Goal: Feedback & Contribution: Contribute content

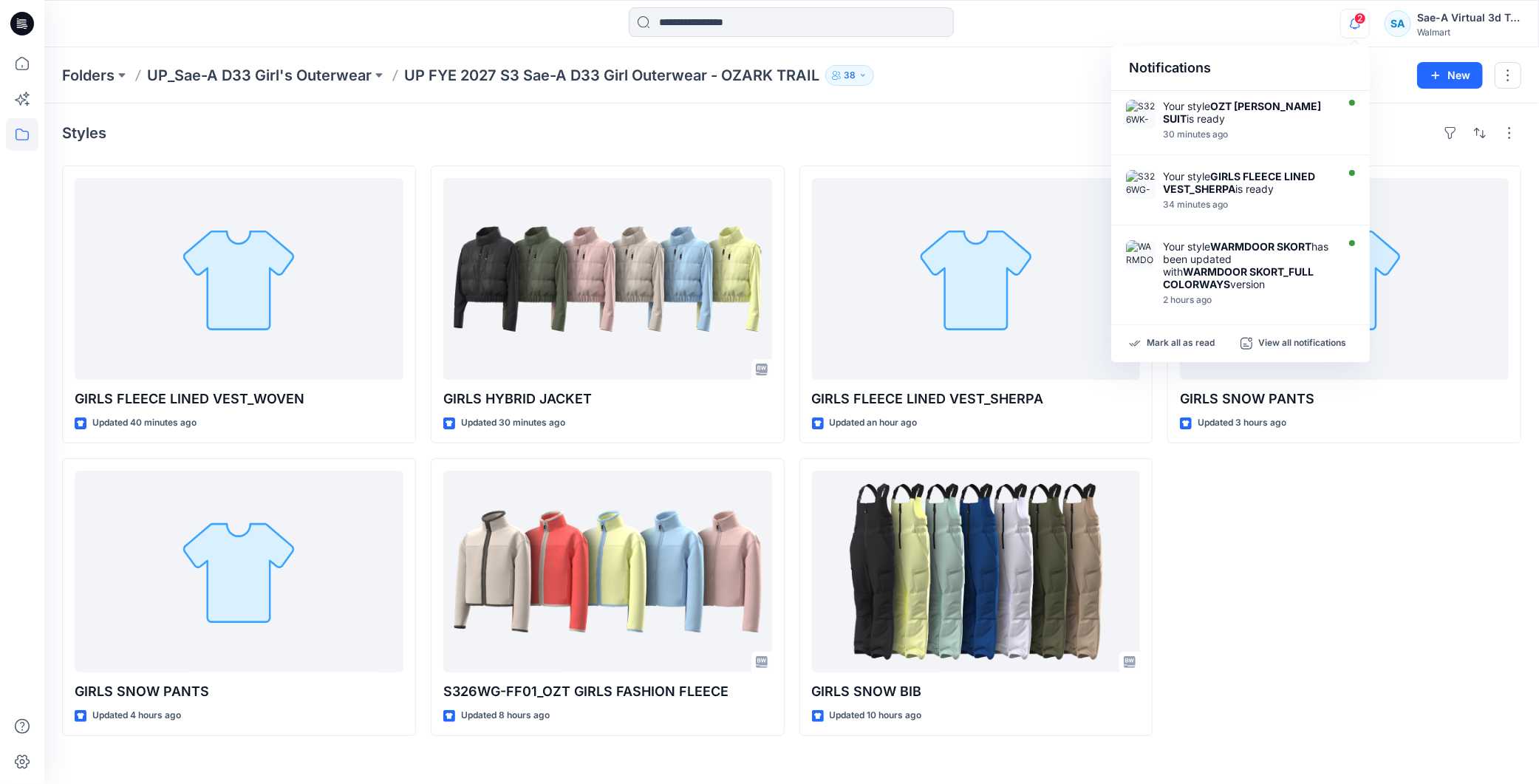
click at [1356, 24] on icon "button" at bounding box center [1355, 24] width 28 height 30
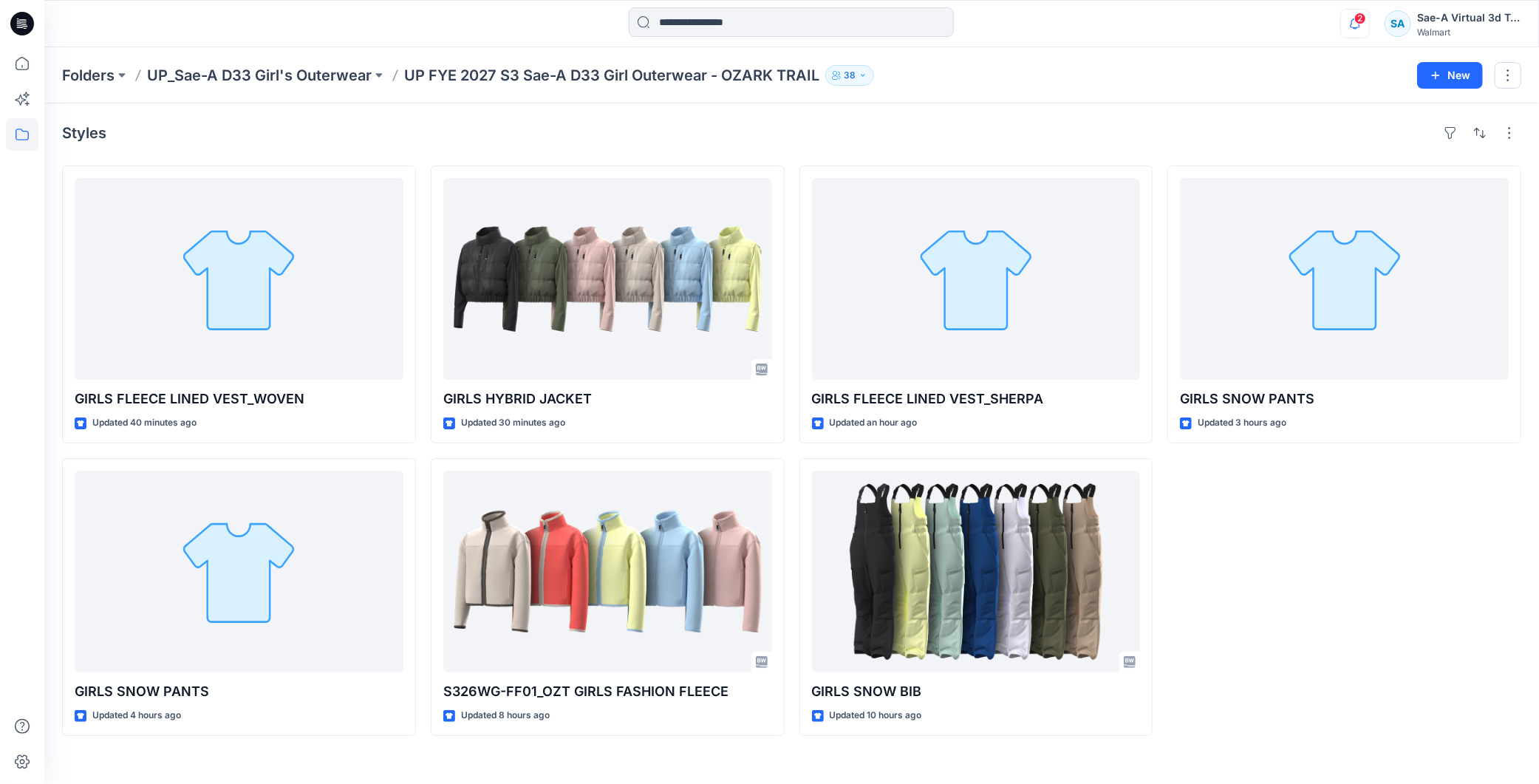
click at [1356, 25] on icon "button" at bounding box center [1355, 24] width 28 height 30
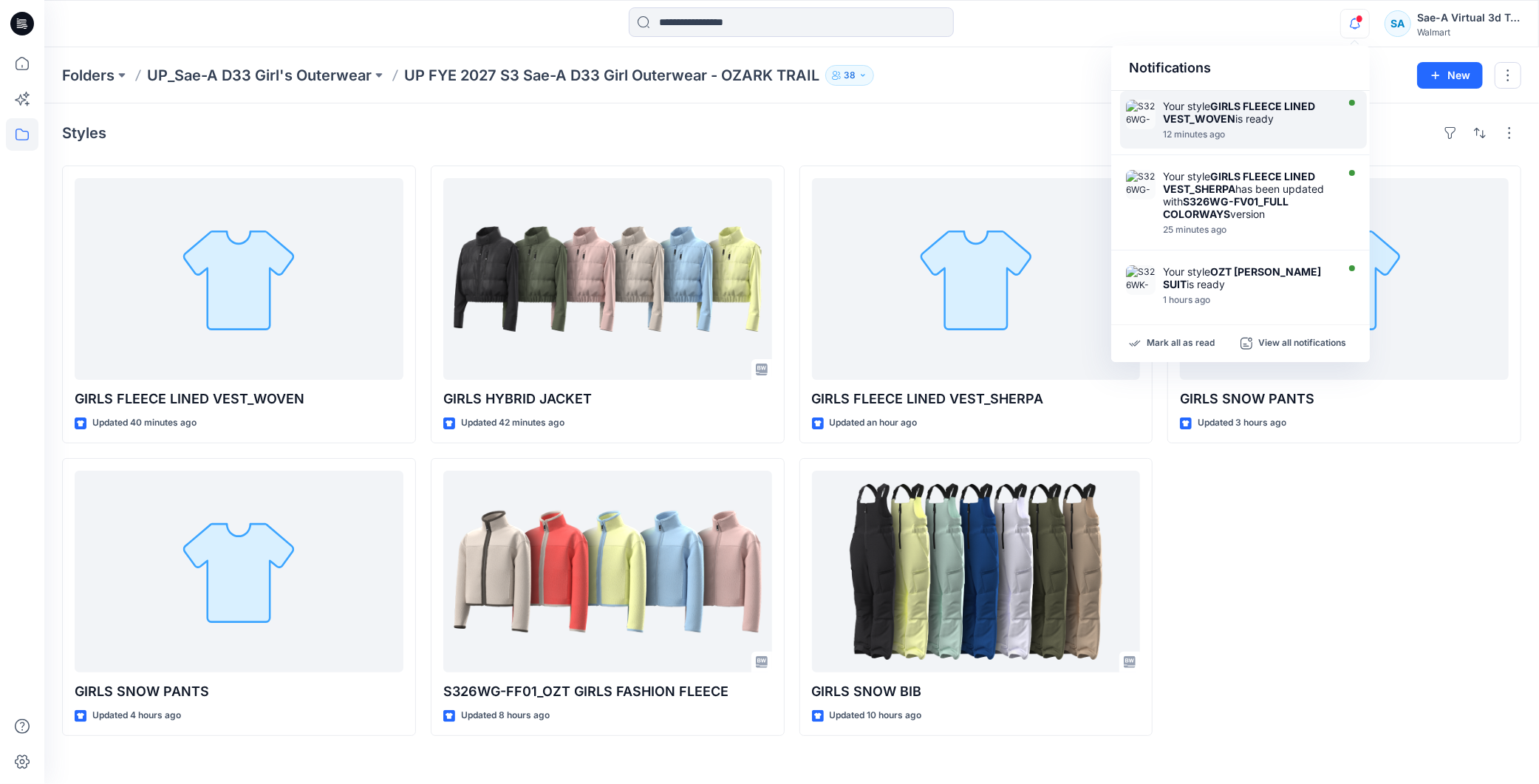
click at [1254, 120] on div "Your style GIRLS FLEECE LINED VEST_WOVEN is ready" at bounding box center [1248, 112] width 170 height 25
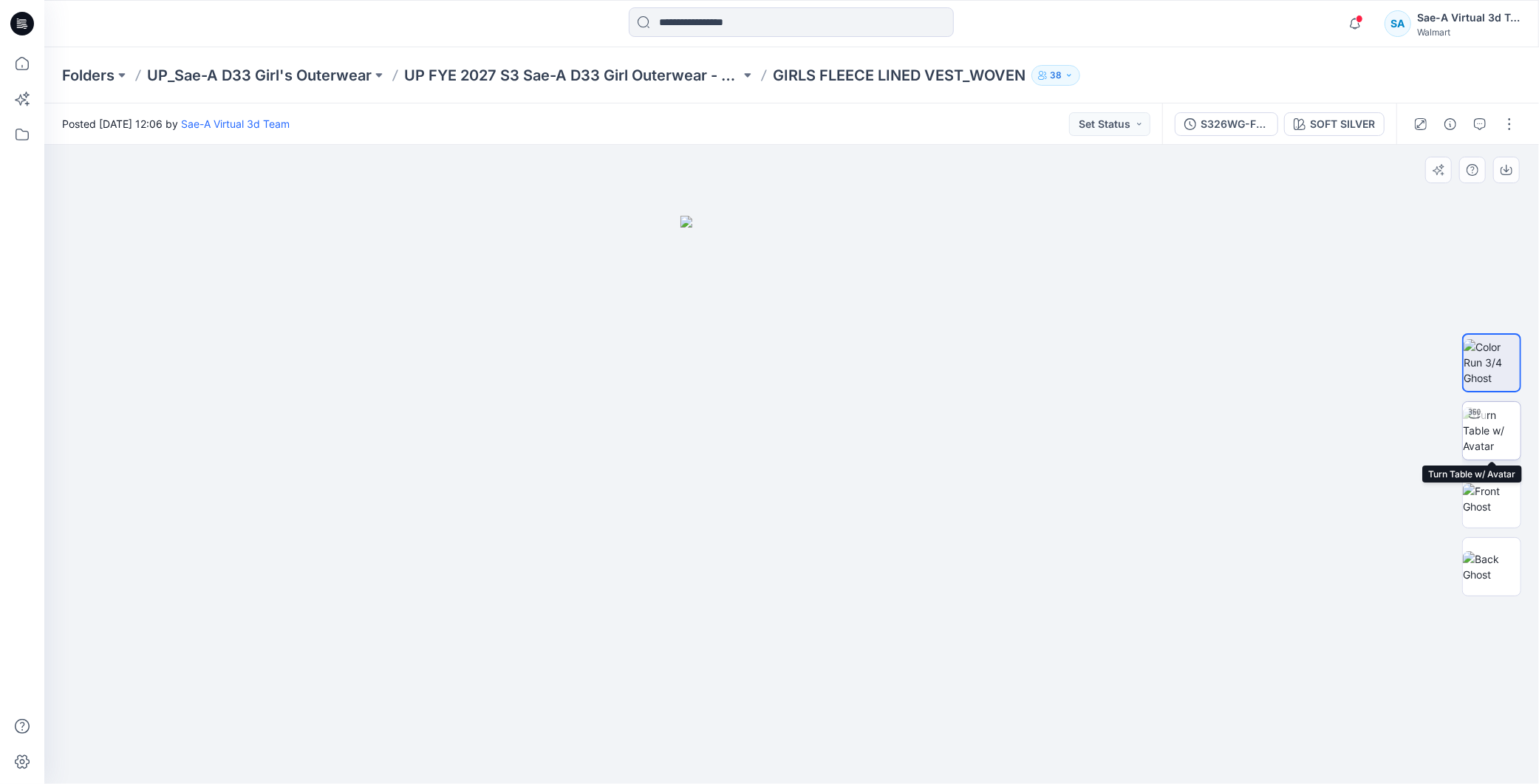
click at [1488, 421] on img at bounding box center [1491, 430] width 58 height 47
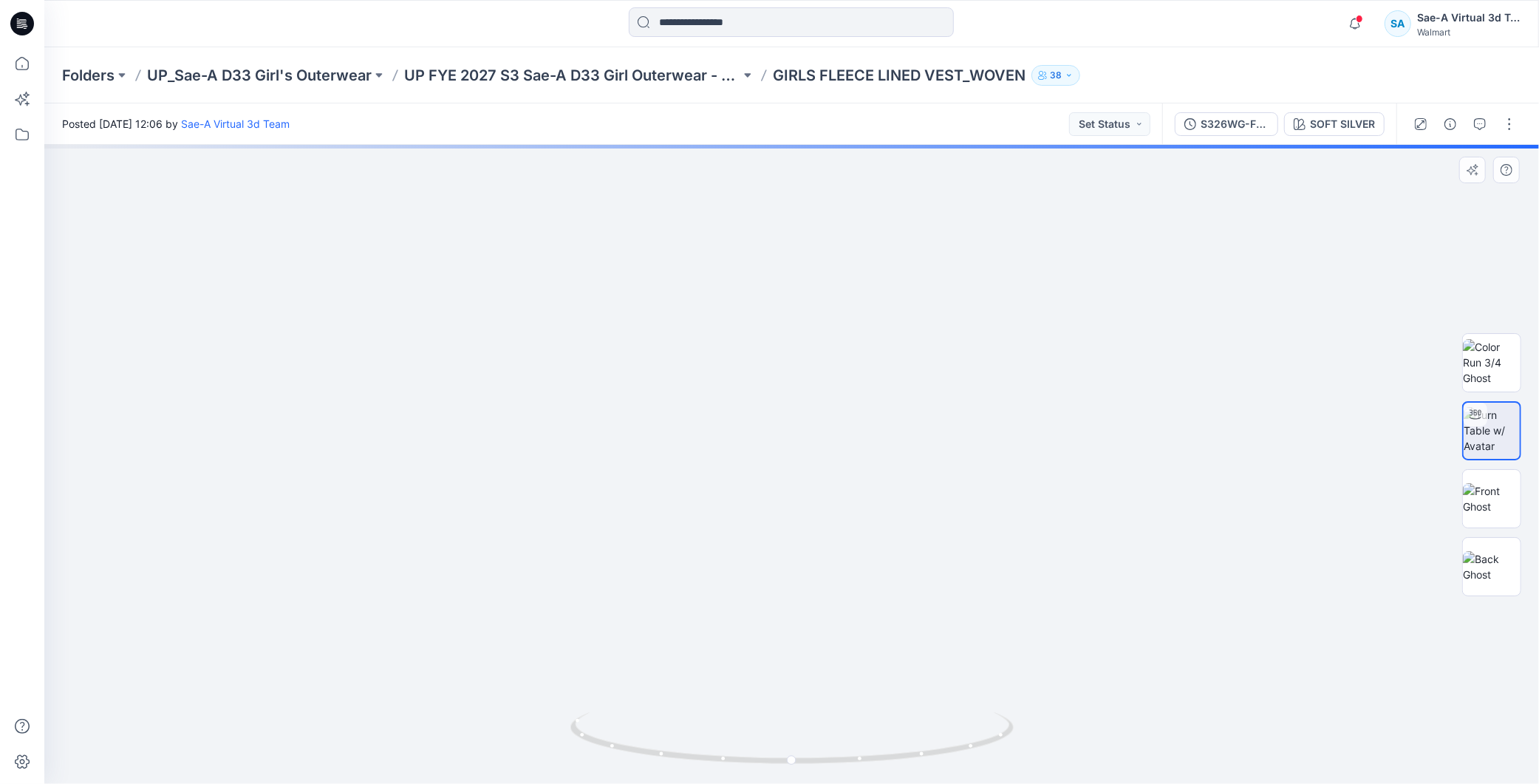
drag, startPoint x: 976, startPoint y: 514, endPoint x: 977, endPoint y: 585, distance: 71.0
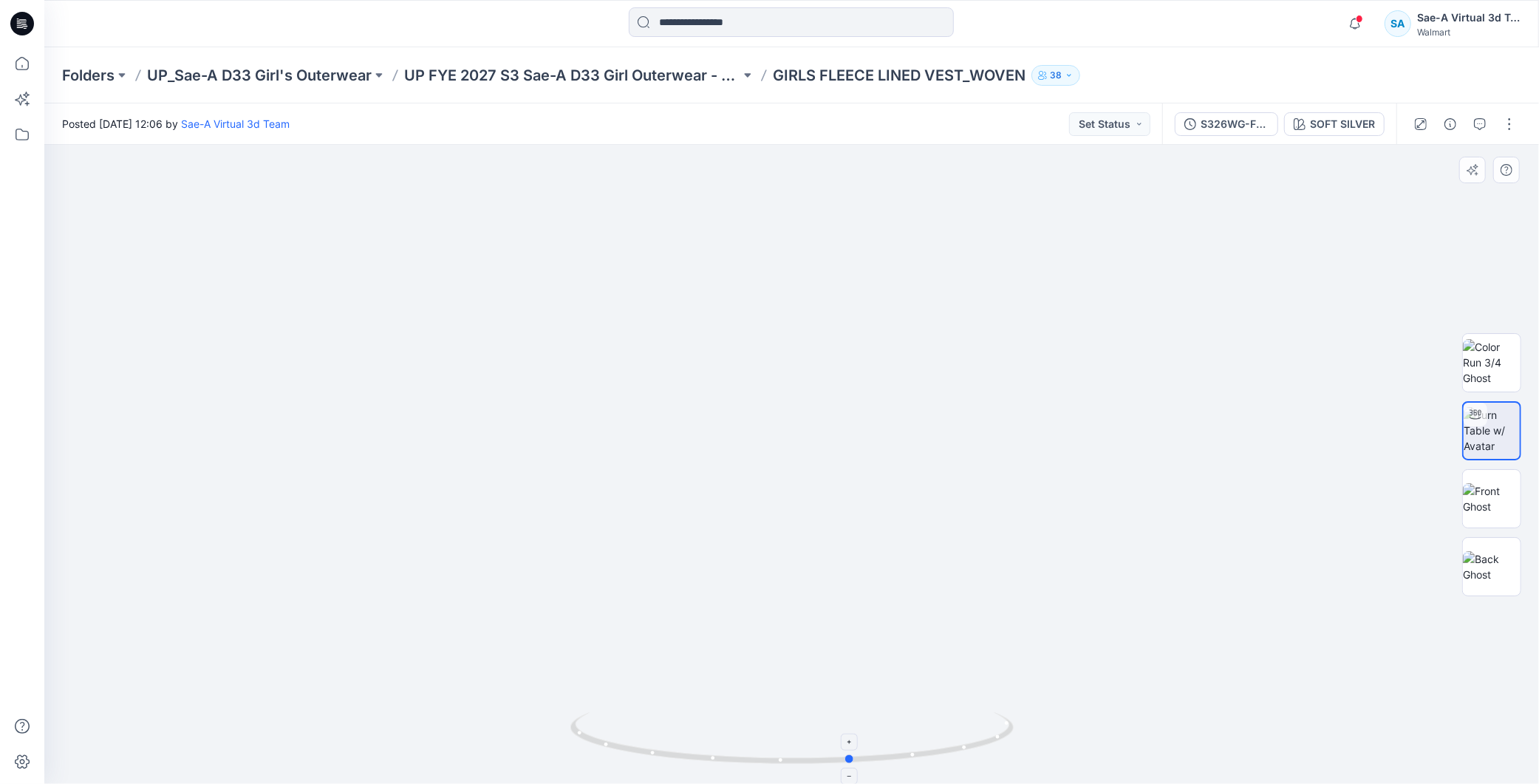
drag, startPoint x: 895, startPoint y: 770, endPoint x: 877, endPoint y: 762, distance: 19.7
click at [877, 762] on icon at bounding box center [794, 740] width 447 height 55
click at [1501, 356] on img at bounding box center [1491, 362] width 58 height 47
click at [1496, 491] on img at bounding box center [1491, 499] width 58 height 31
click at [1503, 581] on img at bounding box center [1491, 567] width 58 height 31
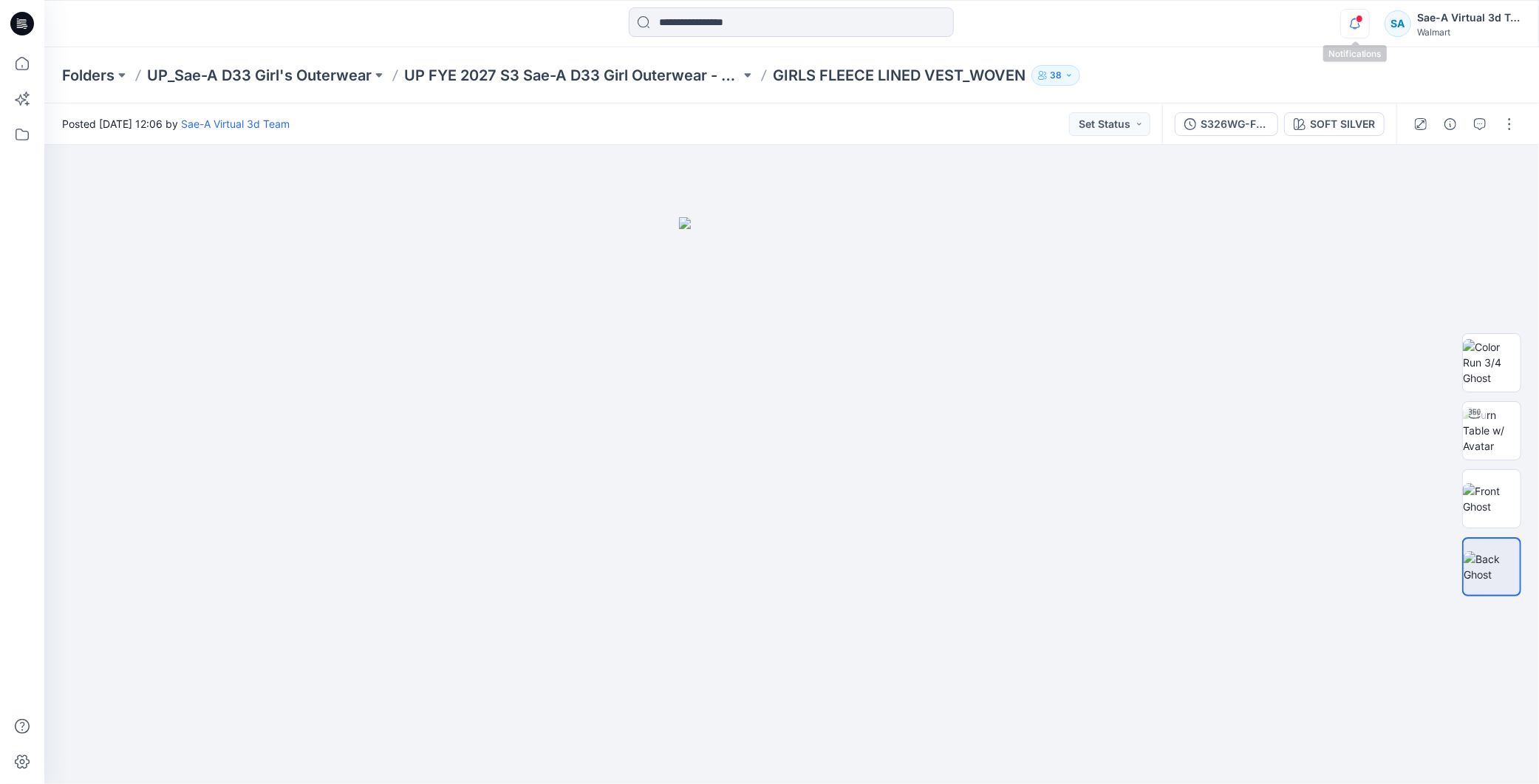
click at [1366, 24] on icon "button" at bounding box center [1355, 24] width 28 height 30
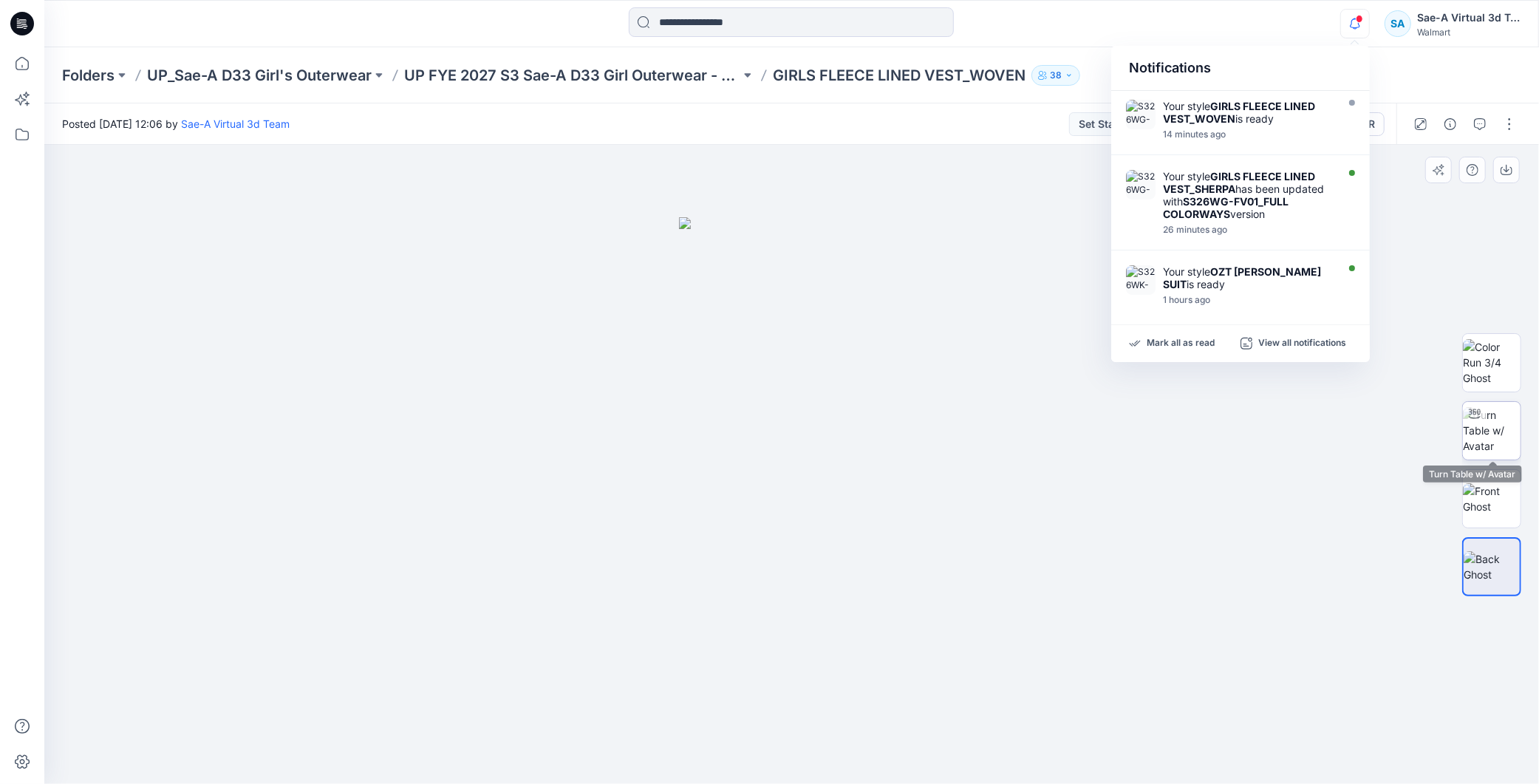
click at [1494, 416] on img at bounding box center [1491, 430] width 58 height 47
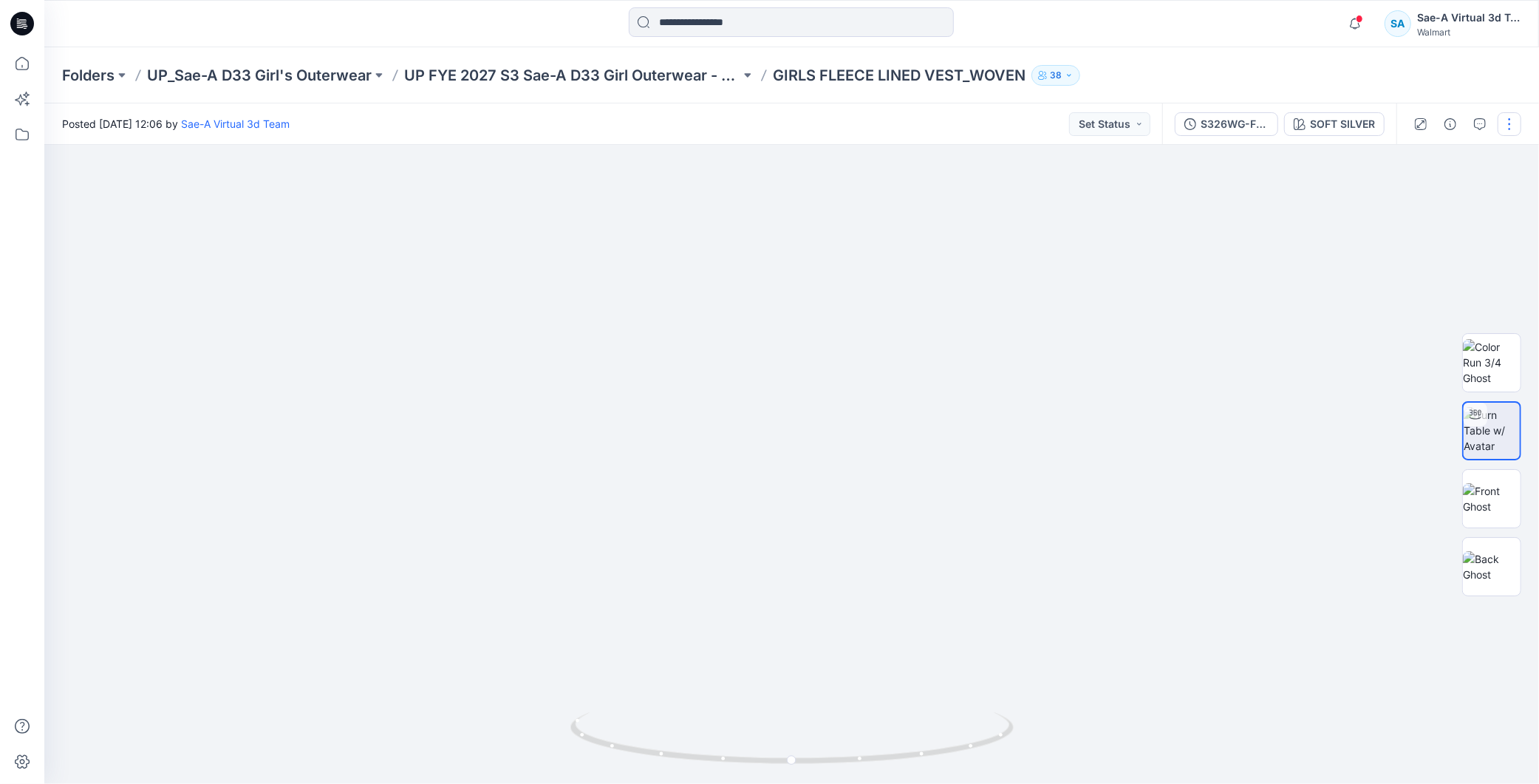
click at [1516, 120] on button "button" at bounding box center [1509, 124] width 24 height 24
click at [1416, 192] on p "Edit" at bounding box center [1415, 199] width 18 height 15
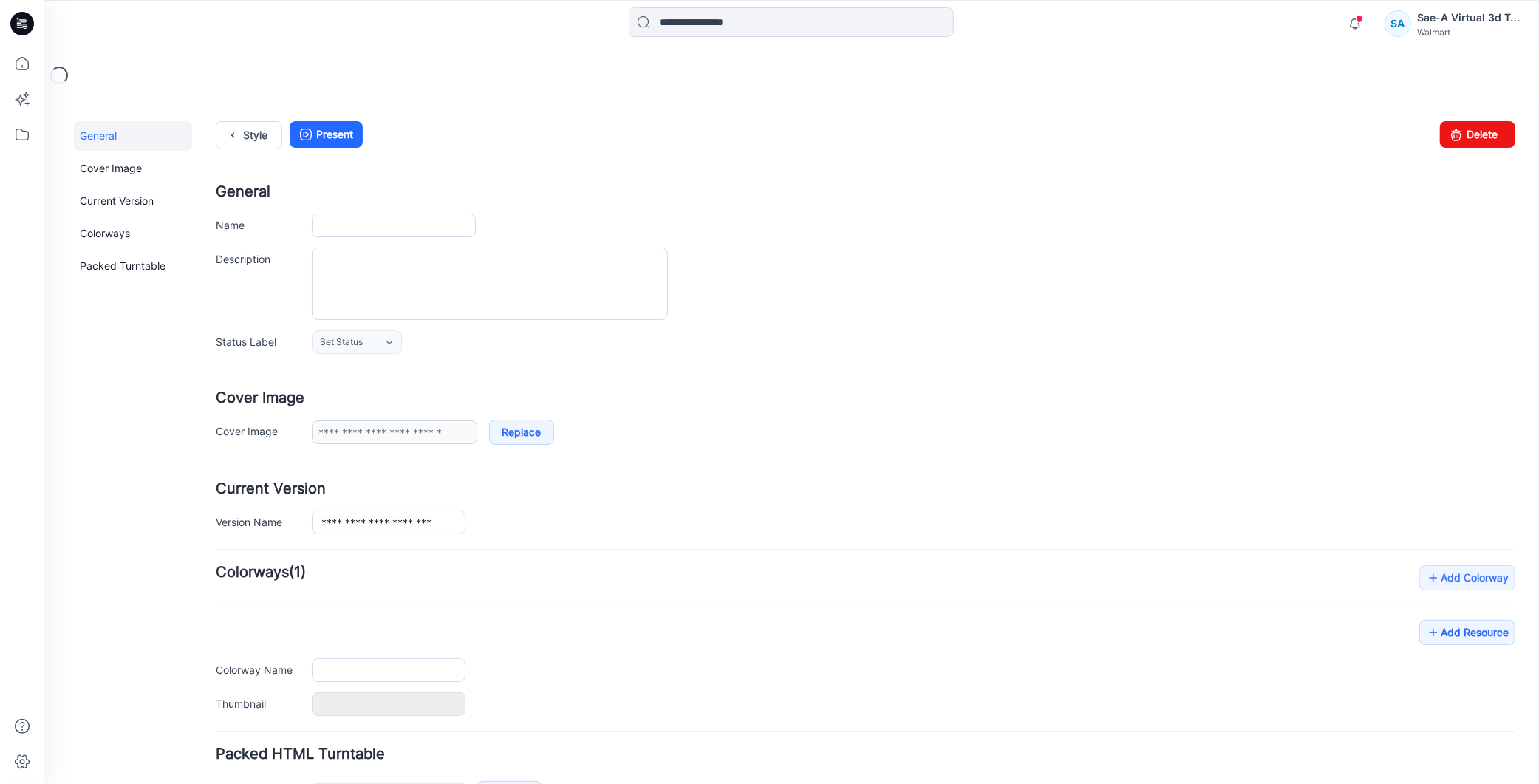
type input "**********"
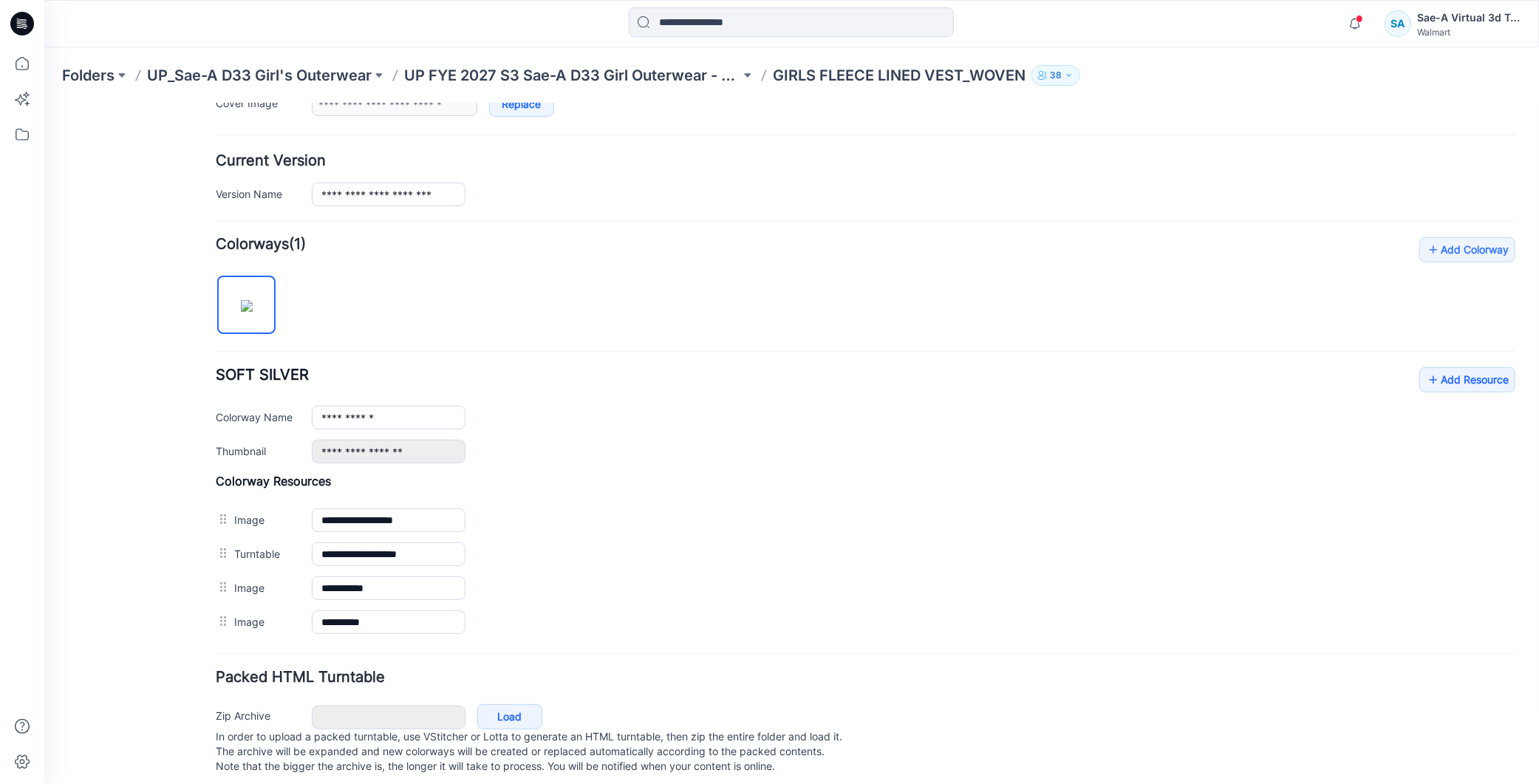
scroll to position [355, 0]
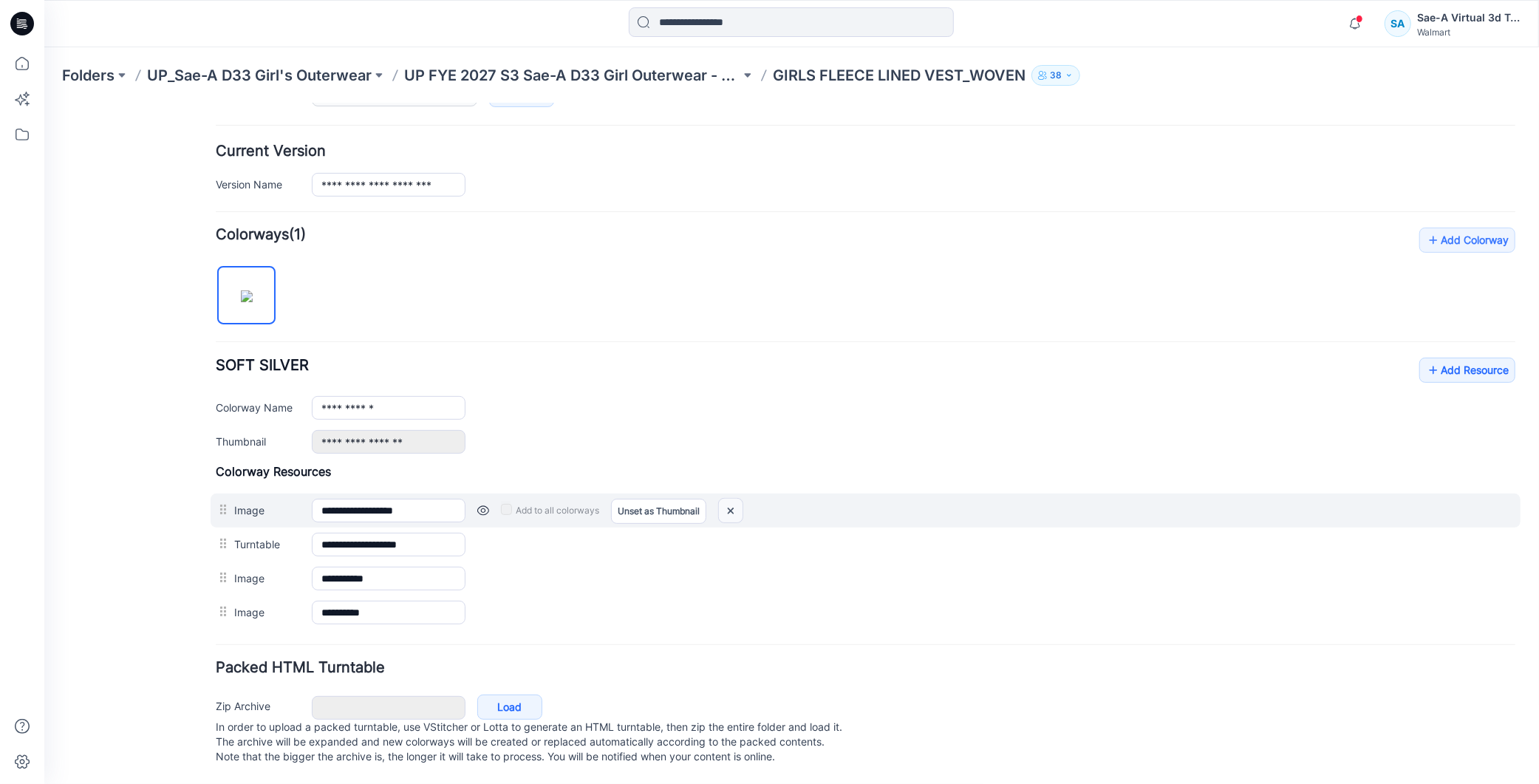
drag, startPoint x: 740, startPoint y: 492, endPoint x: 894, endPoint y: 186, distance: 342.6
click at [740, 498] on img at bounding box center [730, 510] width 24 height 25
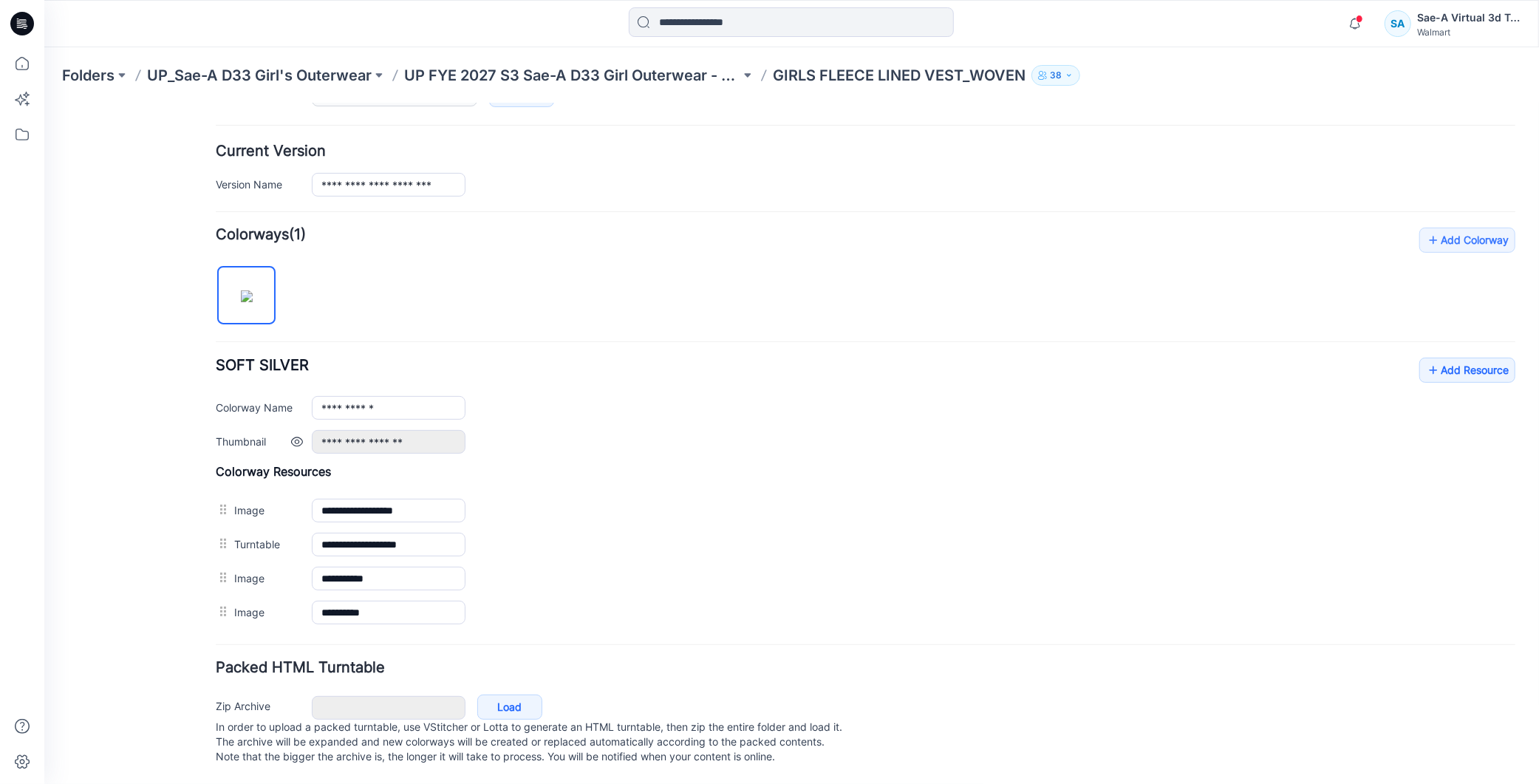
scroll to position [321, 0]
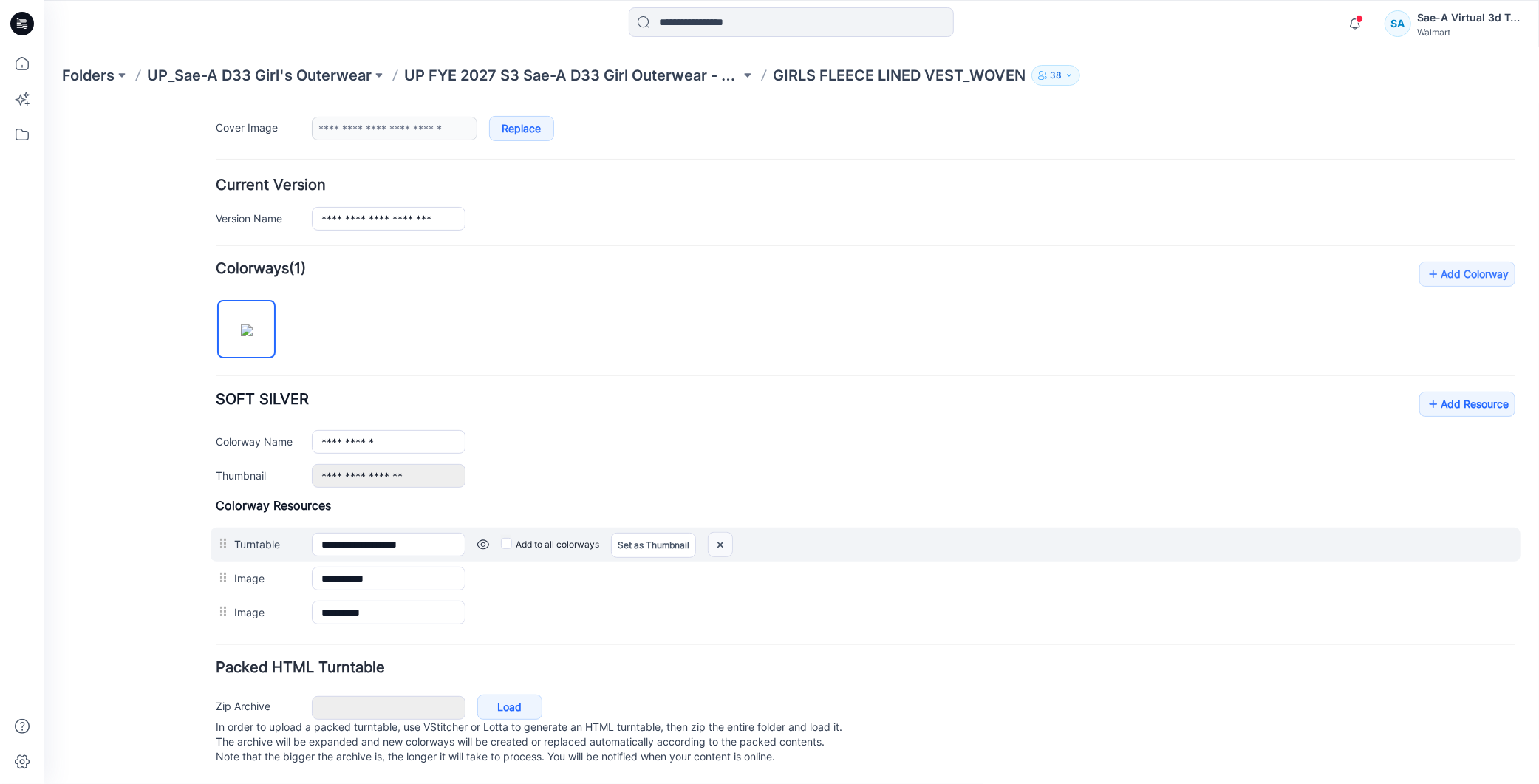
drag, startPoint x: 720, startPoint y: 537, endPoint x: 891, endPoint y: 189, distance: 387.7
click at [720, 537] on img at bounding box center [720, 545] width 24 height 25
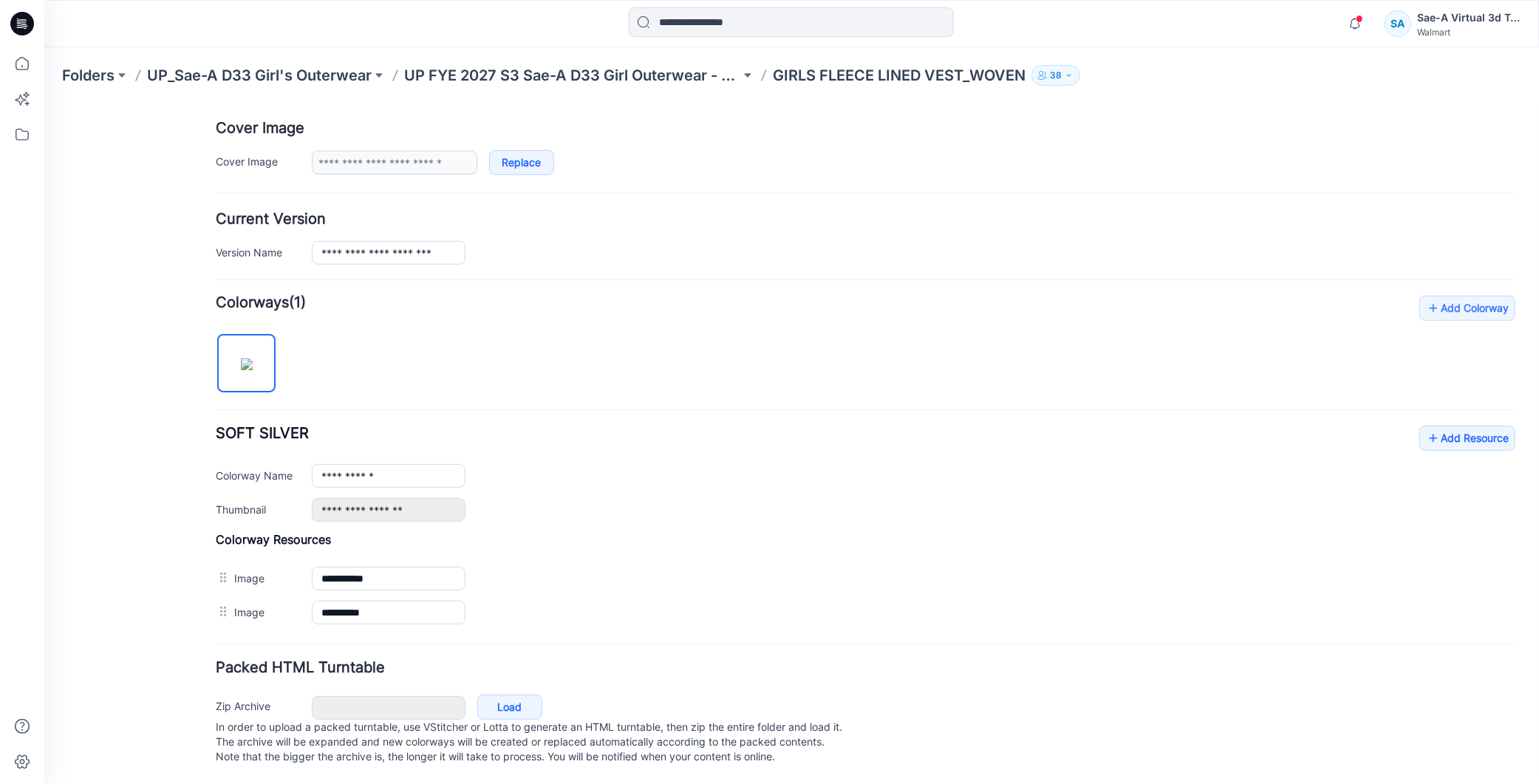
scroll to position [287, 0]
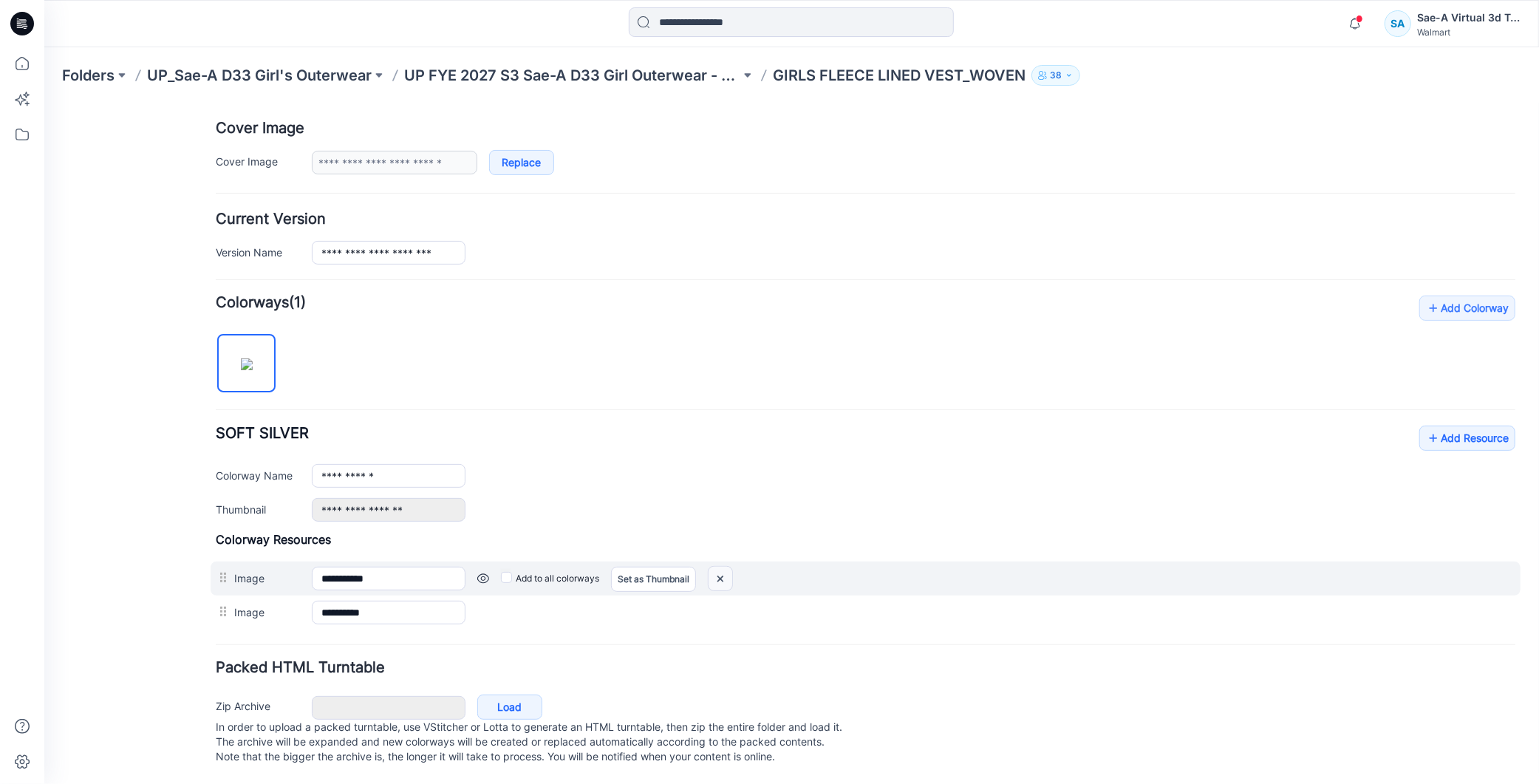
click at [722, 566] on img at bounding box center [720, 578] width 24 height 25
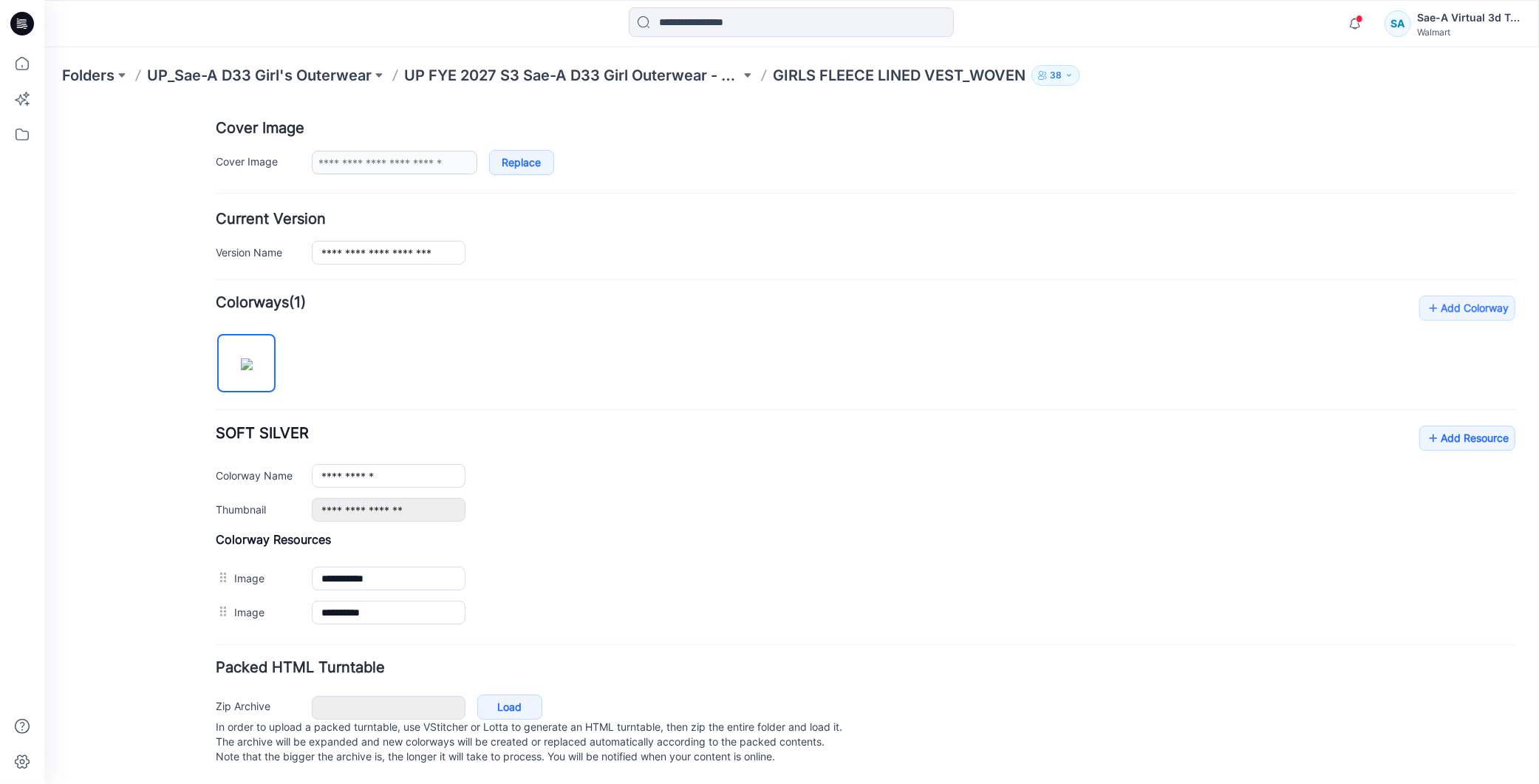
scroll to position [0, 0]
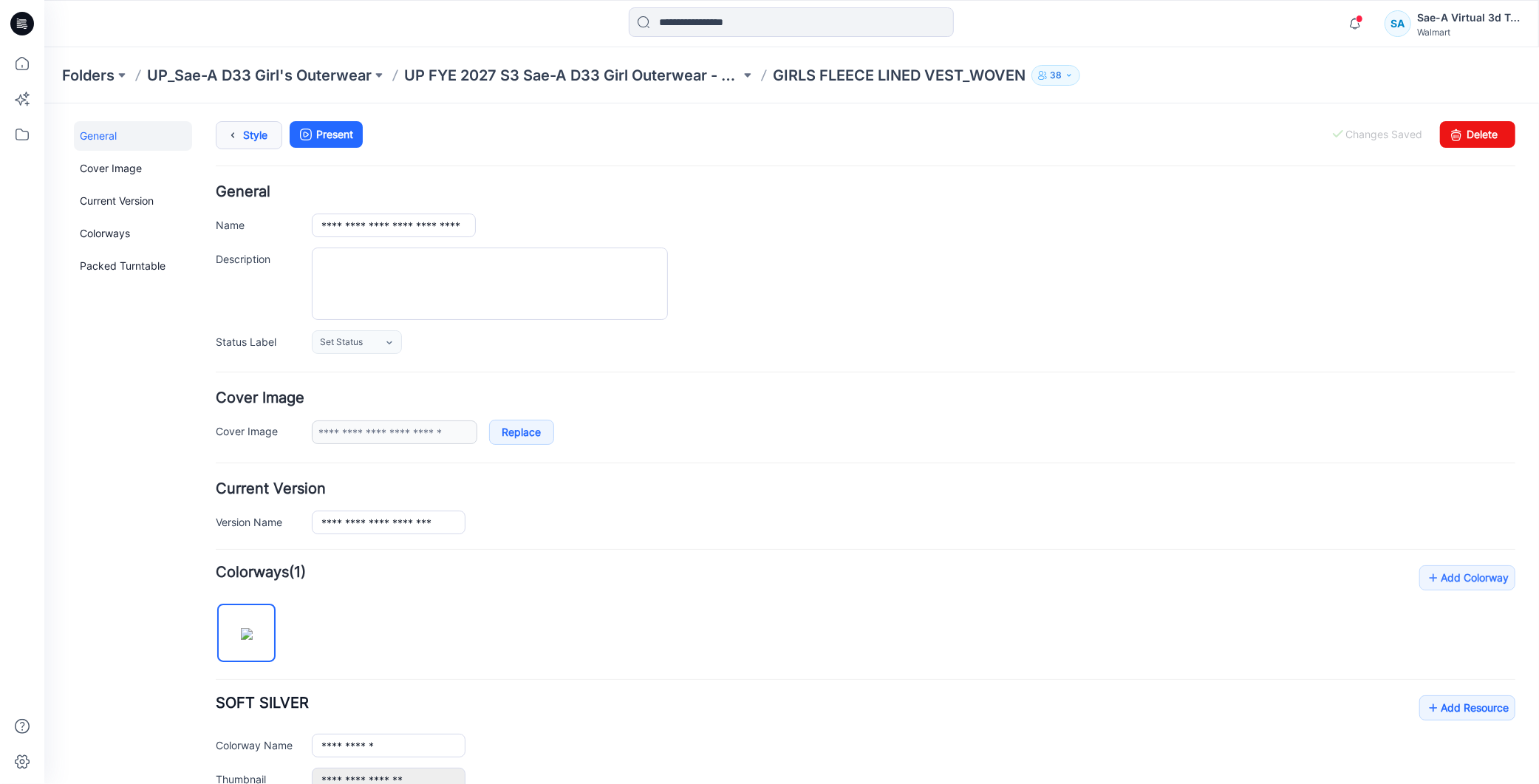
click at [253, 143] on link "Style" at bounding box center [248, 134] width 67 height 28
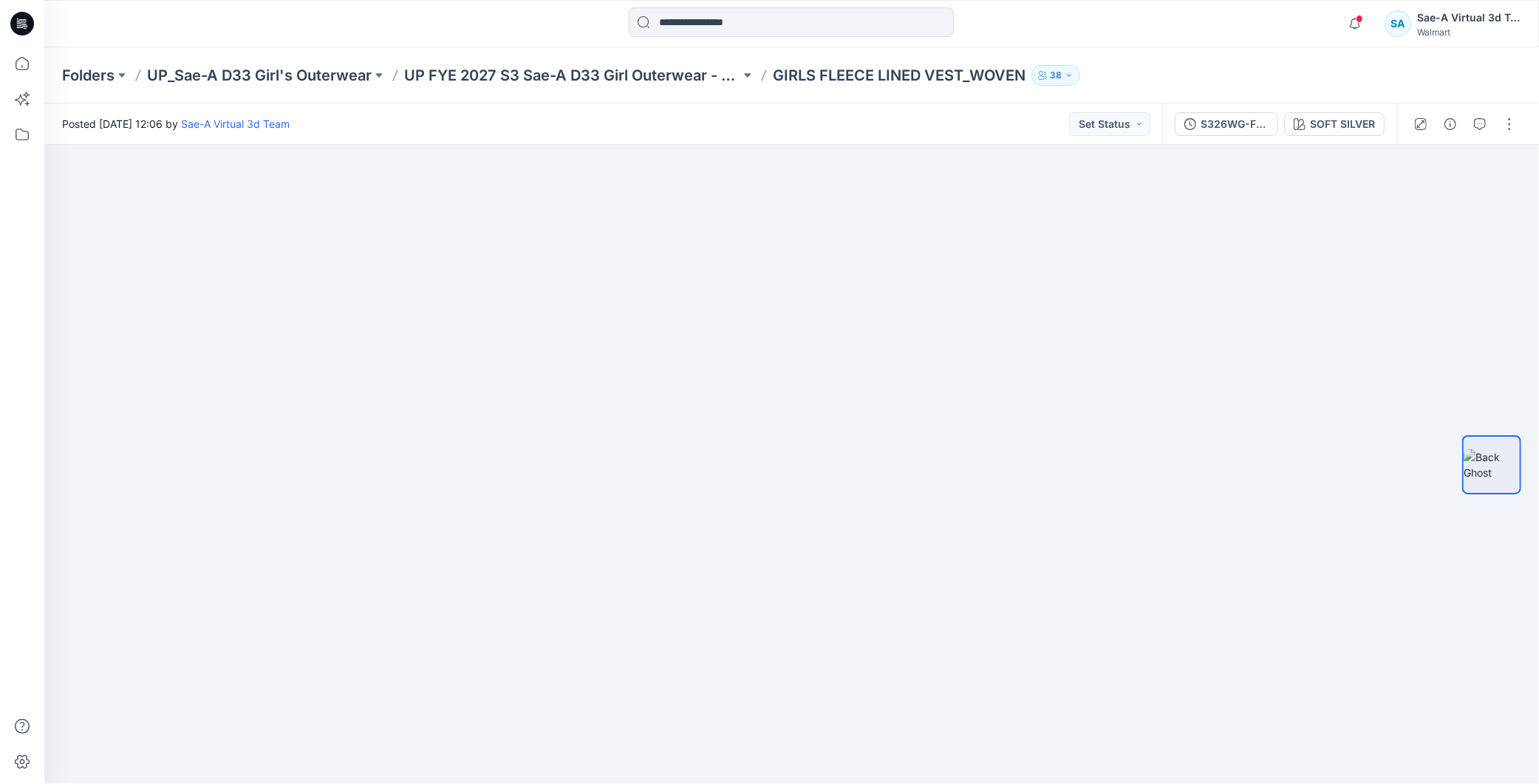
drag, startPoint x: 1231, startPoint y: 142, endPoint x: 1271, endPoint y: 136, distance: 40.4
click at [1231, 142] on div "S326WG-FV01_SOFT SILVER SOFT SILVER" at bounding box center [1279, 124] width 234 height 41
click at [1252, 130] on div "S326WG-FV01_SOFT SILVER" at bounding box center [1234, 124] width 68 height 16
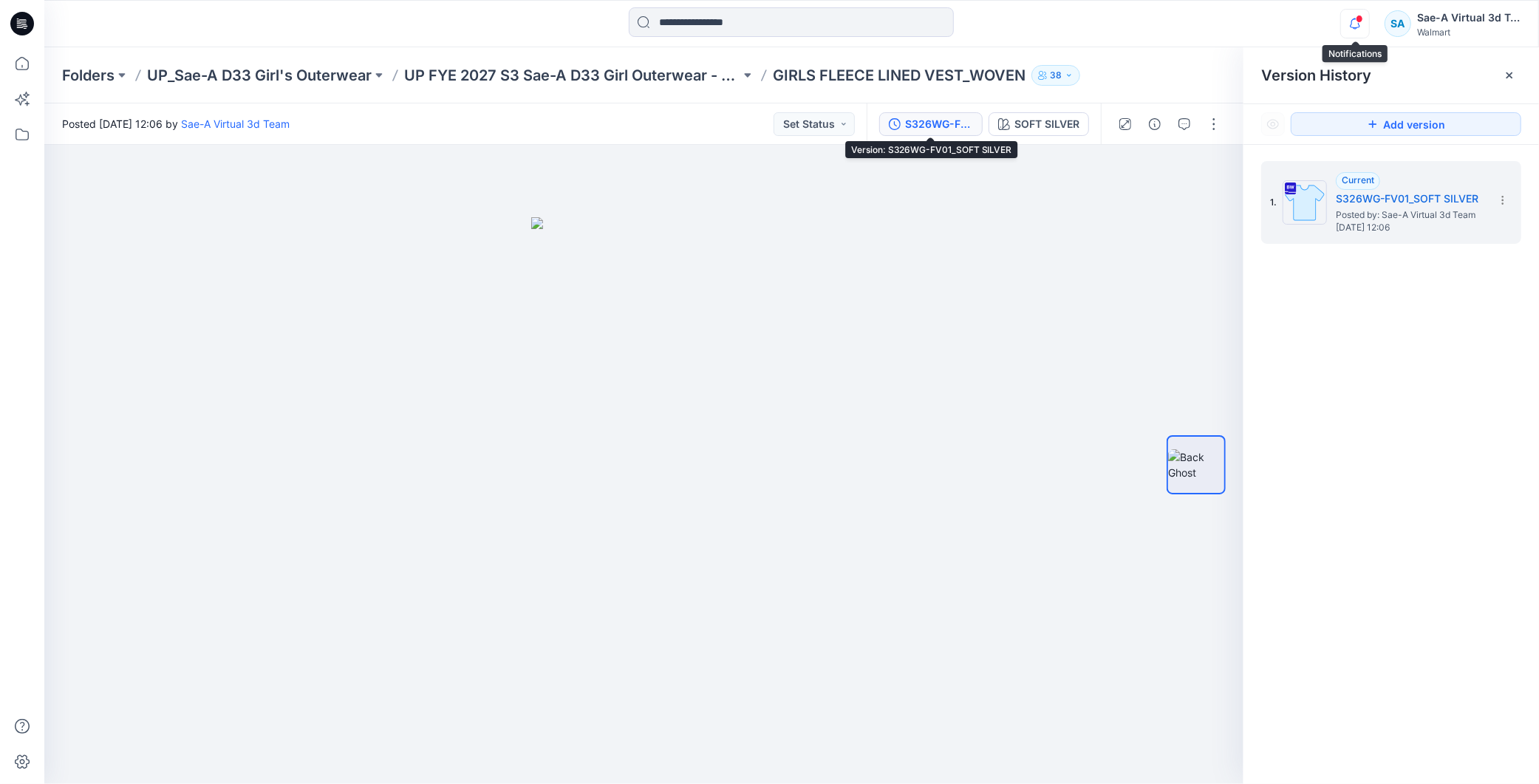
click at [1342, 18] on icon "button" at bounding box center [1355, 24] width 28 height 30
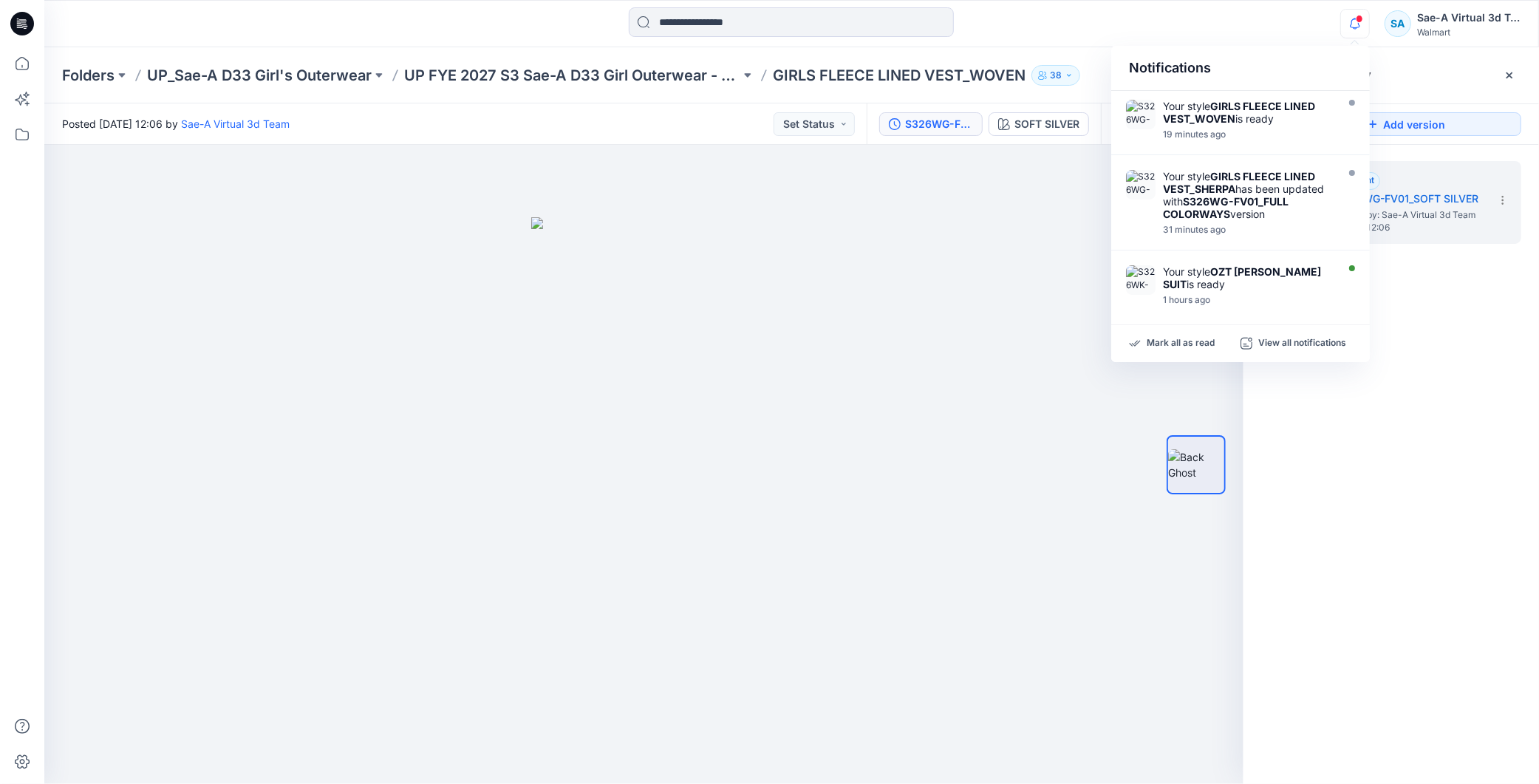
click at [1469, 392] on div "1. Current S326WG-FV01_SOFT SILVER Posted by: Sae-A Virtual 3d Team Friday, Sep…" at bounding box center [1391, 475] width 295 height 660
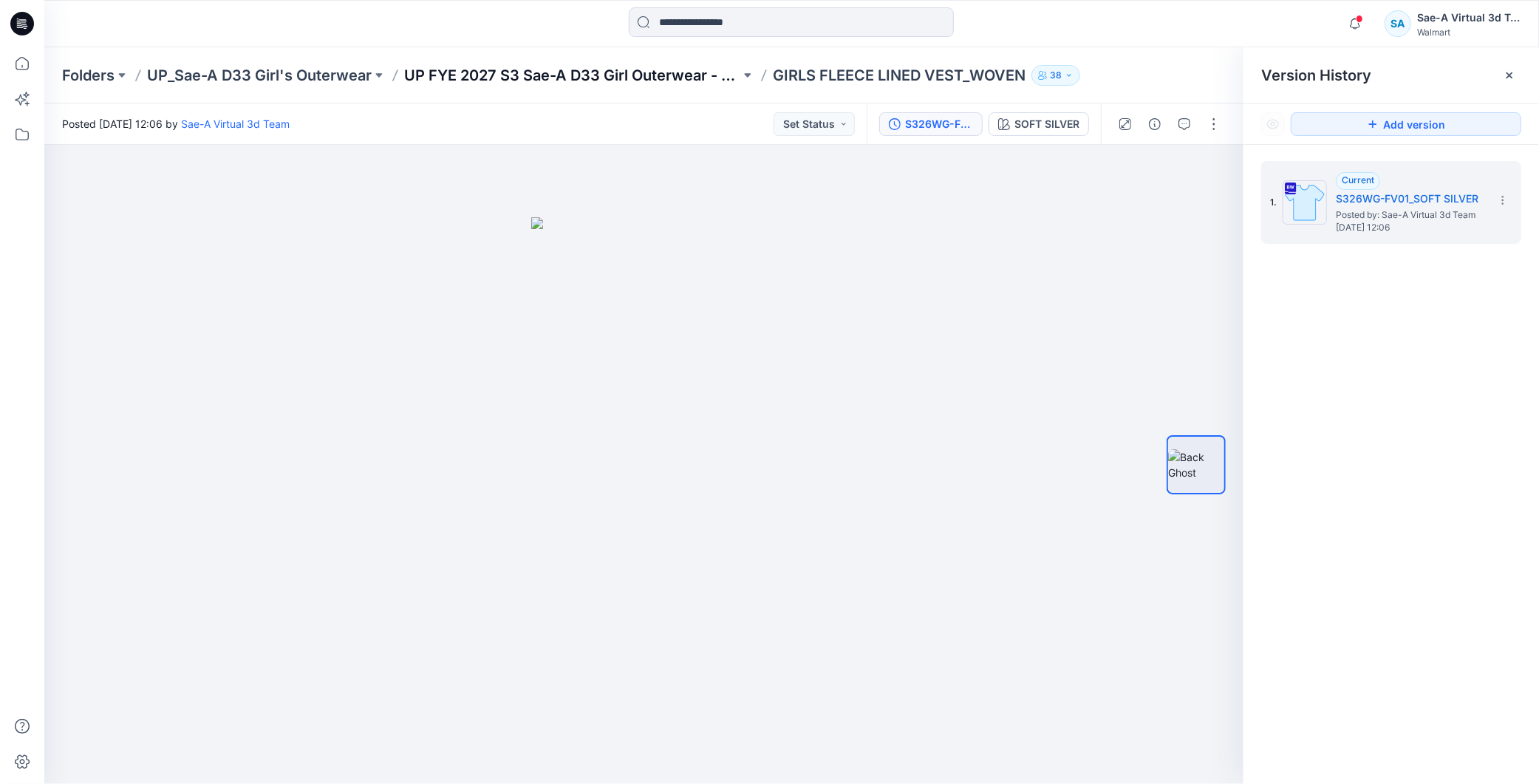
click at [669, 69] on p "UP FYE 2027 S3 Sae-A D33 Girl Outerwear - OZARK TRAIL" at bounding box center [572, 75] width 336 height 21
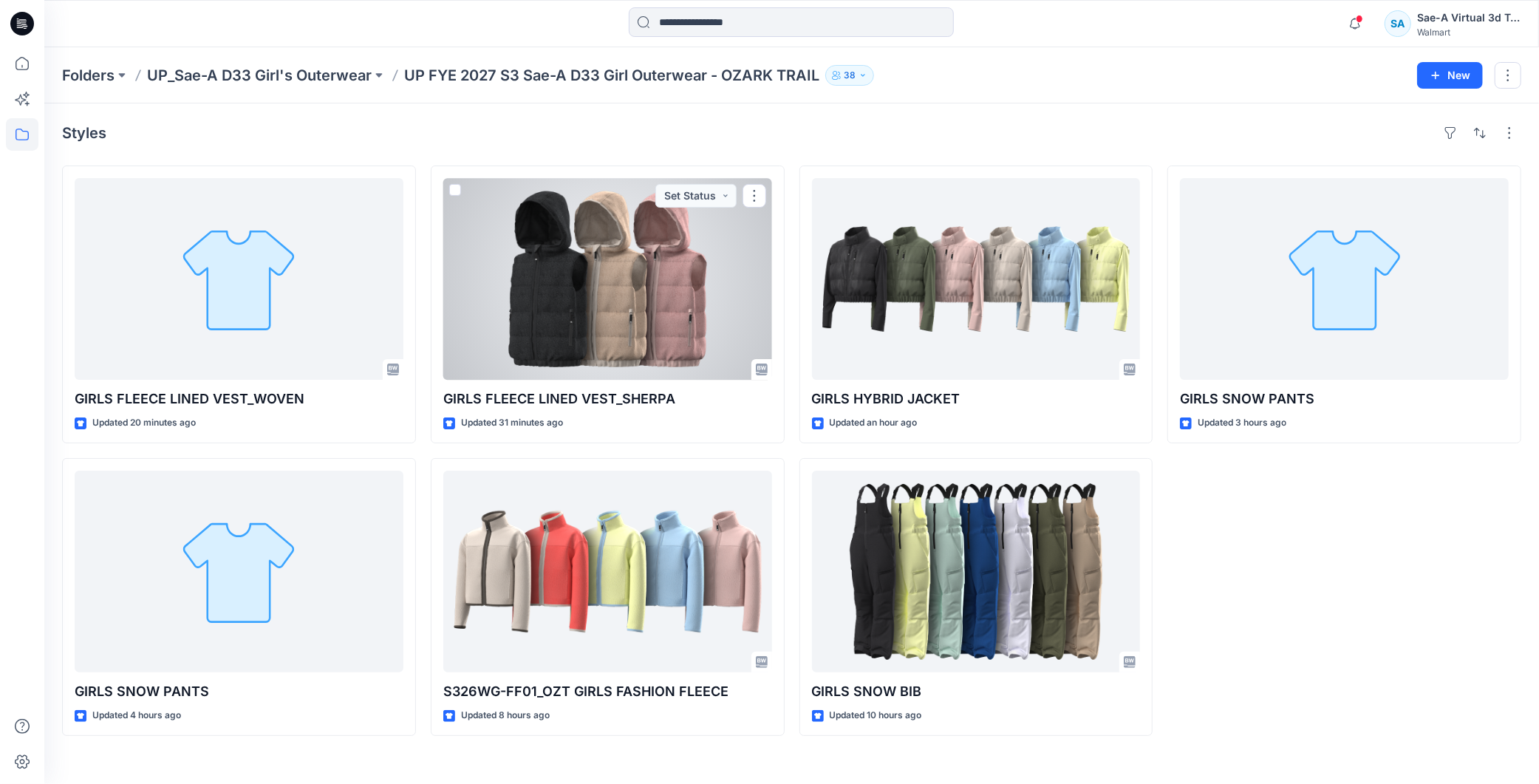
click at [621, 276] on div at bounding box center [608, 278] width 329 height 202
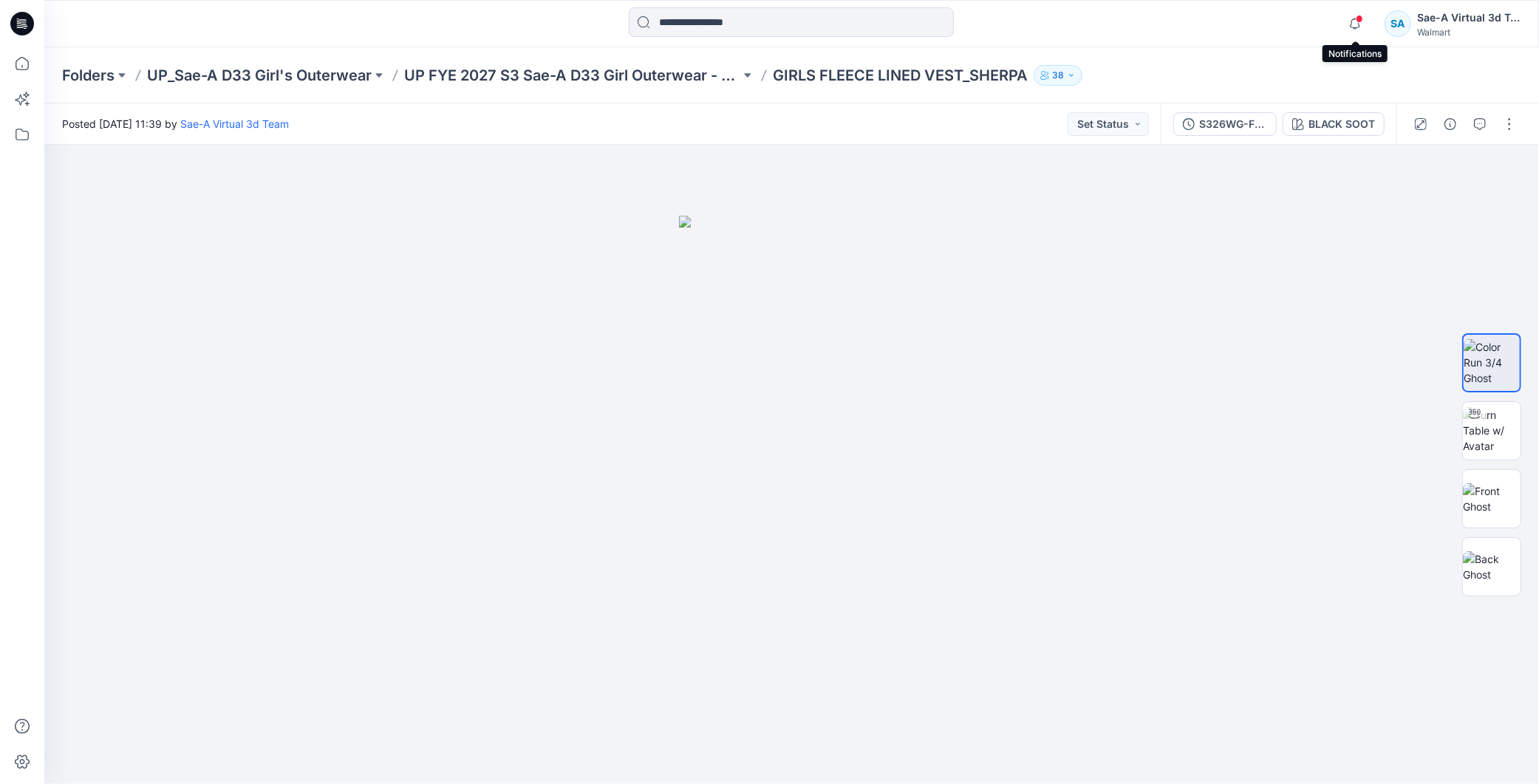
click at [1362, 15] on span at bounding box center [1359, 18] width 8 height 8
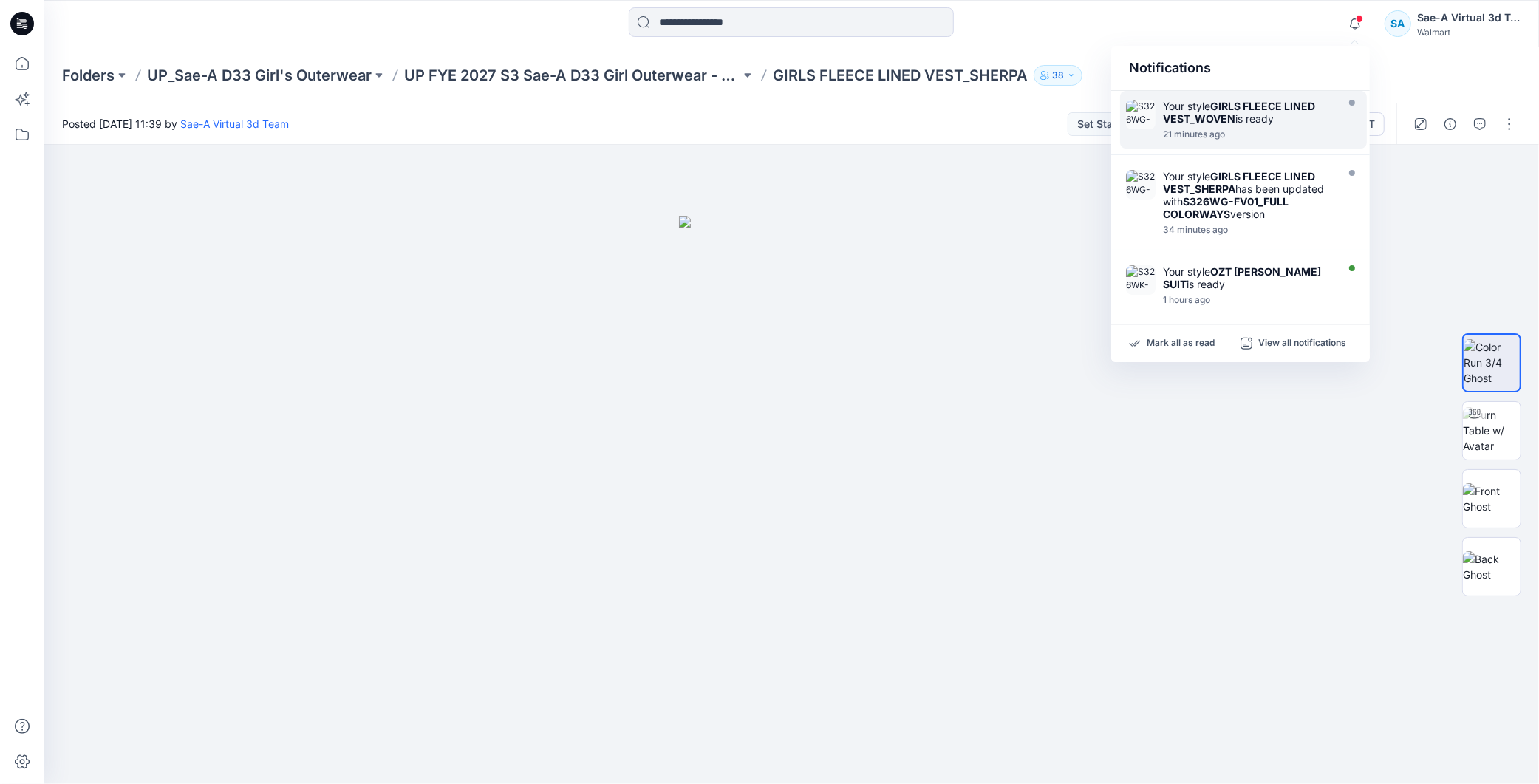
click at [1257, 114] on div "Your style GIRLS FLEECE LINED VEST_WOVEN is ready" at bounding box center [1248, 112] width 170 height 25
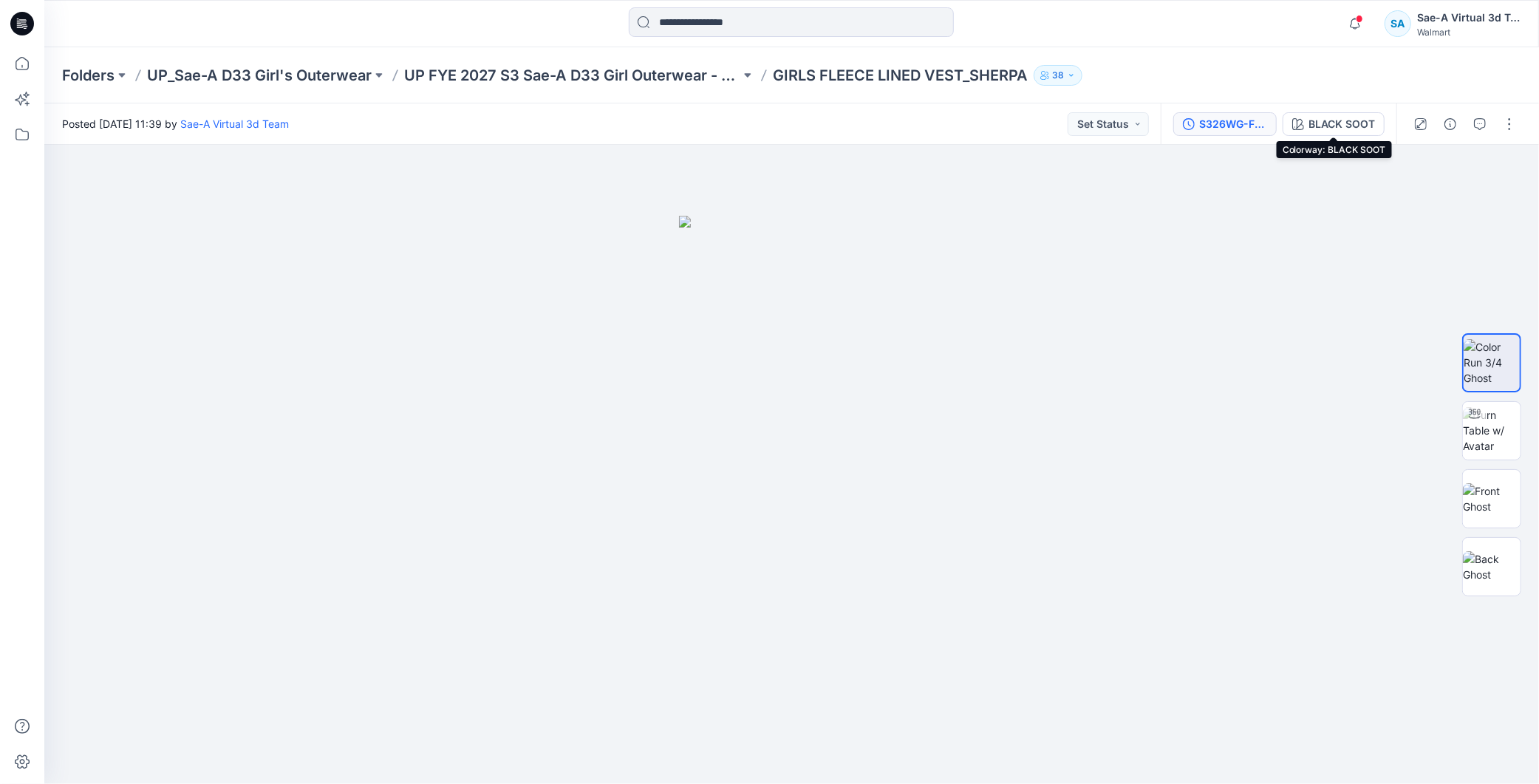
click at [1200, 116] on div "S326WG-FV01_FULL COLORWAYS" at bounding box center [1233, 124] width 68 height 16
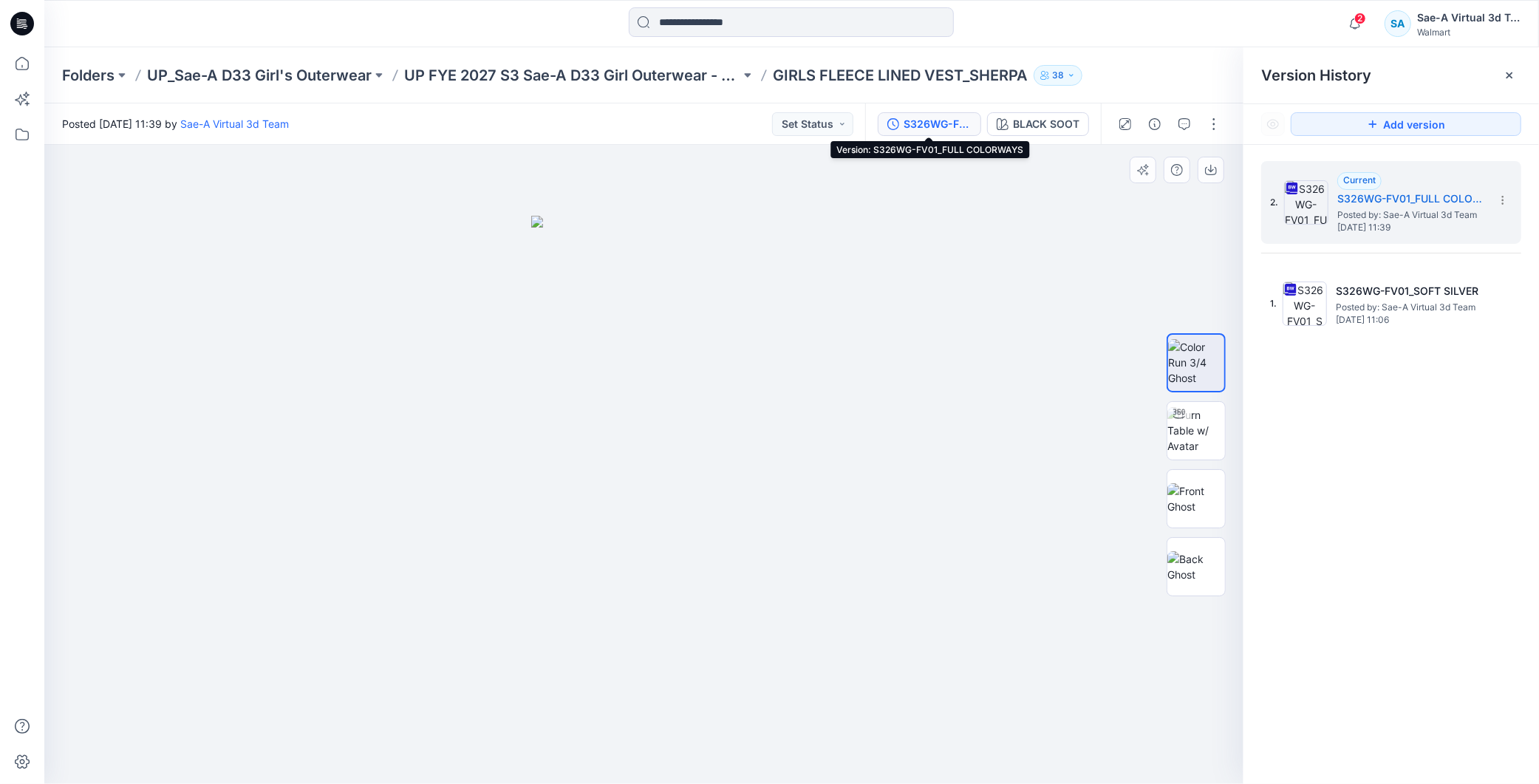
click at [914, 244] on div at bounding box center [644, 464] width 1199 height 639
click at [1356, 24] on span "2" at bounding box center [1360, 18] width 12 height 12
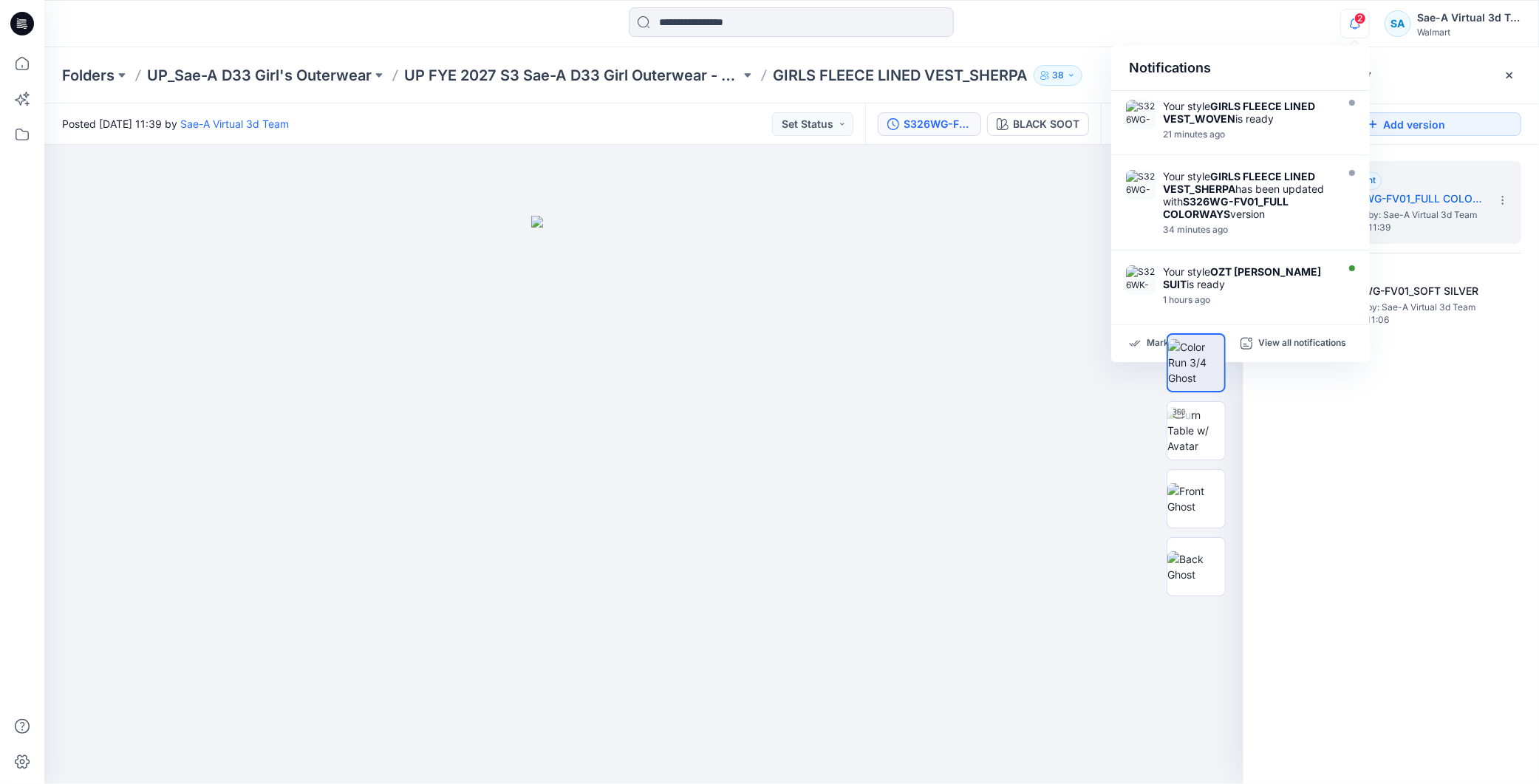
click at [1356, 24] on span "2" at bounding box center [1360, 18] width 12 height 12
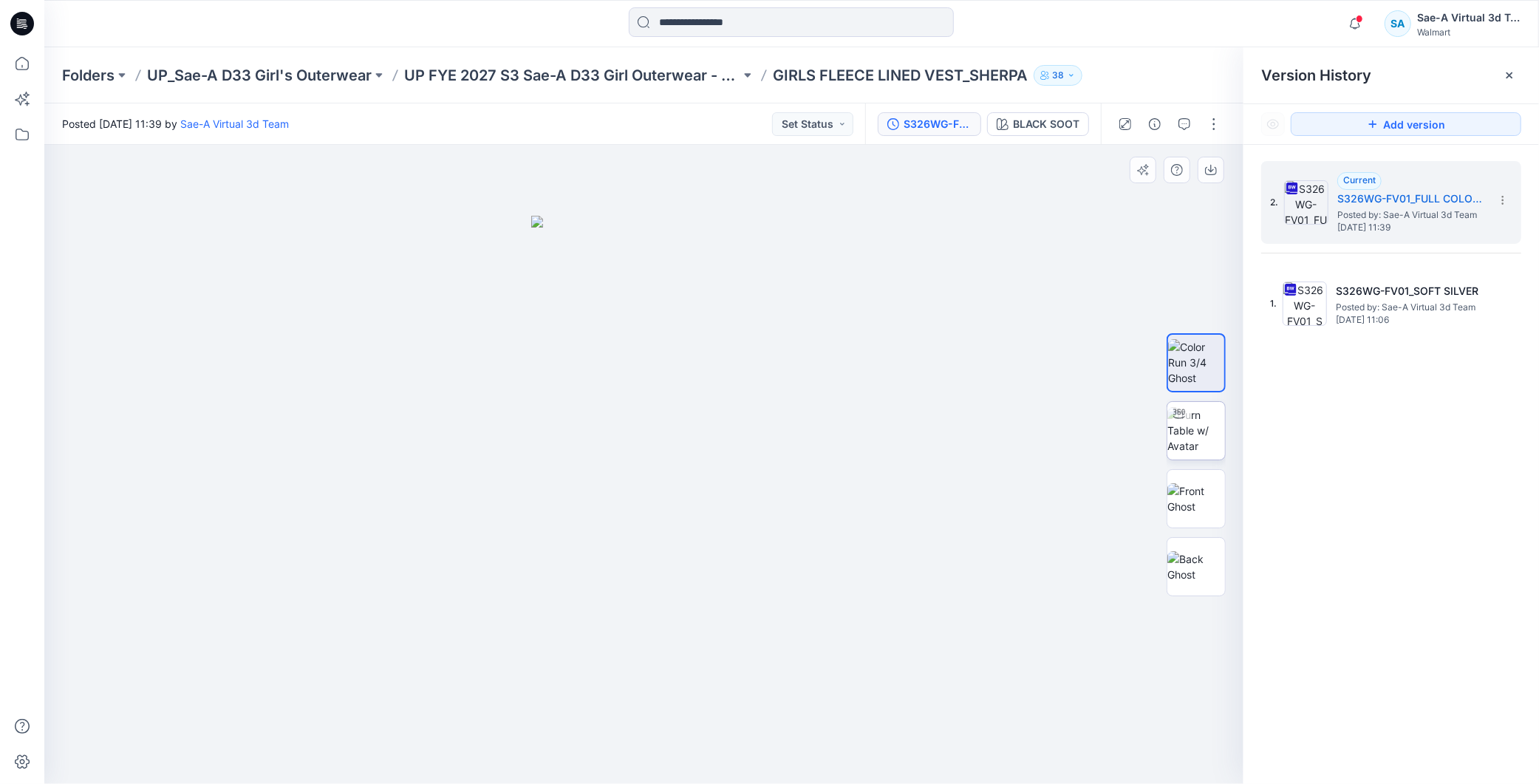
click at [1221, 453] on img at bounding box center [1196, 430] width 58 height 47
drag, startPoint x: 793, startPoint y: 464, endPoint x: 802, endPoint y: 439, distance: 26.6
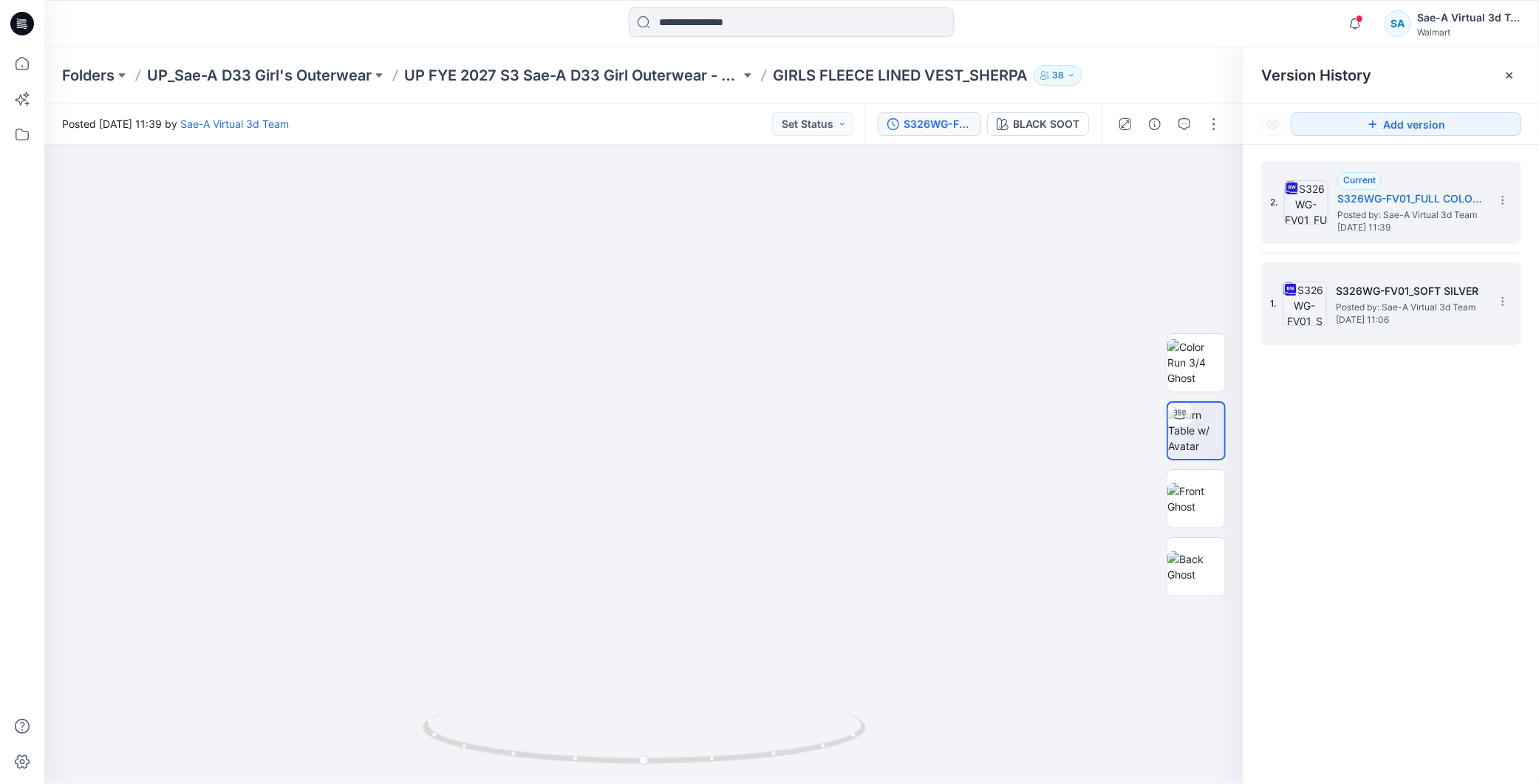
click at [1410, 285] on h5 "S326WG-FV01_SOFT SILVER" at bounding box center [1409, 291] width 148 height 18
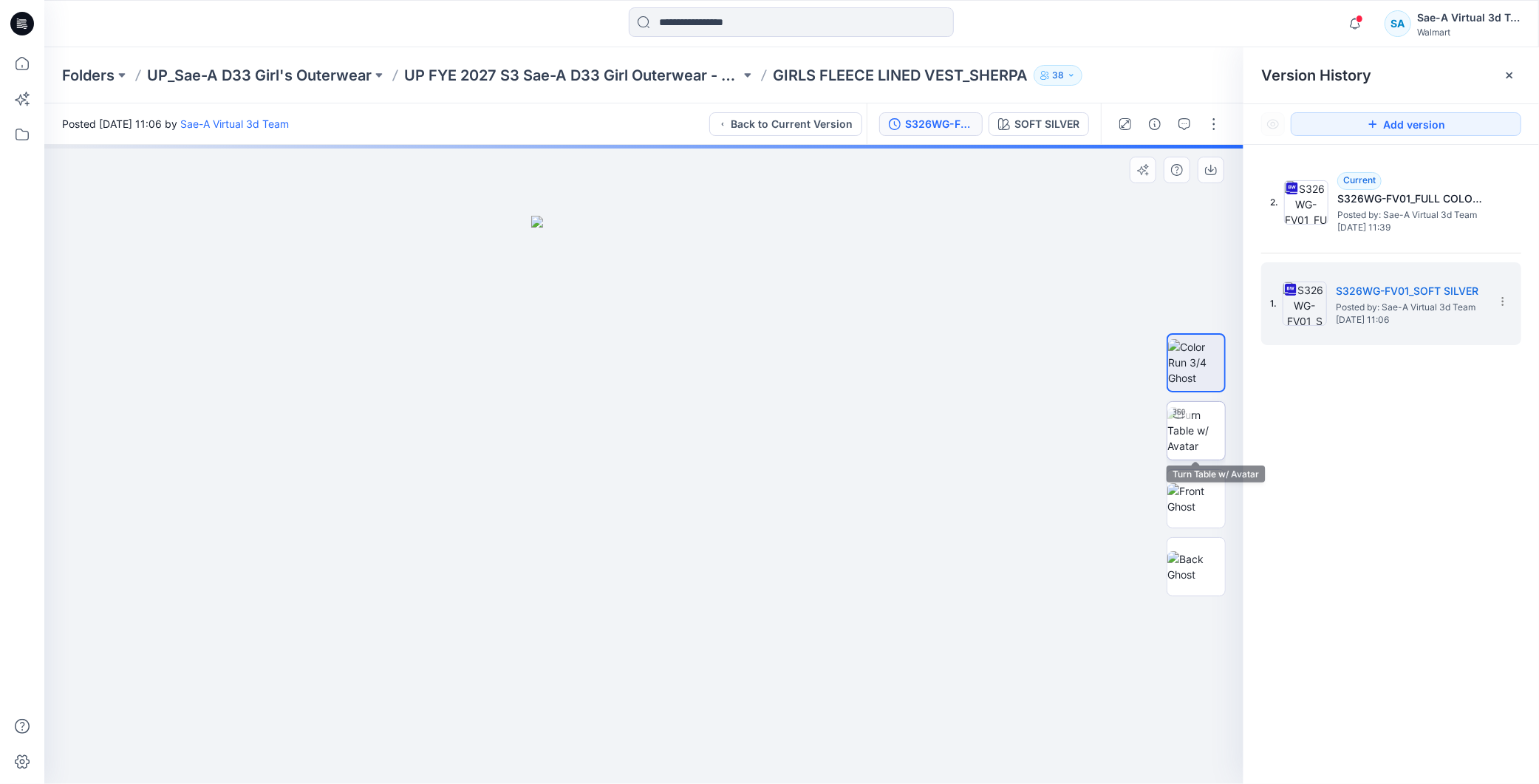
click at [1218, 427] on img at bounding box center [1196, 430] width 58 height 47
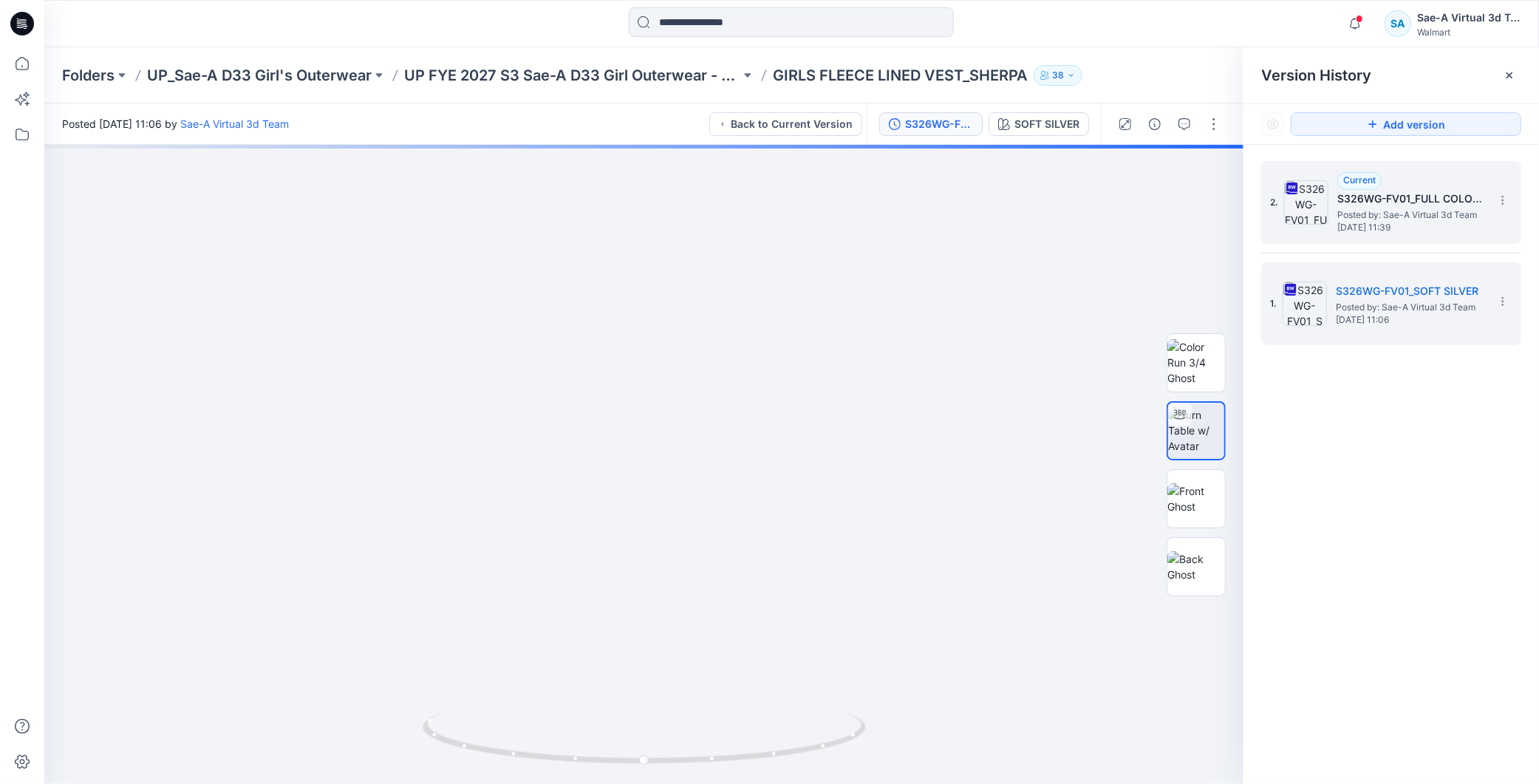
click at [1387, 216] on span "Posted by: Sae-A Virtual 3d Team" at bounding box center [1411, 215] width 148 height 15
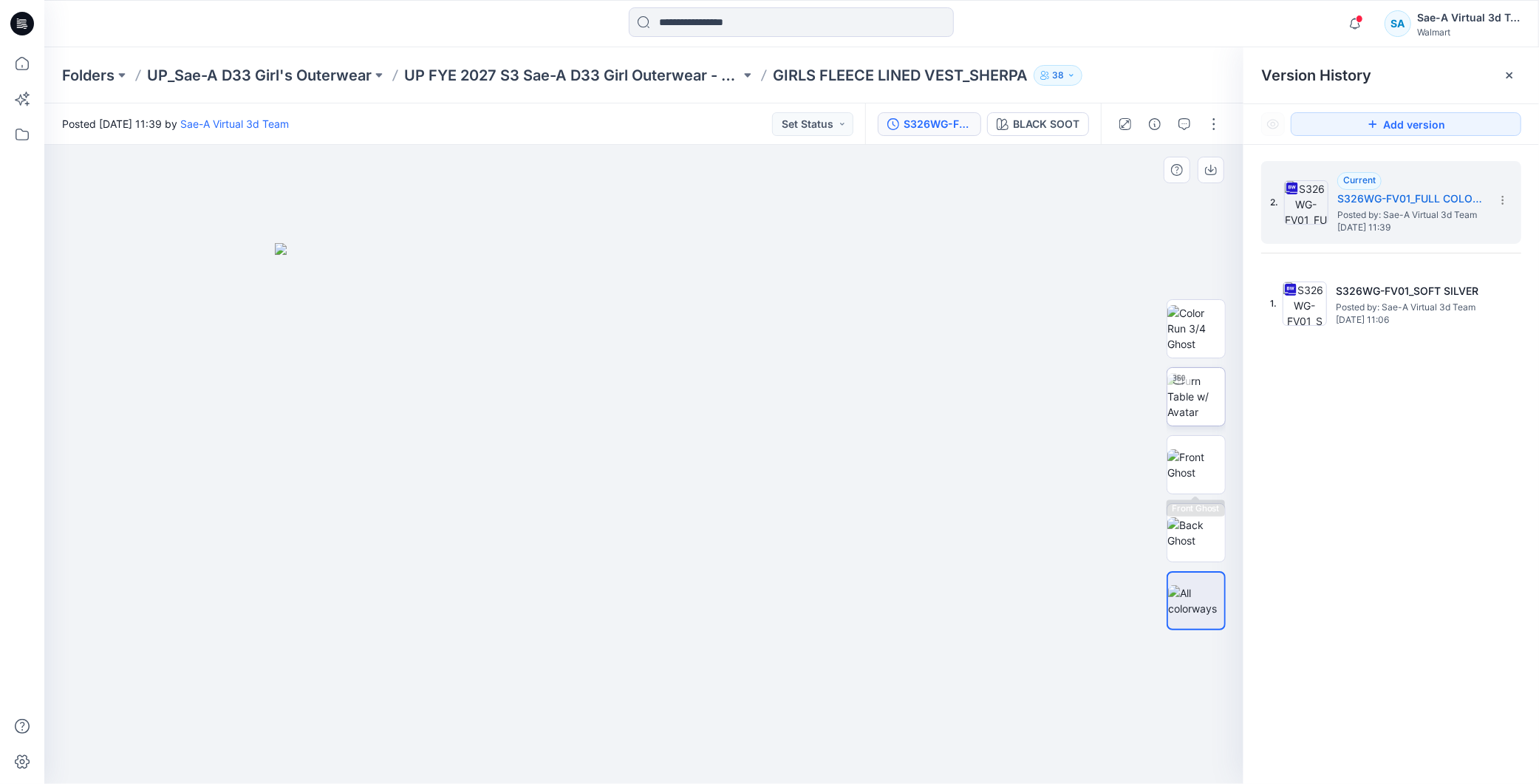
click at [1205, 395] on img at bounding box center [1196, 396] width 58 height 47
click at [1393, 201] on h5 "S326WG-FV01_FULL COLORWAYS" at bounding box center [1411, 199] width 148 height 18
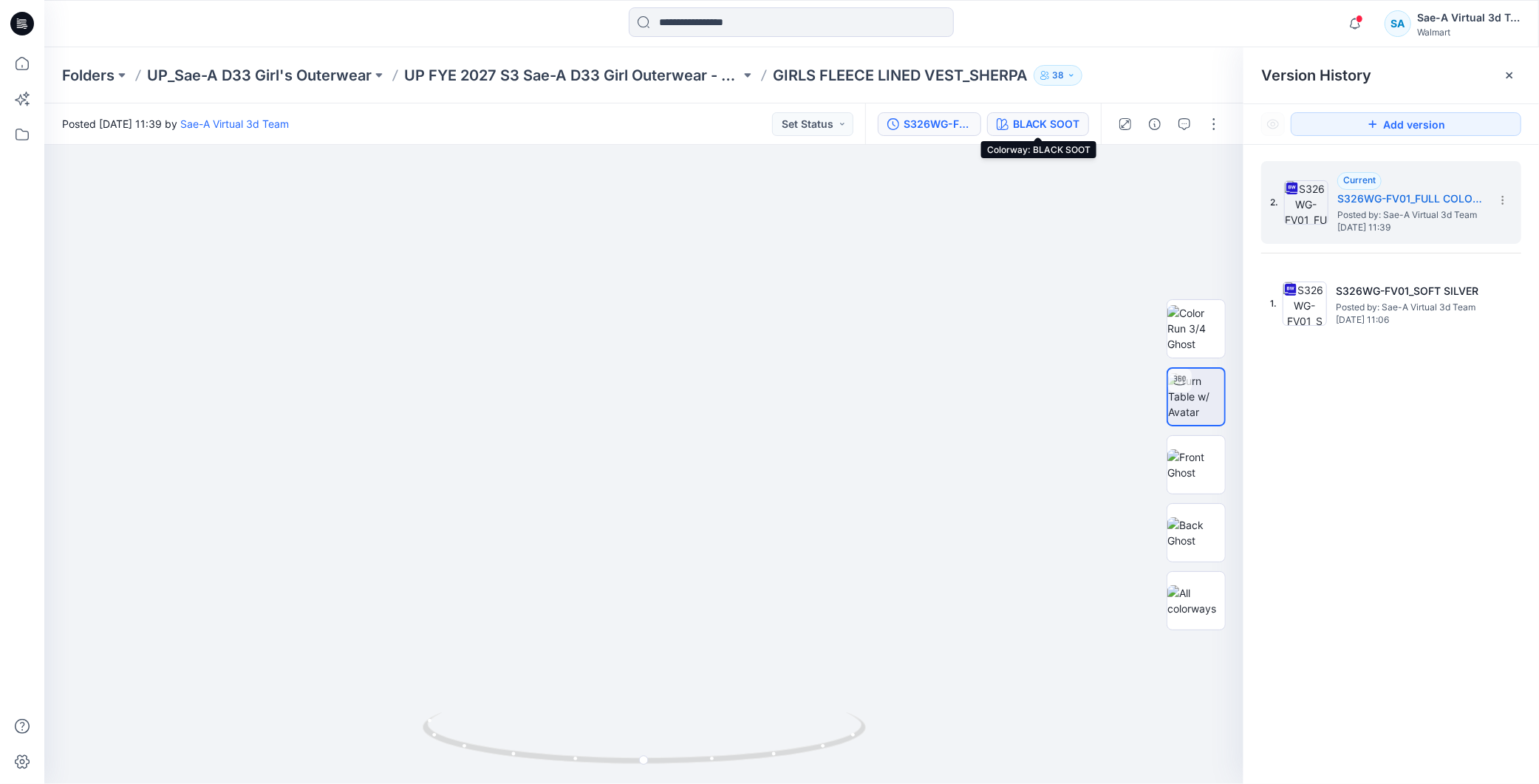
click at [1064, 130] on div "BLACK SOOT" at bounding box center [1046, 124] width 67 height 16
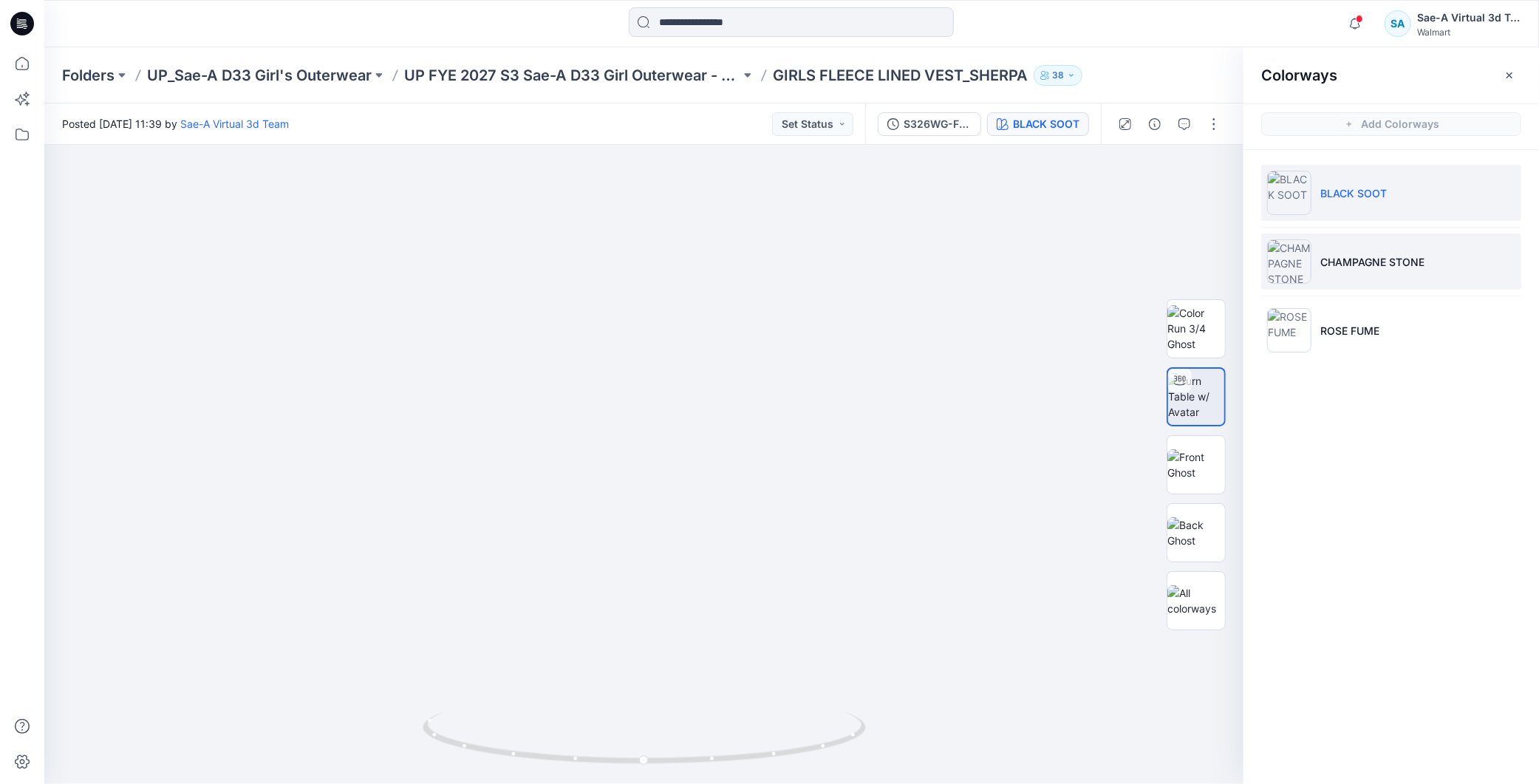
click at [1398, 262] on p "CHAMPAGNE STONE" at bounding box center [1373, 262] width 104 height 15
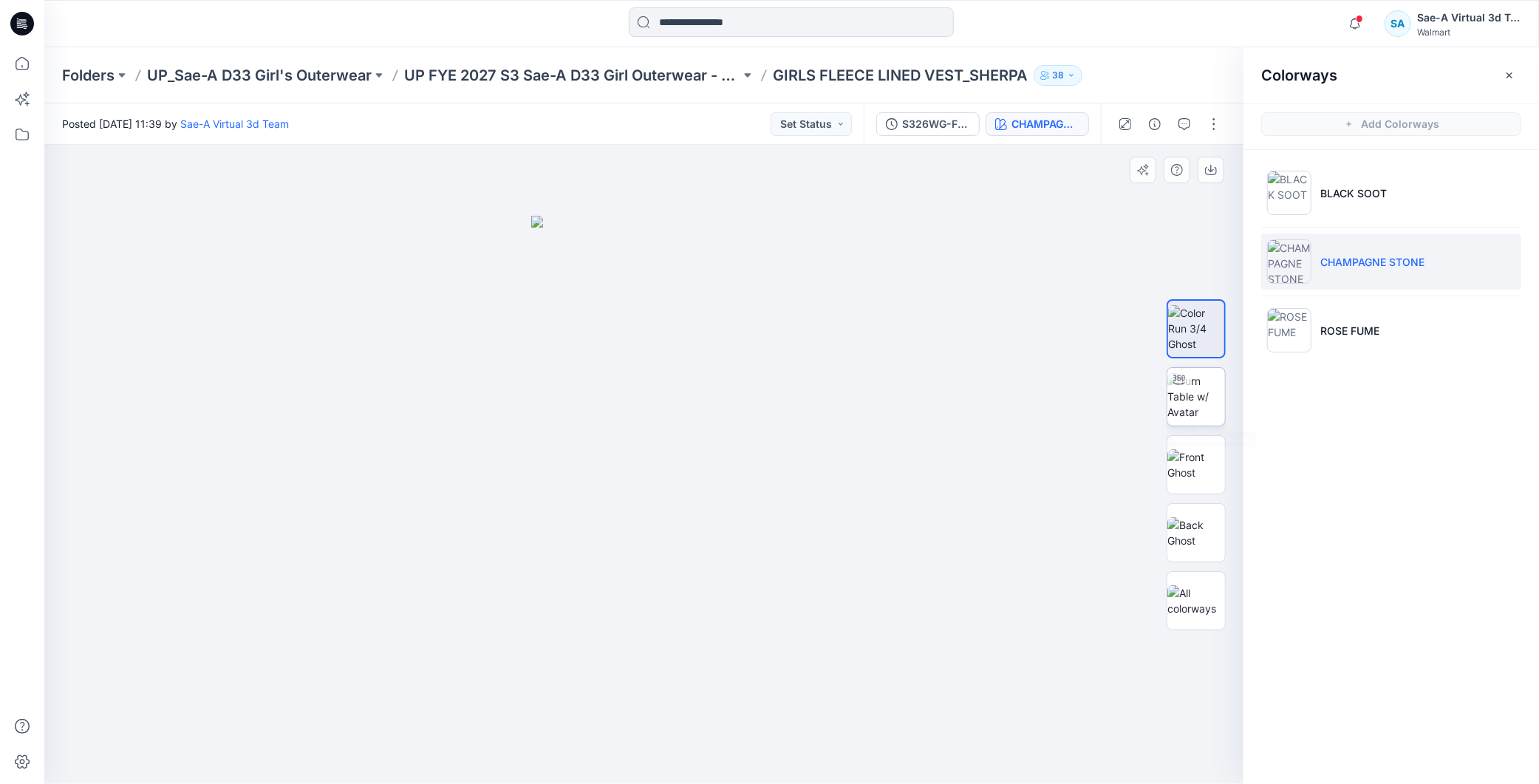
click at [1191, 401] on img at bounding box center [1196, 396] width 58 height 47
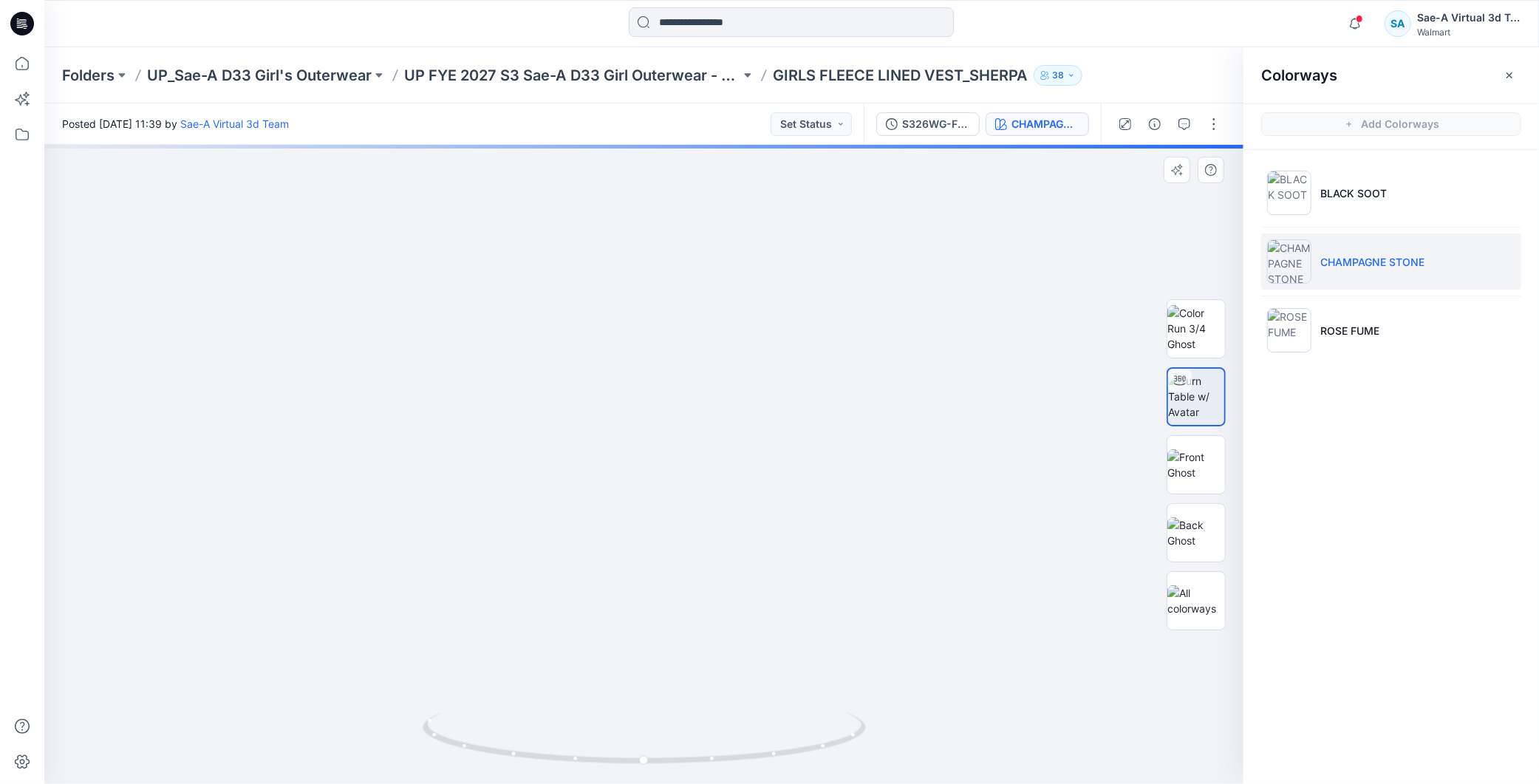
drag, startPoint x: 746, startPoint y: 452, endPoint x: 754, endPoint y: 400, distance: 52.6
drag, startPoint x: 764, startPoint y: 374, endPoint x: 756, endPoint y: 459, distance: 85.4
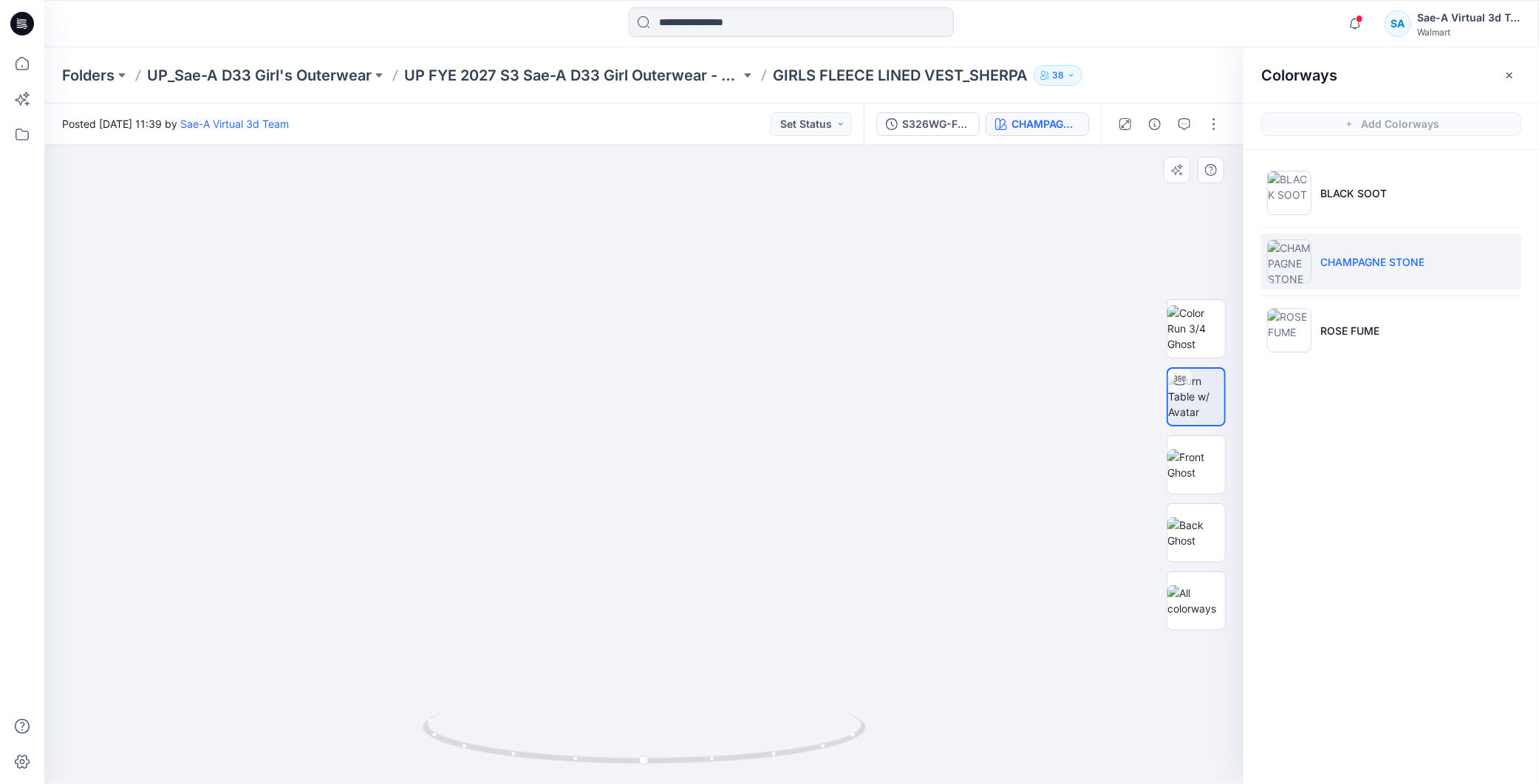
drag, startPoint x: 425, startPoint y: 417, endPoint x: 654, endPoint y: 301, distance: 256.7
click at [673, 68] on p "UP FYE 2027 S3 Sae-A D33 Girl Outerwear - OZARK TRAIL" at bounding box center [572, 75] width 336 height 21
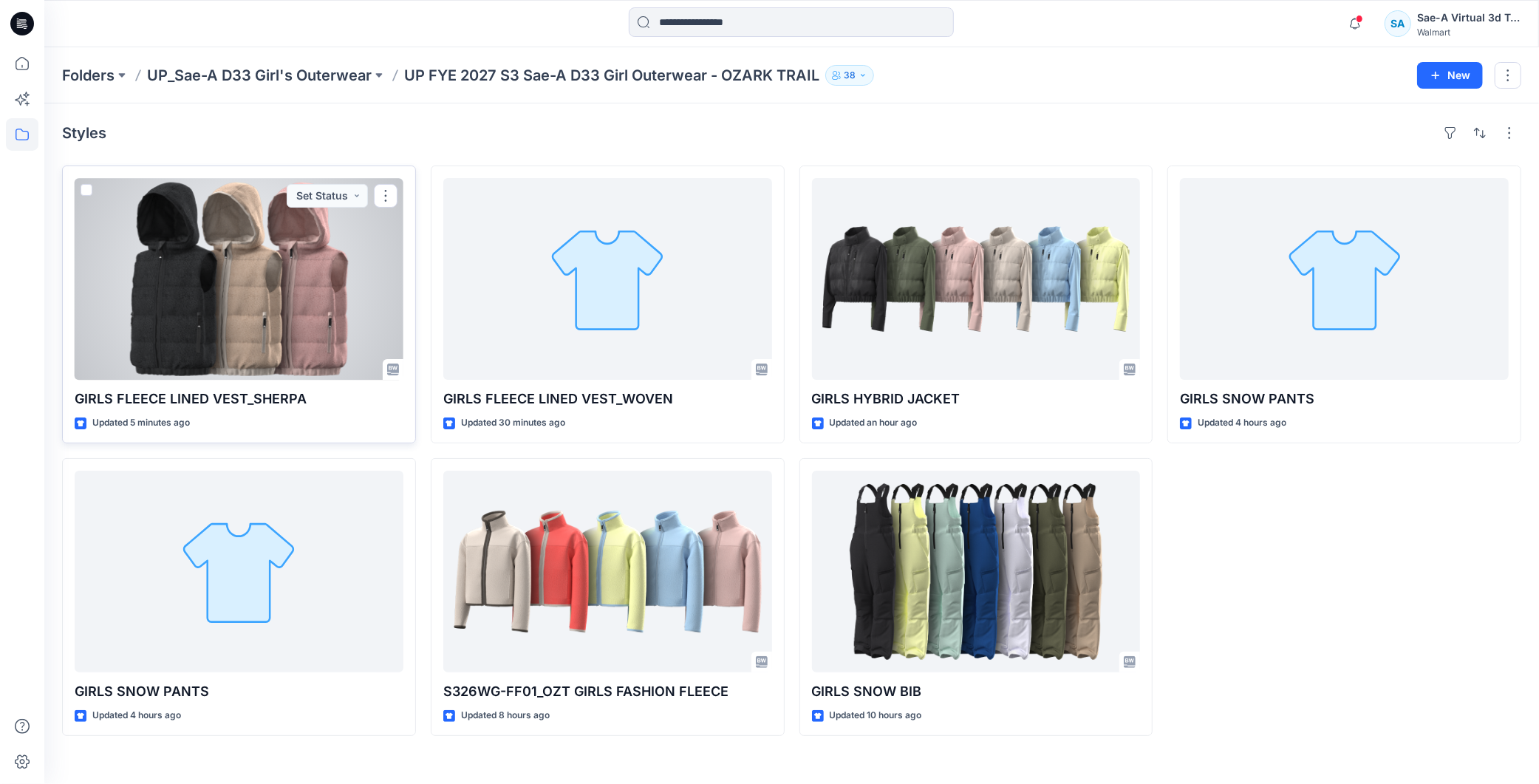
click at [222, 268] on div at bounding box center [239, 278] width 329 height 202
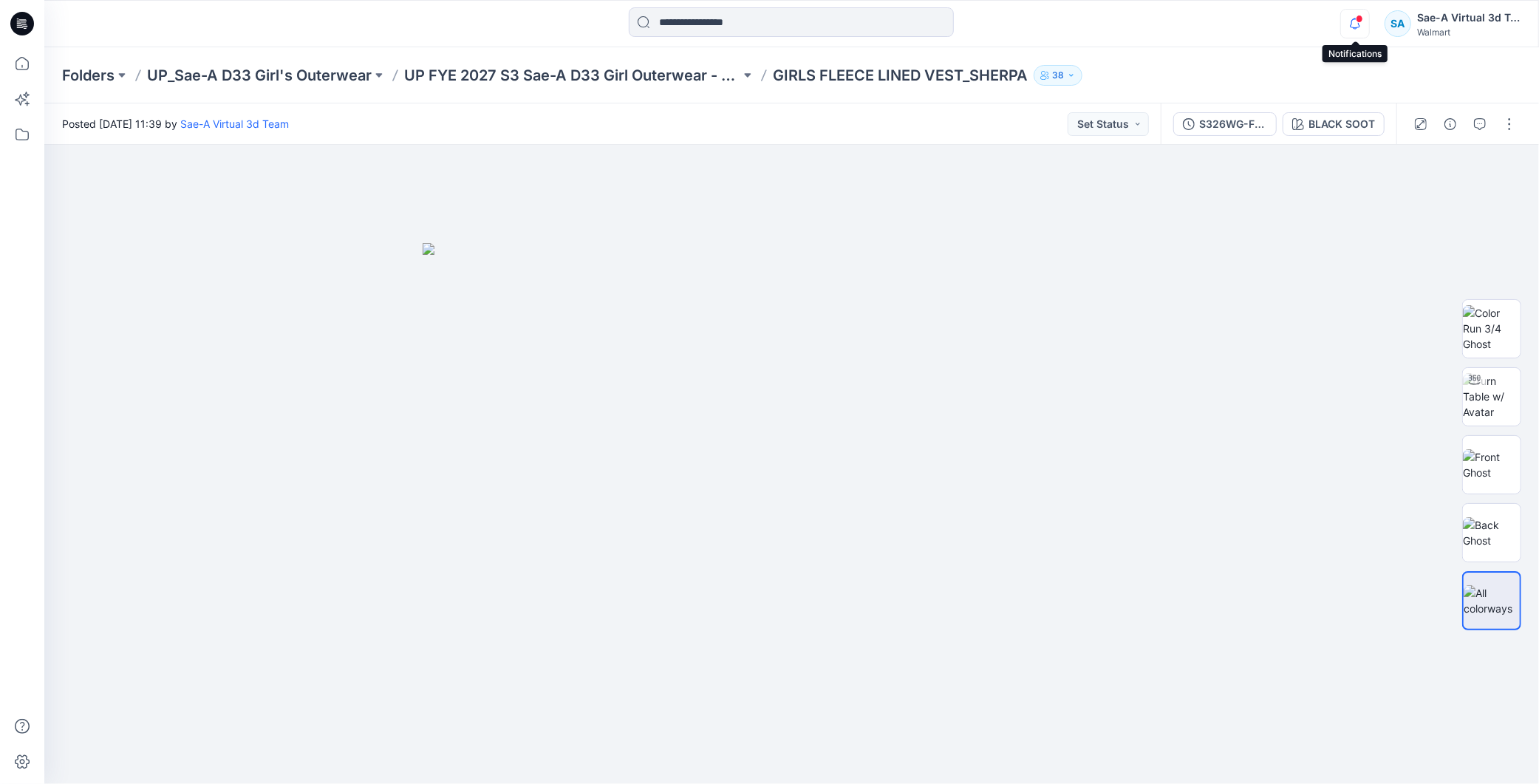
click at [1363, 23] on icon "button" at bounding box center [1355, 24] width 28 height 30
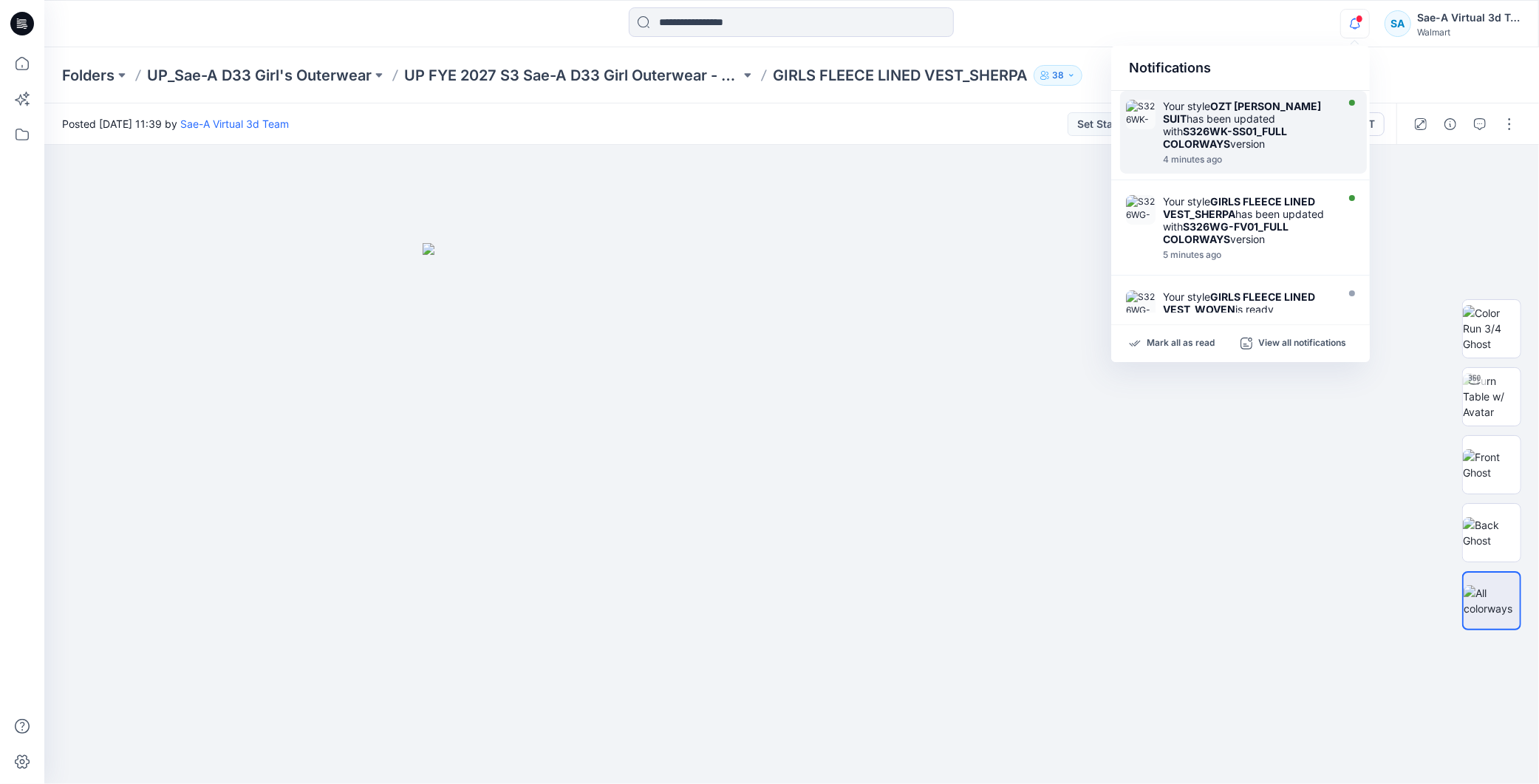
click at [1251, 147] on div "Your style OZT TOD SNOW SUIT has been updated with S326WK-SS01_FULL COLORWAYS v…" at bounding box center [1248, 124] width 170 height 50
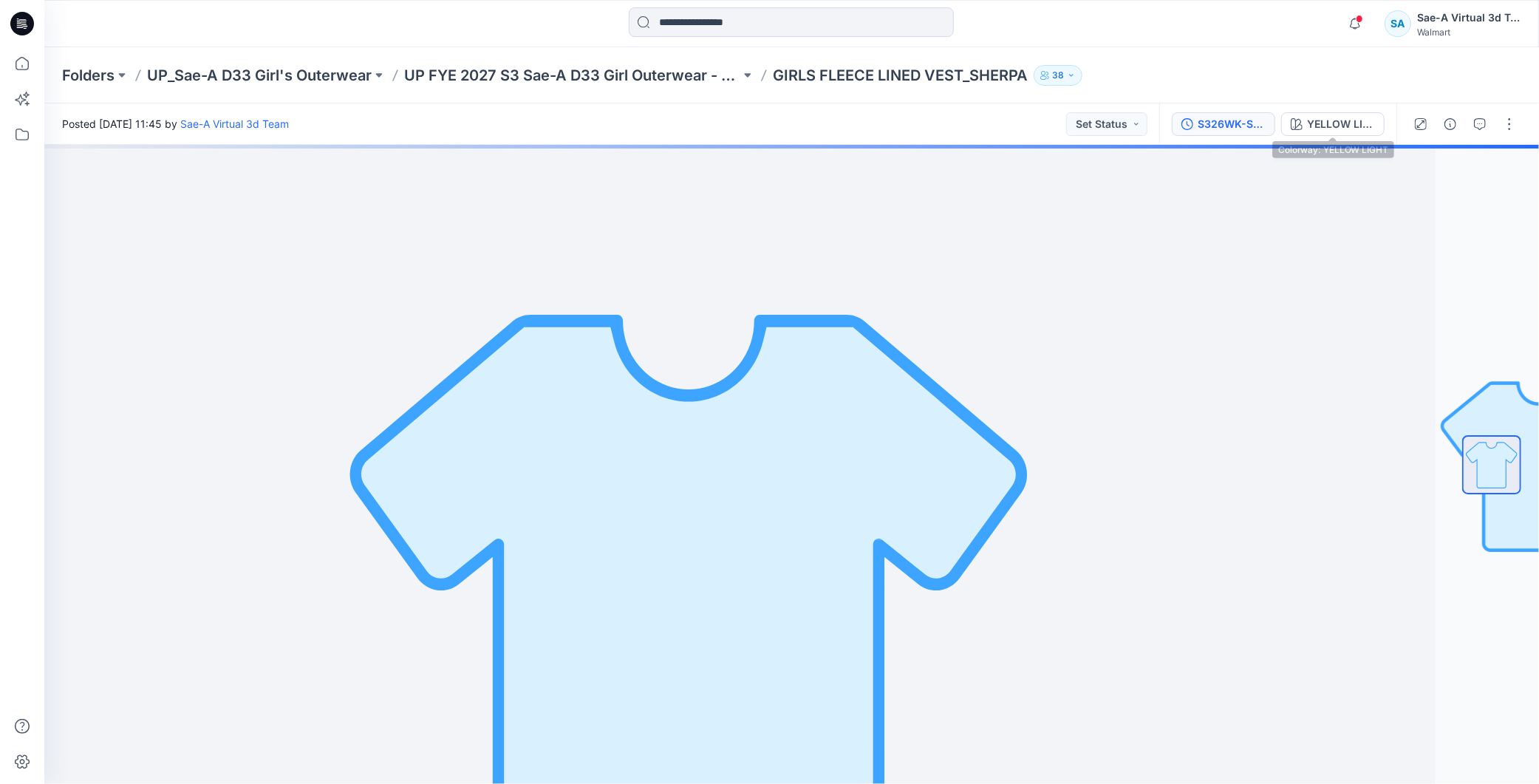
click at [1216, 119] on div "S326WK-SS01_FULL COLORWAYS" at bounding box center [1231, 124] width 68 height 16
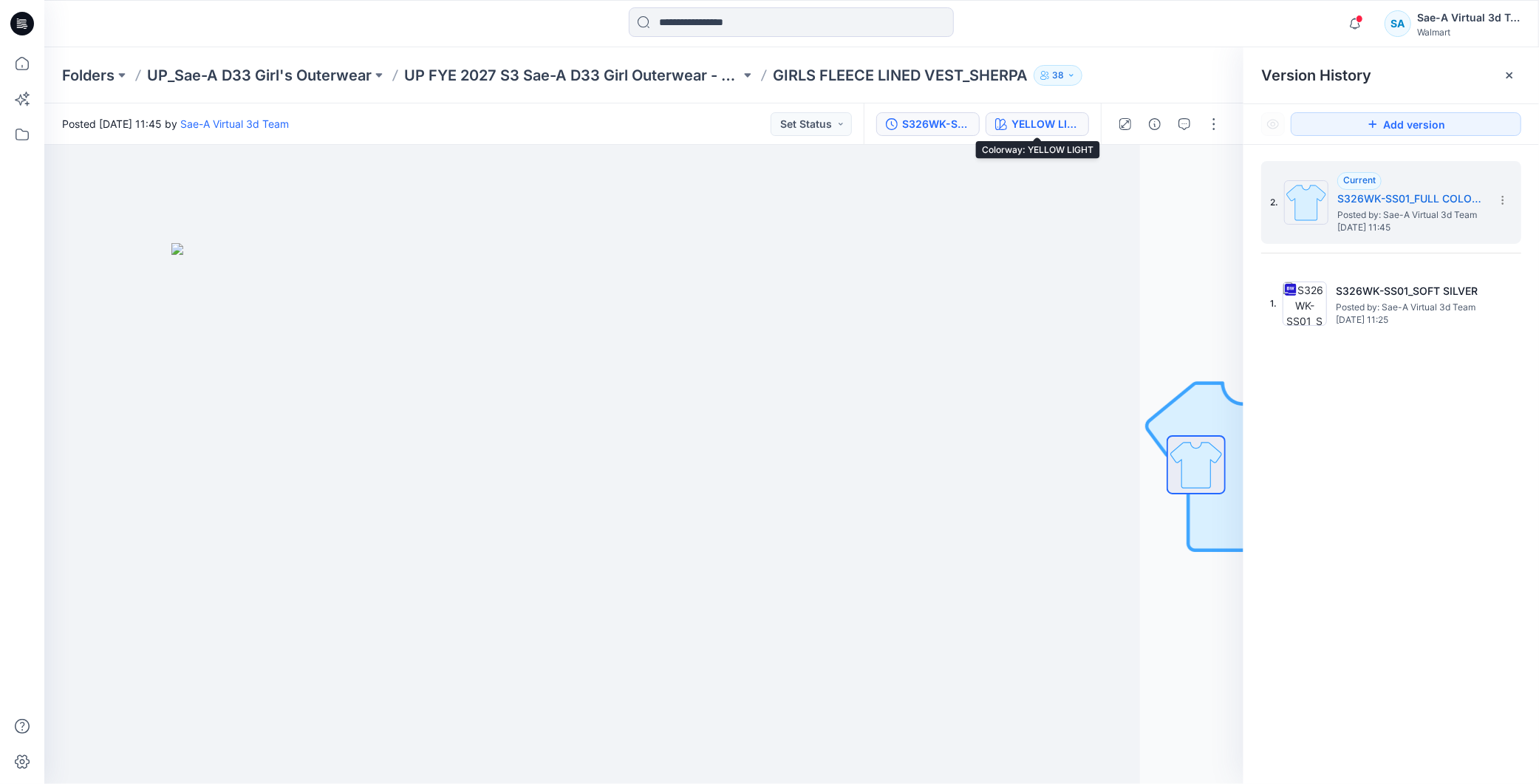
click at [1055, 116] on div "YELLOW LIGHT" at bounding box center [1046, 124] width 68 height 16
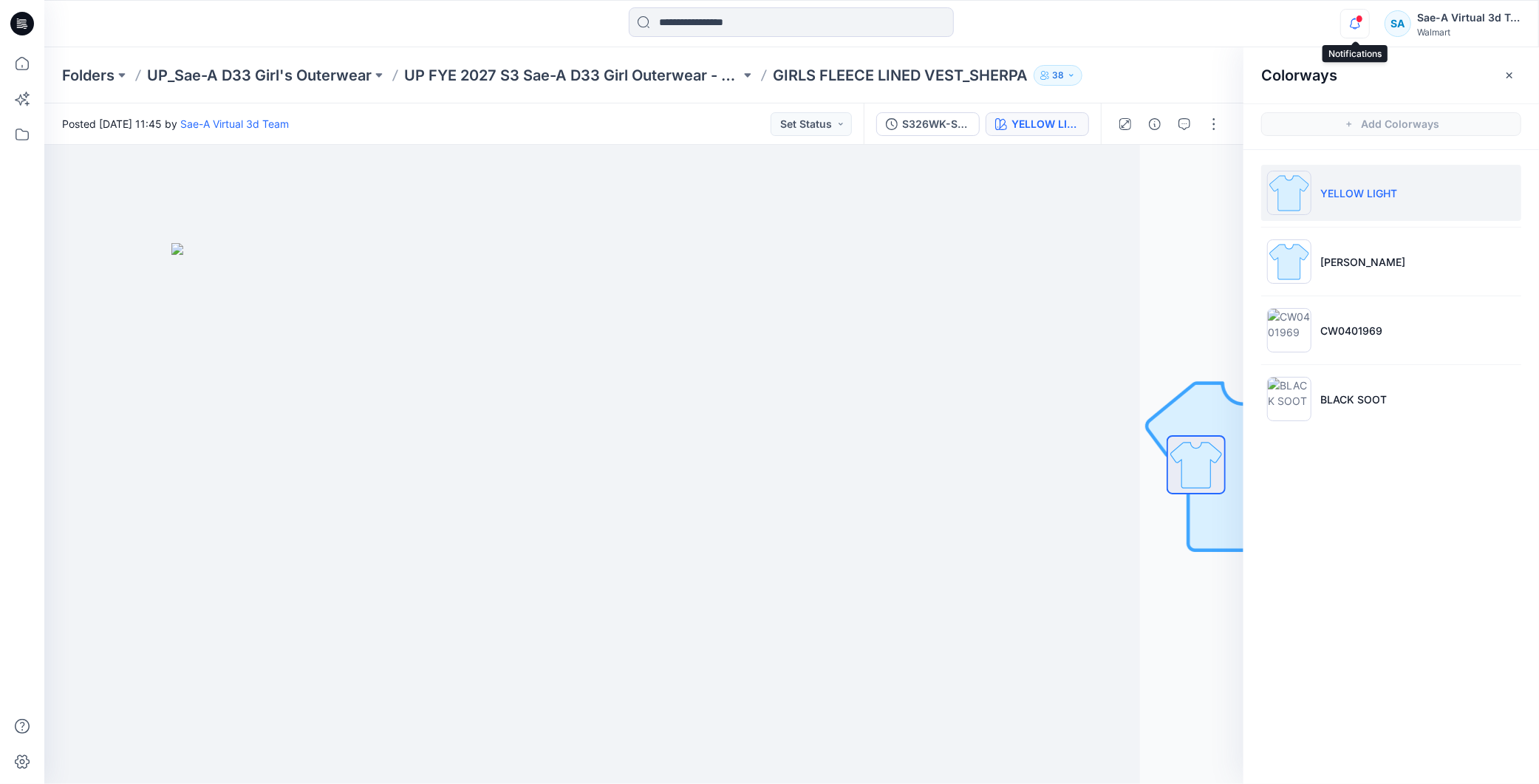
click at [1349, 23] on icon "button" at bounding box center [1355, 24] width 28 height 30
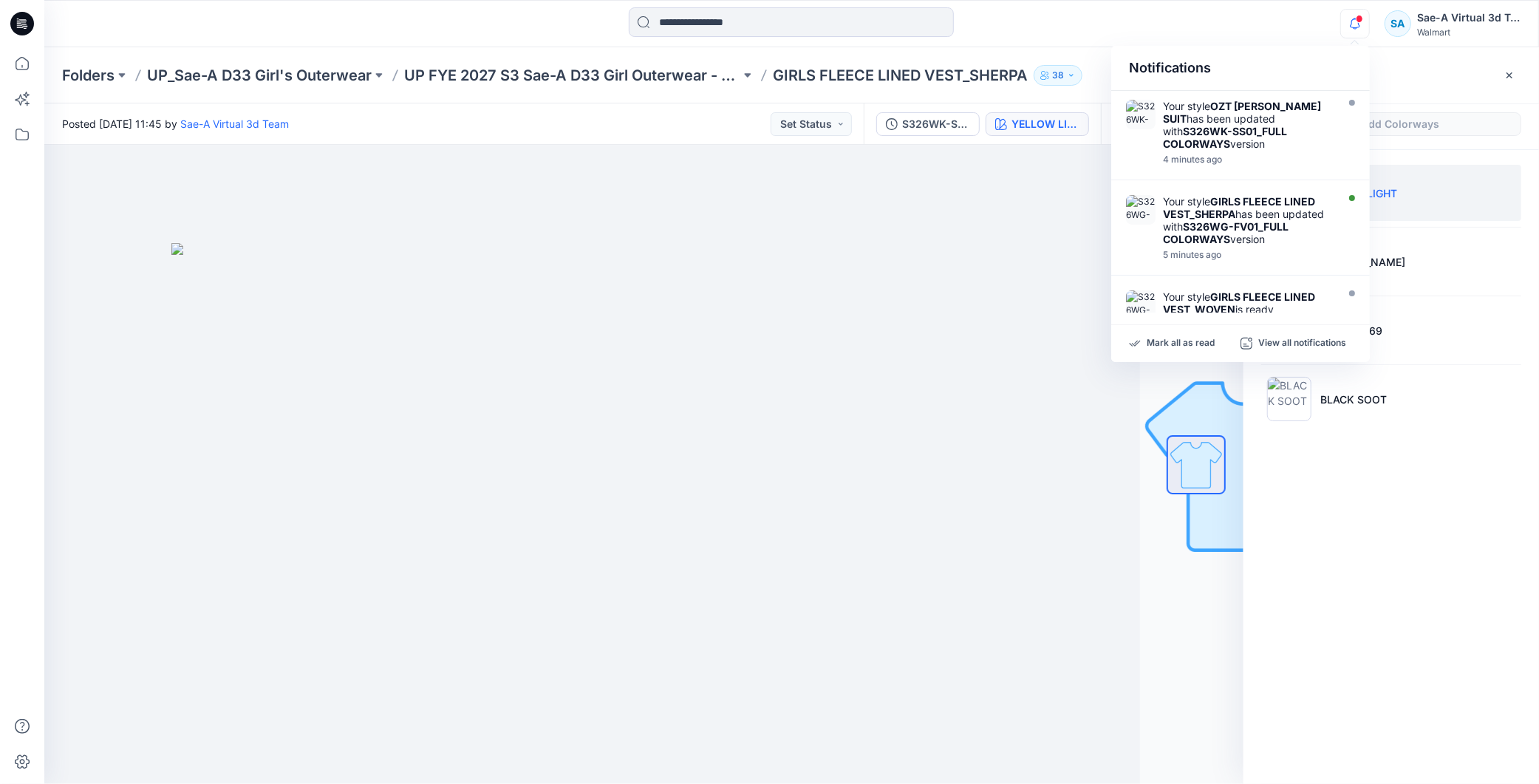
click at [1351, 21] on icon "button" at bounding box center [1355, 24] width 28 height 30
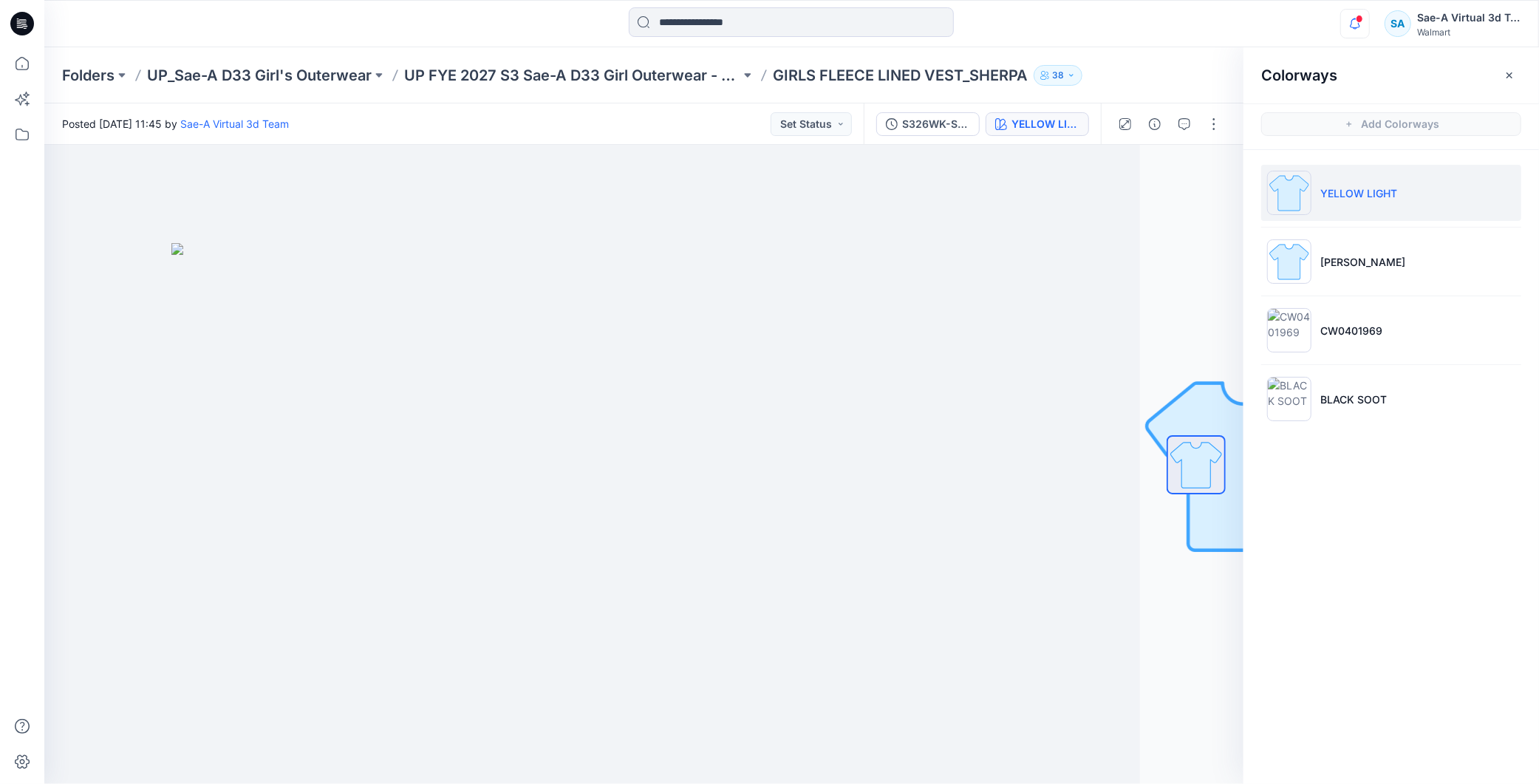
click at [1351, 22] on icon "button" at bounding box center [1355, 24] width 28 height 30
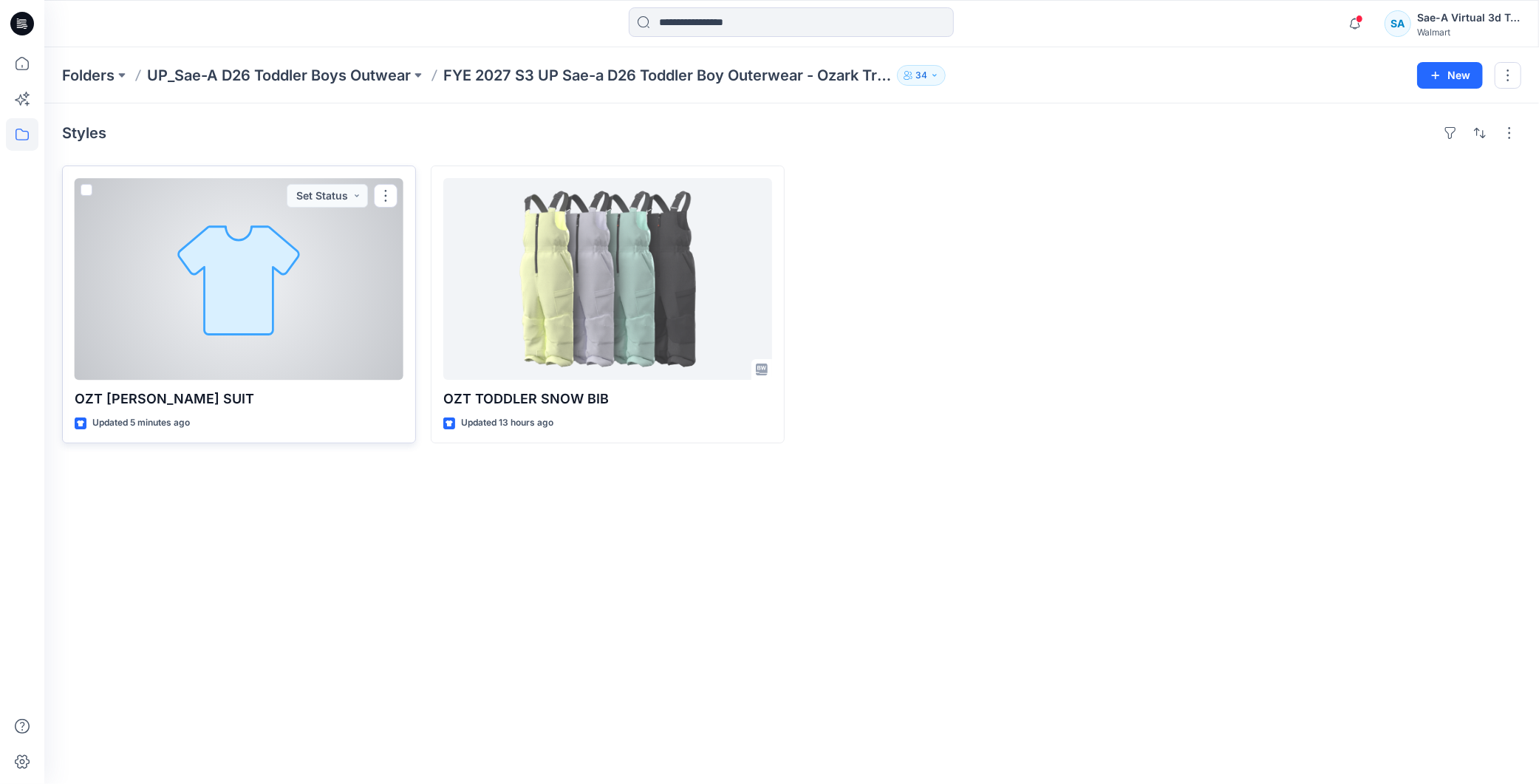
click at [245, 315] on div at bounding box center [239, 278] width 329 height 202
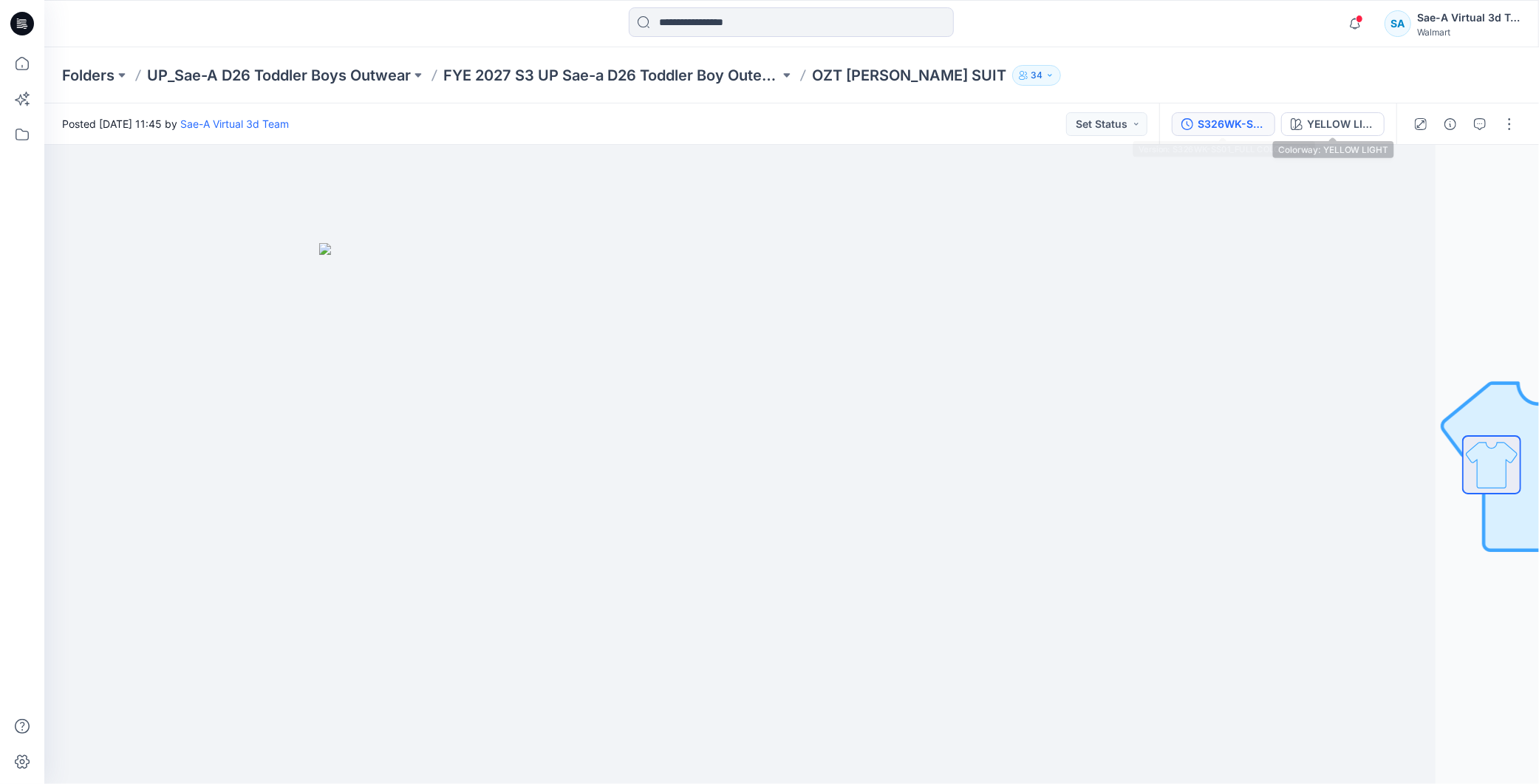
click at [1221, 116] on div "S326WK-SS01_FULL COLORWAYS" at bounding box center [1231, 124] width 68 height 16
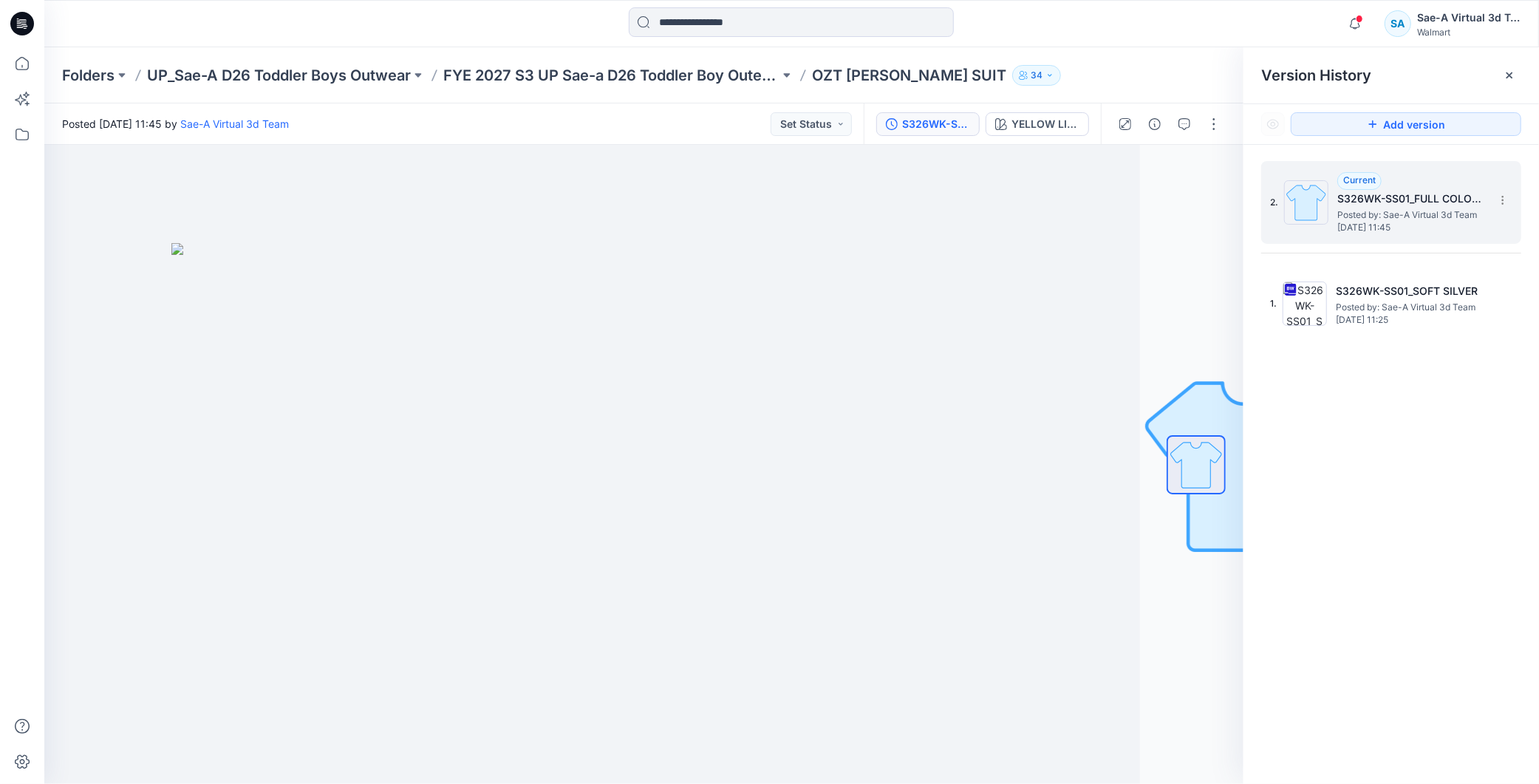
click at [1382, 214] on span "Posted by: Sae-A Virtual 3d Team" at bounding box center [1411, 215] width 148 height 15
click at [1367, 26] on icon "button" at bounding box center [1355, 24] width 28 height 30
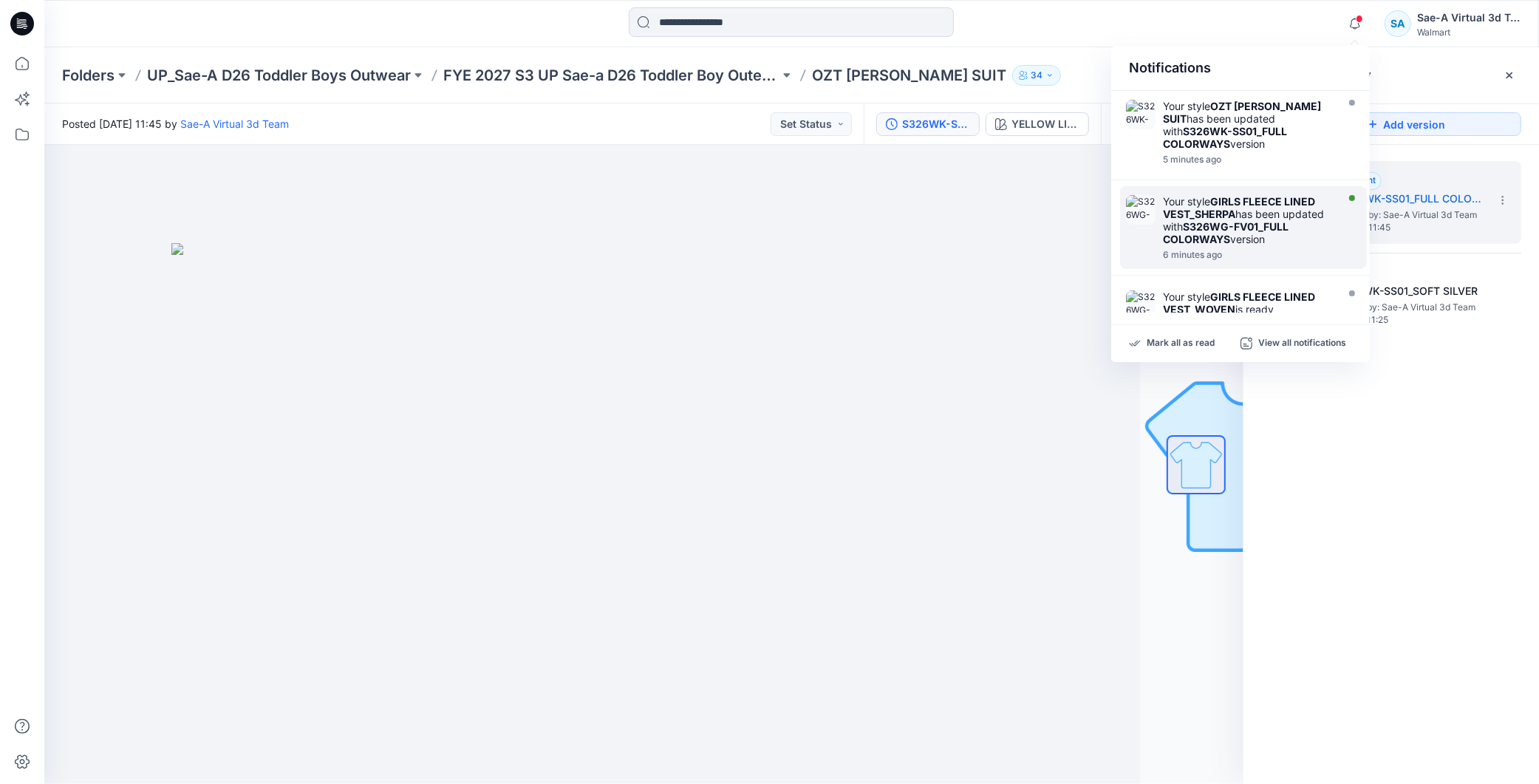
click at [1274, 199] on strong "GIRLS FLEECE LINED VEST_SHERPA" at bounding box center [1239, 207] width 152 height 25
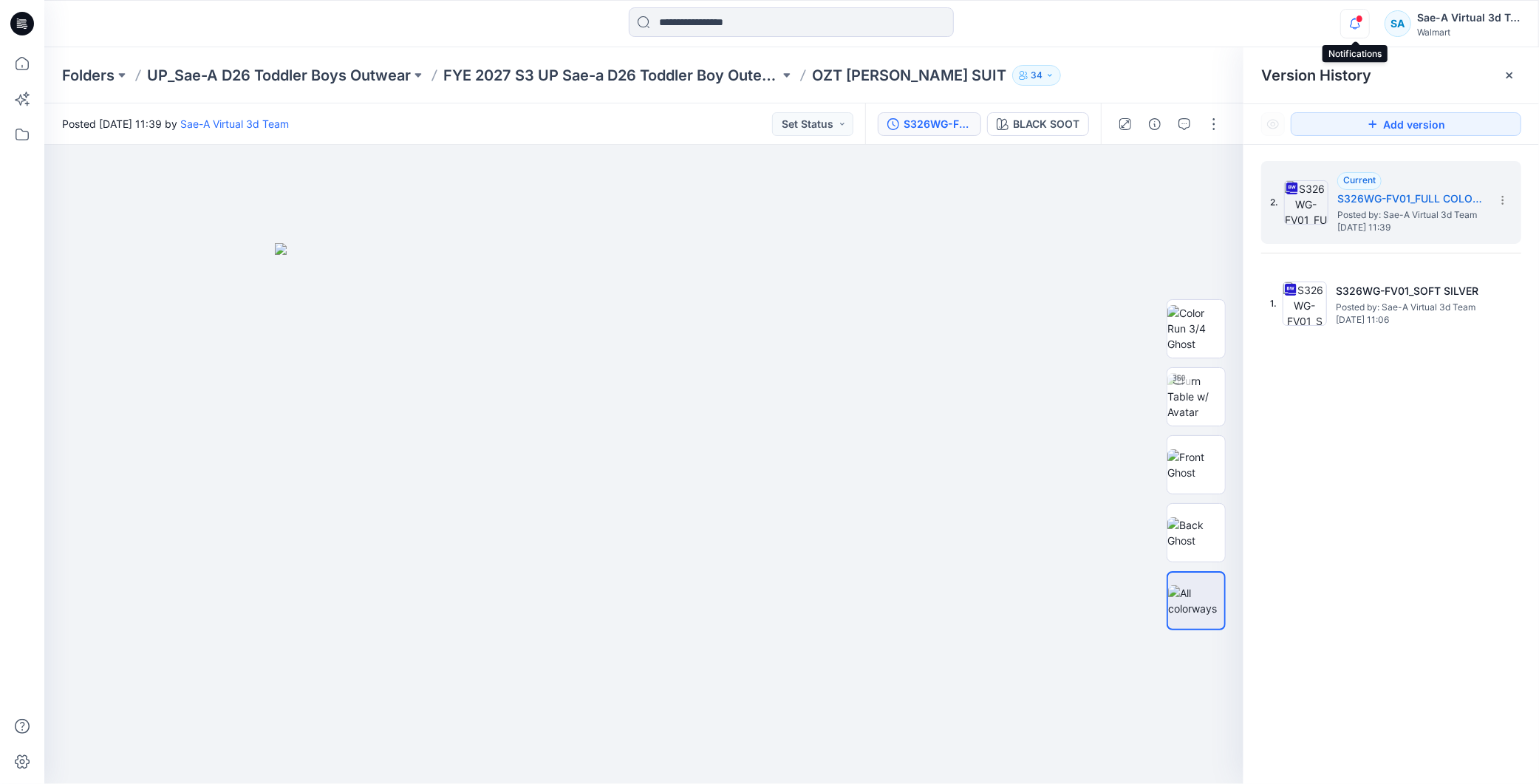
click at [1357, 28] on icon "button" at bounding box center [1355, 24] width 28 height 30
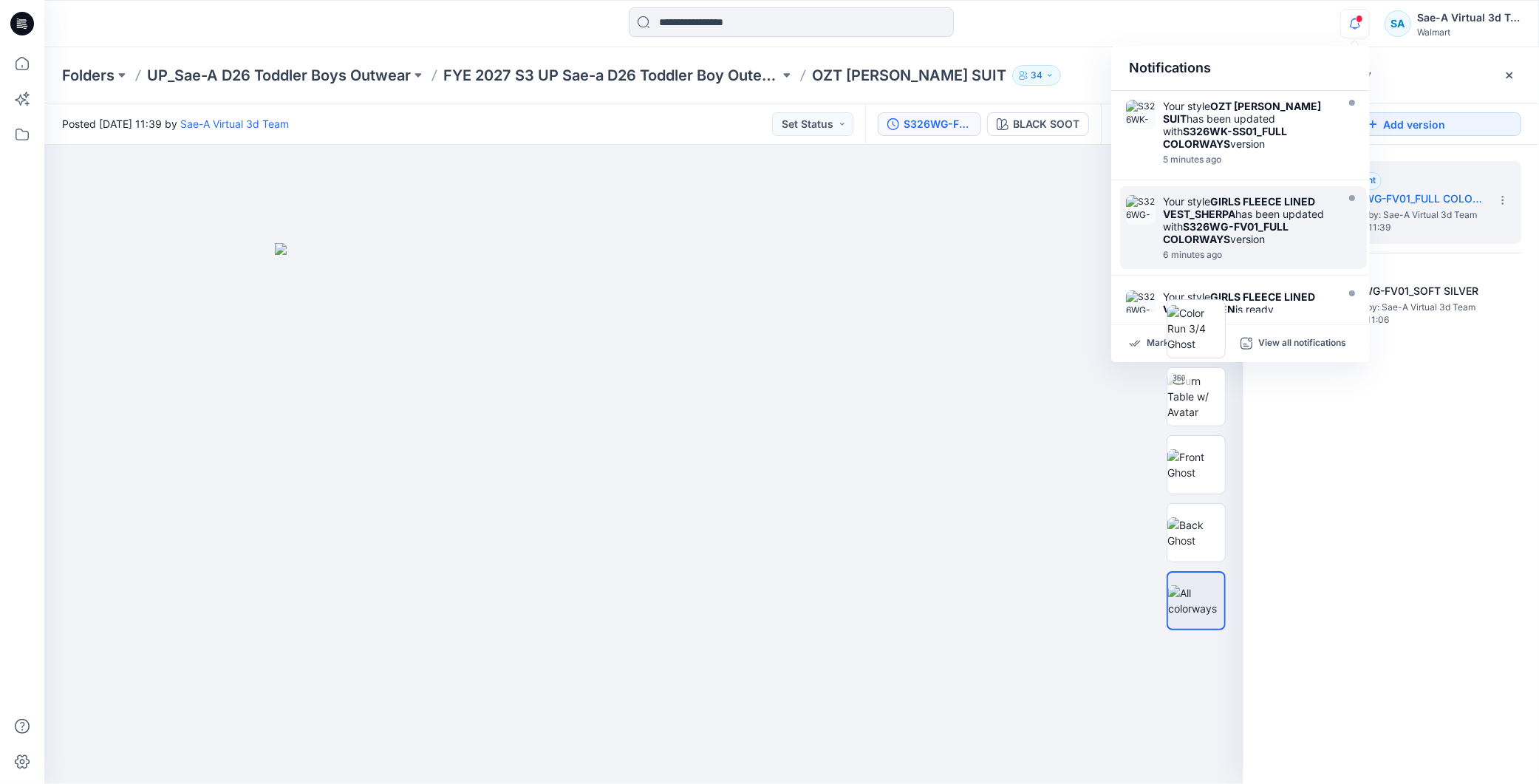
click at [1371, 37] on div "Notifications Your style OZT TOD SNOW SUIT has been updated with S326WK-SS01_FU…" at bounding box center [1430, 24] width 180 height 32
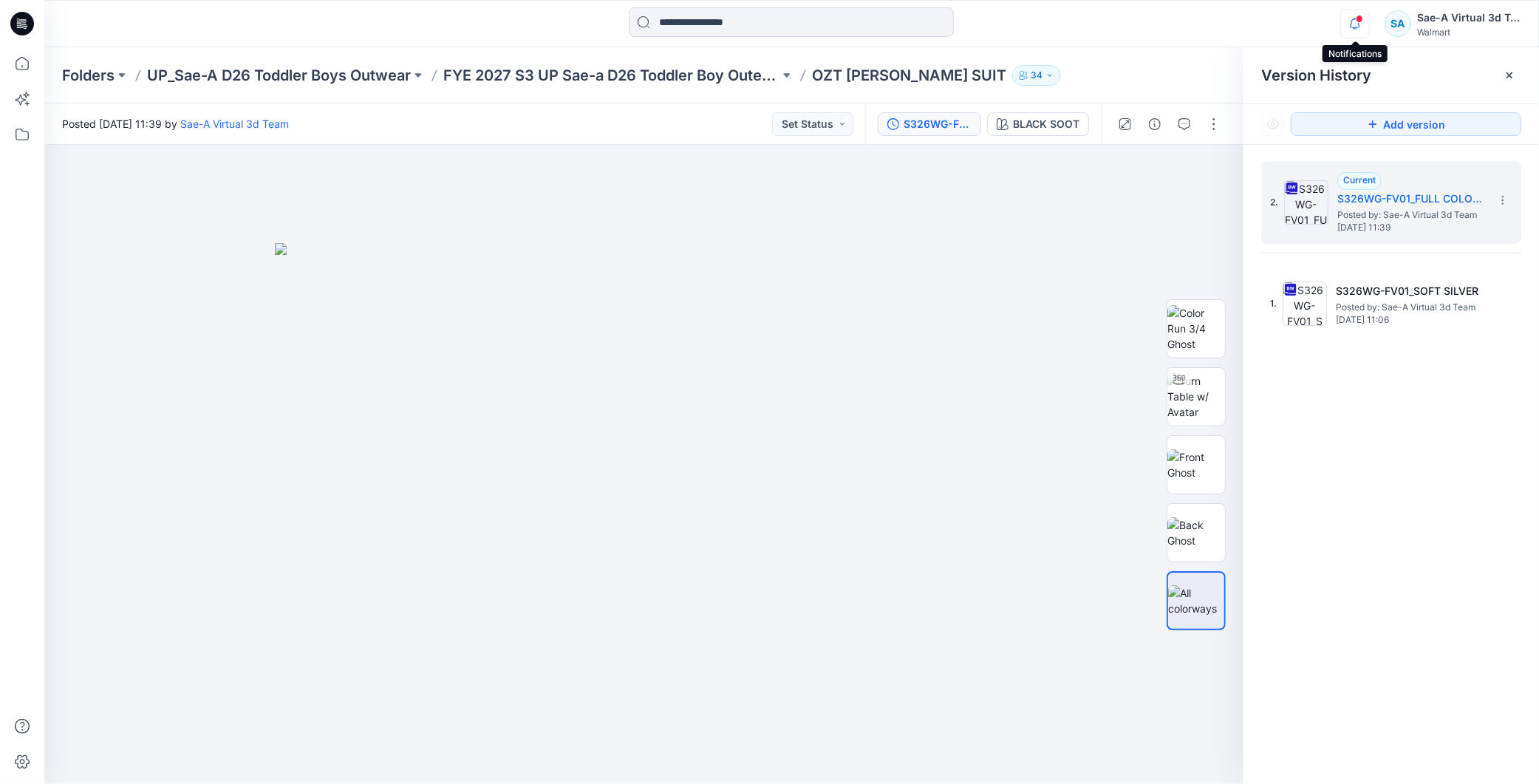
click at [1363, 31] on icon "button" at bounding box center [1355, 24] width 28 height 30
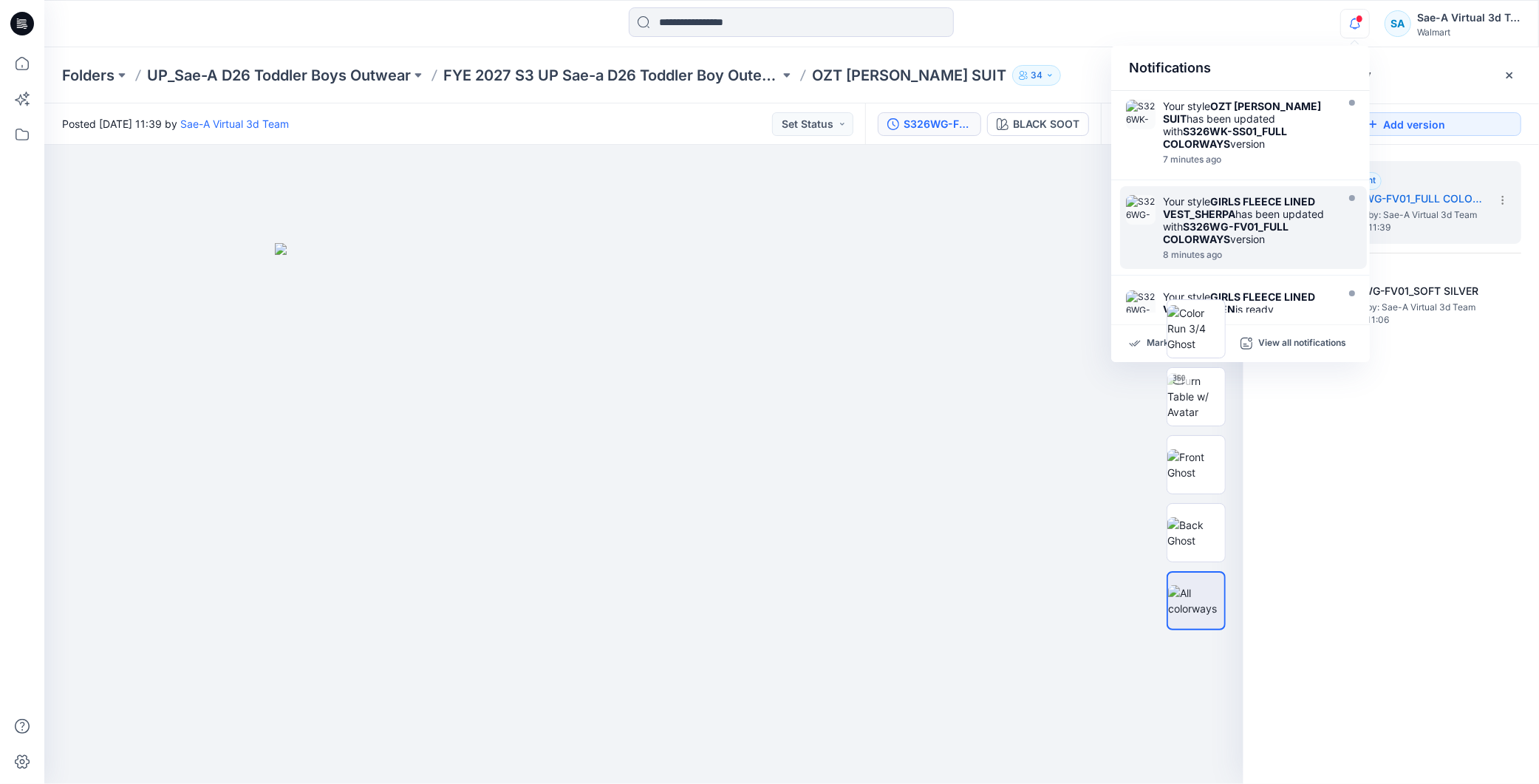
click at [1347, 28] on icon "button" at bounding box center [1355, 24] width 28 height 30
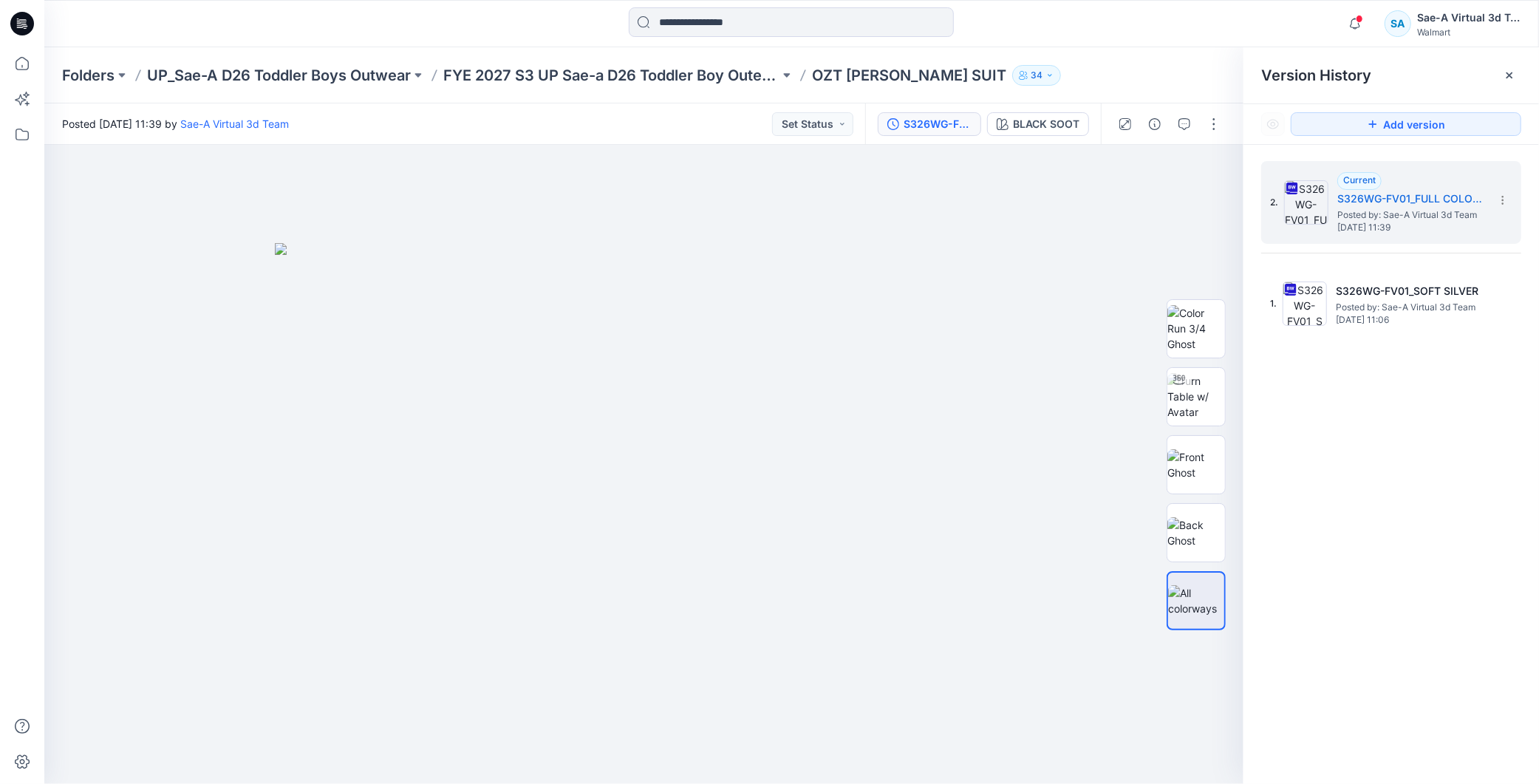
click at [1363, 18] on span at bounding box center [1359, 18] width 8 height 8
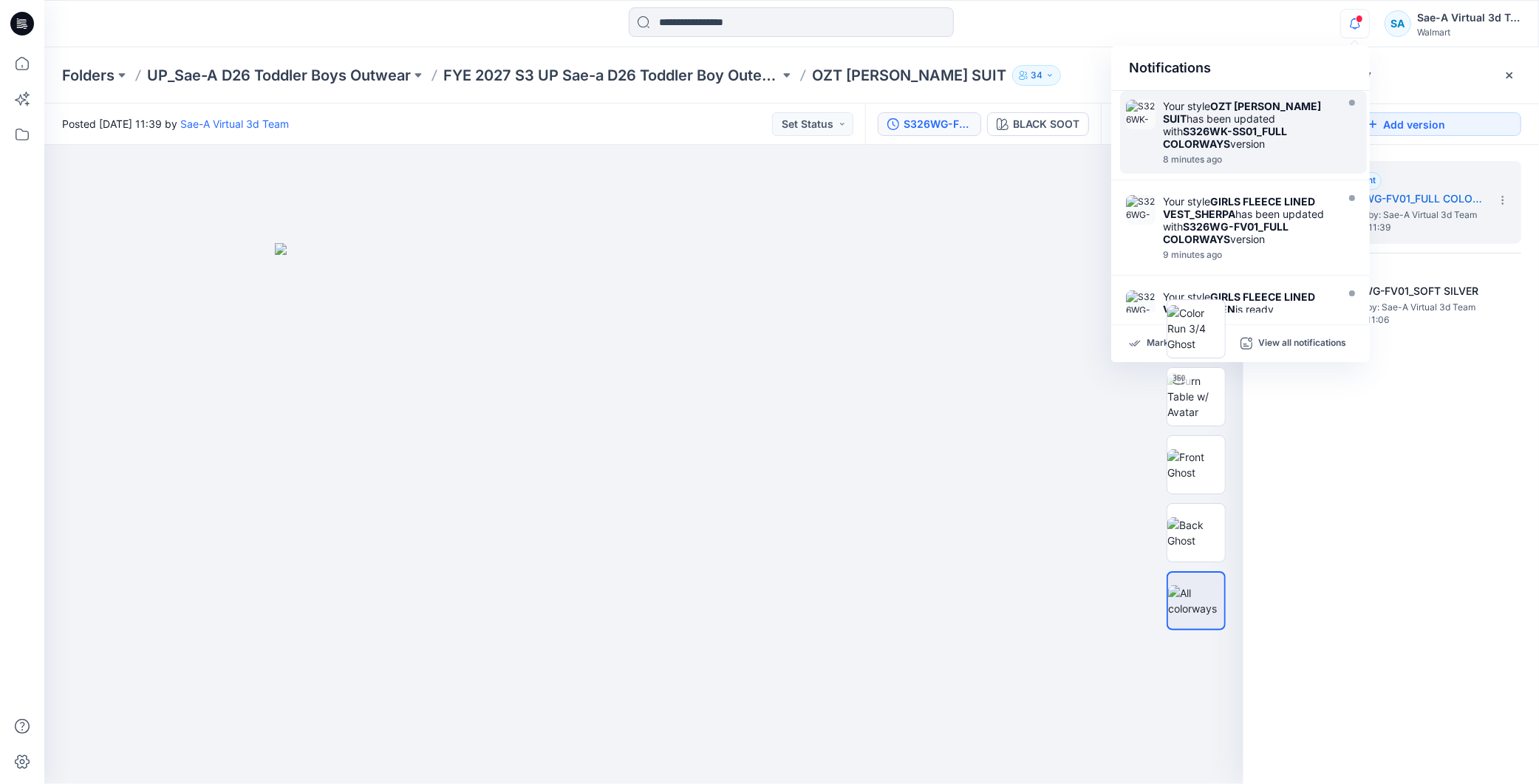
click at [1253, 126] on strong "S326WK-SS01_FULL COLORWAYS" at bounding box center [1225, 137] width 124 height 25
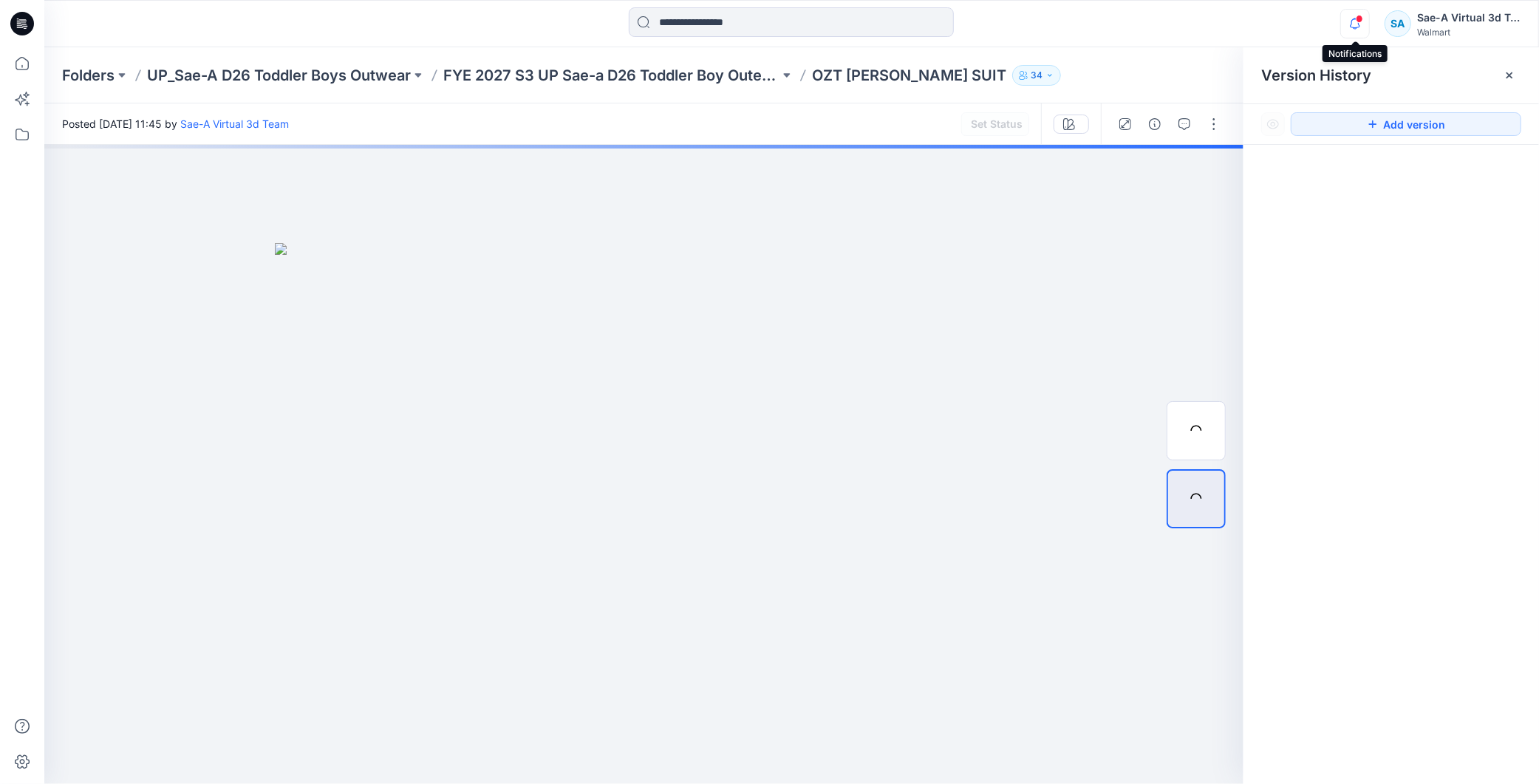
click at [1358, 30] on icon "button" at bounding box center [1355, 24] width 28 height 30
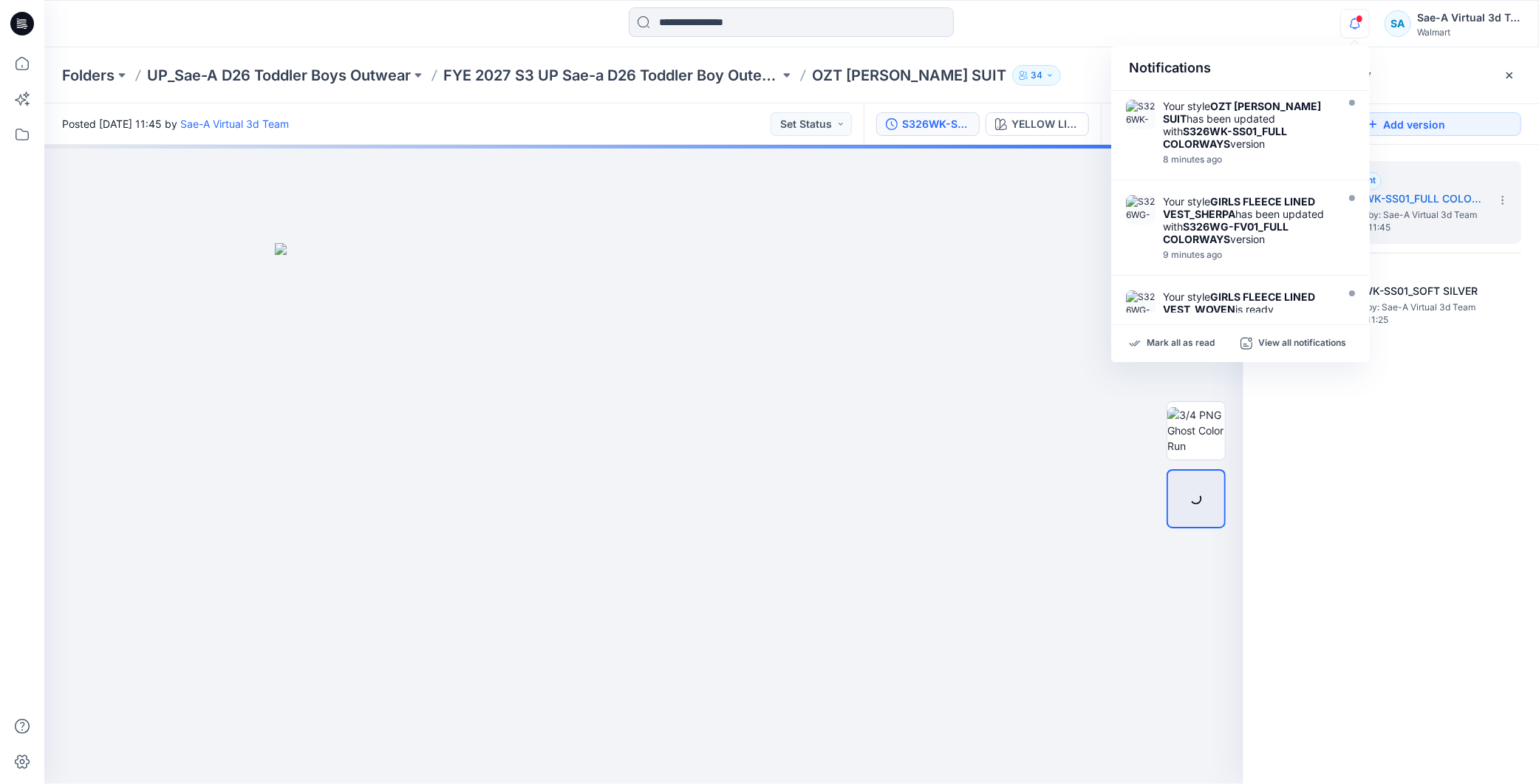
click at [1389, 436] on div "2. Current S326WK-SS01_FULL COLORWAYS Posted by: Sae-A Virtual 3d Team Friday, …" at bounding box center [1391, 475] width 295 height 660
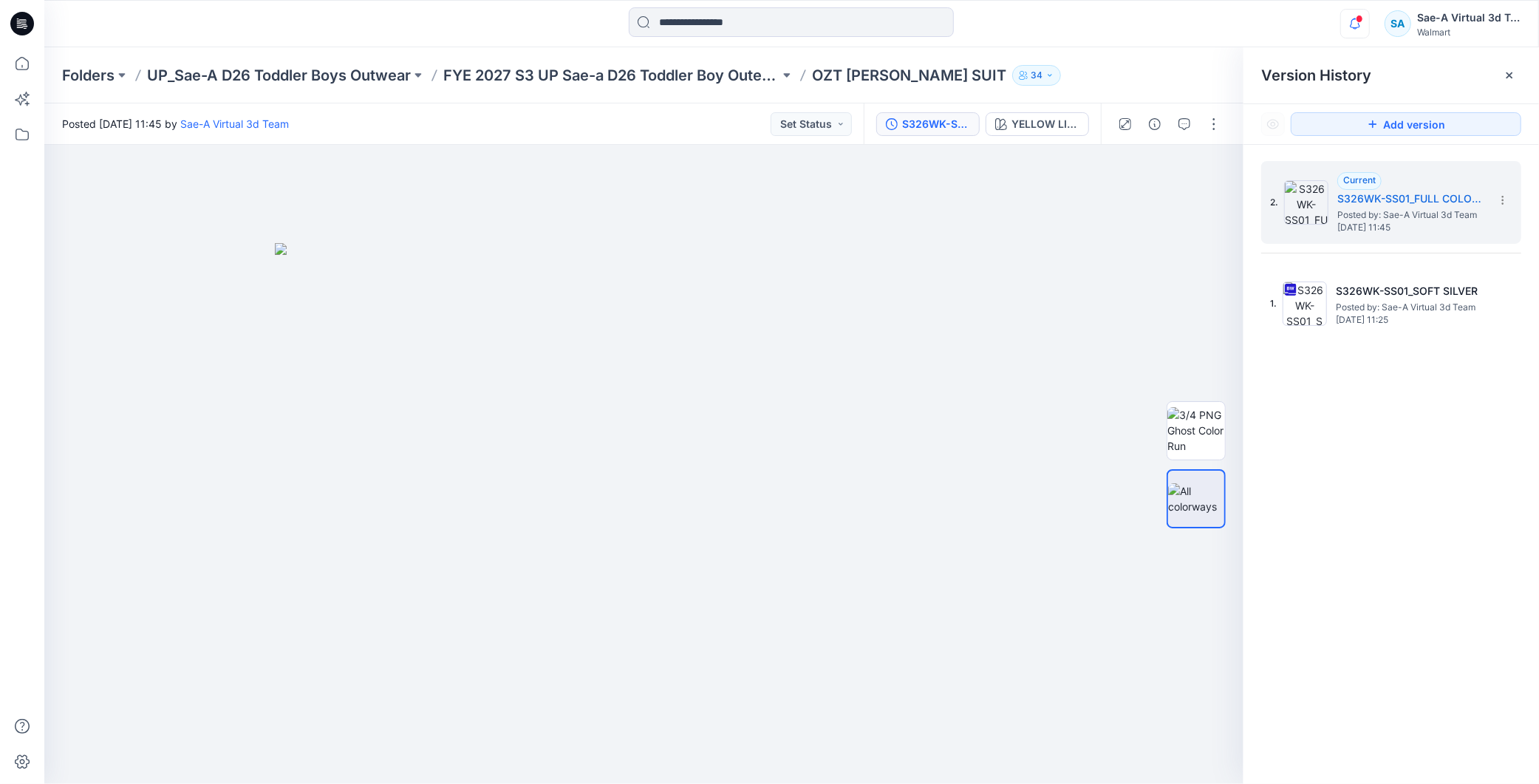
drag, startPoint x: 1340, startPoint y: 32, endPoint x: 1346, endPoint y: 21, distance: 12.5
click at [1343, 27] on icon "button" at bounding box center [1355, 24] width 28 height 30
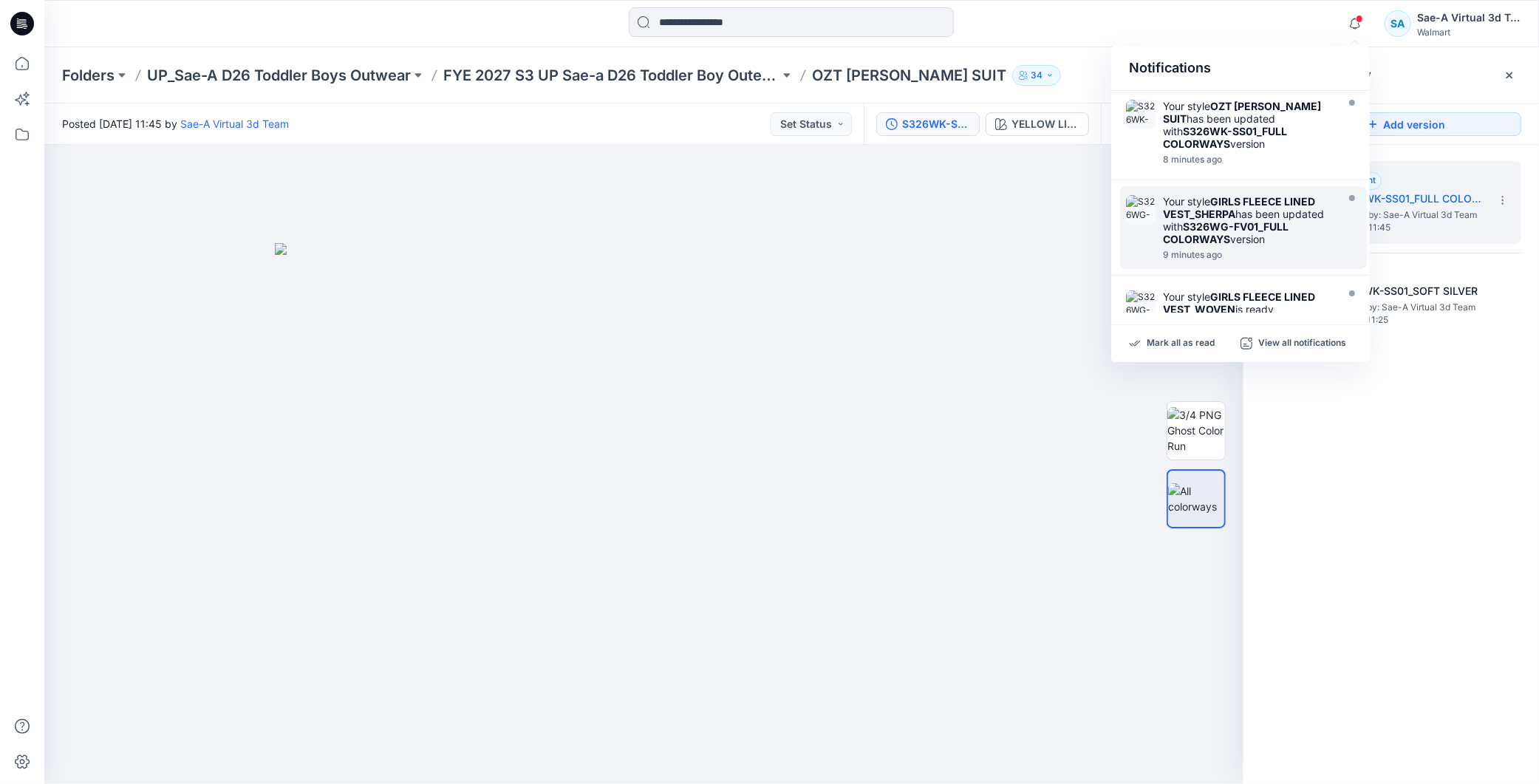
click at [1242, 223] on strong "S326WG-FV01_FULL COLORWAYS" at bounding box center [1226, 232] width 126 height 25
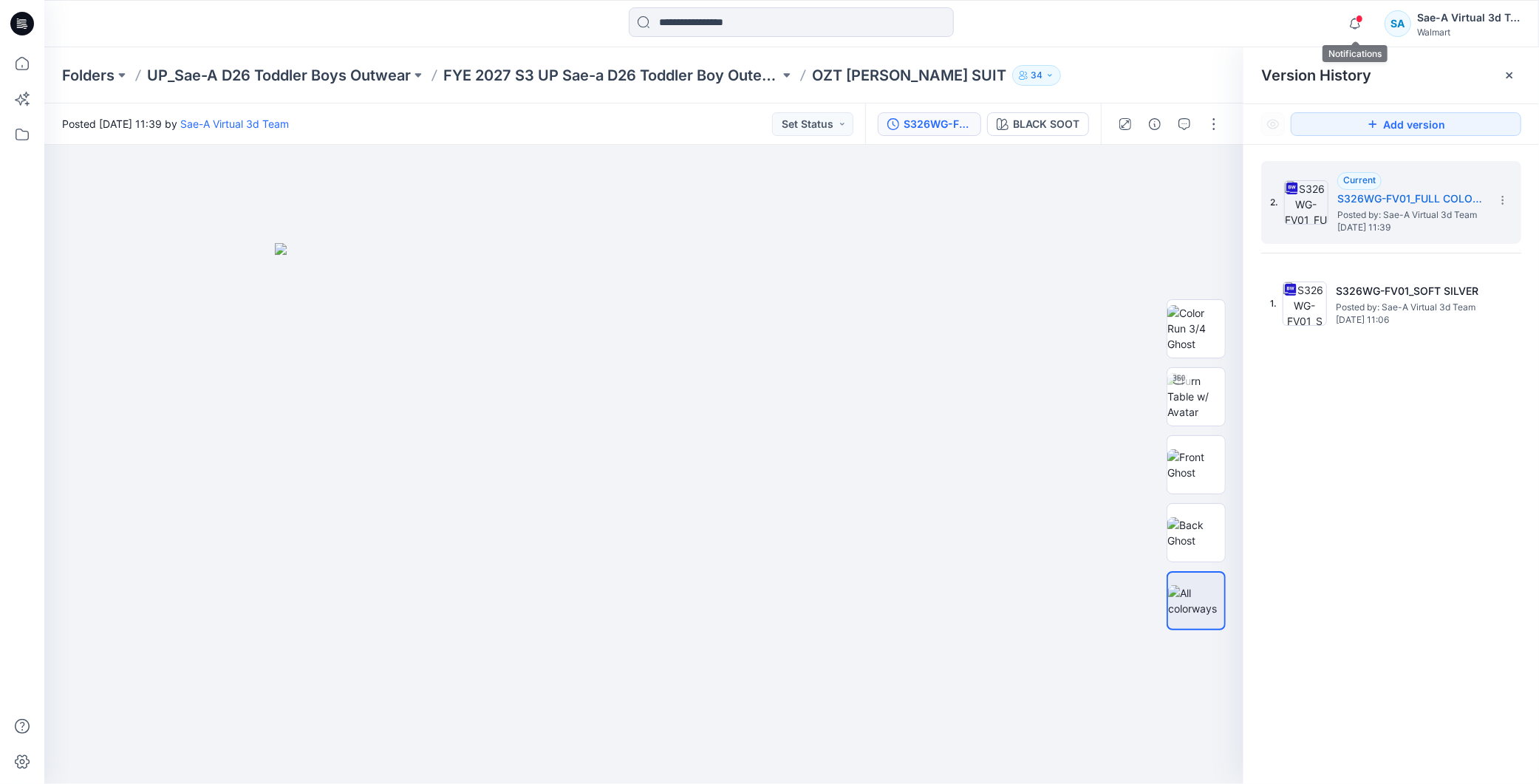
click at [1361, 18] on span at bounding box center [1359, 18] width 8 height 8
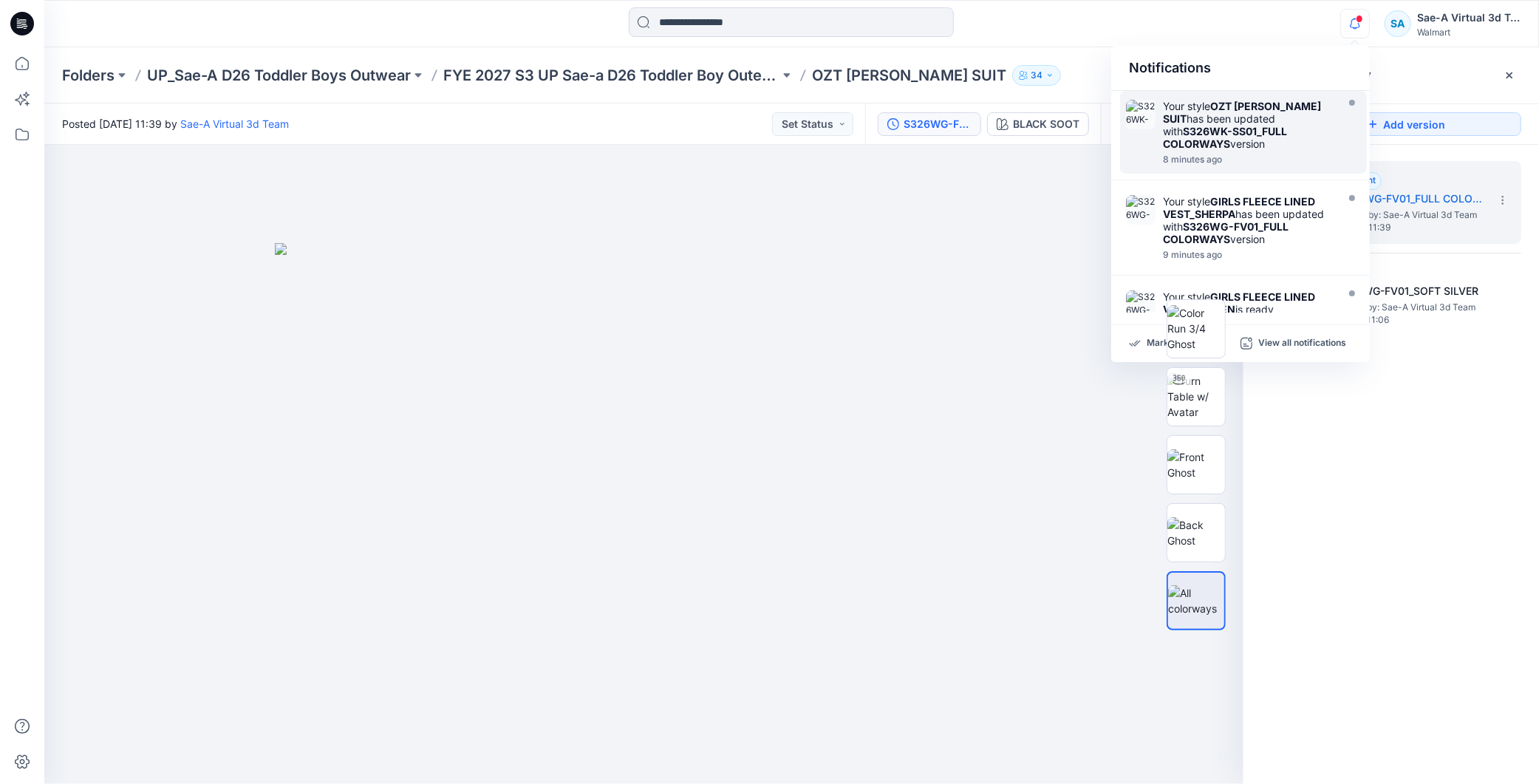
click at [1243, 155] on div "8 minutes ago" at bounding box center [1248, 159] width 170 height 10
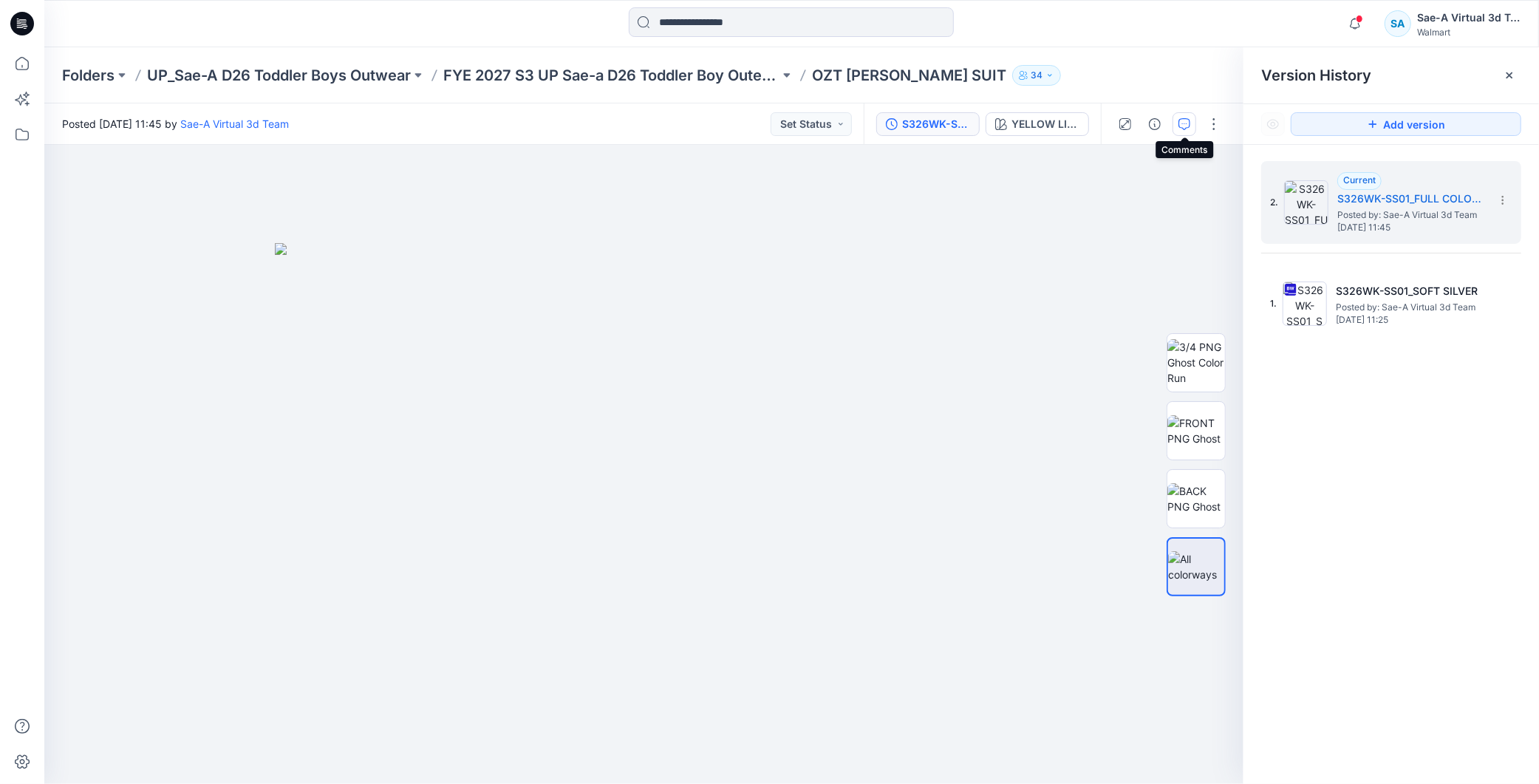
click at [1179, 119] on icon "button" at bounding box center [1184, 124] width 12 height 12
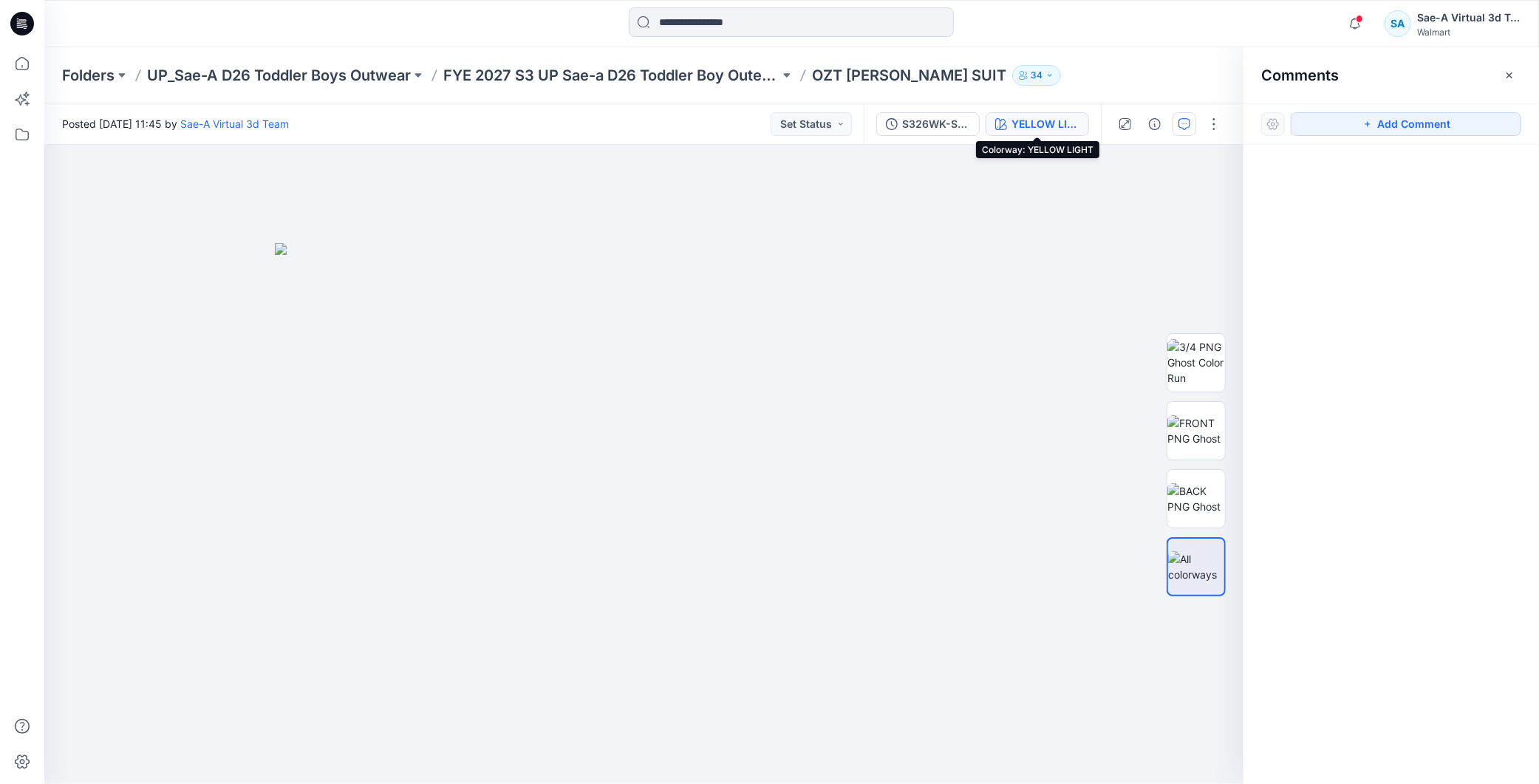
click at [1033, 120] on div "YELLOW LIGHT" at bounding box center [1046, 124] width 68 height 16
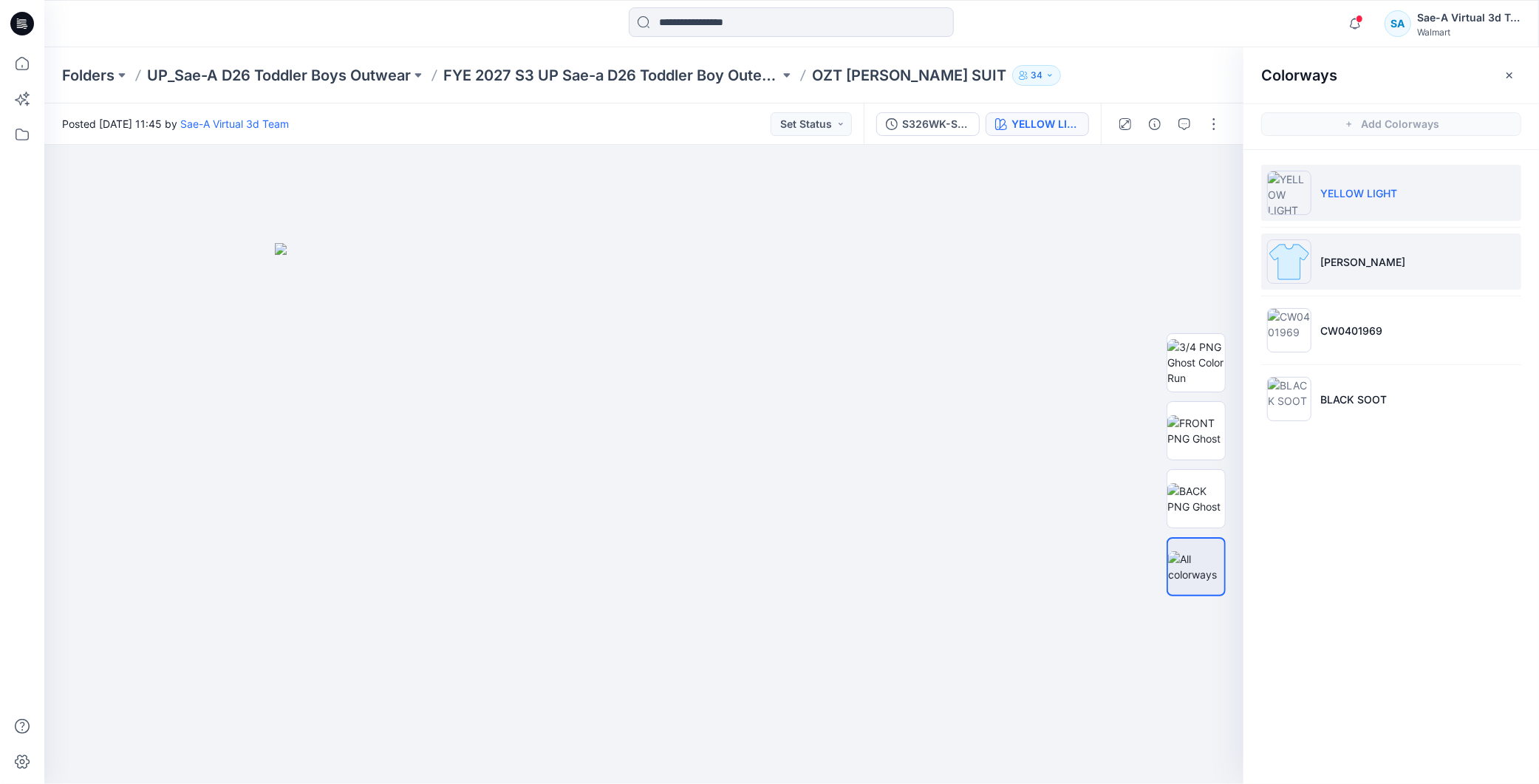
click at [1376, 263] on p "[PERSON_NAME]" at bounding box center [1363, 262] width 85 height 15
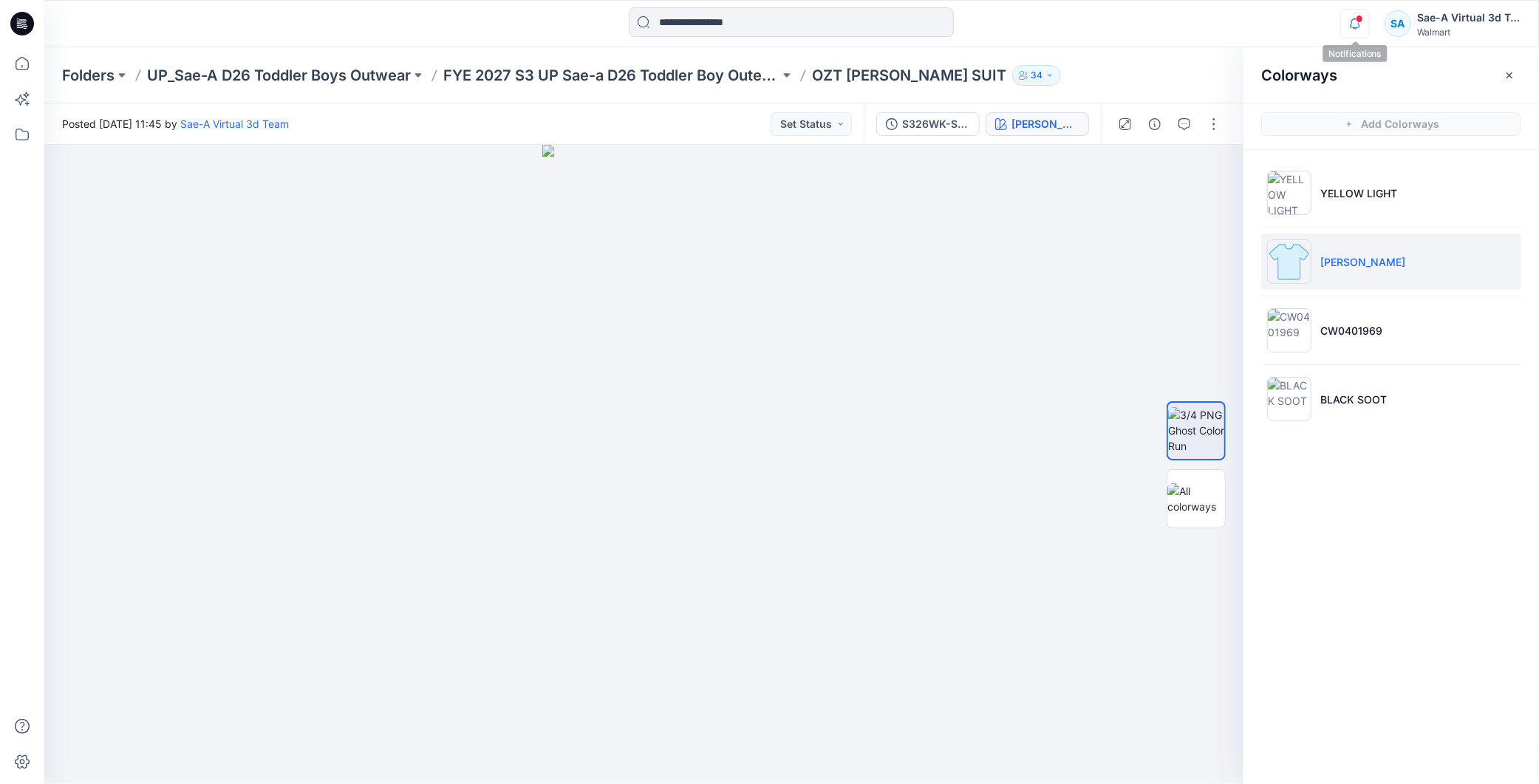
click at [1349, 22] on icon "button" at bounding box center [1355, 24] width 28 height 30
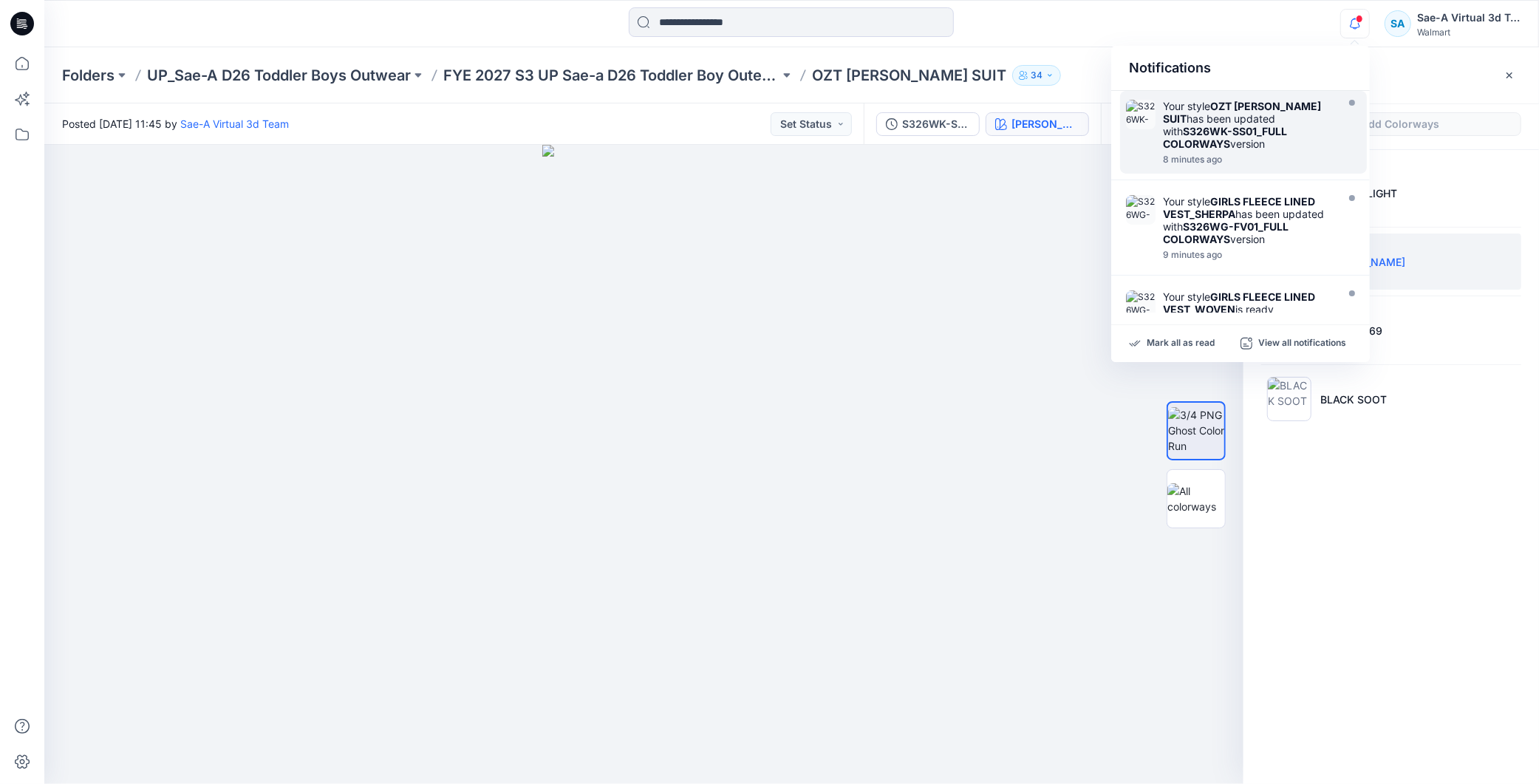
click at [1232, 147] on div "Your style OZT TOD SNOW SUIT has been updated with S326WK-SS01_FULL COLORWAYS v…" at bounding box center [1248, 124] width 170 height 50
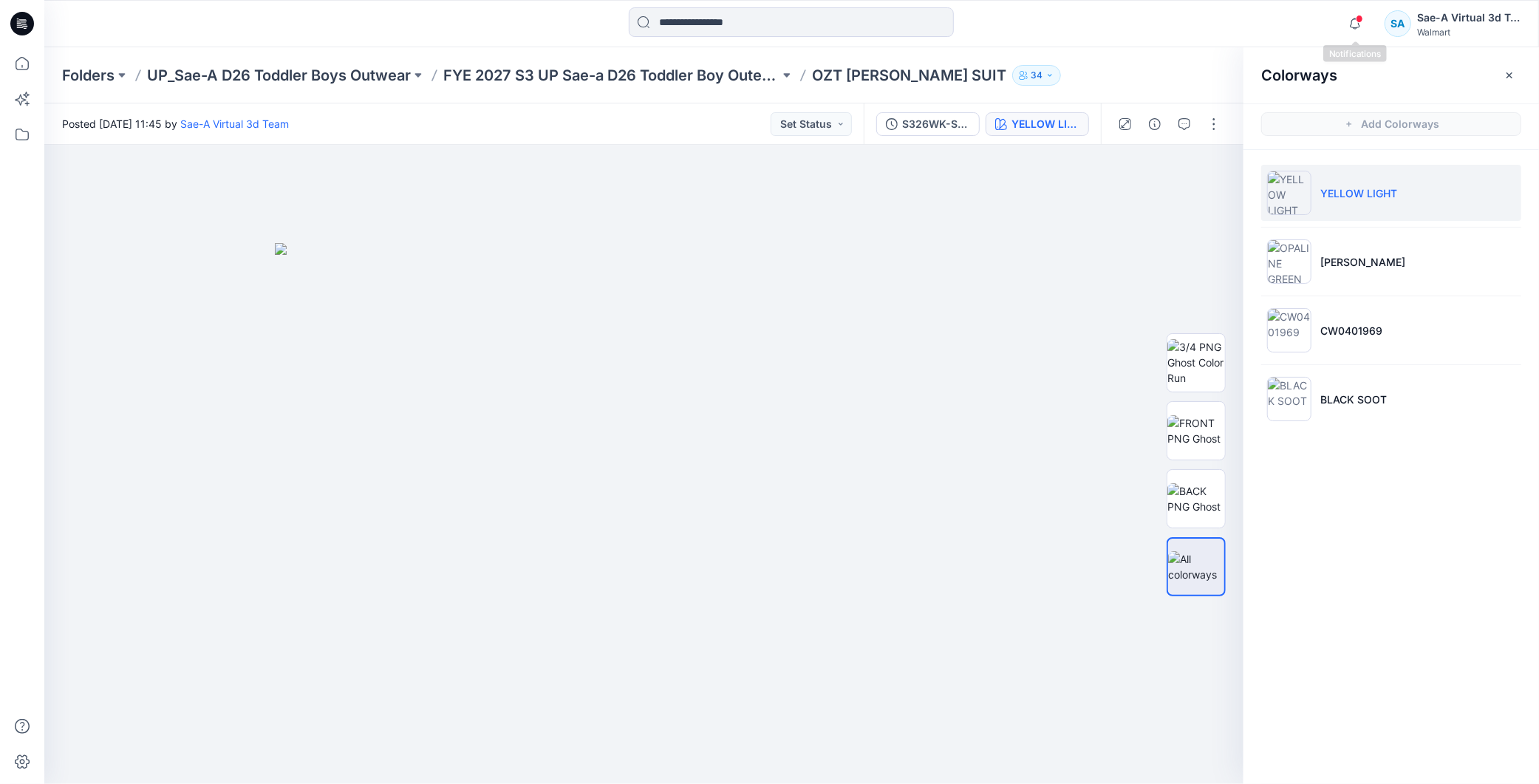
click at [1362, 20] on span at bounding box center [1359, 18] width 8 height 8
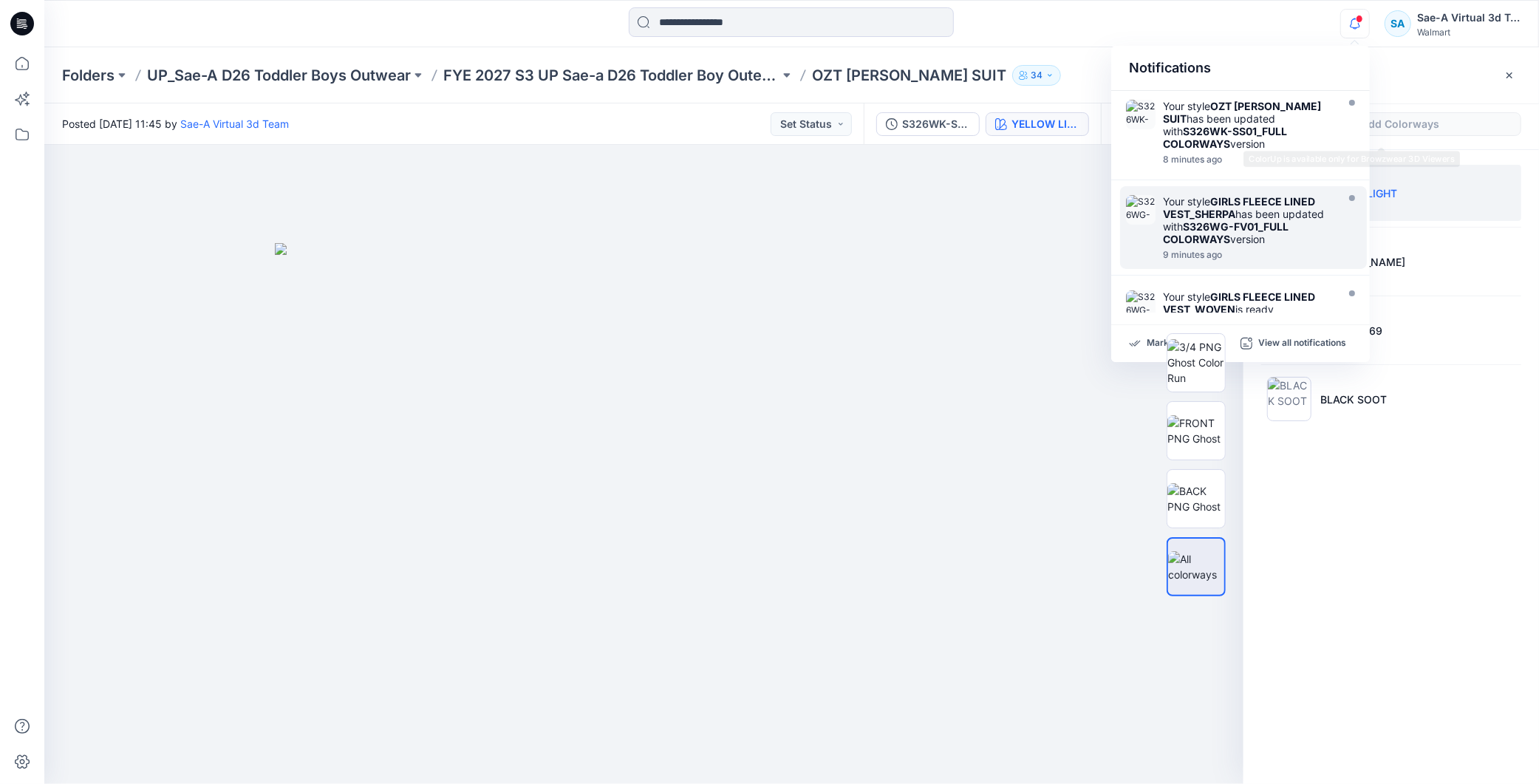
click at [1254, 239] on div "Your style GIRLS FLEECE LINED VEST_SHERPA has been updated with S326WG-FV01_FUL…" at bounding box center [1248, 219] width 170 height 50
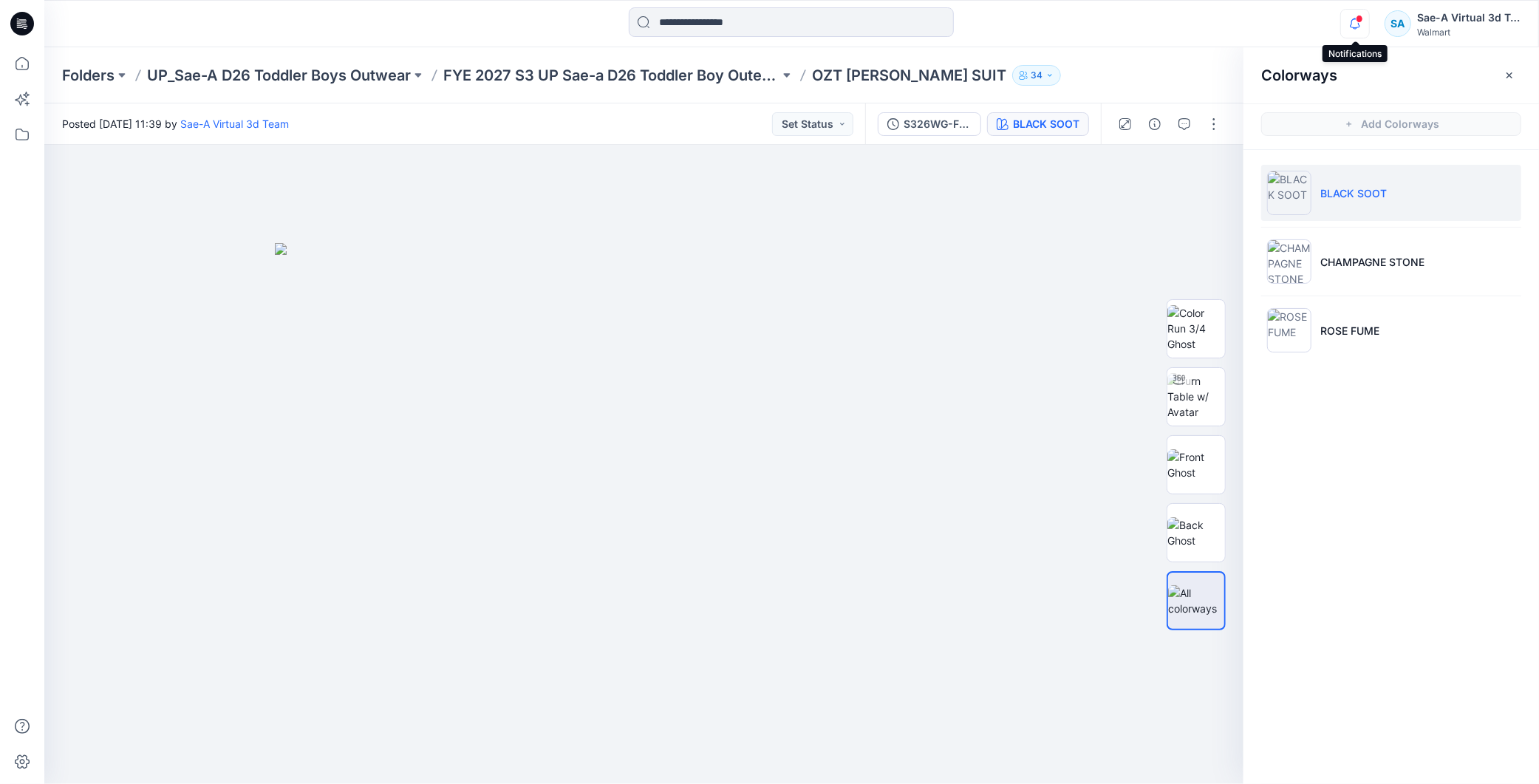
click at [1363, 16] on icon "button" at bounding box center [1355, 24] width 28 height 30
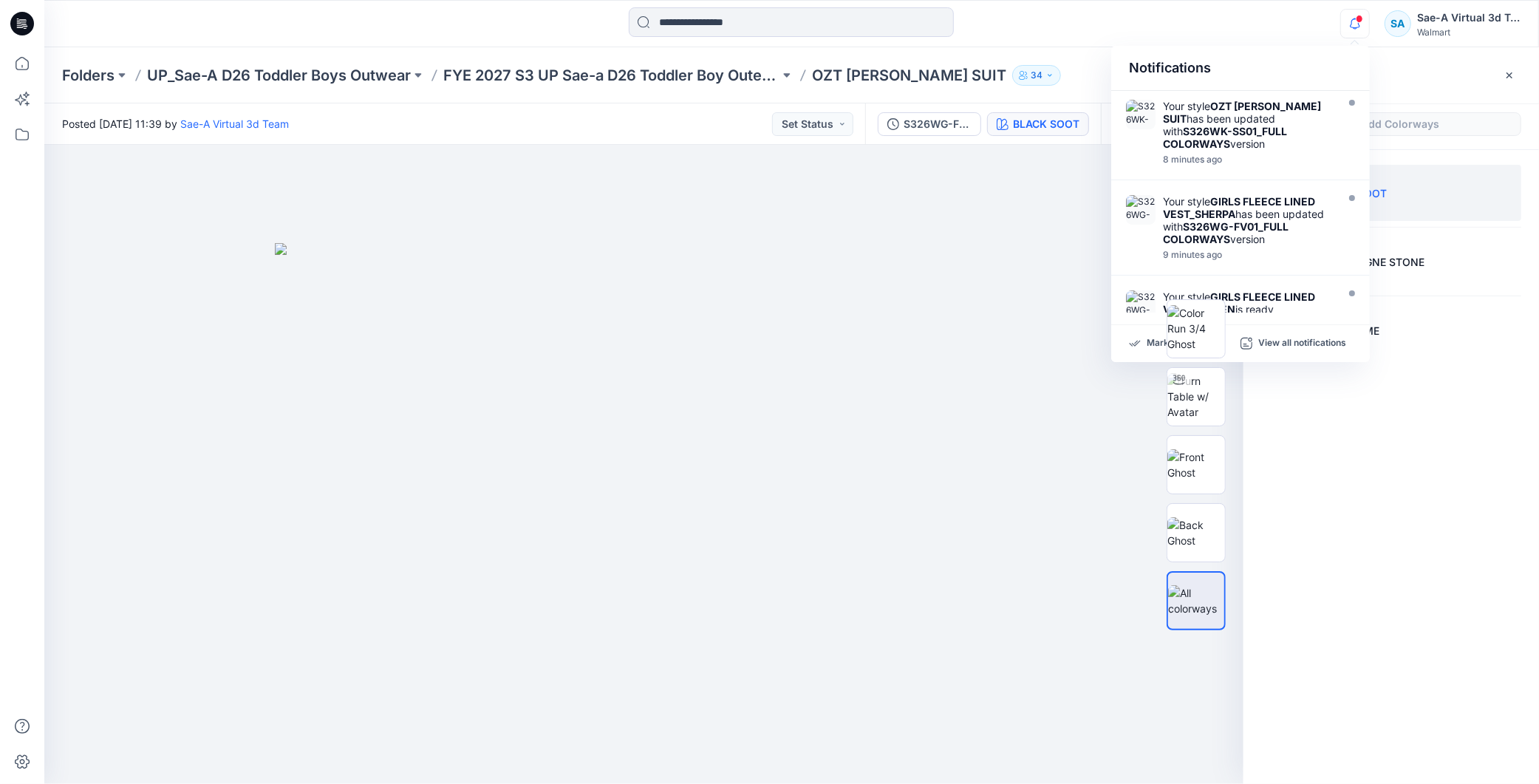
click at [1369, 8] on div "Notifications Your style OZT TOD SNOW SUIT has been updated with S326WK-SS01_FU…" at bounding box center [1430, 24] width 180 height 32
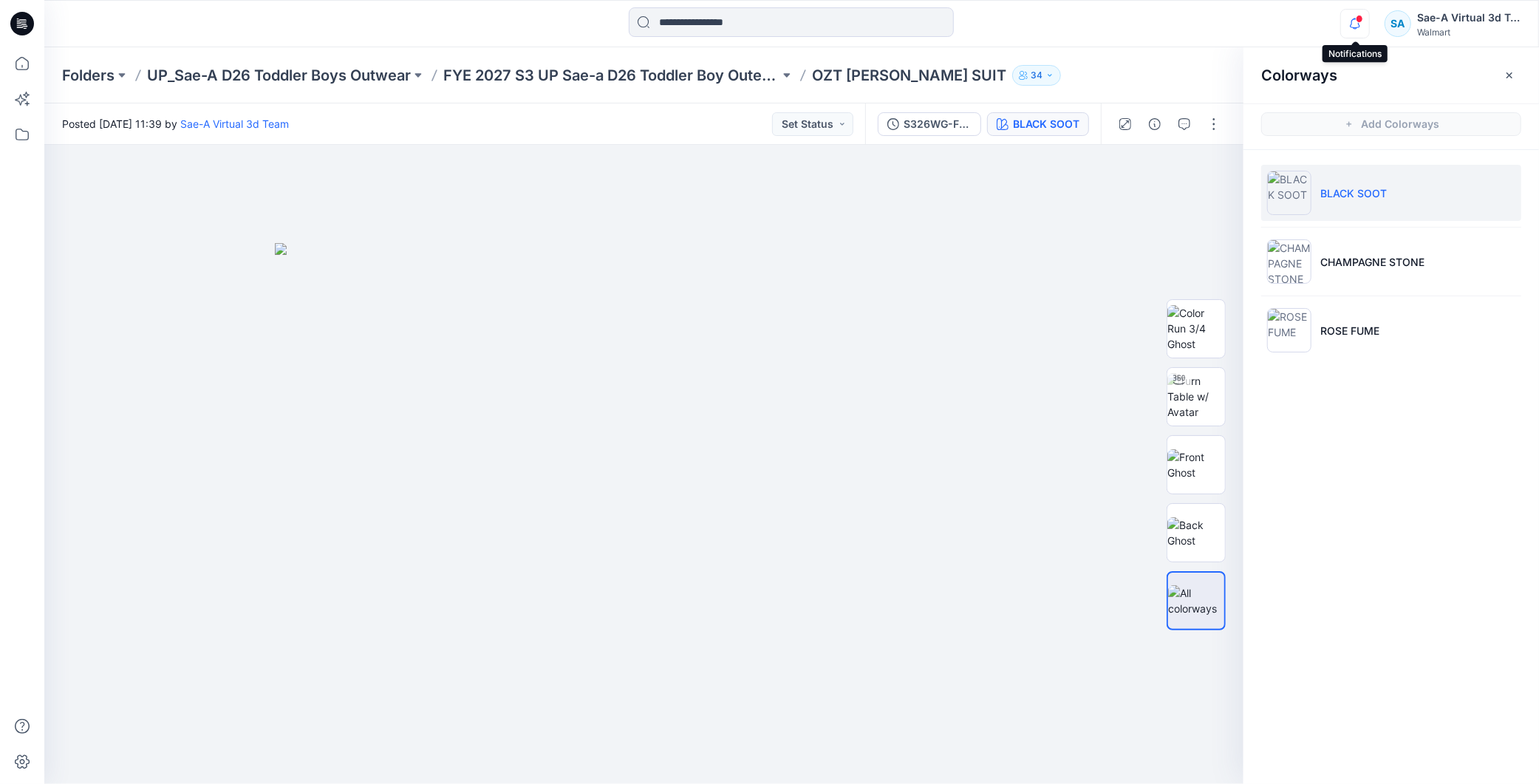
drag, startPoint x: 1354, startPoint y: 21, endPoint x: 1343, endPoint y: 31, distance: 14.9
click at [1353, 19] on icon "button" at bounding box center [1355, 24] width 28 height 30
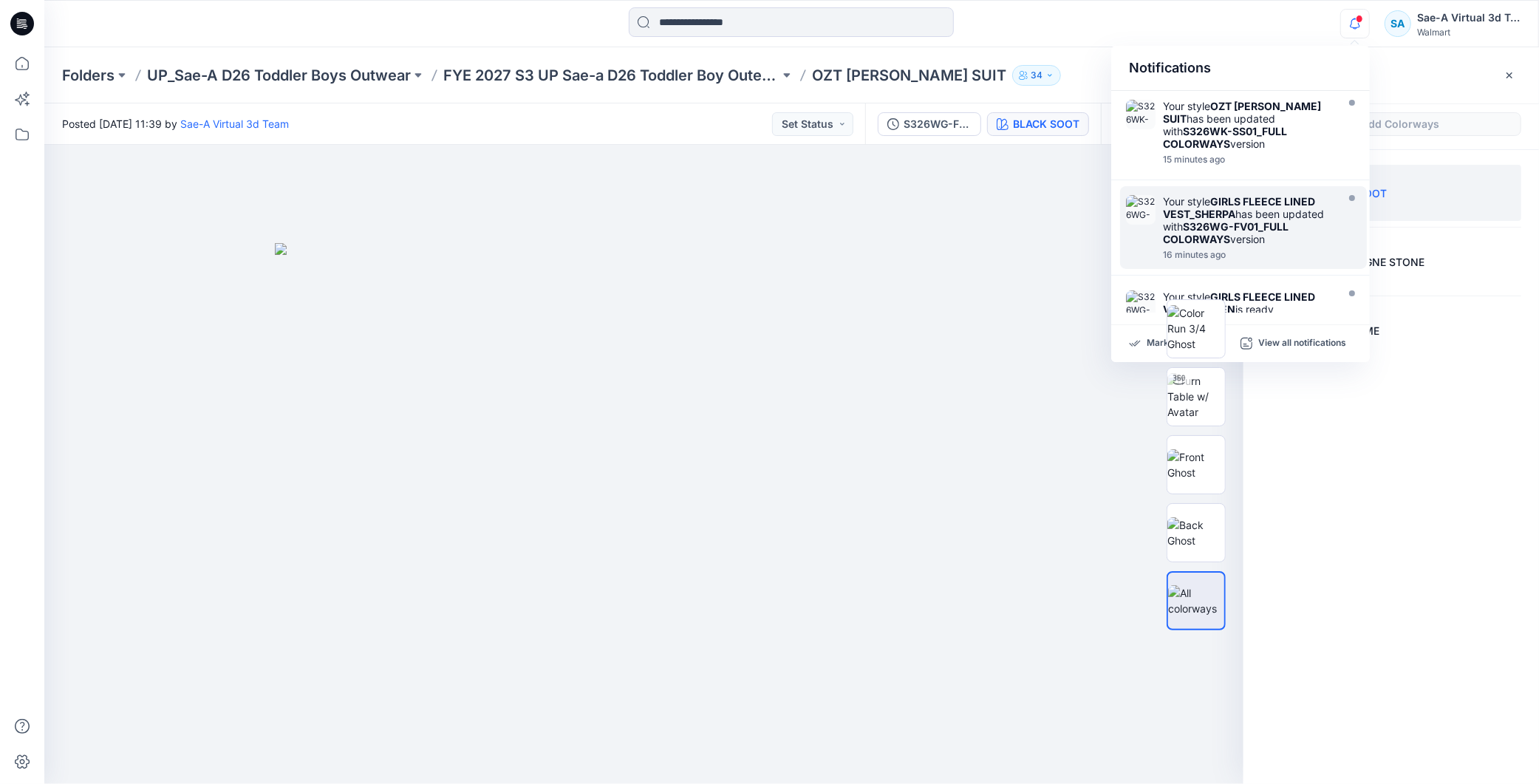
click at [1267, 232] on div "Your style GIRLS FLEECE LINED VEST_SHERPA has been updated with S326WG-FV01_FUL…" at bounding box center [1248, 219] width 170 height 50
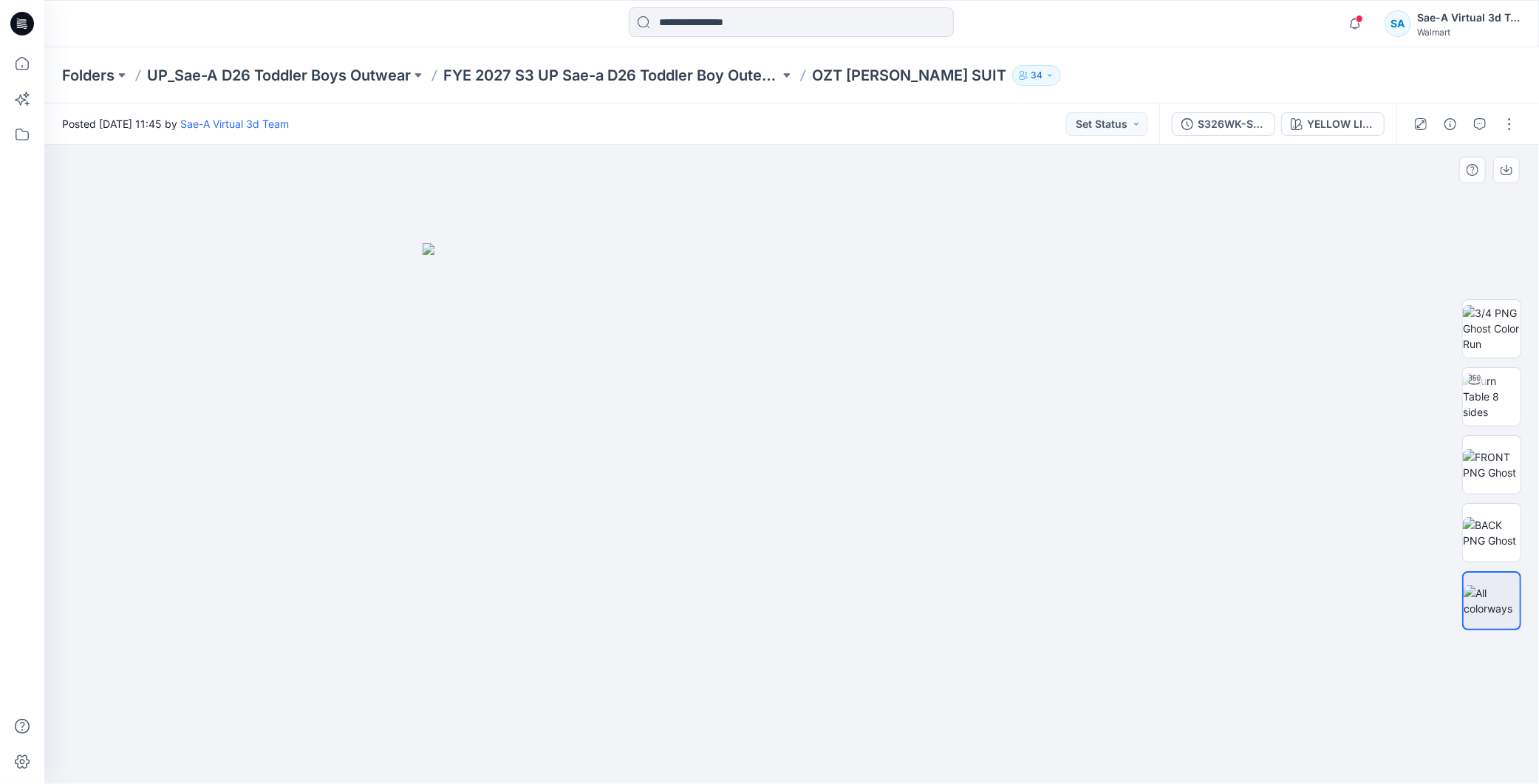
click at [759, 782] on div at bounding box center [792, 464] width 1495 height 639
click at [693, 68] on p "FYE 2027 S3 UP Sae-a D26 Toddler Boy Outerwear - Ozark Trail" at bounding box center [611, 75] width 336 height 21
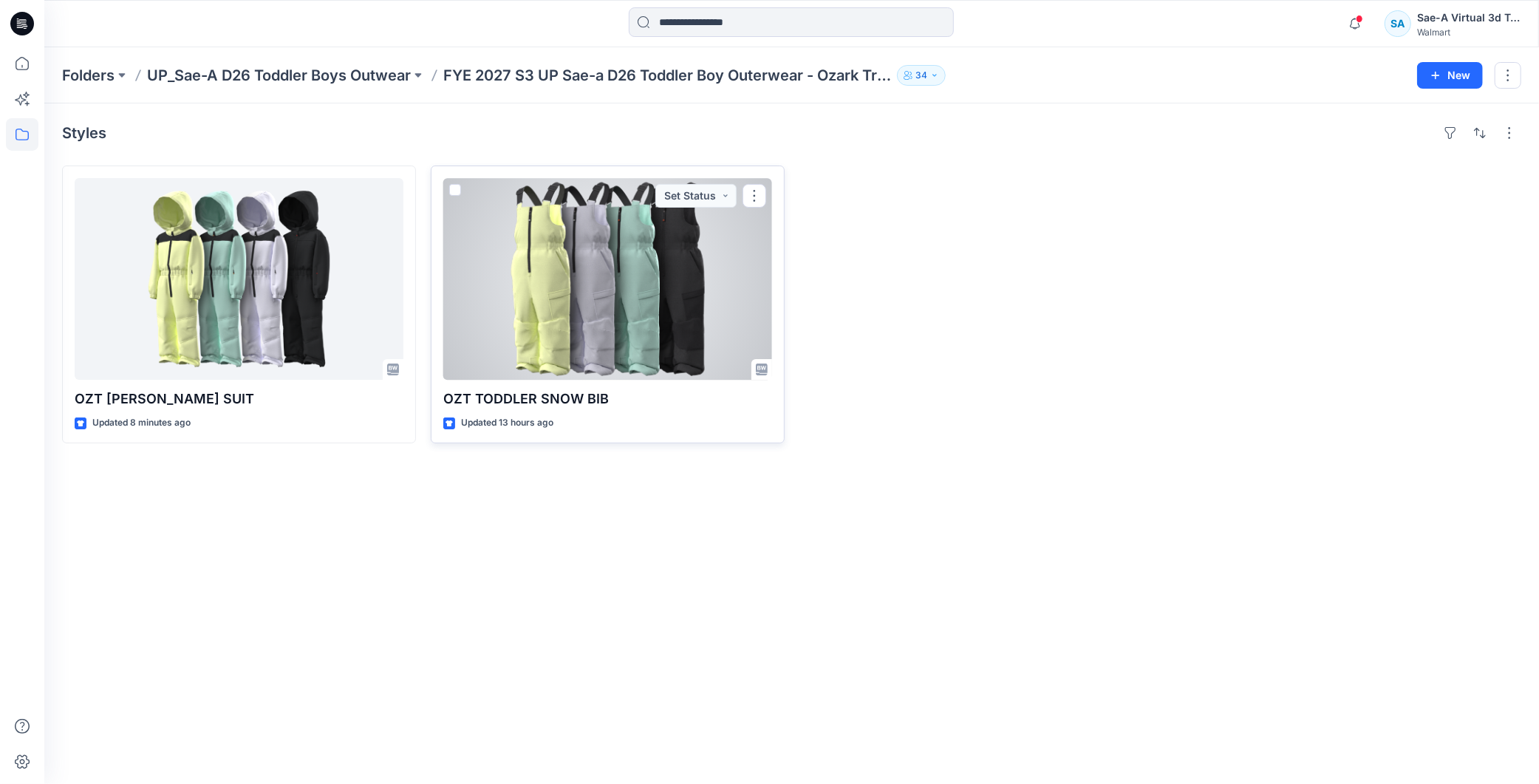
click at [575, 345] on div at bounding box center [608, 278] width 329 height 202
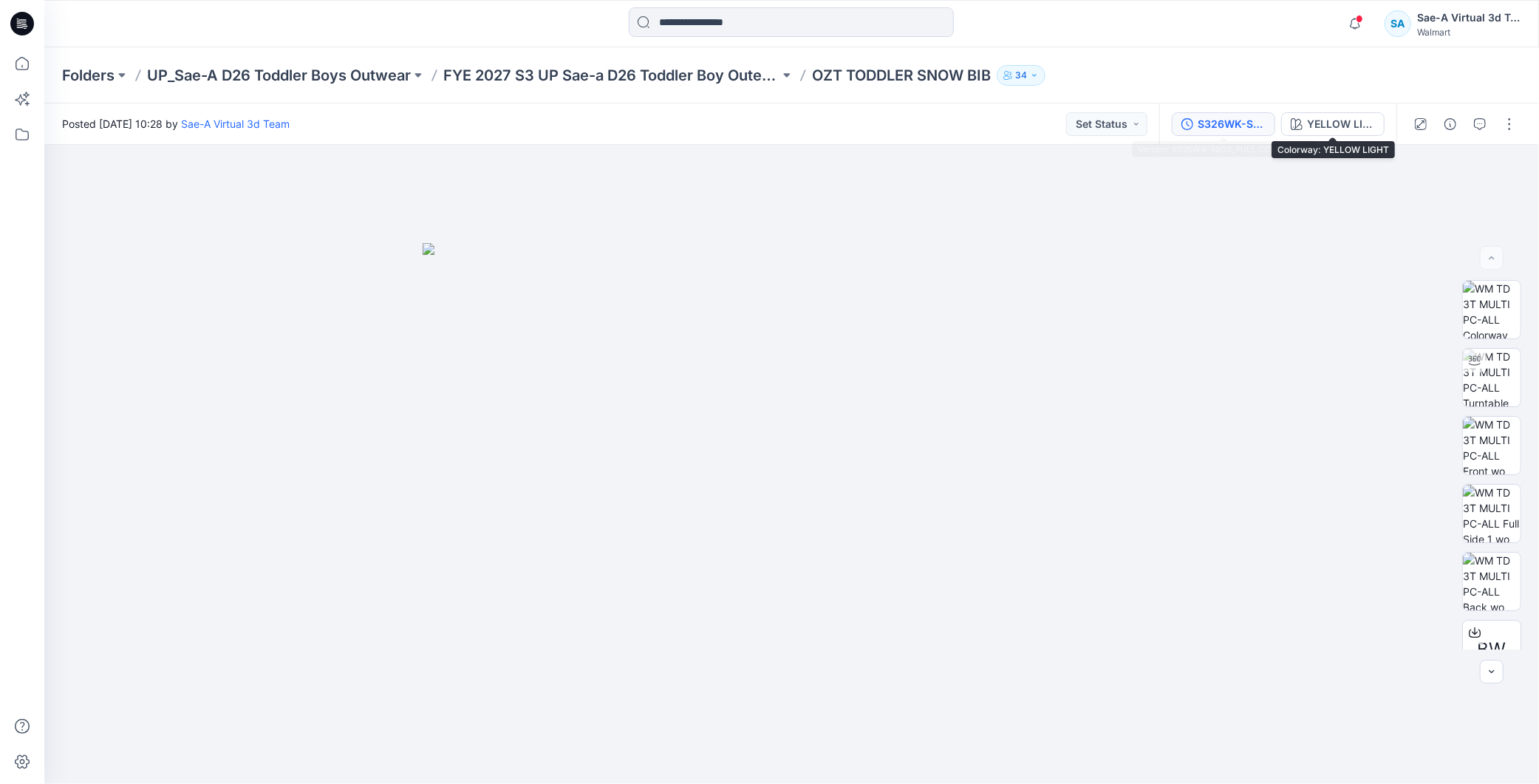
click at [1228, 117] on div "S326WK-SB03_FULL COLORWAYS" at bounding box center [1231, 124] width 68 height 16
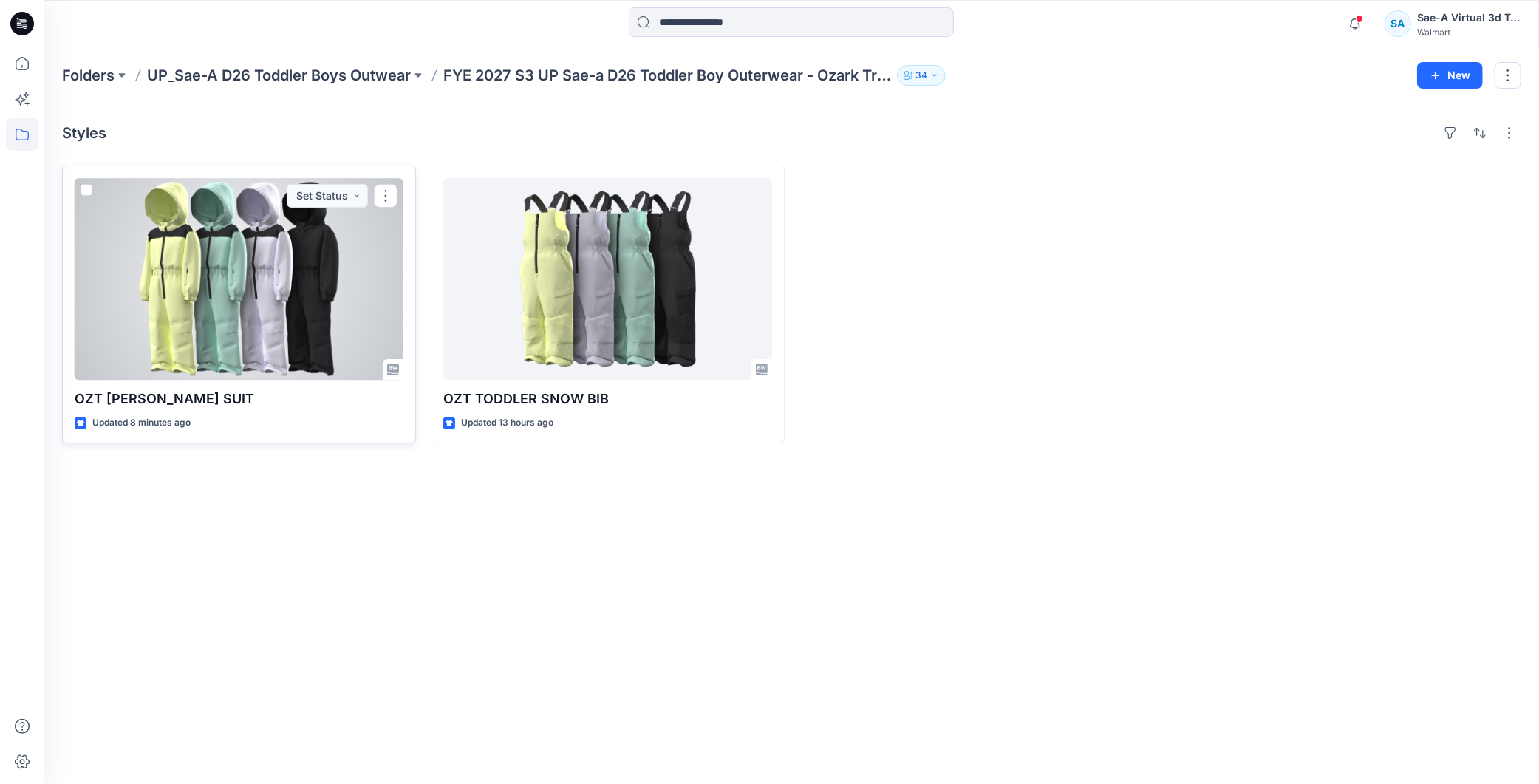
click at [292, 257] on div at bounding box center [239, 278] width 329 height 202
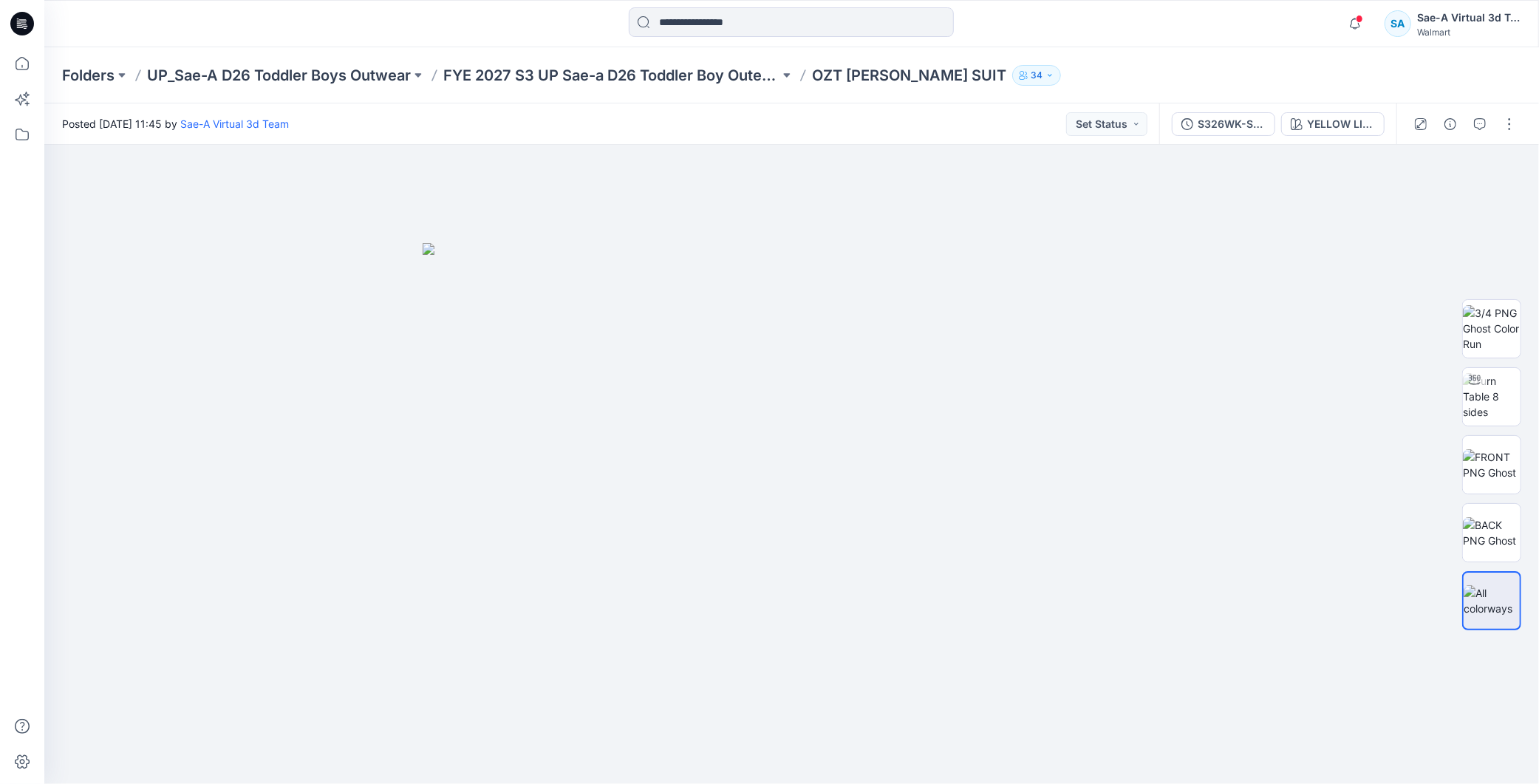
drag, startPoint x: 1503, startPoint y: 126, endPoint x: 1495, endPoint y: 141, distance: 17.0
click at [1503, 126] on button "button" at bounding box center [1509, 124] width 24 height 24
click at [1419, 198] on p "Edit" at bounding box center [1415, 199] width 18 height 15
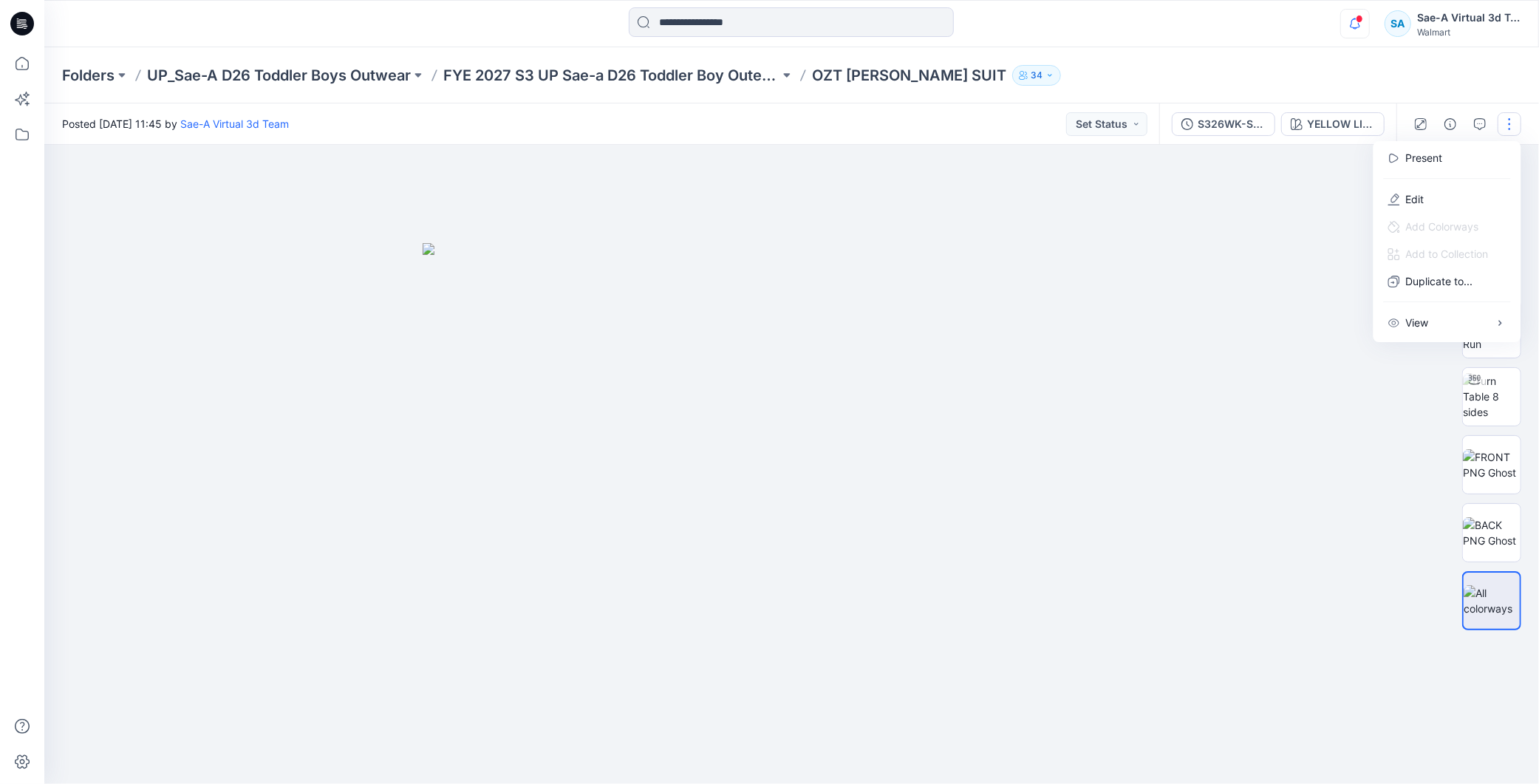
click at [1361, 30] on icon "button" at bounding box center [1355, 24] width 28 height 30
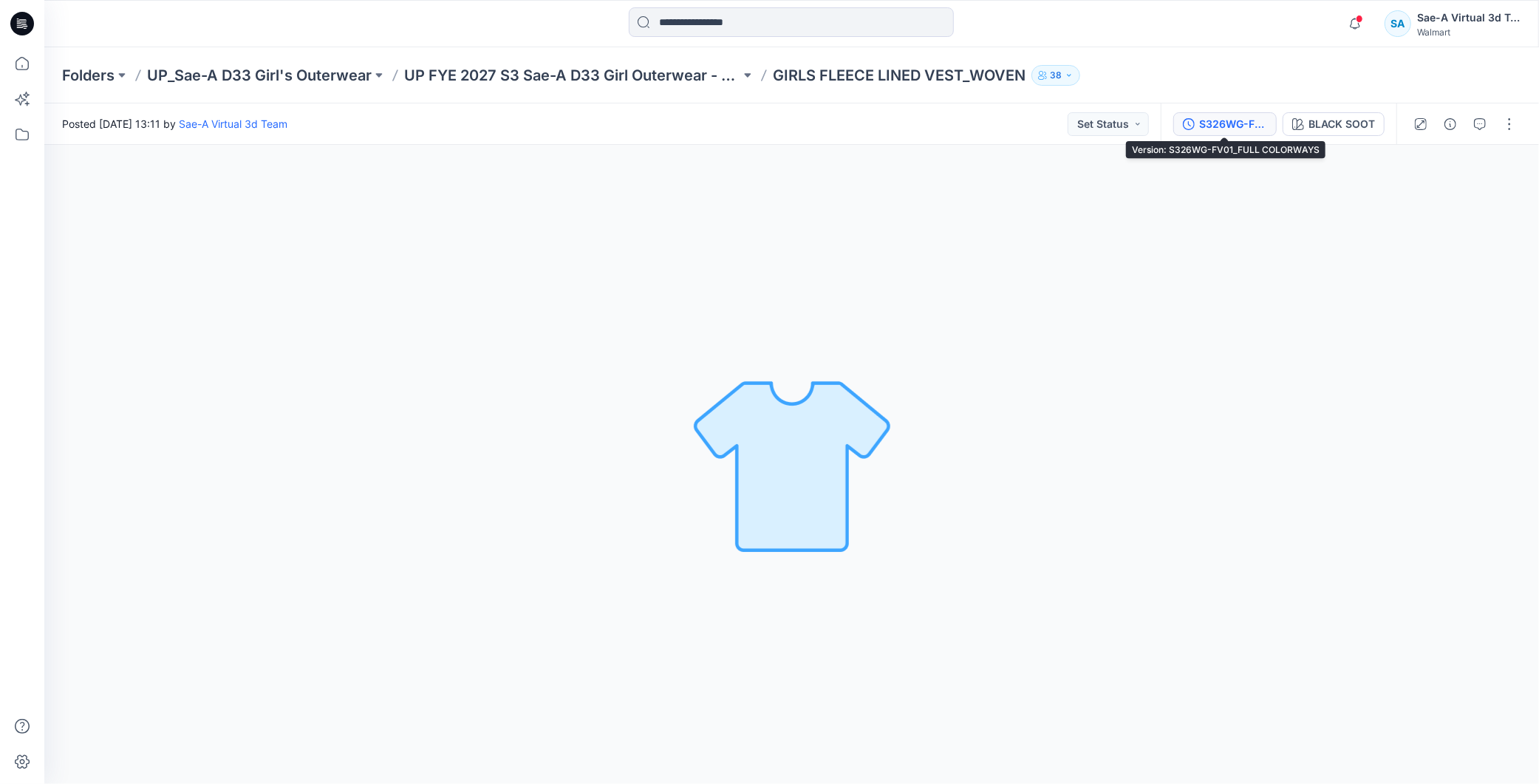
click at [1238, 129] on div "S326WG-FV01_FULL COLORWAYS" at bounding box center [1233, 124] width 68 height 16
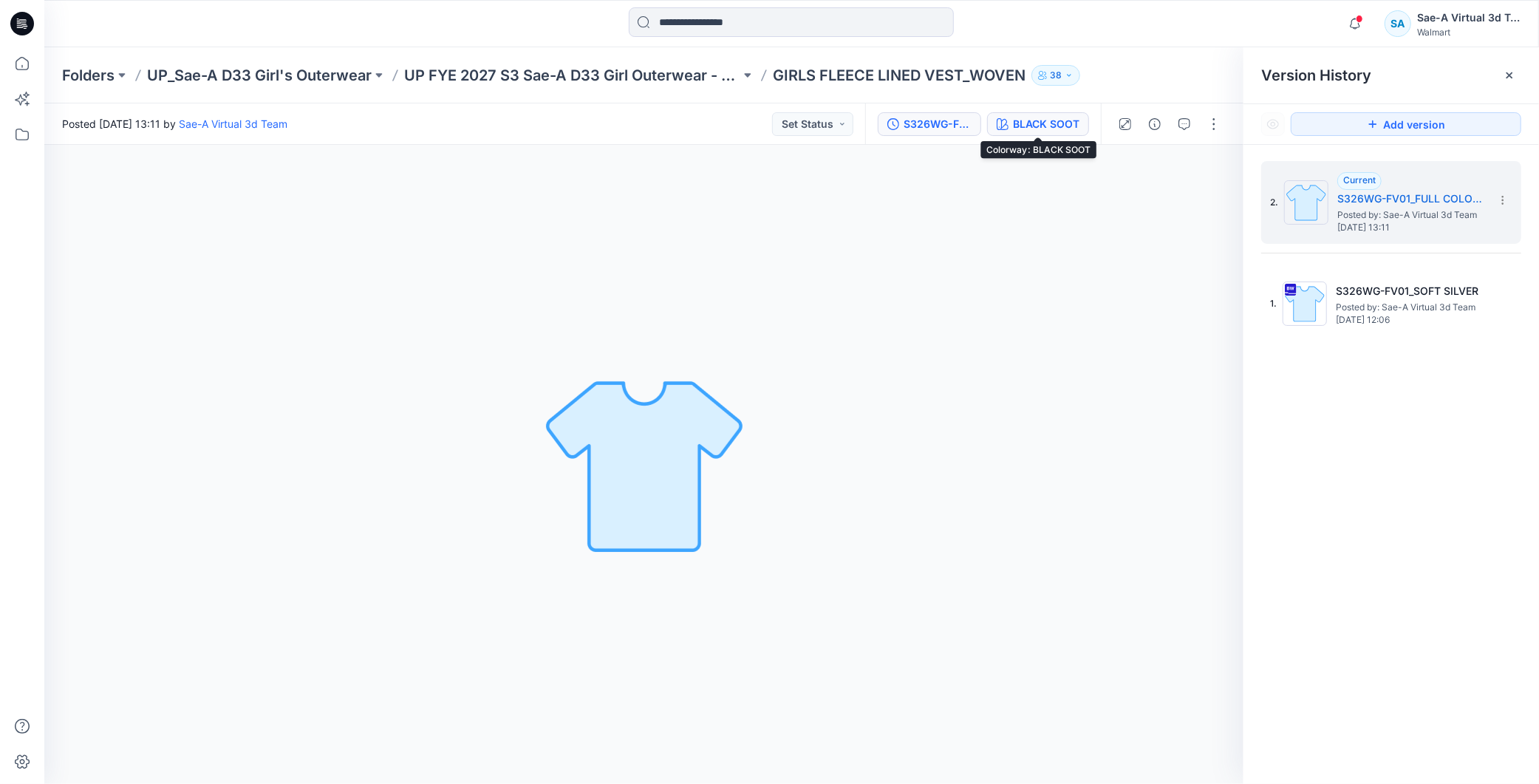
click at [1062, 116] on div "BLACK SOOT" at bounding box center [1046, 124] width 67 height 16
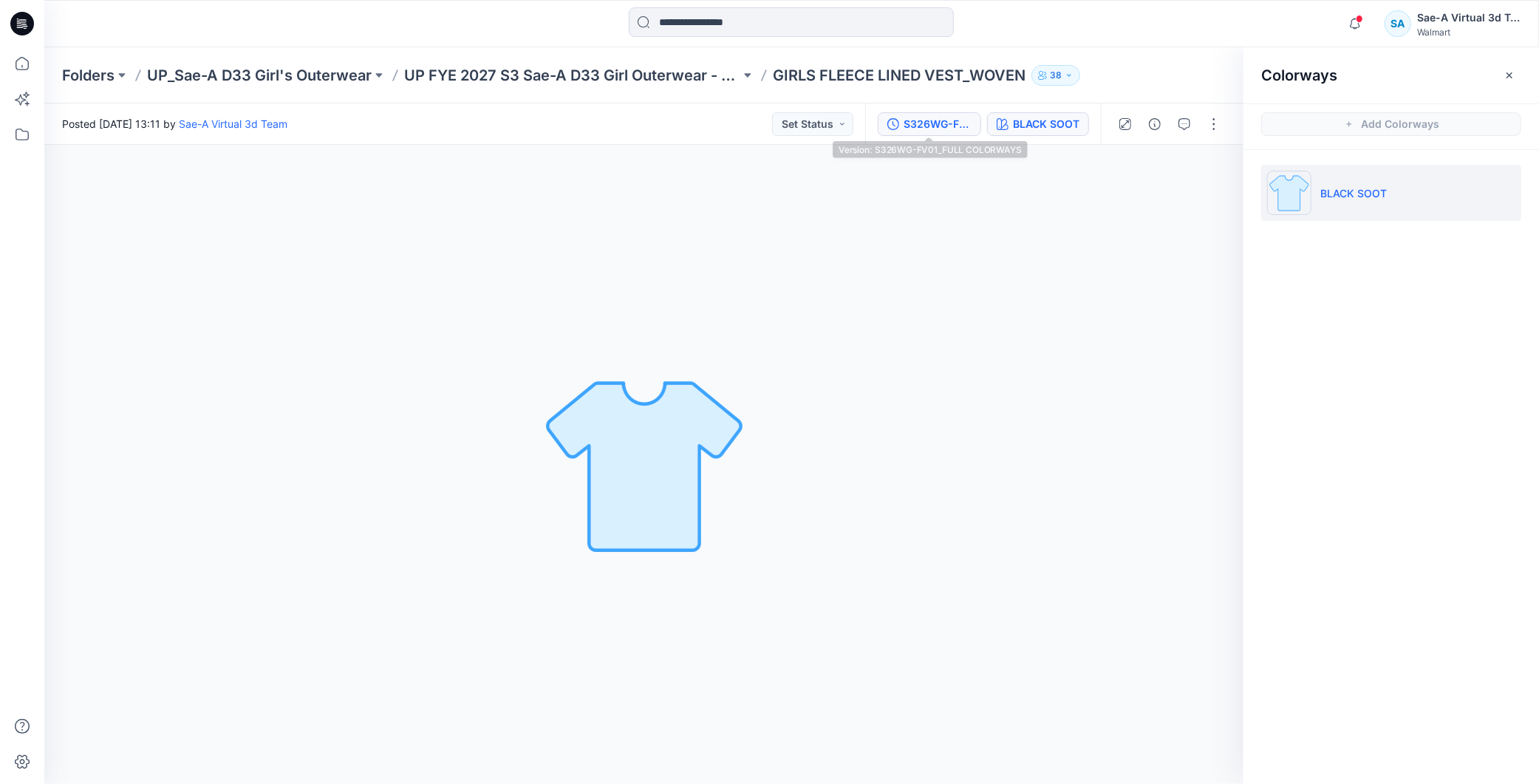
click at [957, 131] on button "S326WG-FV01_FULL COLORWAYS" at bounding box center [929, 124] width 104 height 24
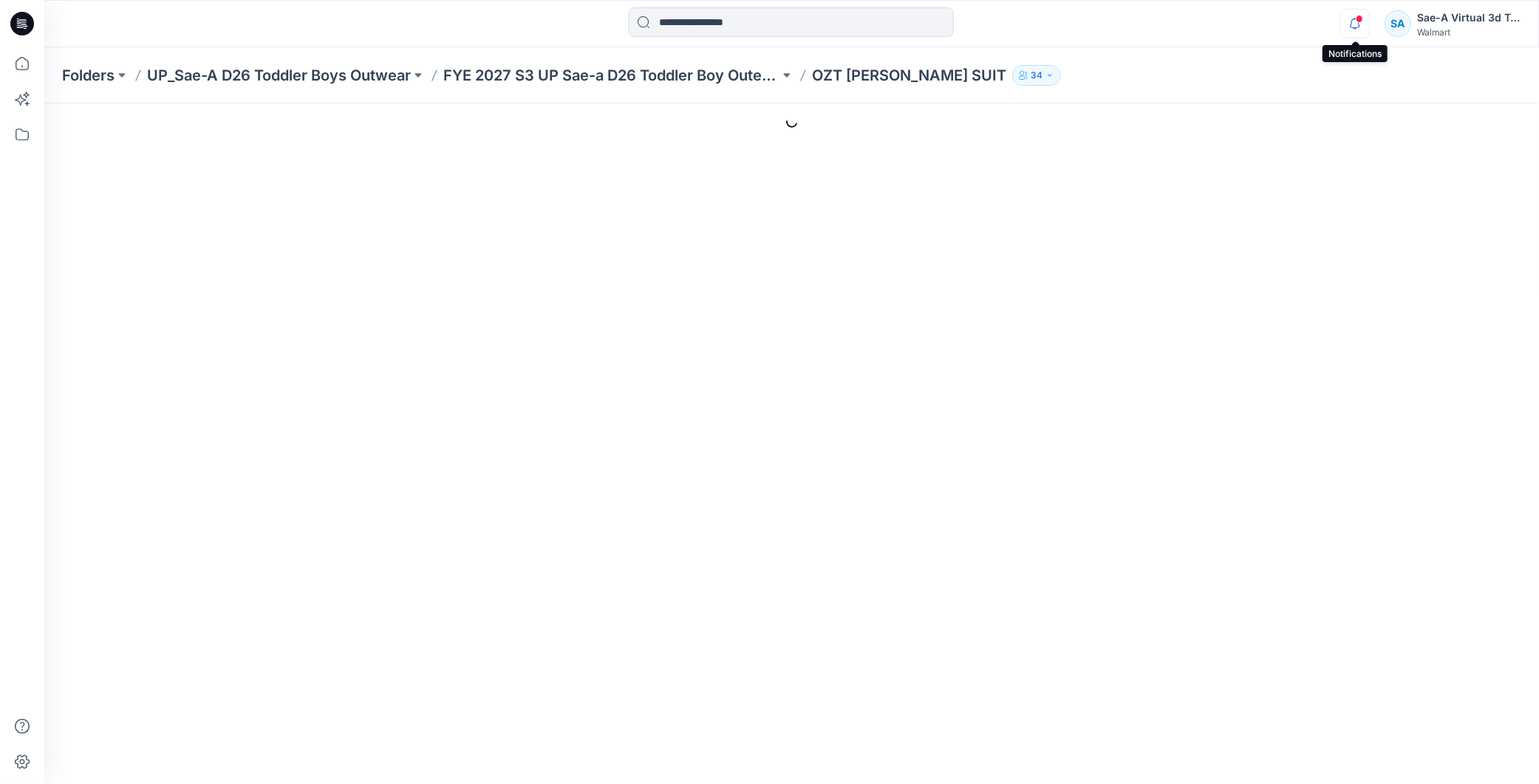
click at [1350, 15] on icon "button" at bounding box center [1355, 24] width 28 height 30
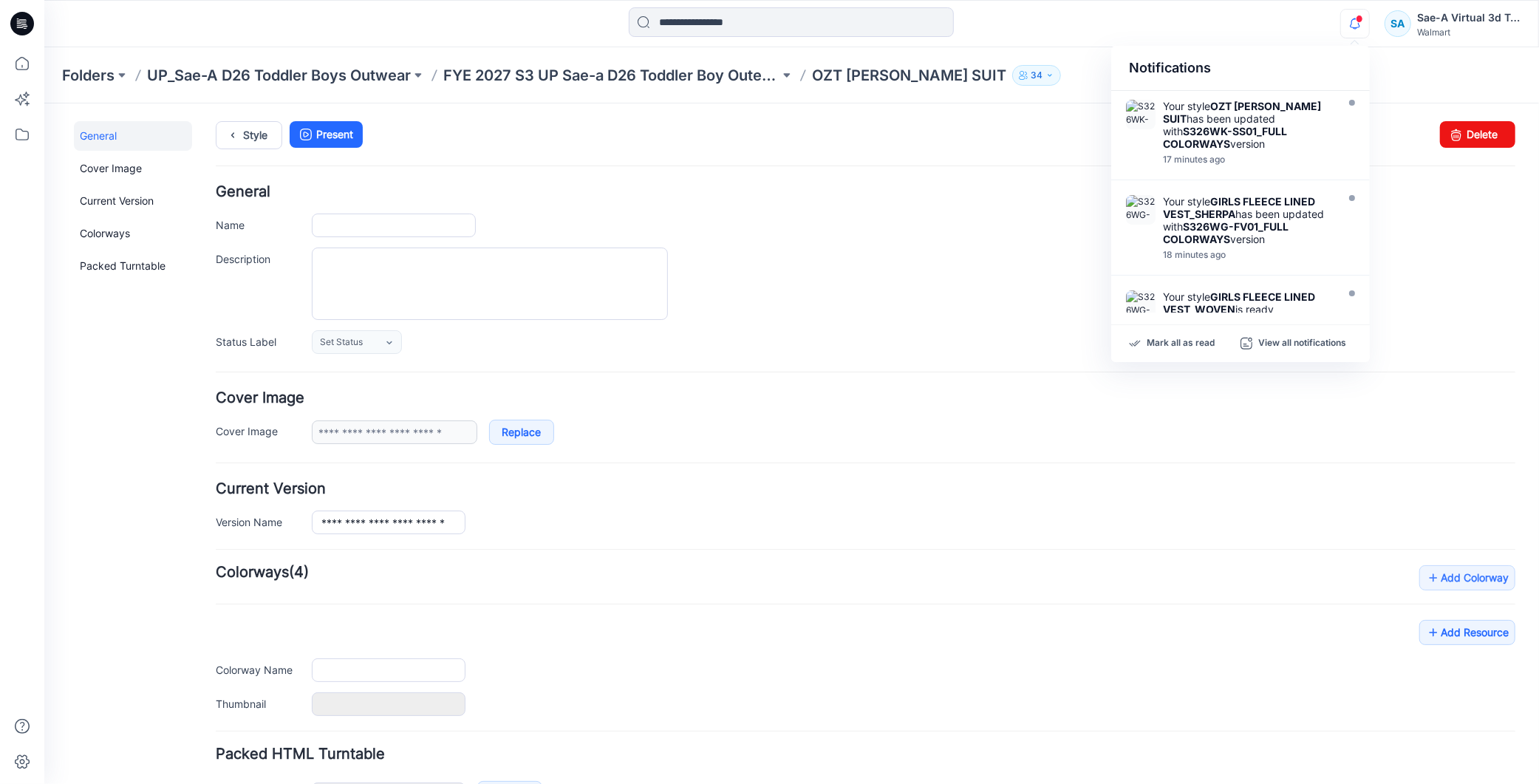
type input "**********"
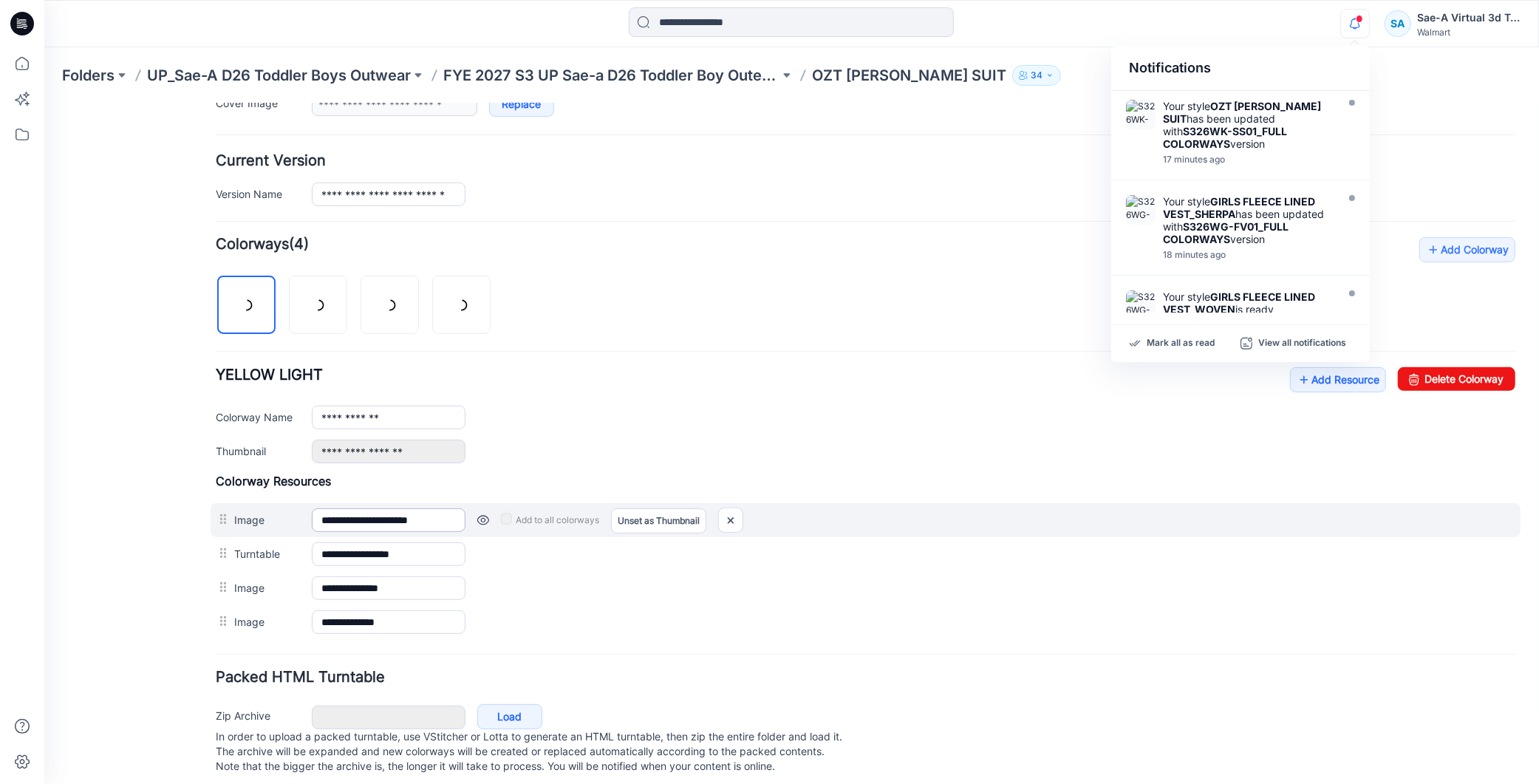
scroll to position [355, 0]
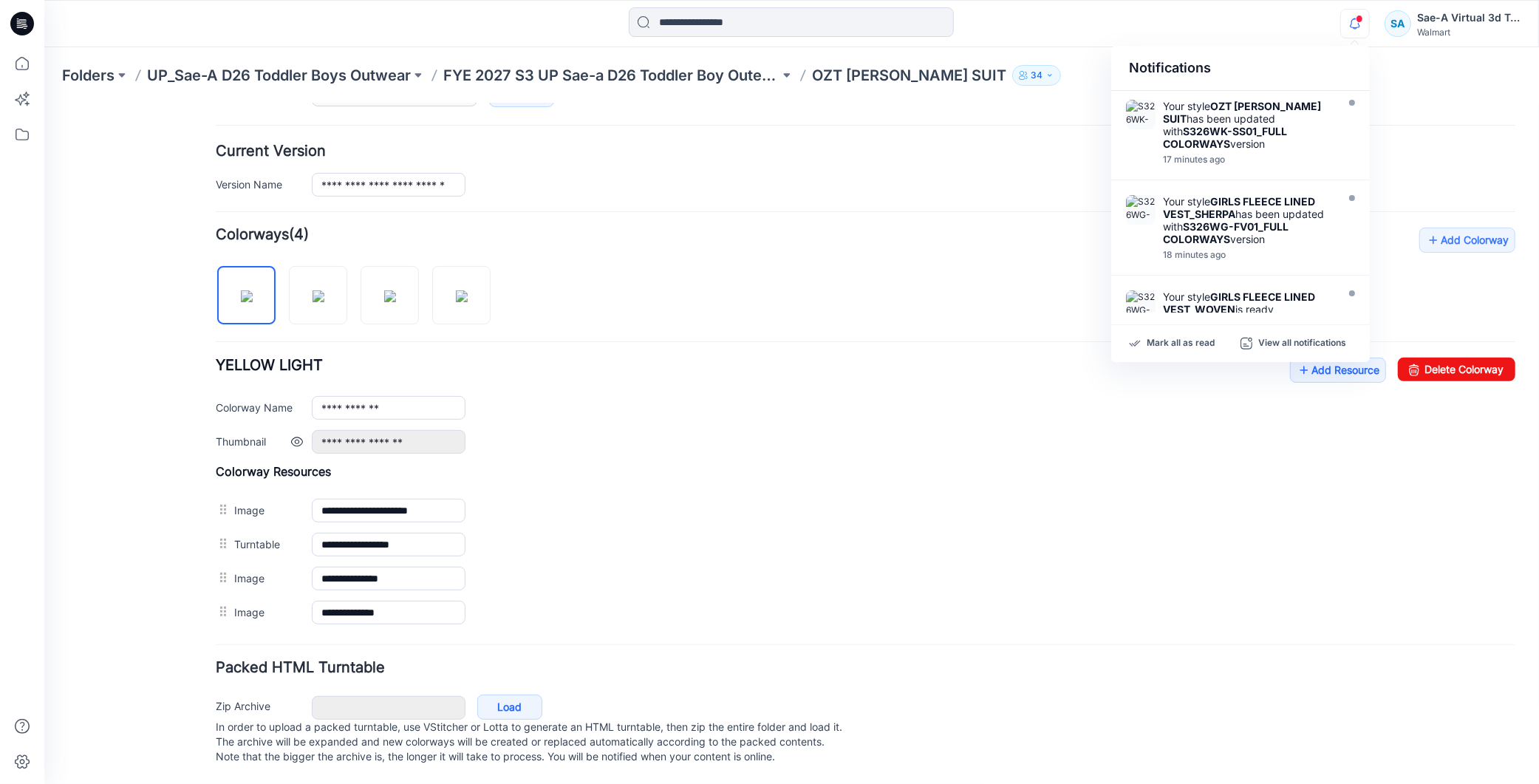
click at [1284, 430] on div "**********" at bounding box center [913, 441] width 1204 height 24
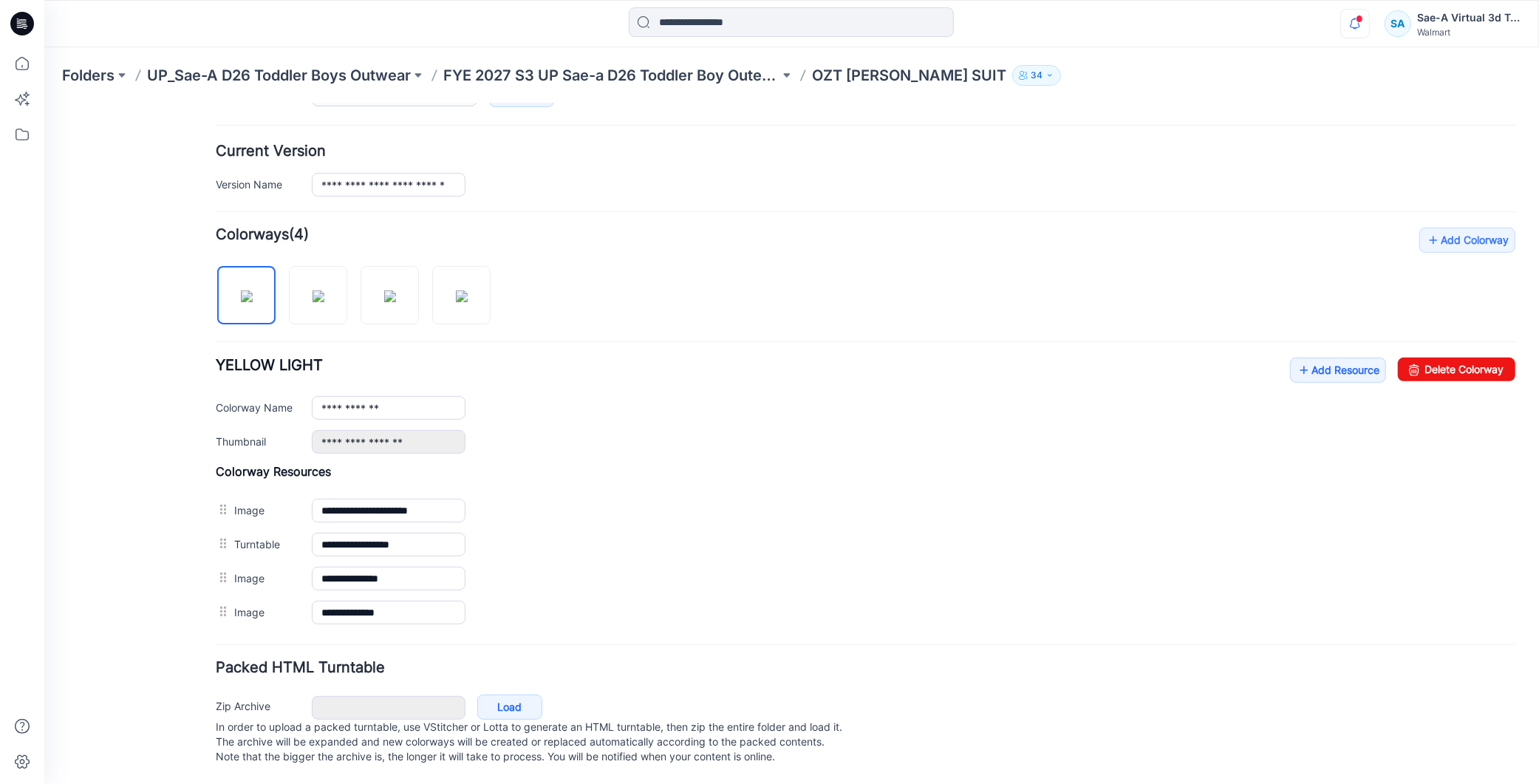
click at [1301, 366] on div "**********" at bounding box center [865, 404] width 1300 height 96
click at [1318, 357] on link "Add Resource" at bounding box center [1337, 369] width 96 height 25
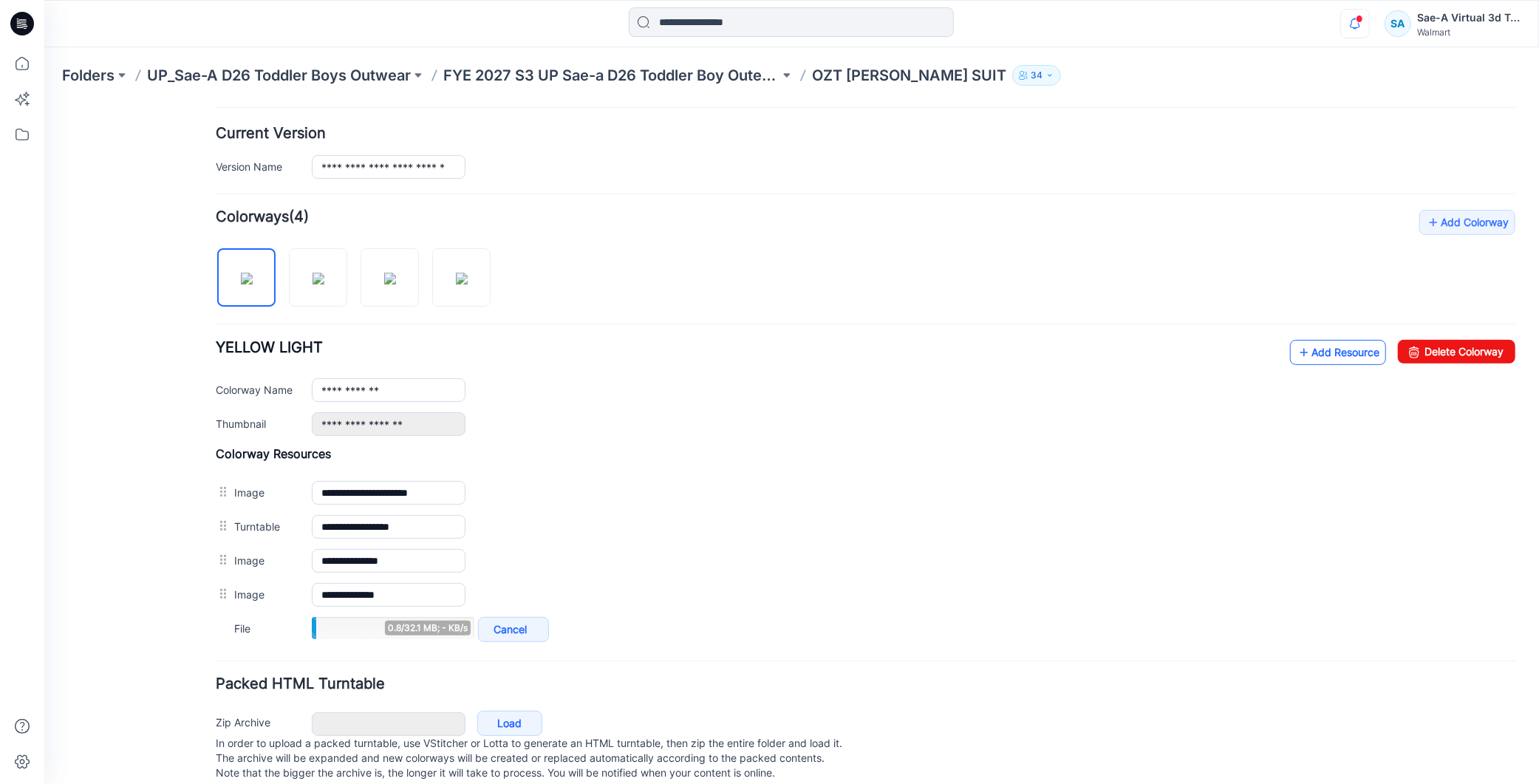
click at [1316, 359] on link "Add Resource" at bounding box center [1337, 351] width 96 height 25
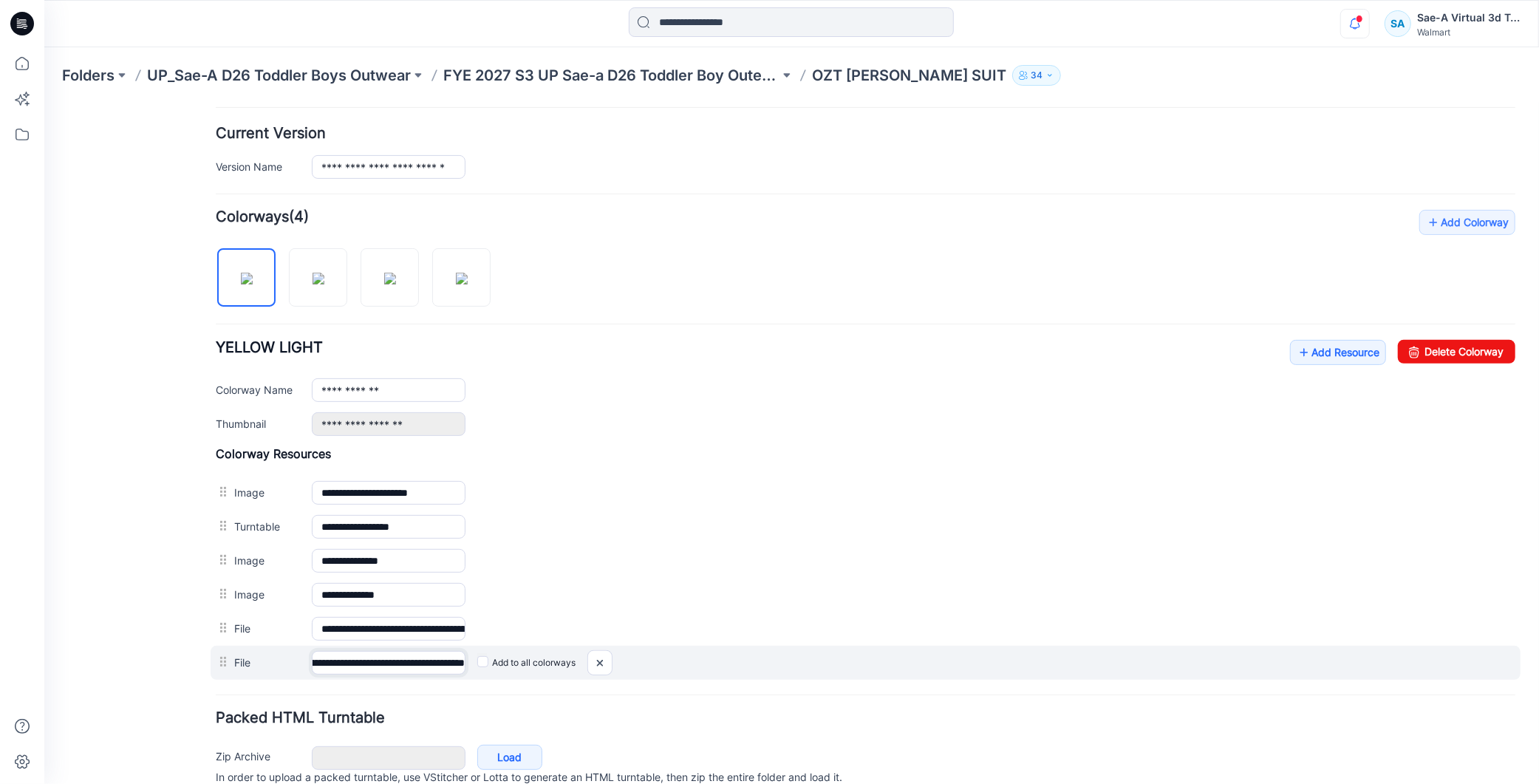
scroll to position [0, 0]
drag, startPoint x: 319, startPoint y: 664, endPoint x: 258, endPoint y: 662, distance: 61.0
click at [258, 662] on div "**********" at bounding box center [865, 662] width 1310 height 34
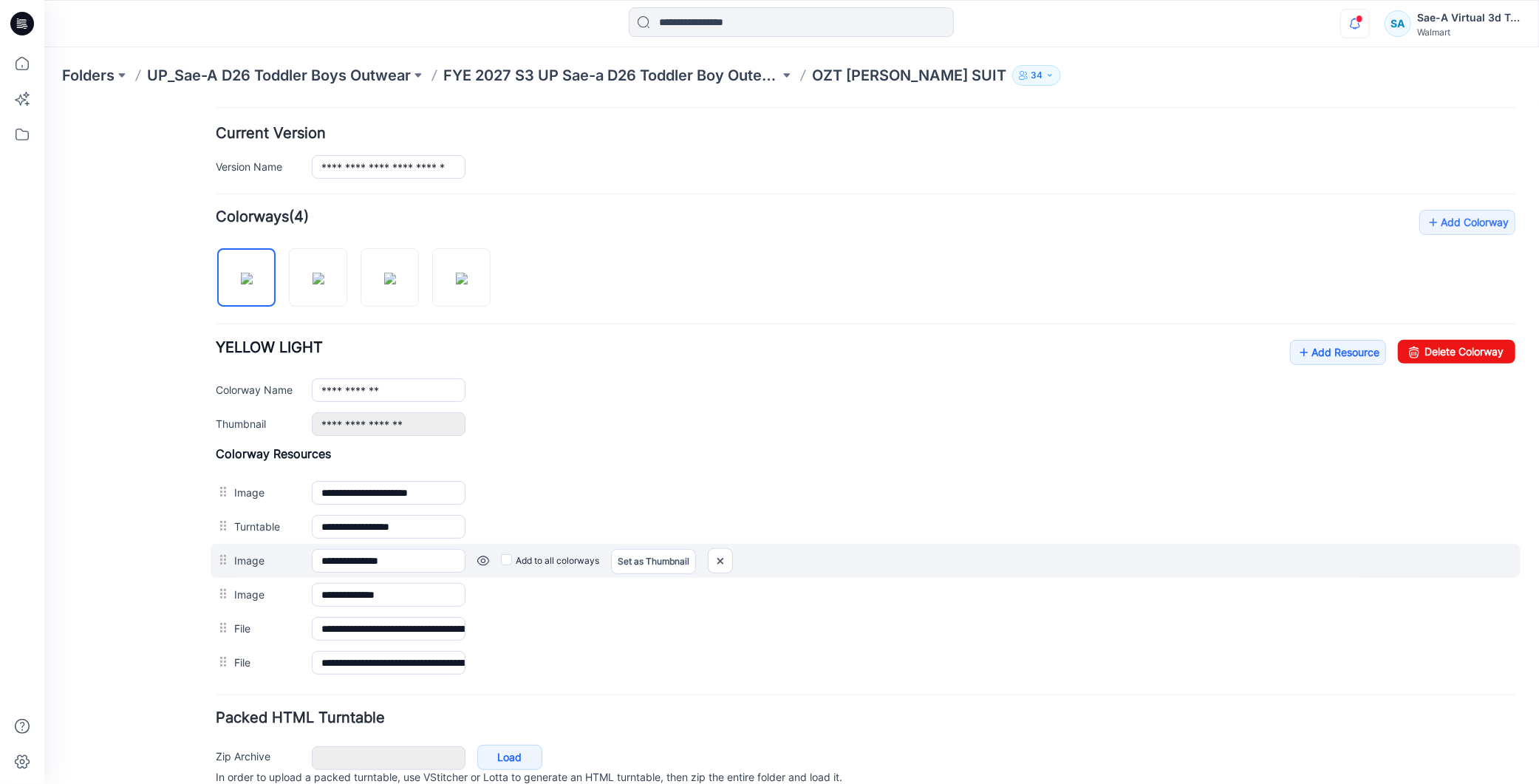
click at [1017, 577] on div "**********" at bounding box center [865, 560] width 1310 height 34
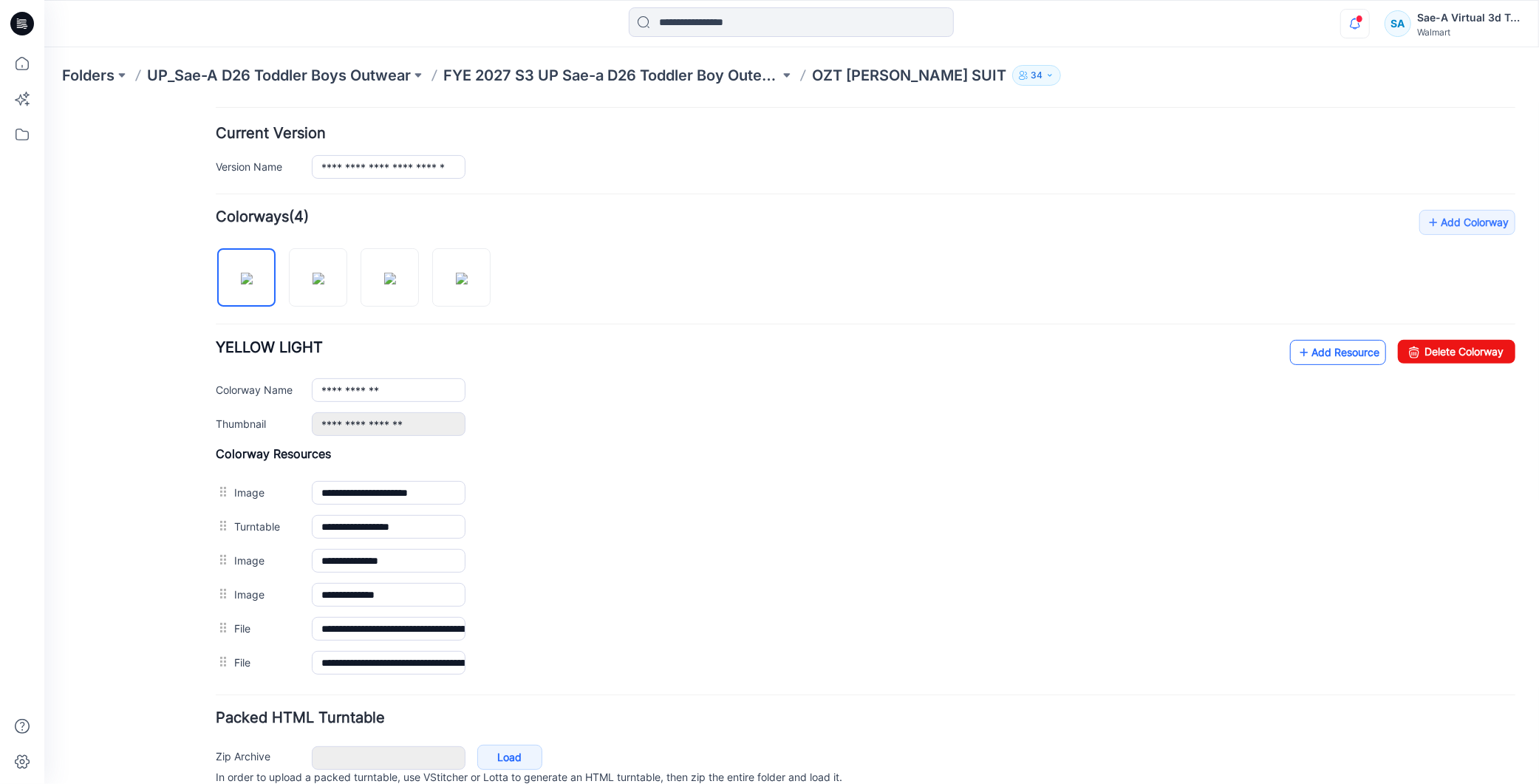
click at [1330, 354] on link "Add Resource" at bounding box center [1337, 351] width 96 height 25
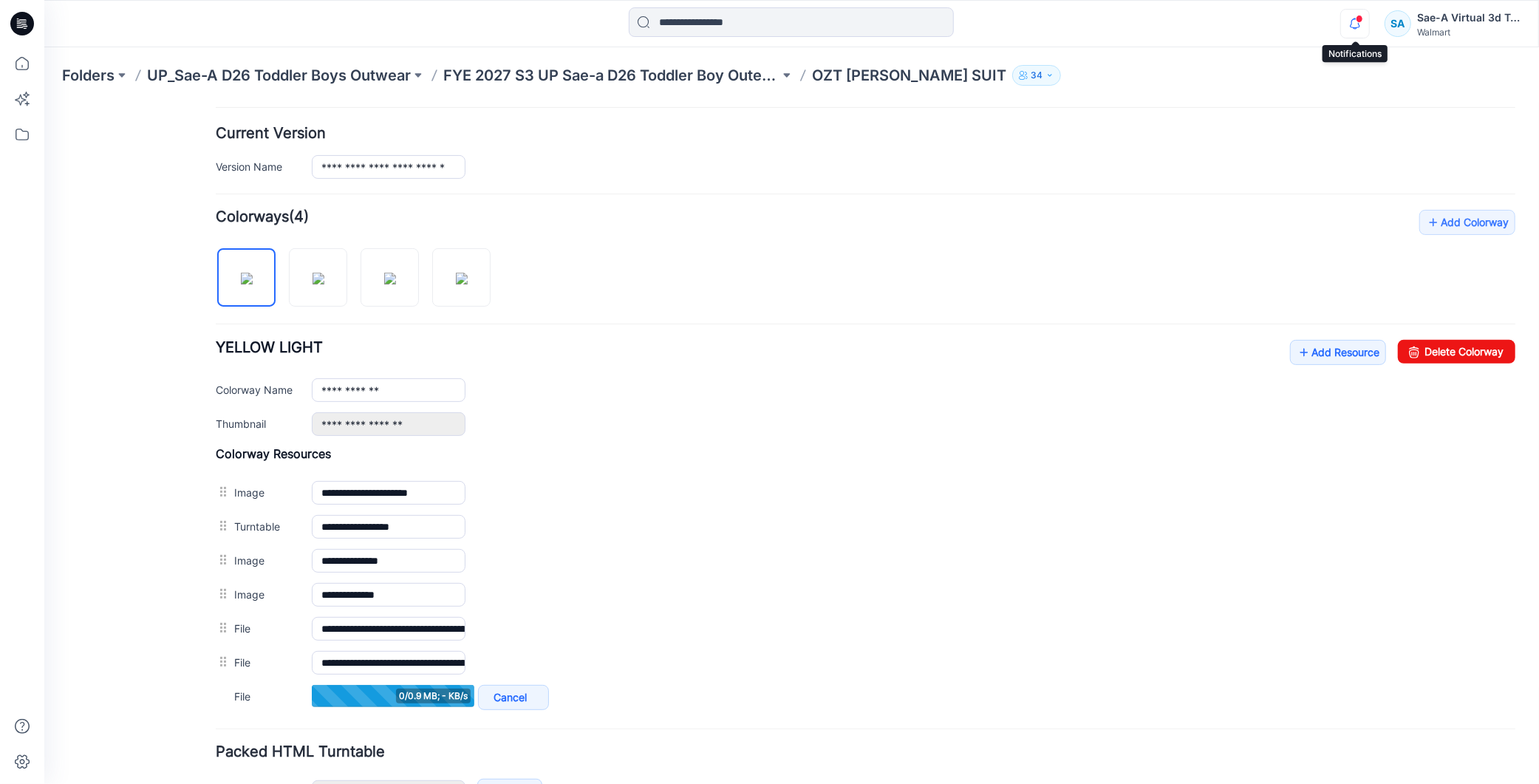
click at [1363, 22] on icon "button" at bounding box center [1355, 24] width 28 height 30
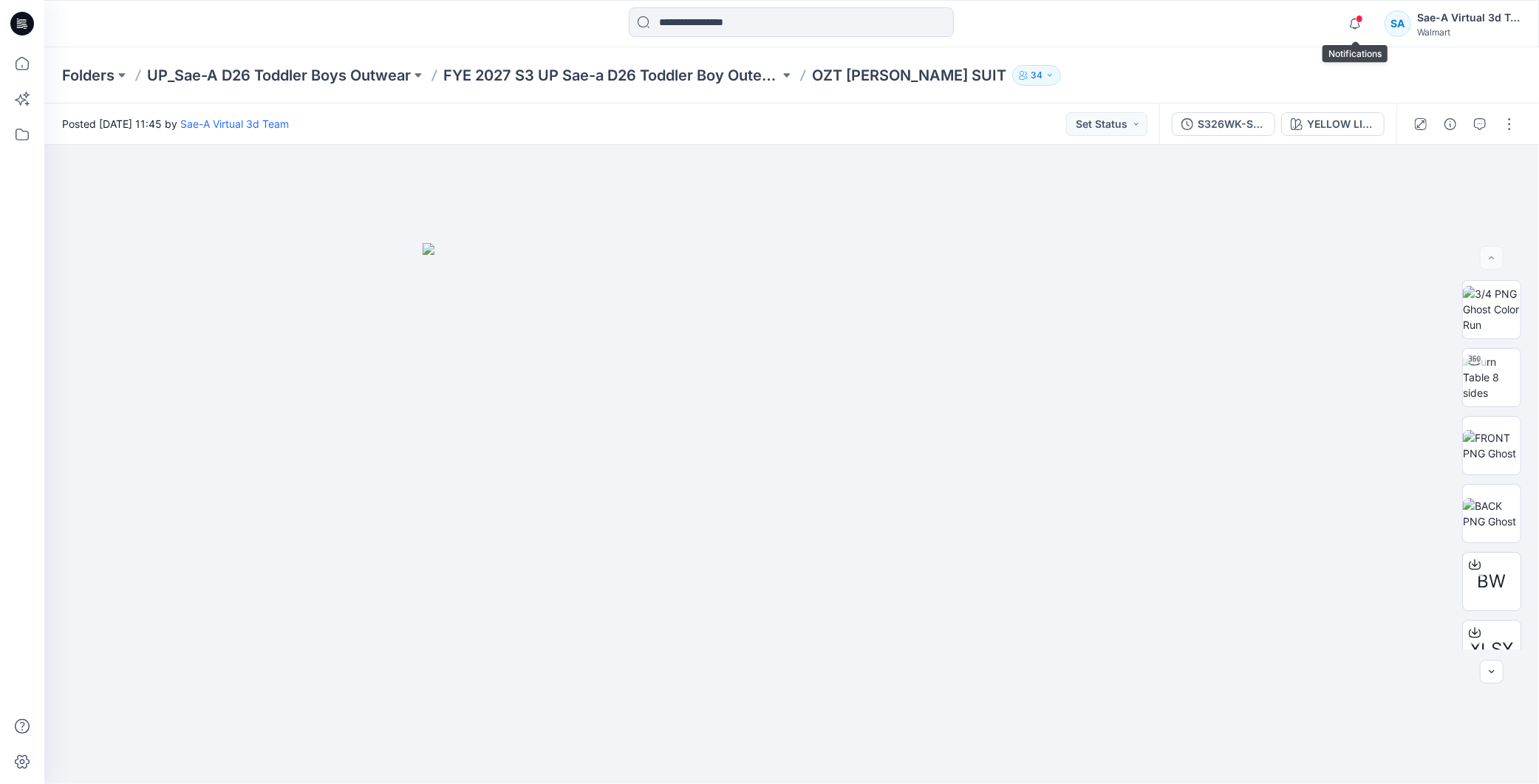
click at [1357, 20] on span at bounding box center [1359, 18] width 8 height 8
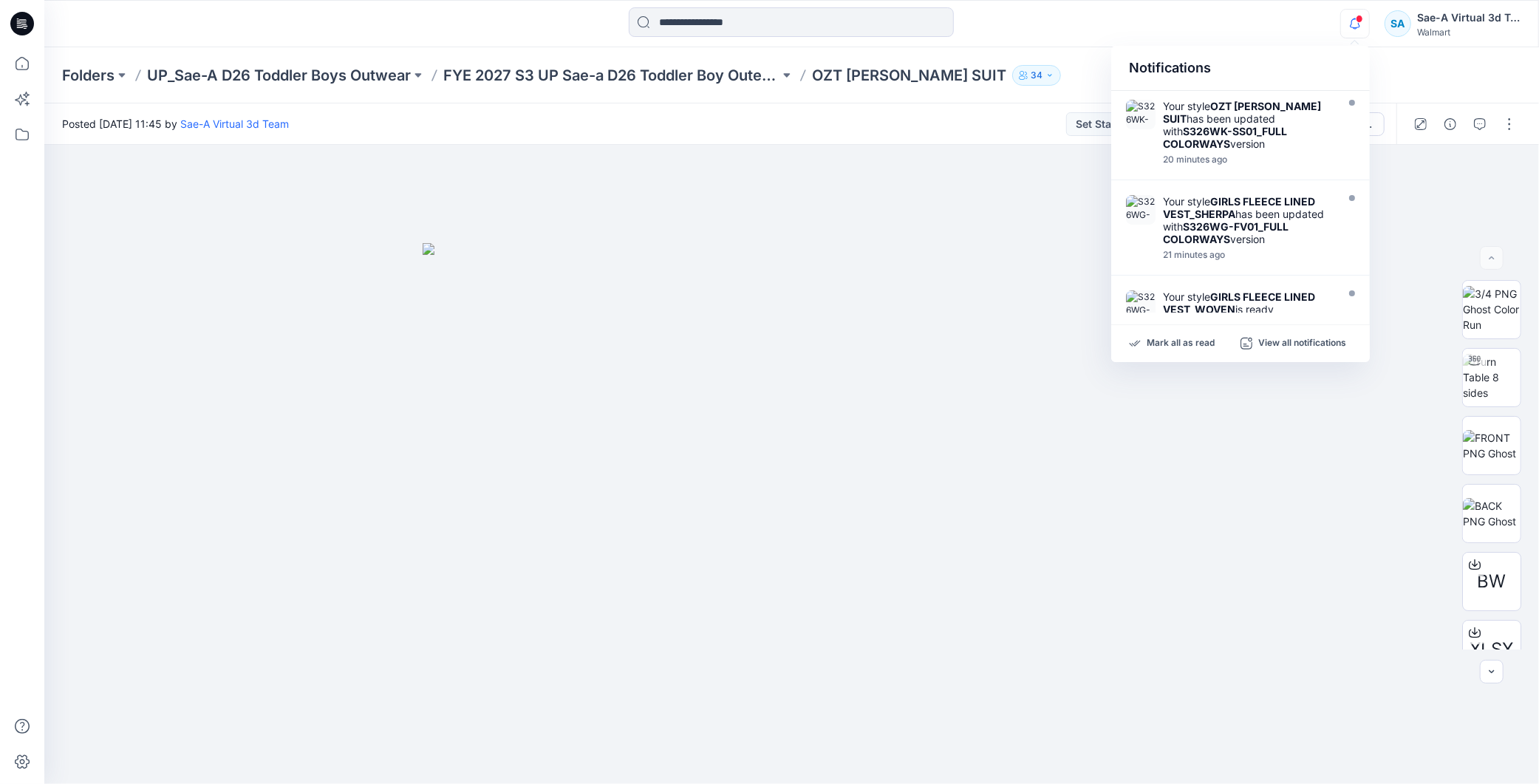
click at [1257, 44] on div "Notifications Your style OZT TOD SNOW SUIT has been updated with S326WK-SS01_FU…" at bounding box center [792, 24] width 1495 height 48
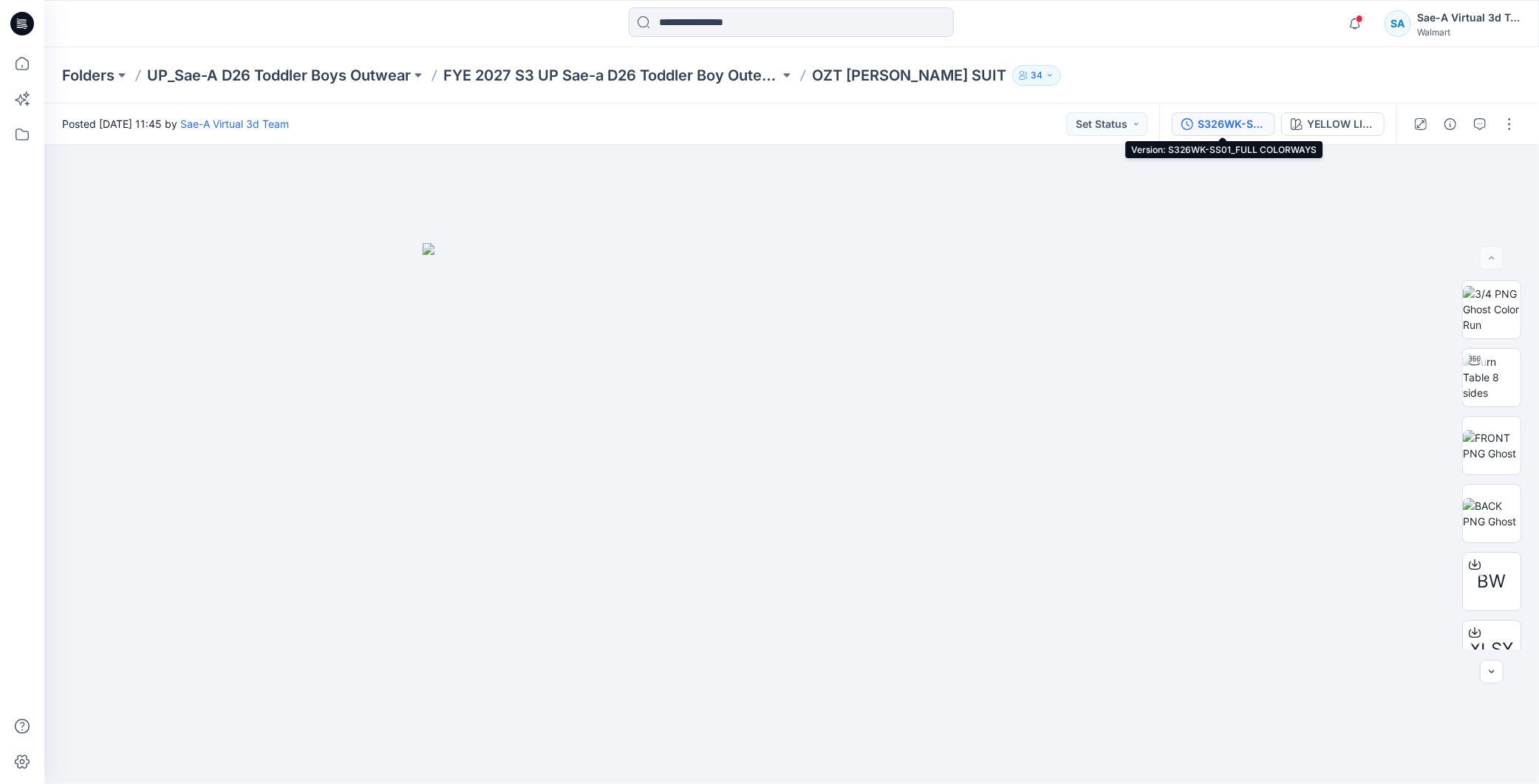
click at [1257, 124] on div "S326WK-SS01_FULL COLORWAYS" at bounding box center [1231, 124] width 68 height 16
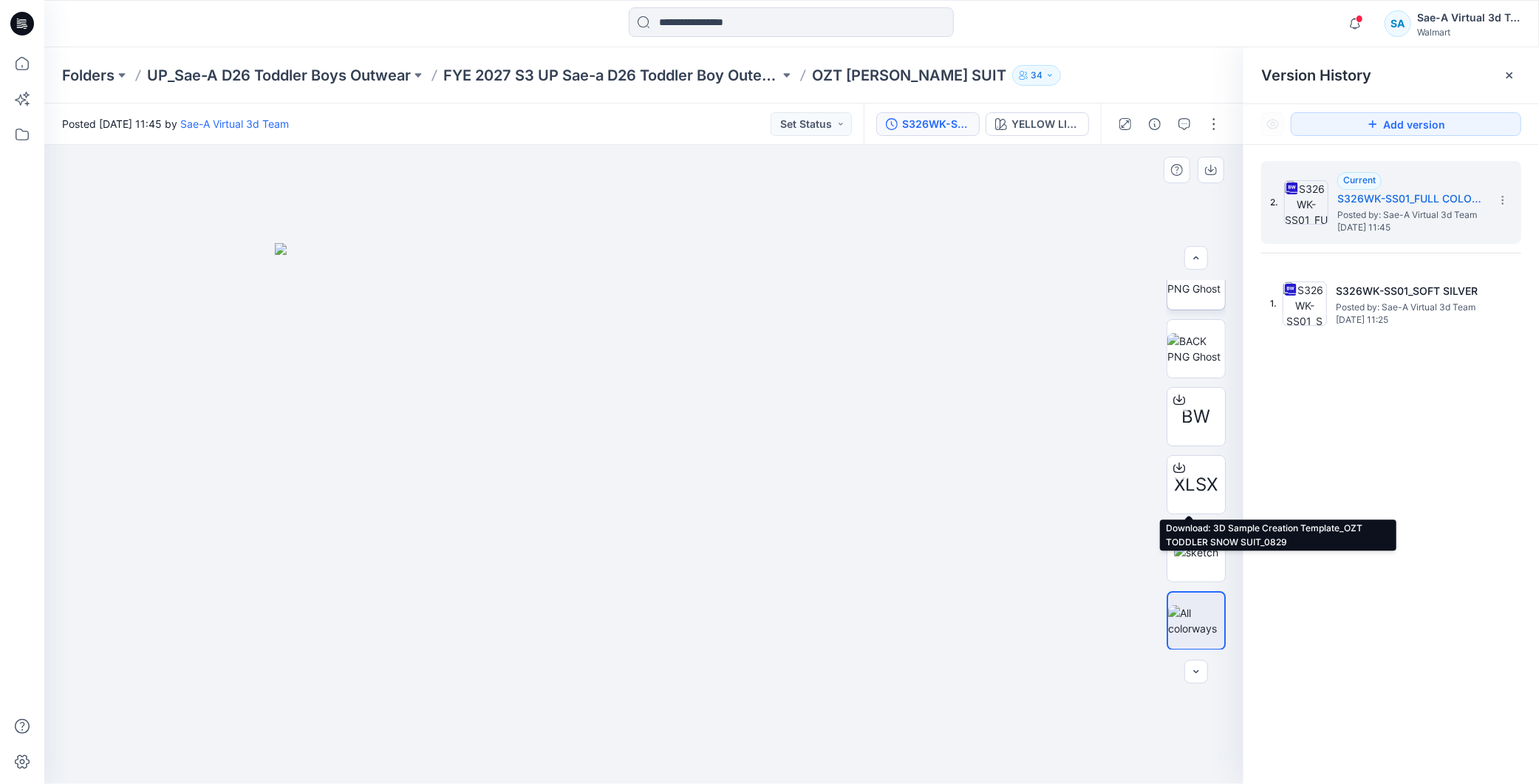
scroll to position [1, 0]
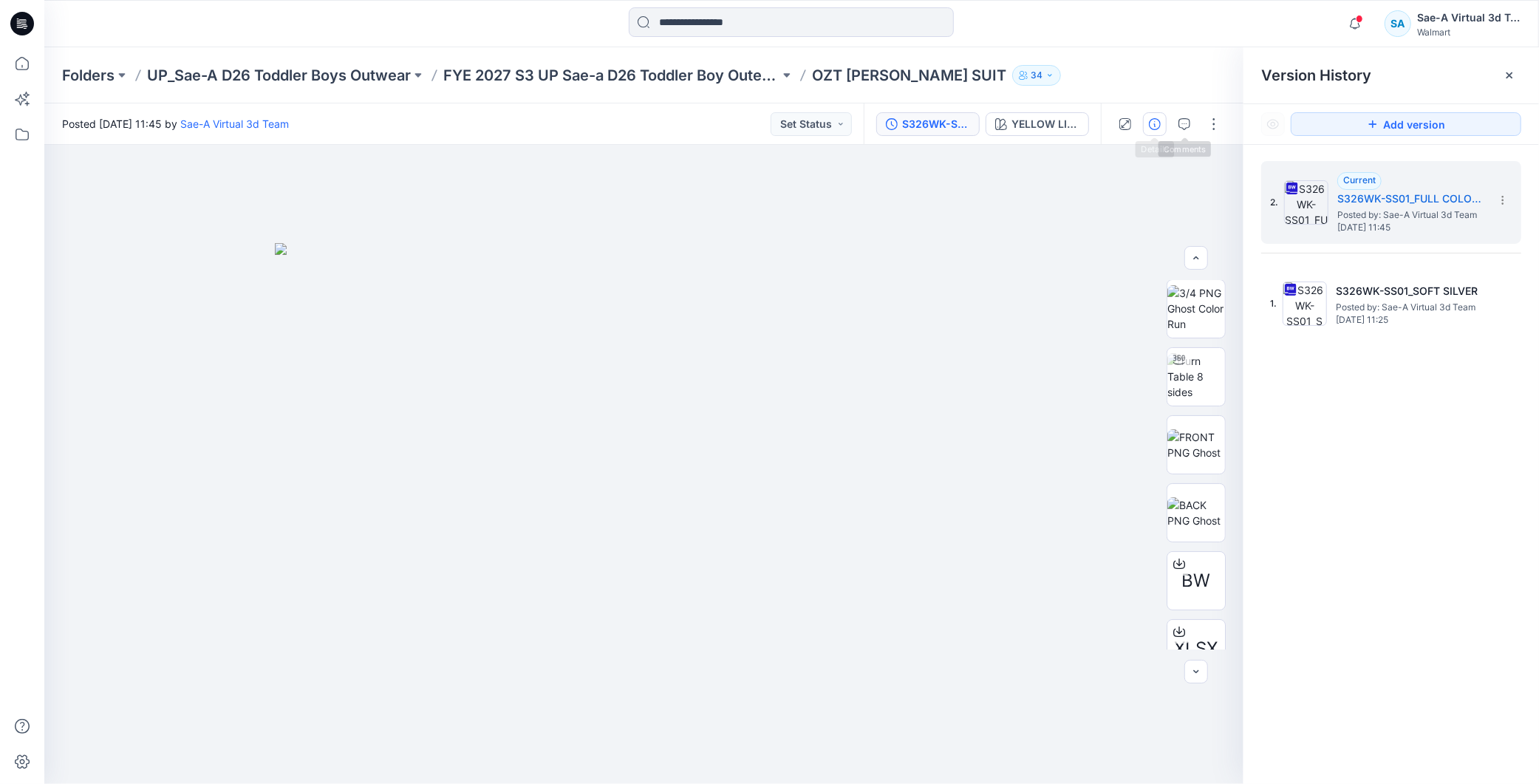
click at [1161, 124] on button "button" at bounding box center [1155, 124] width 24 height 24
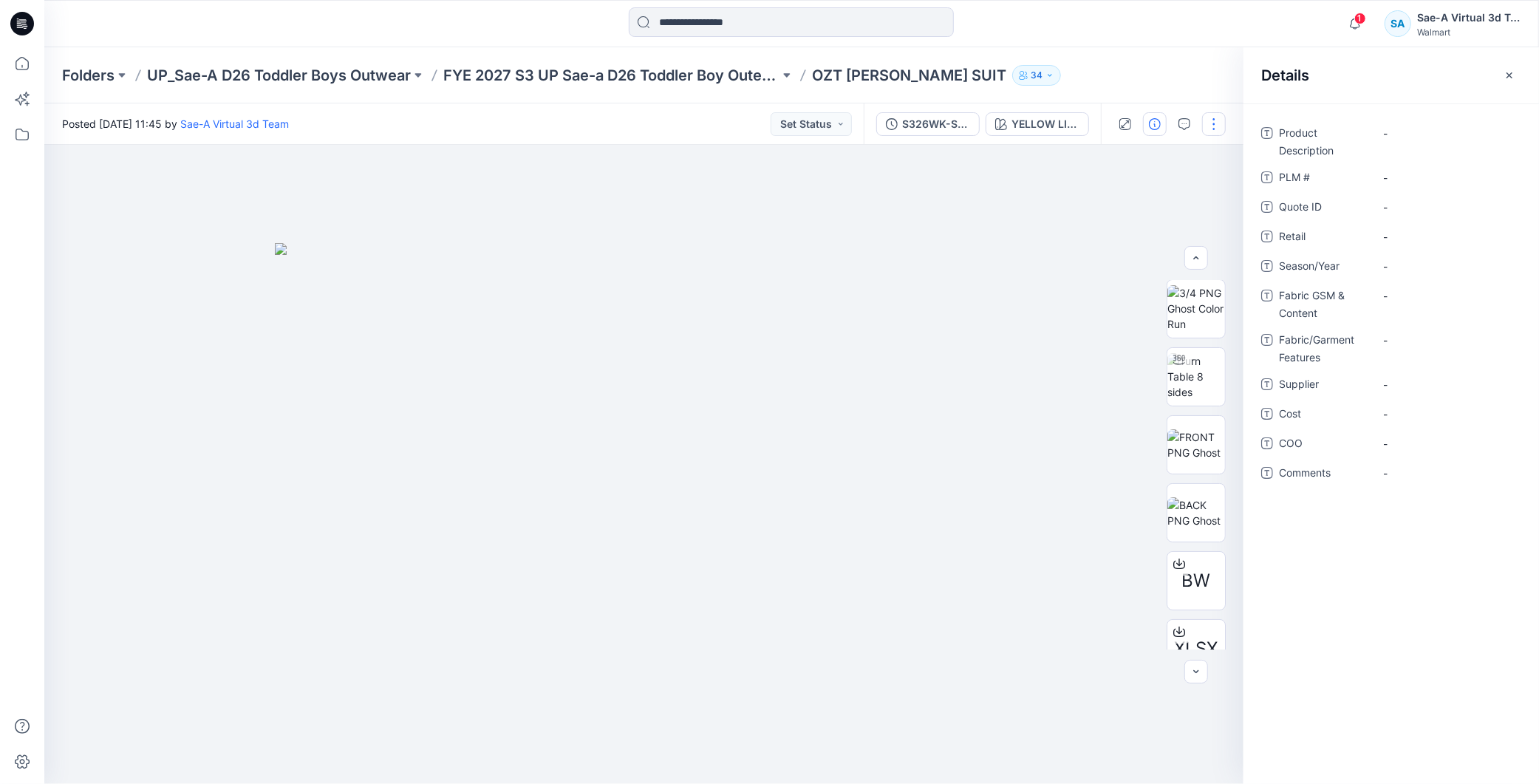
click at [1224, 124] on button "button" at bounding box center [1214, 124] width 24 height 24
click at [1129, 193] on p "Edit" at bounding box center [1121, 199] width 18 height 15
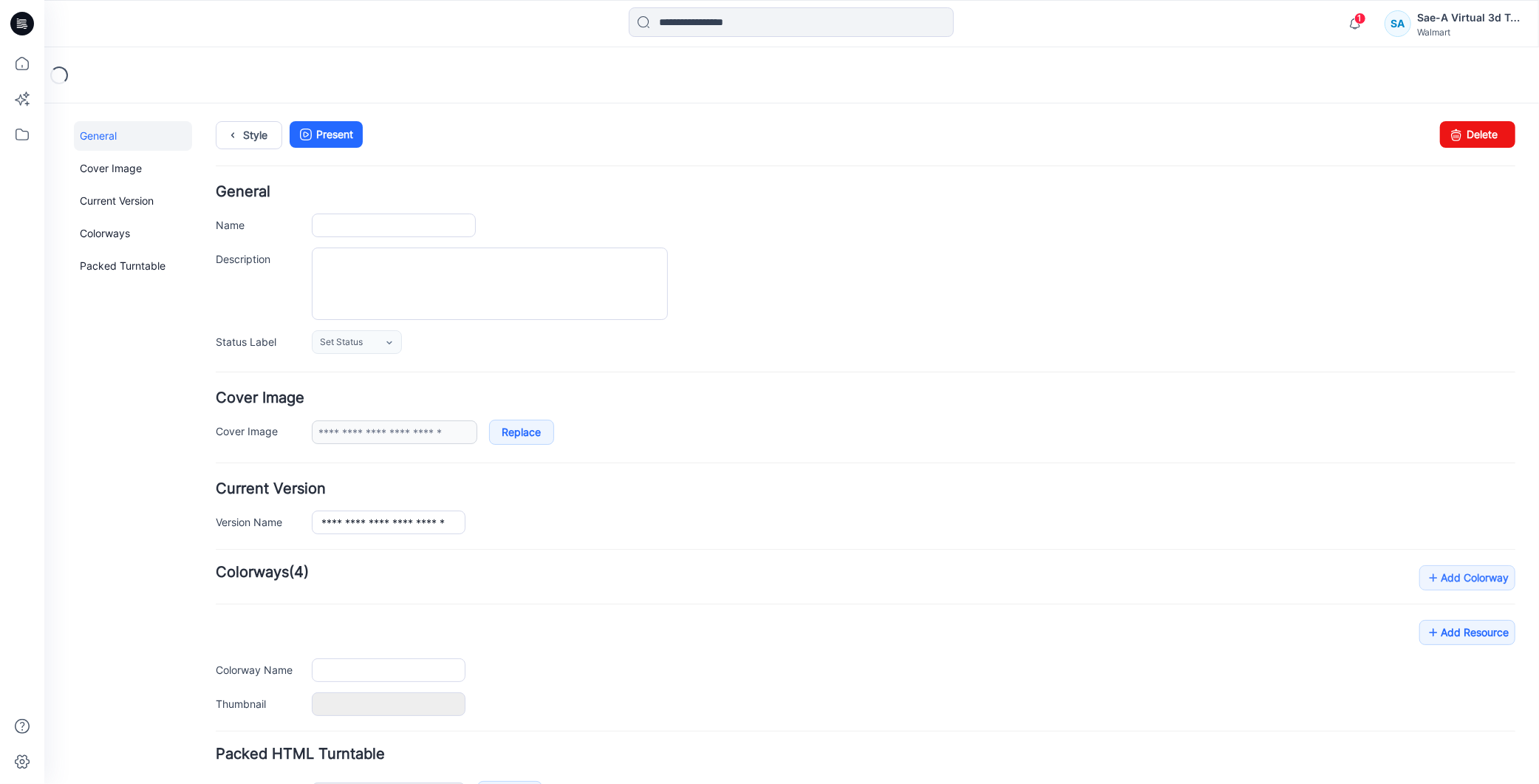
type input "**********"
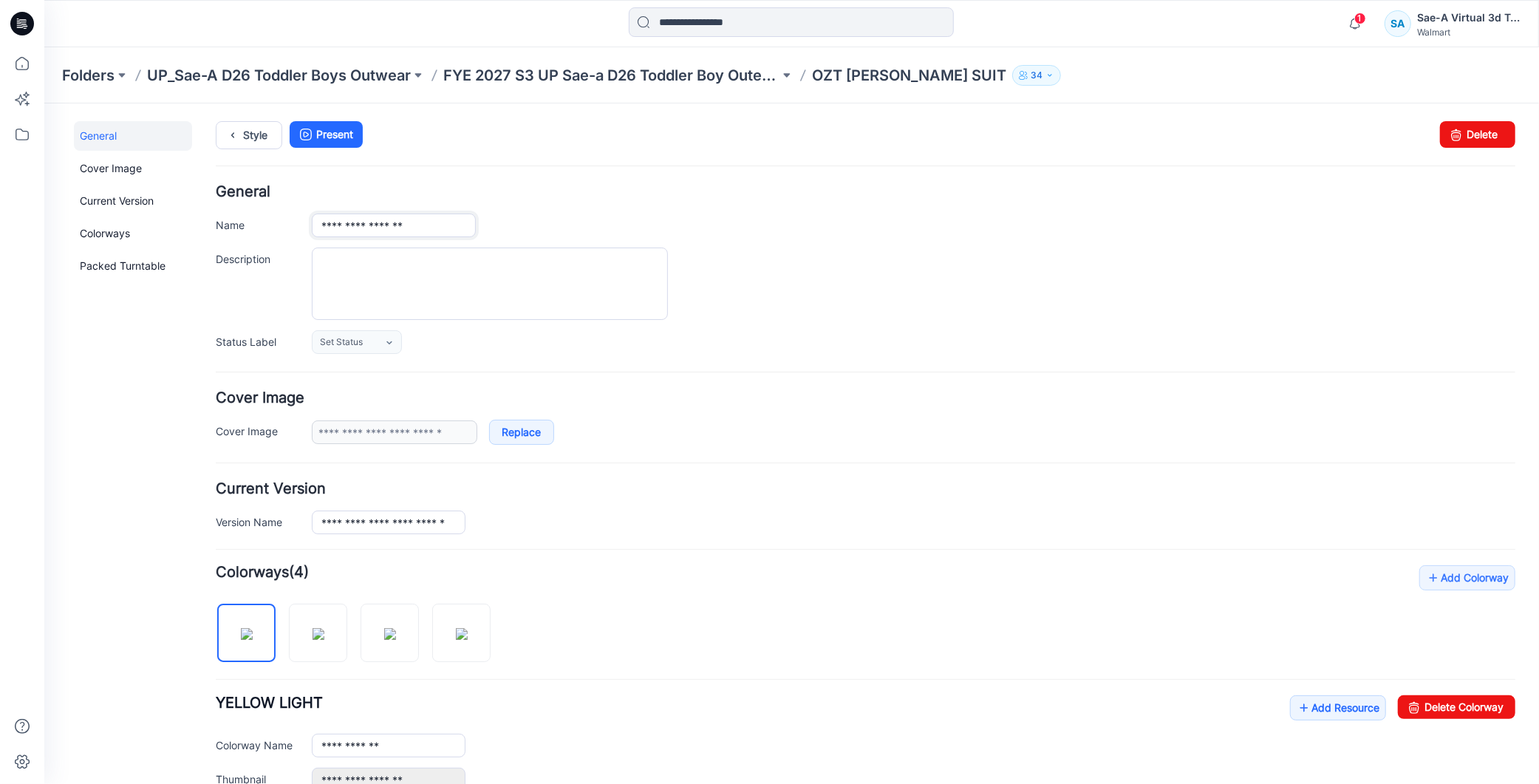
click at [378, 233] on input "**********" at bounding box center [394, 224] width 164 height 24
drag, startPoint x: 348, startPoint y: 222, endPoint x: 499, endPoint y: 232, distance: 151.3
click at [499, 232] on div "**********" at bounding box center [913, 224] width 1204 height 24
paste input "*****"
type input "**********"
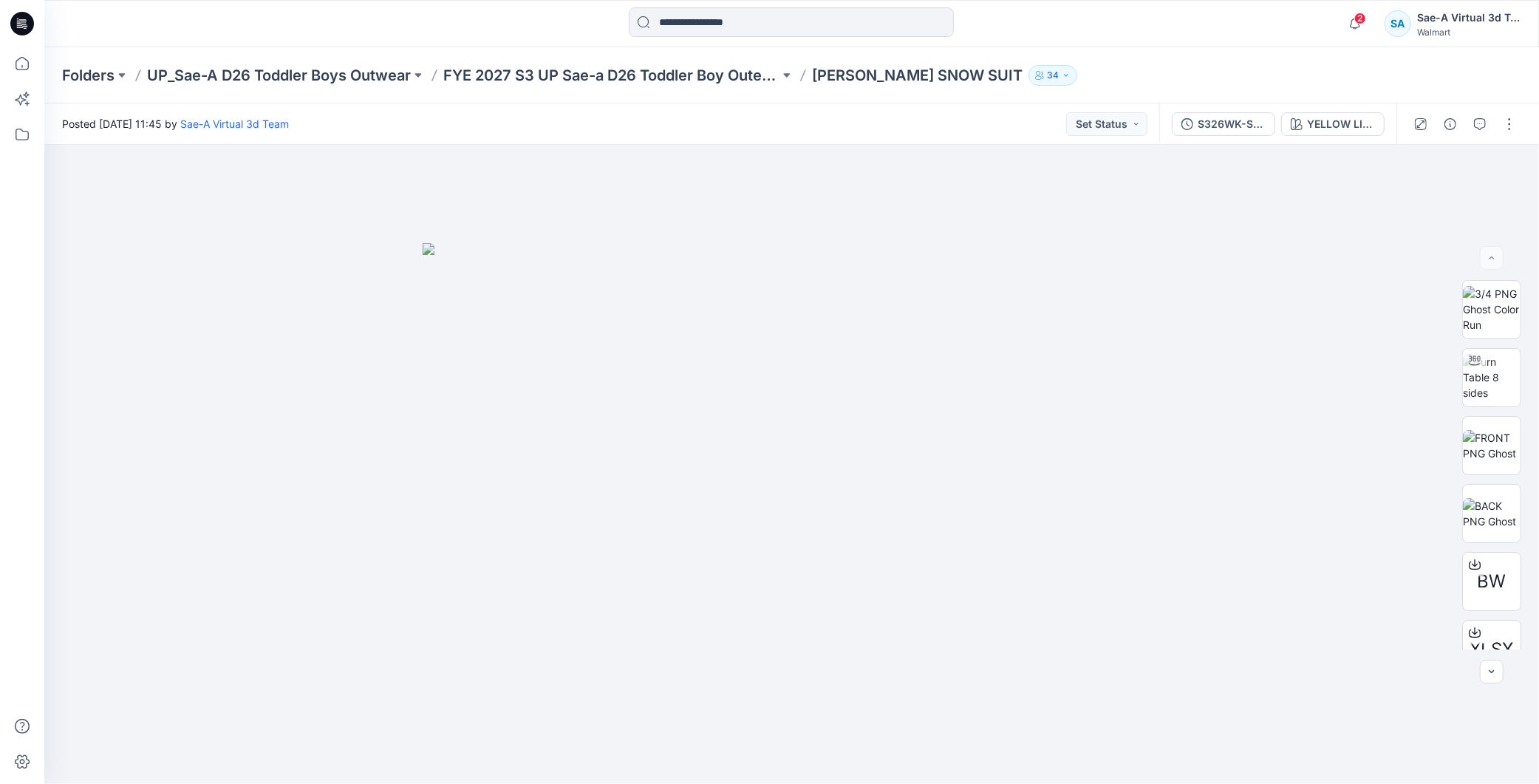
click at [1475, 127] on icon "button" at bounding box center [1480, 124] width 12 height 12
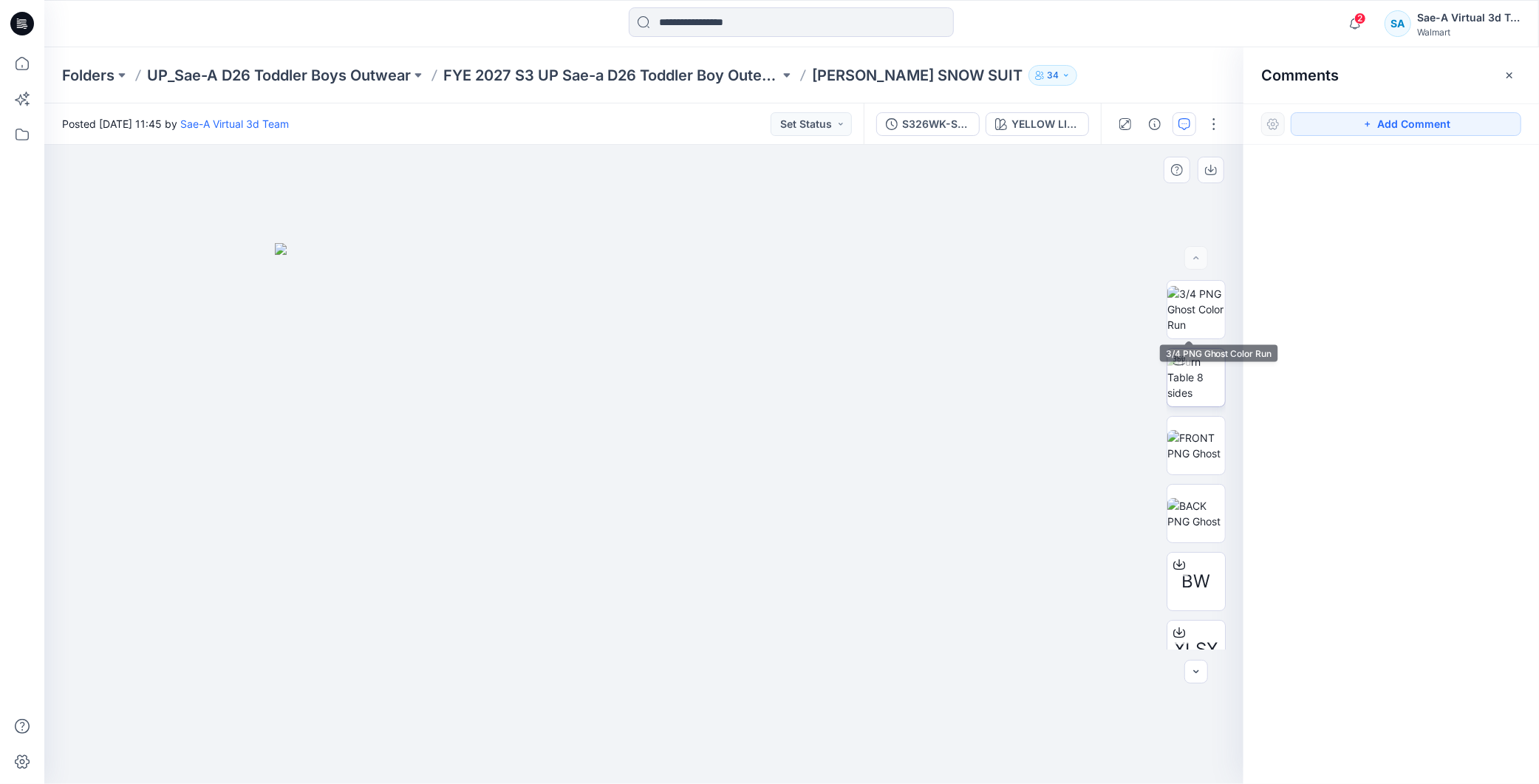
click at [1218, 380] on img at bounding box center [1196, 377] width 58 height 47
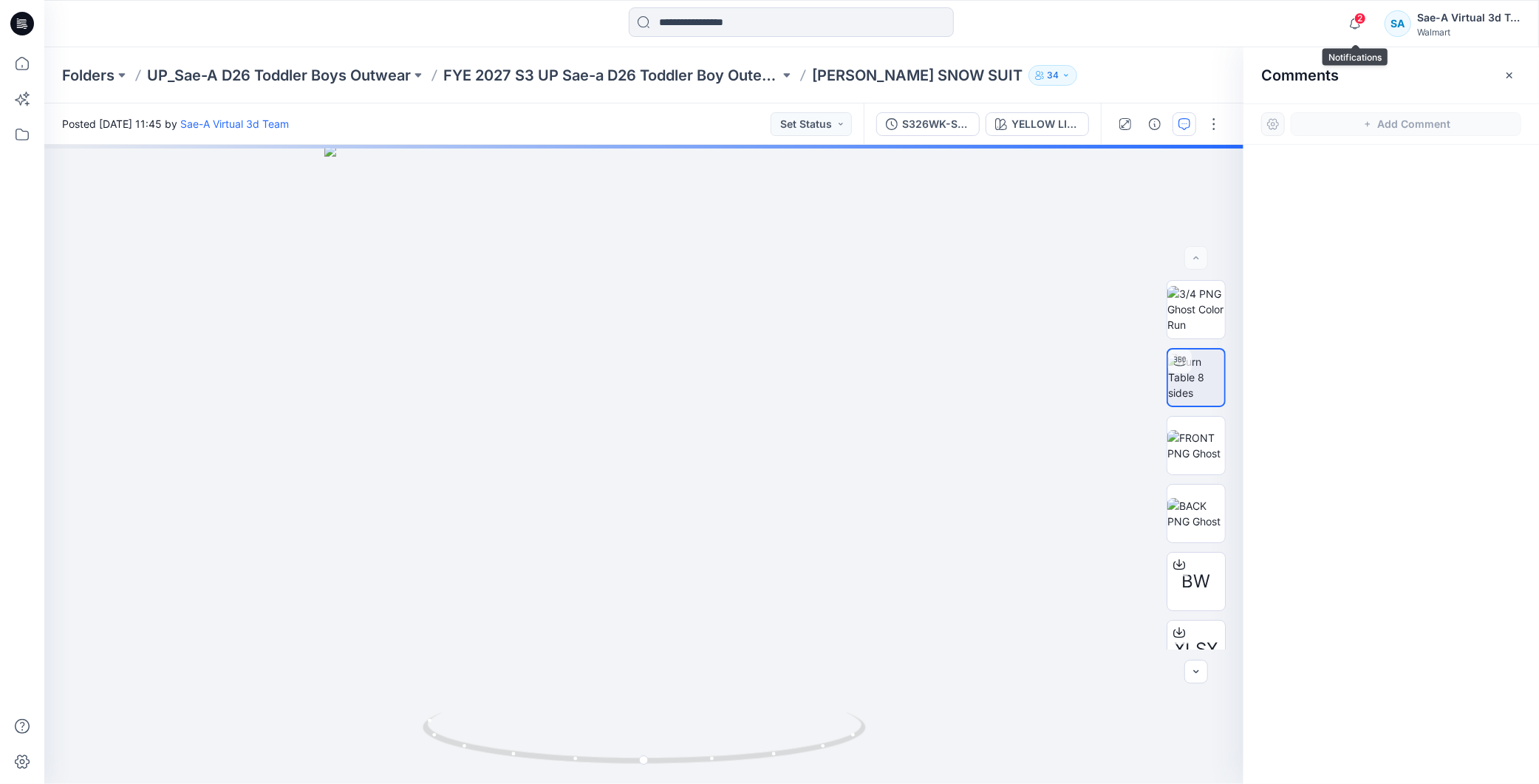
click at [1356, 18] on span "2" at bounding box center [1360, 18] width 12 height 12
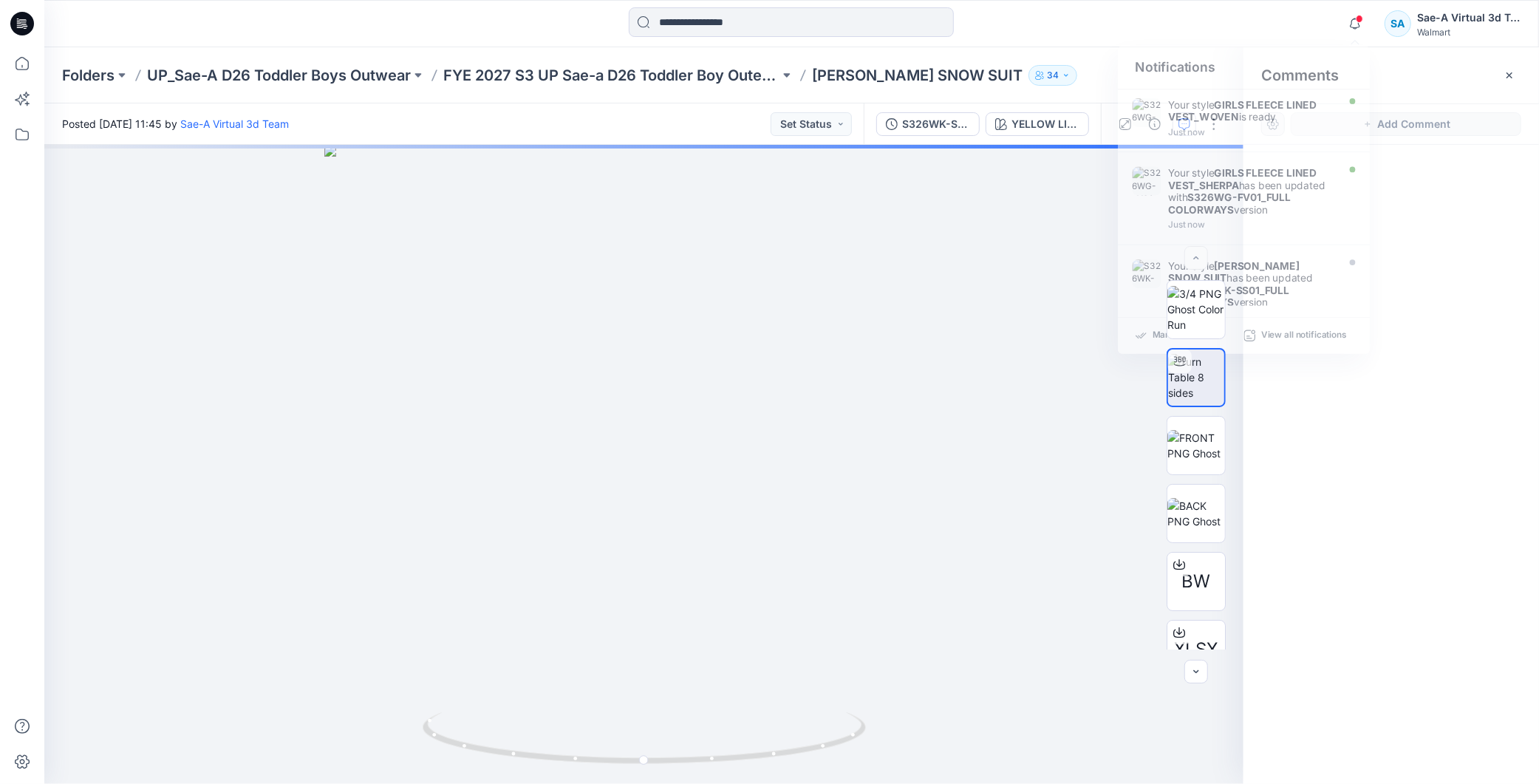
click at [1432, 367] on div at bounding box center [1391, 437] width 295 height 585
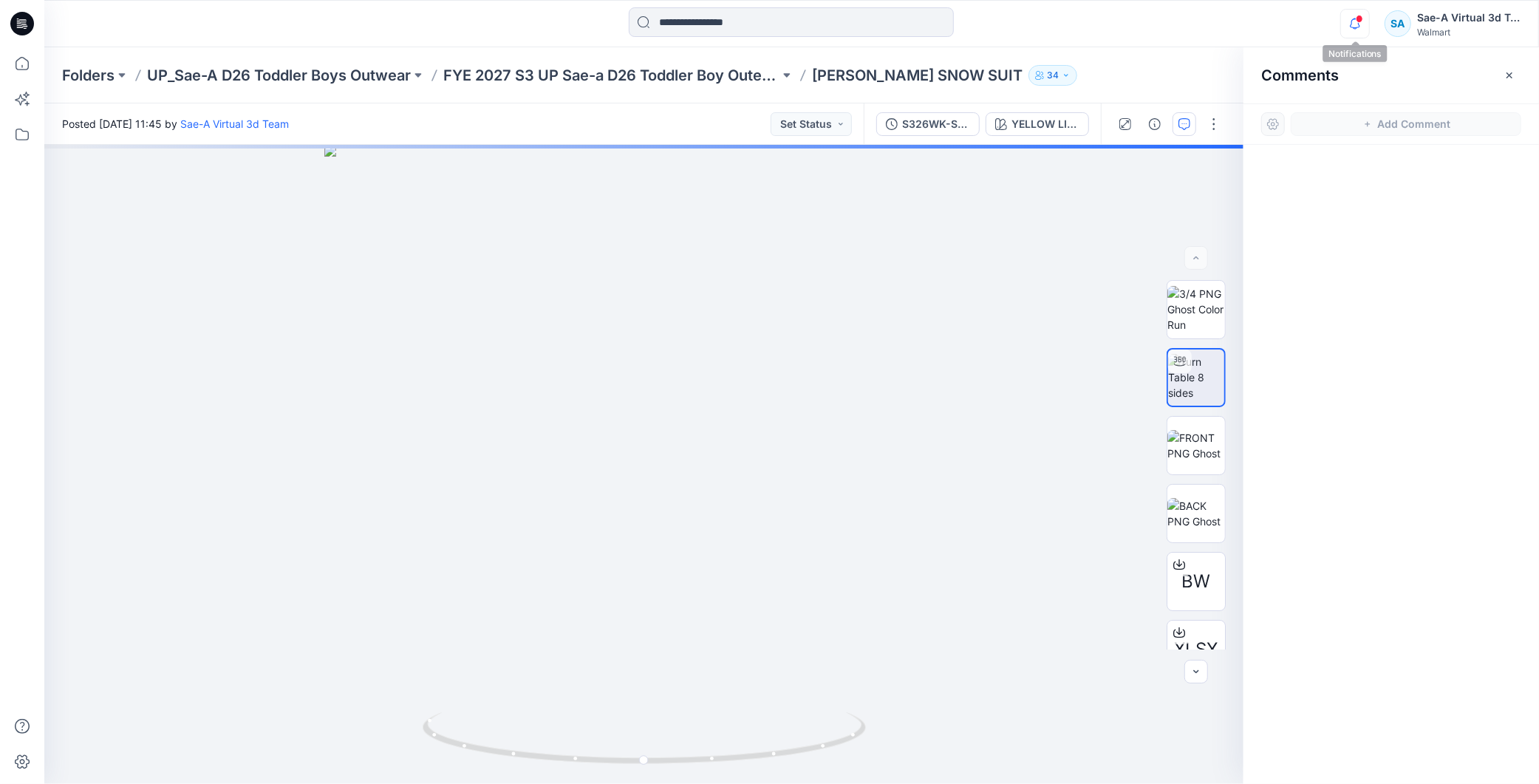
click at [1351, 35] on icon "button" at bounding box center [1355, 24] width 28 height 30
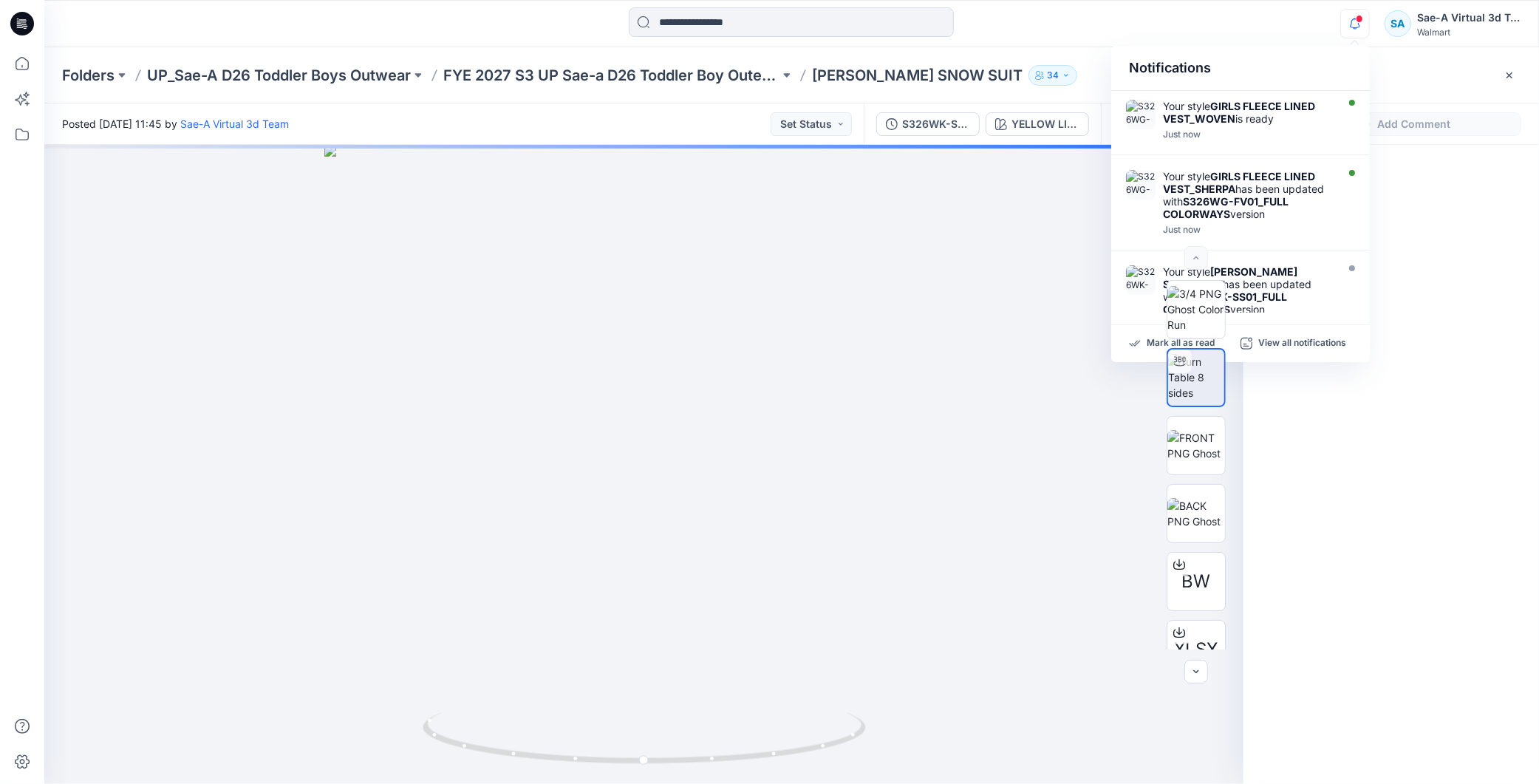
click at [1413, 402] on div at bounding box center [1391, 437] width 295 height 585
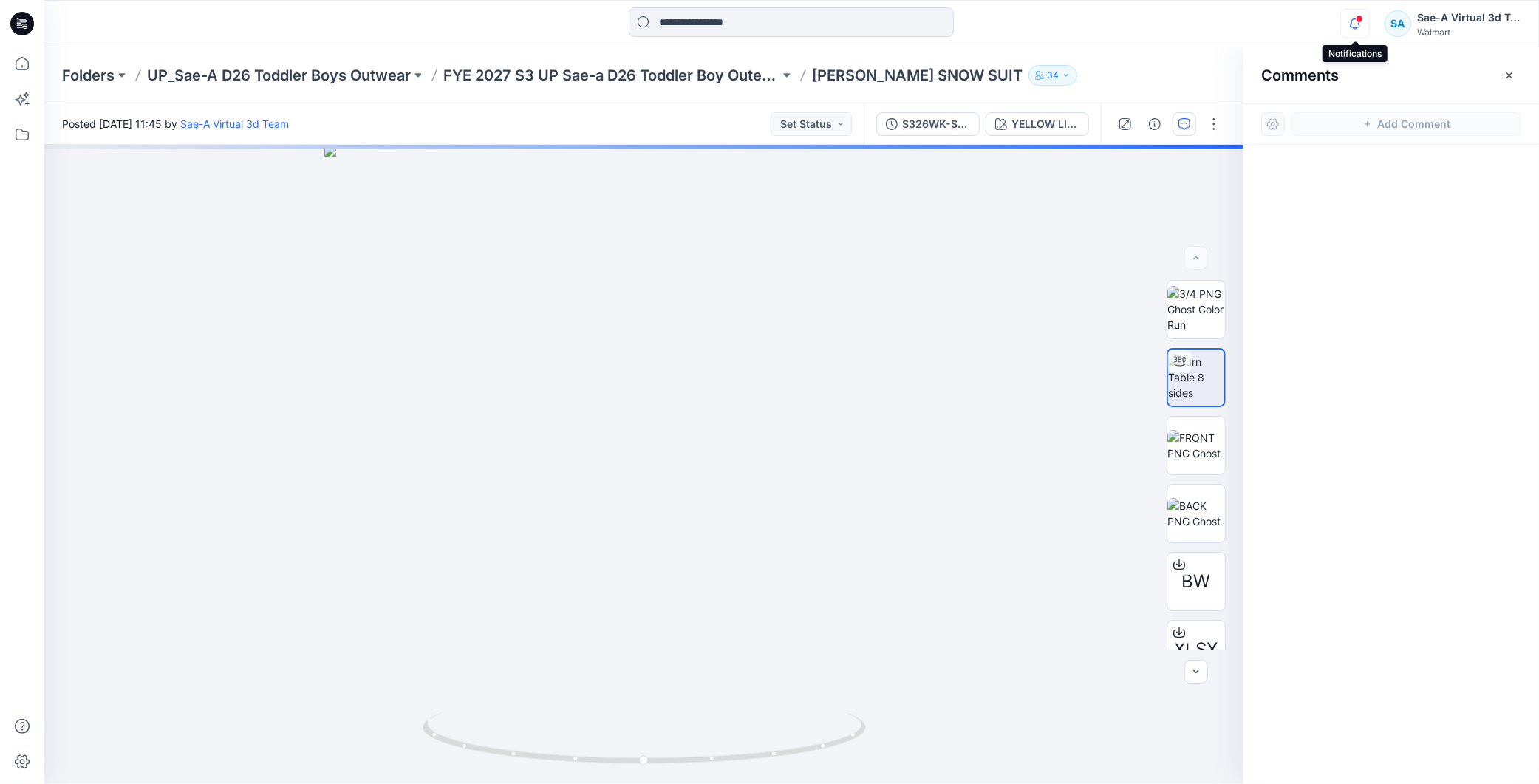
click at [1356, 26] on icon "button" at bounding box center [1355, 24] width 28 height 30
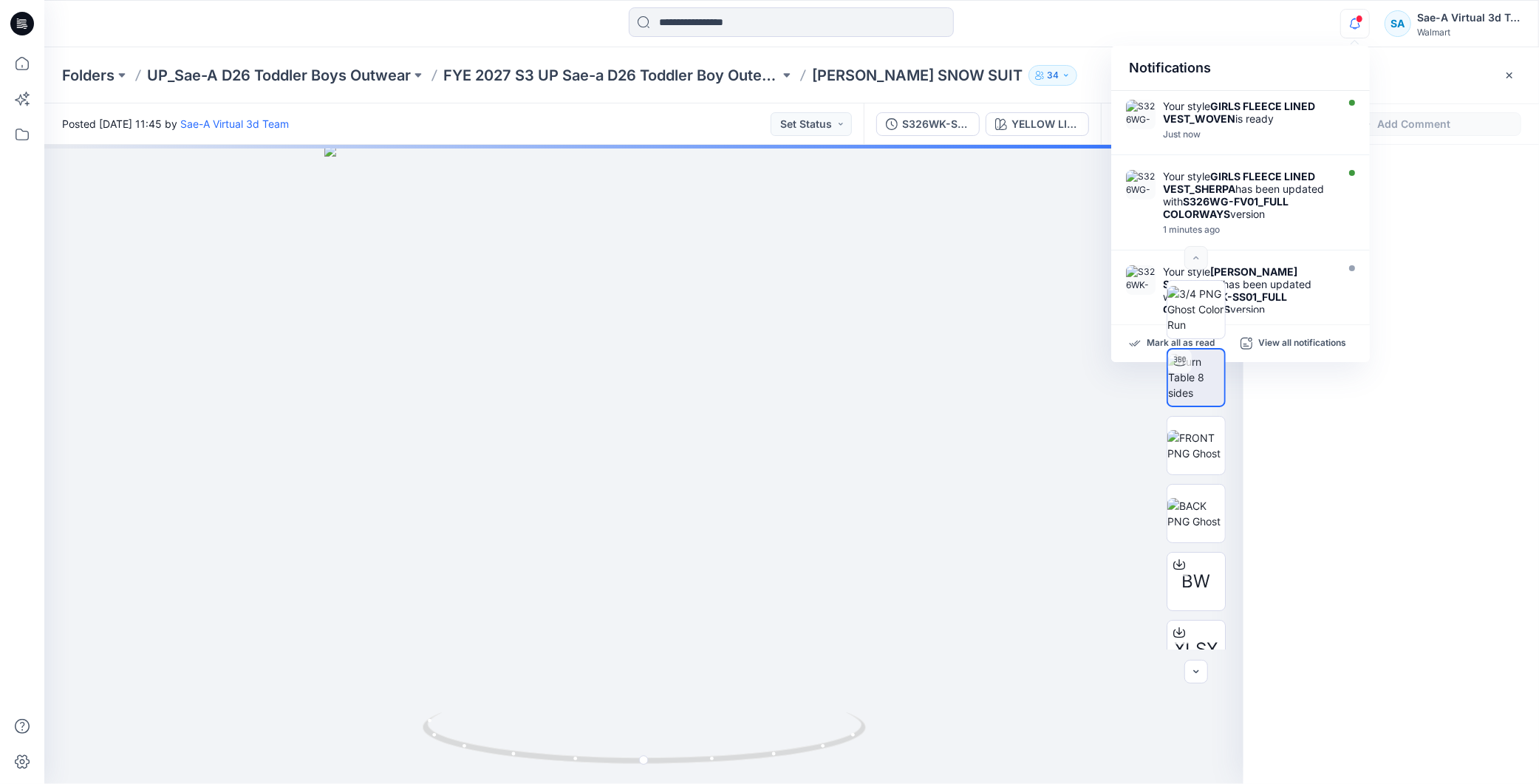
click at [1356, 26] on icon "button" at bounding box center [1355, 24] width 28 height 30
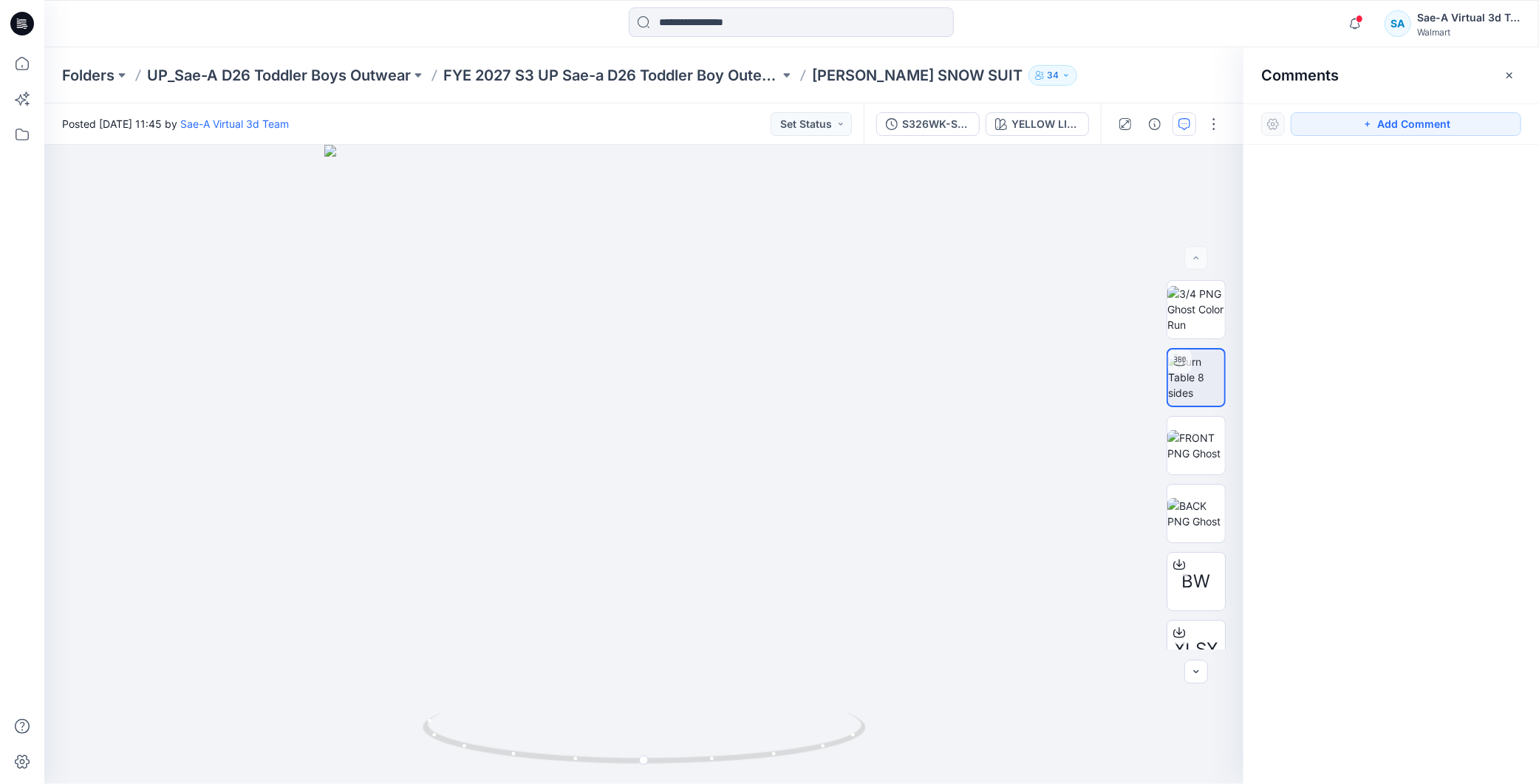
click at [1415, 110] on div "Add Comment" at bounding box center [1391, 124] width 295 height 41
click at [1407, 119] on button "Add Comment" at bounding box center [1406, 124] width 231 height 24
click at [84, 163] on div "1" at bounding box center [644, 464] width 1199 height 639
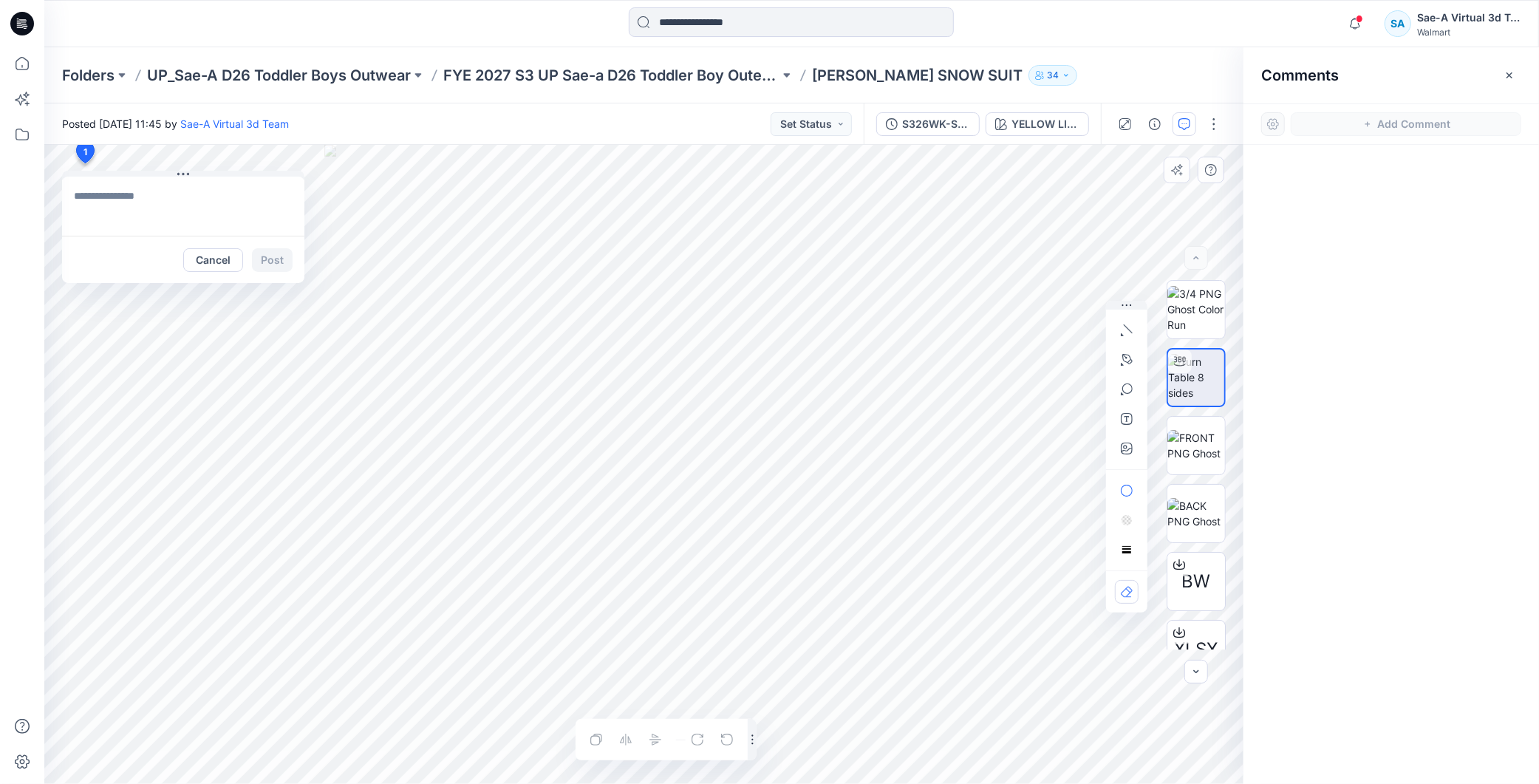
type textarea "**********"
click at [269, 263] on button "Post" at bounding box center [272, 260] width 41 height 24
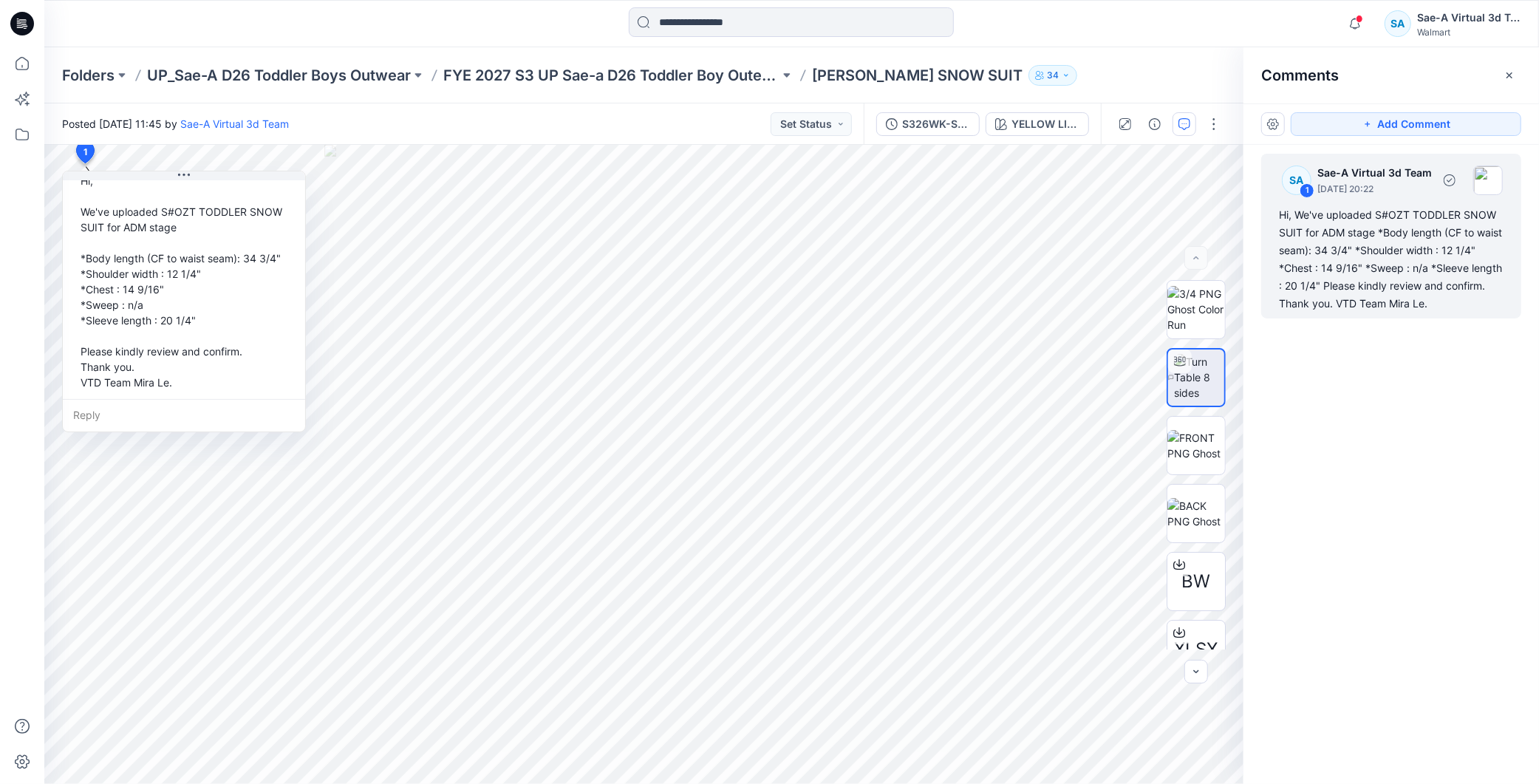
click at [1414, 446] on div "SA 1 Sae-A Virtual 3d Team [DATE] 20:22 Hi, We've uploaded S#OZT TODDLER SNOW S…" at bounding box center [1391, 437] width 295 height 585
click at [737, 82] on p "FYE 2027 S3 UP Sae-a D26 Toddler Boy Outerwear - Ozark Trail" at bounding box center [611, 75] width 336 height 21
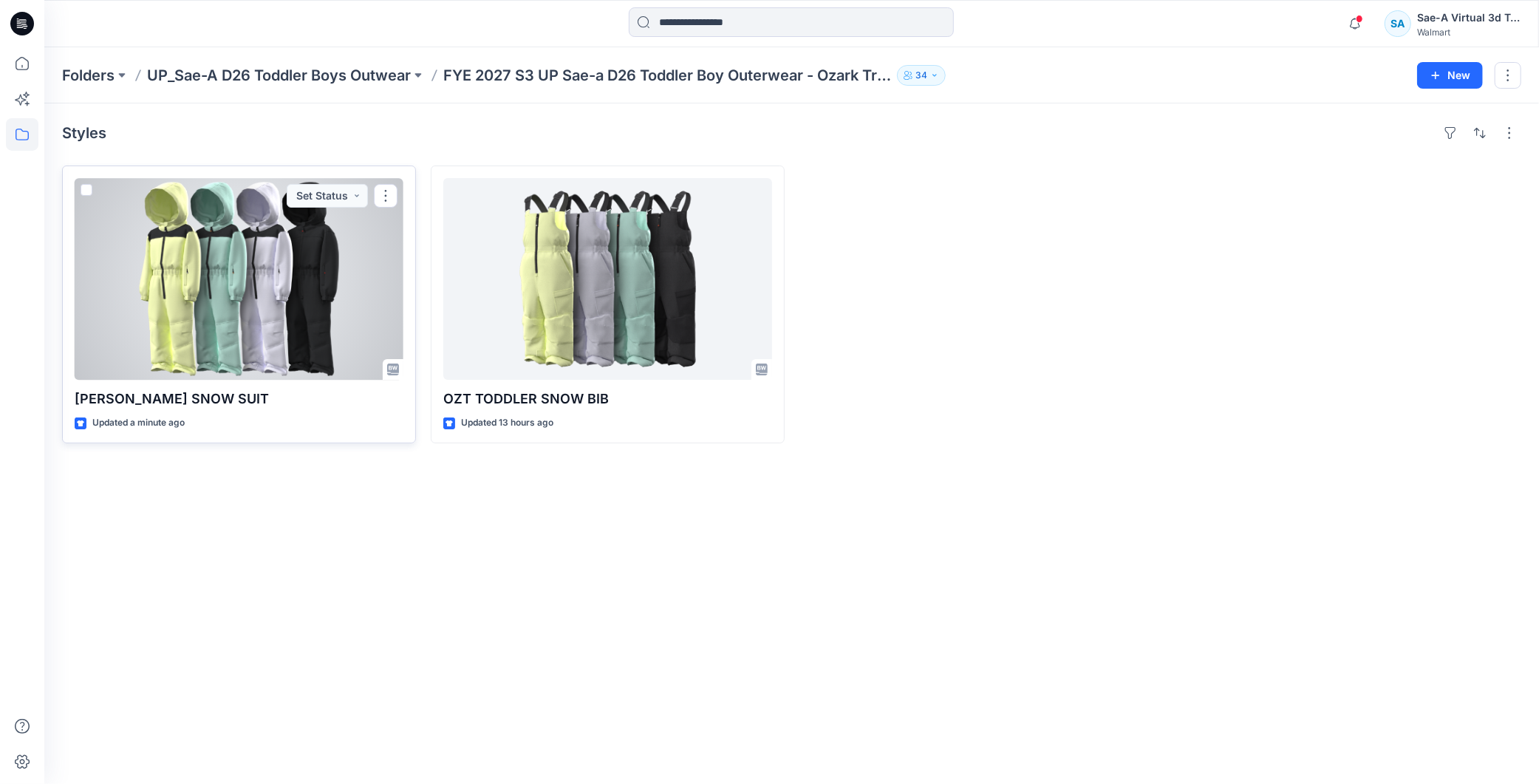
click at [292, 293] on div at bounding box center [239, 278] width 329 height 202
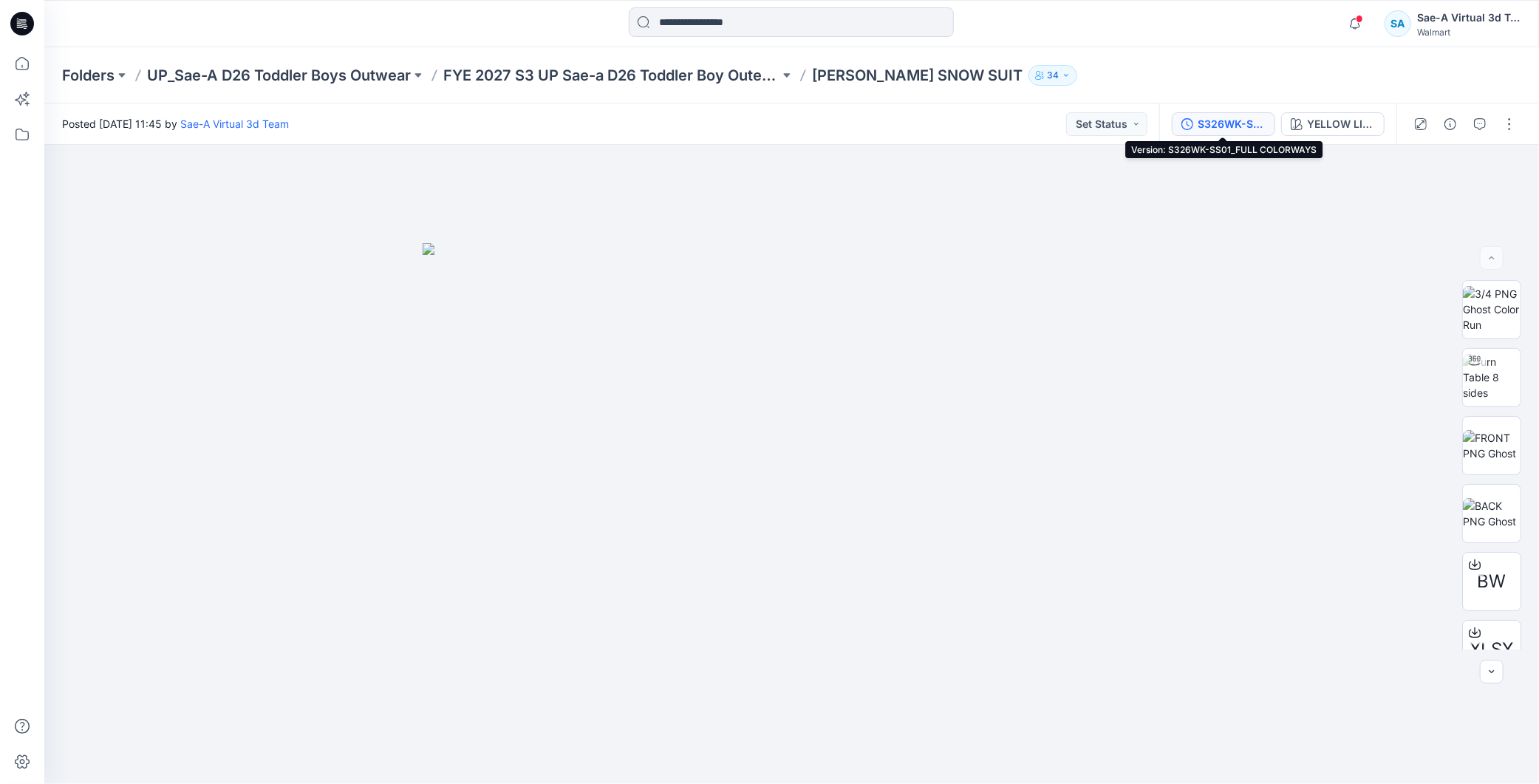
click at [1228, 123] on div "S326WK-SS01_FULL COLORWAYS" at bounding box center [1231, 124] width 68 height 16
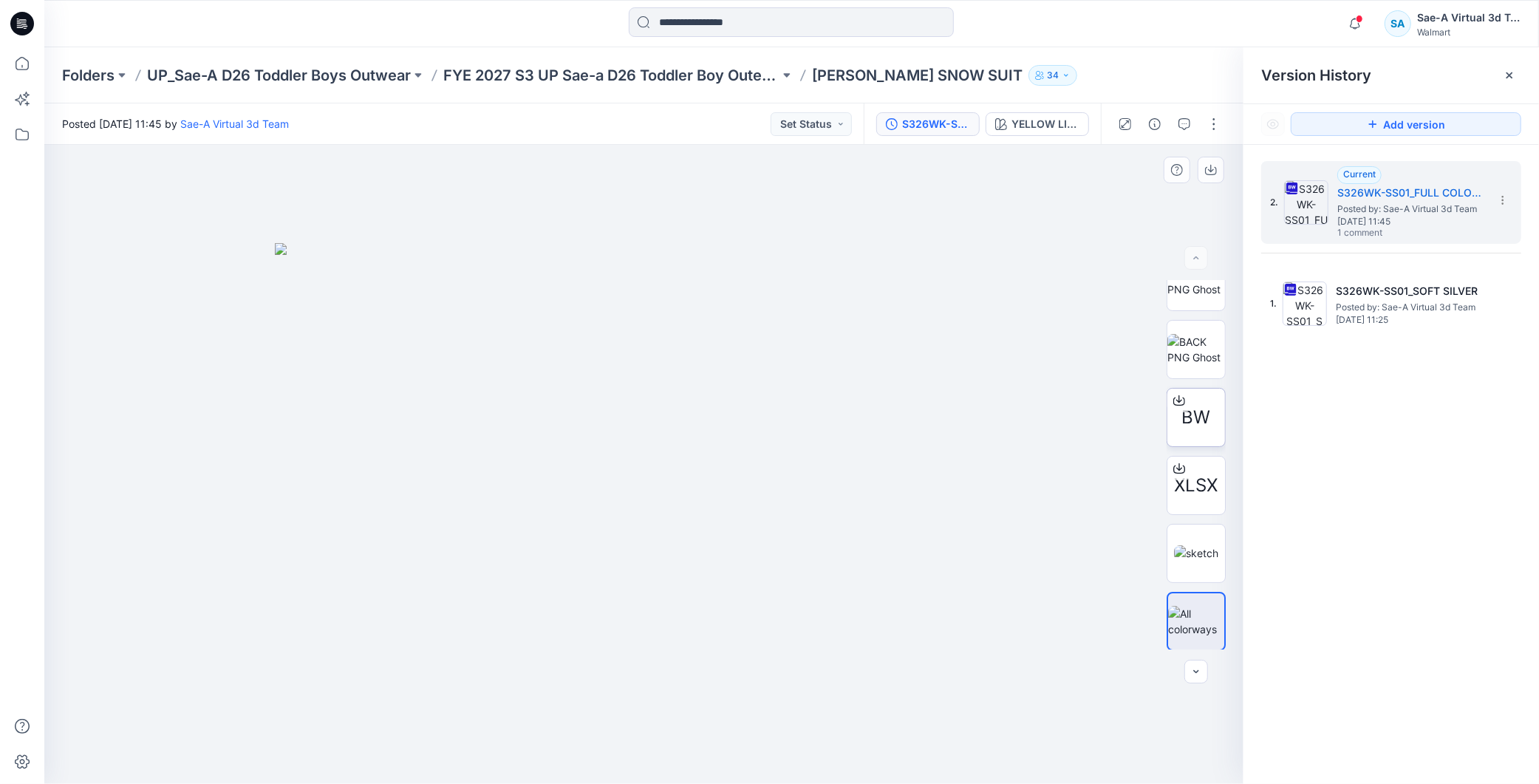
scroll to position [165, 0]
click at [1053, 130] on div "YELLOW LIGHT" at bounding box center [1046, 124] width 68 height 16
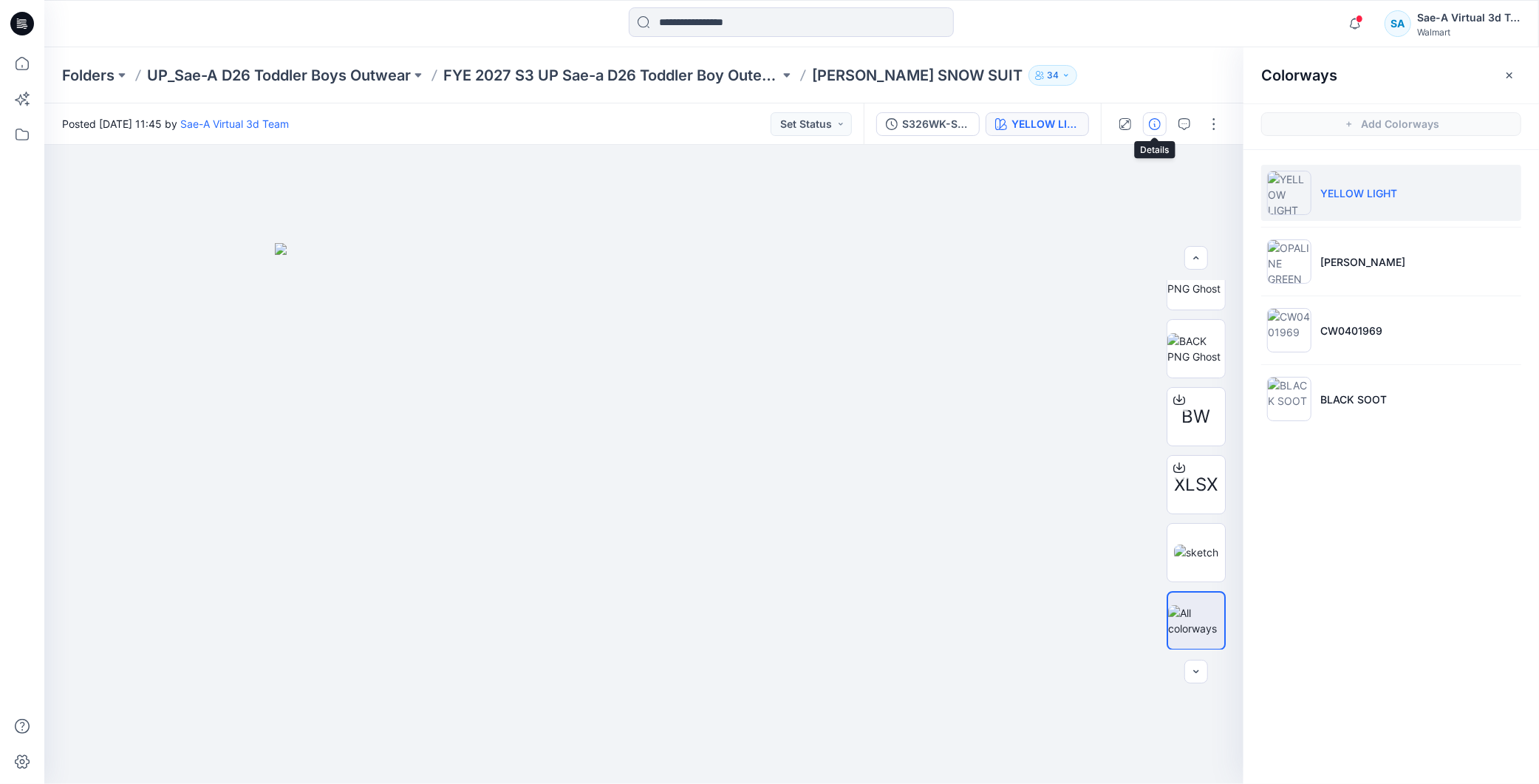
click at [1155, 120] on icon "button" at bounding box center [1155, 124] width 12 height 12
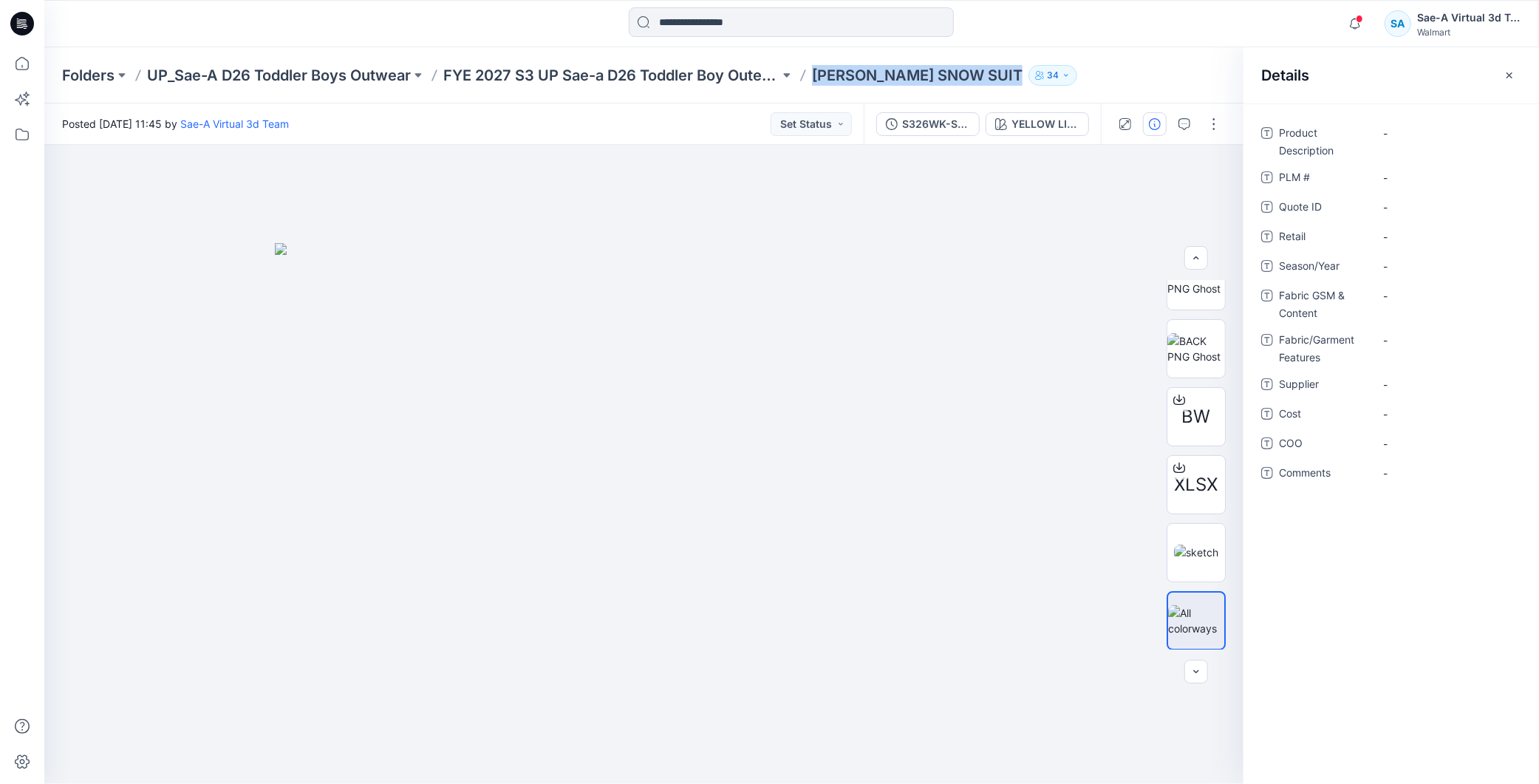
drag, startPoint x: 816, startPoint y: 69, endPoint x: 1011, endPoint y: 82, distance: 195.4
click at [1011, 82] on div "Folders UP_Sae-A D26 Toddler Boys Outwear FYE 2027 S3 UP Sae-a D26 Toddler Boy …" at bounding box center [734, 75] width 1344 height 21
copy div "[PERSON_NAME] SNOW SUIT 34"
click at [1448, 133] on Description "-" at bounding box center [1448, 133] width 129 height 15
type textarea "**********"
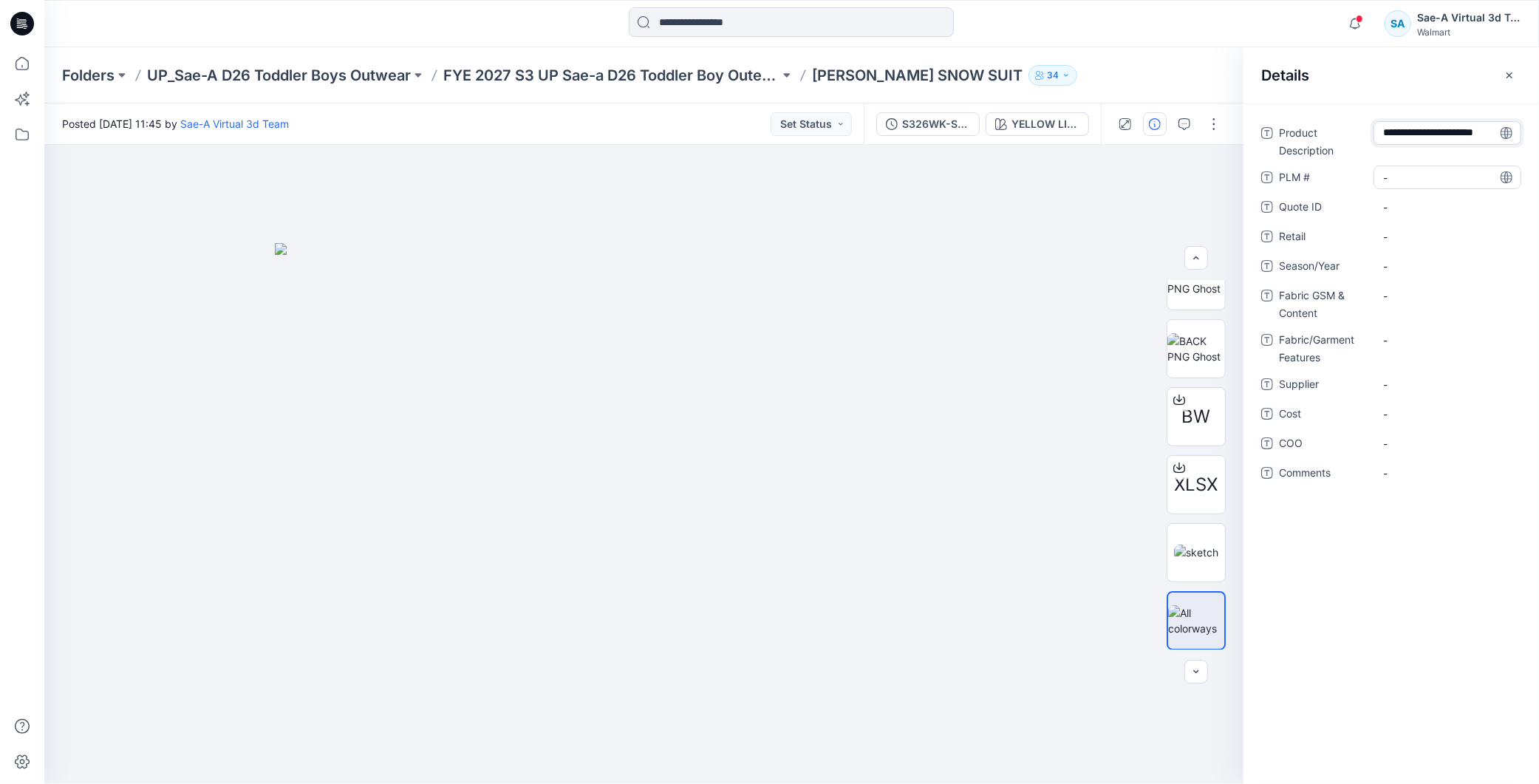
scroll to position [56, 0]
click at [1422, 166] on div "Product Description OZT TODDLER SNOW SUIT Show more PLM # - Quote ID - Retail -…" at bounding box center [1391, 324] width 260 height 407
click at [1438, 159] on Description "[PERSON_NAME] SNOW SUIT" at bounding box center [1448, 145] width 129 height 47
click at [1459, 150] on textarea "**********" at bounding box center [1448, 144] width 148 height 47
click at [1465, 148] on textarea "**********" at bounding box center [1448, 144] width 148 height 47
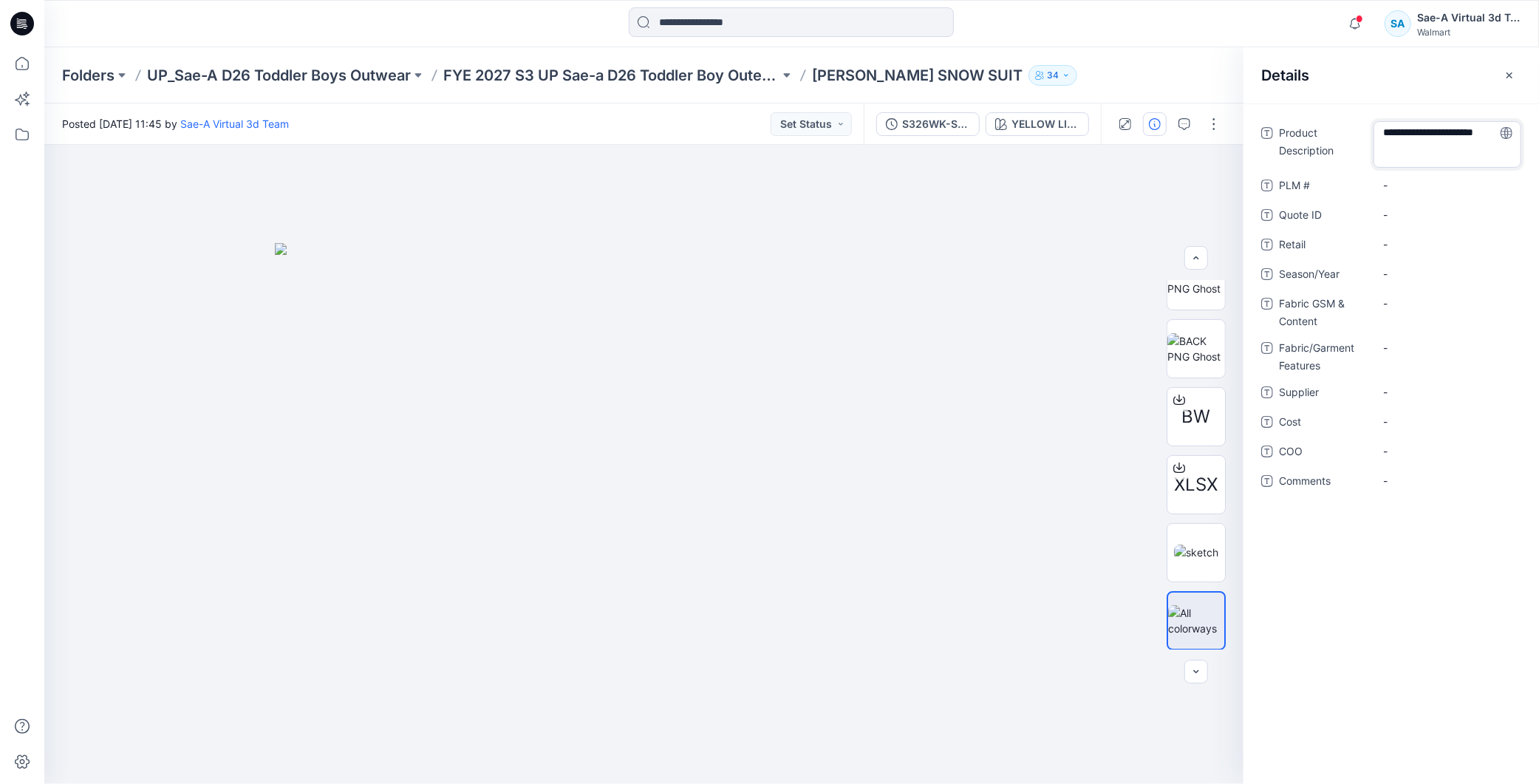
click at [1468, 163] on textarea "**********" at bounding box center [1448, 144] width 148 height 47
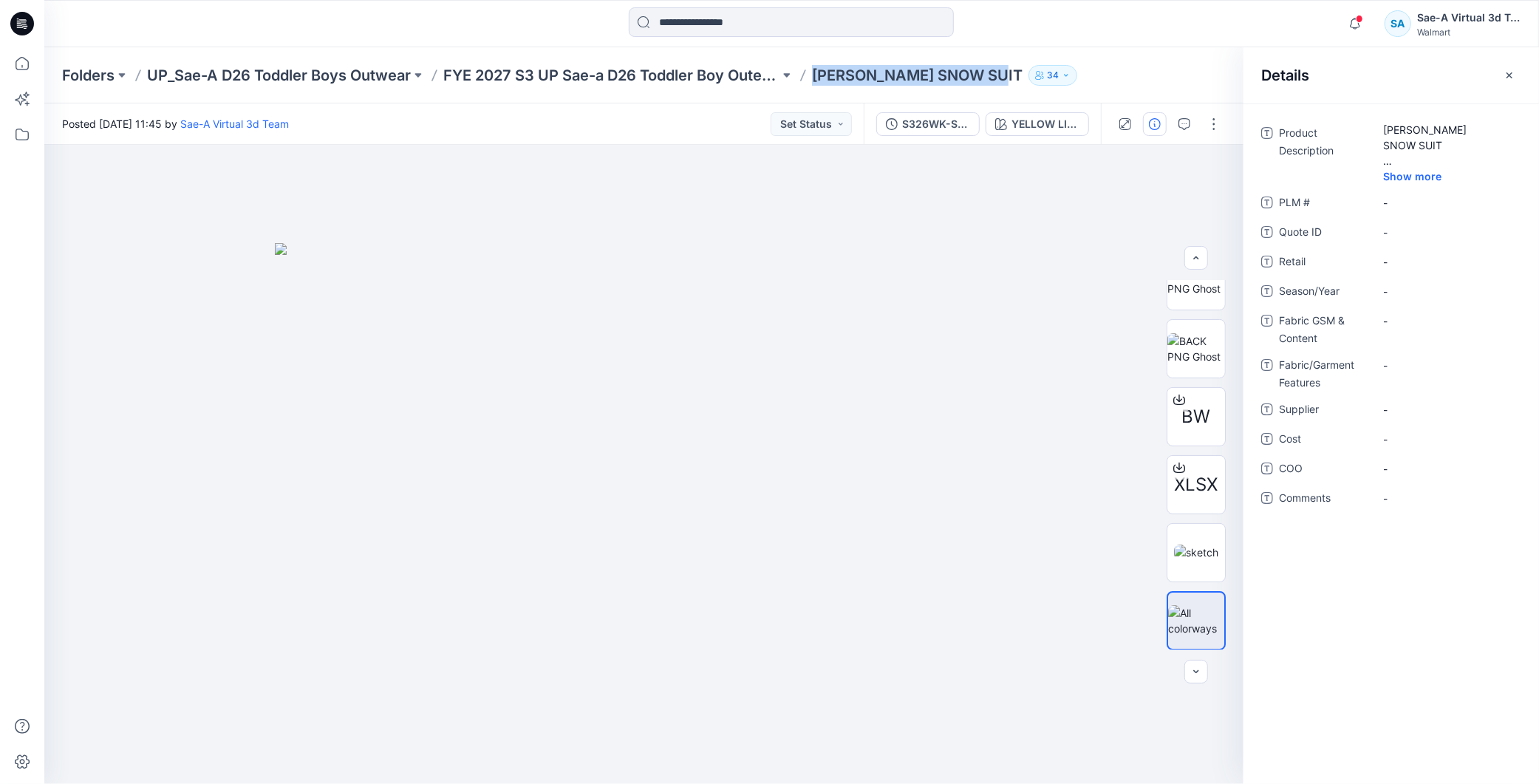
drag, startPoint x: 862, startPoint y: 74, endPoint x: 1006, endPoint y: 87, distance: 144.6
click at [1006, 87] on div "Folders UP_Sae-A D26 Toddler Boys Outwear FYE 2027 S3 UP Sae-a D26 Toddler Boy …" at bounding box center [792, 75] width 1495 height 56
copy p "[PERSON_NAME] SNOW SUIT"
click at [1442, 137] on Description "[PERSON_NAME] SNOW SUIT" at bounding box center [1448, 145] width 129 height 47
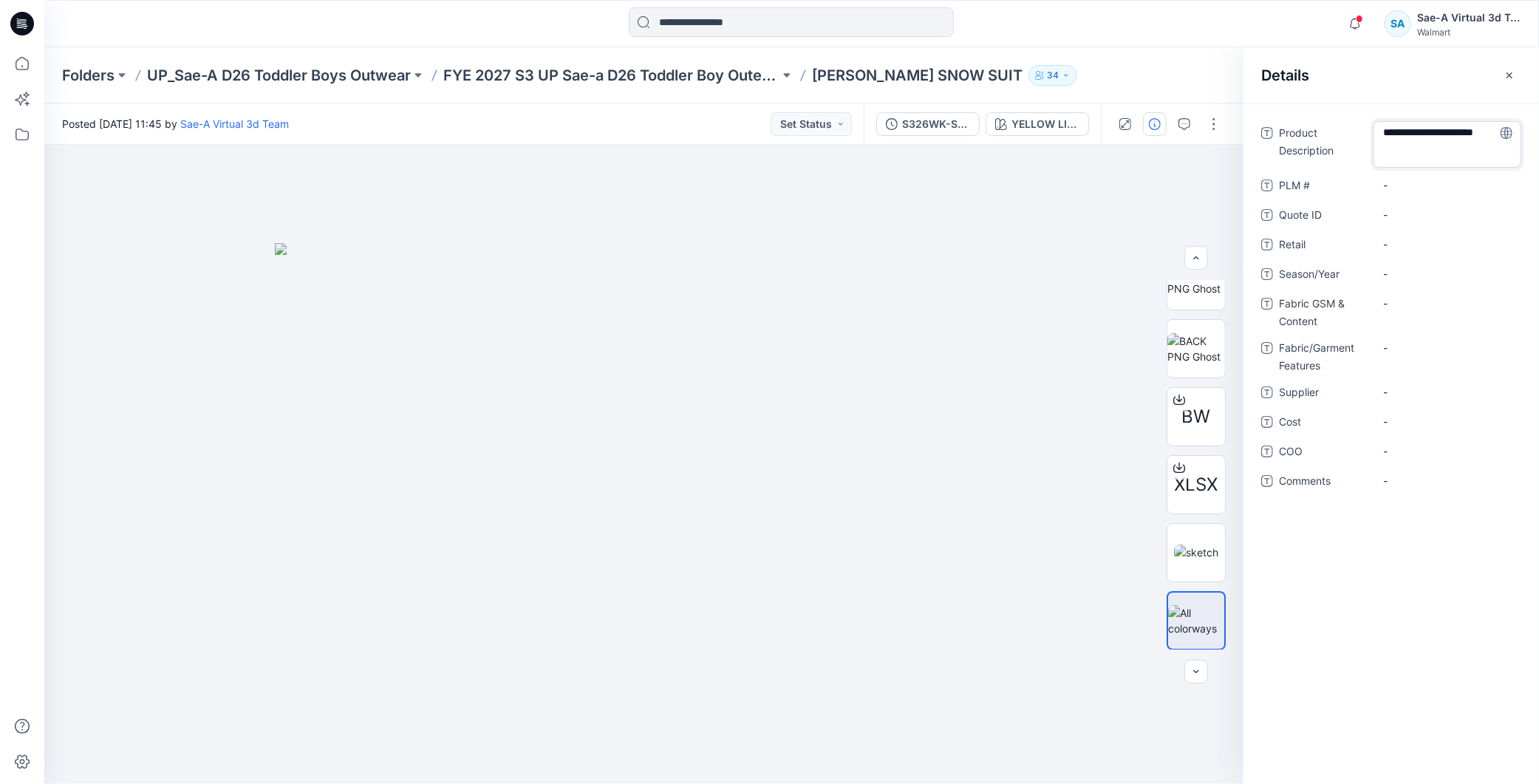
type textarea "**********"
click at [1448, 710] on div "Product Description OZT TODDLER SNOW SUIT PLM # - Quote ID - Retail - Season/Ye…" at bounding box center [1391, 443] width 295 height 680
click at [1406, 181] on \ "-" at bounding box center [1448, 178] width 129 height 15
type textarea "***"
click at [1434, 525] on div "Product Description OZT TODDLER SNOW SUIT PLM # TBA Quote ID - Retail - Season/…" at bounding box center [1391, 443] width 295 height 680
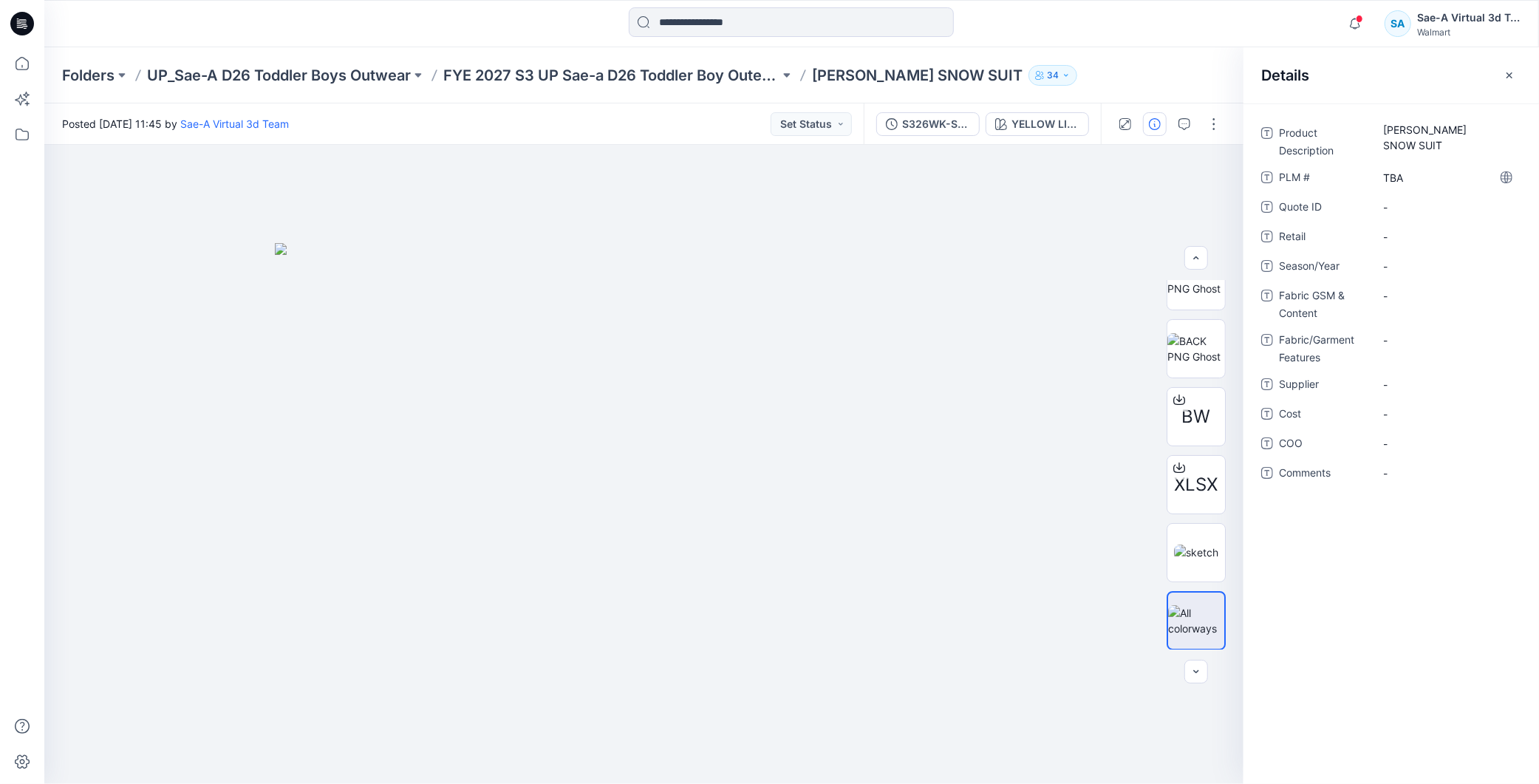
drag, startPoint x: 1430, startPoint y: 568, endPoint x: 1422, endPoint y: 311, distance: 257.1
click at [1430, 563] on div "Product Description OZT TODDLER SNOW SUIT PLM # TBA Quote ID - Retail - Season/…" at bounding box center [1391, 443] width 295 height 680
click at [1415, 260] on span "-" at bounding box center [1448, 266] width 129 height 15
type textarea "*******"
click at [1394, 710] on div "Product Description OZT TODDLER SNOW SUIT PLM # TBA Quote ID - Retail - Season/…" at bounding box center [1391, 443] width 295 height 680
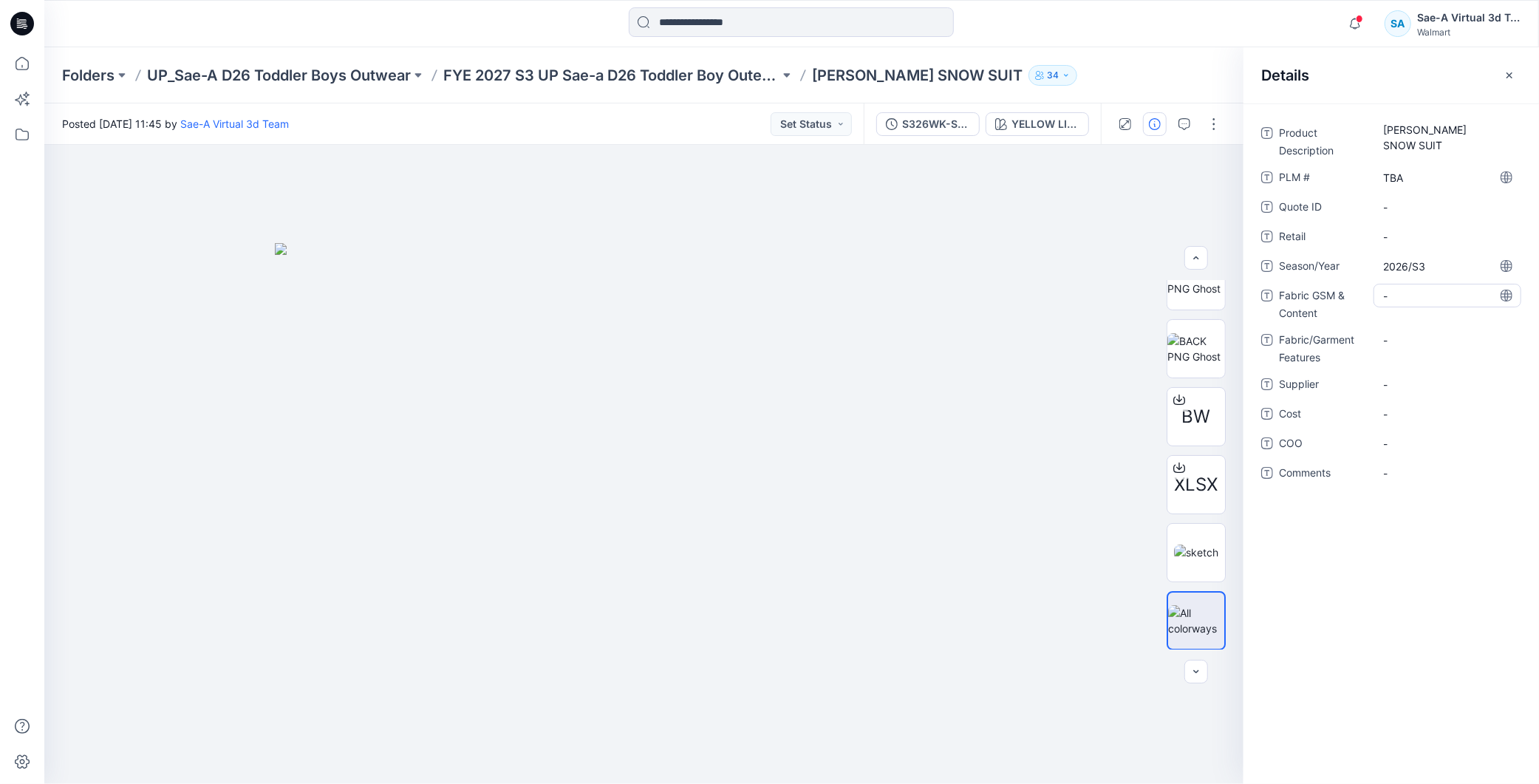
click at [1435, 295] on Content "-" at bounding box center [1448, 296] width 129 height 15
drag, startPoint x: 1434, startPoint y: 262, endPoint x: 1331, endPoint y: 262, distance: 103.0
click at [1331, 262] on div "Season/Year 2026/S3" at bounding box center [1391, 265] width 260 height 24
click at [1446, 262] on span "2026/S3" at bounding box center [1448, 266] width 129 height 15
click at [1446, 618] on div "Product Description OZT TODDLER SNOW SUIT PLM # TBA Quote ID - Retail - Season/…" at bounding box center [1391, 443] width 295 height 680
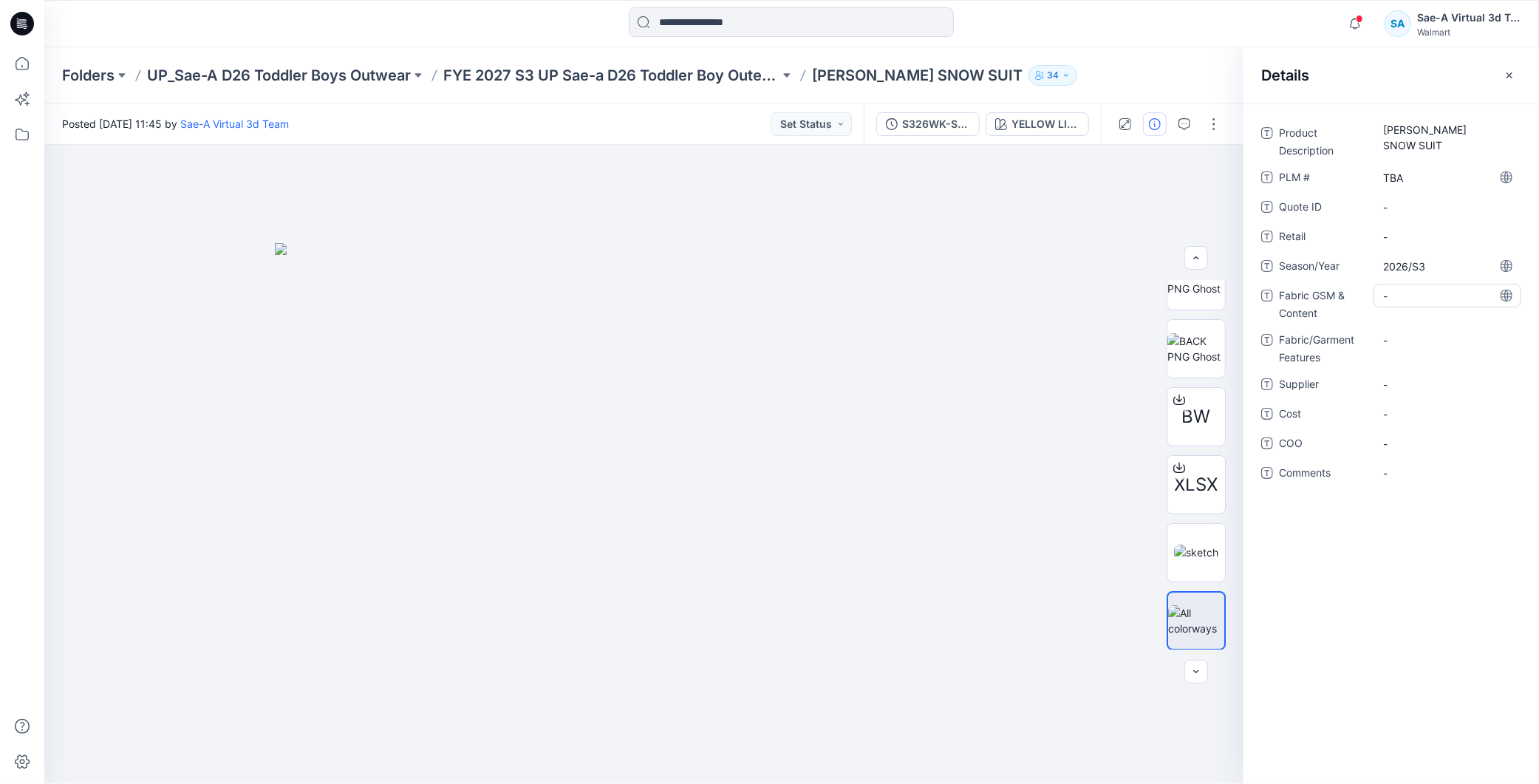
click at [1409, 284] on div "-" at bounding box center [1448, 295] width 148 height 24
click at [1390, 287] on textarea "**********" at bounding box center [1448, 295] width 148 height 24
click at [1386, 292] on textarea "**********" at bounding box center [1448, 295] width 148 height 24
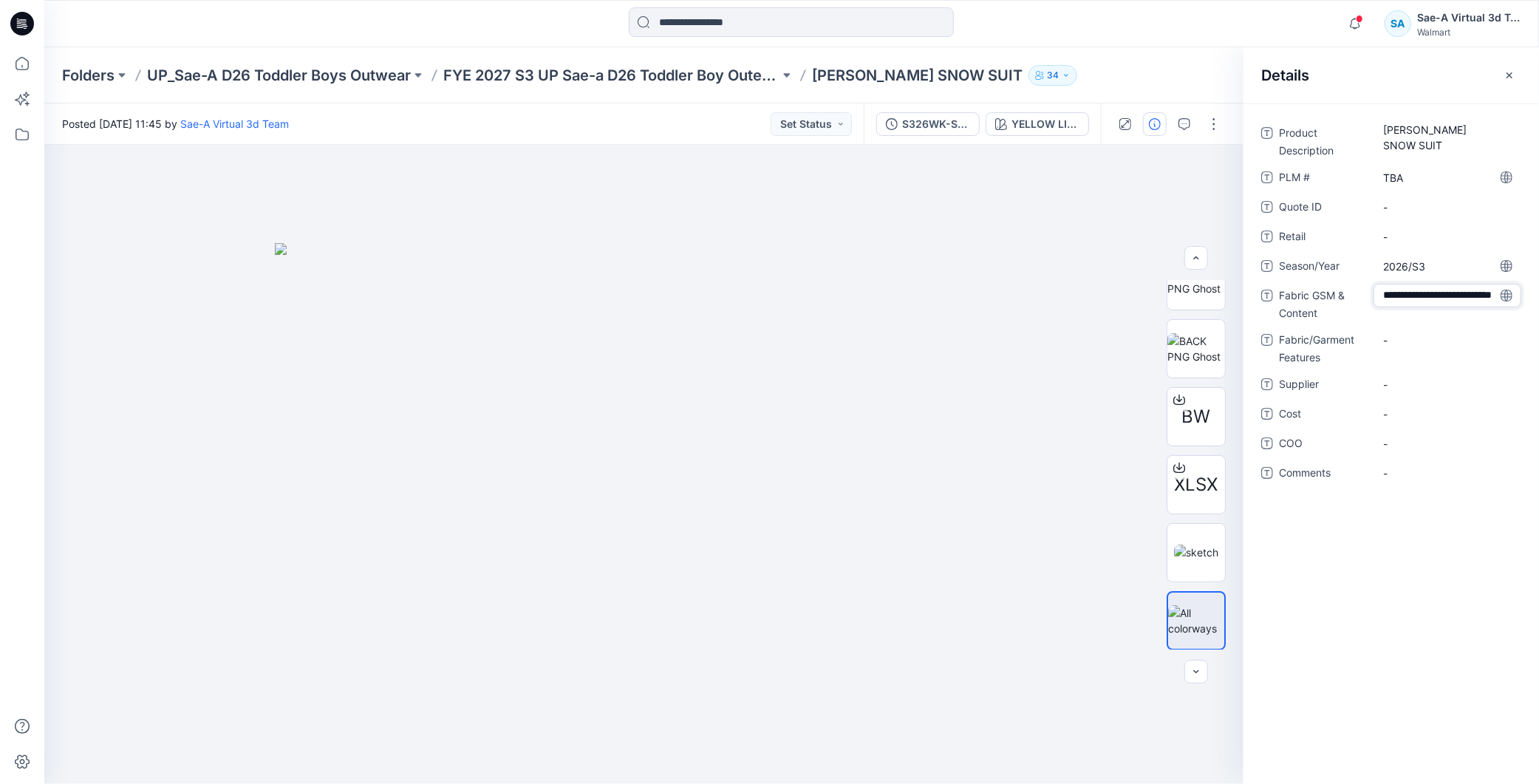
drag, startPoint x: 1412, startPoint y: 295, endPoint x: 1359, endPoint y: 303, distance: 53.6
click at [1359, 303] on div "**********" at bounding box center [1391, 303] width 260 height 38
type textarea "**********"
click at [1407, 335] on Features "-" at bounding box center [1448, 340] width 129 height 15
drag, startPoint x: 1386, startPoint y: 338, endPoint x: 1353, endPoint y: 349, distance: 34.8
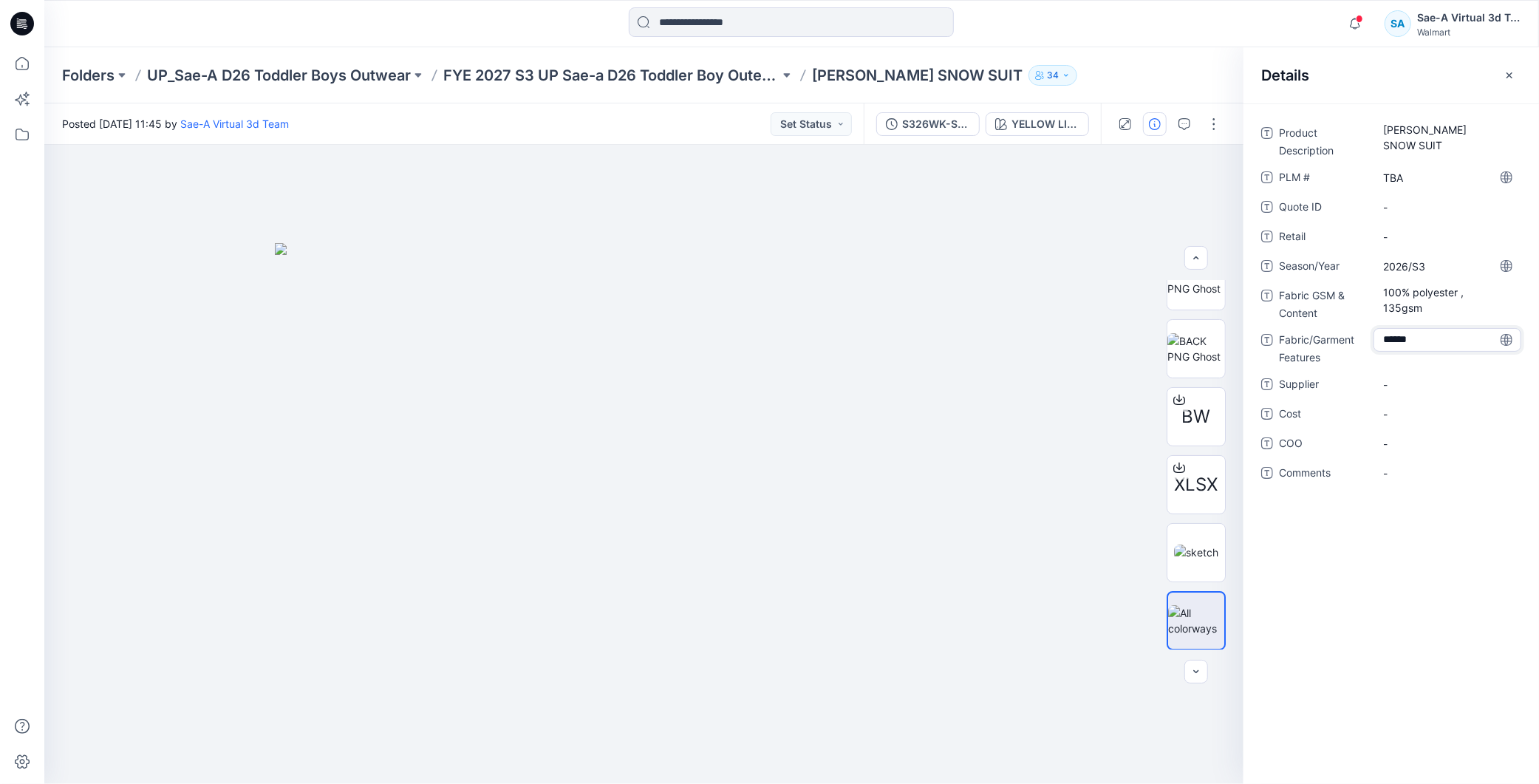
click at [1353, 349] on div "Fabric/Garment Features ******" at bounding box center [1391, 348] width 260 height 38
type textarea "******"
click at [1399, 377] on span "-" at bounding box center [1448, 384] width 129 height 15
type textarea "*"
type textarea "****"
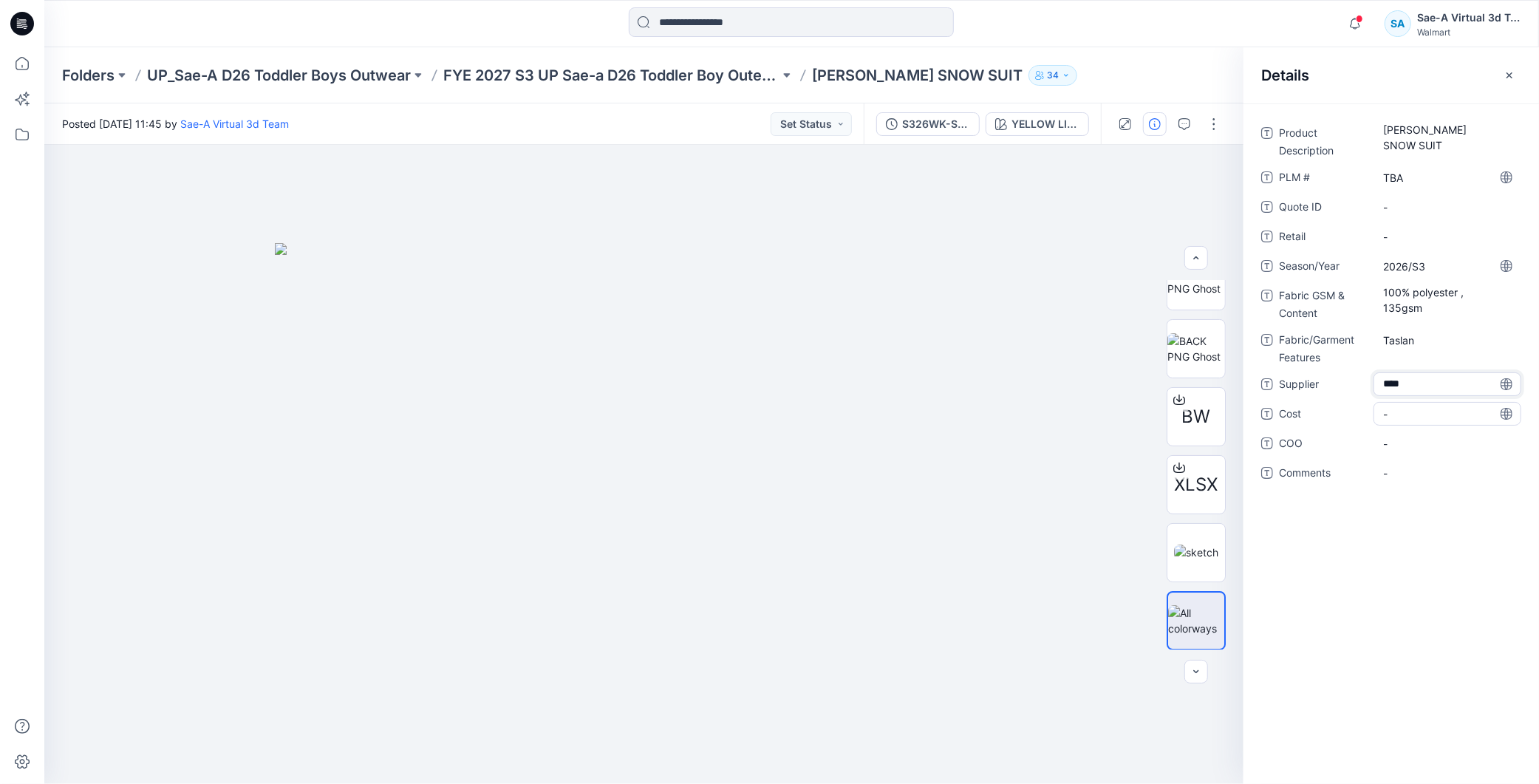
click at [1426, 408] on span "-" at bounding box center [1448, 414] width 129 height 15
type textarea "***"
click at [1483, 621] on div "Product Description OZT TODDLER SNOW SUIT PLM # TBA Quote ID - Retail - Season/…" at bounding box center [1391, 443] width 295 height 680
click at [930, 131] on button "S326WK-SS01_FULL COLORWAYS" at bounding box center [928, 124] width 104 height 24
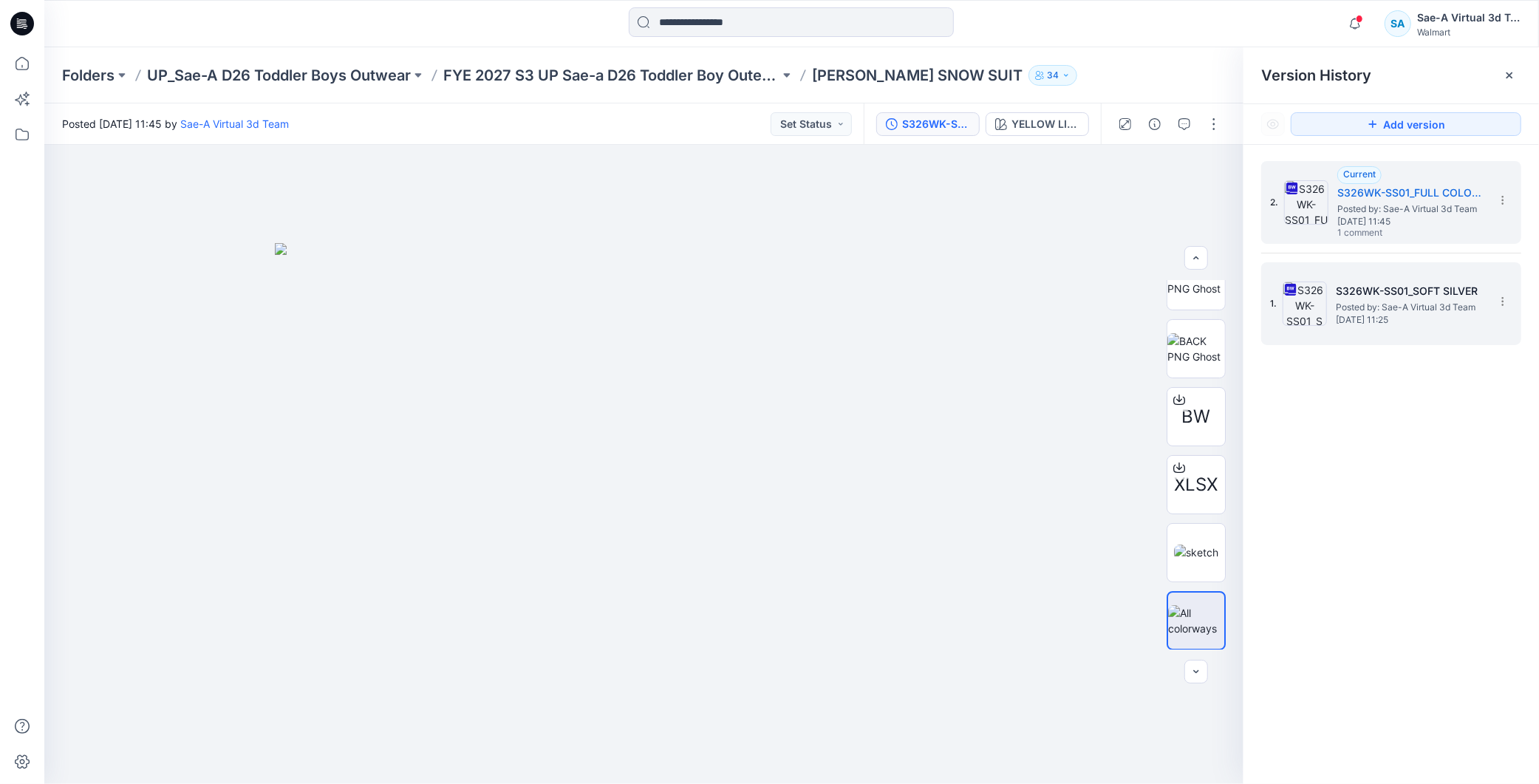
click at [1442, 331] on div "1. S326WK-SS01_SOFT SILVER Posted by: Sae-A Virtual 3d Team [DATE] 11:25" at bounding box center [1381, 304] width 222 height 71
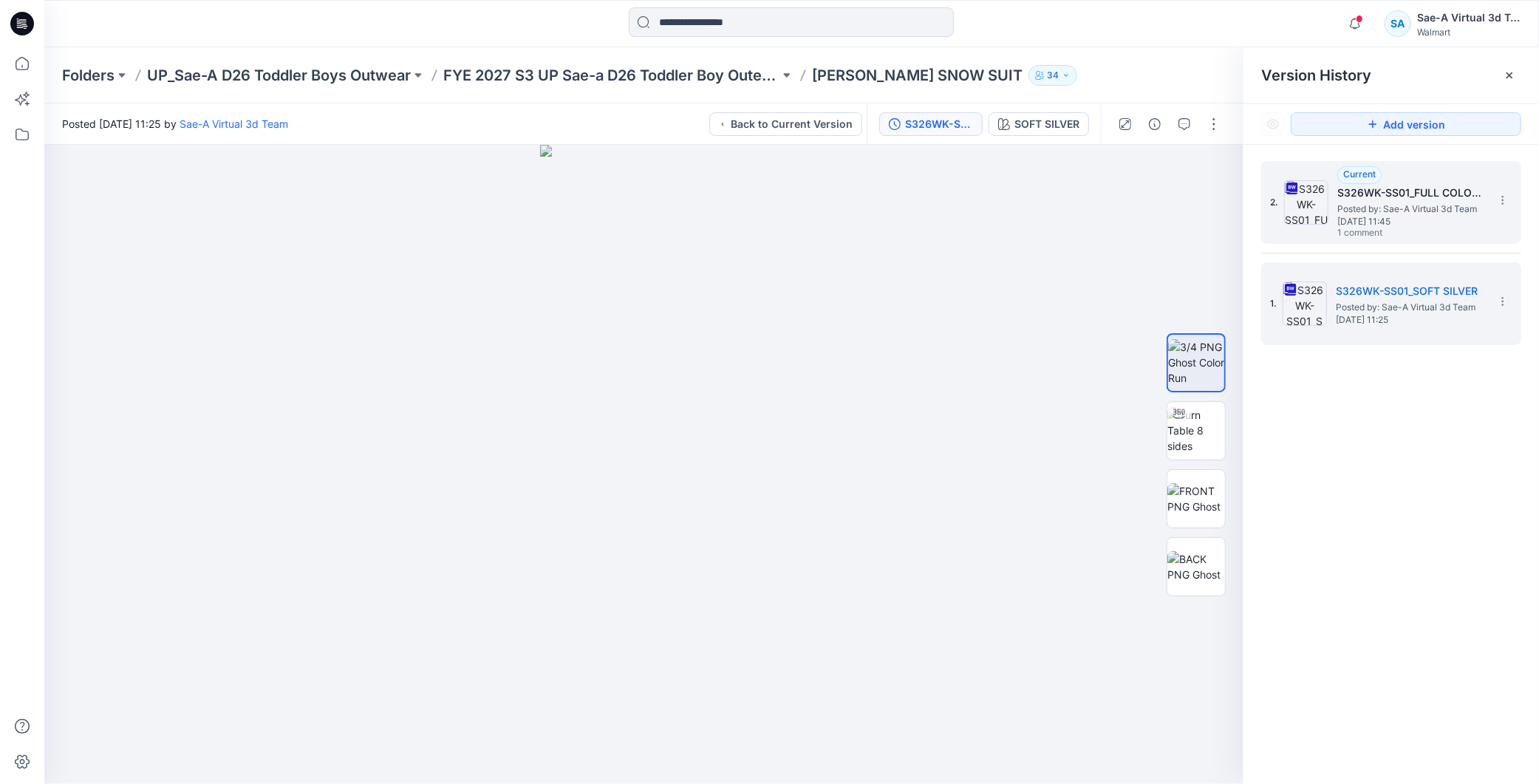
click at [1393, 205] on span "Posted by: Sae-A Virtual 3d Team" at bounding box center [1411, 209] width 148 height 15
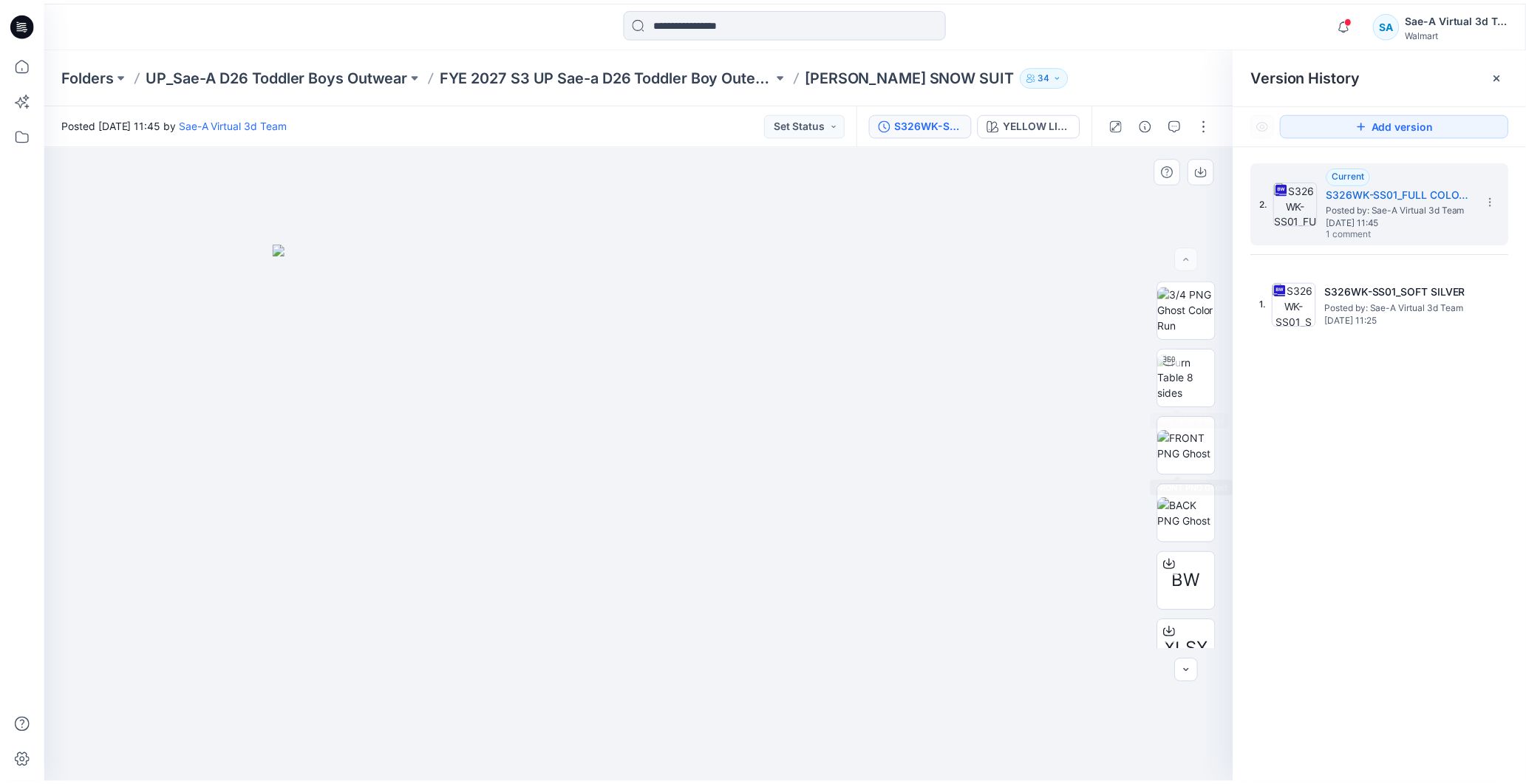
scroll to position [165, 0]
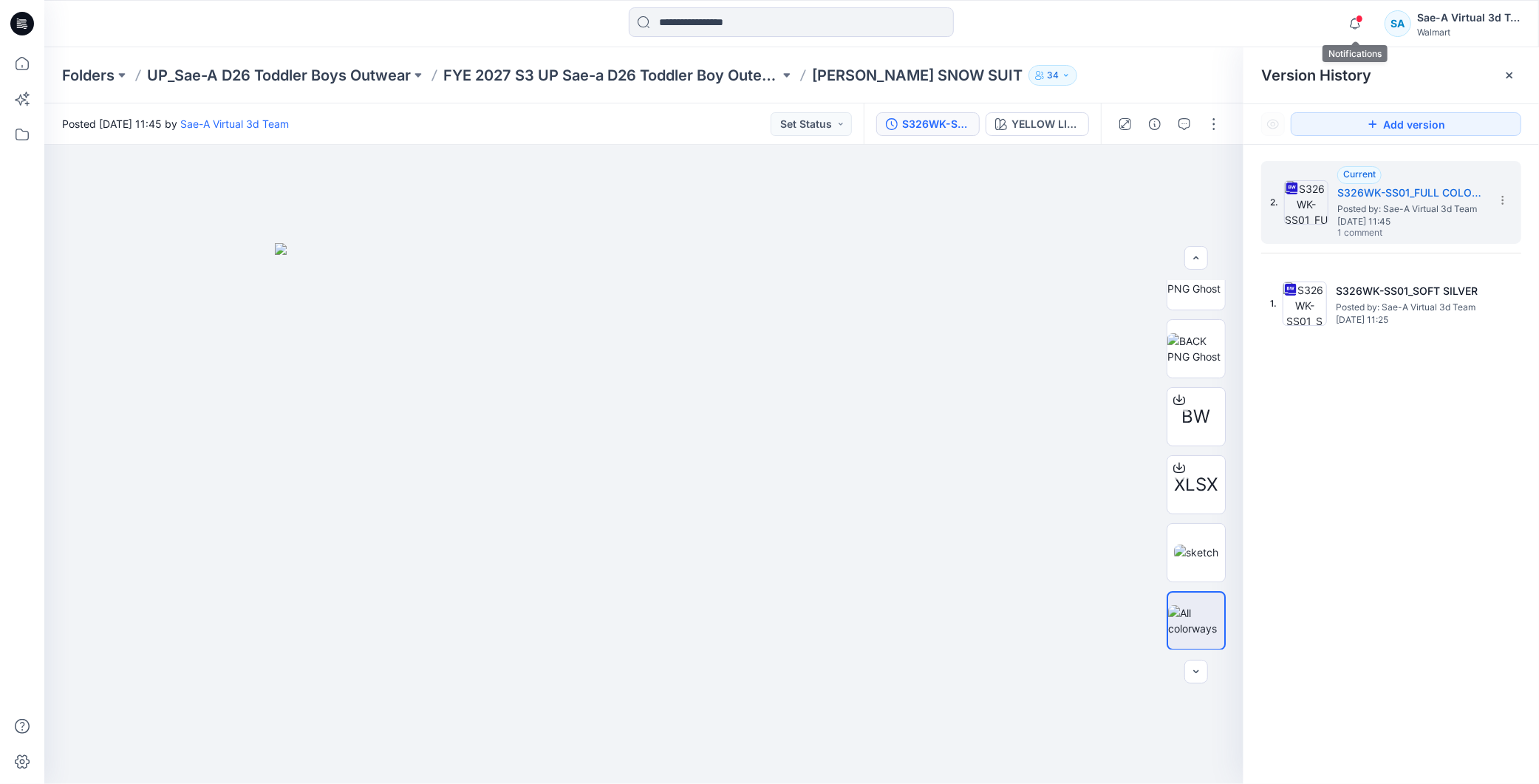
drag, startPoint x: 1362, startPoint y: 19, endPoint x: 1358, endPoint y: 43, distance: 24.3
click at [1363, 19] on span at bounding box center [1359, 18] width 8 height 8
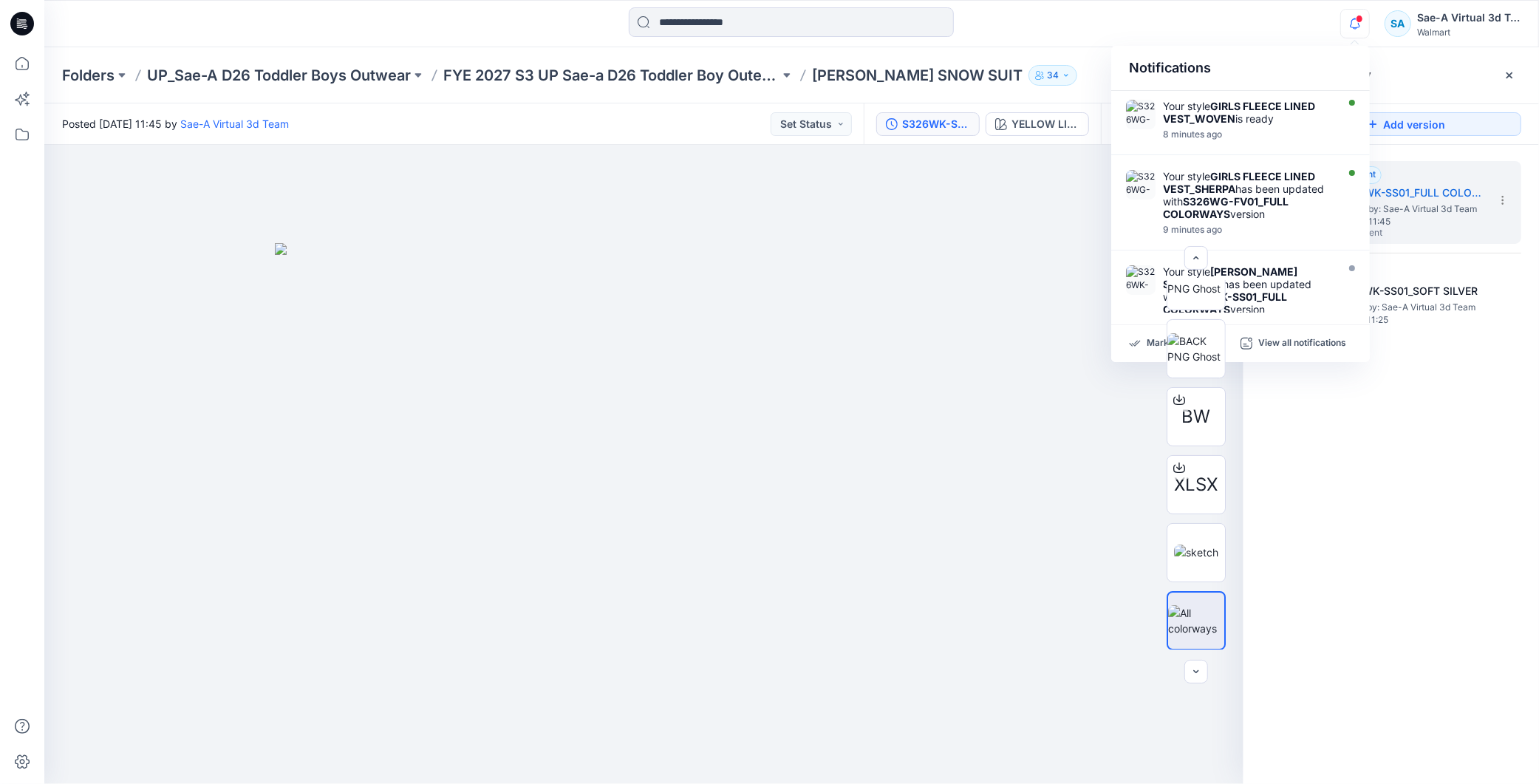
drag, startPoint x: 1396, startPoint y: 493, endPoint x: 1386, endPoint y: 27, distance: 466.1
click at [1399, 473] on div "2. Current S326WK-SS01_FULL COLORWAYS Posted by: Sae-A Virtual 3d Team [DATE] 1…" at bounding box center [1391, 475] width 295 height 660
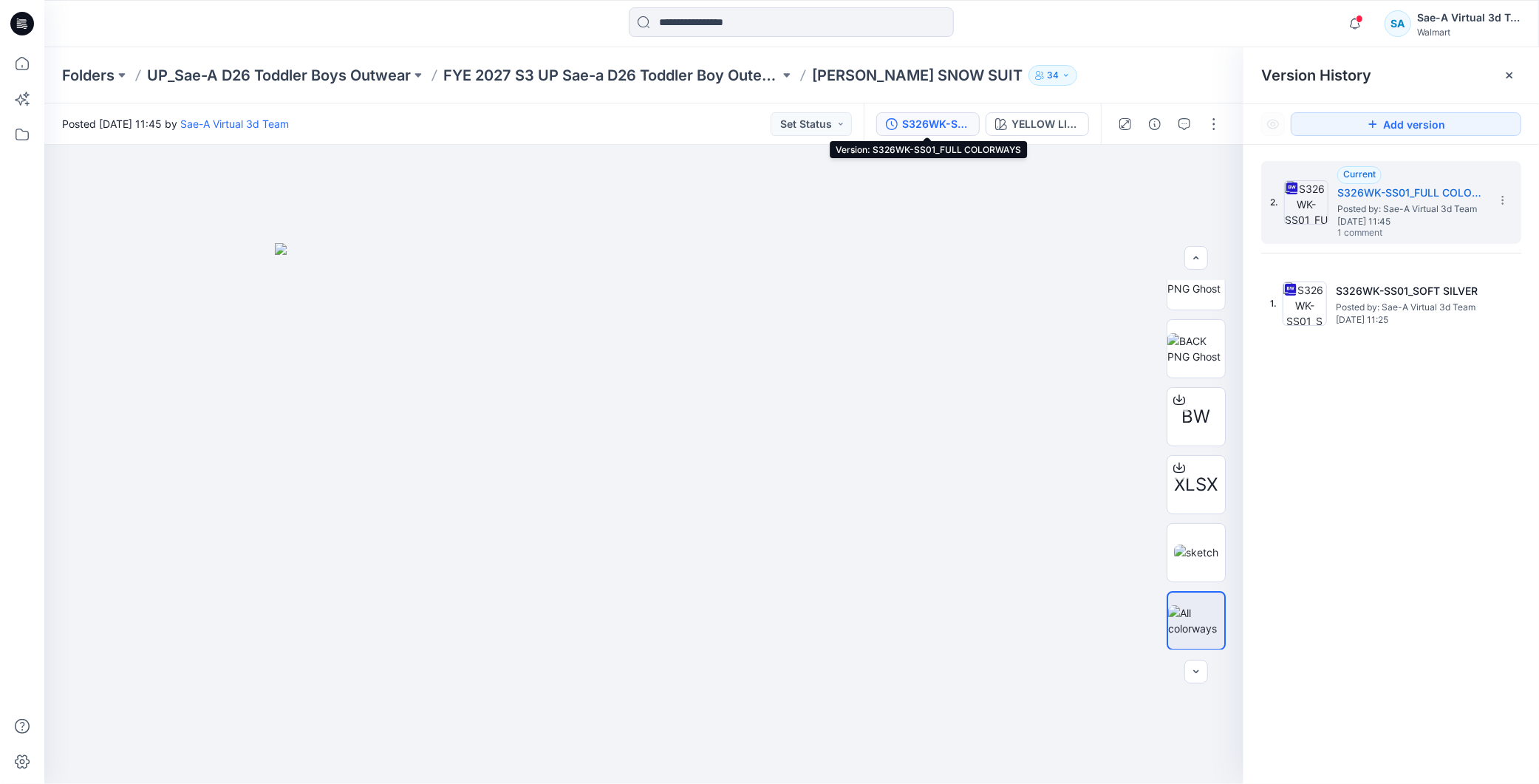
click at [933, 118] on div "S326WK-SS01_FULL COLORWAYS" at bounding box center [936, 124] width 68 height 16
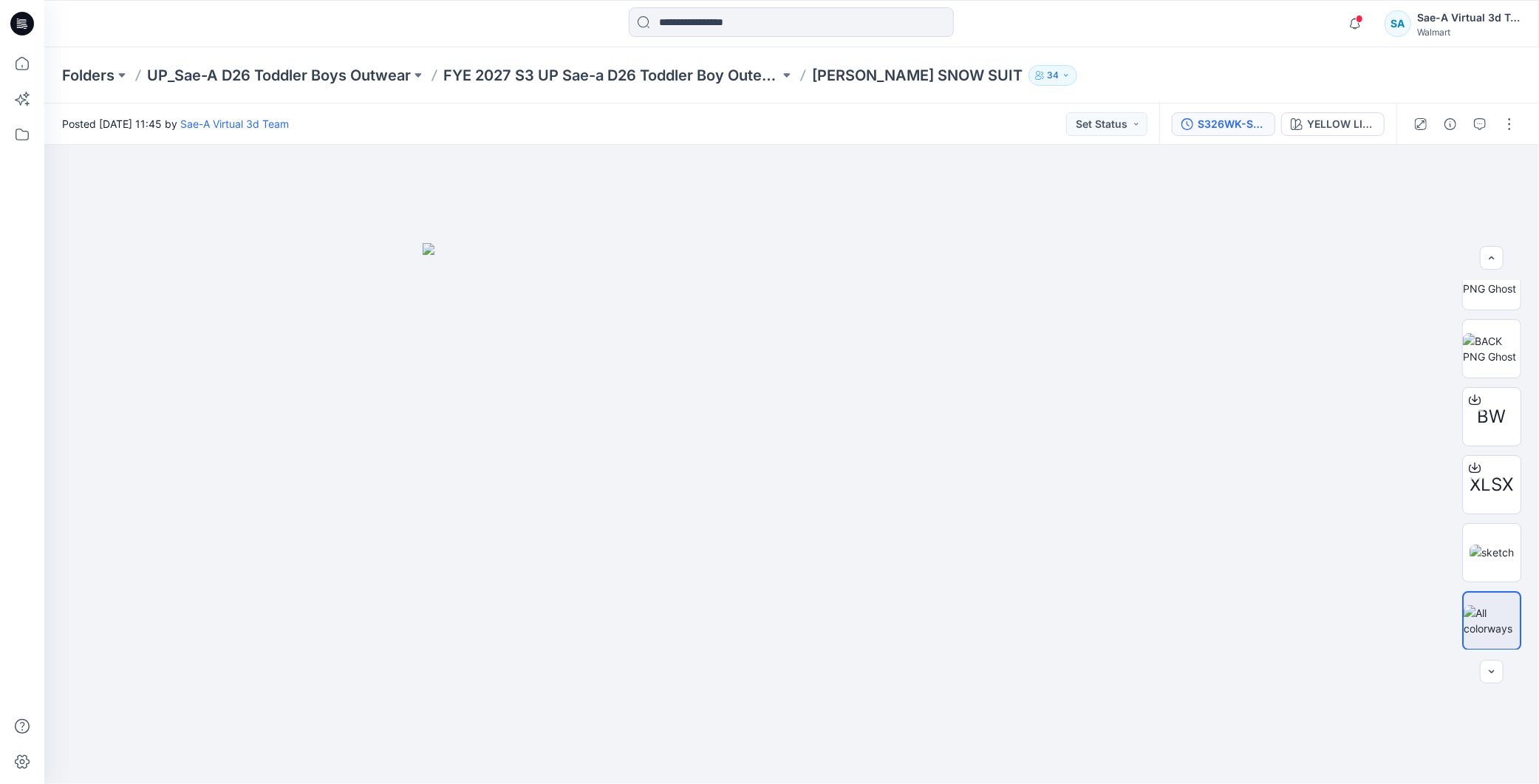
click at [1218, 116] on div "S326WK-SS01_FULL COLORWAYS" at bounding box center [1231, 124] width 68 height 16
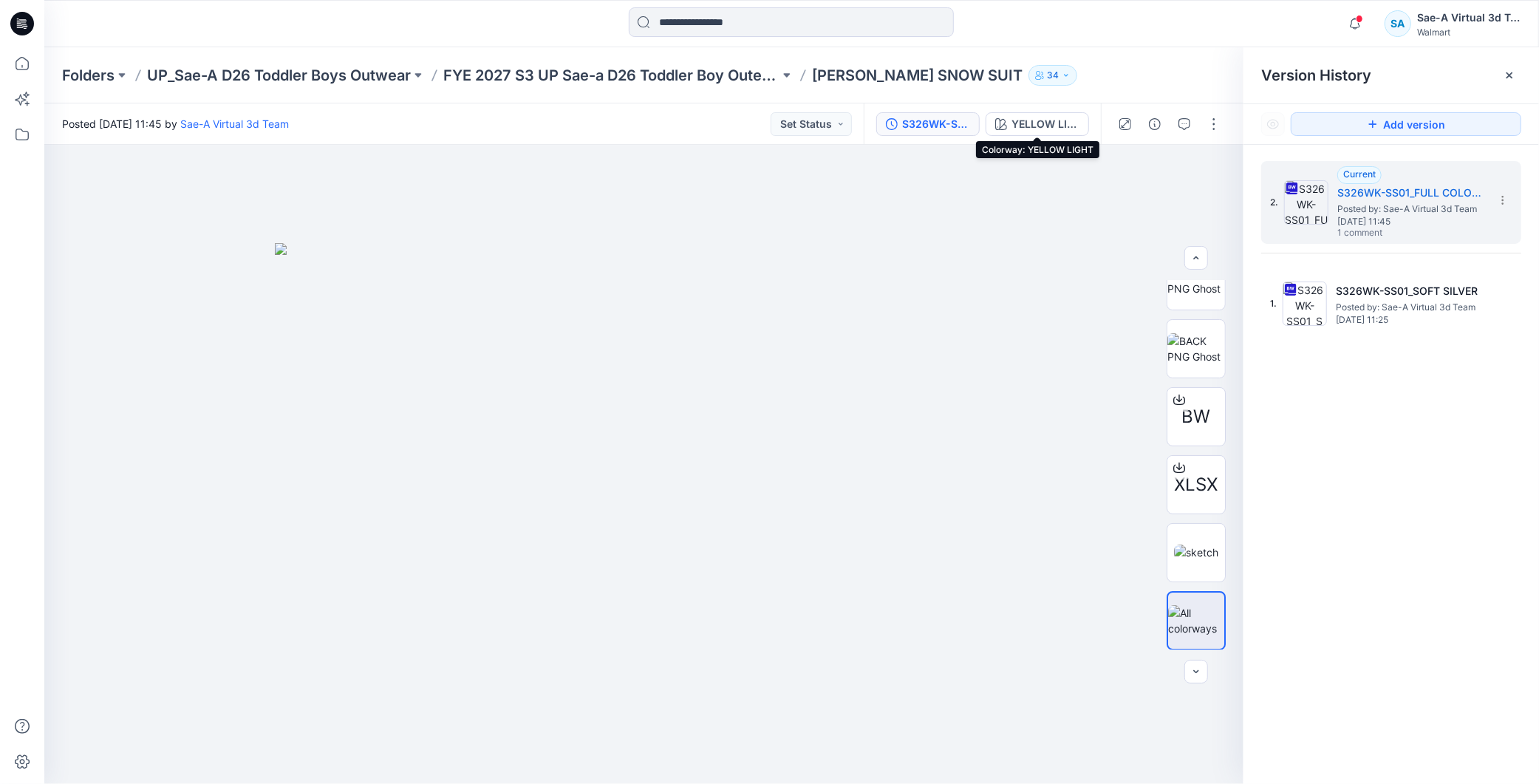
drag, startPoint x: 1050, startPoint y: 114, endPoint x: 1251, endPoint y: 145, distance: 203.4
click at [1050, 114] on button "YELLOW LIGHT" at bounding box center [1037, 124] width 104 height 24
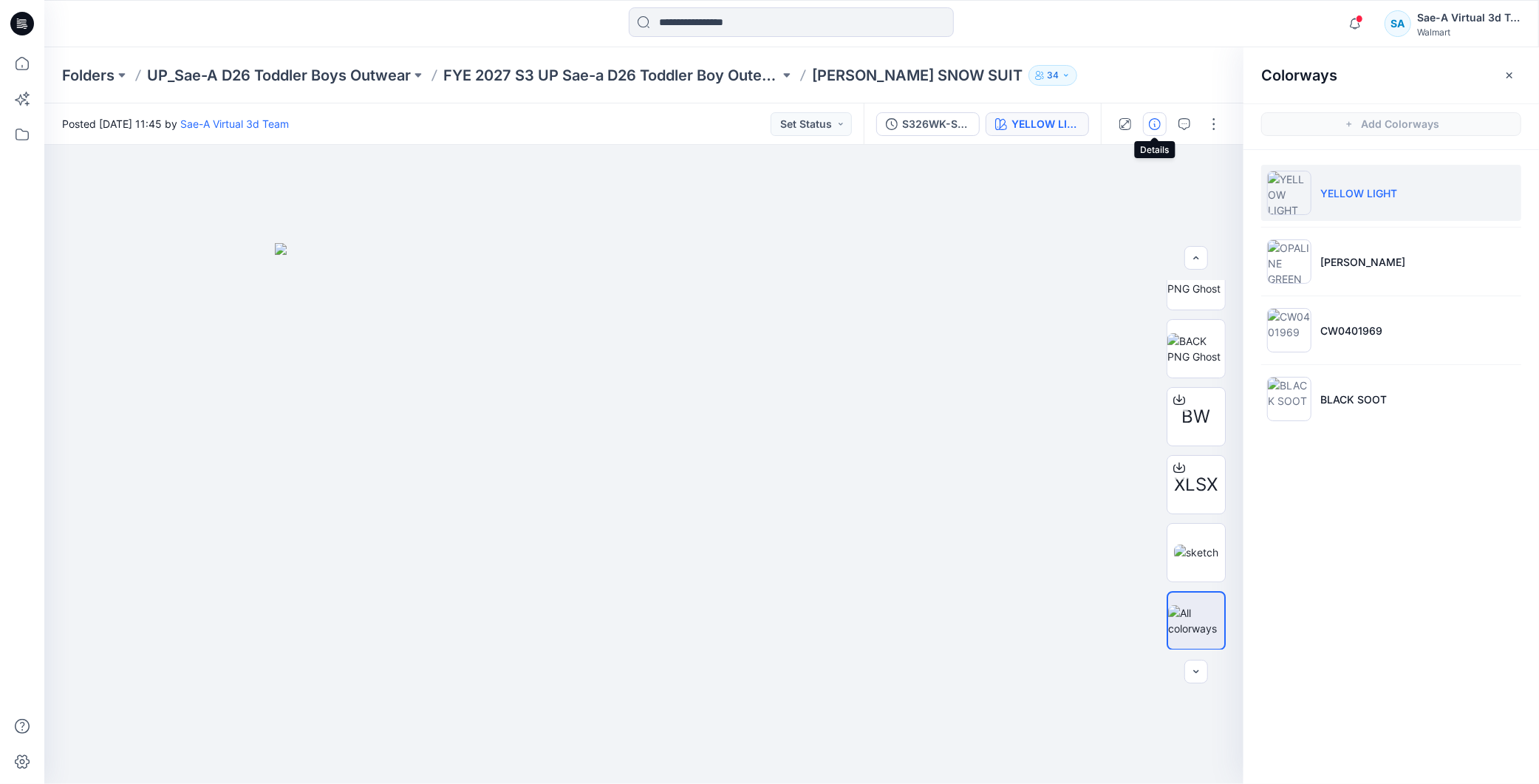
click at [1147, 127] on button "button" at bounding box center [1155, 124] width 24 height 24
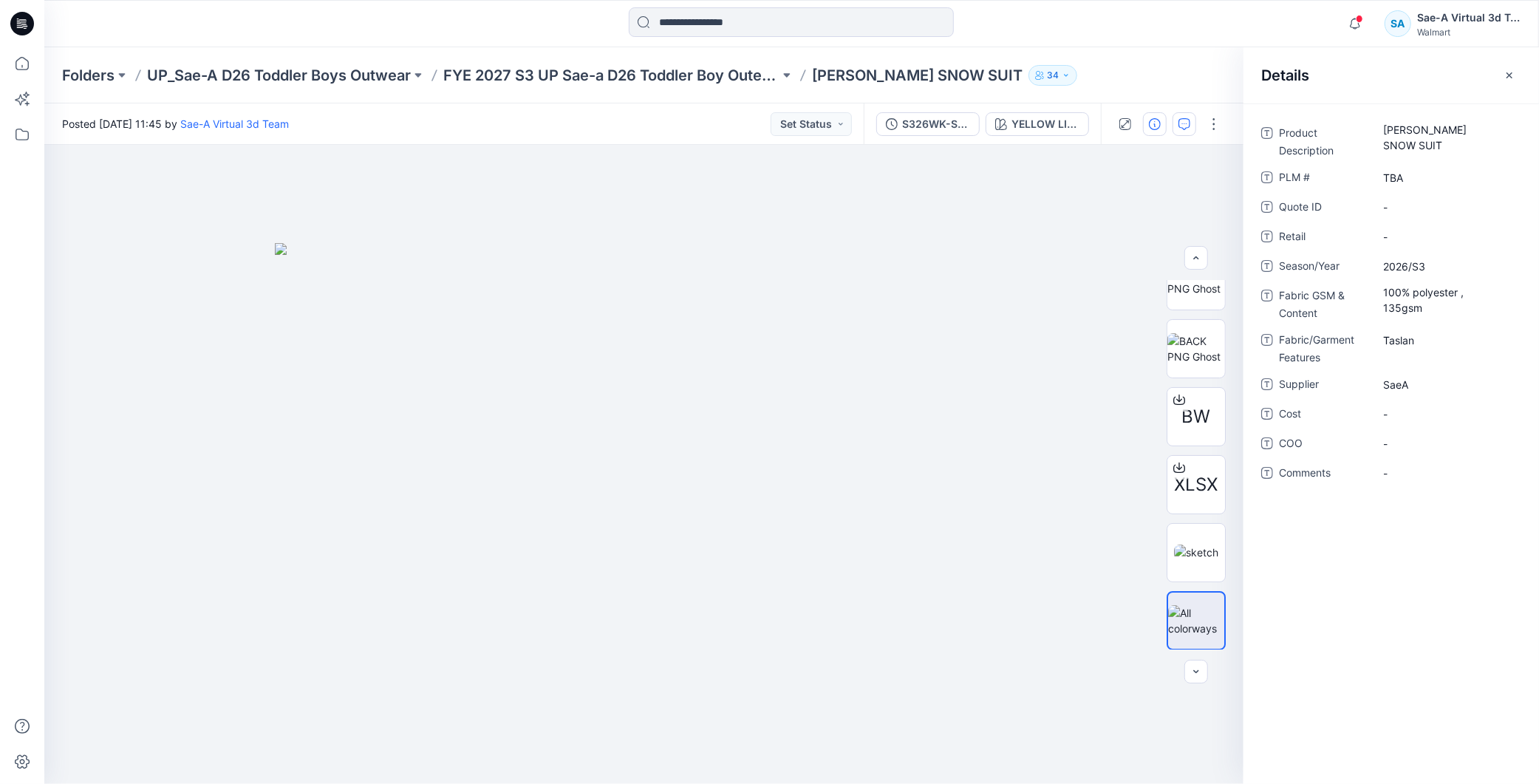
click at [1182, 127] on icon "button" at bounding box center [1184, 124] width 12 height 12
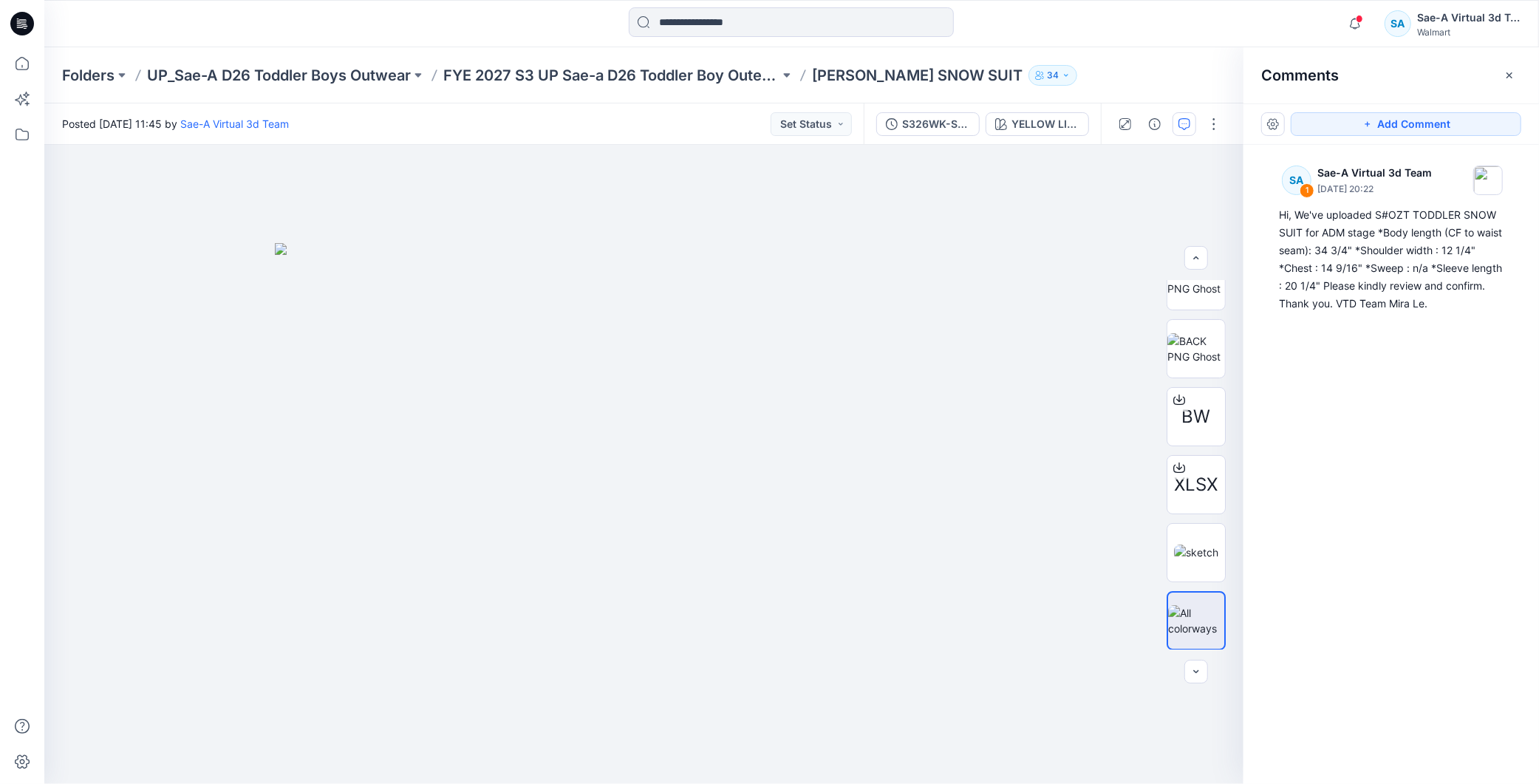
click at [31, 19] on icon at bounding box center [21, 23] width 24 height 24
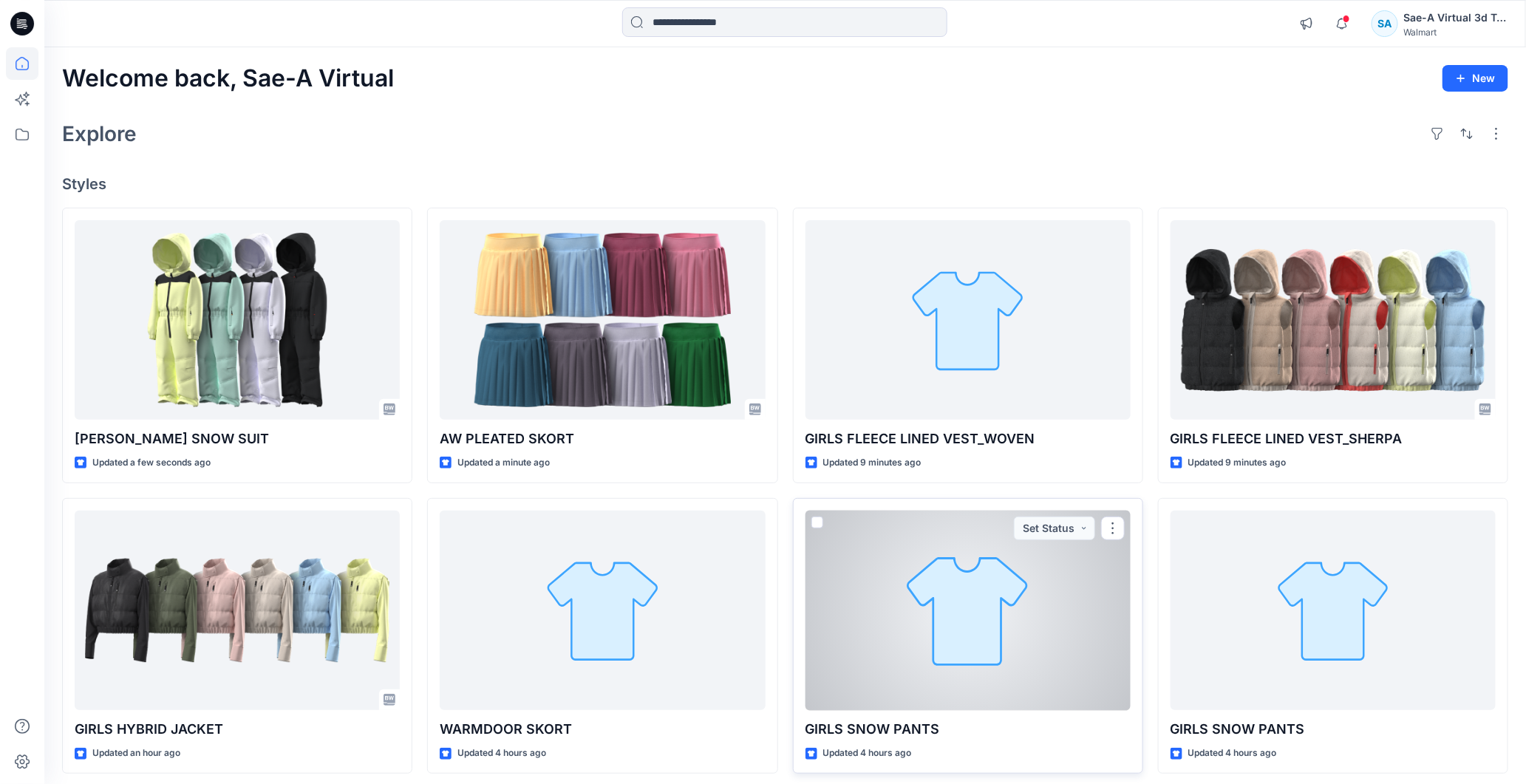
scroll to position [82, 0]
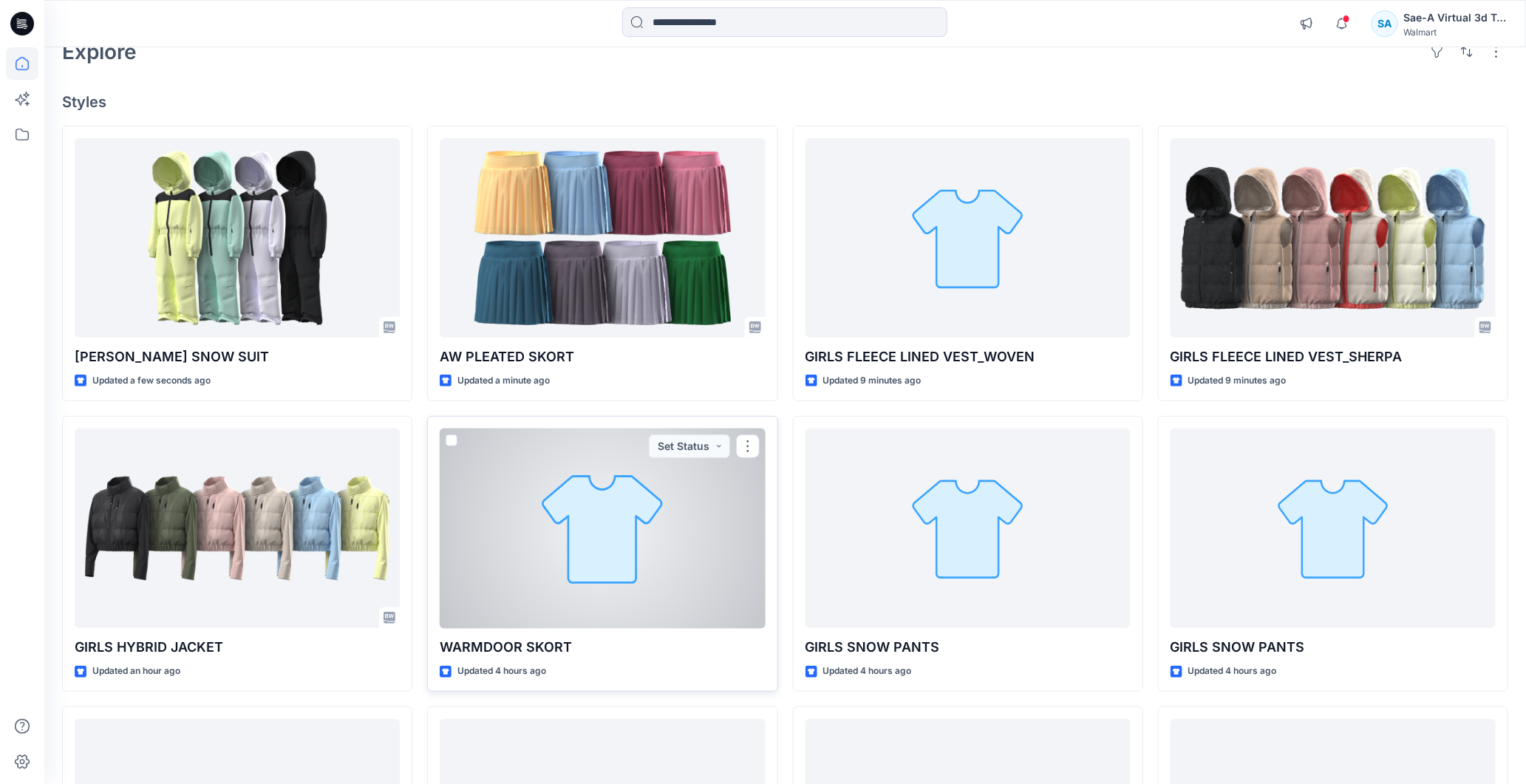
click at [592, 530] on div at bounding box center [602, 529] width 325 height 200
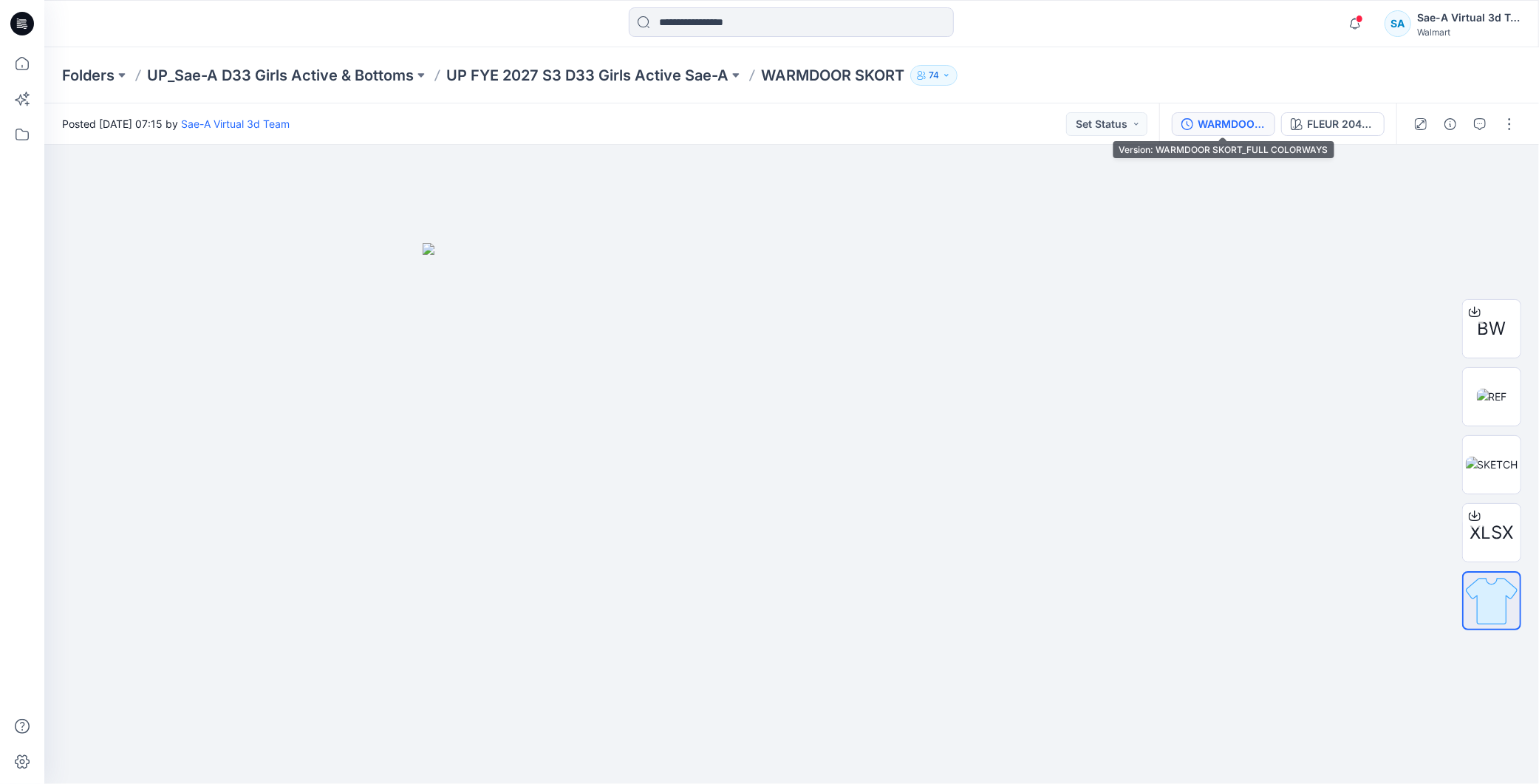
click at [1222, 122] on div "WARMDOOR SKORT_FULL COLORWAYS" at bounding box center [1231, 124] width 68 height 16
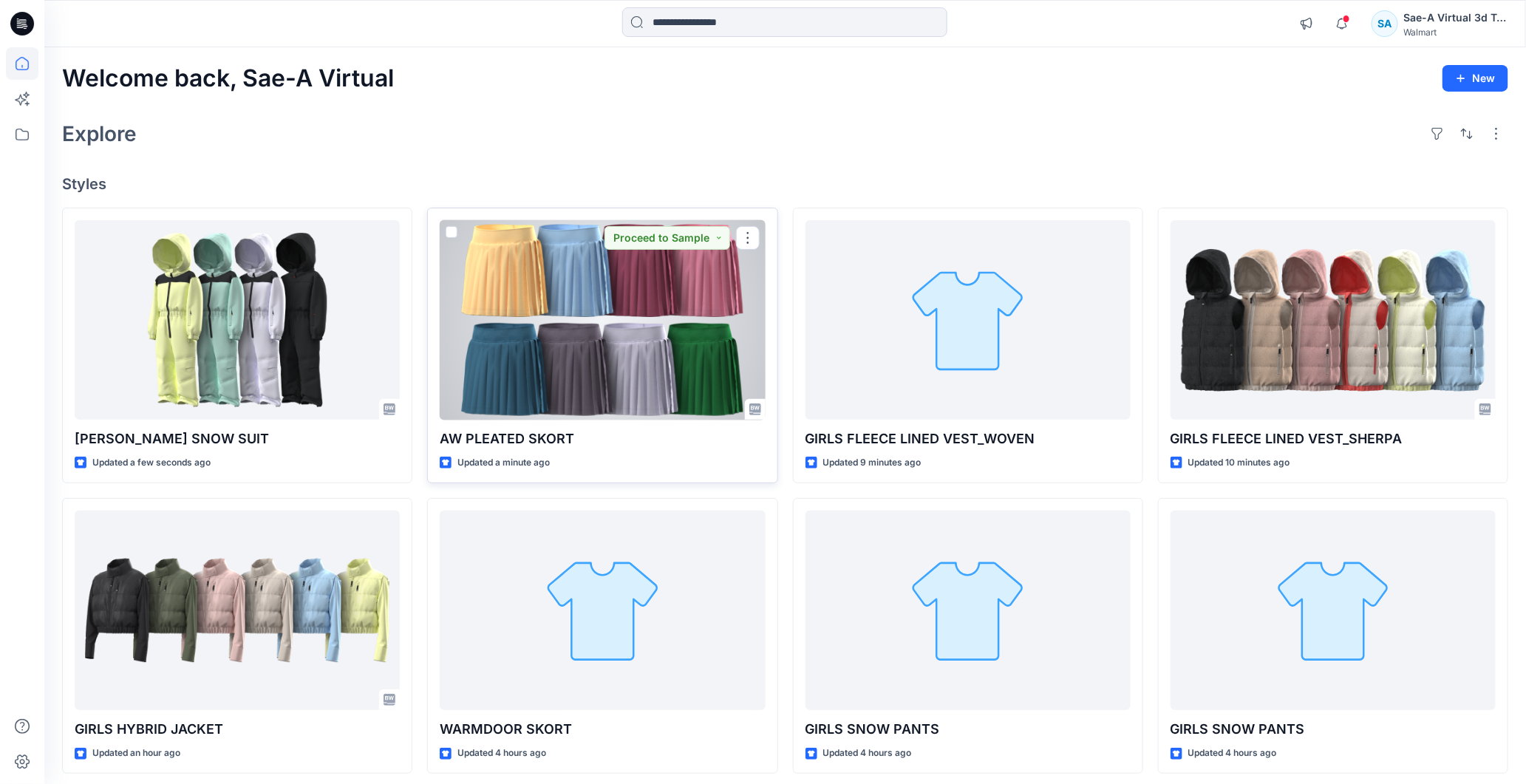
scroll to position [82, 0]
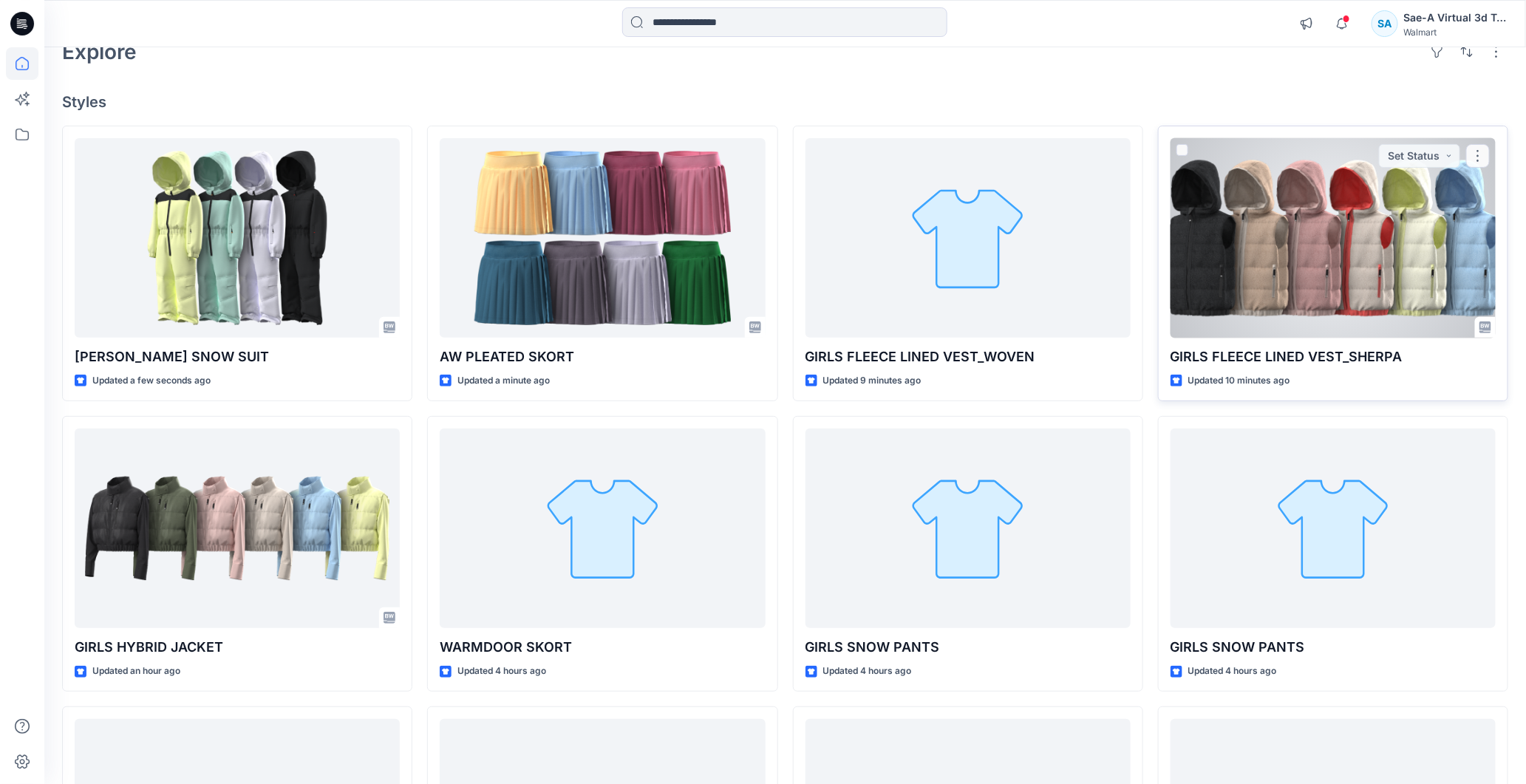
click at [1378, 281] on div at bounding box center [1333, 238] width 325 height 200
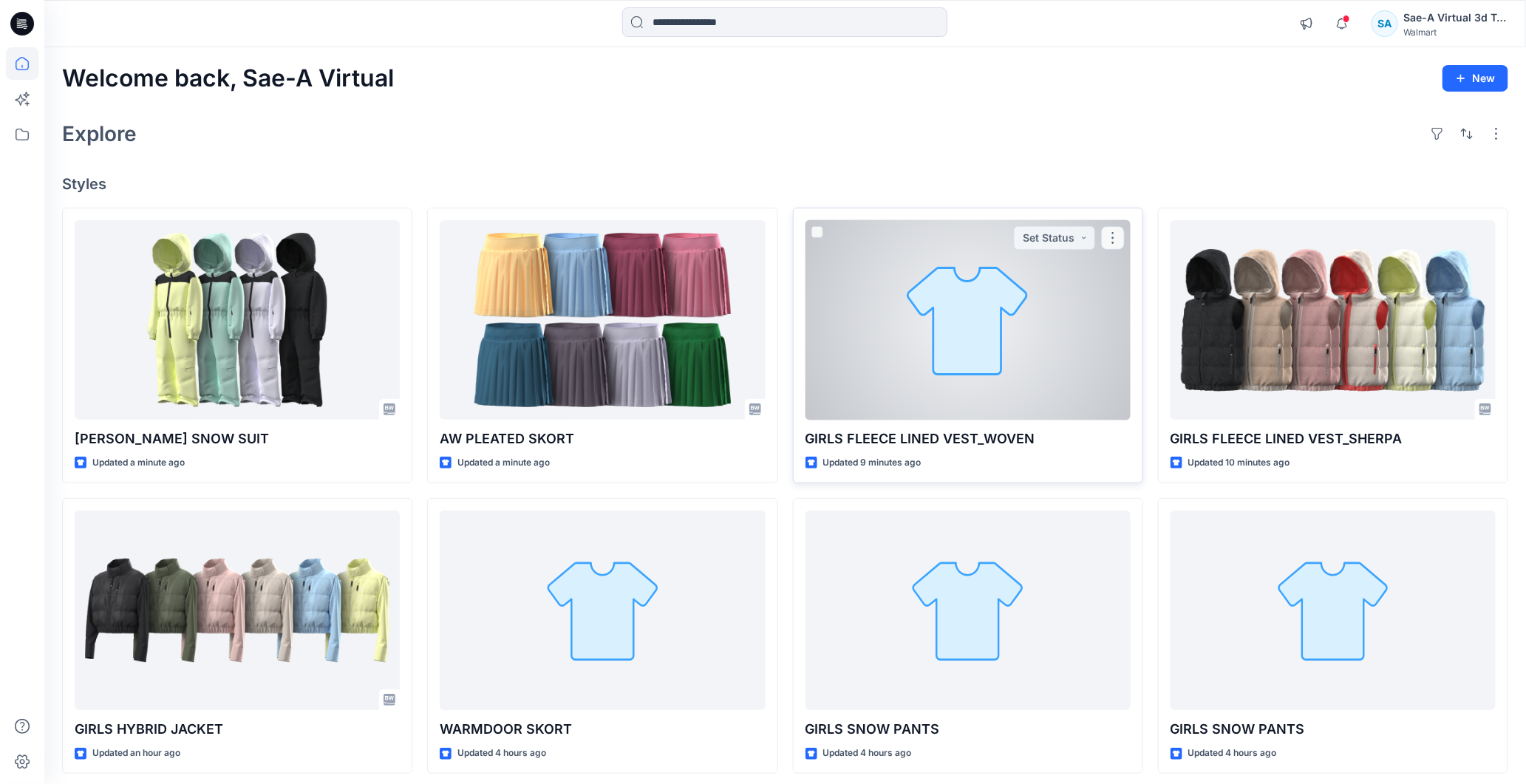
click at [973, 250] on div at bounding box center [968, 320] width 325 height 200
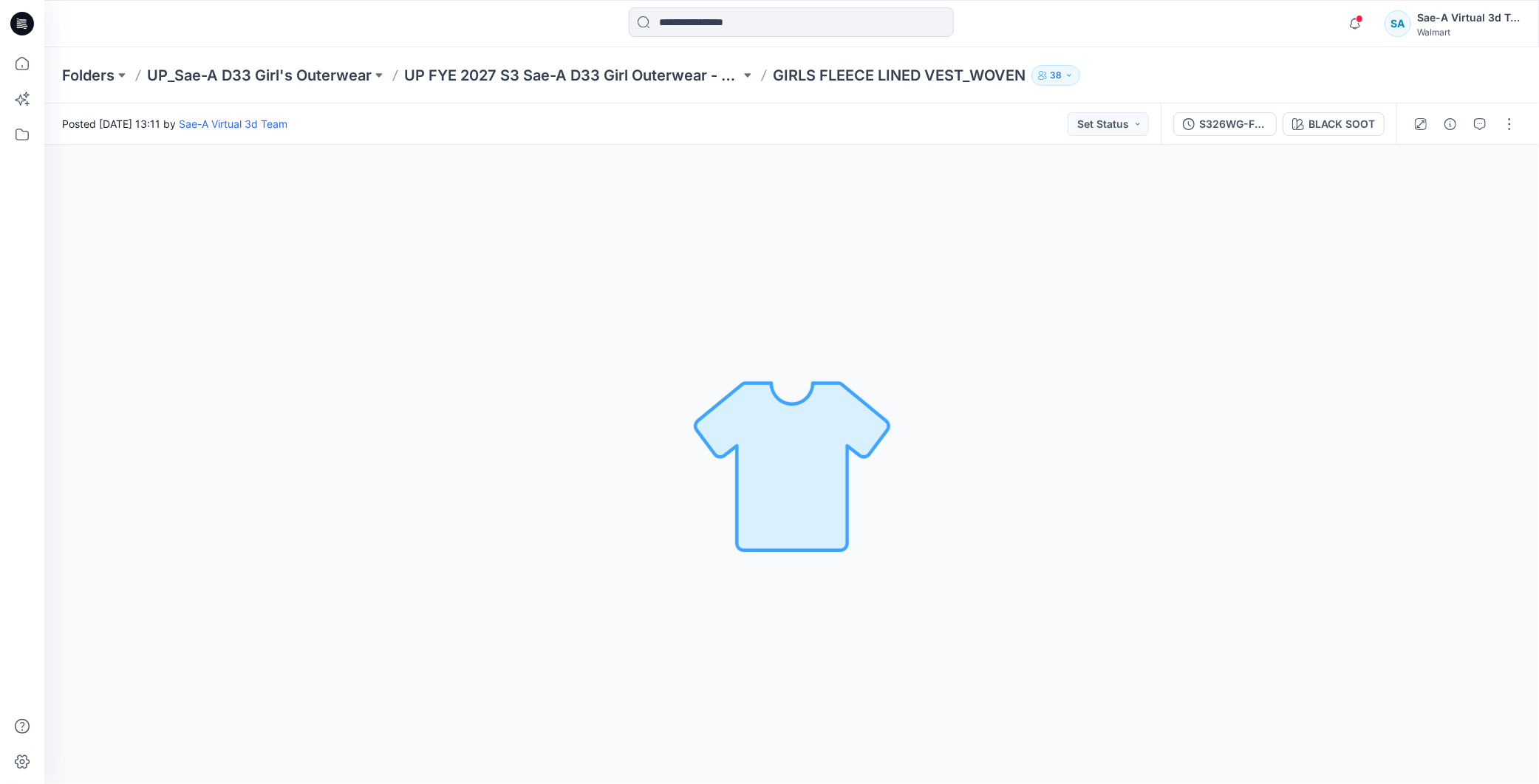
click at [1231, 104] on div "S326WG-FV01_FULL COLORWAYS BLACK SOOT" at bounding box center [1278, 124] width 236 height 41
click at [1217, 121] on div "S326WG-FV01_FULL COLORWAYS" at bounding box center [1233, 124] width 68 height 16
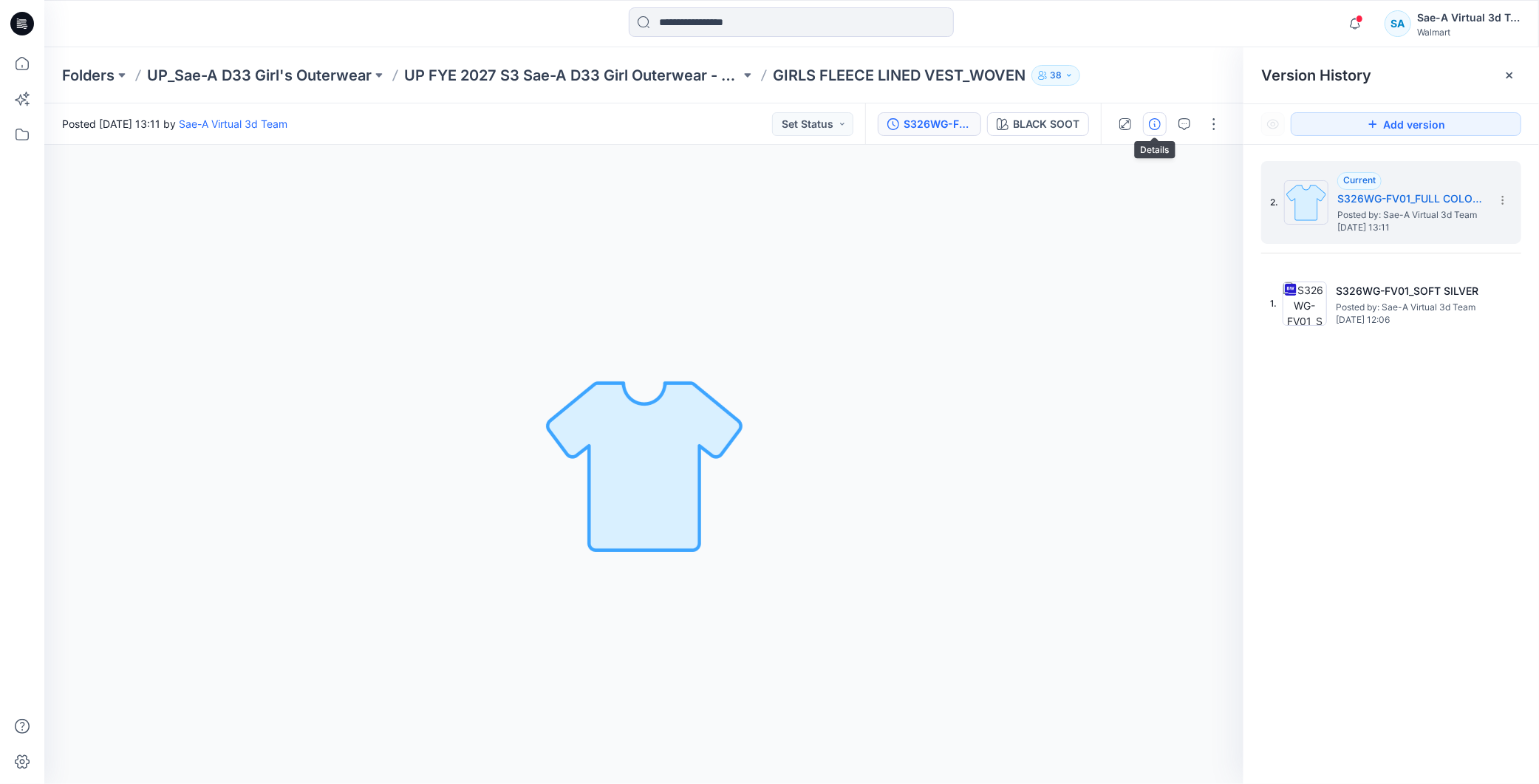
click at [1157, 119] on icon "button" at bounding box center [1155, 124] width 12 height 12
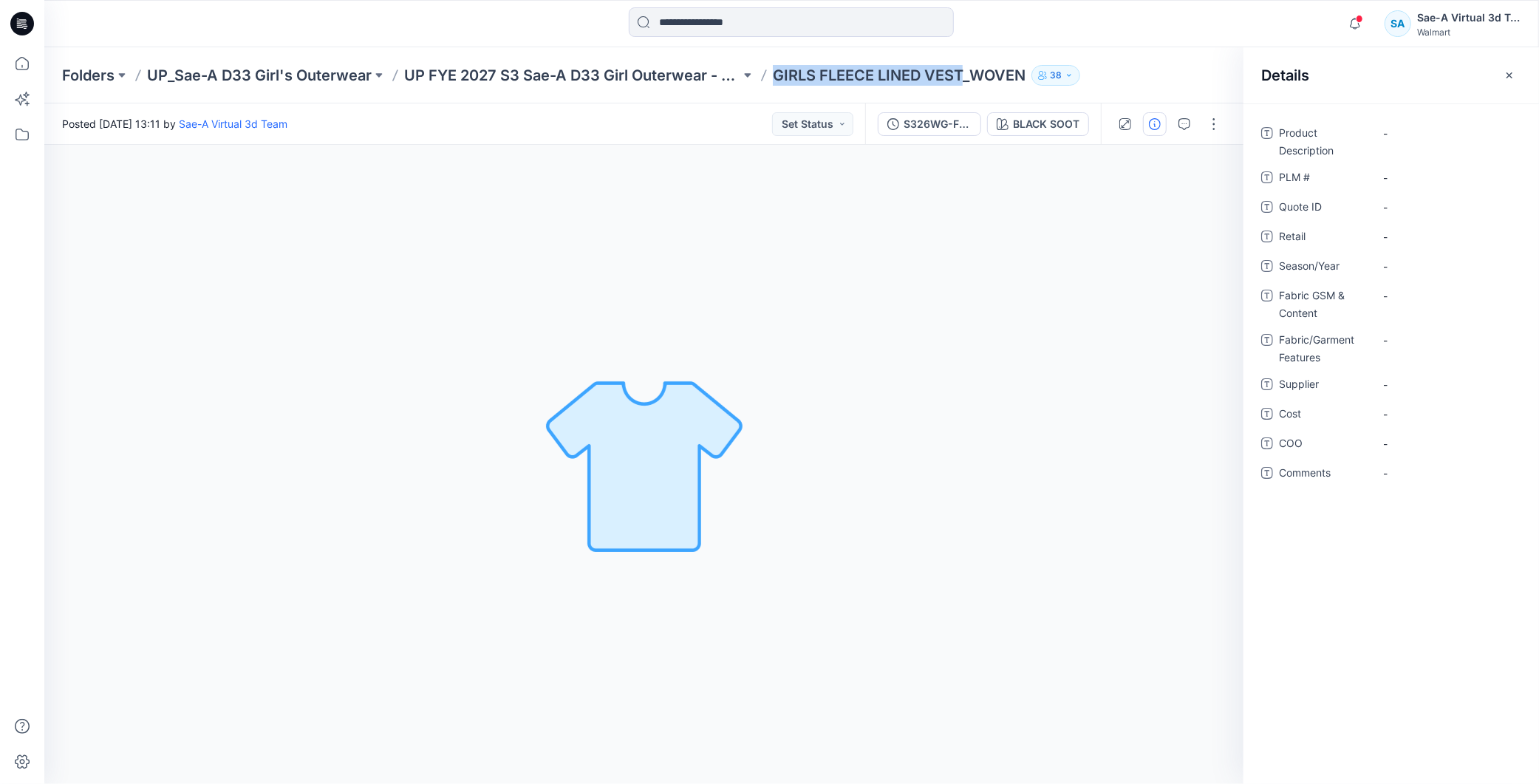
drag, startPoint x: 773, startPoint y: 71, endPoint x: 961, endPoint y: 74, distance: 188.0
click at [961, 74] on p "GIRLS FLEECE LINED VEST_WOVEN" at bounding box center [899, 75] width 252 height 21
copy p "GIRLS FLEECE LINED VEST"
click at [1400, 140] on div "-" at bounding box center [1448, 133] width 148 height 24
type textarea "**********"
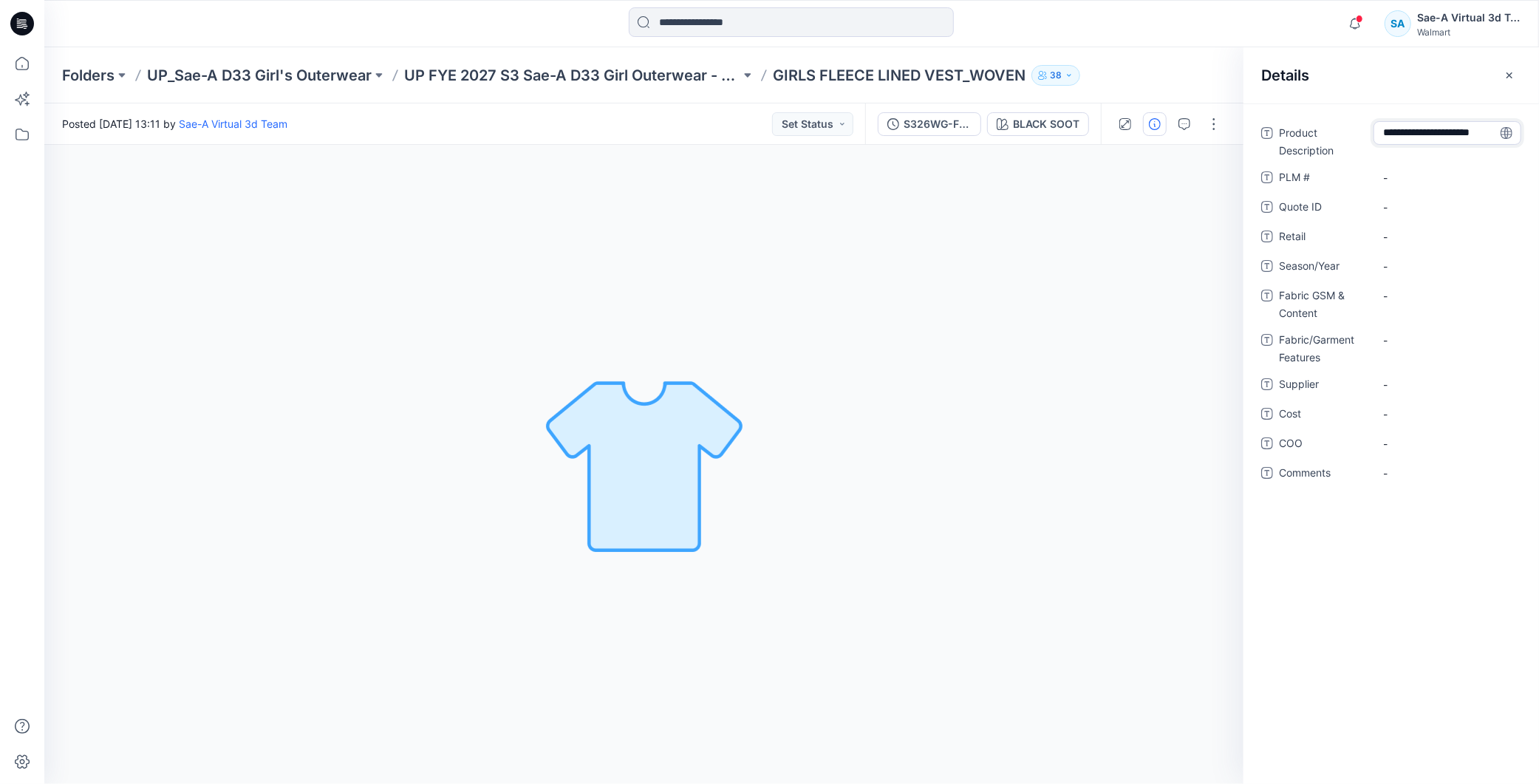
scroll to position [10, 0]
drag, startPoint x: 1446, startPoint y: 622, endPoint x: 1429, endPoint y: 212, distance: 410.4
click at [1451, 578] on div "**********" at bounding box center [1391, 443] width 295 height 680
click at [1400, 172] on \ "-" at bounding box center [1448, 178] width 129 height 15
type textarea "***"
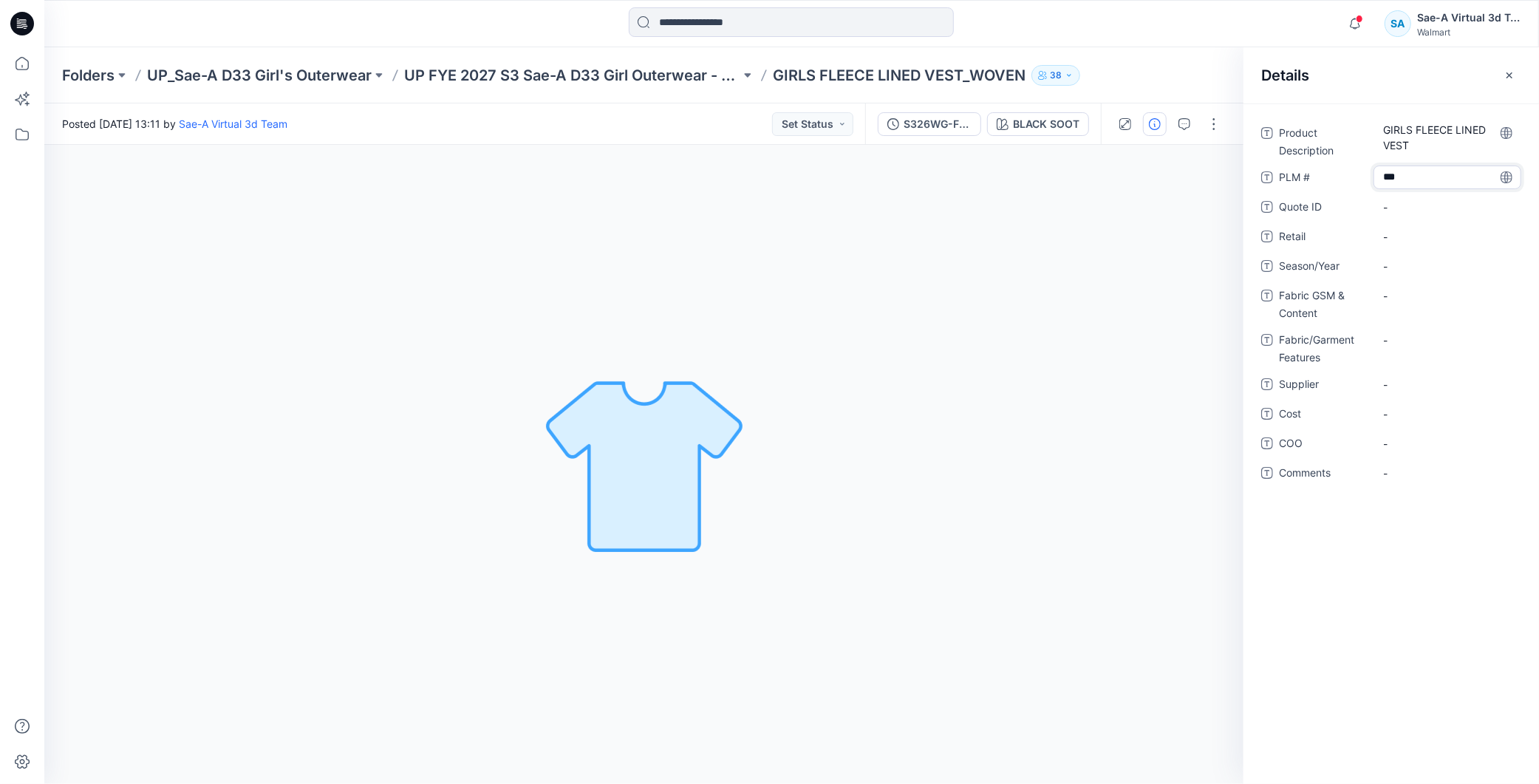
click at [1434, 661] on div "Product Description GIRLS FLEECE LINED VEST PLM # *** Quote ID - Retail - Seaso…" at bounding box center [1391, 443] width 295 height 680
drag, startPoint x: 1436, startPoint y: 660, endPoint x: 1438, endPoint y: 581, distance: 79.0
click at [1436, 660] on div "Product Description GIRLS FLEECE LINED VEST PLM # TBA Quote ID - Retail - Seaso…" at bounding box center [1391, 443] width 295 height 680
click at [1432, 268] on span "-" at bounding box center [1448, 266] width 129 height 15
type textarea "*******"
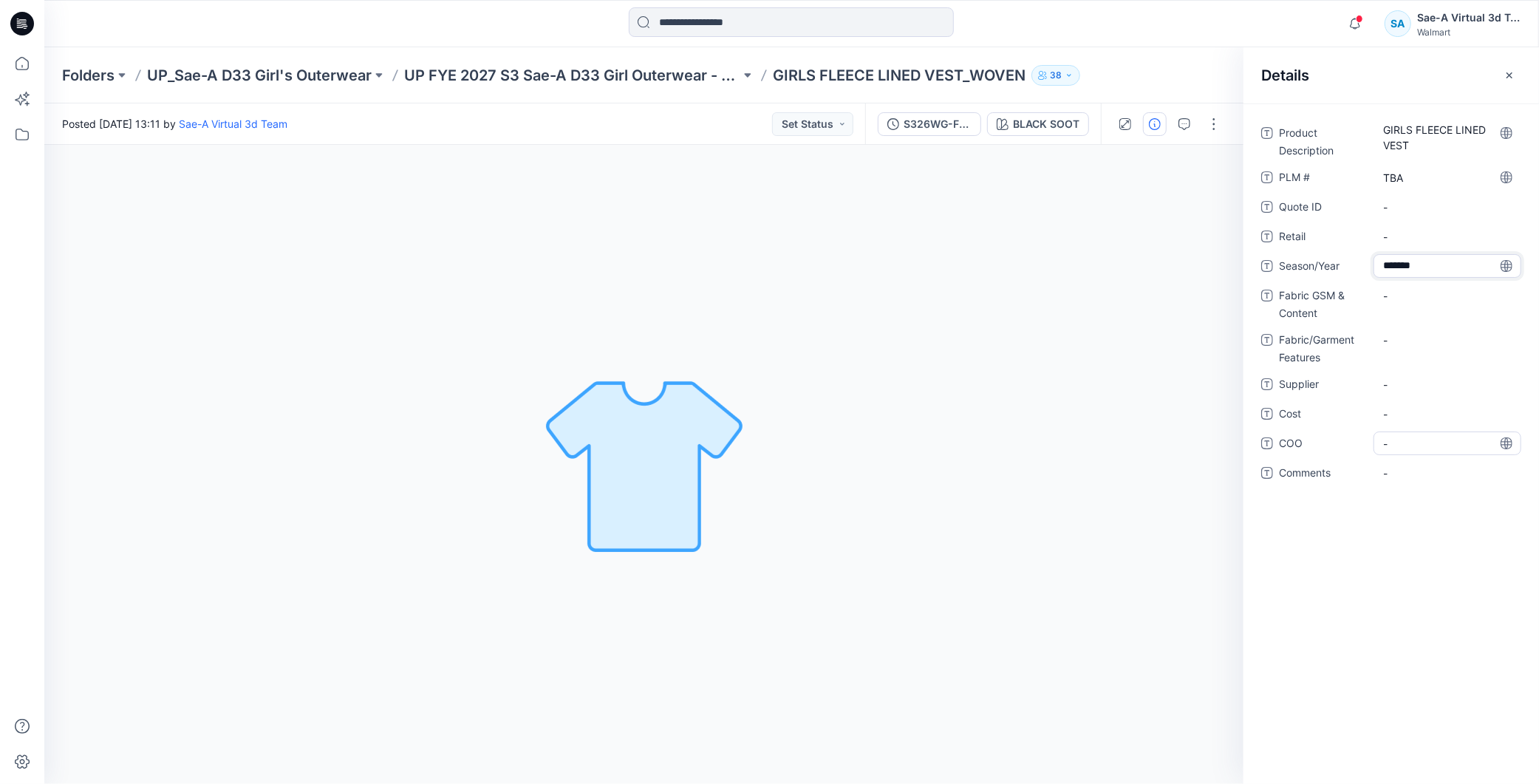
click at [1434, 557] on div "Product Description GIRLS FLEECE LINED VEST PLM # TBA Quote ID - Retail - Seaso…" at bounding box center [1391, 443] width 295 height 680
click at [1425, 291] on Content "-" at bounding box center [1448, 296] width 129 height 15
click at [1434, 599] on div "**********" at bounding box center [1391, 443] width 295 height 680
click at [1452, 311] on Content "plain weave 100% nylon fabric" at bounding box center [1448, 300] width 129 height 31
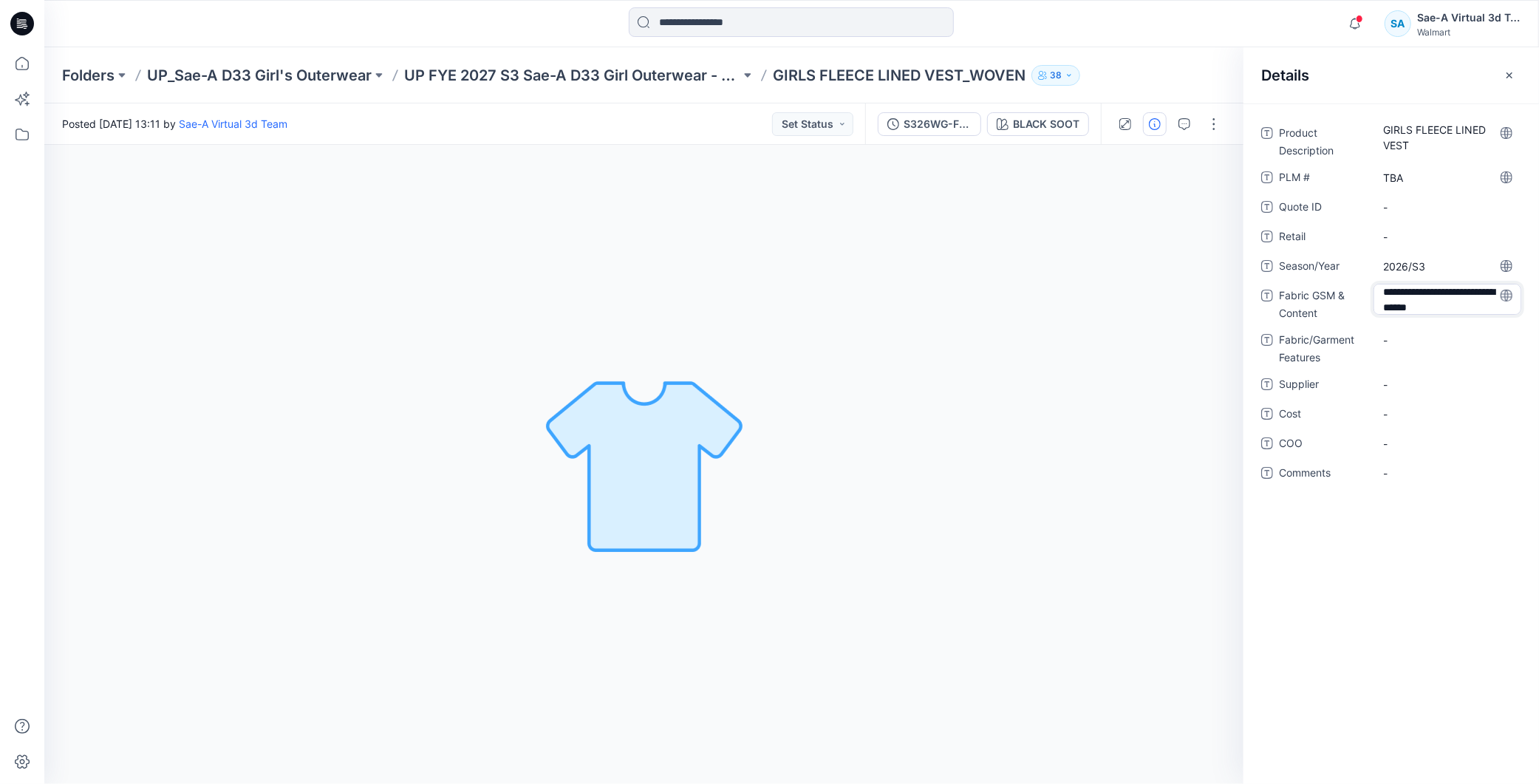
type textarea "**********"
drag, startPoint x: 1445, startPoint y: 291, endPoint x: 1384, endPoint y: 296, distance: 61.2
click at [1384, 296] on Content "plain weave 100% nylon fabric" at bounding box center [1448, 300] width 129 height 31
drag, startPoint x: 1442, startPoint y: 296, endPoint x: 1371, endPoint y: 291, distance: 71.2
click at [1371, 291] on div "**********" at bounding box center [1391, 303] width 260 height 38
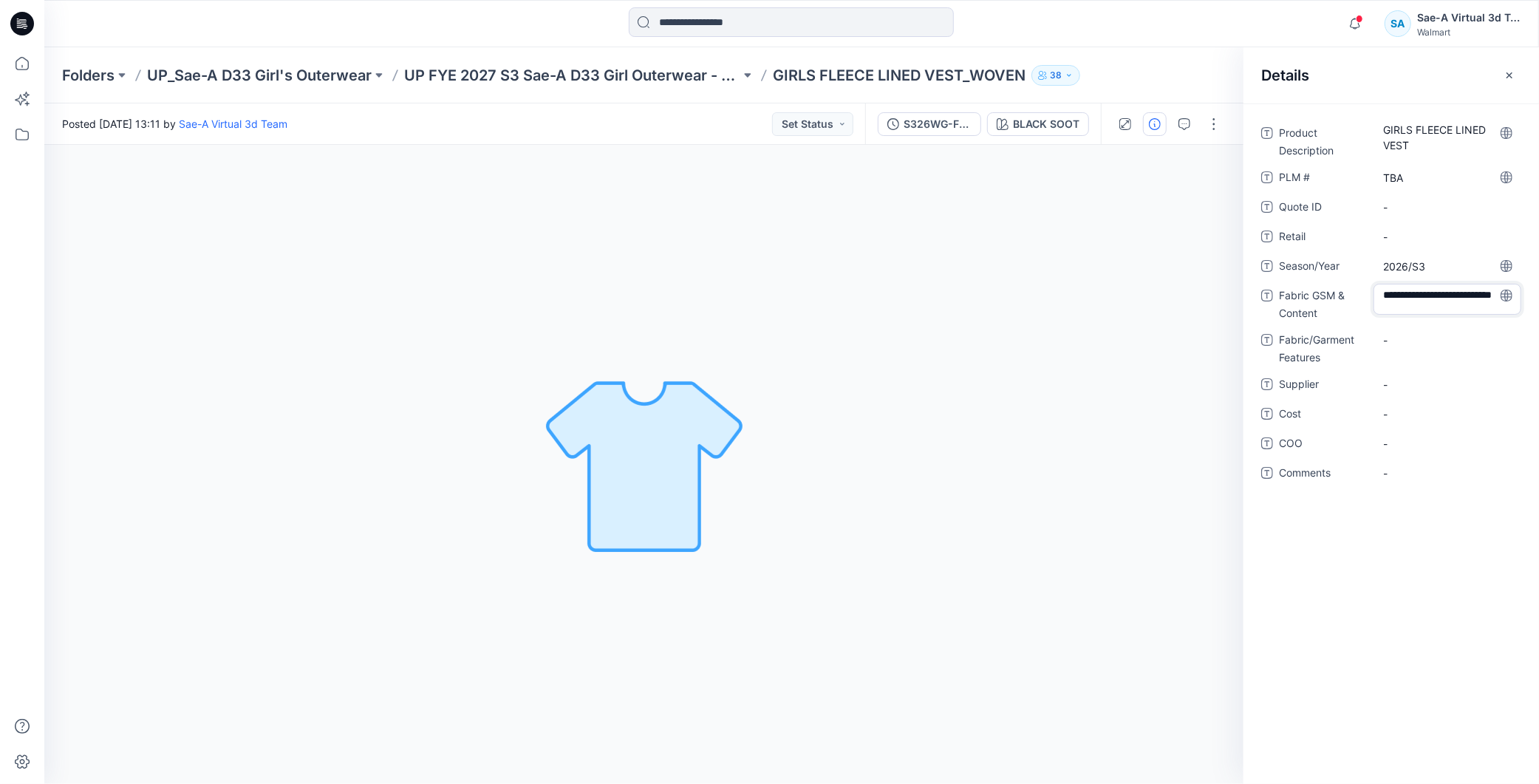
click at [1466, 497] on div "**********" at bounding box center [1391, 311] width 260 height 381
click at [1458, 298] on Content "plain weave 100% nylon fabric" at bounding box center [1448, 300] width 129 height 31
click at [1447, 486] on div "**********" at bounding box center [1391, 311] width 260 height 381
click at [1465, 308] on Content "plain weave 100% nylon fabric" at bounding box center [1448, 300] width 129 height 31
click at [1465, 308] on textarea "**********" at bounding box center [1448, 299] width 148 height 31
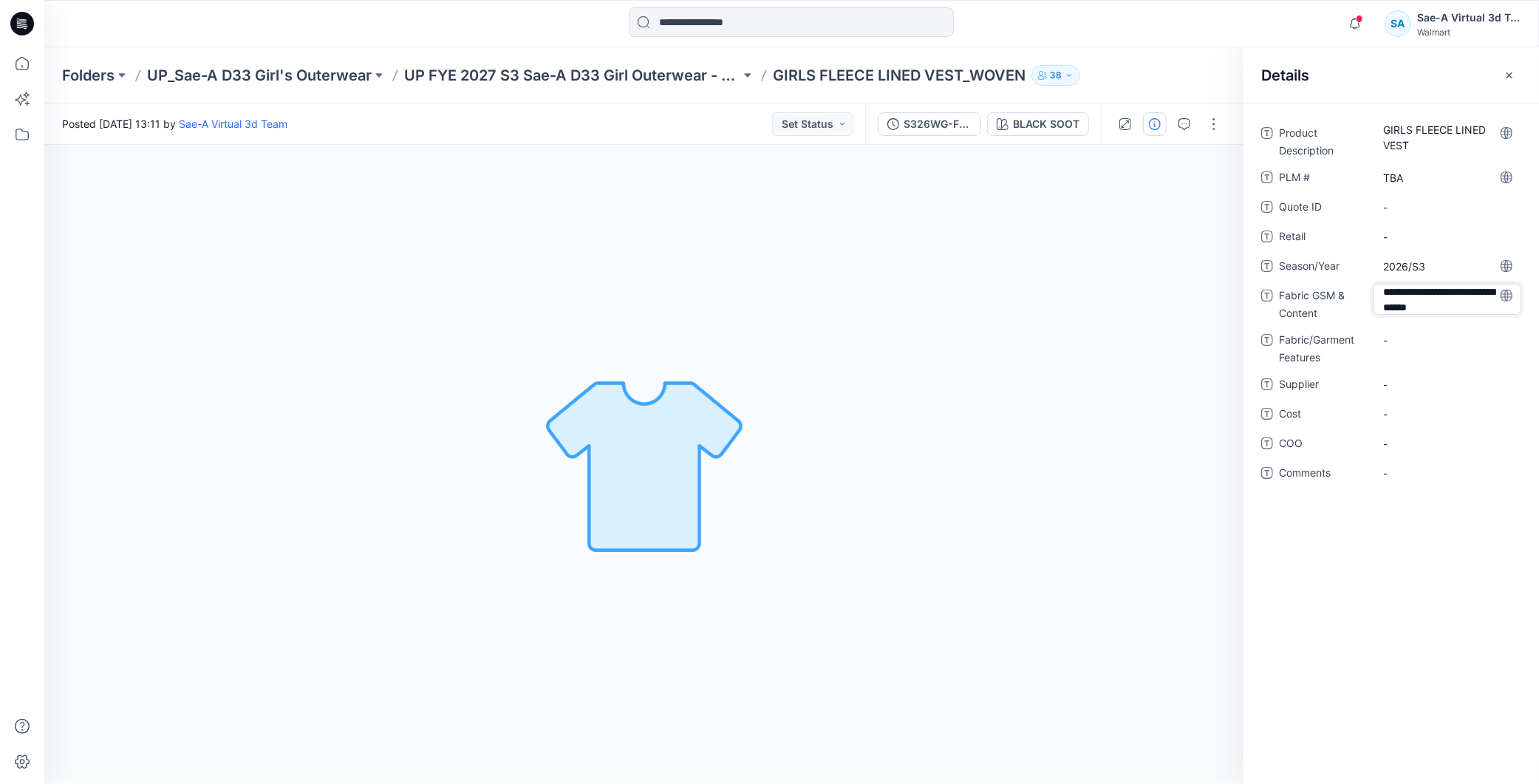
click at [1438, 307] on textarea "**********" at bounding box center [1448, 299] width 148 height 31
type textarea "**********"
click at [1428, 592] on div "Product Description GIRLS FLEECE LINED VEST PLM # TBA Quote ID - Retail - Seaso…" at bounding box center [1391, 443] width 295 height 680
drag, startPoint x: 1443, startPoint y: 291, endPoint x: 1383, endPoint y: 292, distance: 60.0
click at [1383, 292] on Content "plain weave 100% nylon fabric, 127gsm" at bounding box center [1448, 300] width 129 height 31
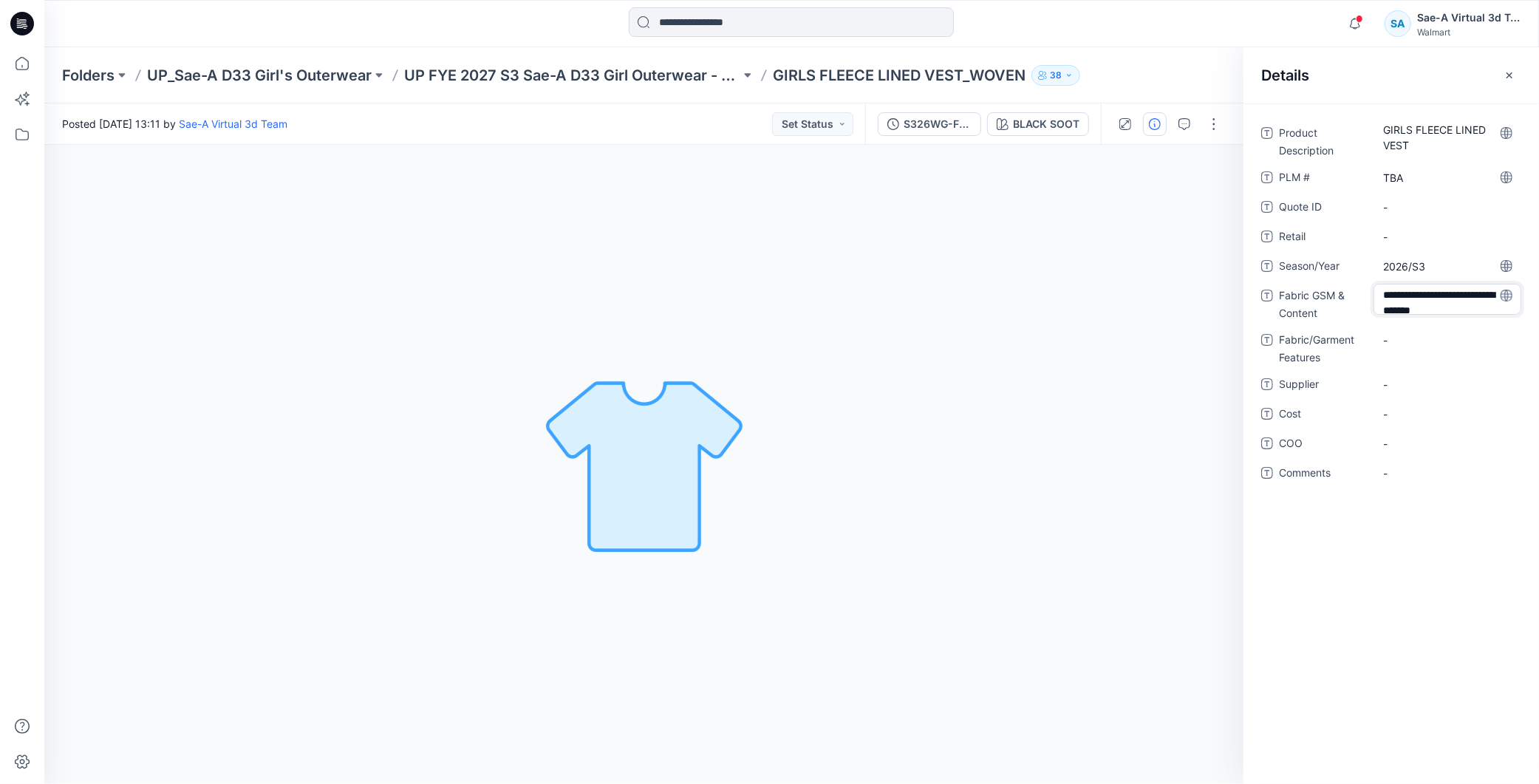
drag, startPoint x: 1439, startPoint y: 293, endPoint x: 1384, endPoint y: 285, distance: 55.6
click at [1384, 285] on textarea "**********" at bounding box center [1448, 299] width 148 height 31
type textarea "**********"
click at [1410, 346] on Features "-" at bounding box center [1448, 340] width 129 height 15
drag, startPoint x: 1386, startPoint y: 338, endPoint x: 1376, endPoint y: 344, distance: 11.7
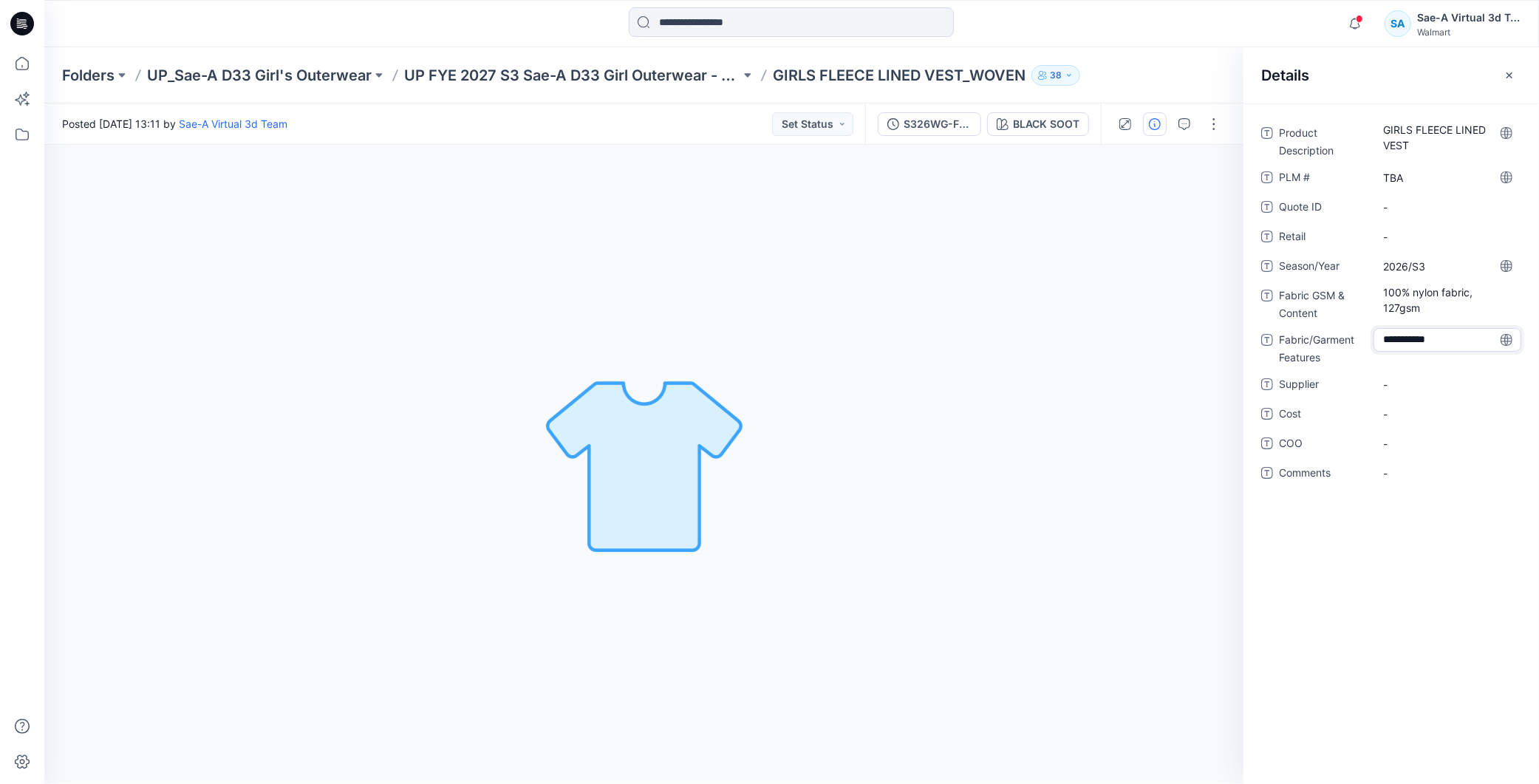
click at [1376, 343] on textarea "**********" at bounding box center [1448, 340] width 148 height 24
type textarea "**********"
click at [1428, 377] on span "-" at bounding box center [1448, 384] width 129 height 15
type textarea "****"
click at [1435, 416] on span "-" at bounding box center [1448, 414] width 129 height 15
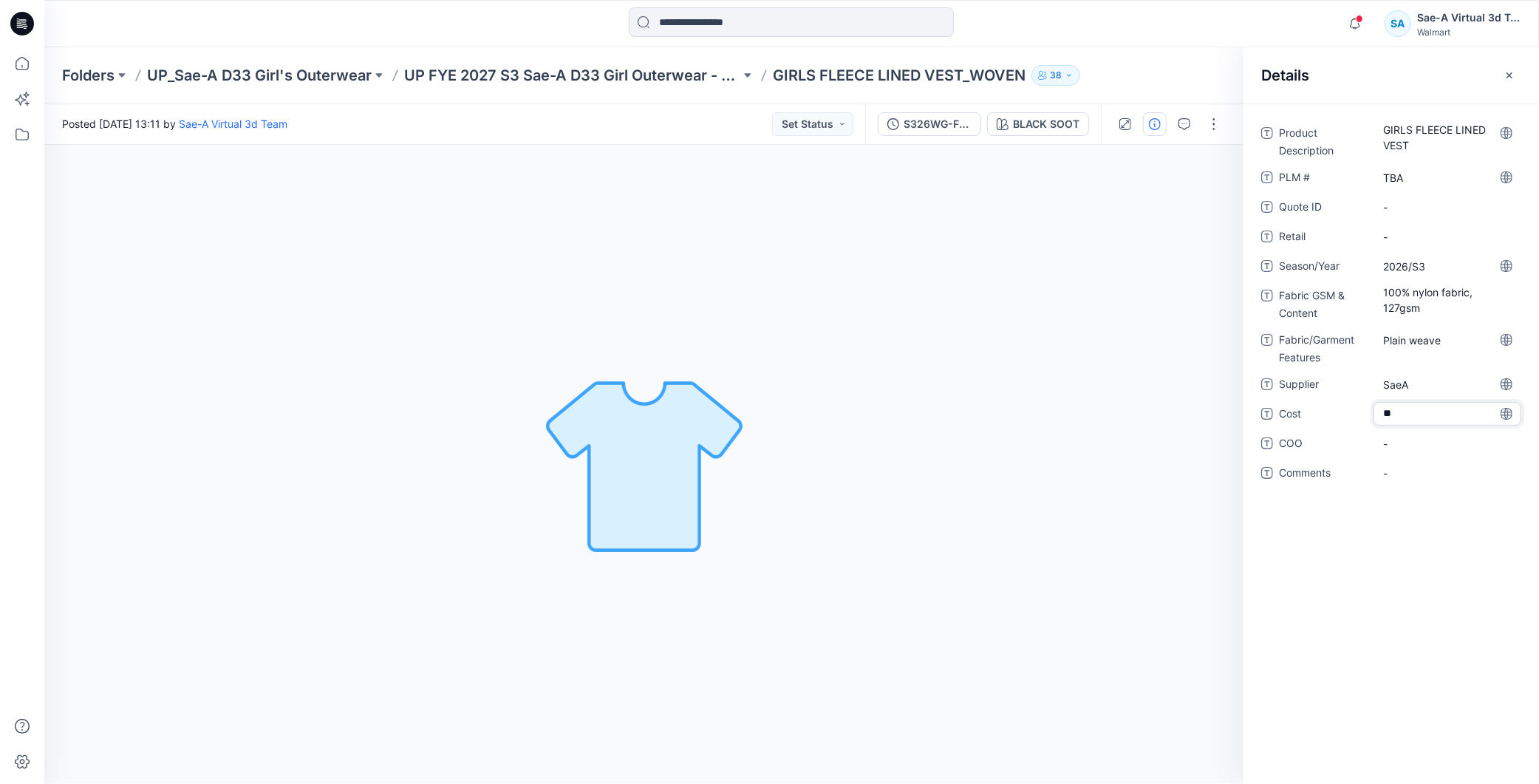
type textarea "***"
click at [1479, 663] on div "Product Description GIRLS FLEECE LINED VEST PLM # TBA Quote ID - Retail - Seaso…" at bounding box center [1391, 443] width 295 height 680
click at [1481, 665] on div "Product Description GIRLS FLEECE LINED VEST PLM # TBA Quote ID - Retail - Seaso…" at bounding box center [1391, 443] width 295 height 680
click at [954, 268] on div "BLACK SOOT Loading... Material Properties Loading..." at bounding box center [644, 464] width 1199 height 639
click at [1353, 30] on icon "button" at bounding box center [1355, 24] width 28 height 30
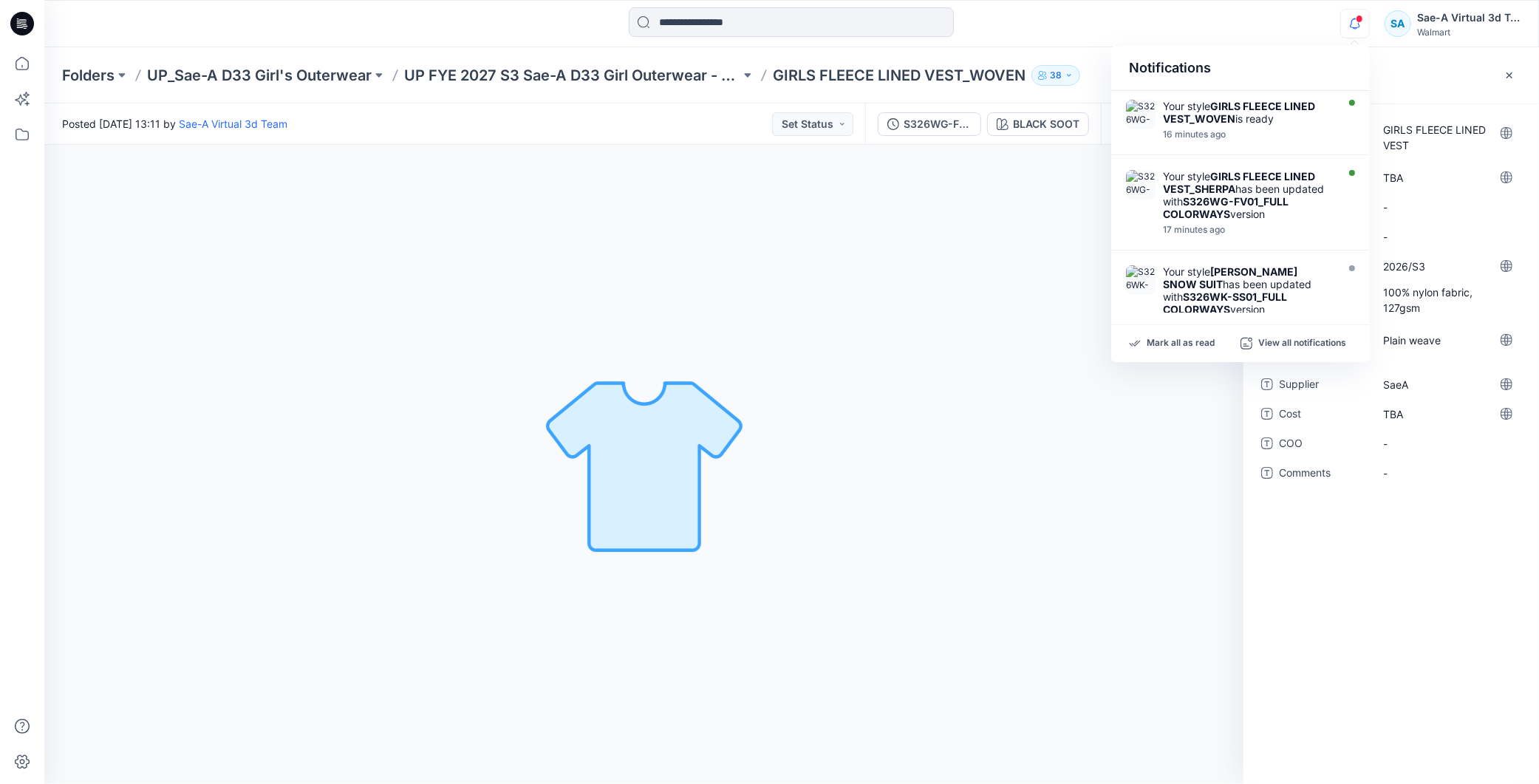
click at [1386, 35] on div "SA Sae-A Virtual 3d Team Walmart" at bounding box center [1452, 24] width 136 height 30
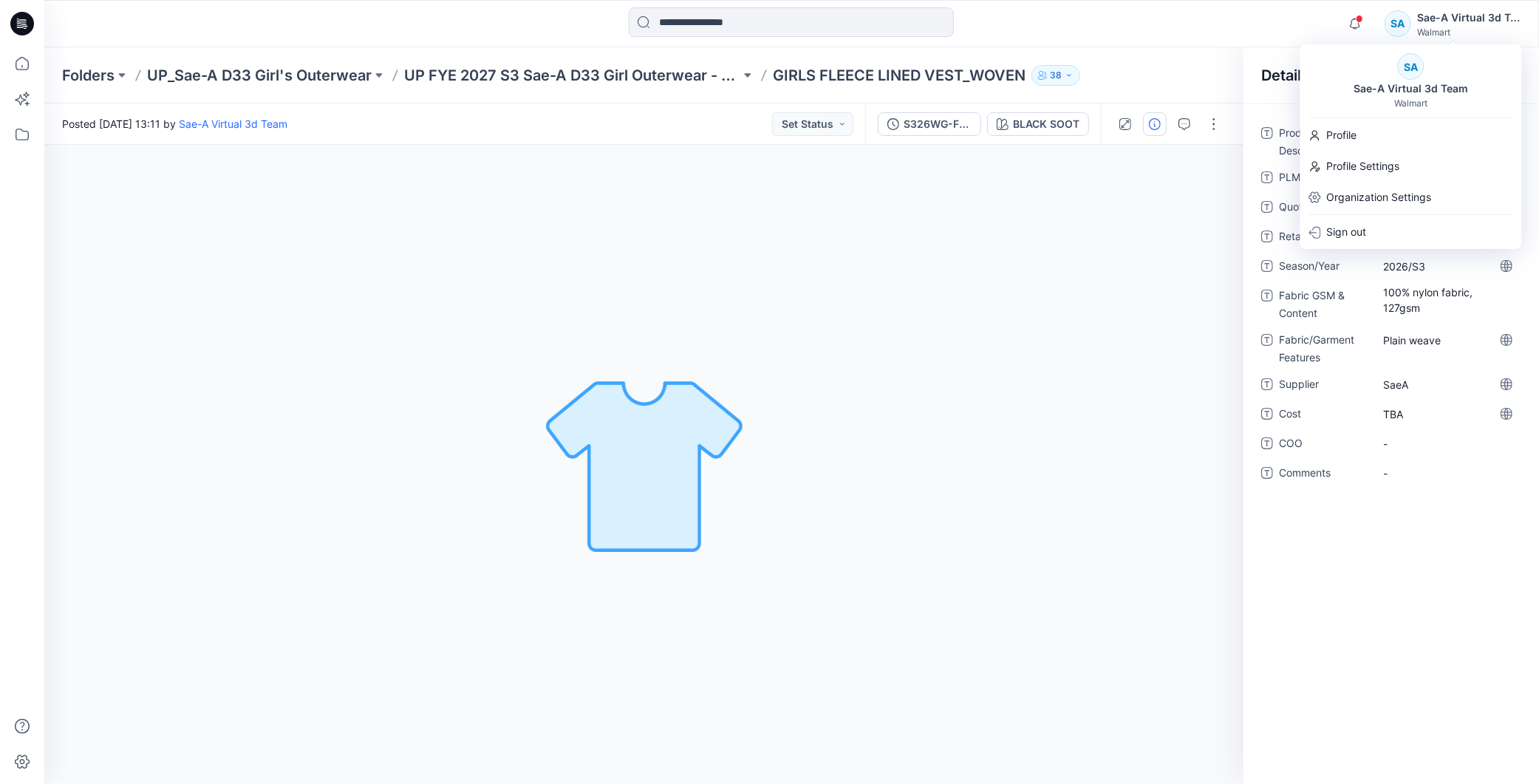
click at [1392, 599] on div "Product Description GIRLS FLEECE LINED VEST PLM # TBA Quote ID - Retail - Seaso…" at bounding box center [1391, 443] width 295 height 680
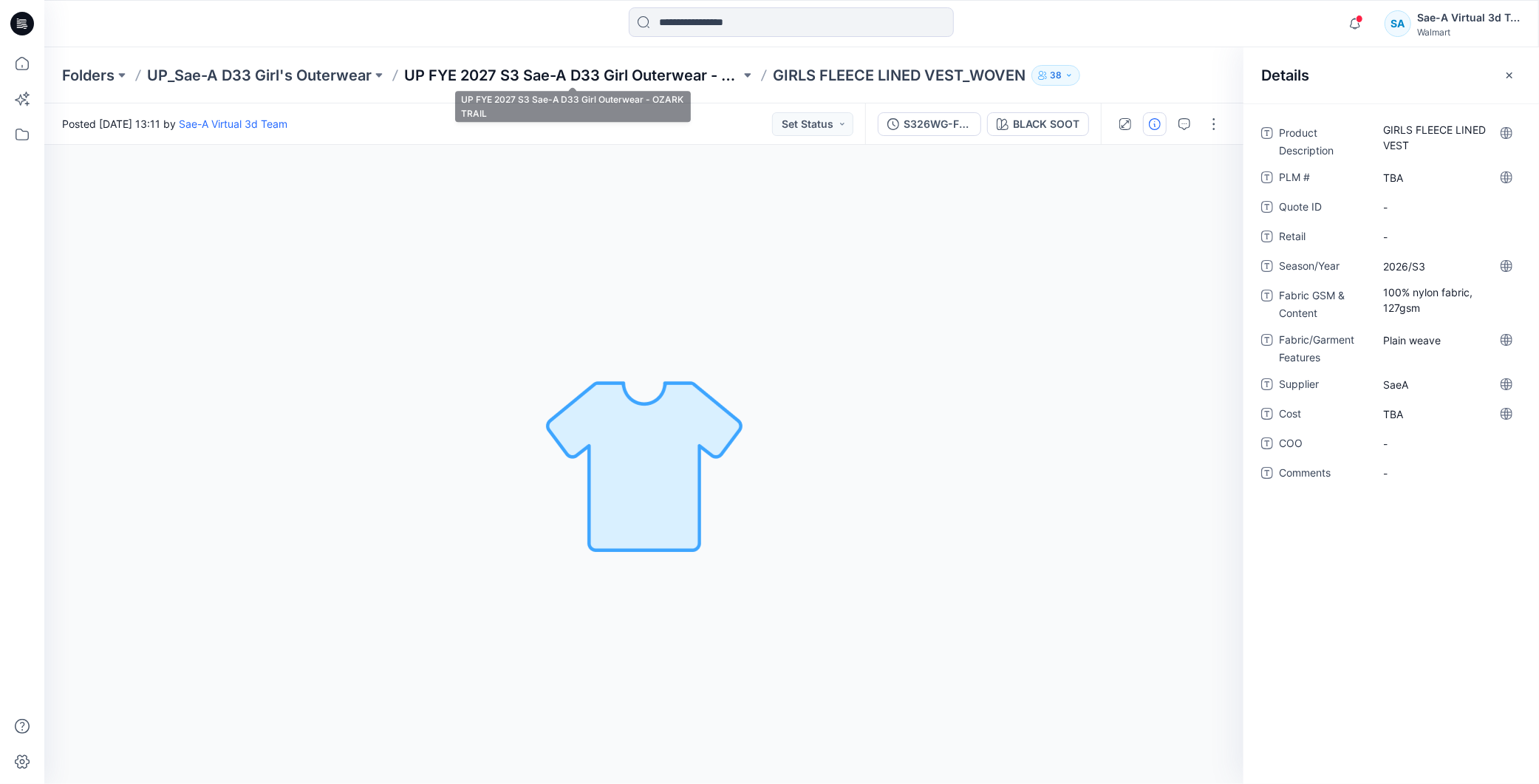
click at [667, 69] on p "UP FYE 2027 S3 Sae-A D33 Girl Outerwear - OZARK TRAIL" at bounding box center [572, 75] width 336 height 21
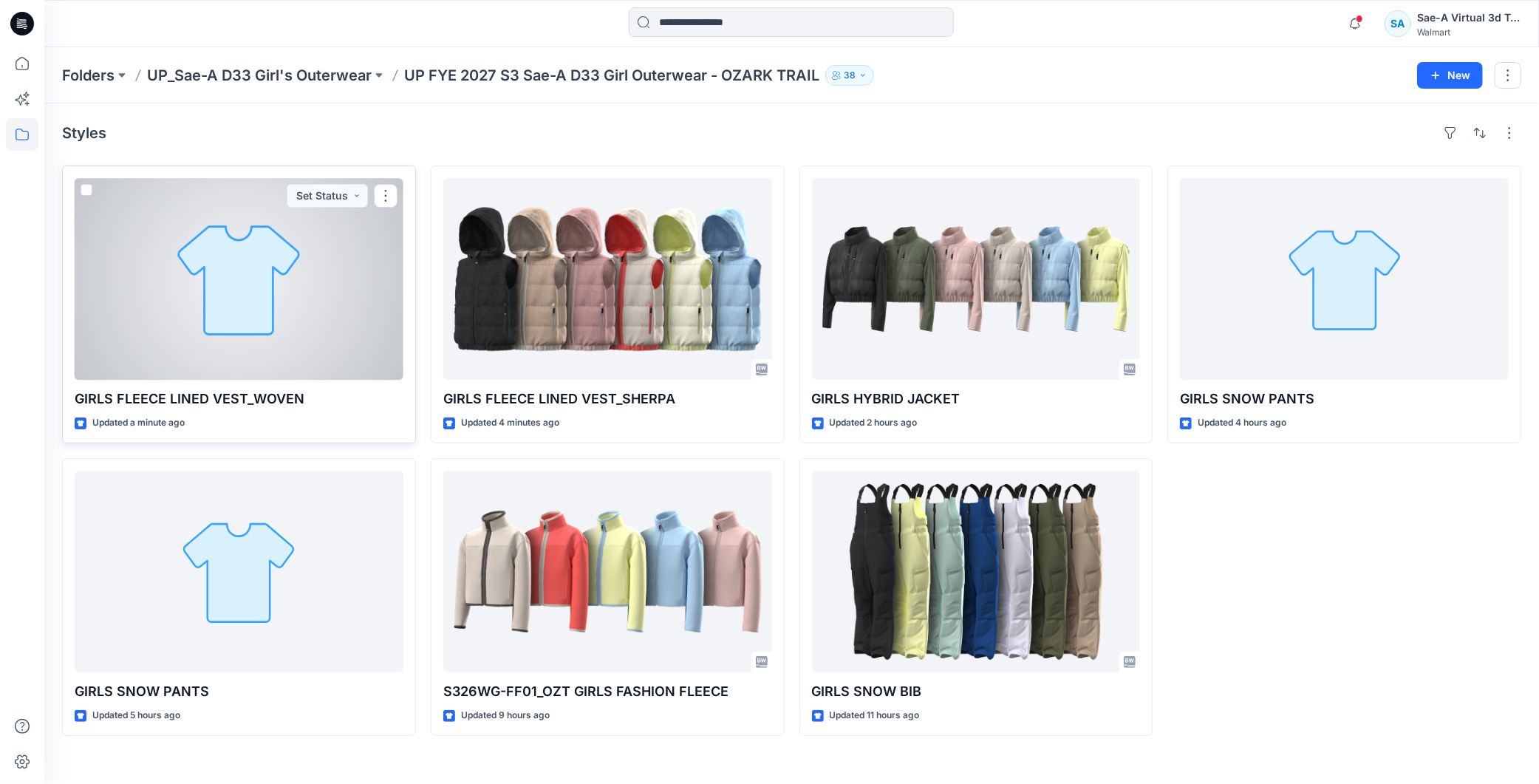
click at [269, 266] on div at bounding box center [239, 278] width 329 height 202
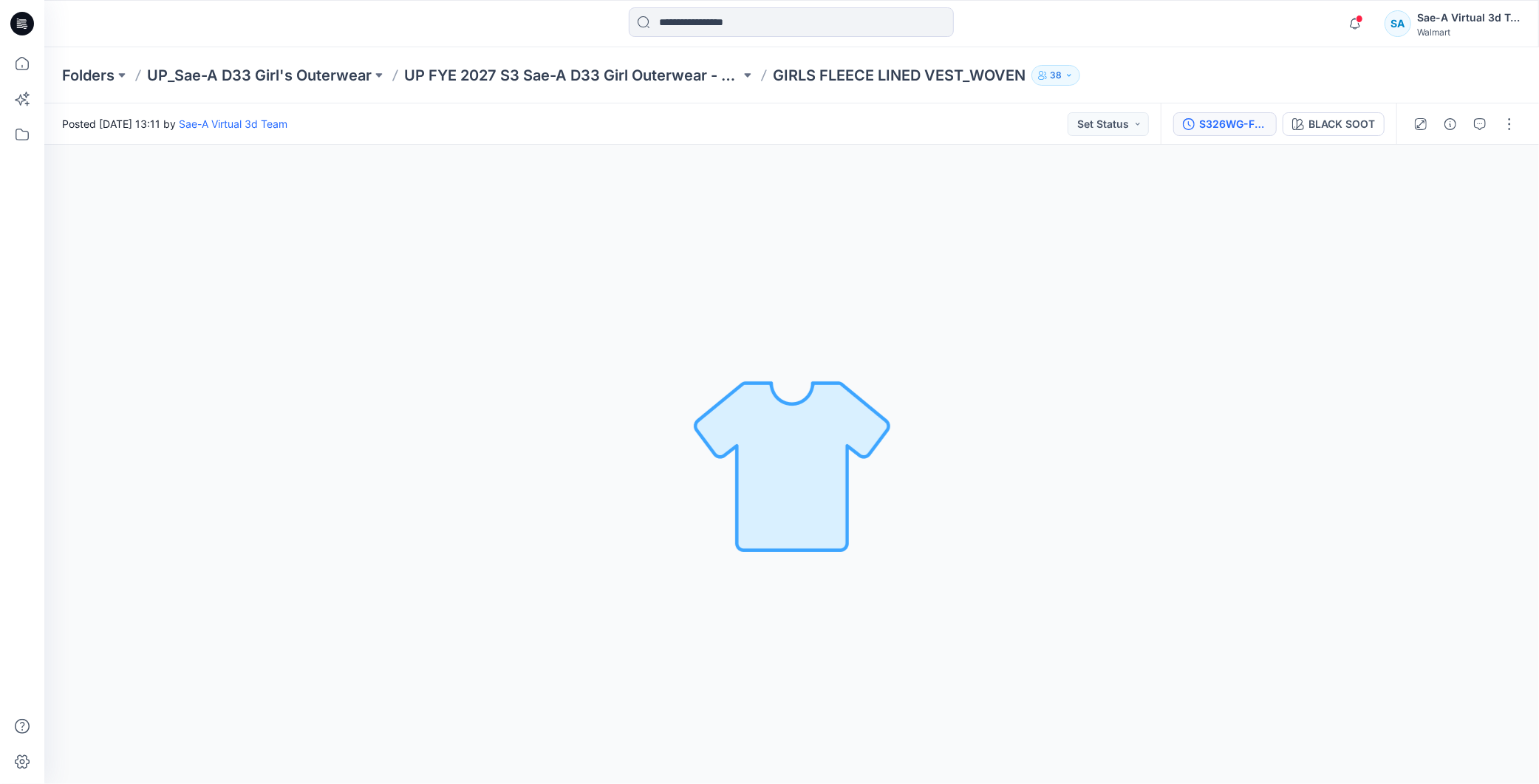
click at [1228, 130] on div "S326WG-FV01_FULL COLORWAYS" at bounding box center [1233, 124] width 68 height 16
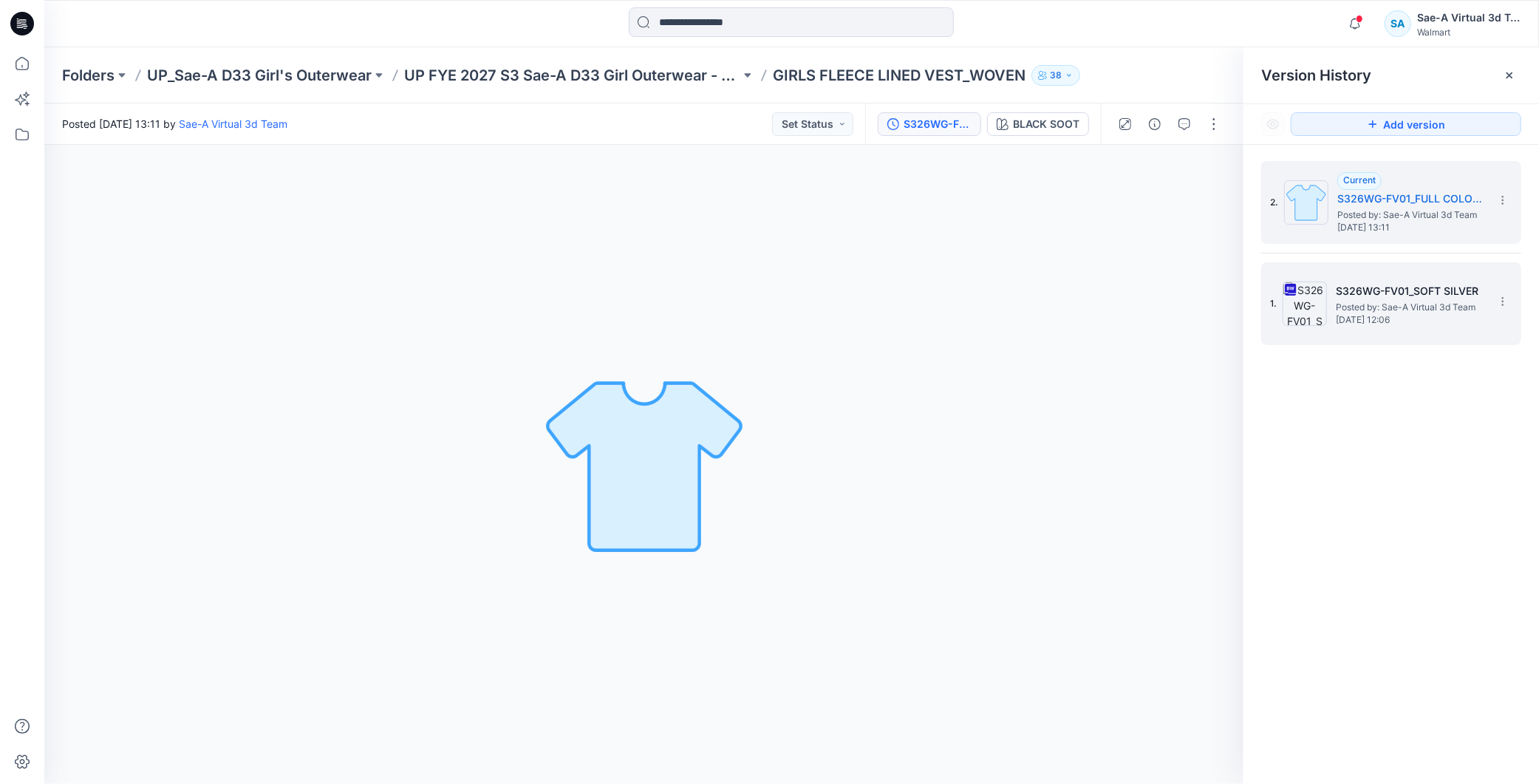
click at [1443, 288] on h5 "S326WG-FV01_SOFT SILVER" at bounding box center [1409, 291] width 148 height 18
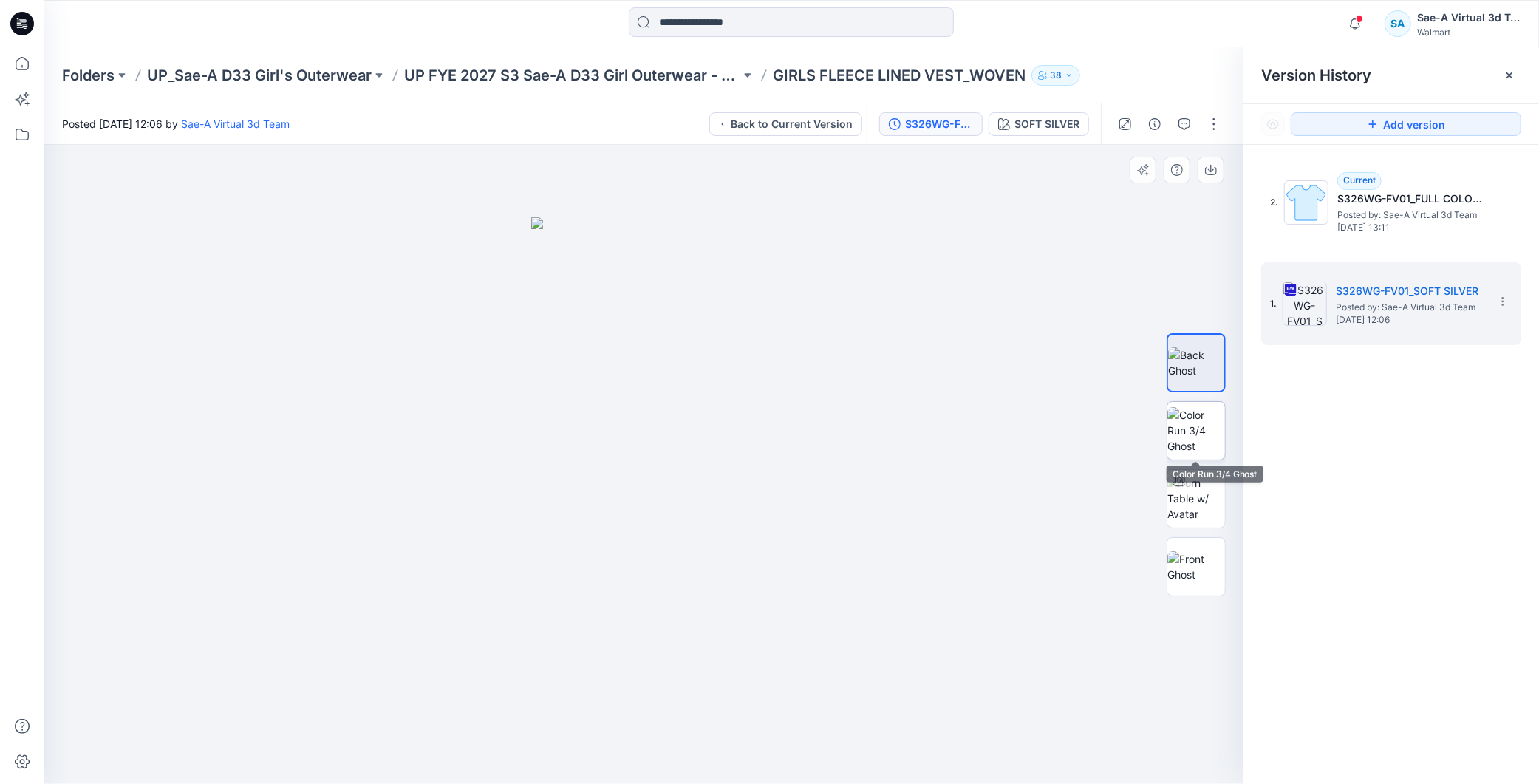
click at [1214, 422] on img at bounding box center [1196, 430] width 58 height 47
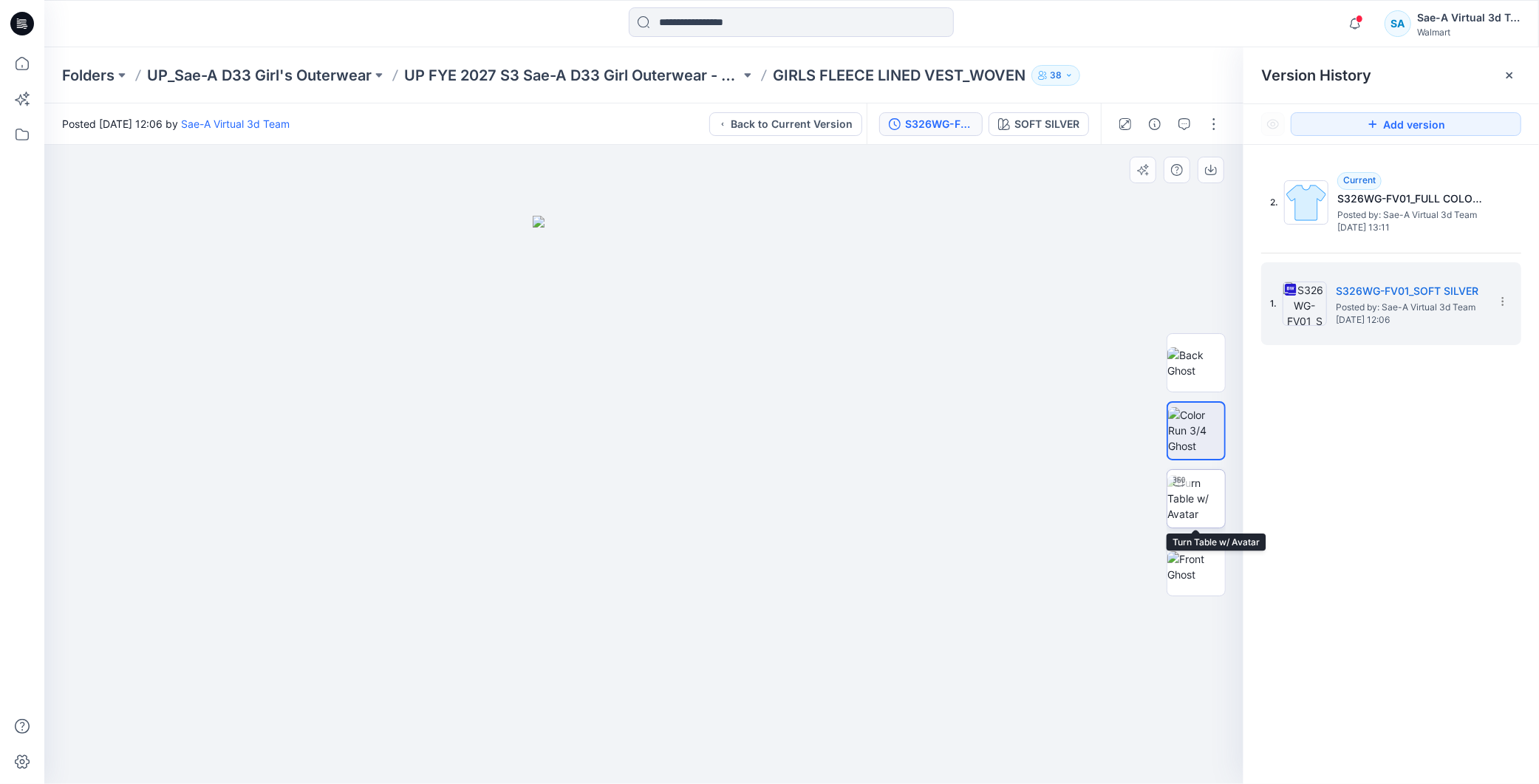
click at [1190, 485] on div at bounding box center [1179, 482] width 24 height 24
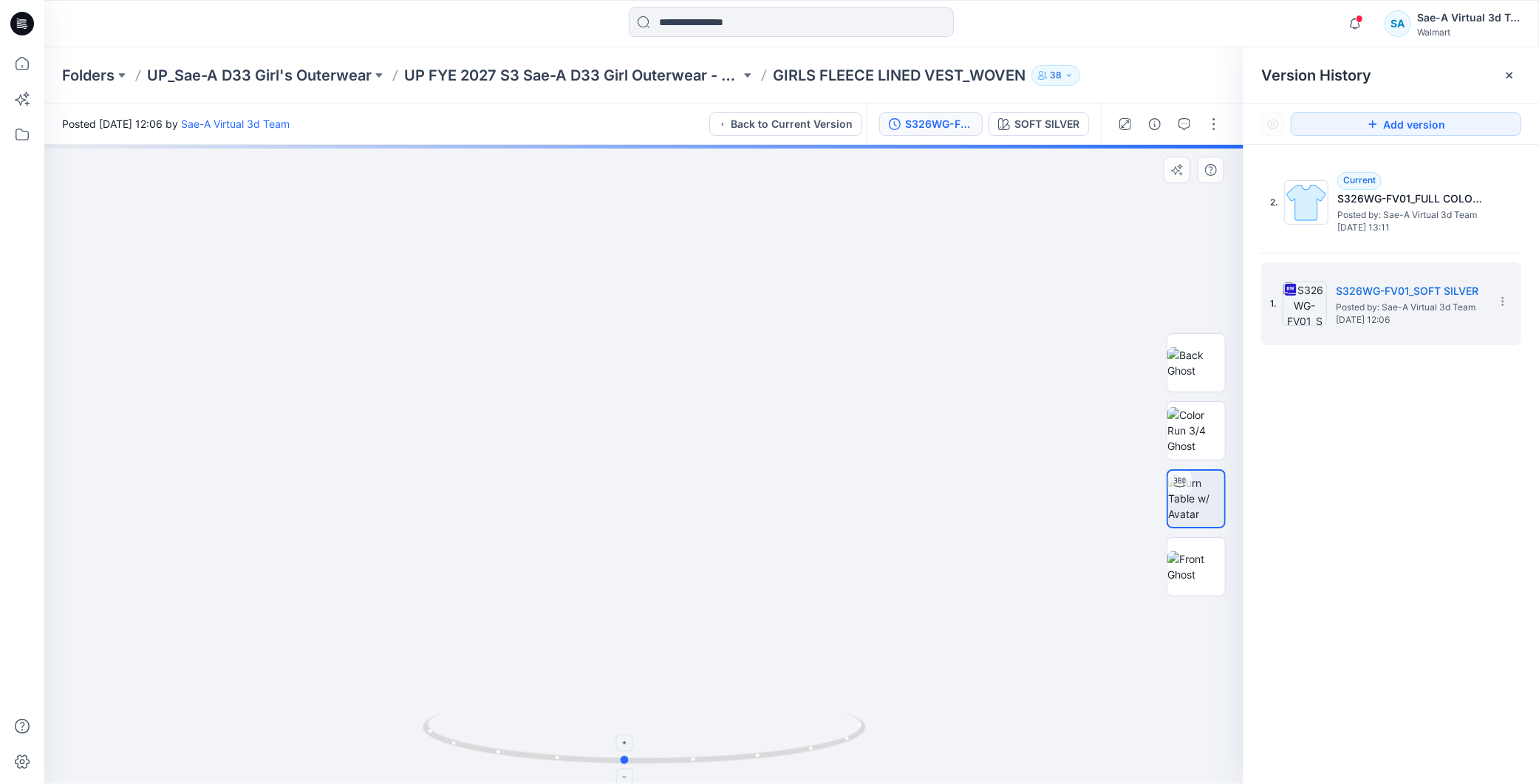
drag, startPoint x: 740, startPoint y: 734, endPoint x: 720, endPoint y: 757, distance: 30.5
click at [720, 757] on icon at bounding box center [646, 740] width 447 height 55
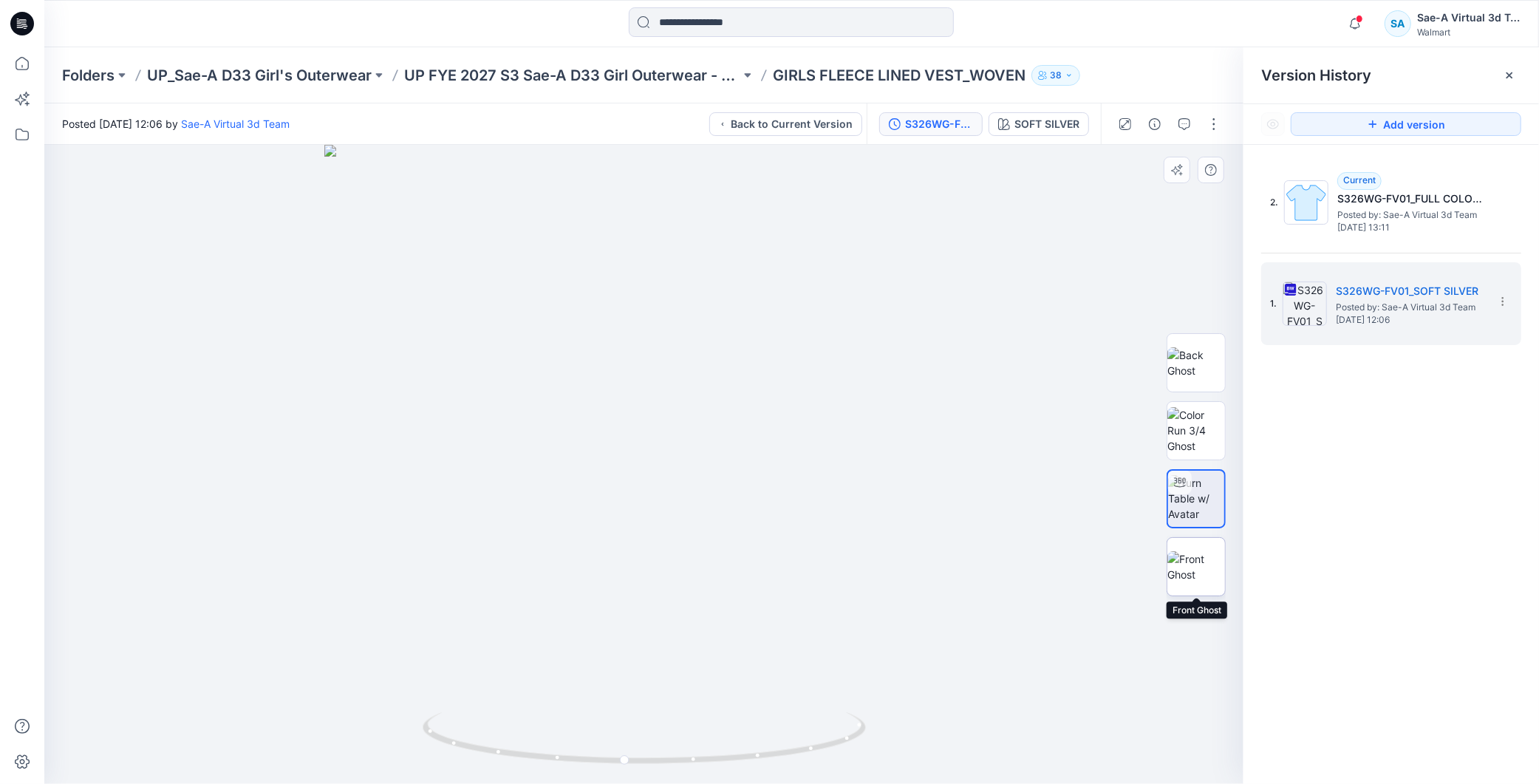
click at [1194, 558] on img at bounding box center [1196, 567] width 58 height 31
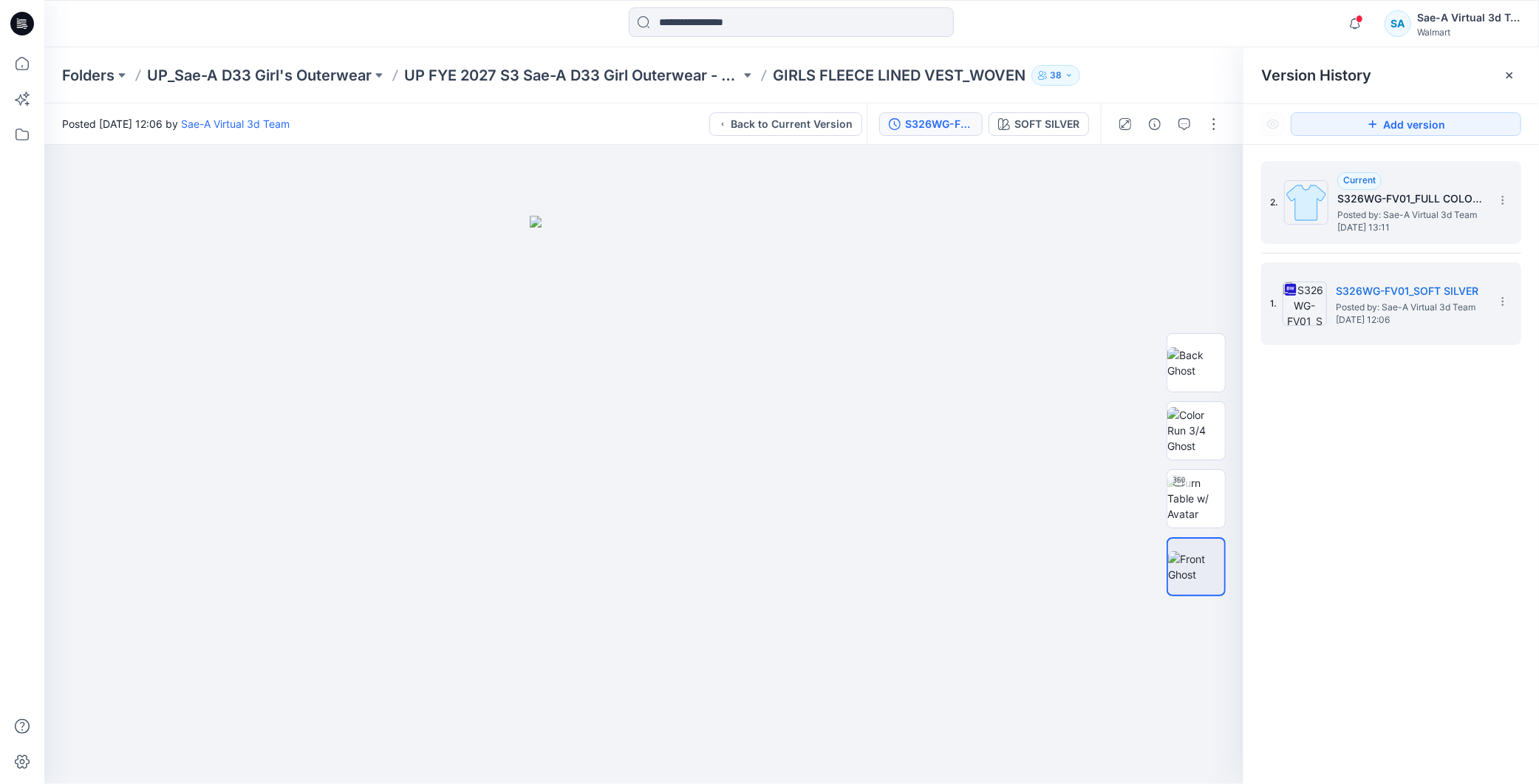
click at [1406, 207] on h5 "S326WG-FV01_FULL COLORWAYS" at bounding box center [1411, 199] width 148 height 18
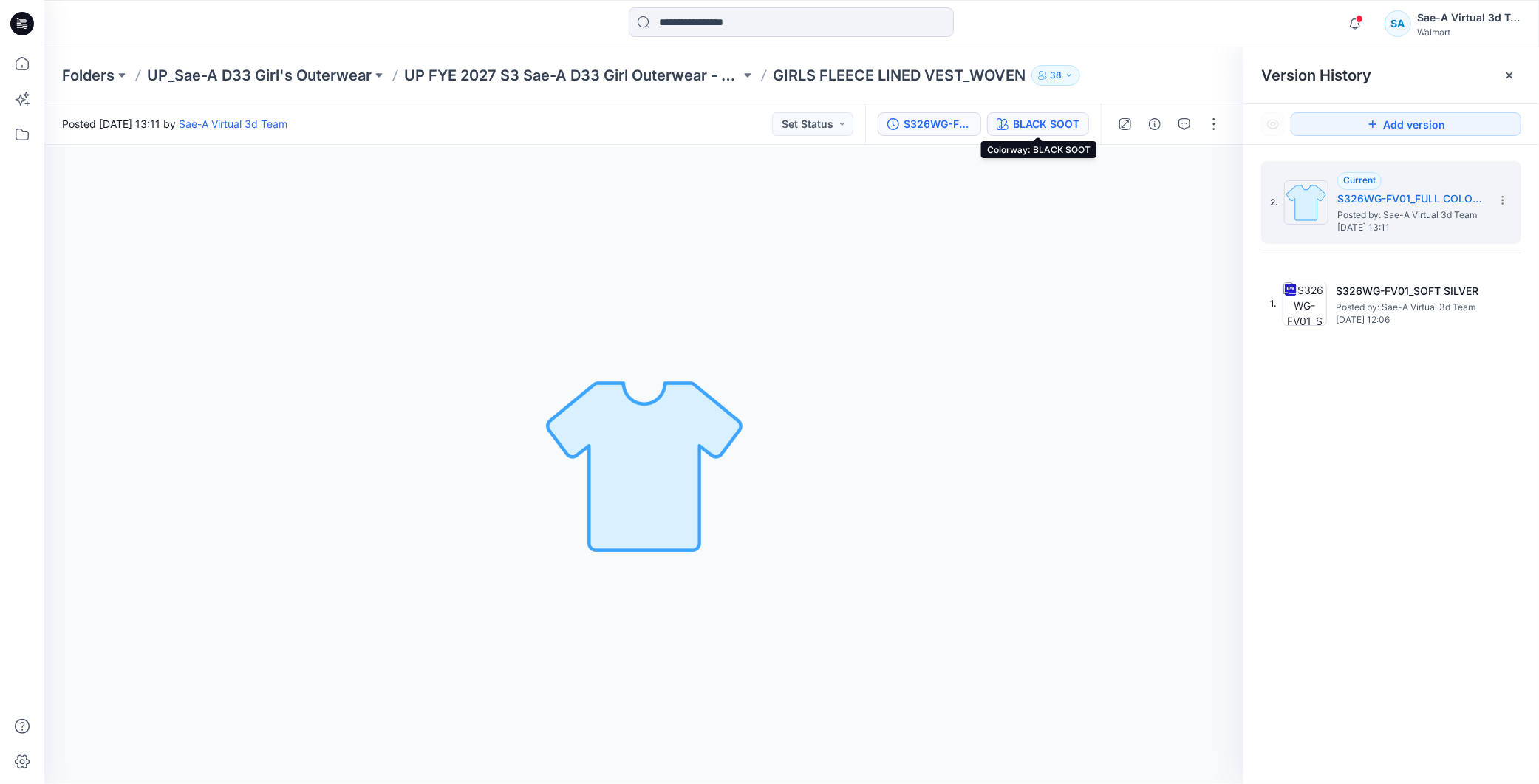
click at [1036, 130] on div "BLACK SOOT" at bounding box center [1046, 124] width 67 height 16
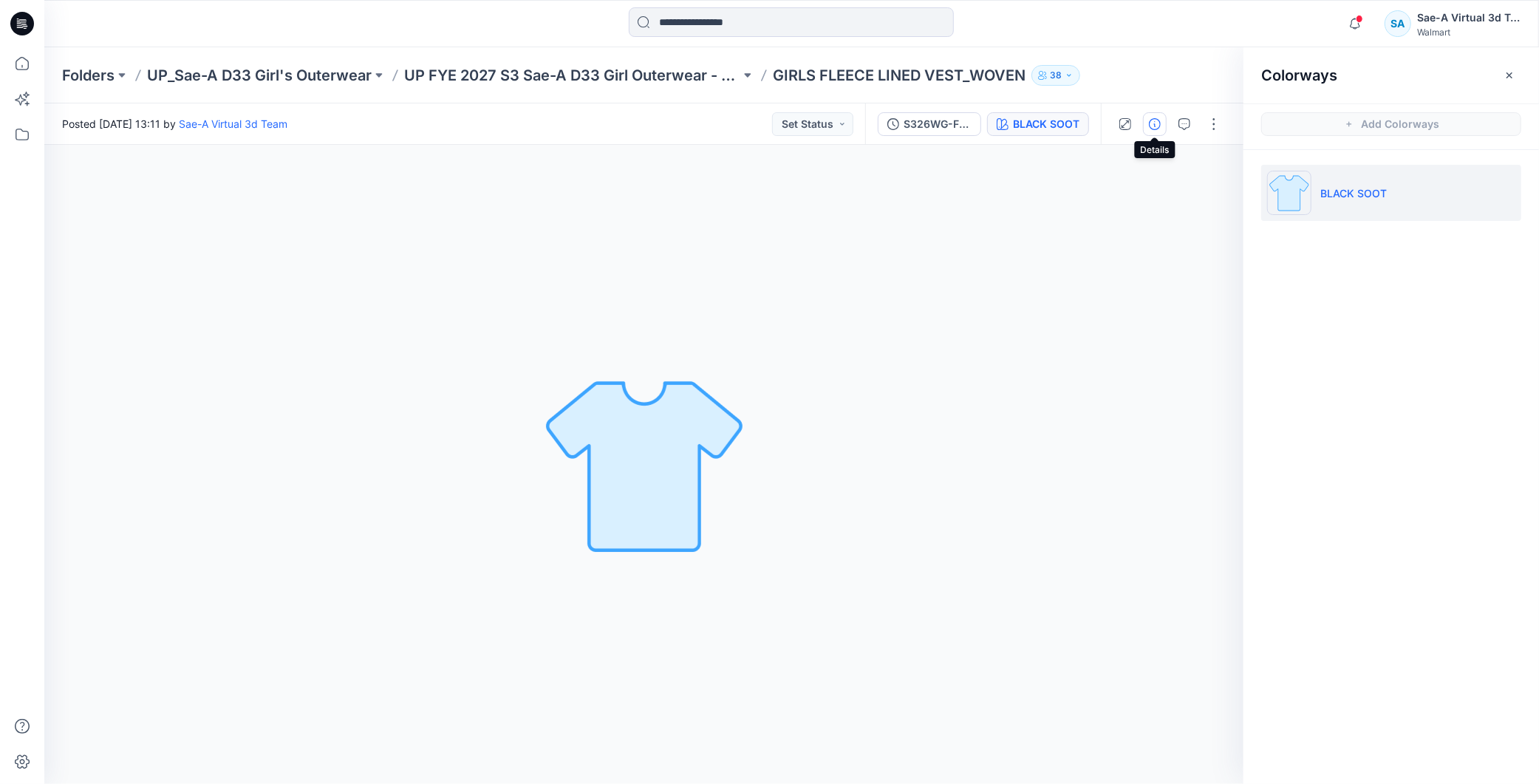
click at [1148, 130] on button "button" at bounding box center [1155, 124] width 24 height 24
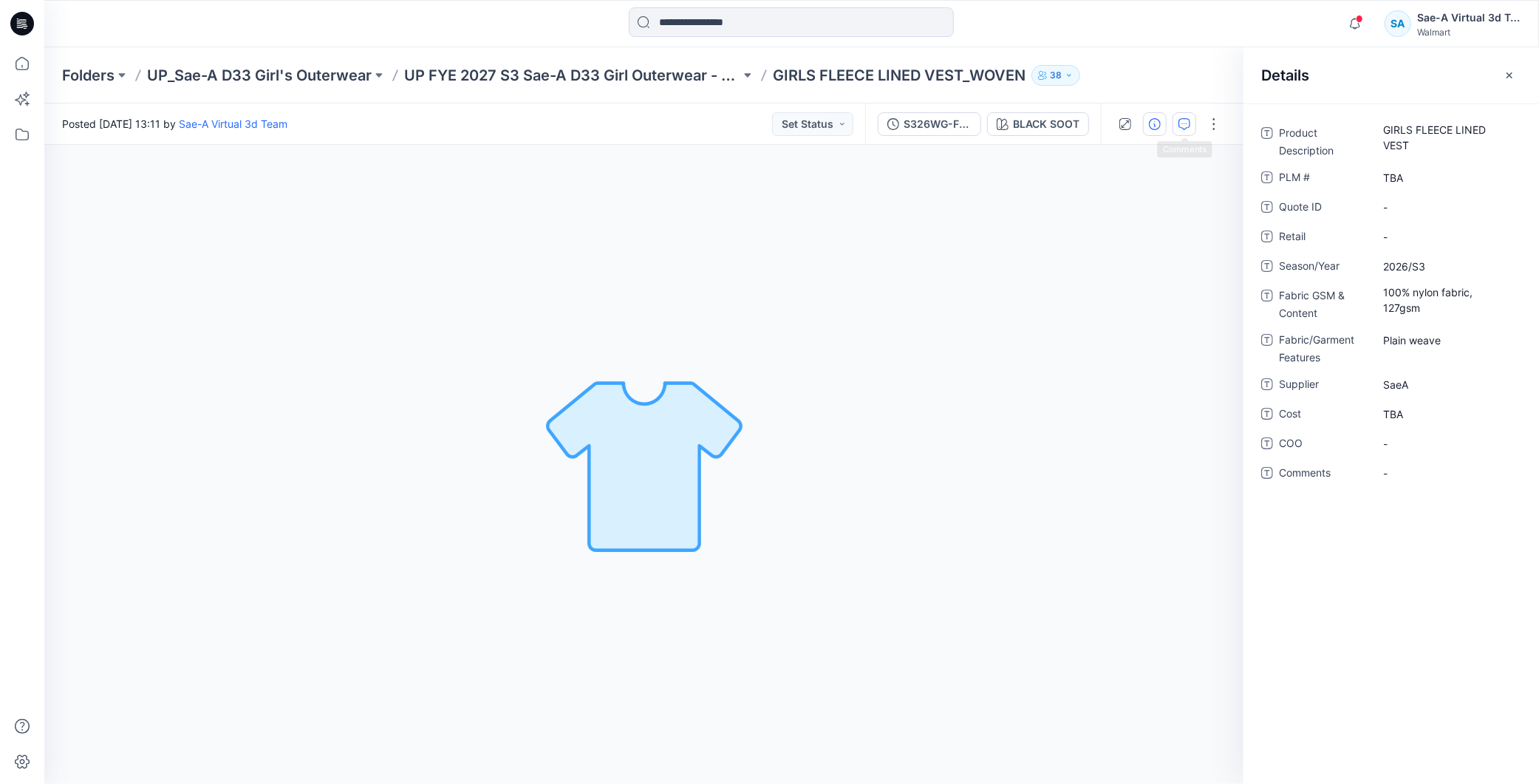
drag, startPoint x: 1178, startPoint y: 119, endPoint x: 1208, endPoint y: 117, distance: 30.1
click at [1178, 118] on icon "button" at bounding box center [1184, 124] width 12 height 12
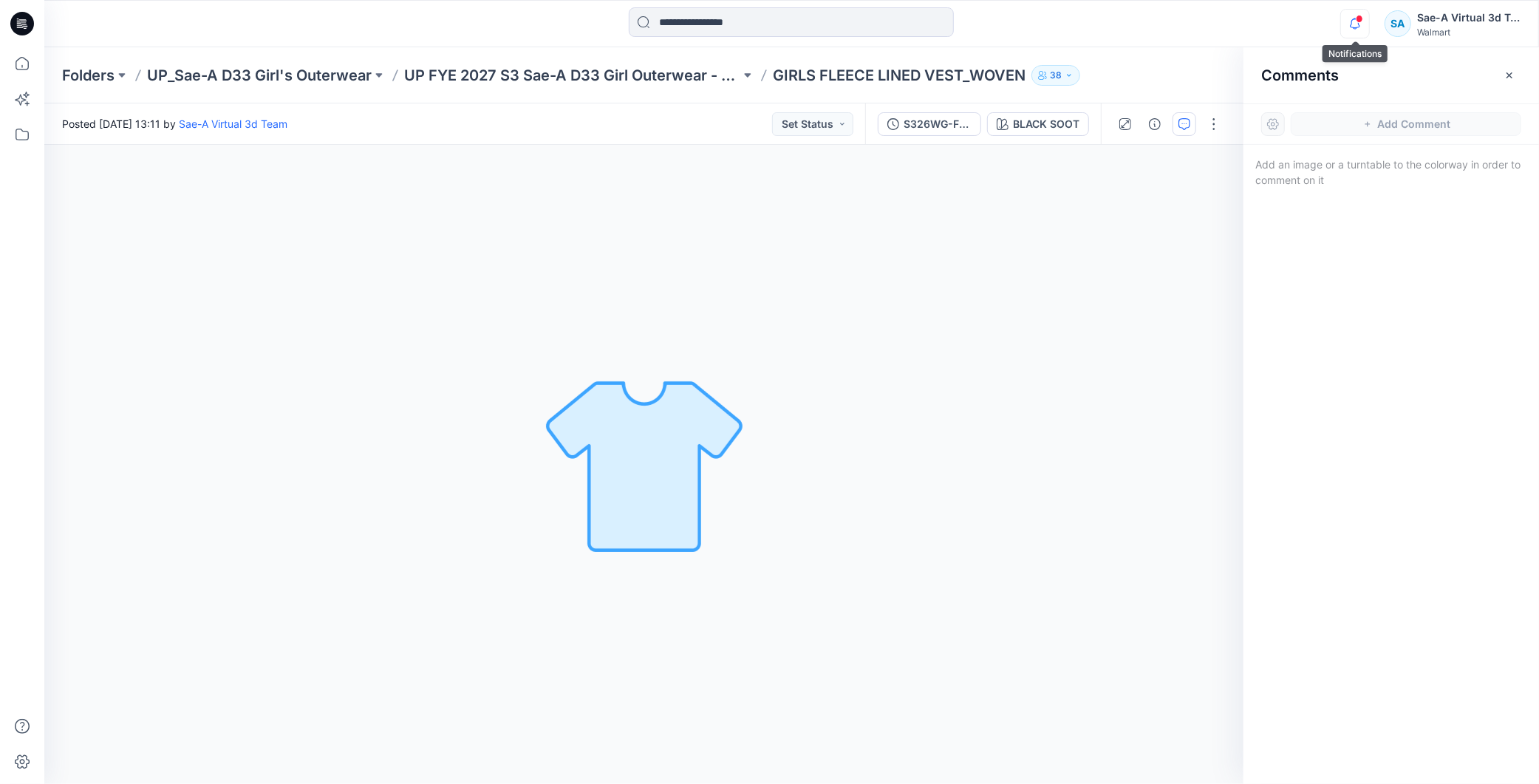
click at [1347, 15] on icon "button" at bounding box center [1355, 24] width 28 height 30
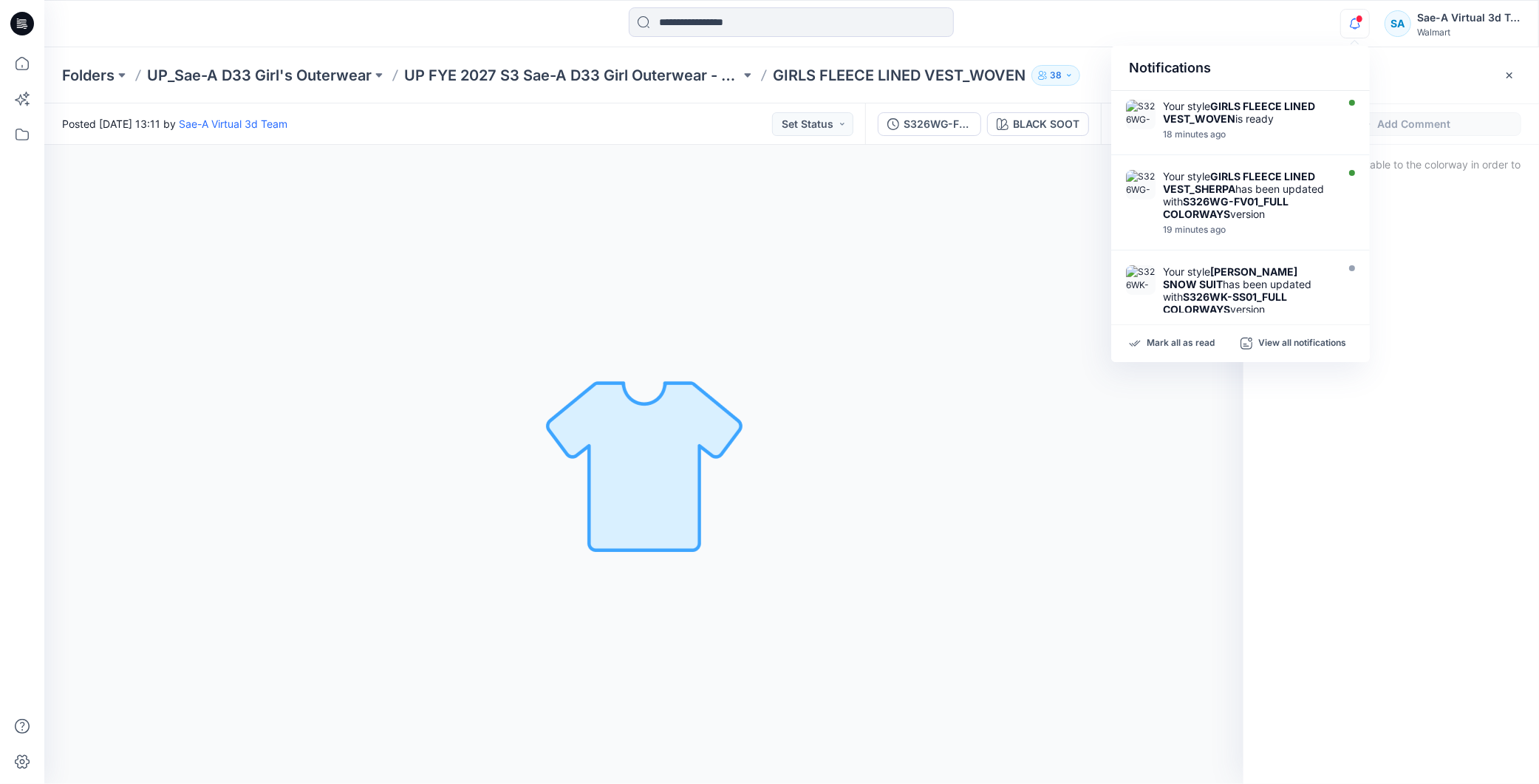
click at [1426, 392] on div at bounding box center [1391, 492] width 295 height 585
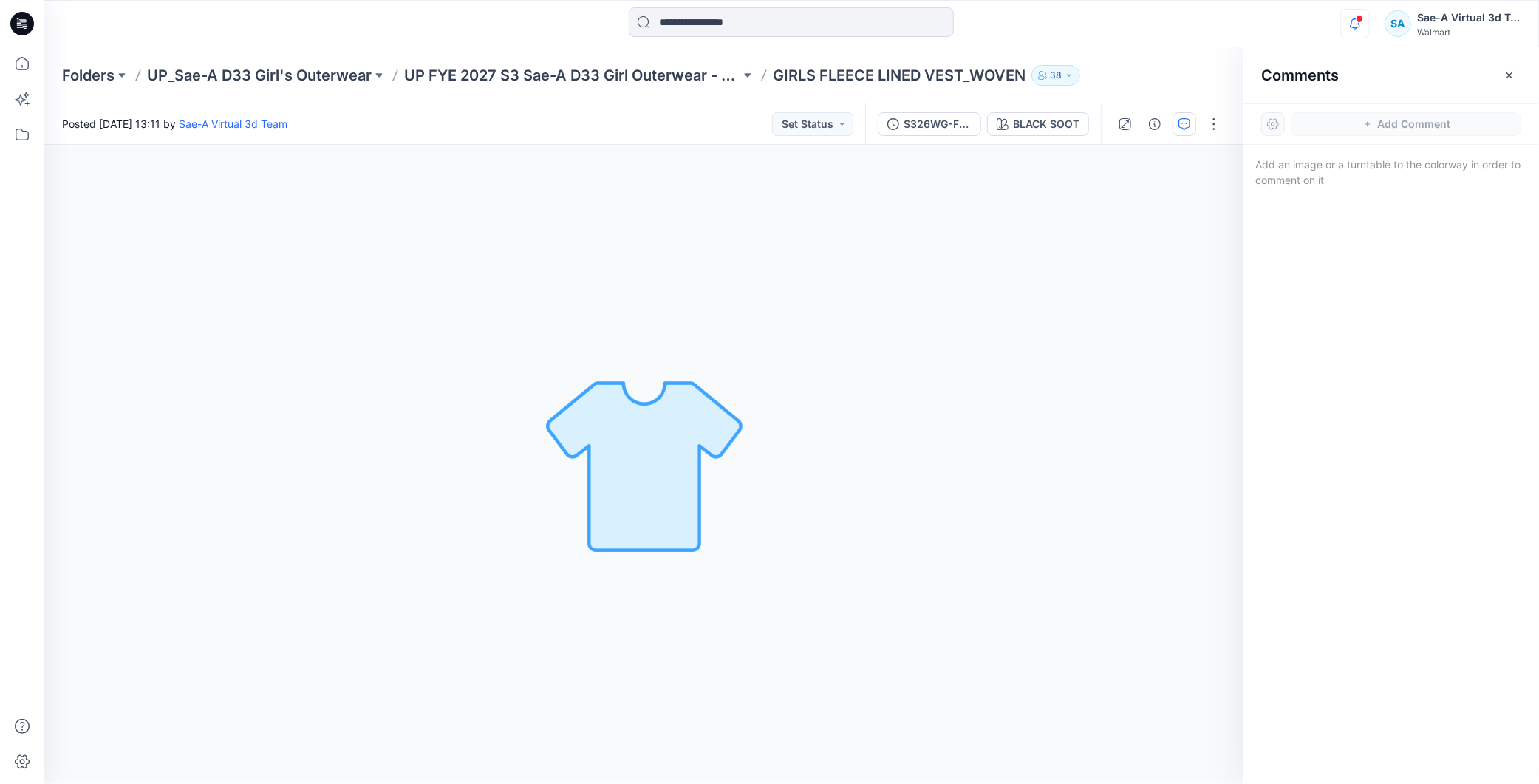
click at [1348, 25] on icon "button" at bounding box center [1355, 24] width 28 height 30
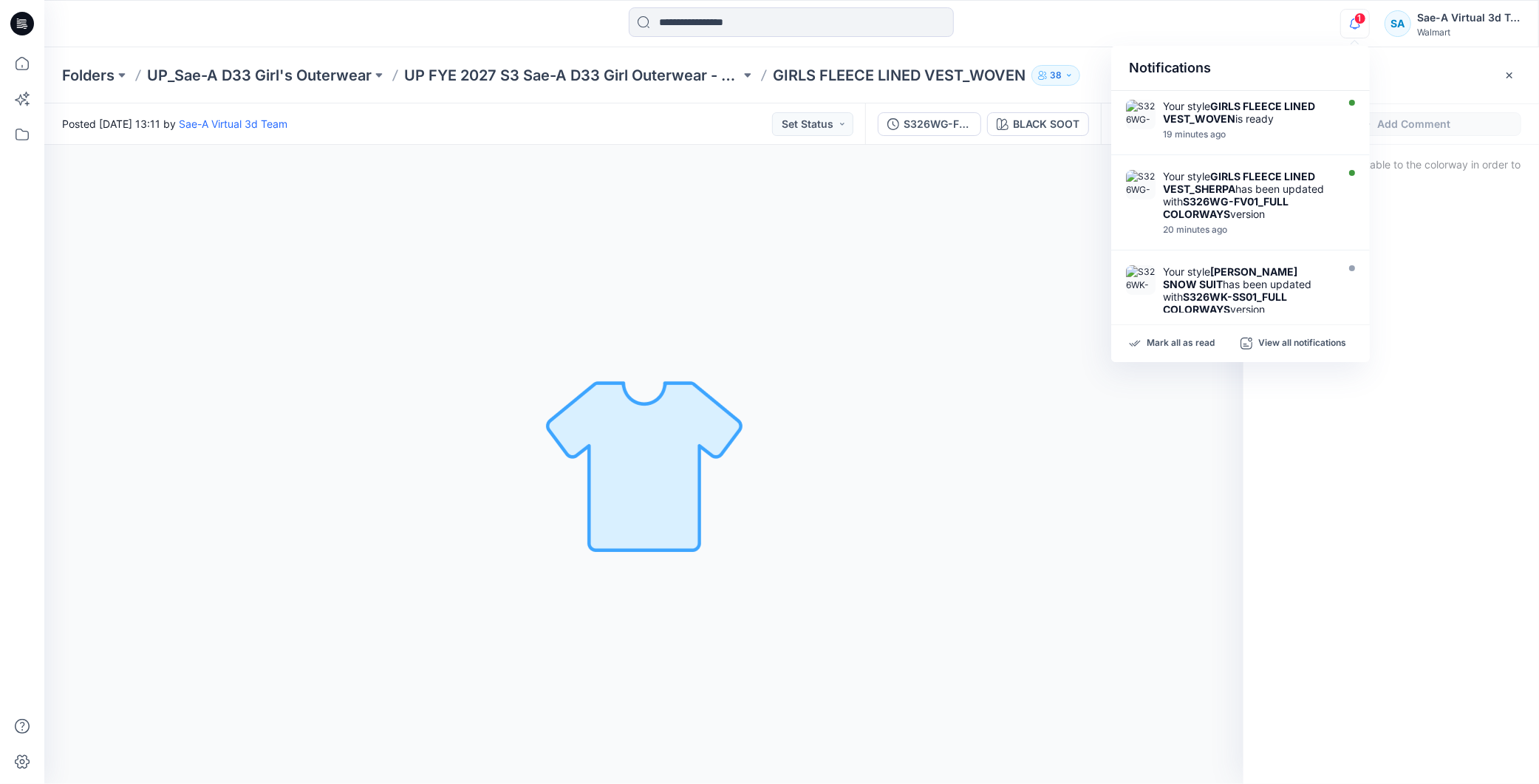
click at [1432, 585] on div at bounding box center [1391, 492] width 295 height 585
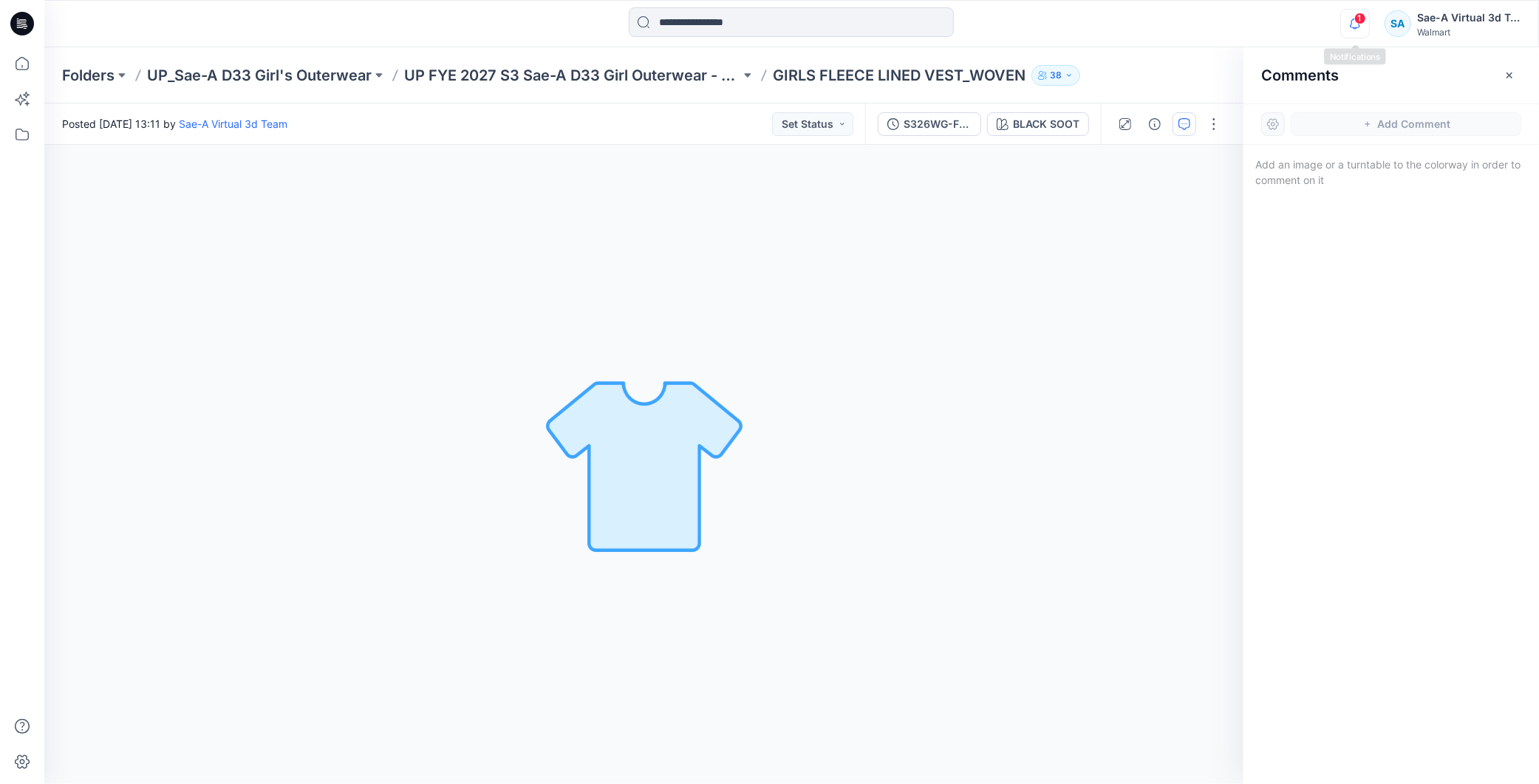
click at [1348, 30] on icon "button" at bounding box center [1355, 24] width 28 height 30
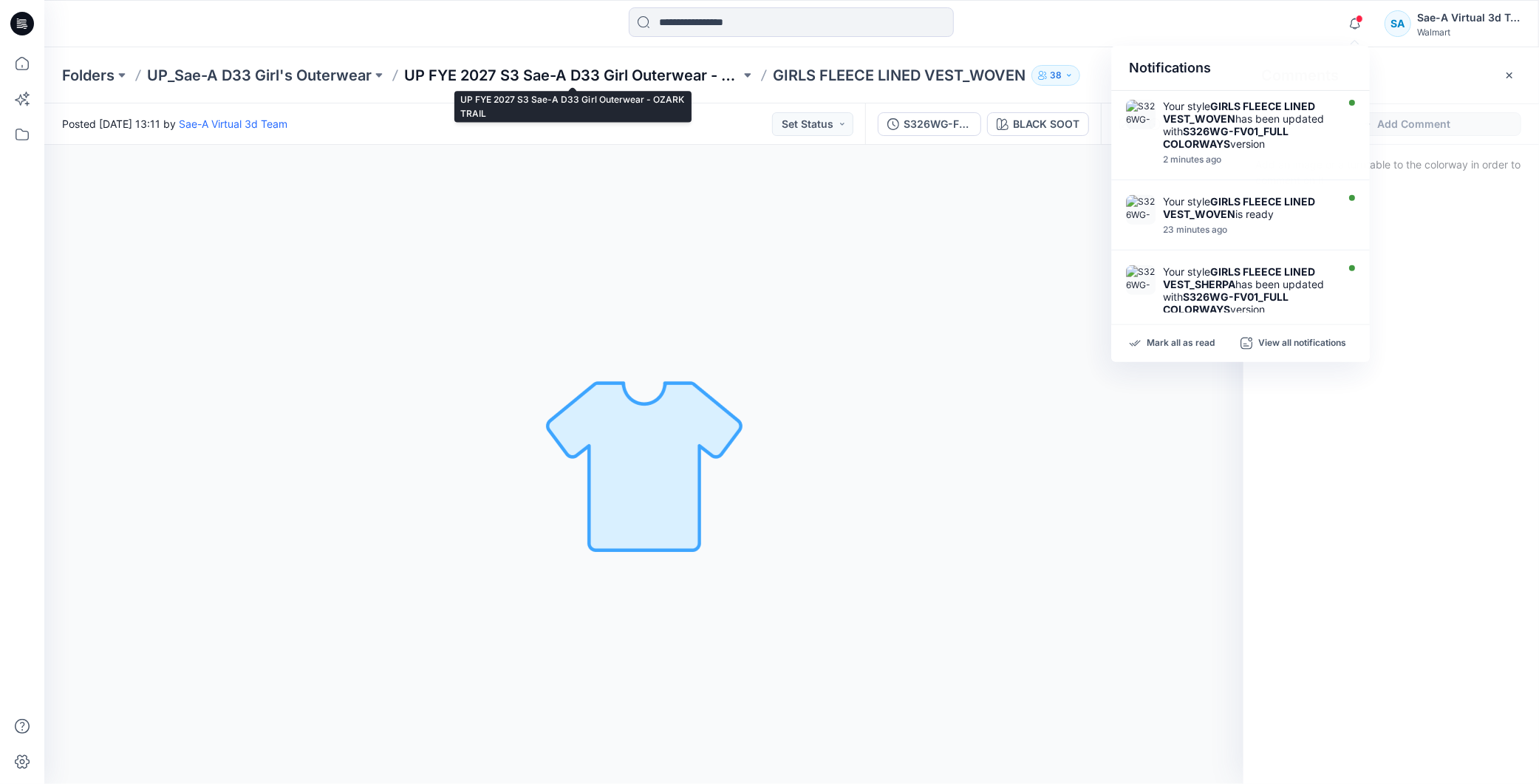
click at [680, 74] on p "UP FYE 2027 S3 Sae-A D33 Girl Outerwear - OZARK TRAIL" at bounding box center [572, 75] width 336 height 21
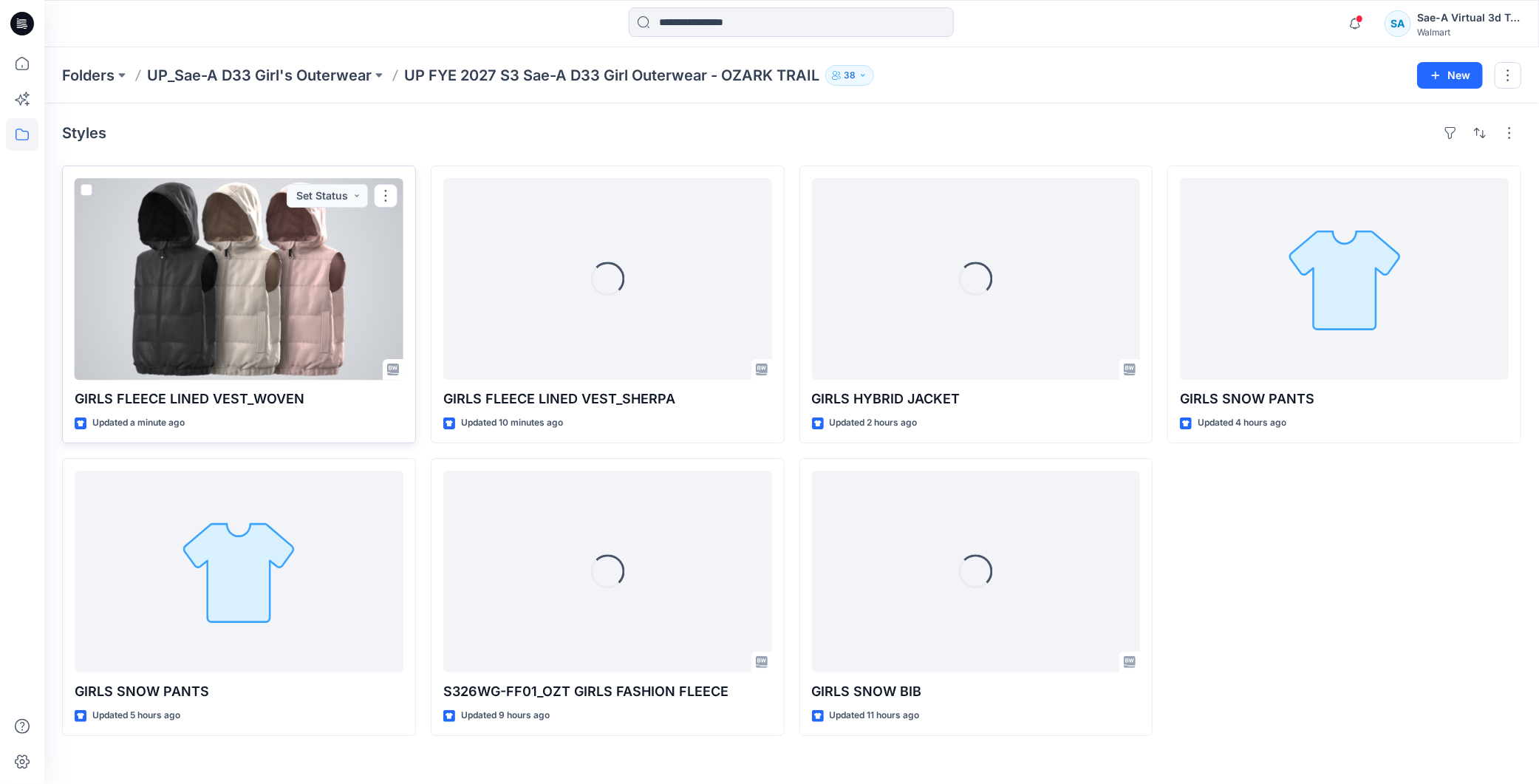
click at [274, 305] on div at bounding box center [239, 278] width 329 height 202
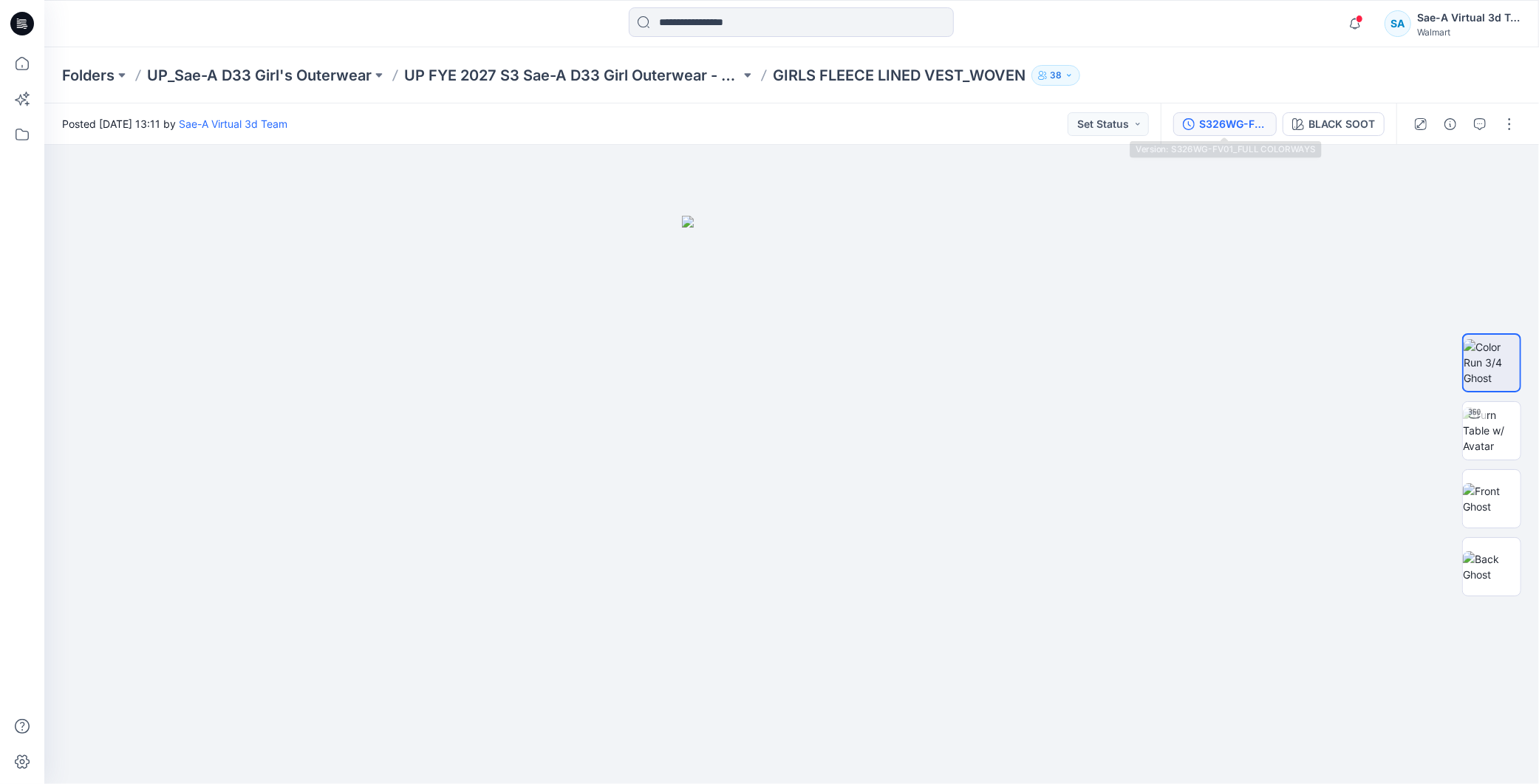
click at [1241, 124] on div "S326WG-FV01_FULL COLORWAYS" at bounding box center [1233, 124] width 68 height 16
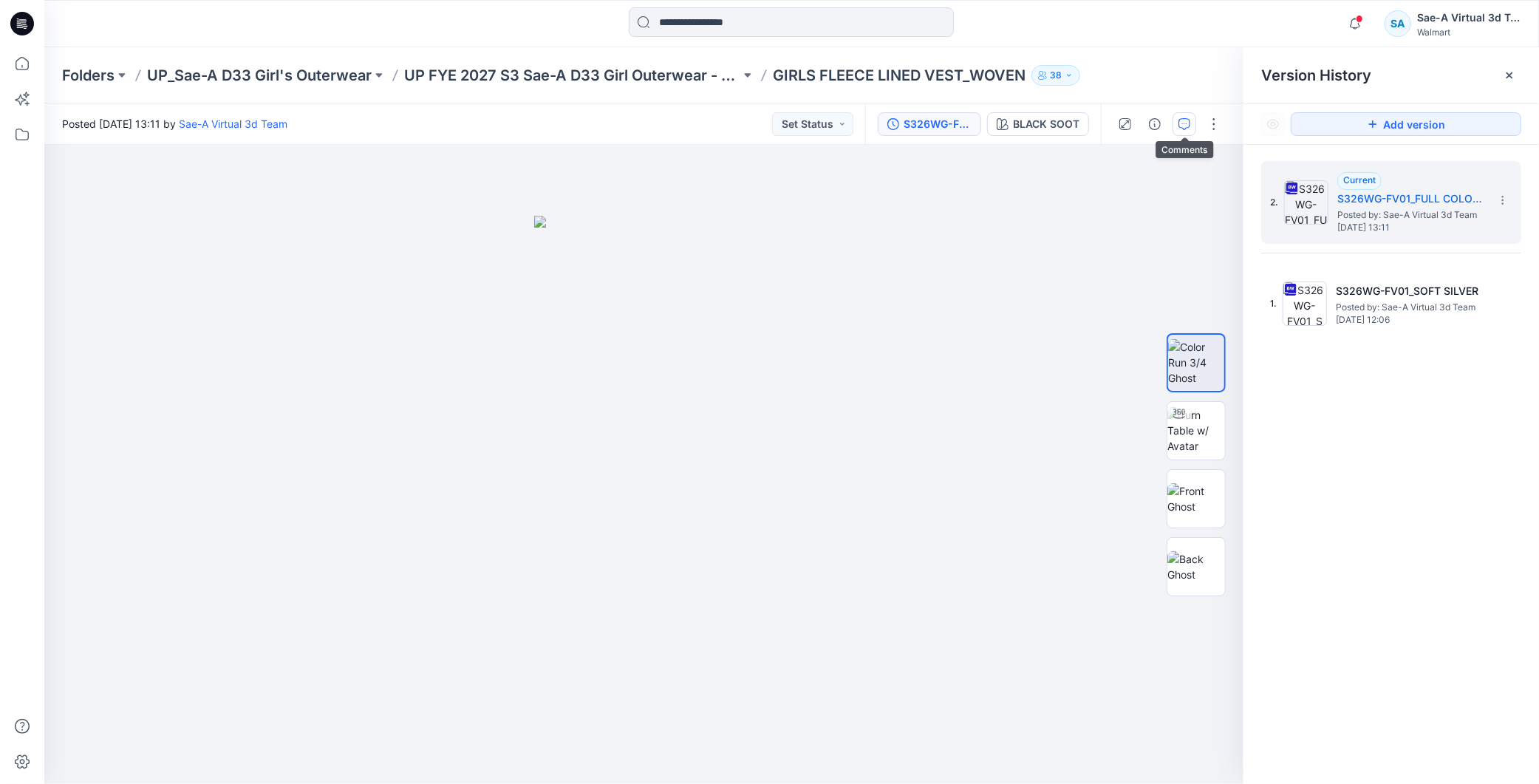
click at [1175, 121] on button "button" at bounding box center [1185, 124] width 24 height 24
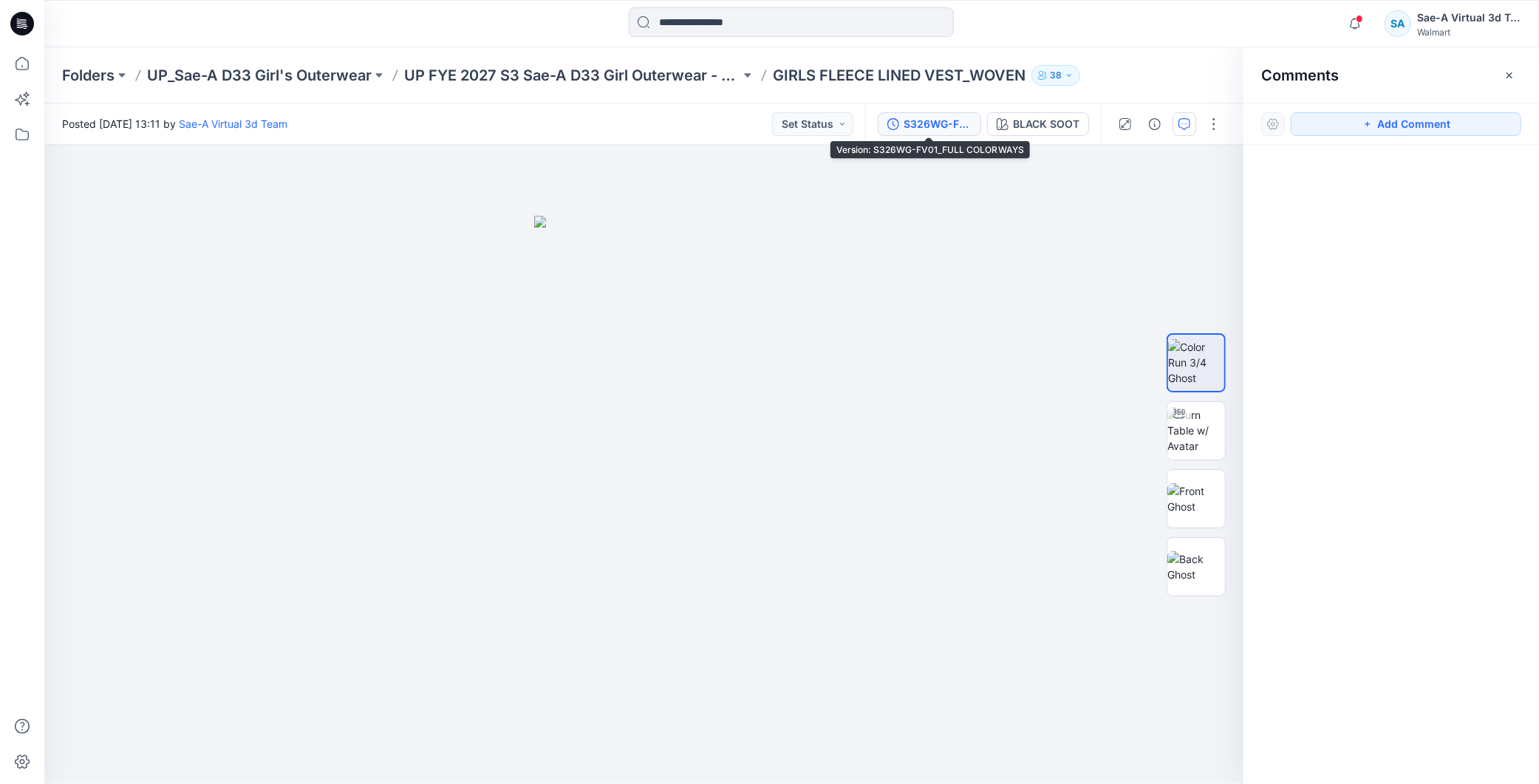
click at [949, 124] on div "S326WG-FV01_FULL COLORWAYS" at bounding box center [938, 124] width 68 height 16
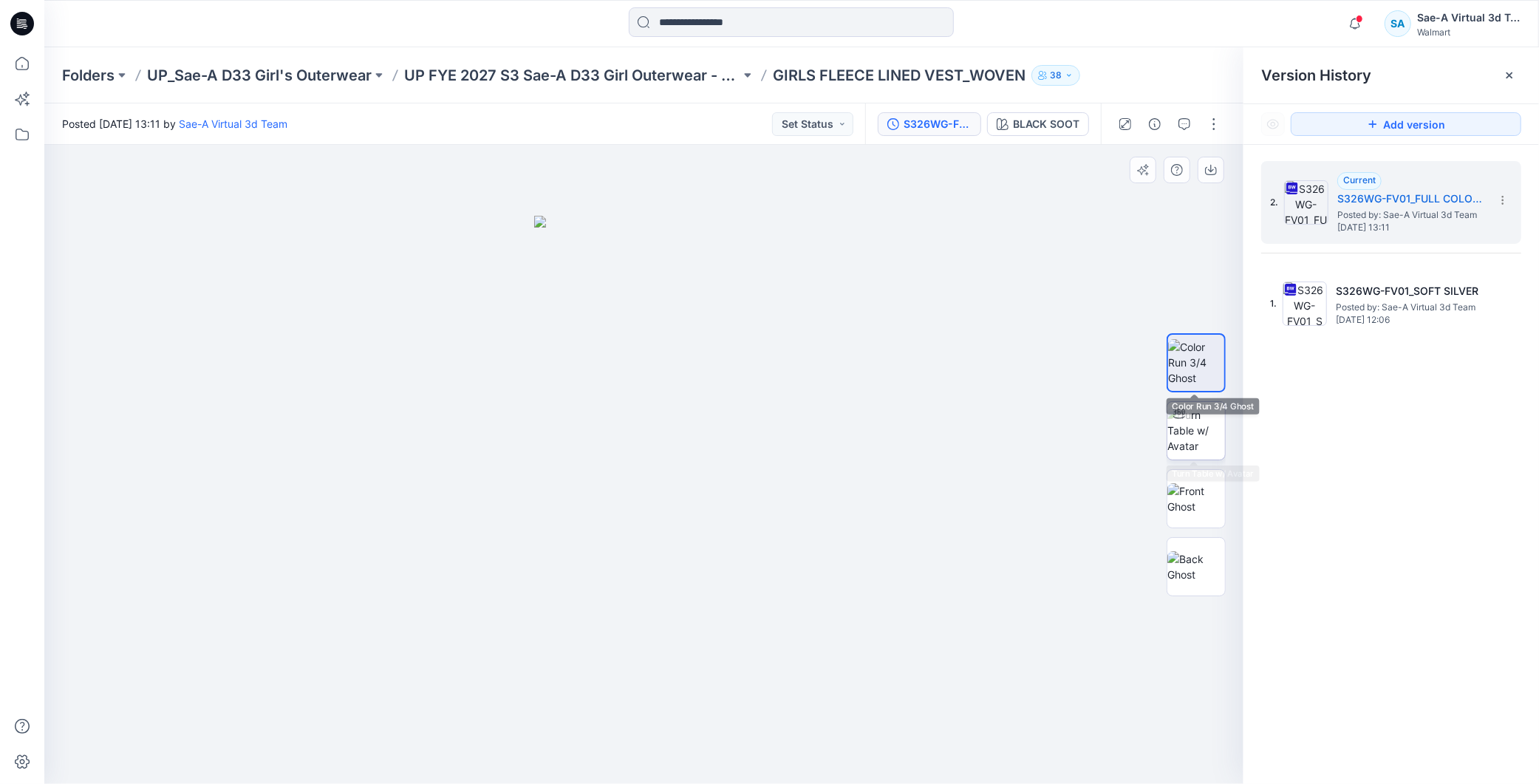
click at [1198, 422] on img at bounding box center [1196, 430] width 58 height 47
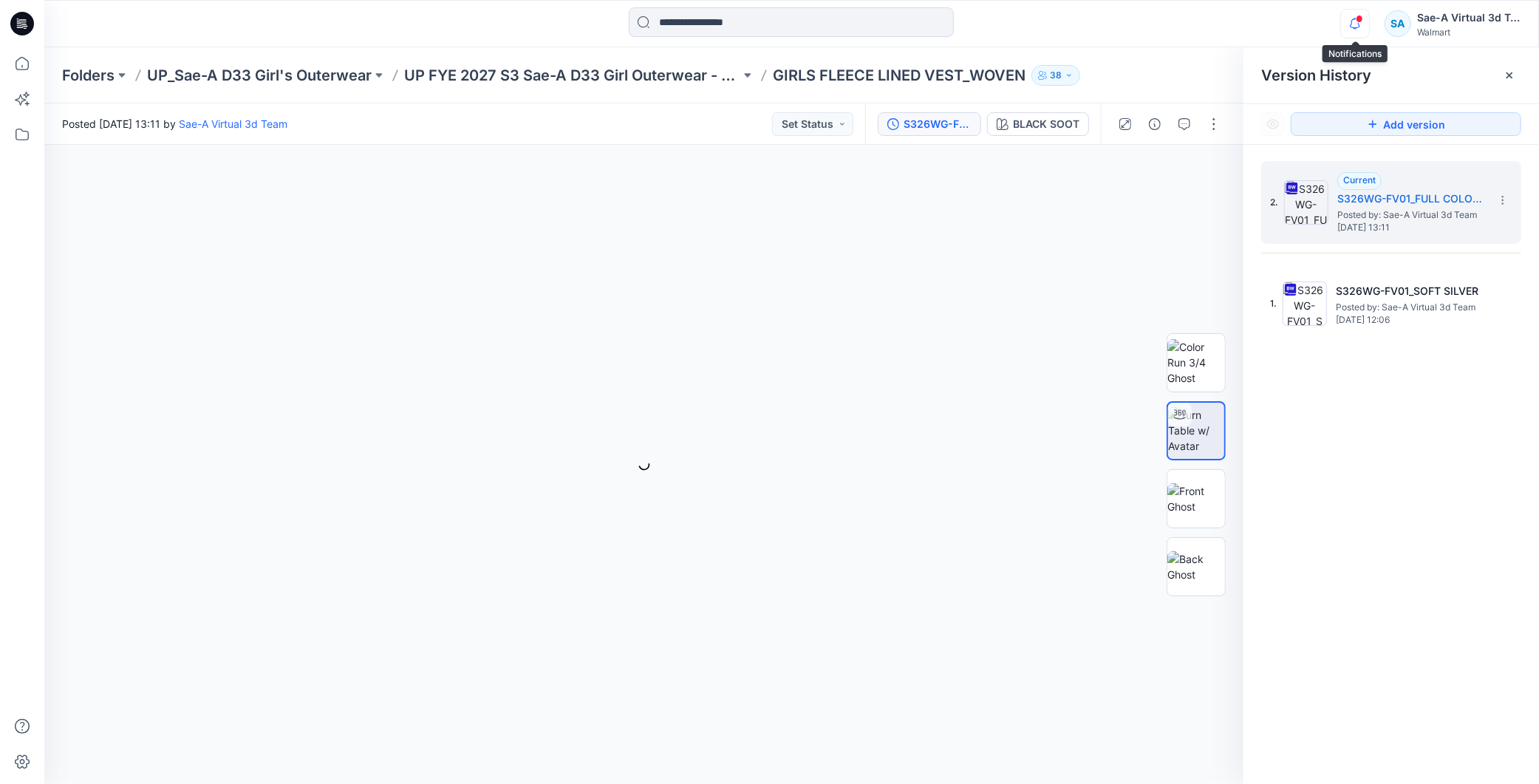
click at [1353, 18] on icon "button" at bounding box center [1355, 24] width 28 height 30
drag, startPoint x: 794, startPoint y: 301, endPoint x: 791, endPoint y: 355, distance: 54.1
drag, startPoint x: 653, startPoint y: 777, endPoint x: 729, endPoint y: 748, distance: 81.3
click at [752, 772] on div at bounding box center [644, 464] width 1199 height 639
drag, startPoint x: 763, startPoint y: 759, endPoint x: 793, endPoint y: 739, distance: 36.1
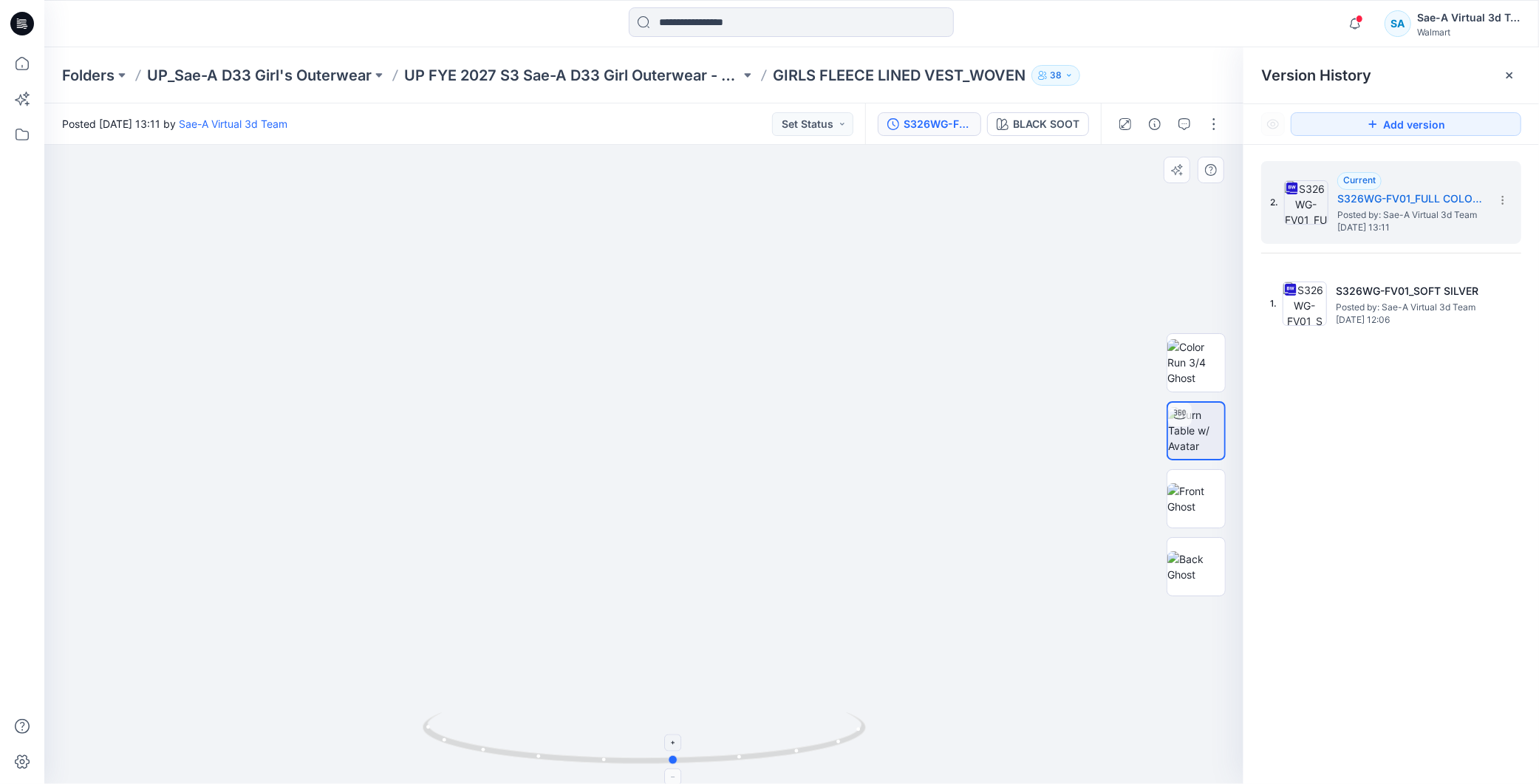
click at [793, 739] on icon at bounding box center [646, 740] width 447 height 55
click at [1190, 118] on icon "button" at bounding box center [1184, 124] width 12 height 12
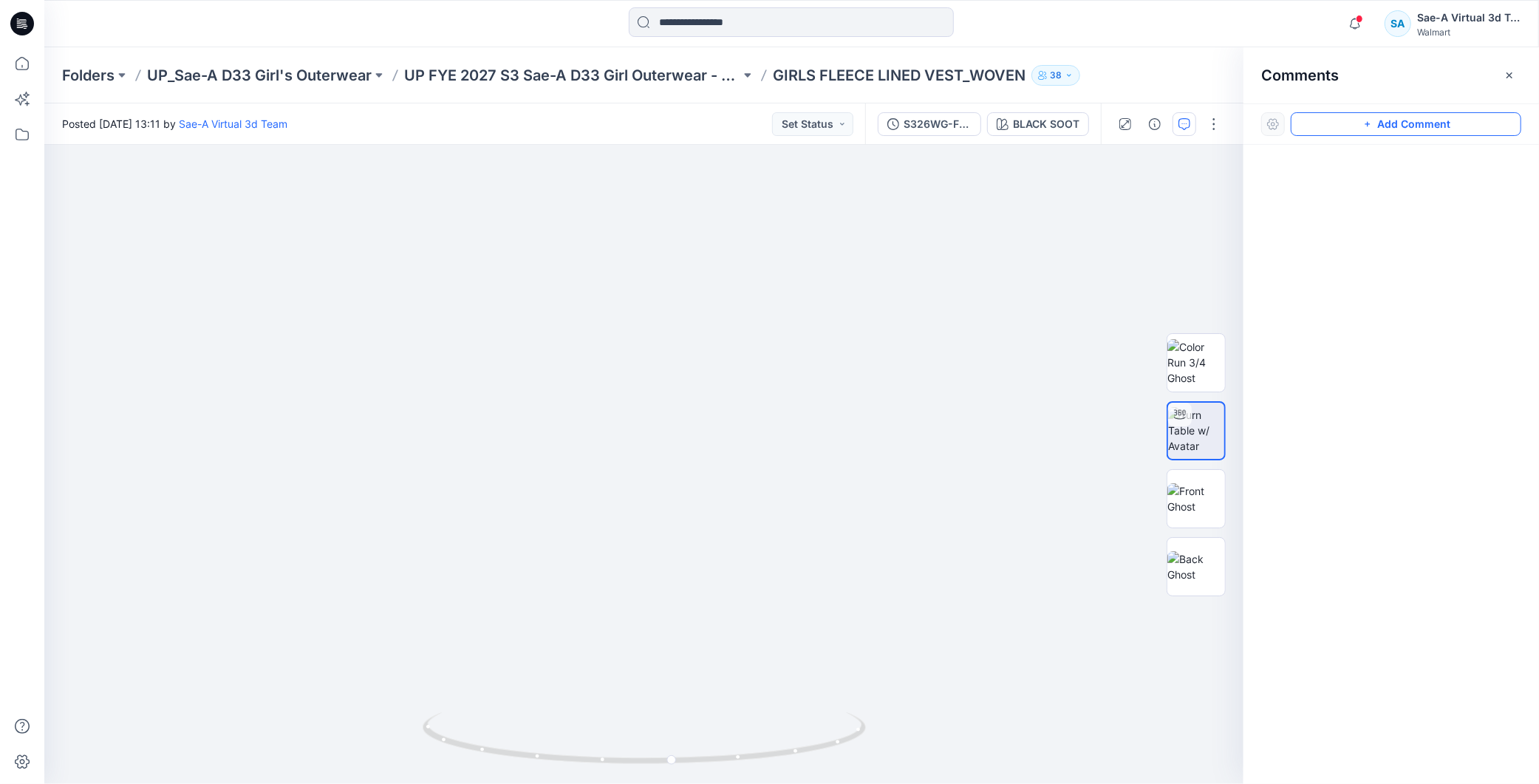
drag, startPoint x: 1413, startPoint y: 114, endPoint x: 1393, endPoint y: 119, distance: 20.6
click at [1413, 114] on button "Add Comment" at bounding box center [1406, 124] width 231 height 24
click at [133, 183] on div "1" at bounding box center [644, 464] width 1199 height 639
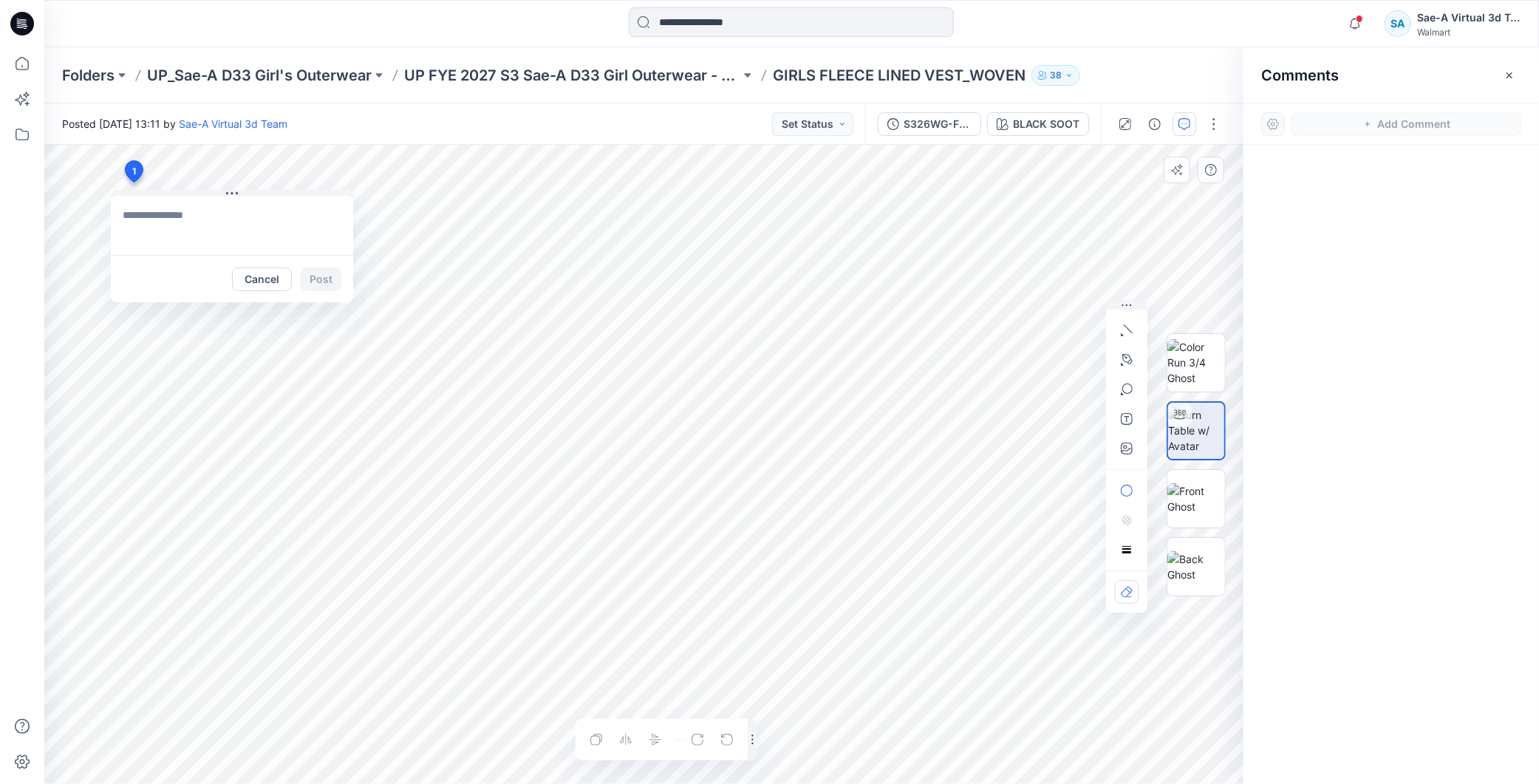
type textarea "**********"
click at [338, 269] on button "Post" at bounding box center [321, 279] width 41 height 24
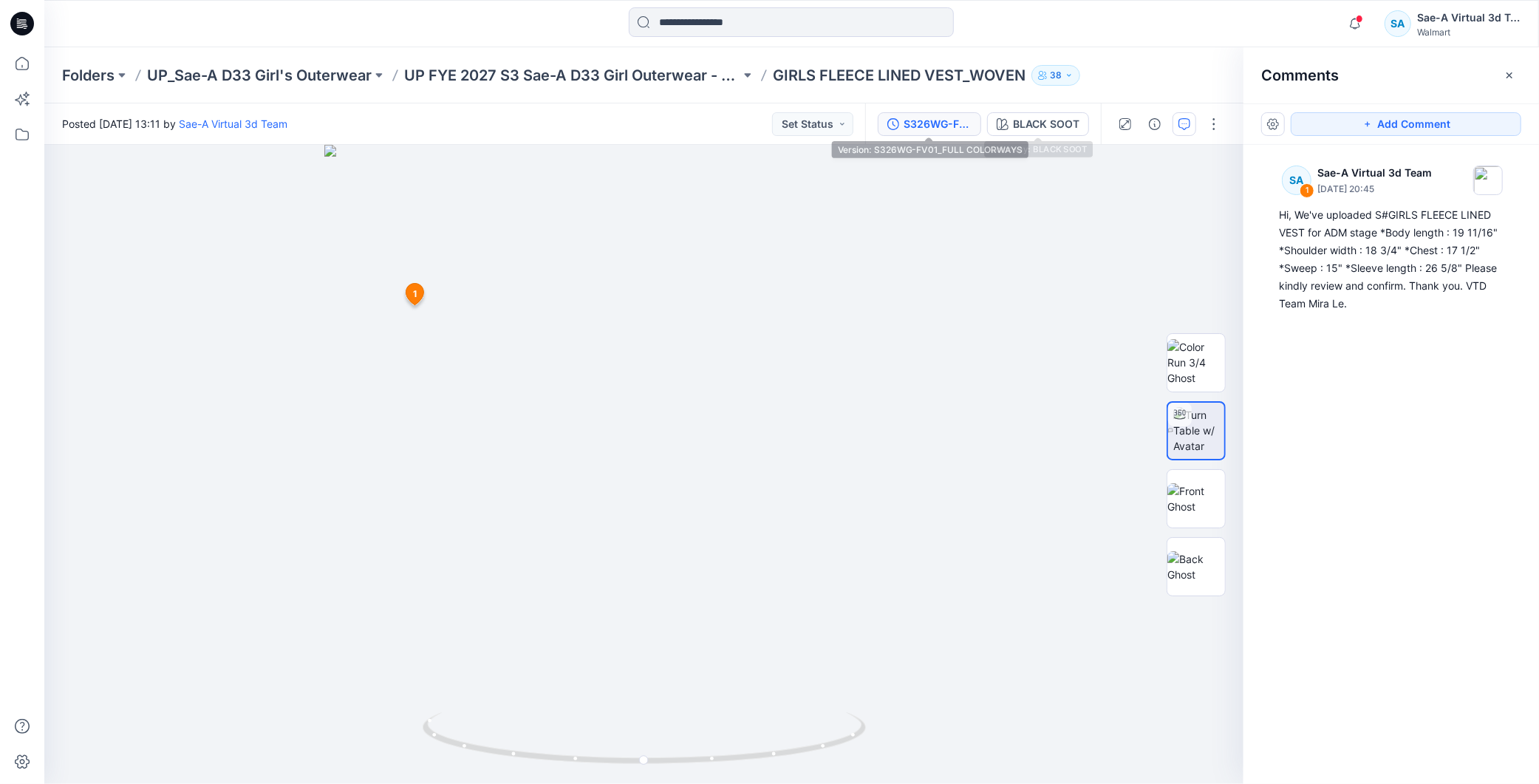
click at [943, 117] on div "S326WG-FV01_FULL COLORWAYS" at bounding box center [938, 124] width 68 height 16
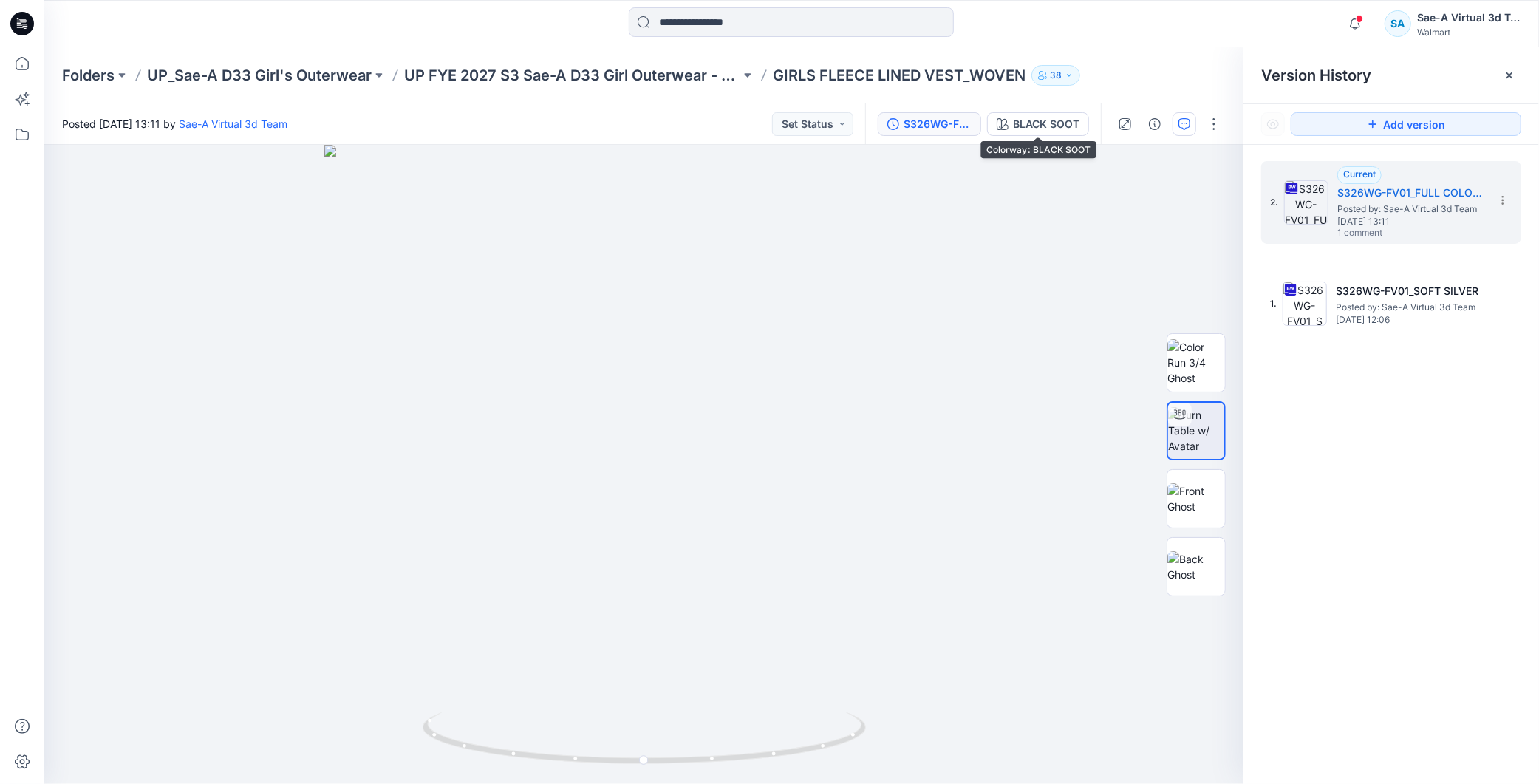
click at [1028, 122] on div "BLACK SOOT" at bounding box center [1046, 124] width 67 height 16
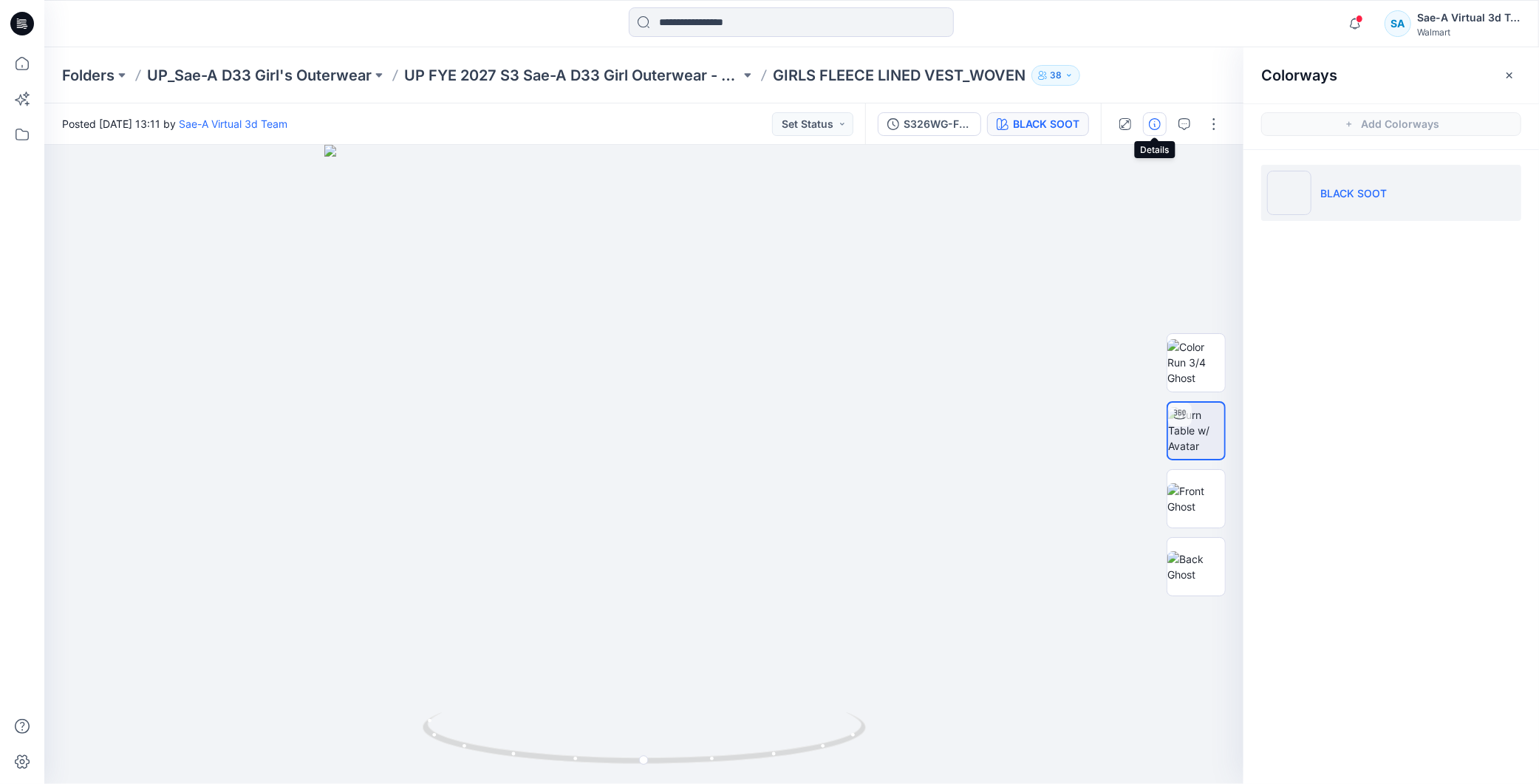
click at [1151, 122] on icon "button" at bounding box center [1155, 124] width 12 height 12
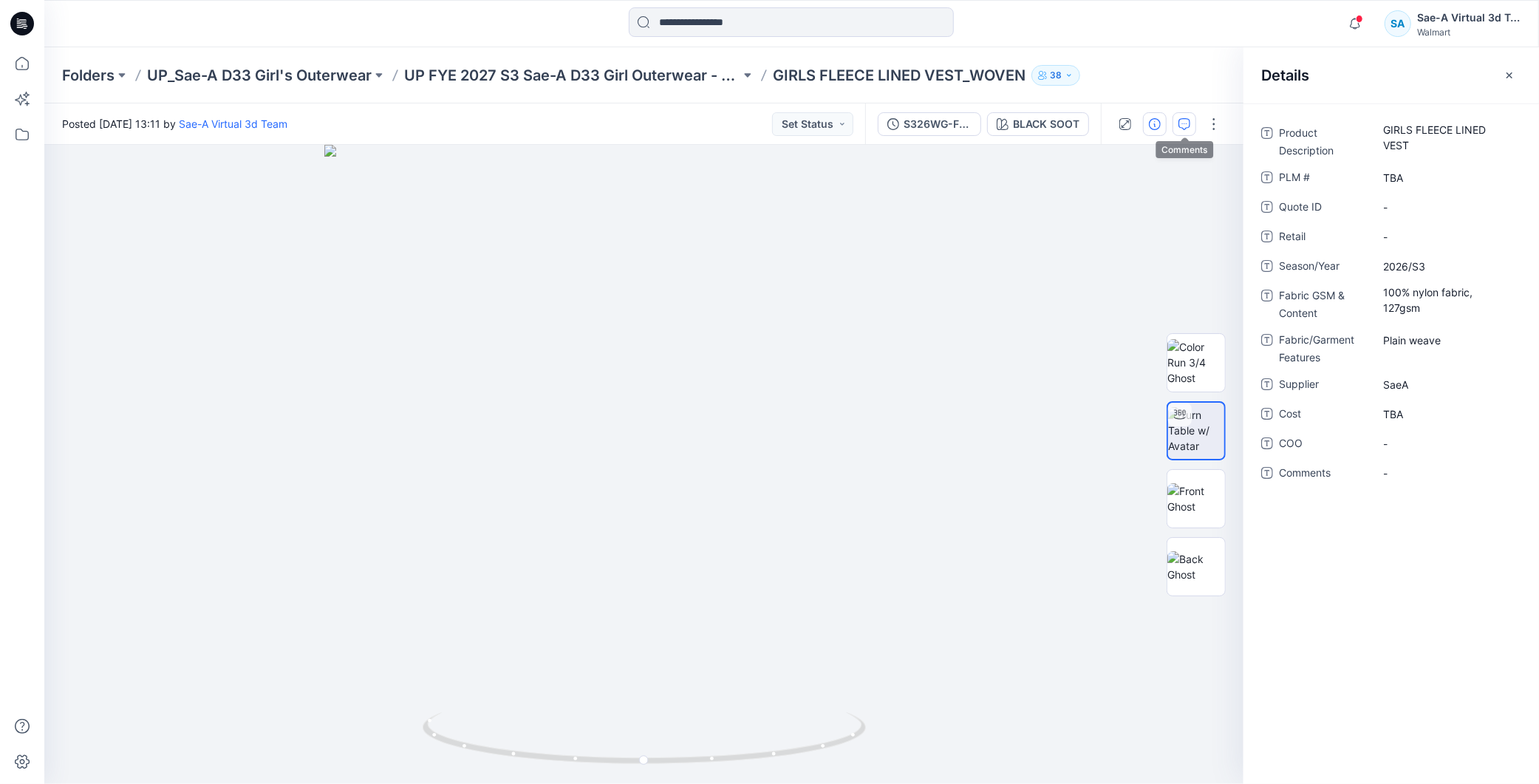
click at [1187, 130] on button "button" at bounding box center [1185, 124] width 24 height 24
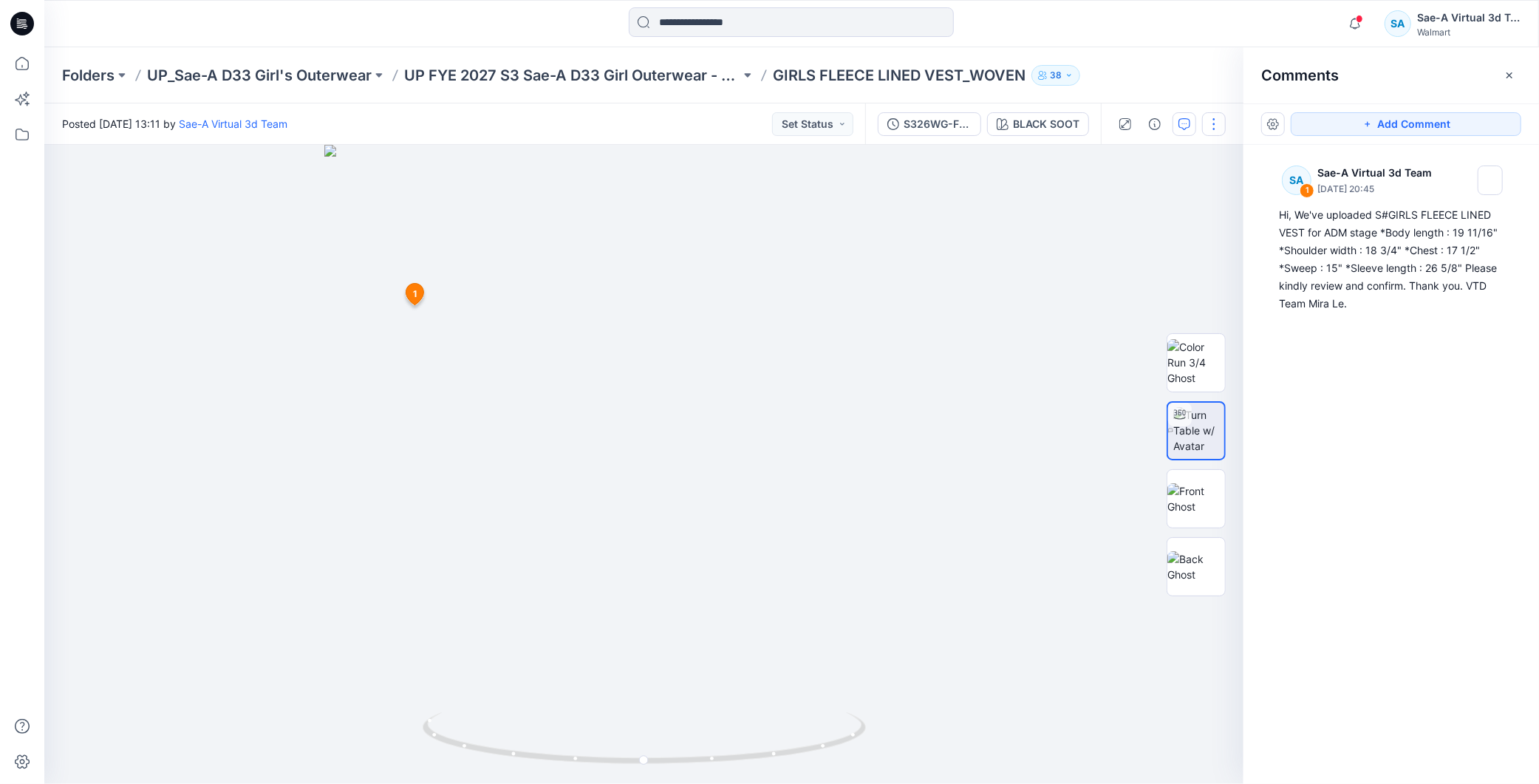
click at [1215, 130] on button "button" at bounding box center [1214, 124] width 24 height 24
click at [1150, 196] on button "Edit" at bounding box center [1152, 199] width 136 height 28
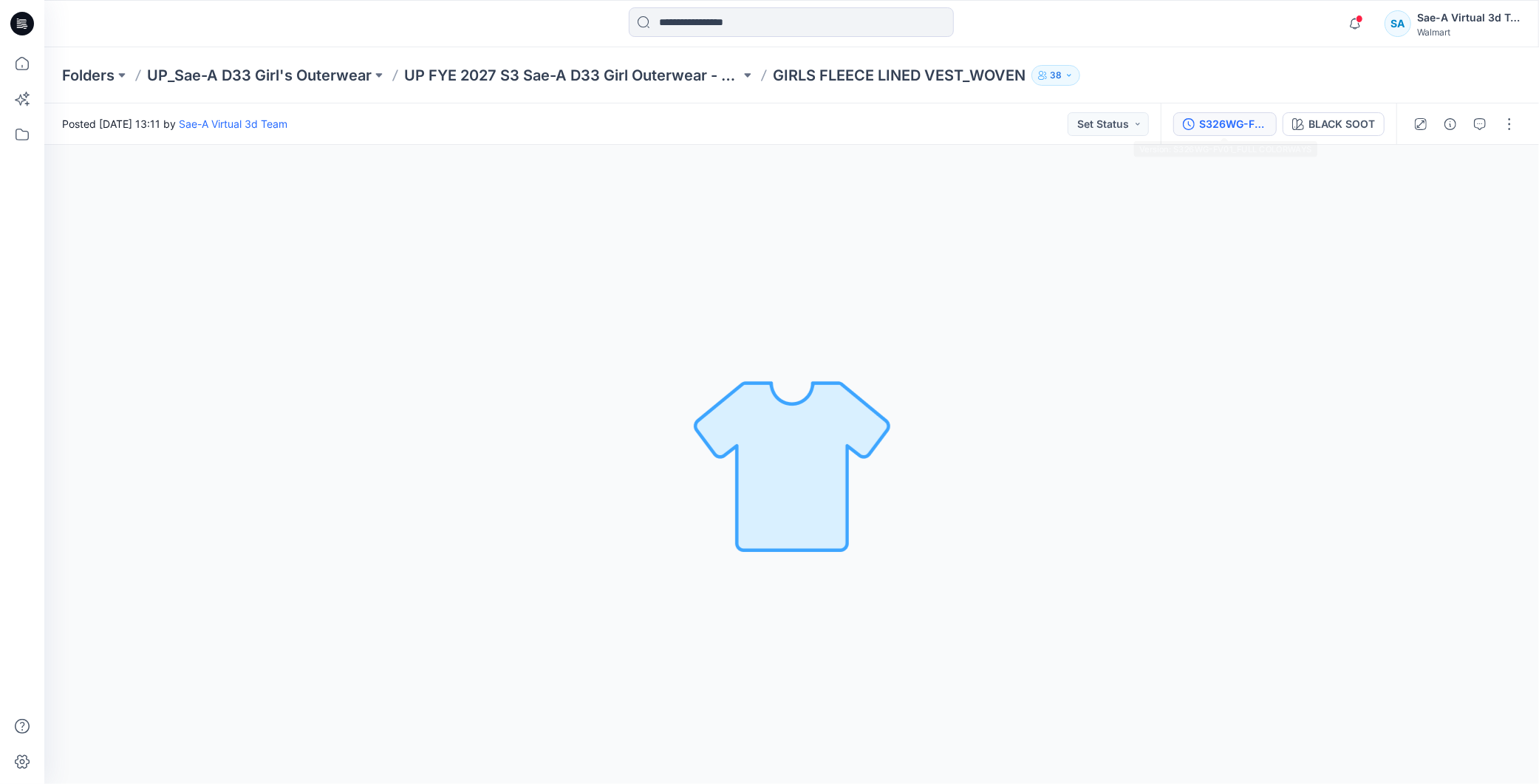
click at [1234, 120] on div "S326WG-FV01_FULL COLORWAYS" at bounding box center [1233, 124] width 68 height 16
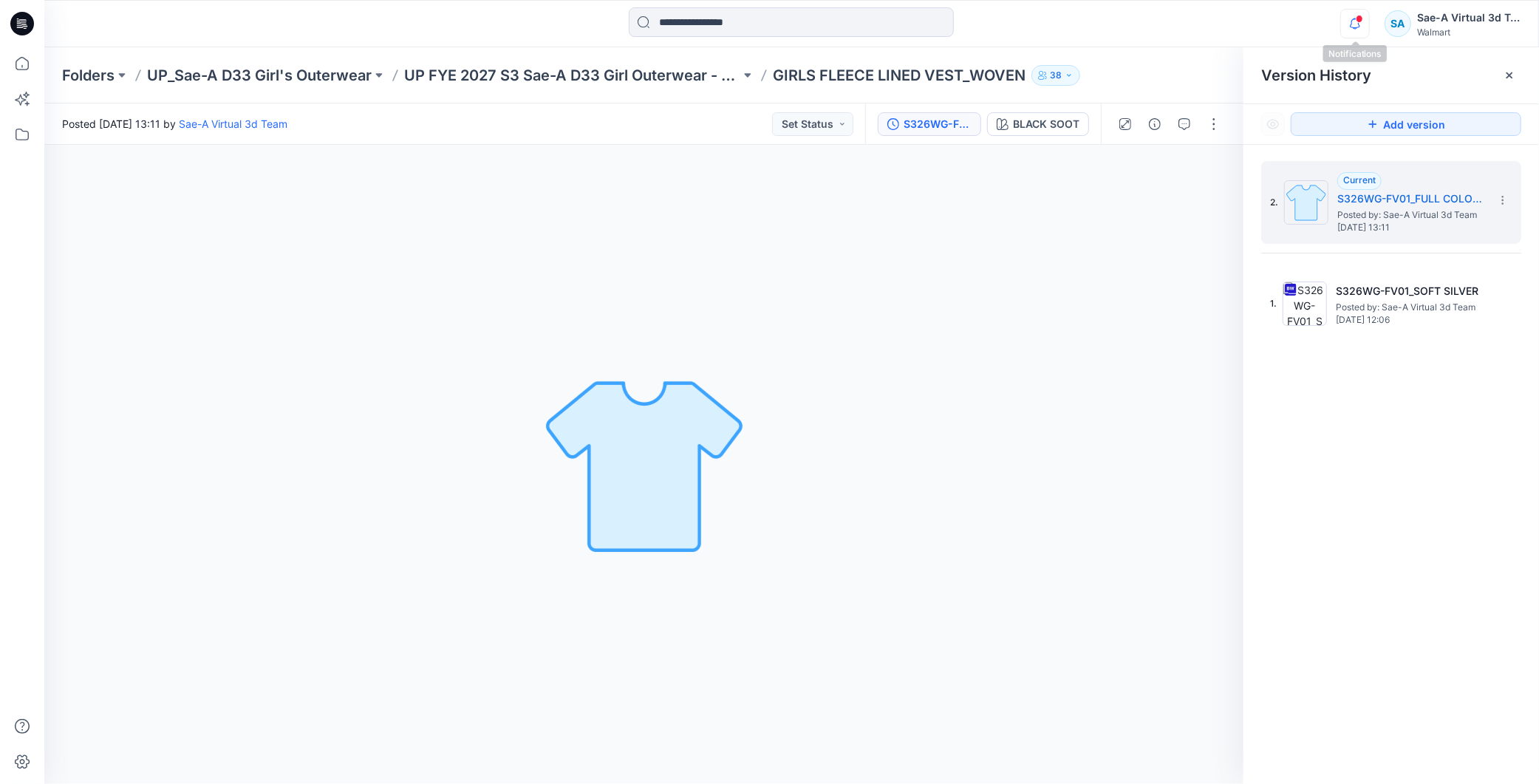
click at [1342, 20] on icon "button" at bounding box center [1355, 24] width 28 height 30
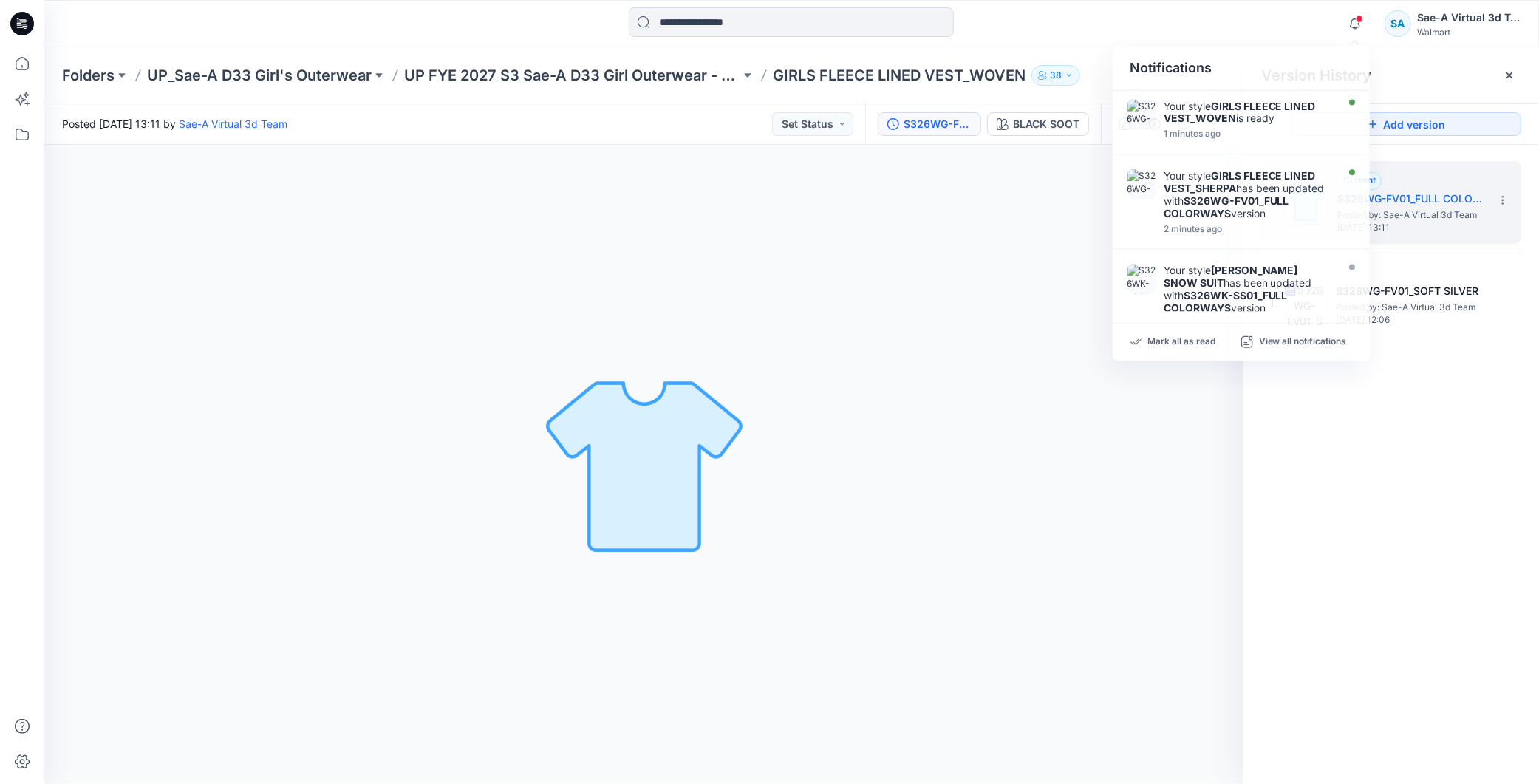
drag, startPoint x: 1456, startPoint y: 548, endPoint x: 1206, endPoint y: 201, distance: 427.7
click at [1452, 537] on div "2. Current S326WG-FV01_FULL COLORWAYS Posted by: Sae-A Virtual 3d Team [DATE] 1…" at bounding box center [1391, 475] width 295 height 660
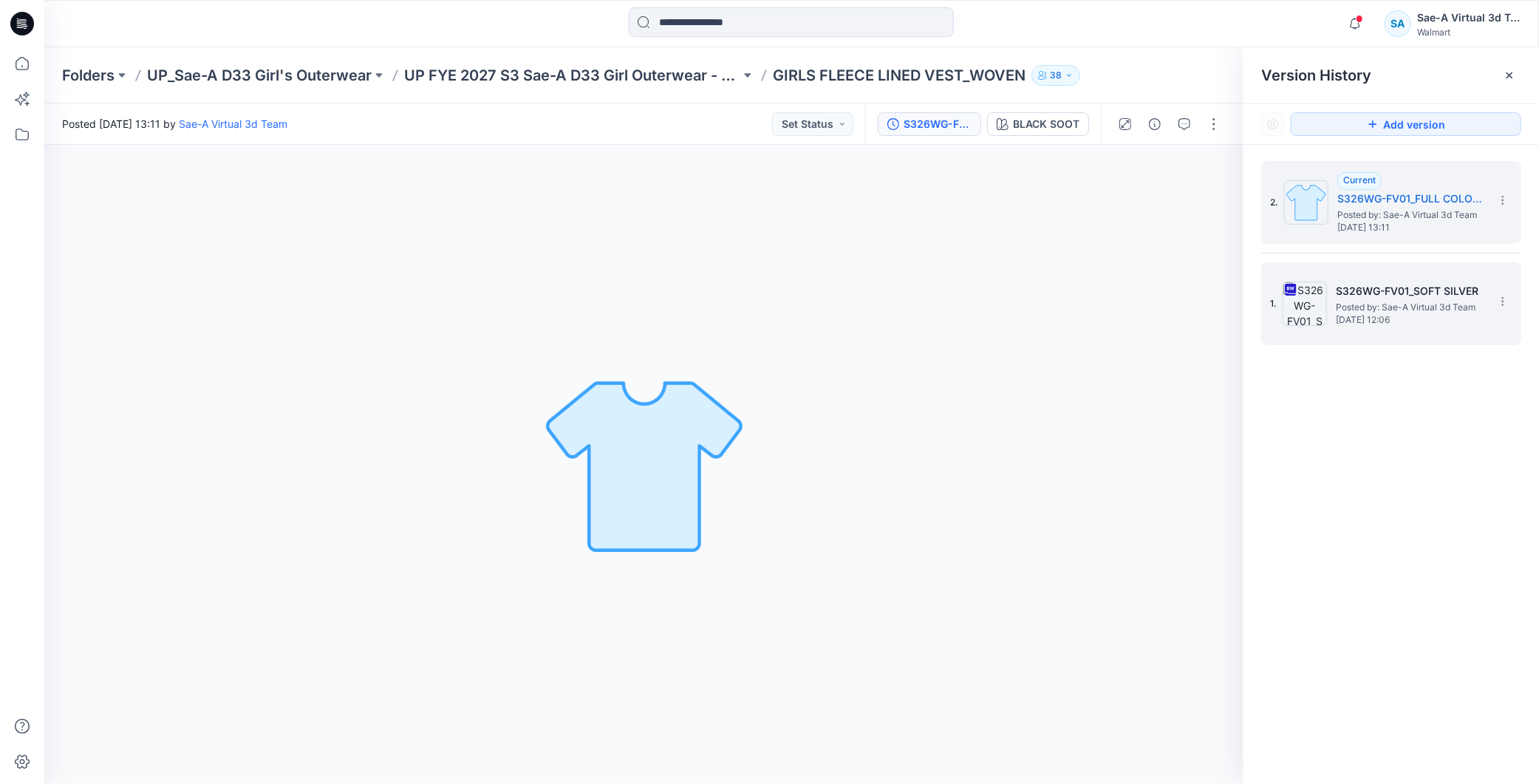
click at [1445, 318] on span "Friday, September 12, 2025 12:06" at bounding box center [1409, 319] width 148 height 10
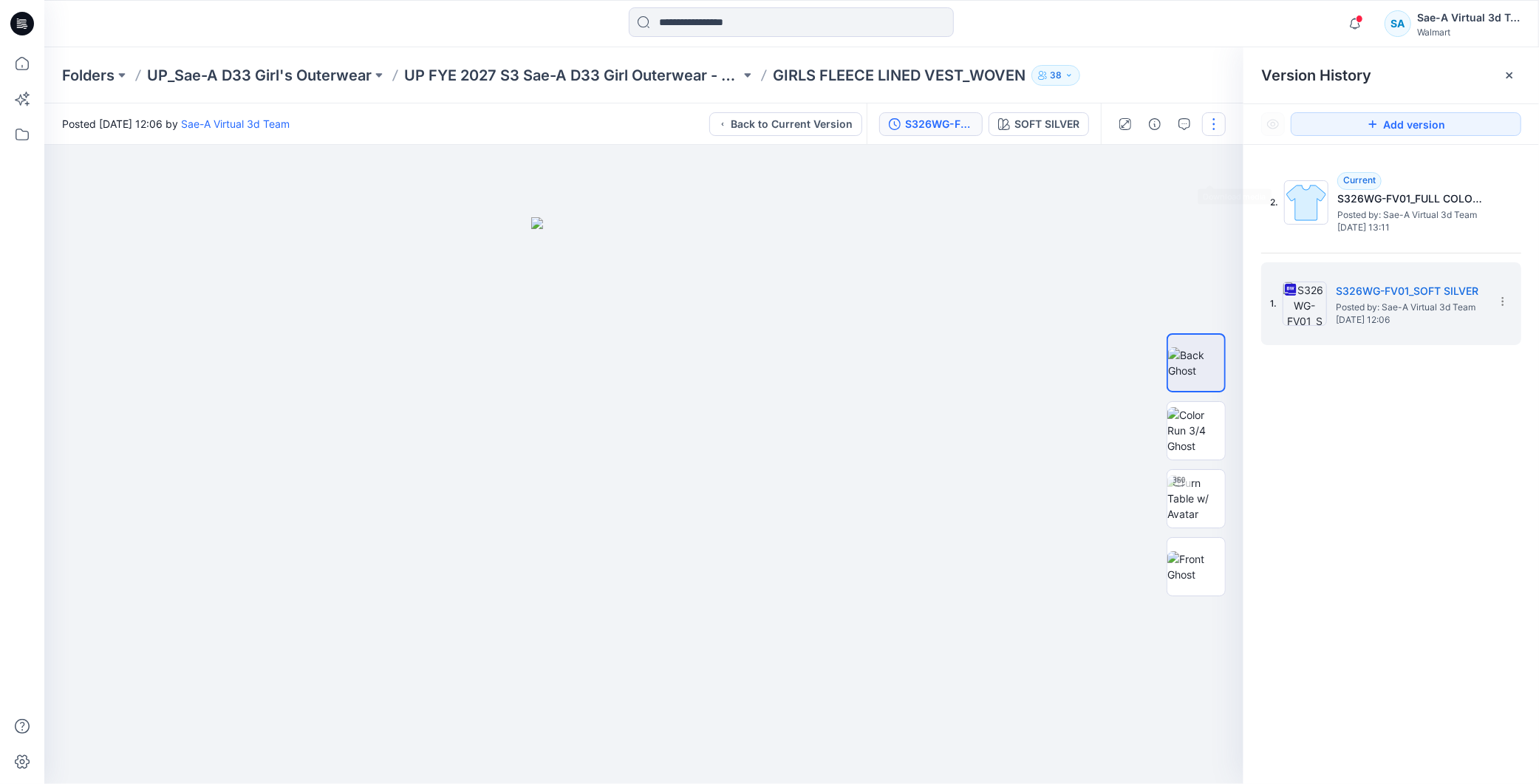
click at [1216, 124] on button "button" at bounding box center [1214, 124] width 24 height 24
click at [1289, 380] on div "2. Current S326WG-FV01_FULL COLORWAYS Posted by: Sae-A Virtual 3d Team Friday, …" at bounding box center [1391, 475] width 295 height 660
click at [1215, 123] on button "button" at bounding box center [1214, 124] width 24 height 24
click at [1359, 512] on div "2. Current S326WG-FV01_FULL COLORWAYS Posted by: Sae-A Virtual 3d Team Friday, …" at bounding box center [1391, 475] width 295 height 660
click at [1200, 497] on img at bounding box center [1196, 498] width 58 height 47
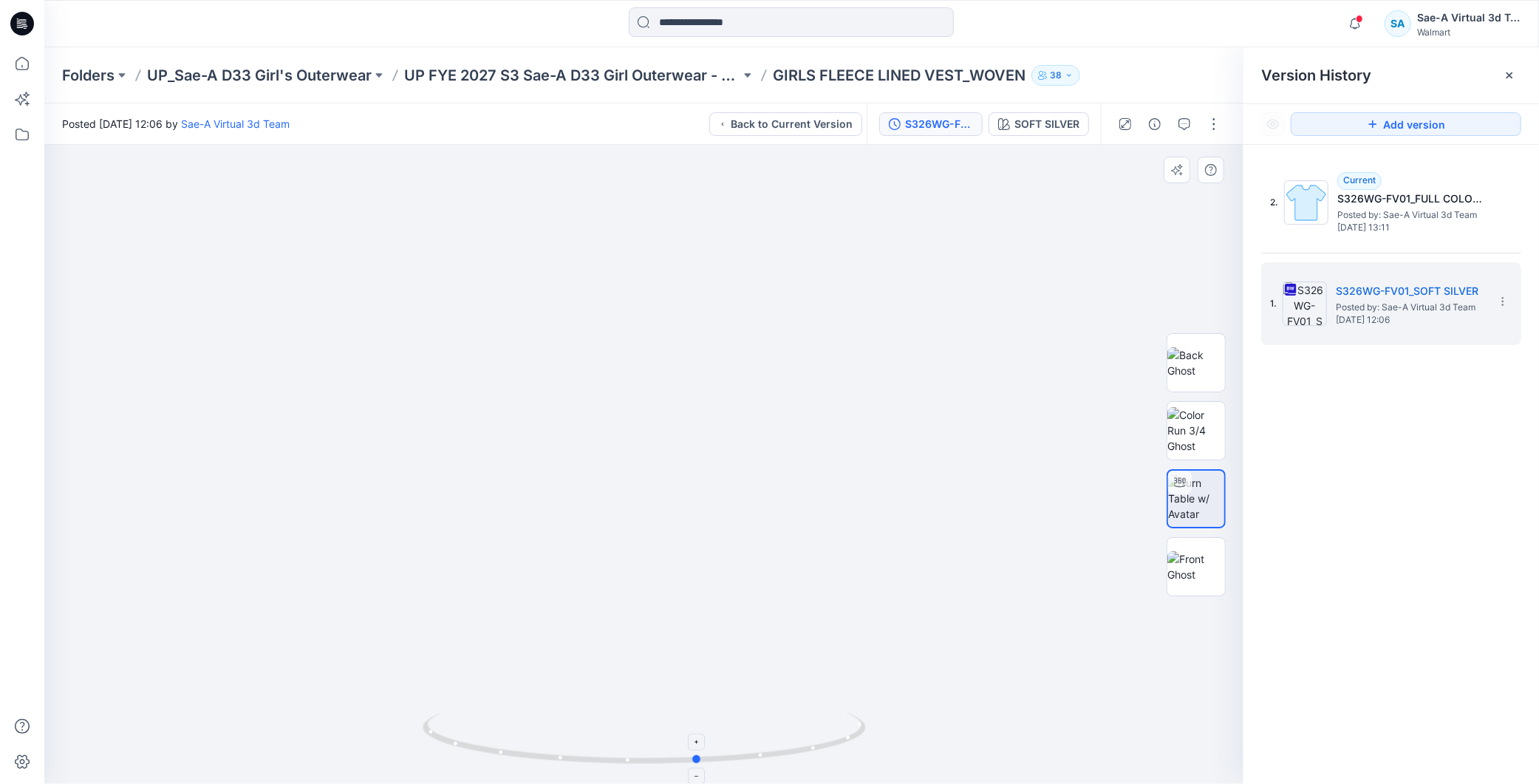
drag, startPoint x: 764, startPoint y: 746, endPoint x: 802, endPoint y: 753, distance: 38.6
click at [802, 753] on icon at bounding box center [646, 740] width 447 height 55
drag, startPoint x: 753, startPoint y: 766, endPoint x: 1036, endPoint y: 725, distance: 286.0
click at [1036, 725] on div at bounding box center [644, 464] width 1199 height 639
click at [669, 74] on p "UP FYE 2027 S3 Sae-A D33 Girl Outerwear - OZARK TRAIL" at bounding box center [572, 75] width 336 height 21
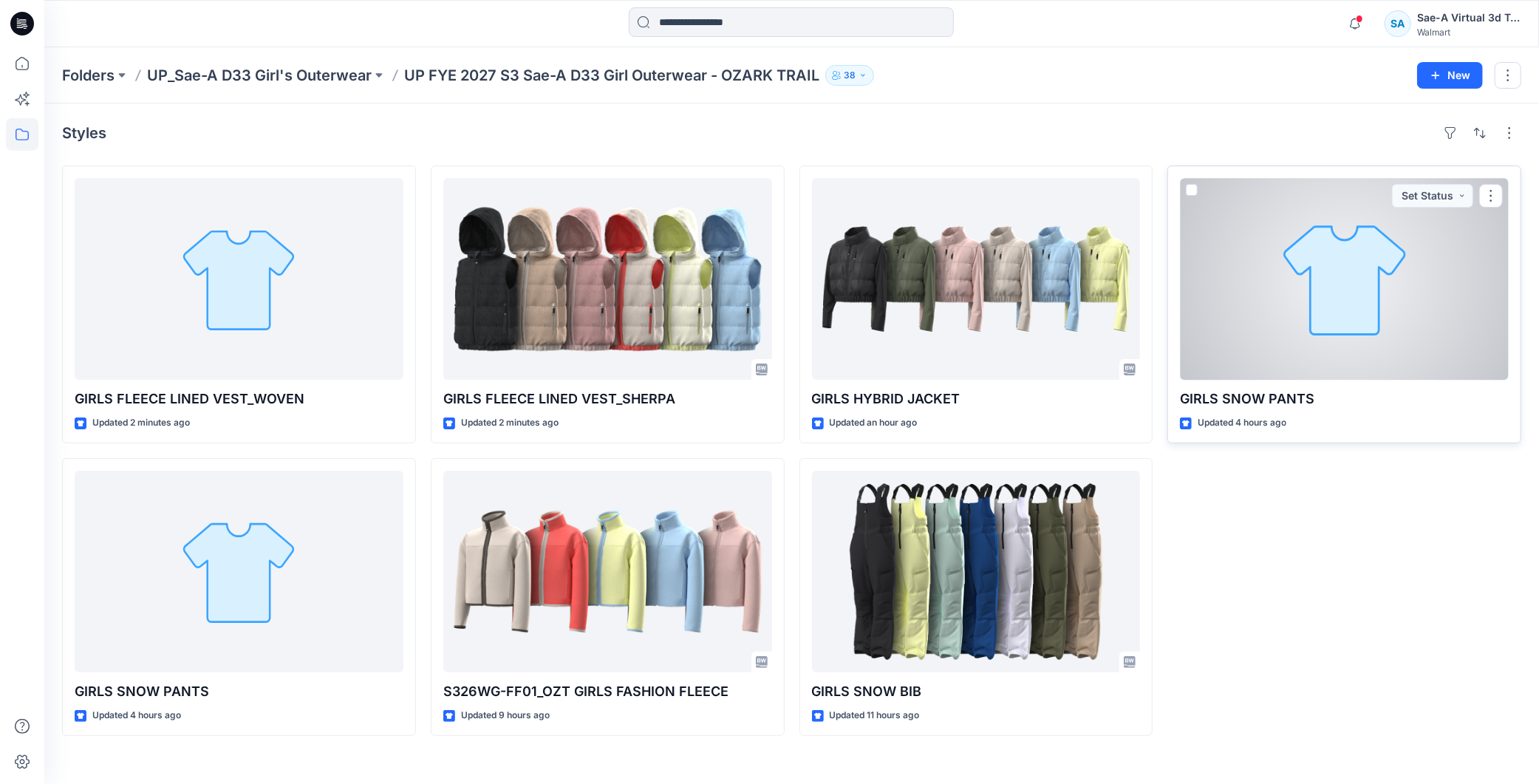
click at [1350, 260] on div at bounding box center [1344, 278] width 329 height 202
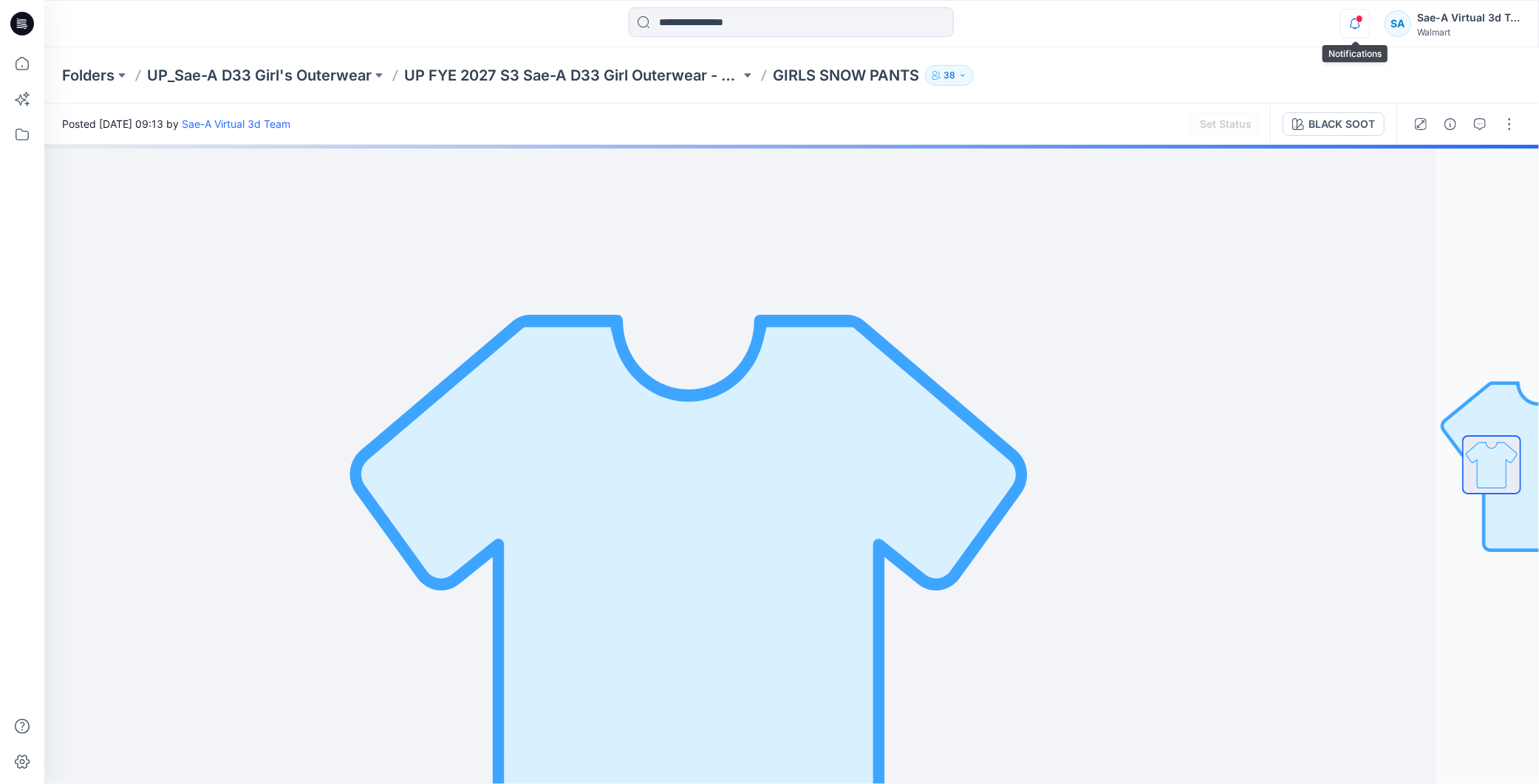
click at [1356, 21] on icon "button" at bounding box center [1355, 24] width 28 height 30
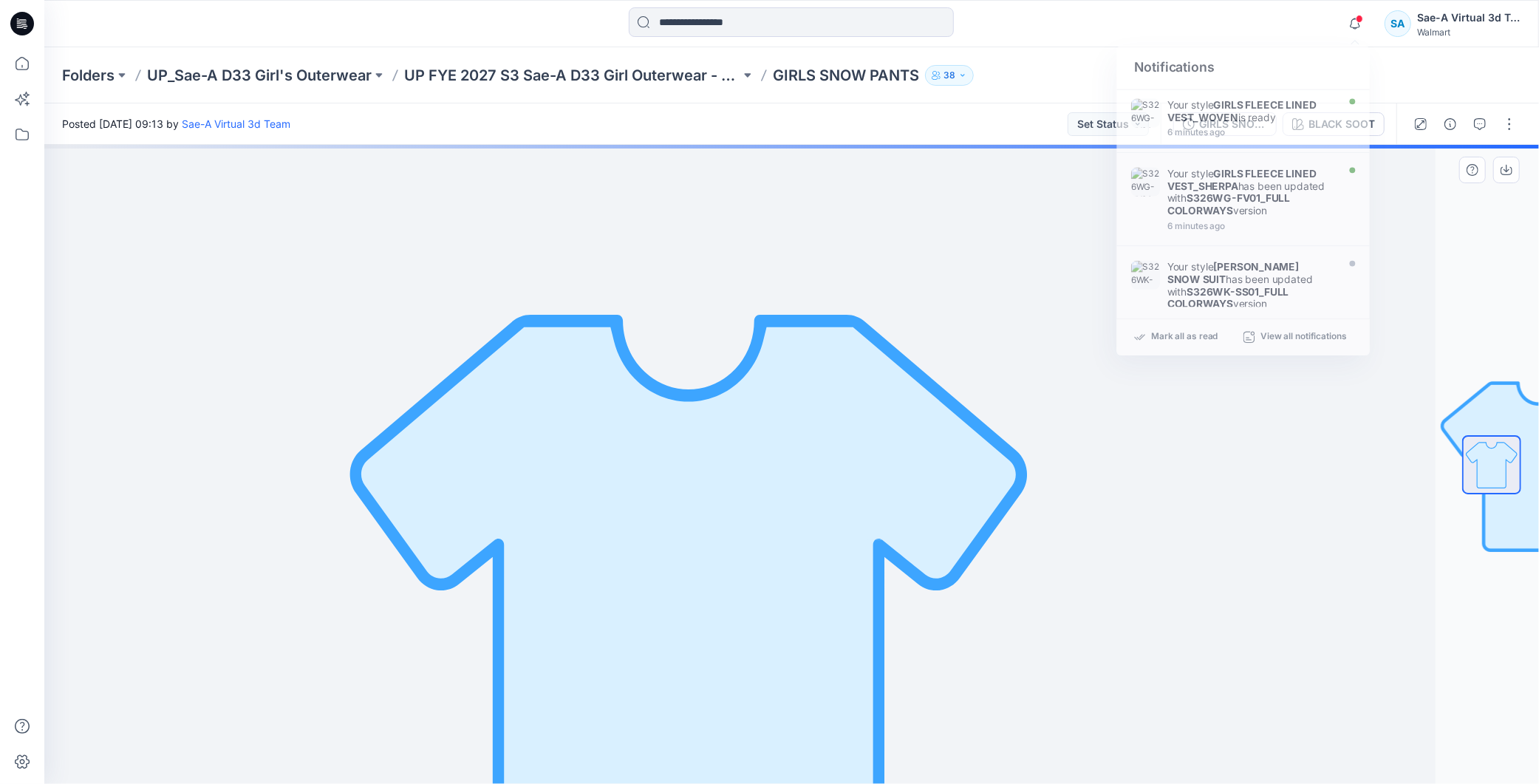
click at [1501, 266] on div "BLACK SOOT Loading... Material Properties Loading..." at bounding box center [792, 464] width 1495 height 639
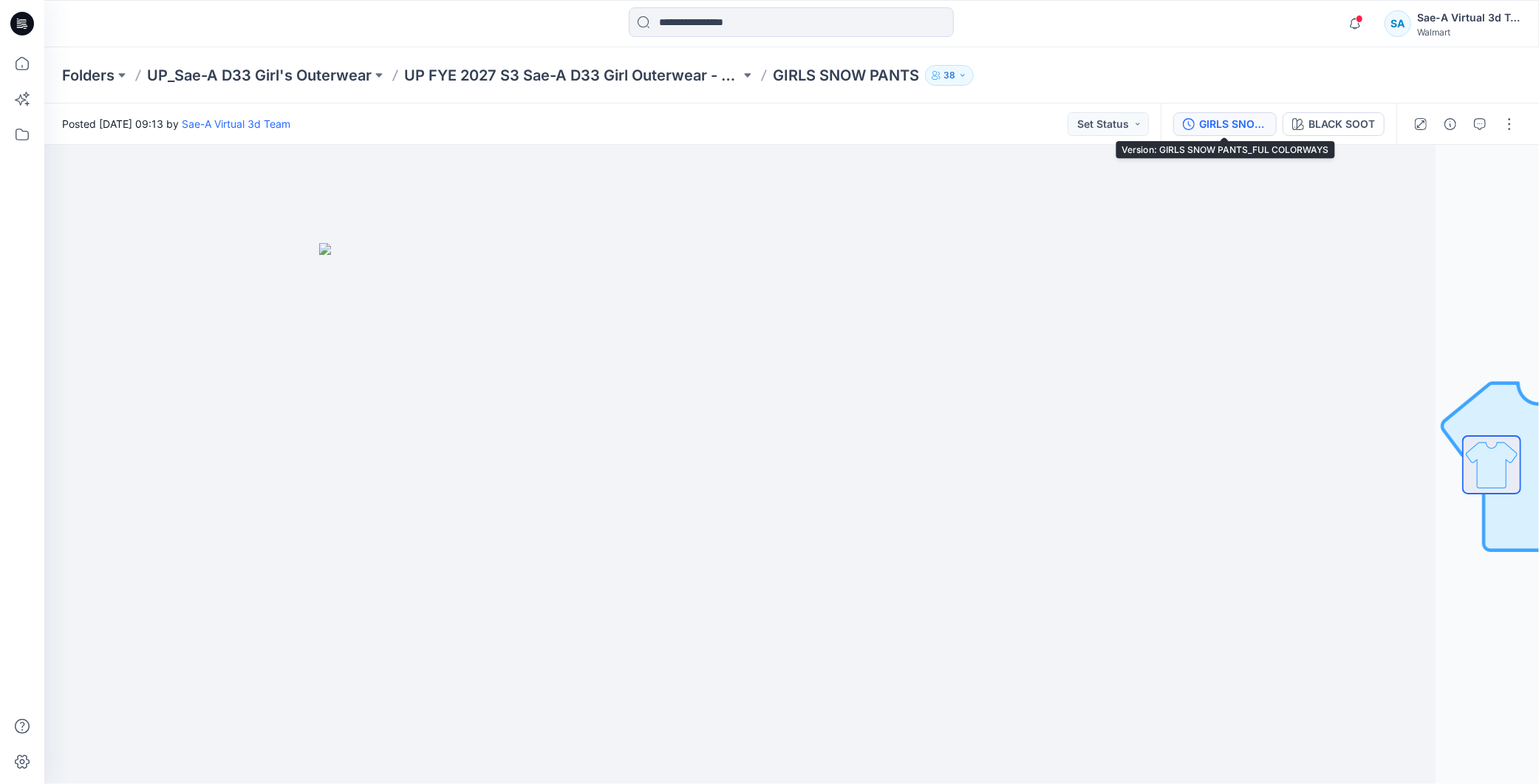
click at [1224, 120] on div "GIRLS SNOW PANTS_FUL COLORWAYS" at bounding box center [1233, 124] width 68 height 16
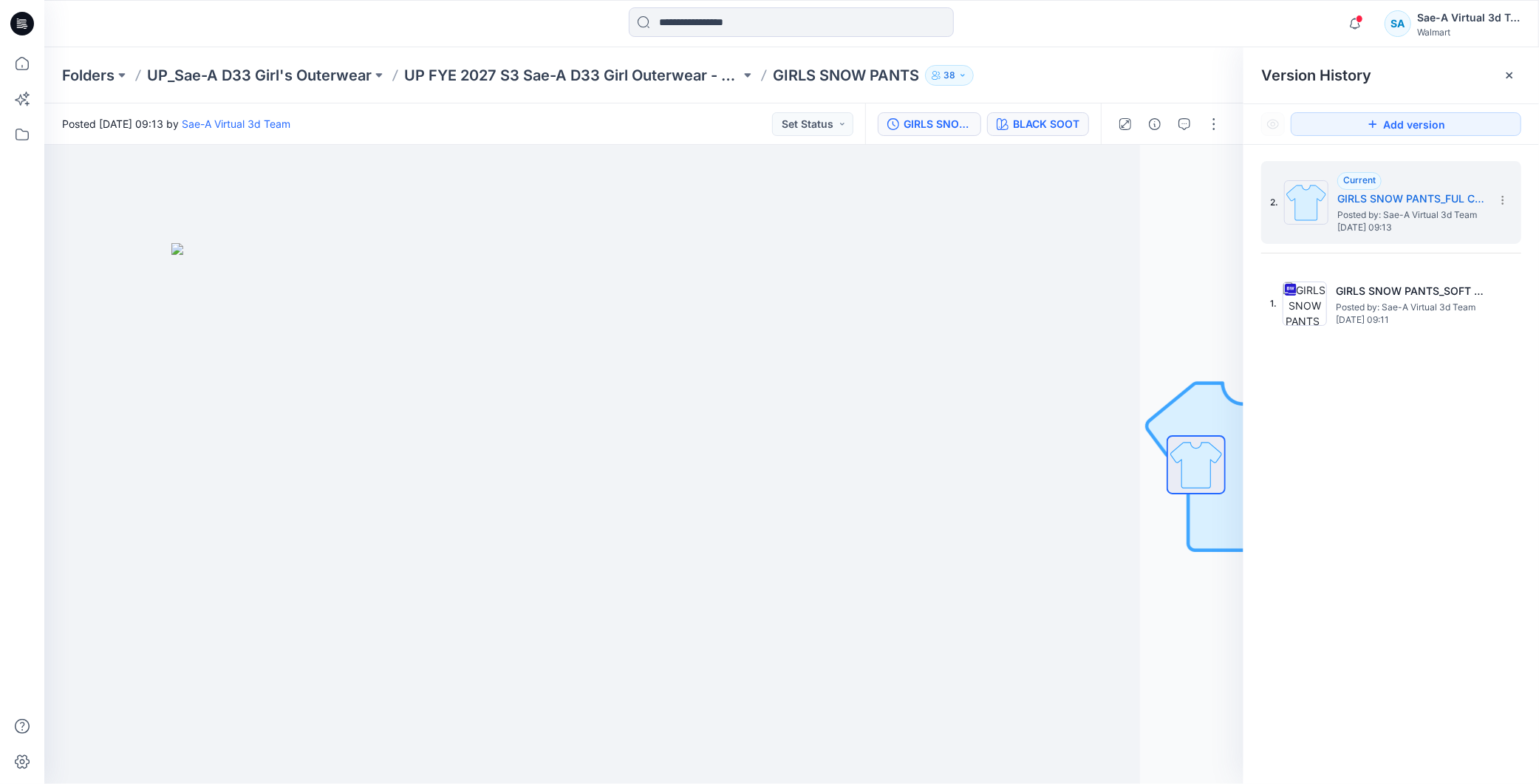
click at [1060, 123] on div "BLACK SOOT" at bounding box center [1046, 124] width 67 height 16
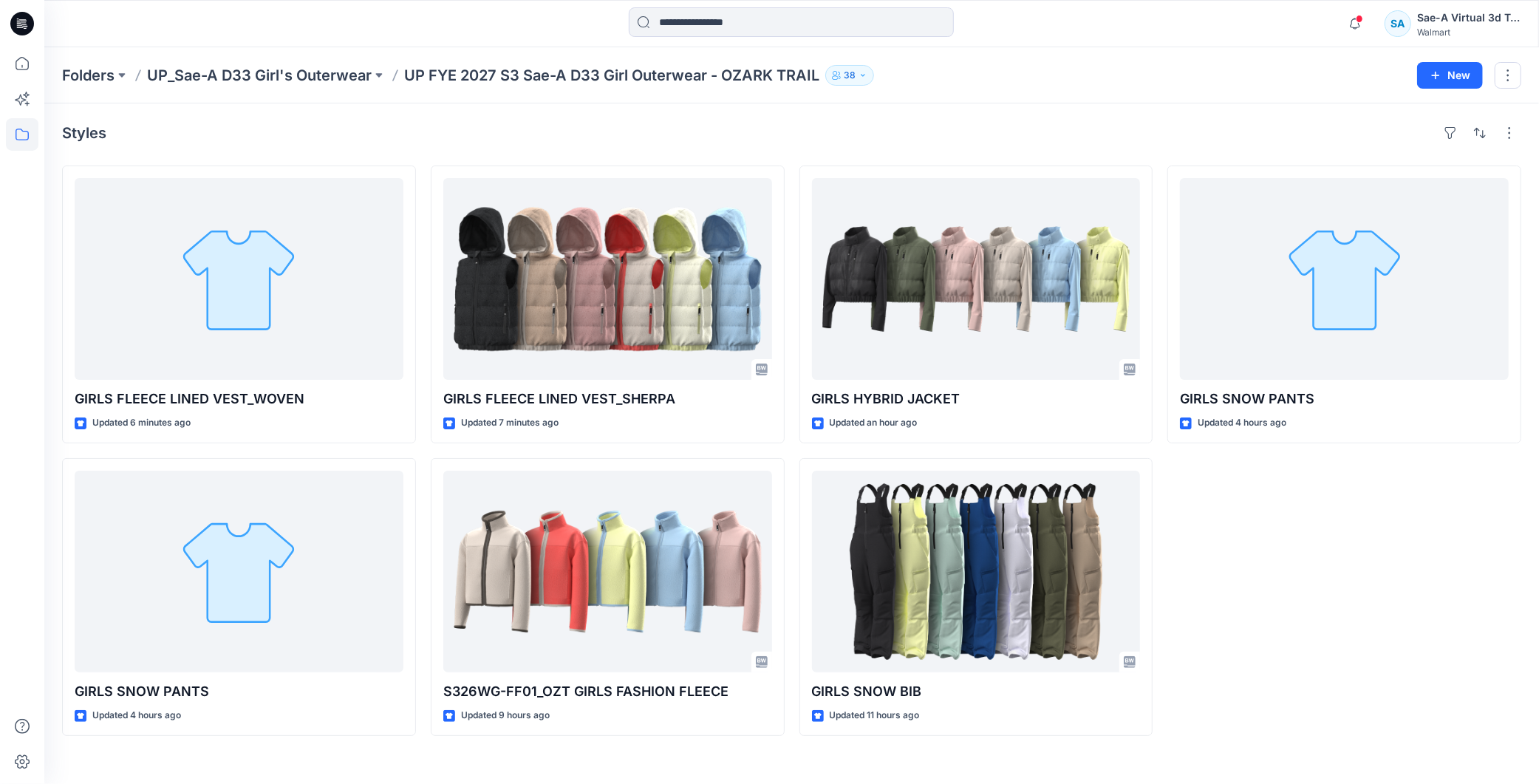
click at [19, 21] on icon at bounding box center [18, 21] width 3 height 1
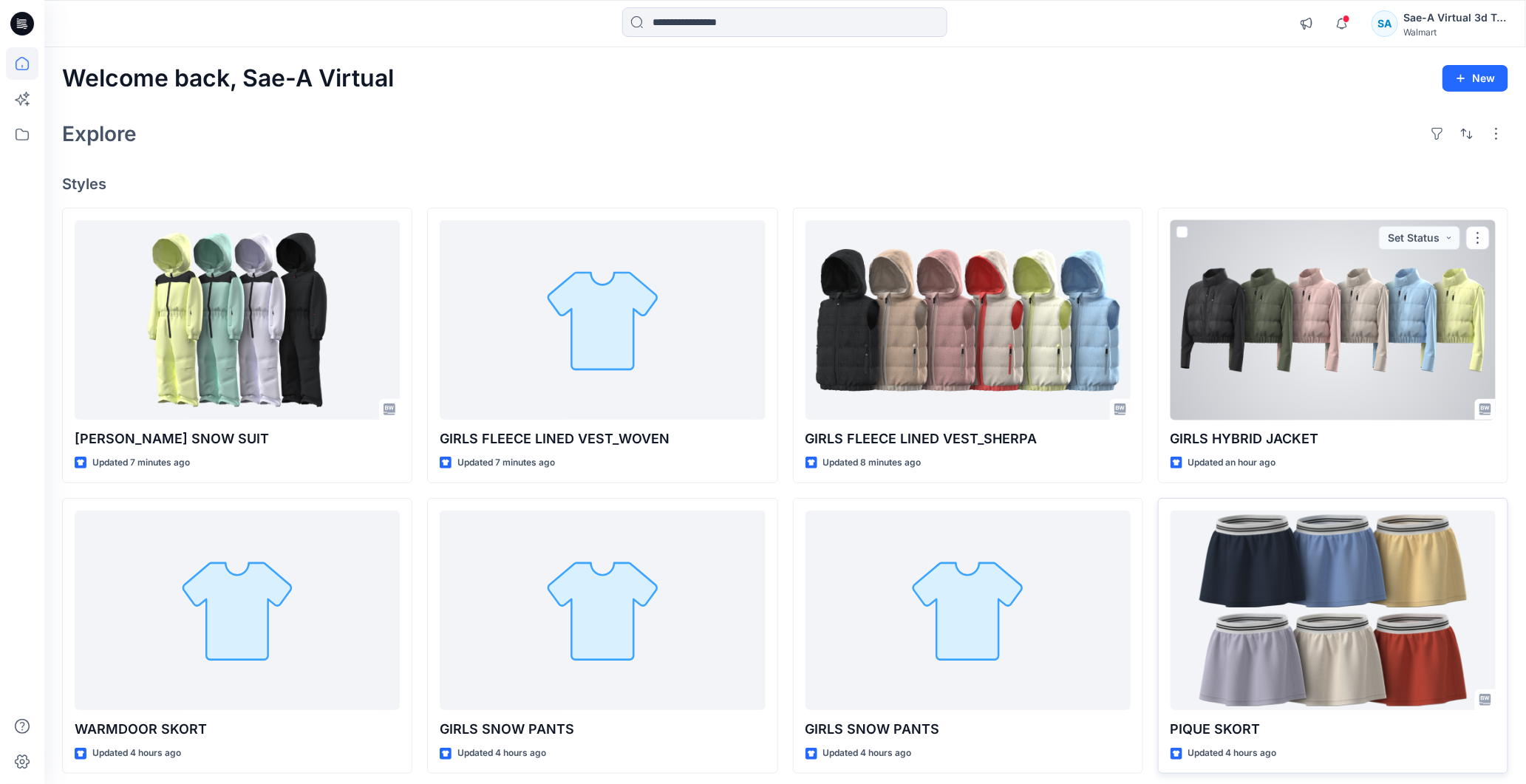
scroll to position [82, 0]
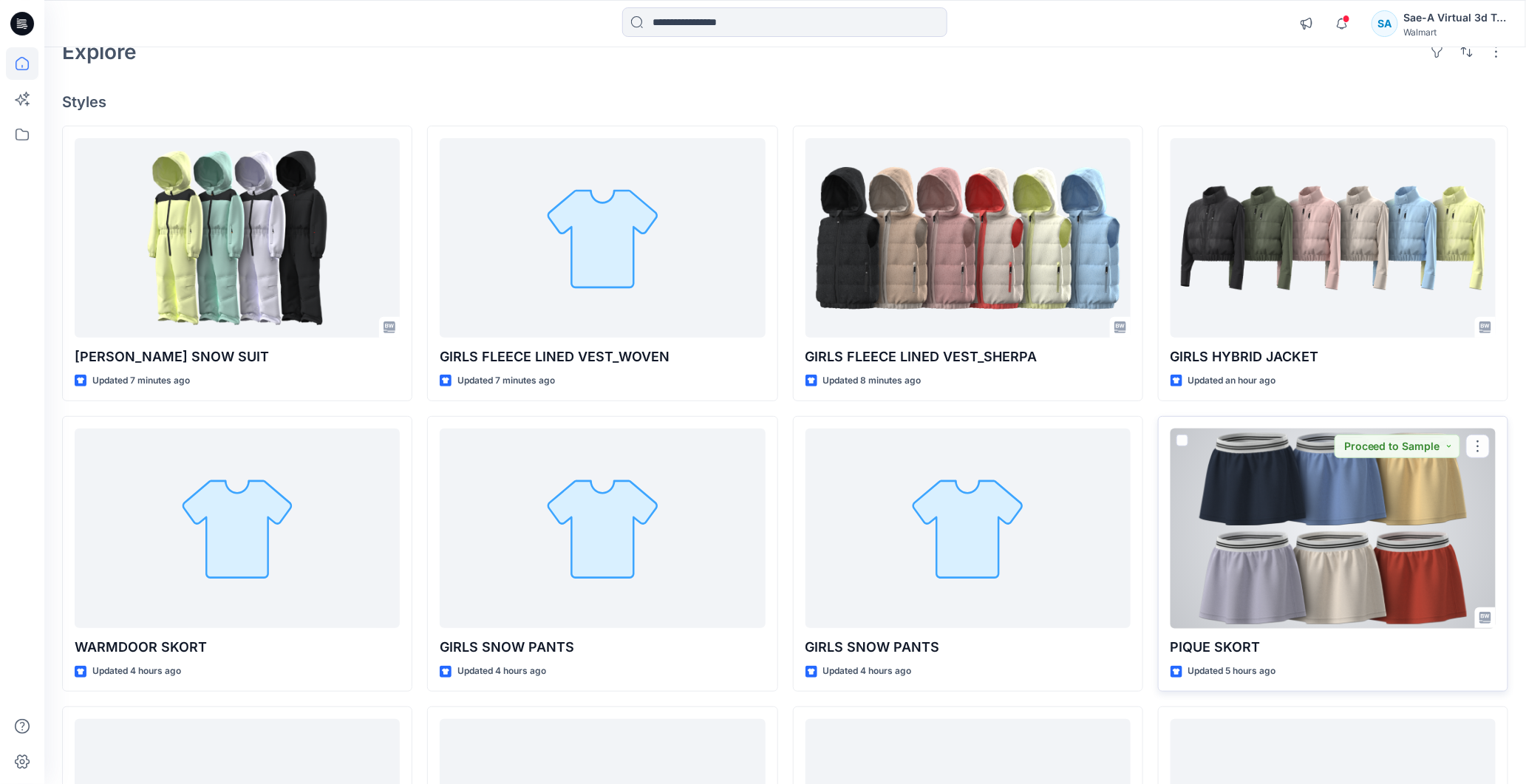
click at [1345, 554] on div at bounding box center [1333, 529] width 325 height 200
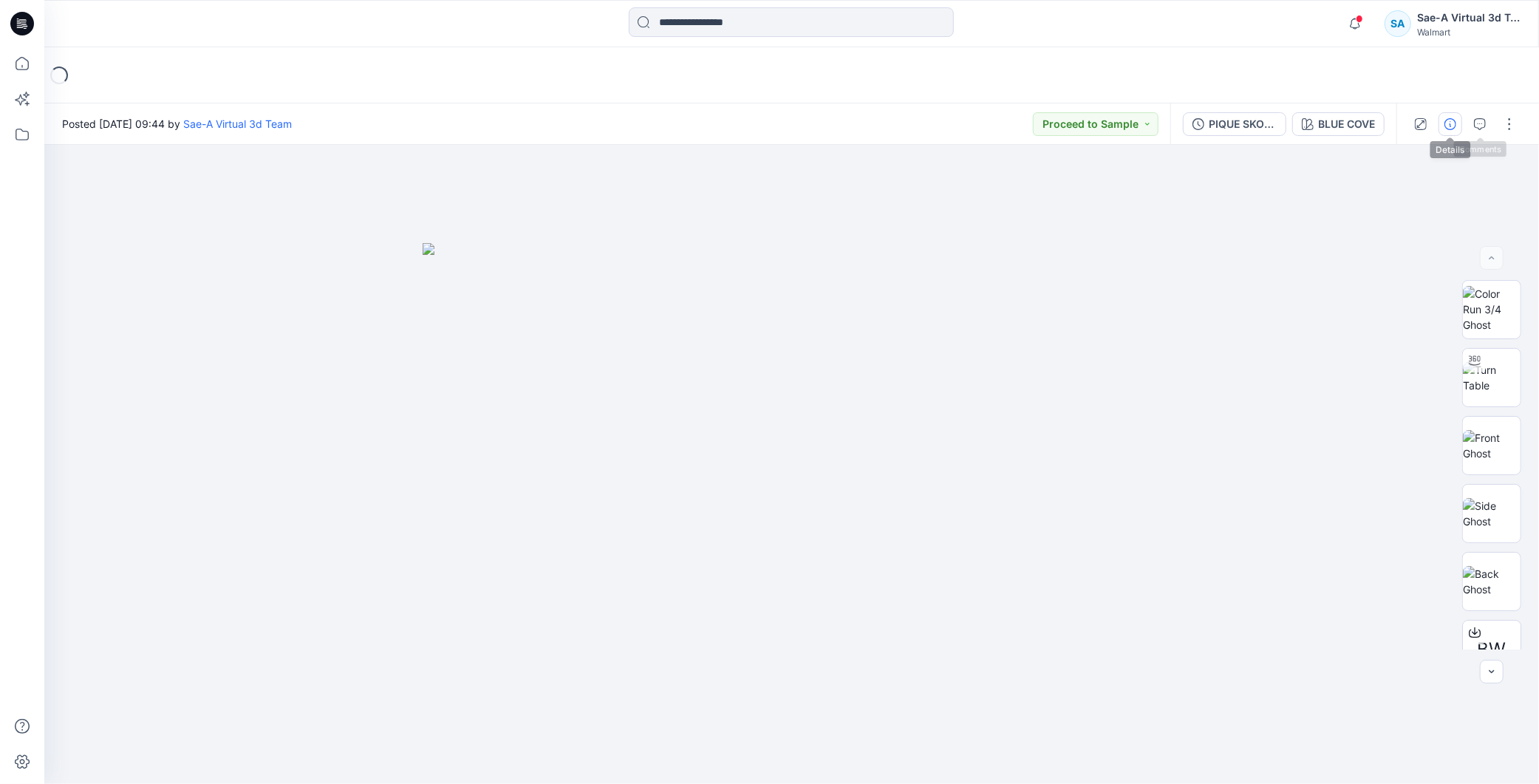
click at [1446, 124] on icon "button" at bounding box center [1450, 124] width 12 height 12
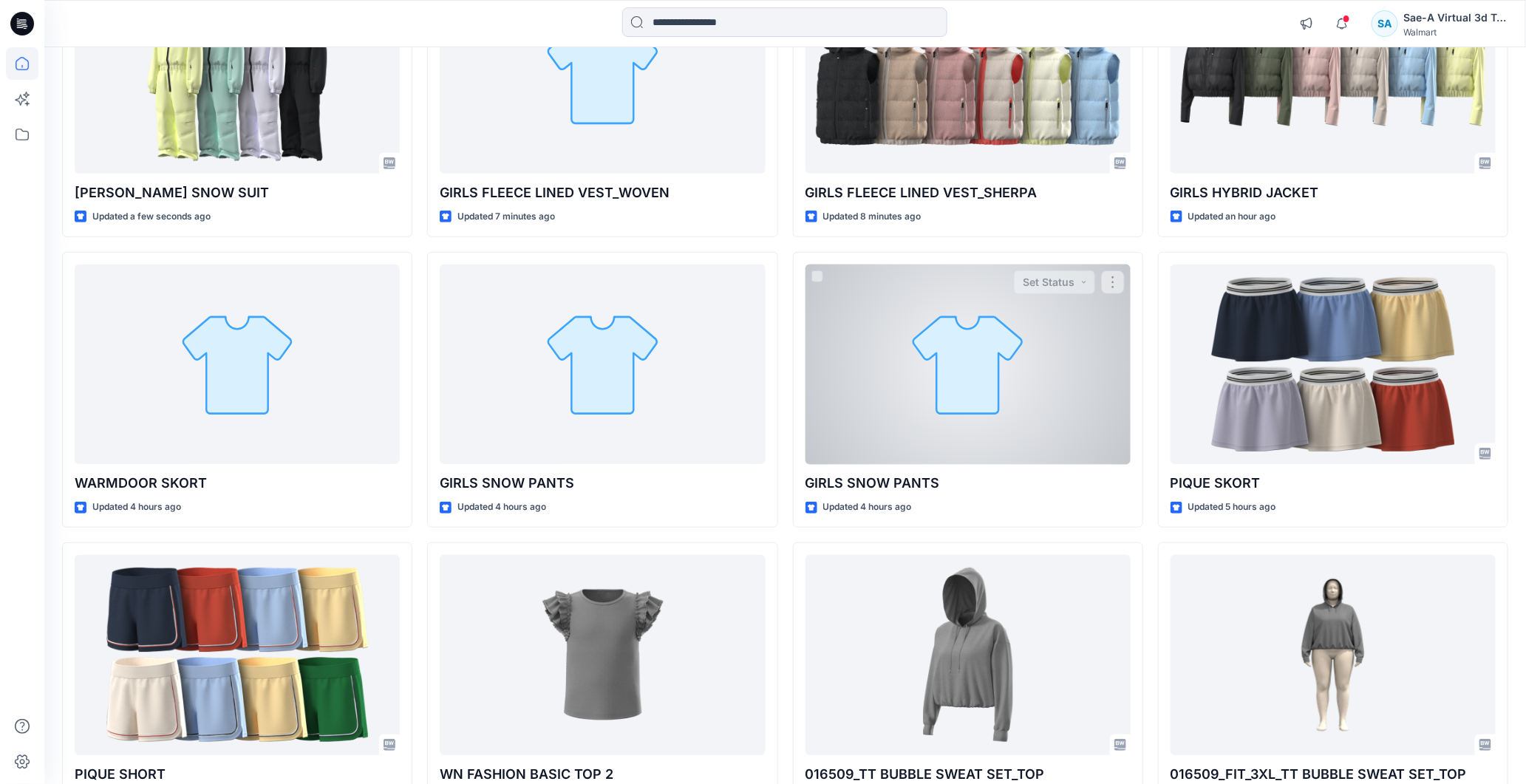
scroll to position [351, 0]
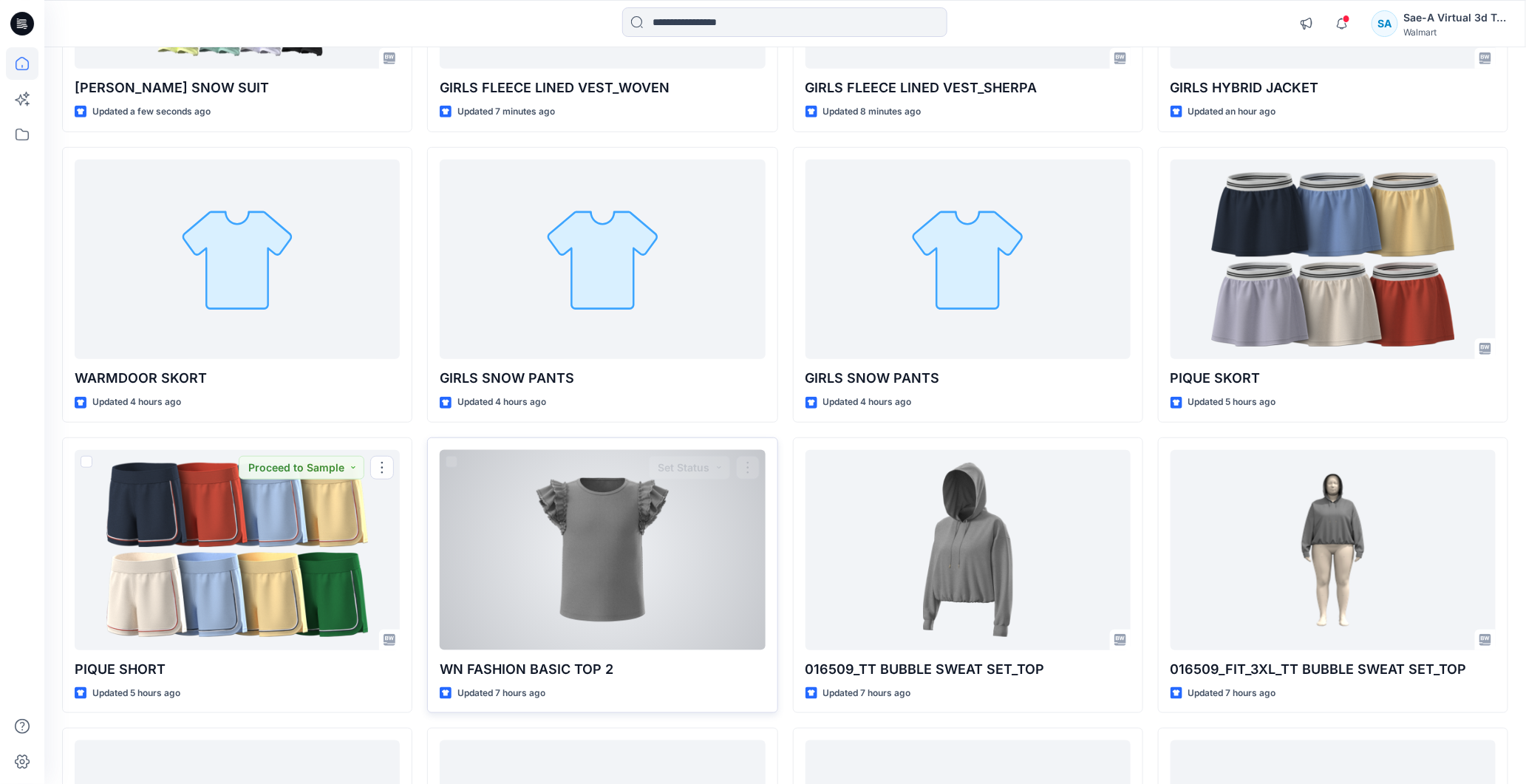
click at [531, 581] on div at bounding box center [602, 550] width 325 height 200
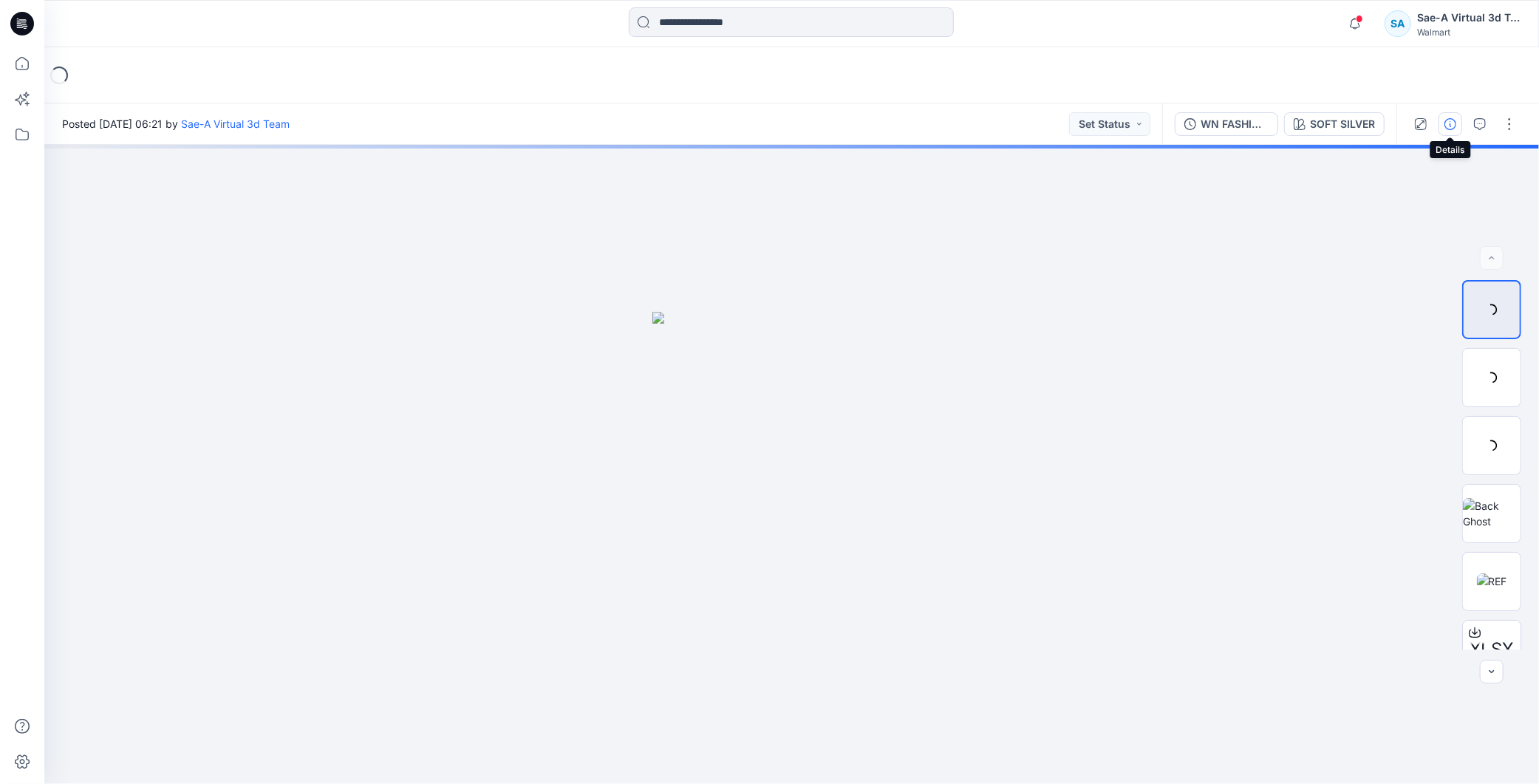
click at [1445, 124] on icon "button" at bounding box center [1450, 124] width 12 height 12
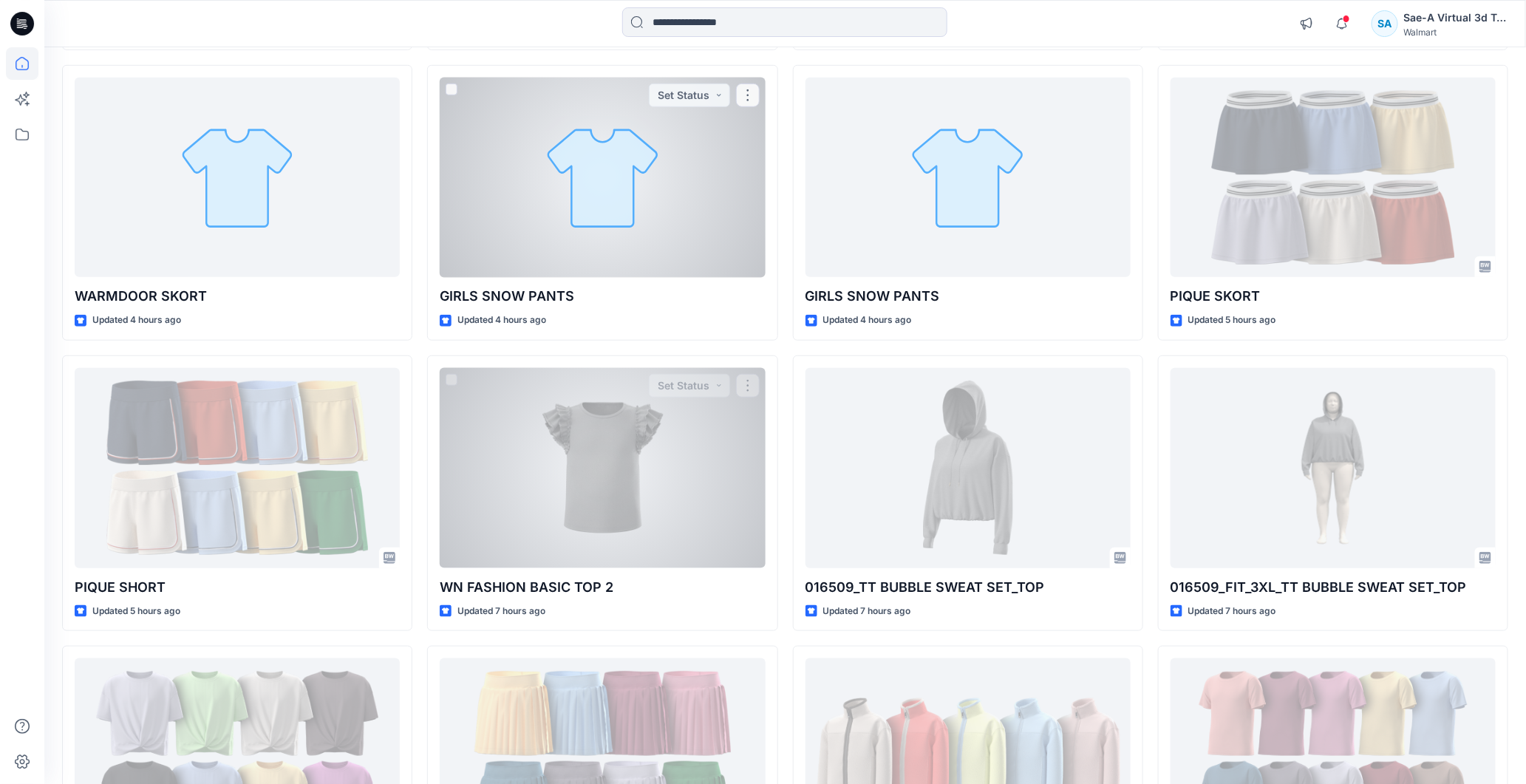
scroll to position [844, 0]
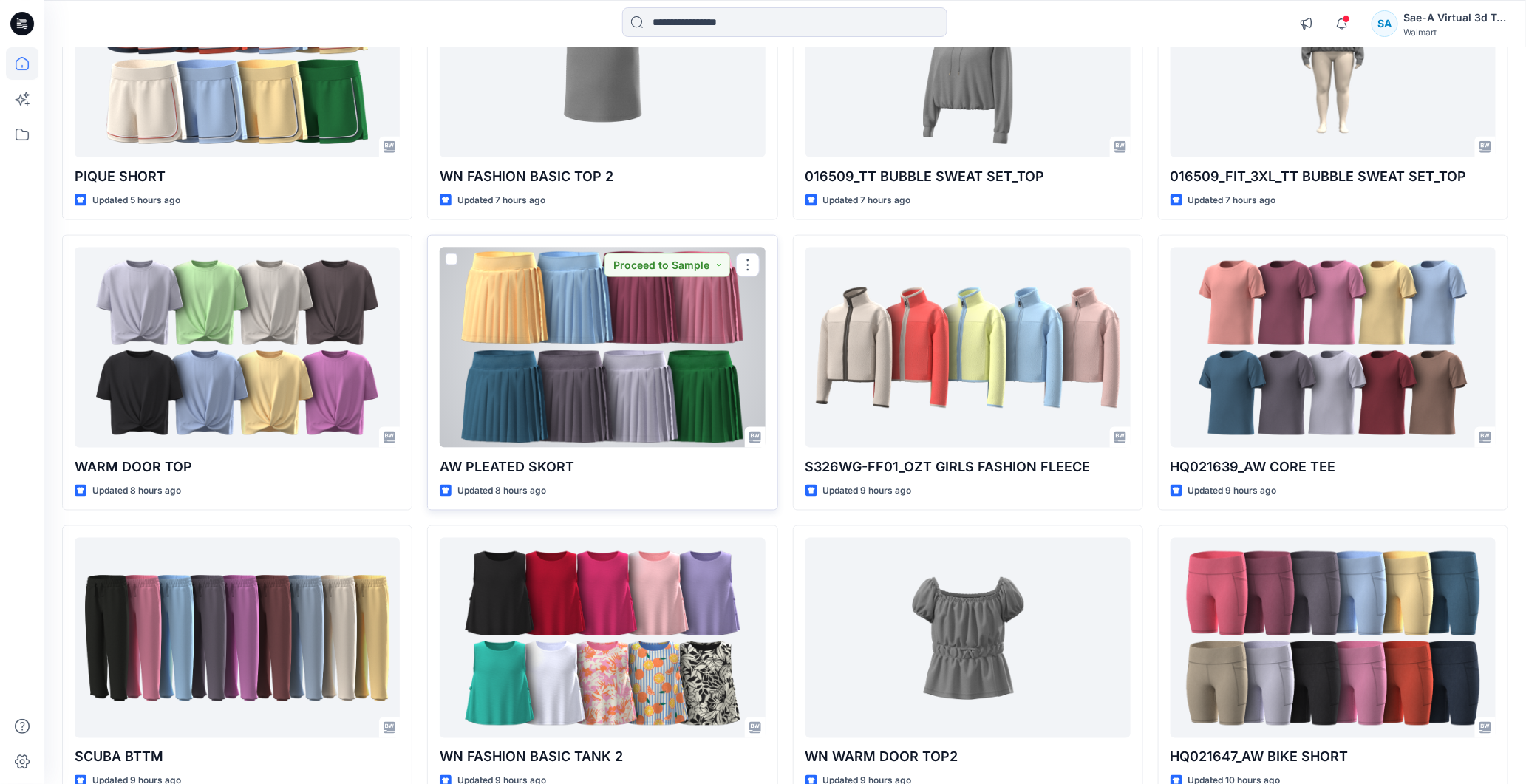
click at [624, 387] on div at bounding box center [602, 348] width 325 height 200
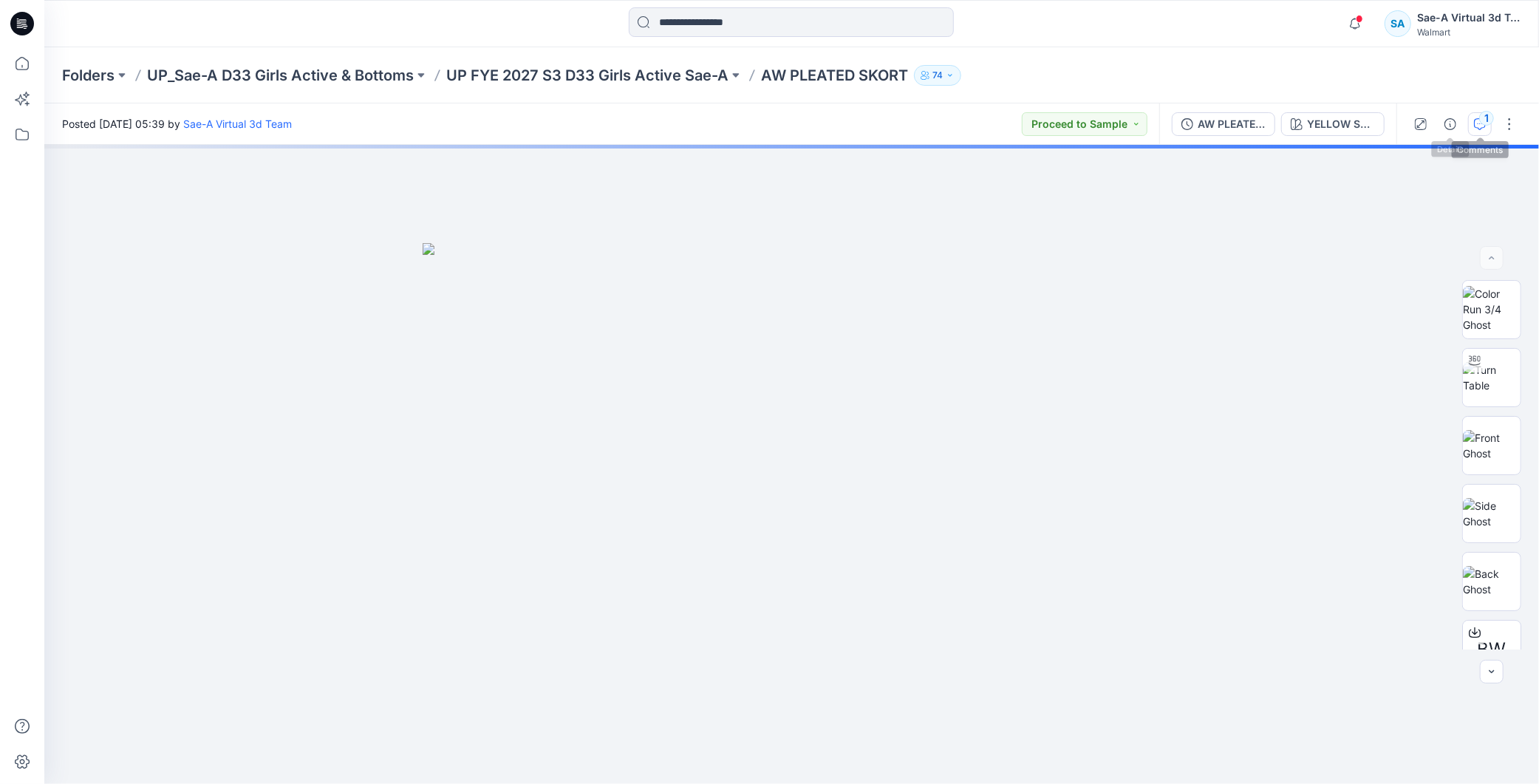
click at [1481, 124] on icon "button" at bounding box center [1480, 124] width 12 height 12
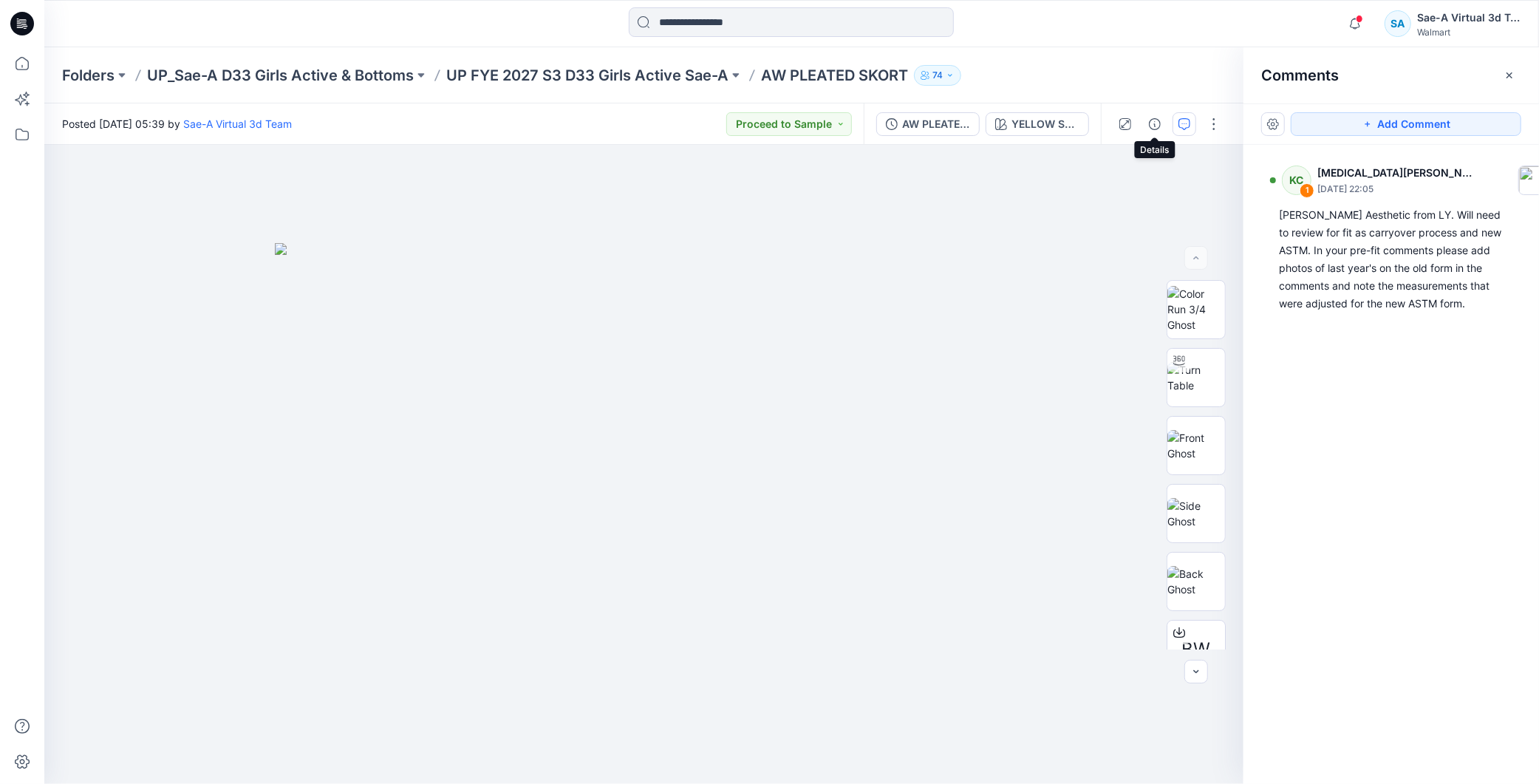
drag, startPoint x: 1157, startPoint y: 126, endPoint x: 1306, endPoint y: 432, distance: 340.3
click at [1336, 421] on div "Posted Wednesday, September 03, 2025 05:39 by Sae-A Virtual 3d Team Proceed to …" at bounding box center [792, 443] width 1495 height 680
click at [1192, 370] on img at bounding box center [1196, 377] width 58 height 31
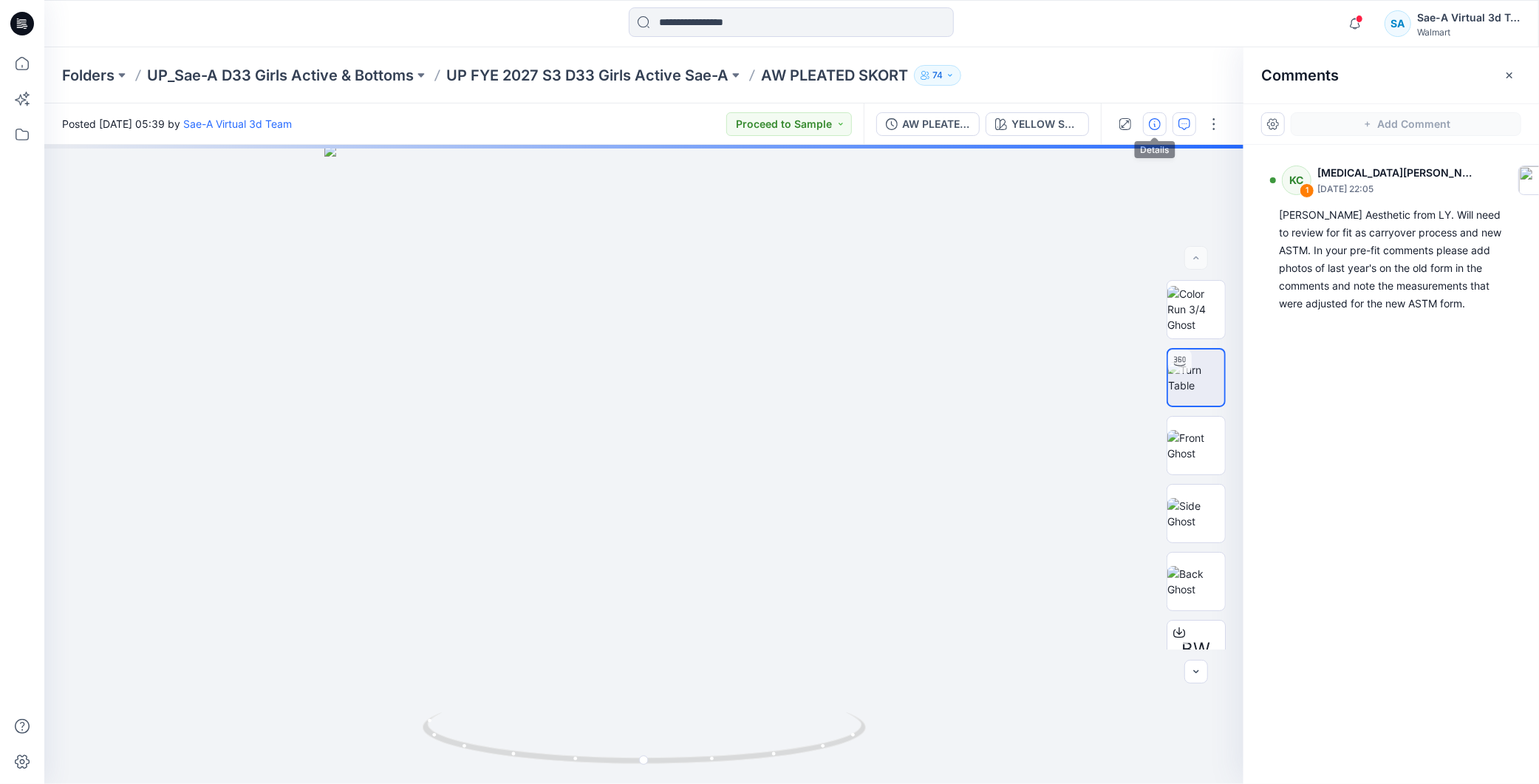
click at [1157, 129] on icon "button" at bounding box center [1155, 124] width 12 height 12
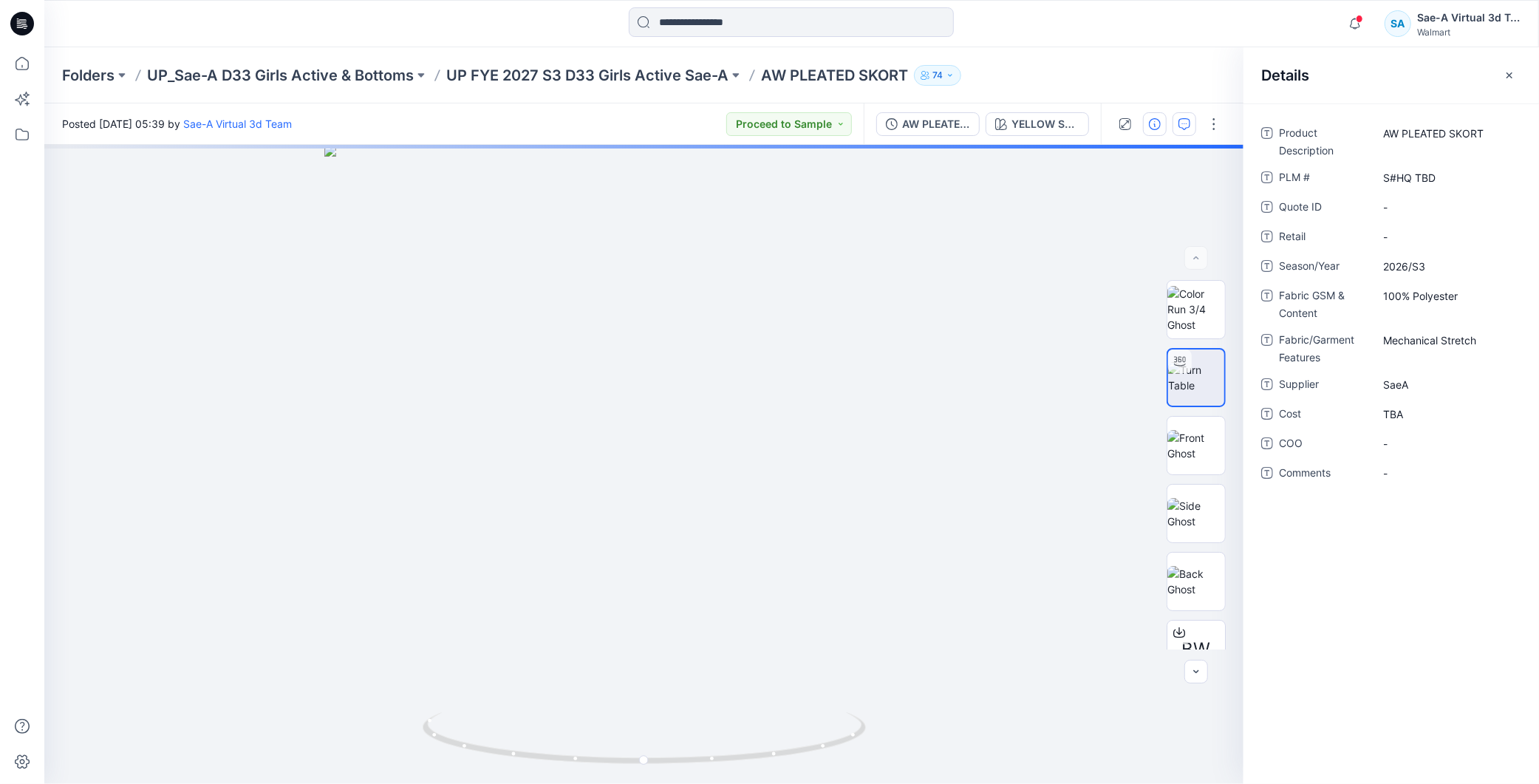
click at [1178, 115] on button "button" at bounding box center [1185, 124] width 24 height 24
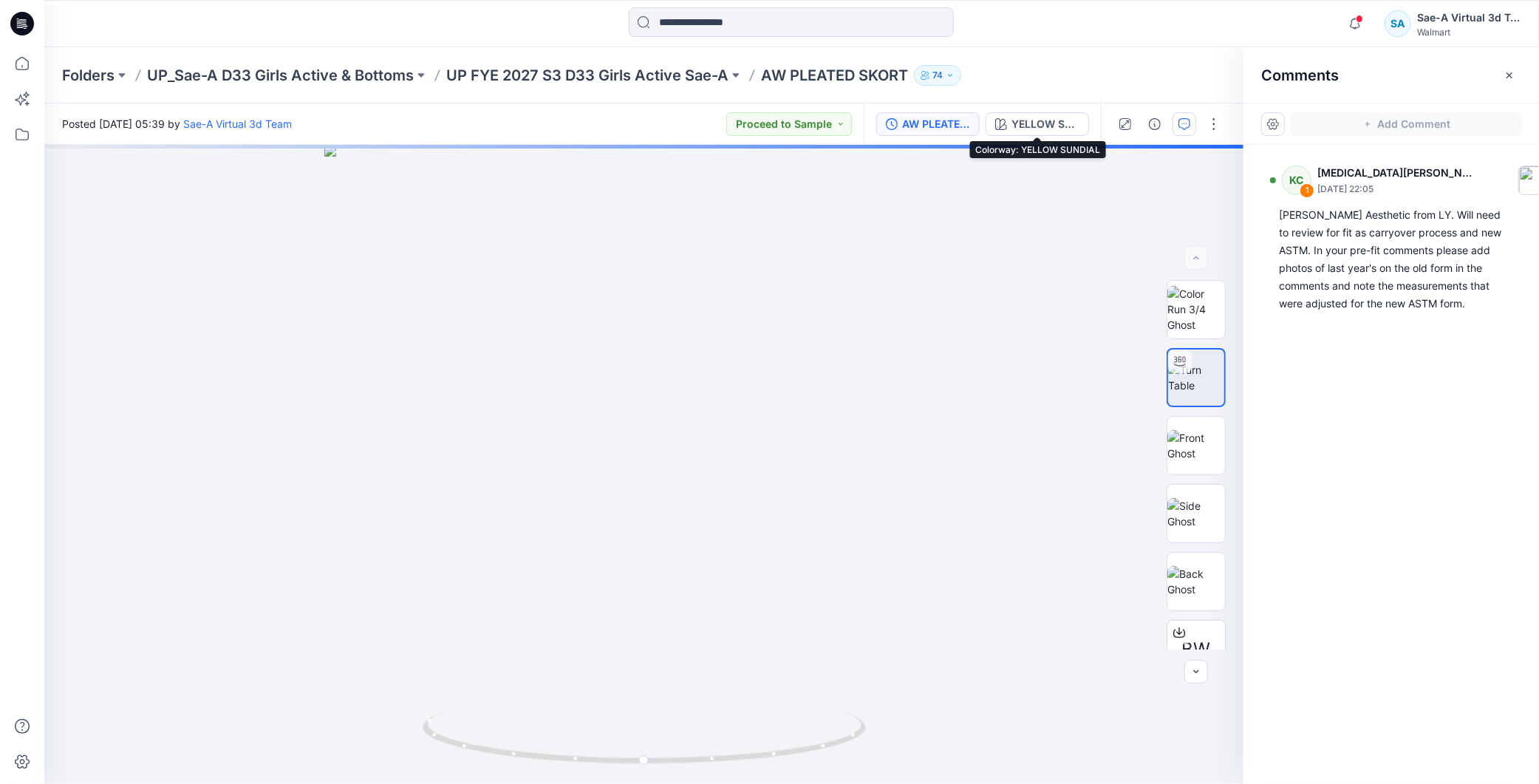
click at [952, 119] on div "AW PLEATED SKORT_FULL COLORWAYS" at bounding box center [936, 124] width 68 height 16
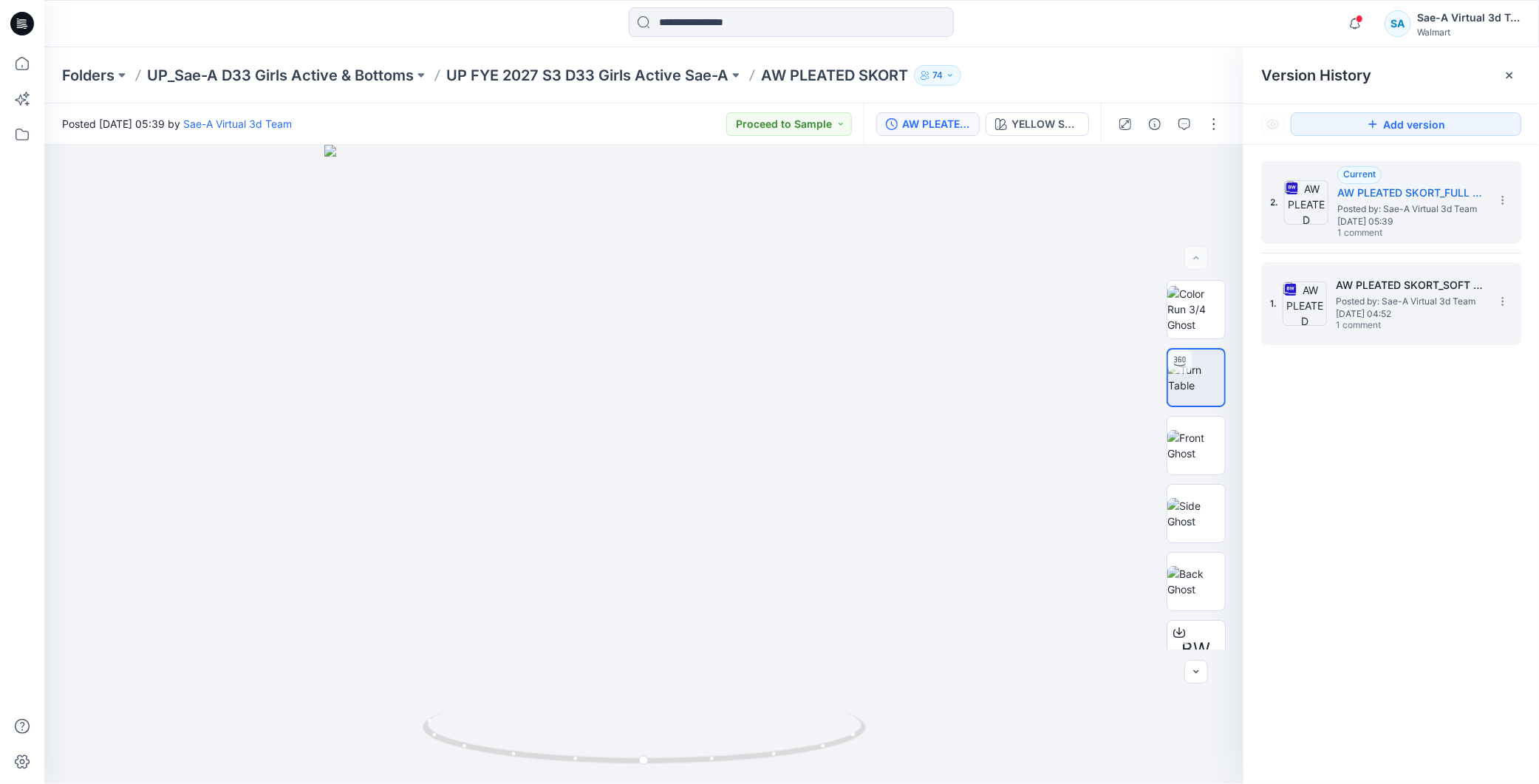
click at [1356, 319] on span "Wednesday, September 03, 2025 04:52" at bounding box center [1409, 314] width 148 height 10
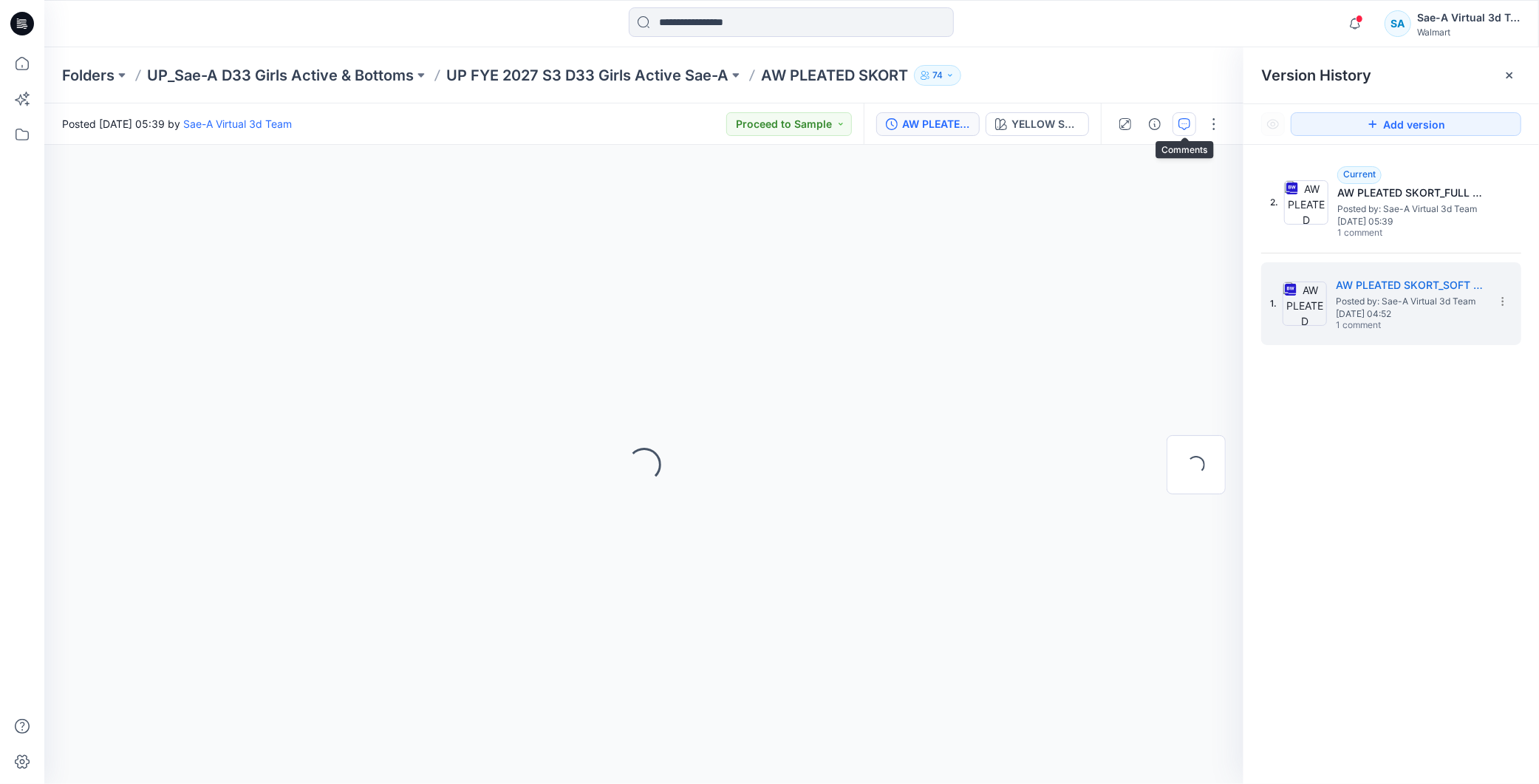
click at [1180, 123] on icon "button" at bounding box center [1184, 124] width 12 height 12
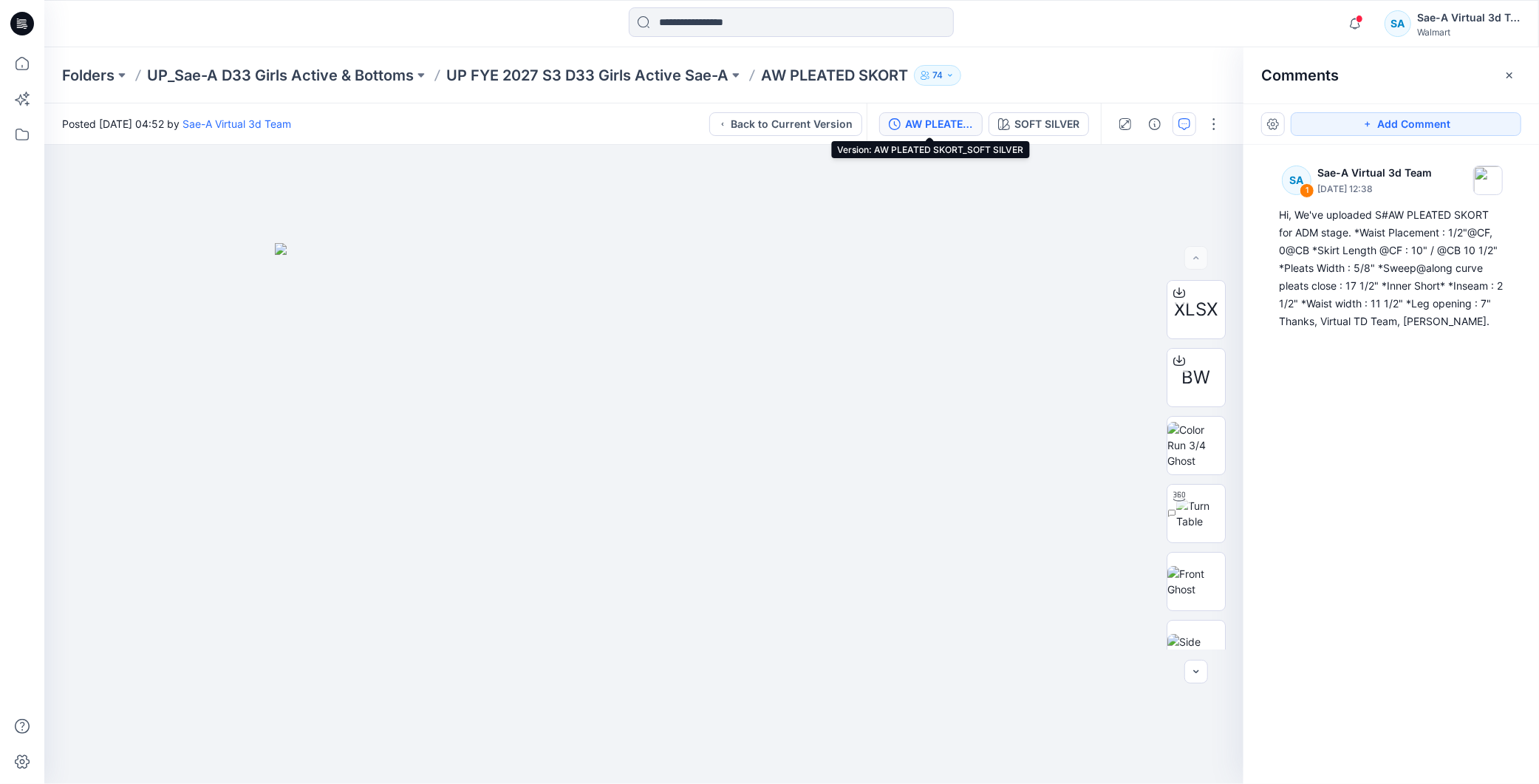
click at [938, 123] on div "AW PLEATED SKORT_SOFT SILVER" at bounding box center [939, 124] width 68 height 16
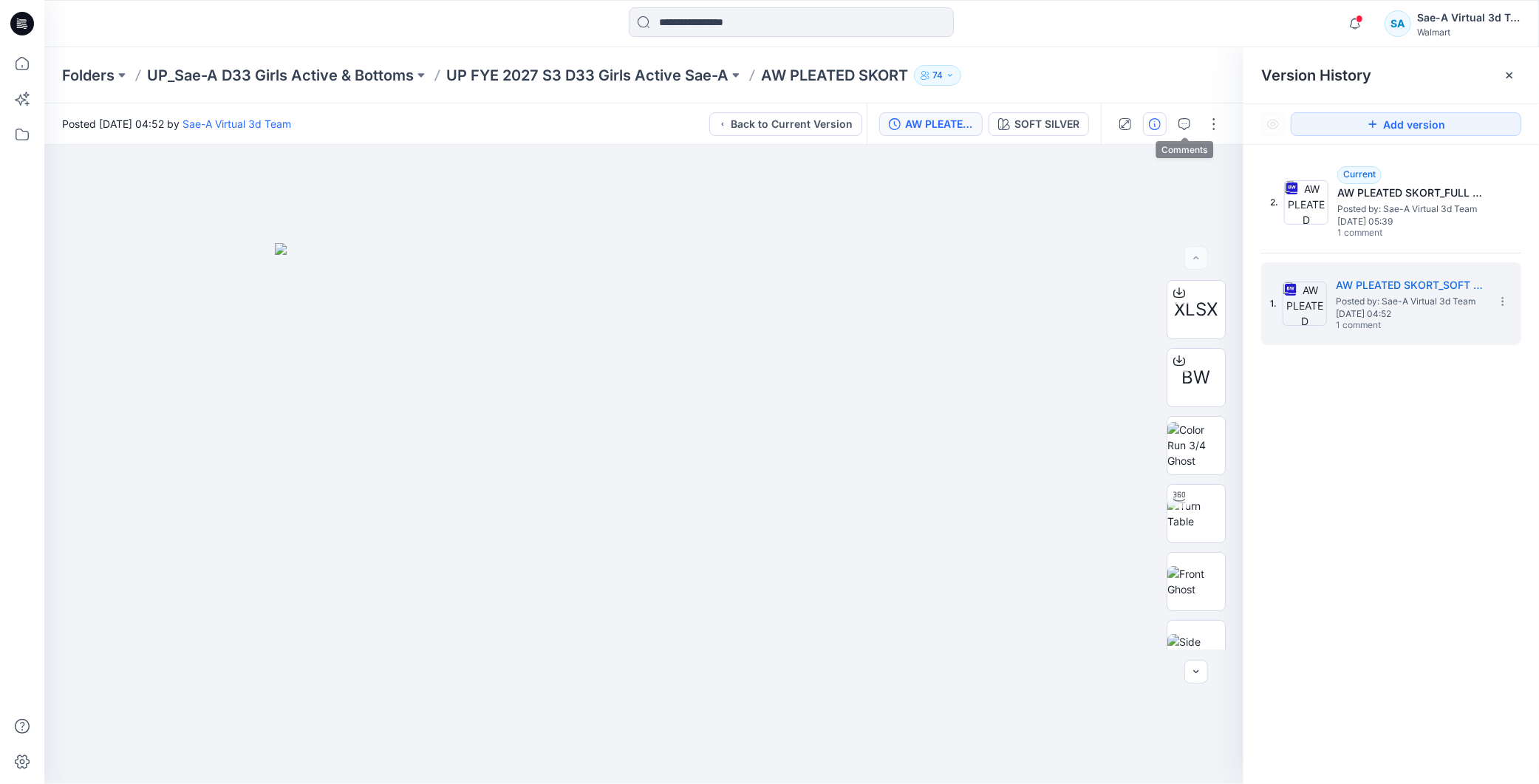
click at [1160, 124] on icon "button" at bounding box center [1155, 124] width 12 height 12
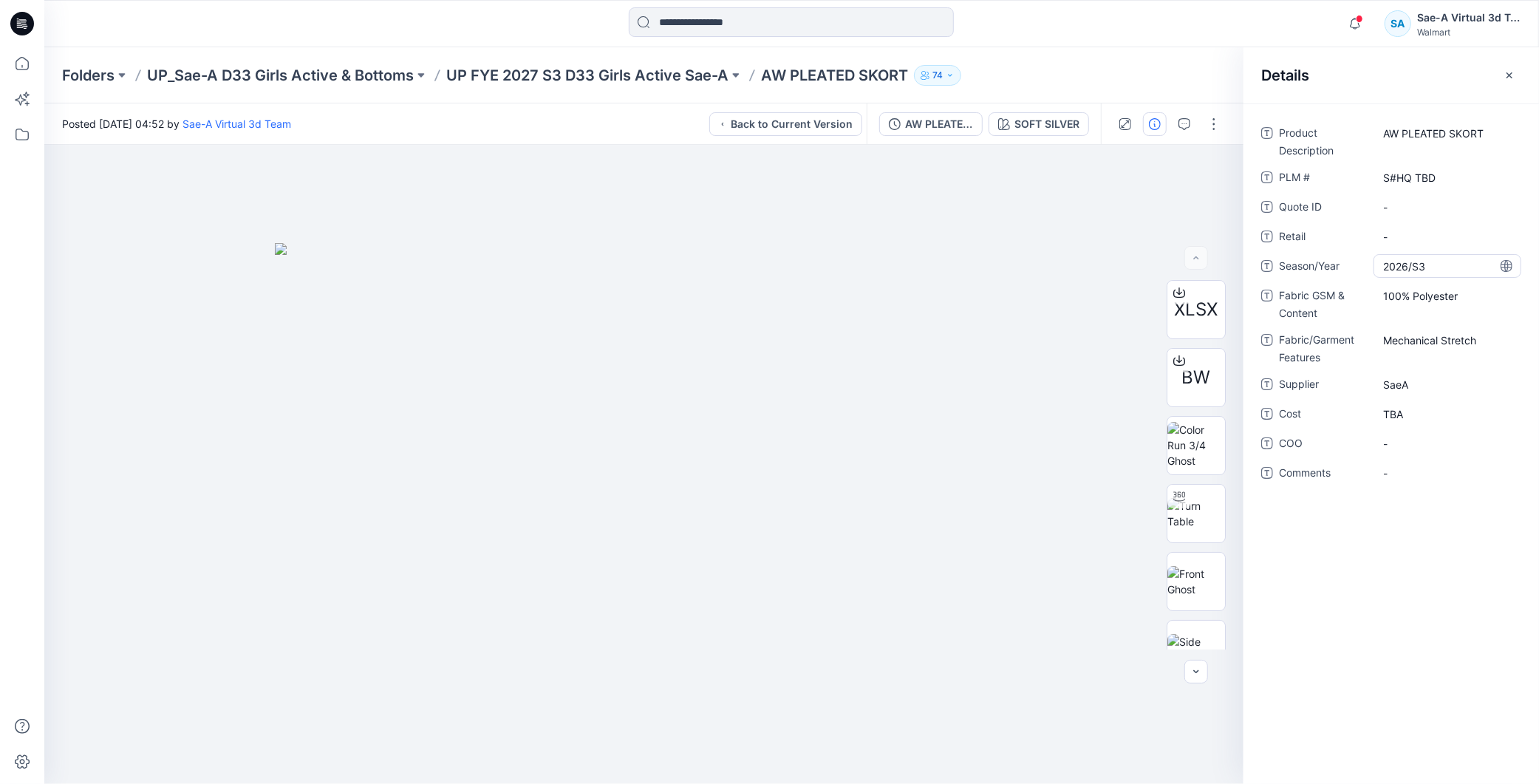
click at [1447, 266] on span "2026/S3" at bounding box center [1448, 266] width 129 height 15
drag, startPoint x: 1407, startPoint y: 624, endPoint x: 693, endPoint y: 48, distance: 917.4
click at [1408, 621] on div "Product Description AW PLEATED SKORT PLM # S#HQ TBD Quote ID - Retail - Season/…" at bounding box center [1391, 443] width 295 height 680
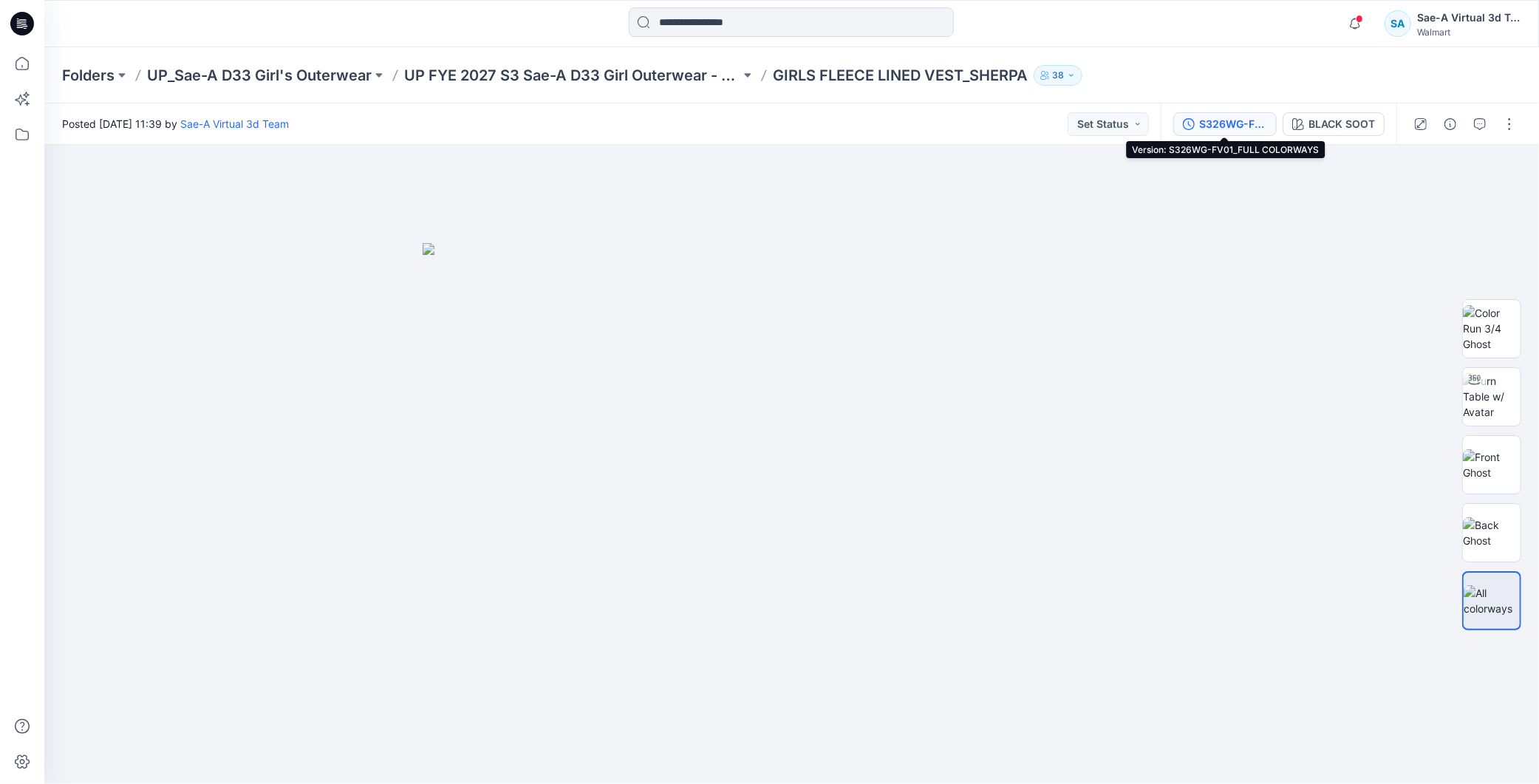
click at [1239, 120] on div "S326WG-FV01_FULL COLORWAYS" at bounding box center [1233, 124] width 68 height 16
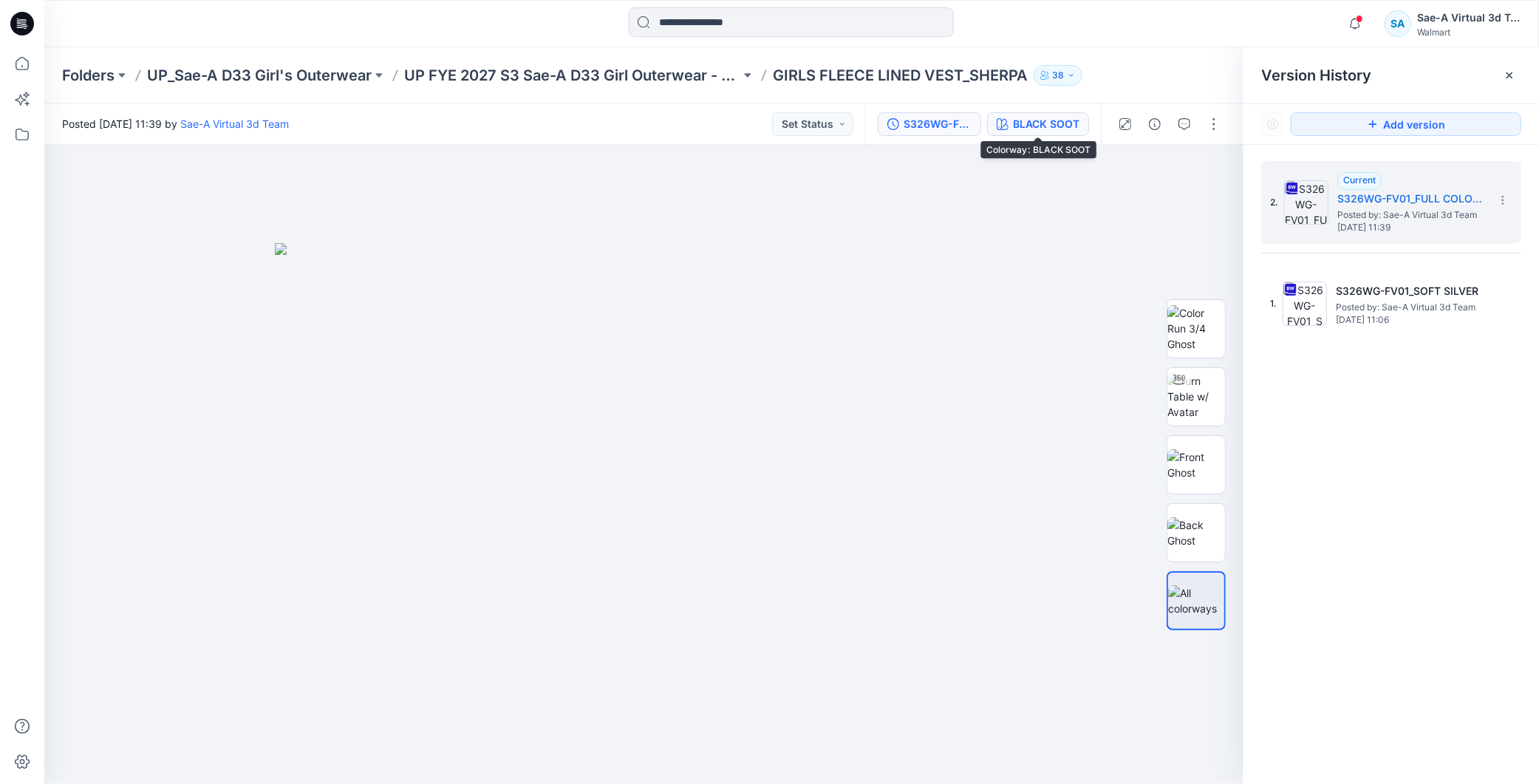
click at [1031, 114] on button "BLACK SOOT" at bounding box center [1038, 124] width 102 height 24
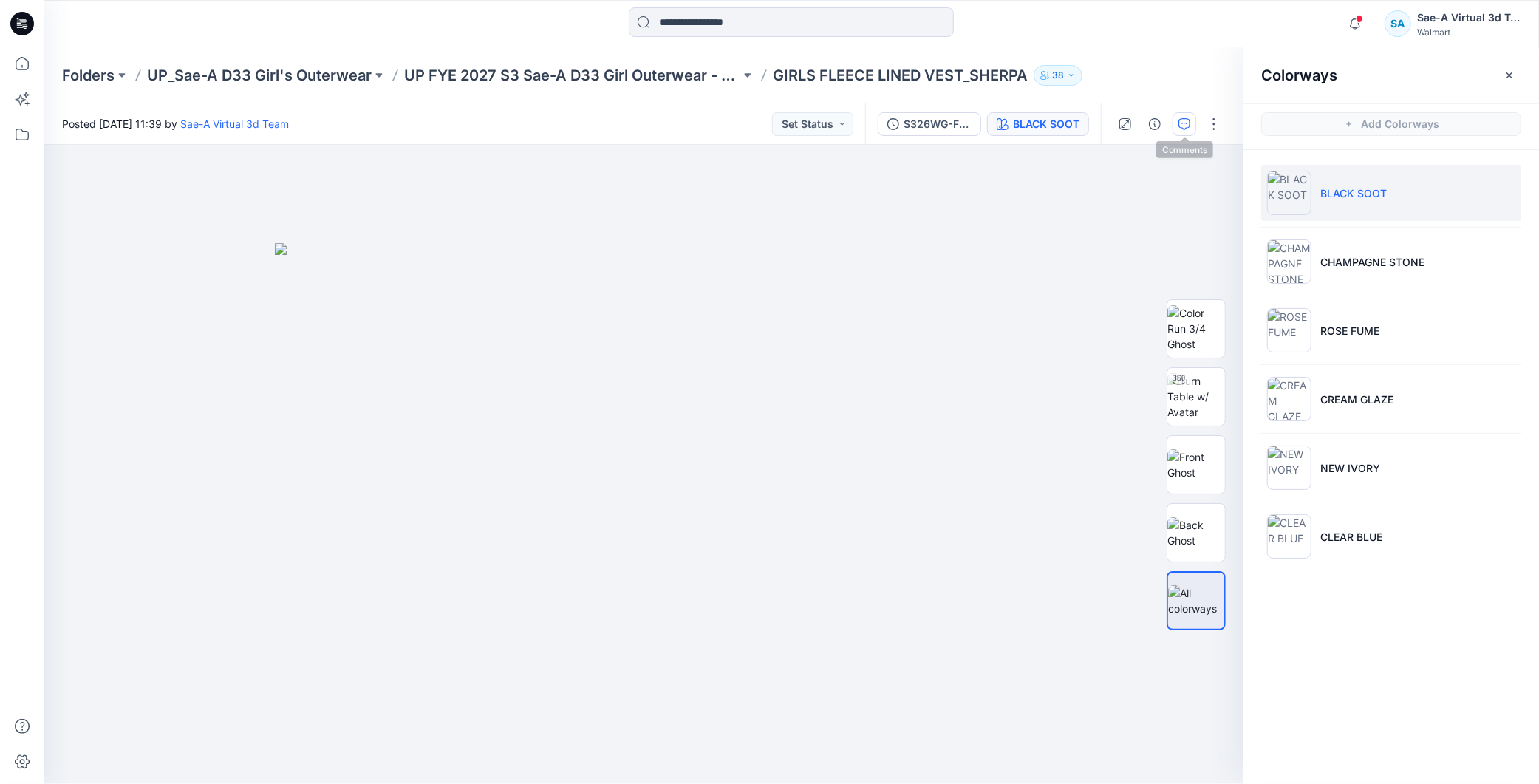
click at [1184, 124] on icon "button" at bounding box center [1184, 124] width 12 height 12
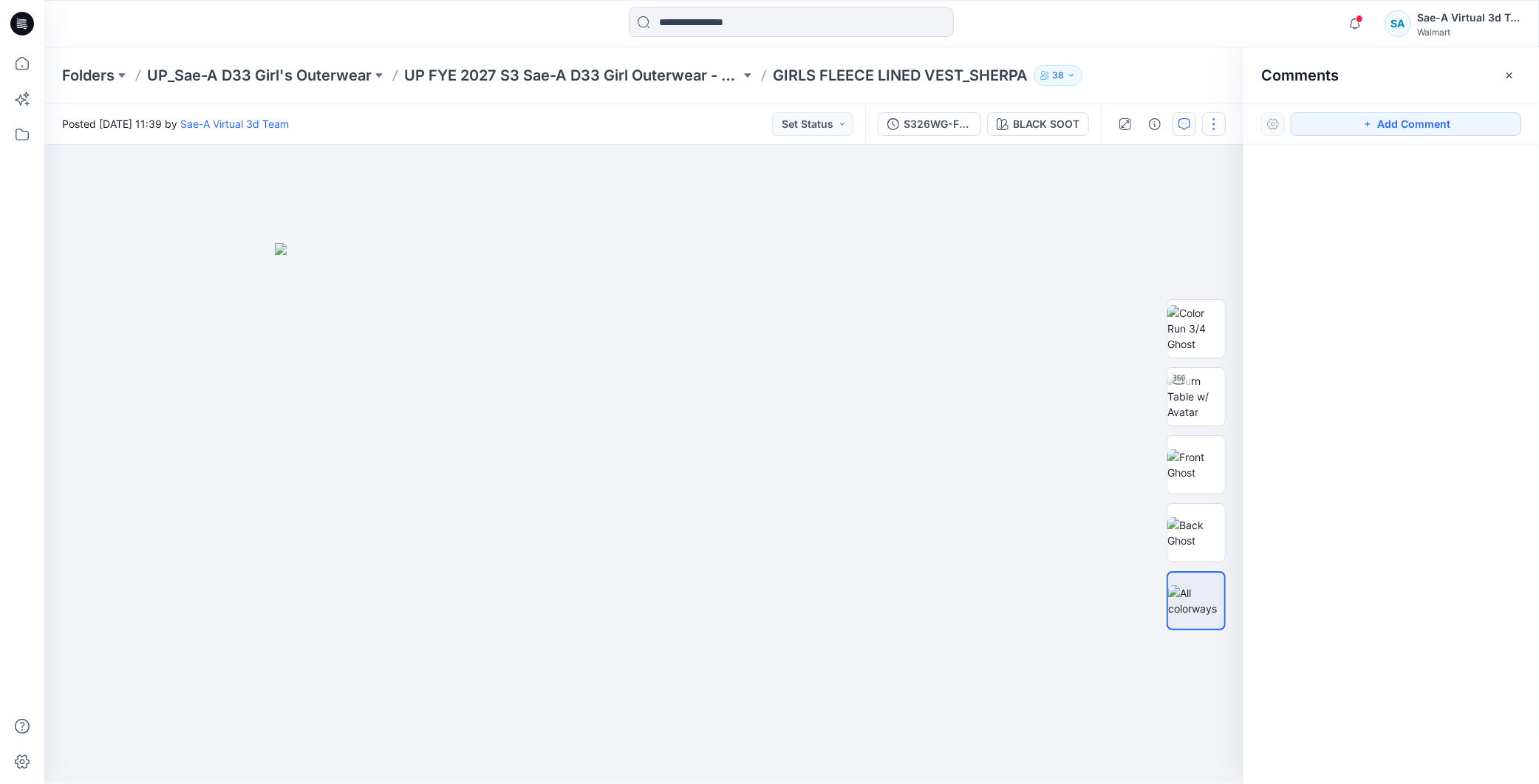
click at [1215, 127] on button "button" at bounding box center [1214, 124] width 24 height 24
click at [1128, 205] on p "Edit" at bounding box center [1121, 199] width 18 height 15
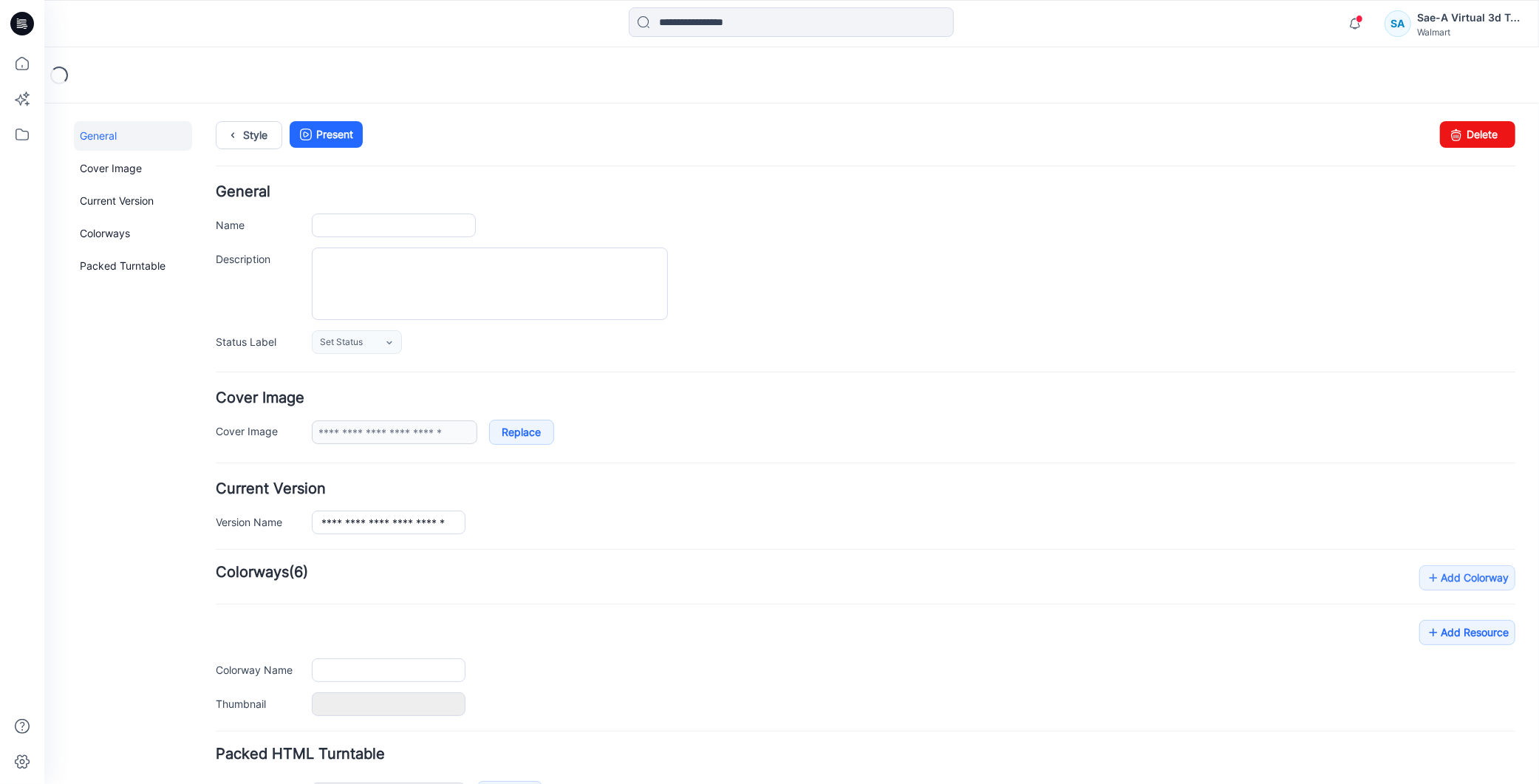
type input "**********"
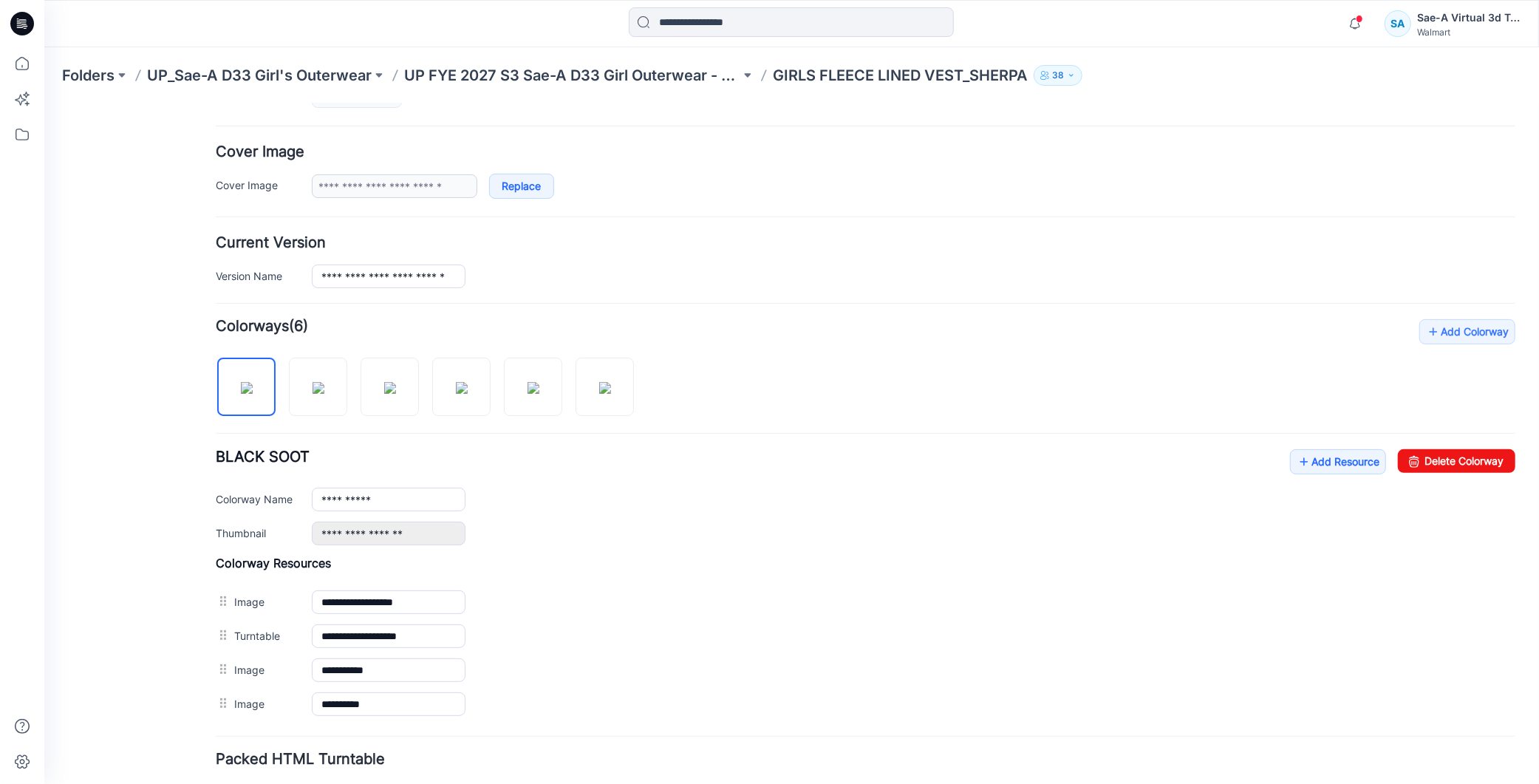
scroll to position [328, 0]
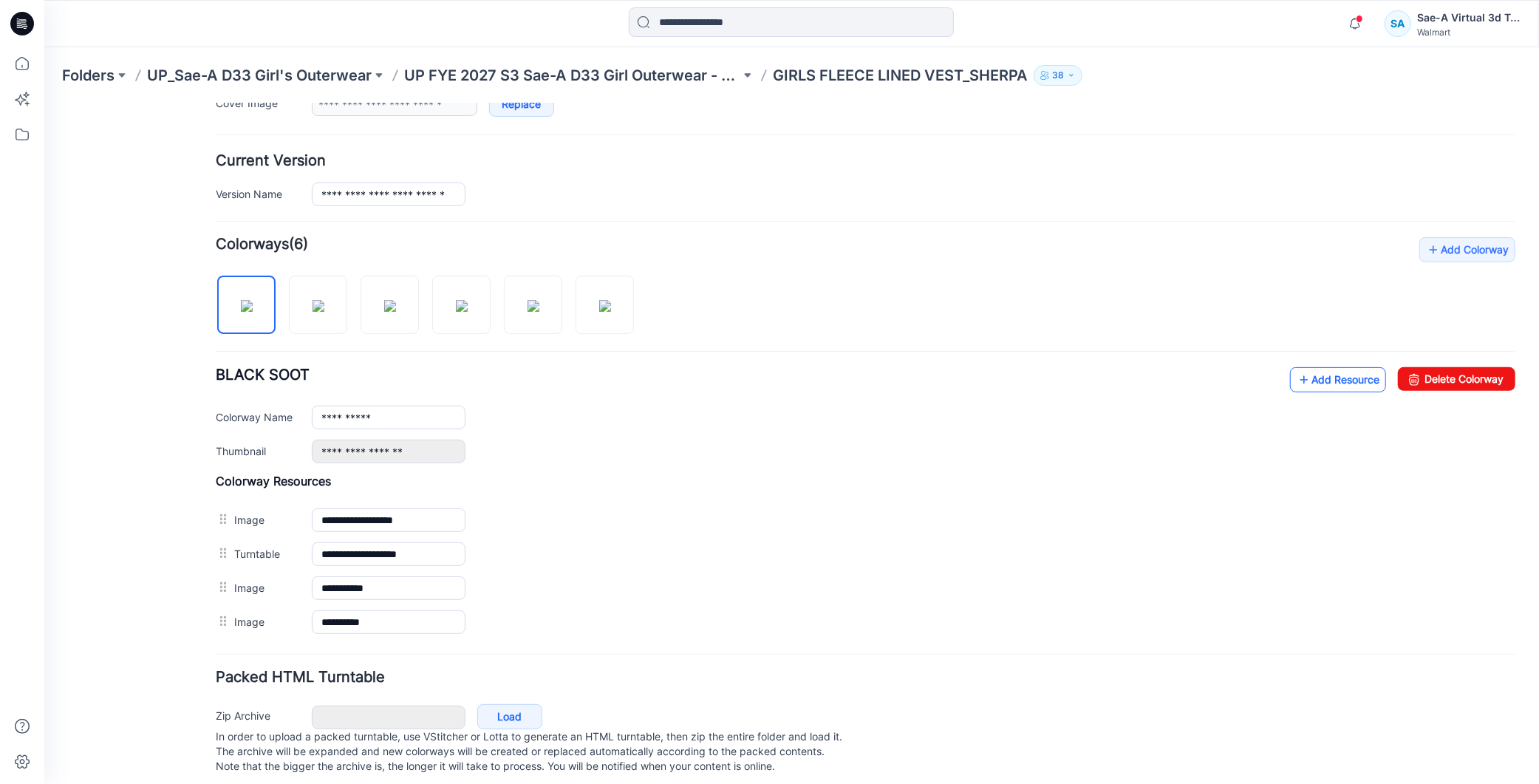
click at [1320, 381] on link "Add Resource" at bounding box center [1337, 379] width 96 height 25
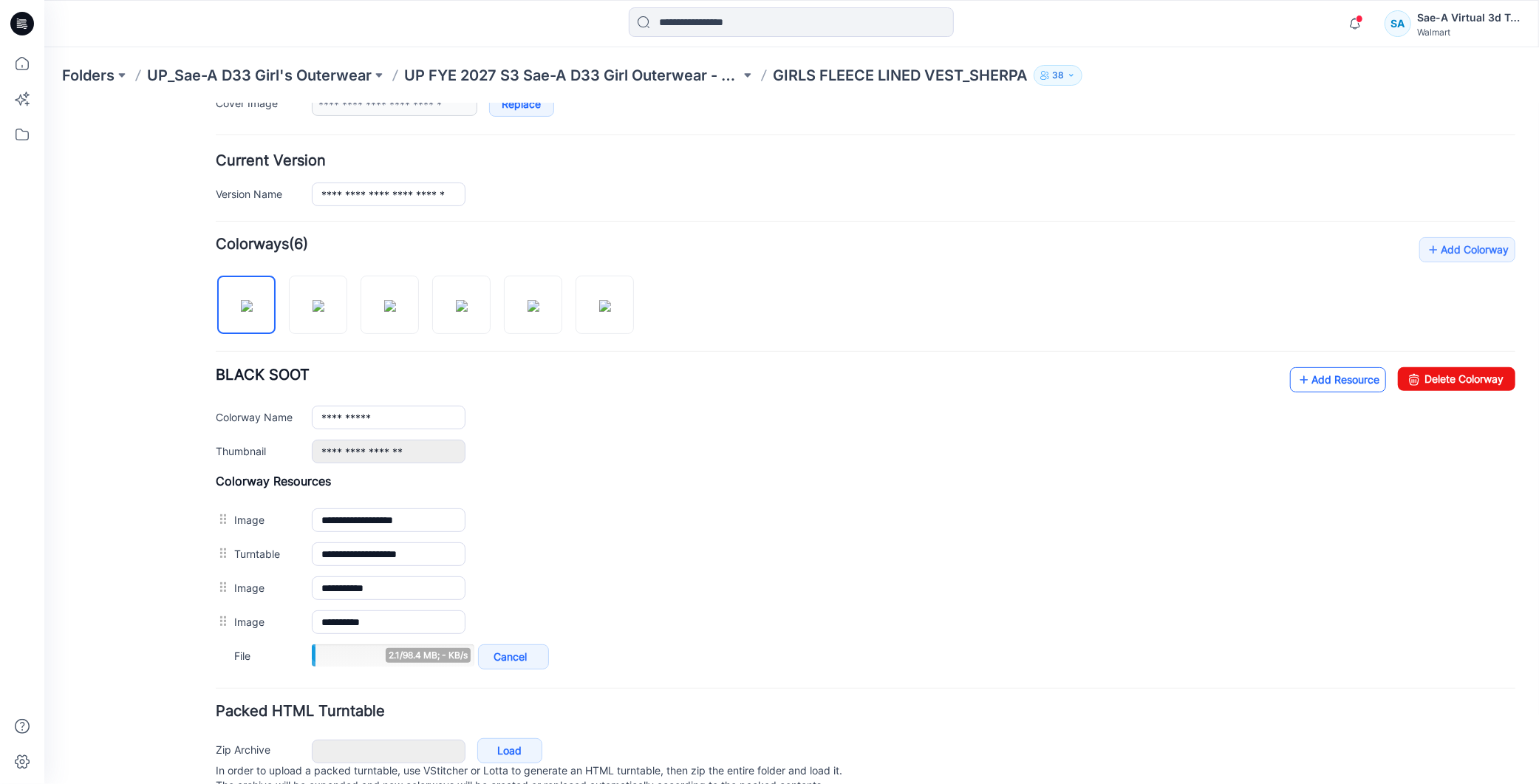
click at [1331, 387] on link "Add Resource" at bounding box center [1337, 379] width 96 height 25
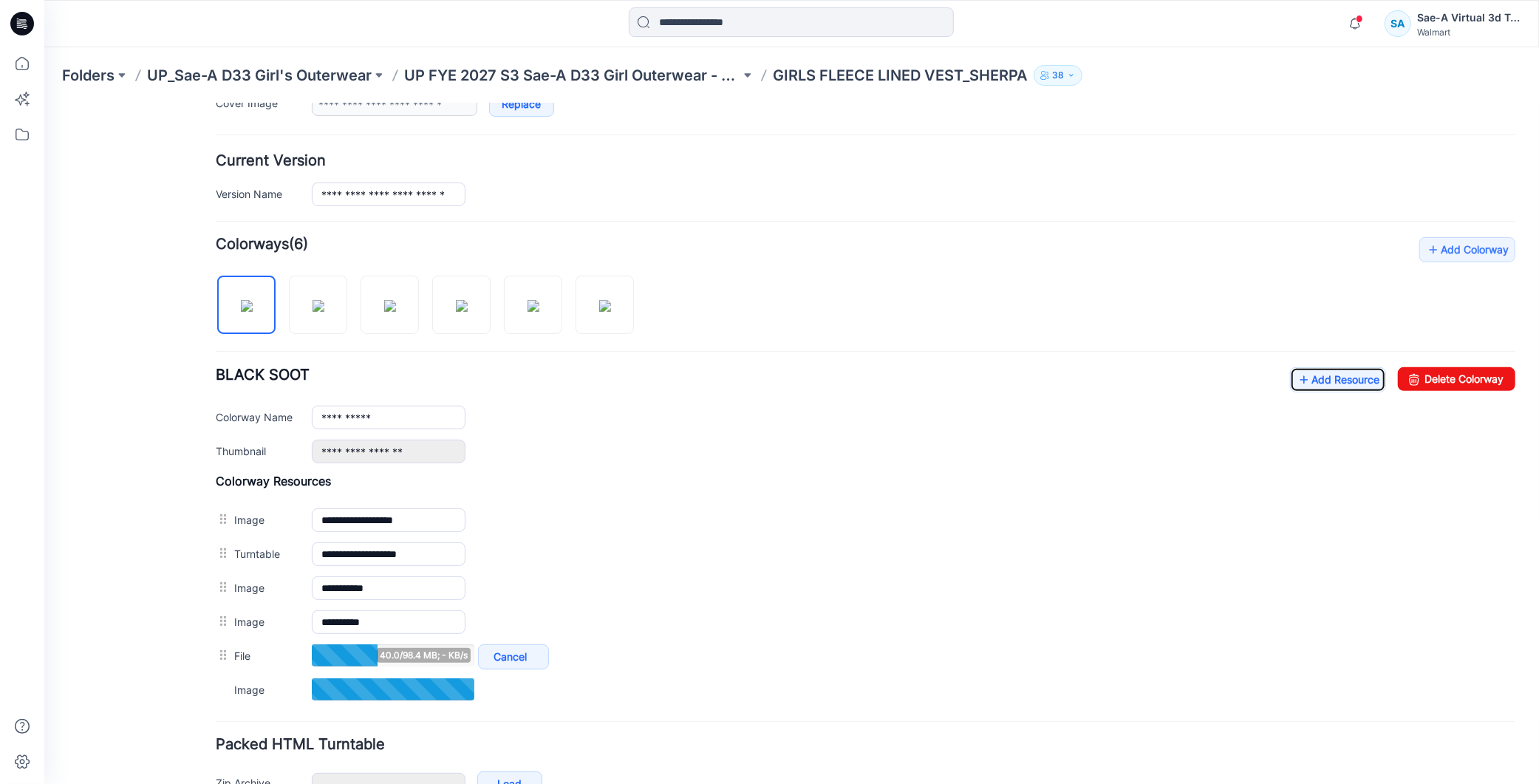
scroll to position [246, 0]
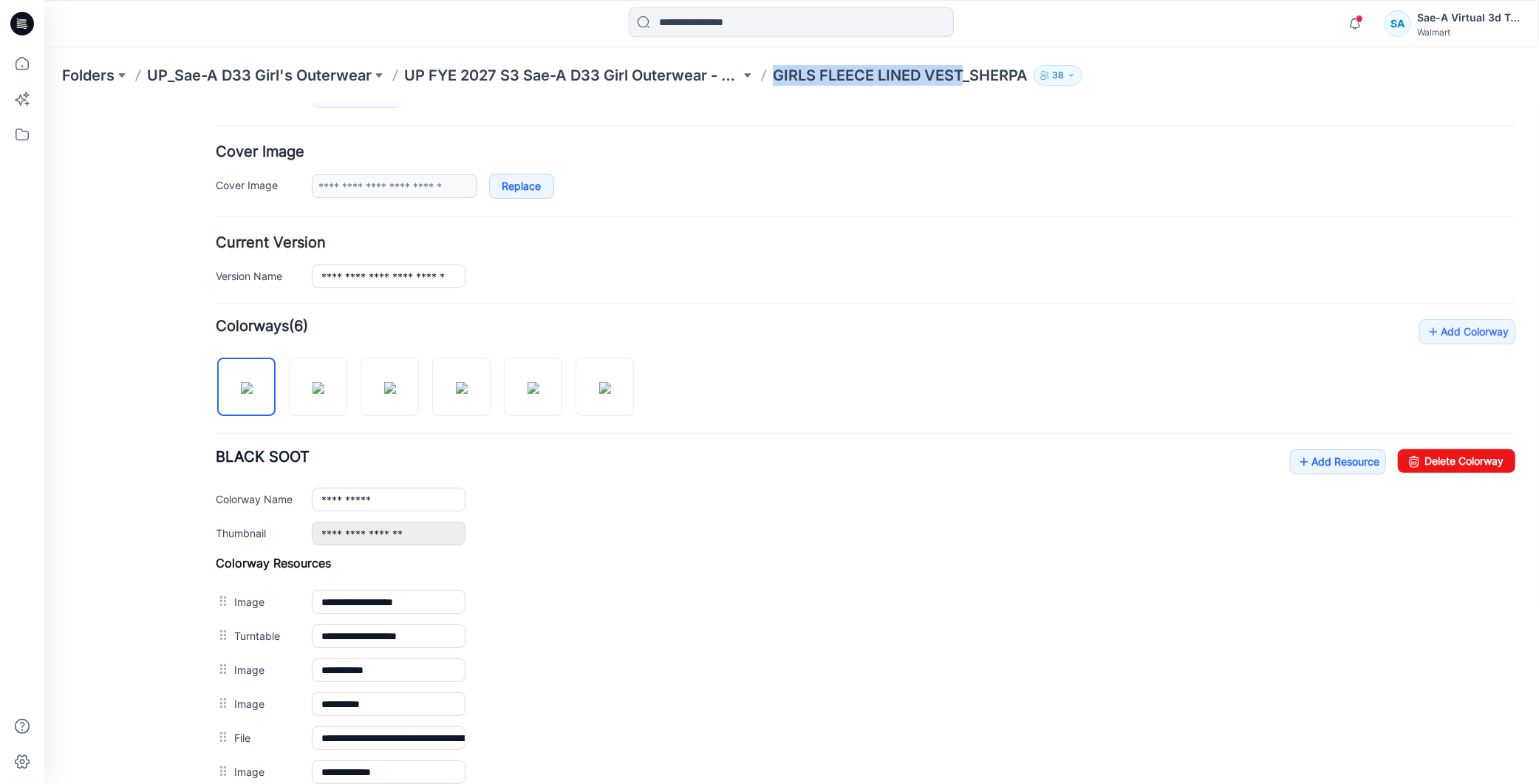
drag, startPoint x: 778, startPoint y: 78, endPoint x: 964, endPoint y: 83, distance: 186.1
click at [964, 83] on p "GIRLS FLEECE LINED VEST_SHERPA" at bounding box center [901, 75] width 255 height 21
copy p "GIRLS FLEECE LINED VEST"
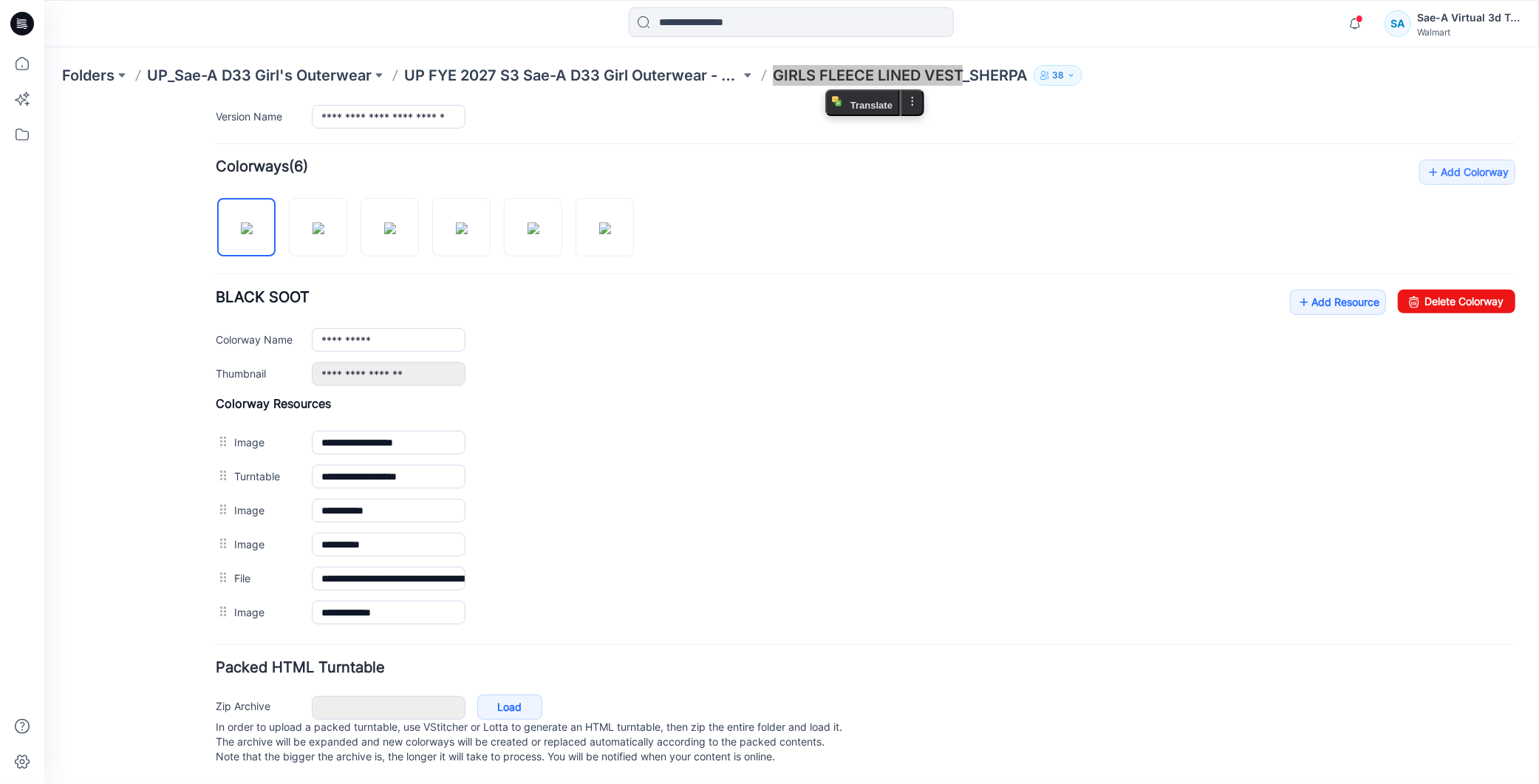
scroll to position [0, 0]
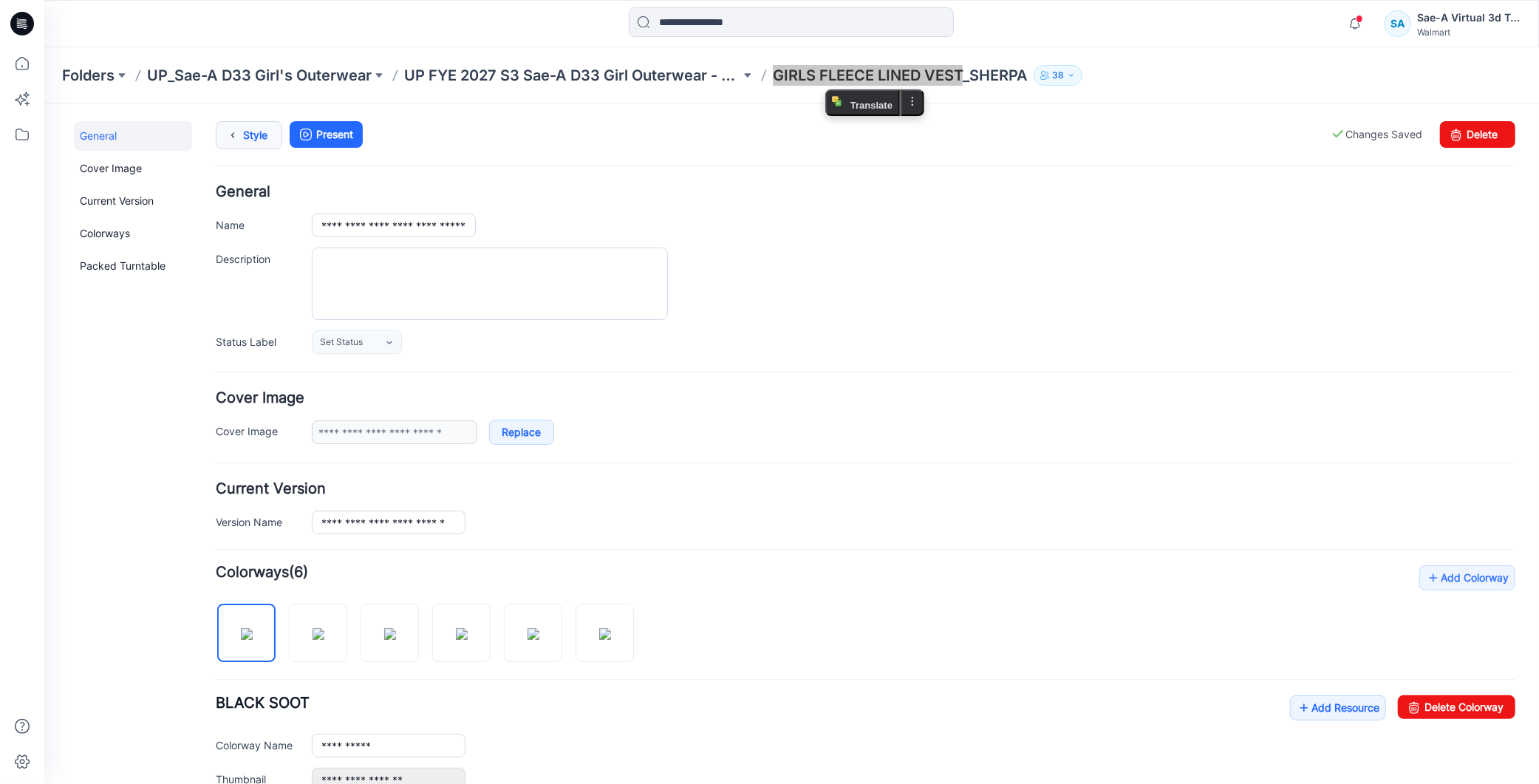
click at [259, 120] on link "Style" at bounding box center [248, 134] width 67 height 28
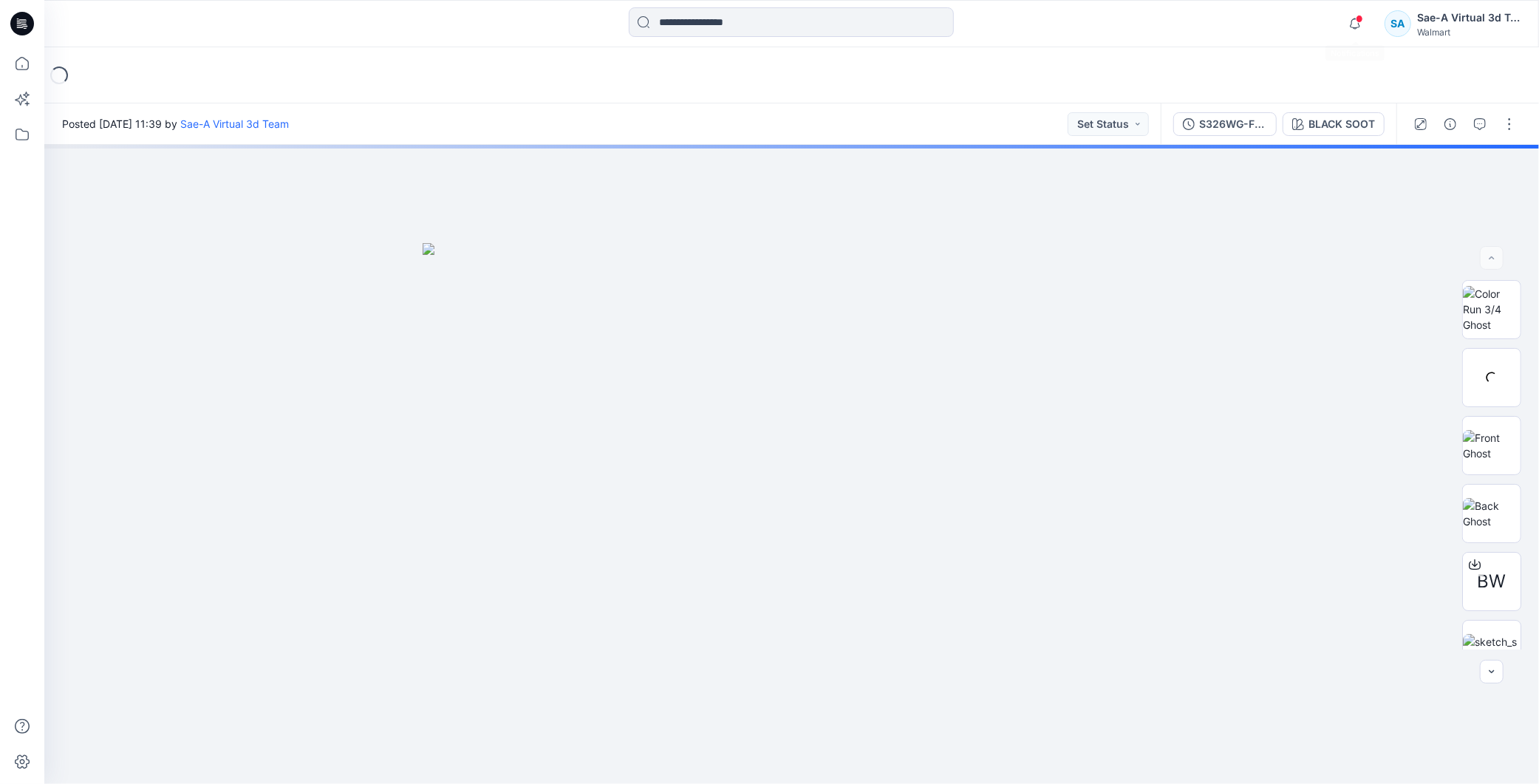
click at [1356, 17] on span at bounding box center [1359, 18] width 8 height 8
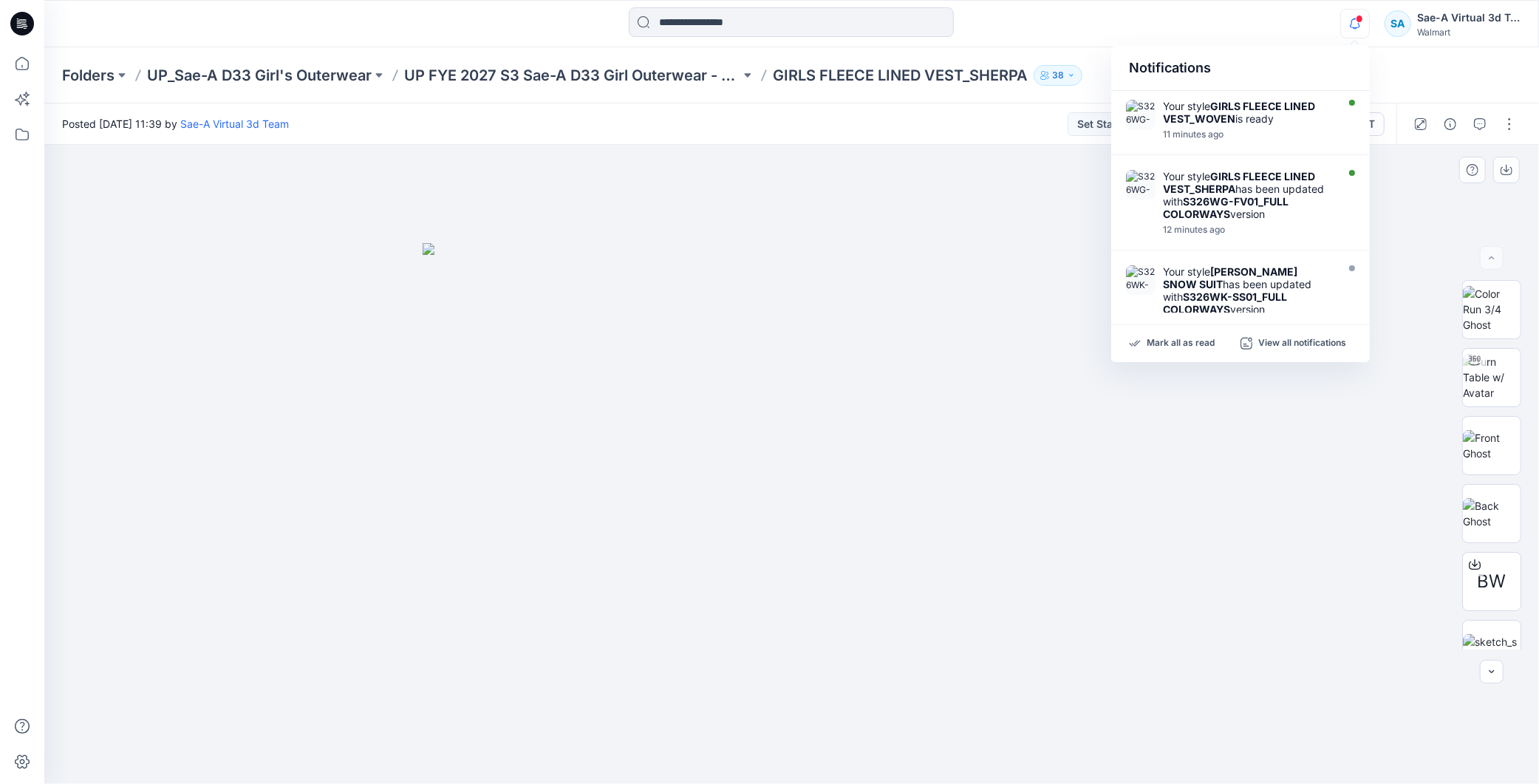
click at [996, 212] on div at bounding box center [792, 464] width 1495 height 639
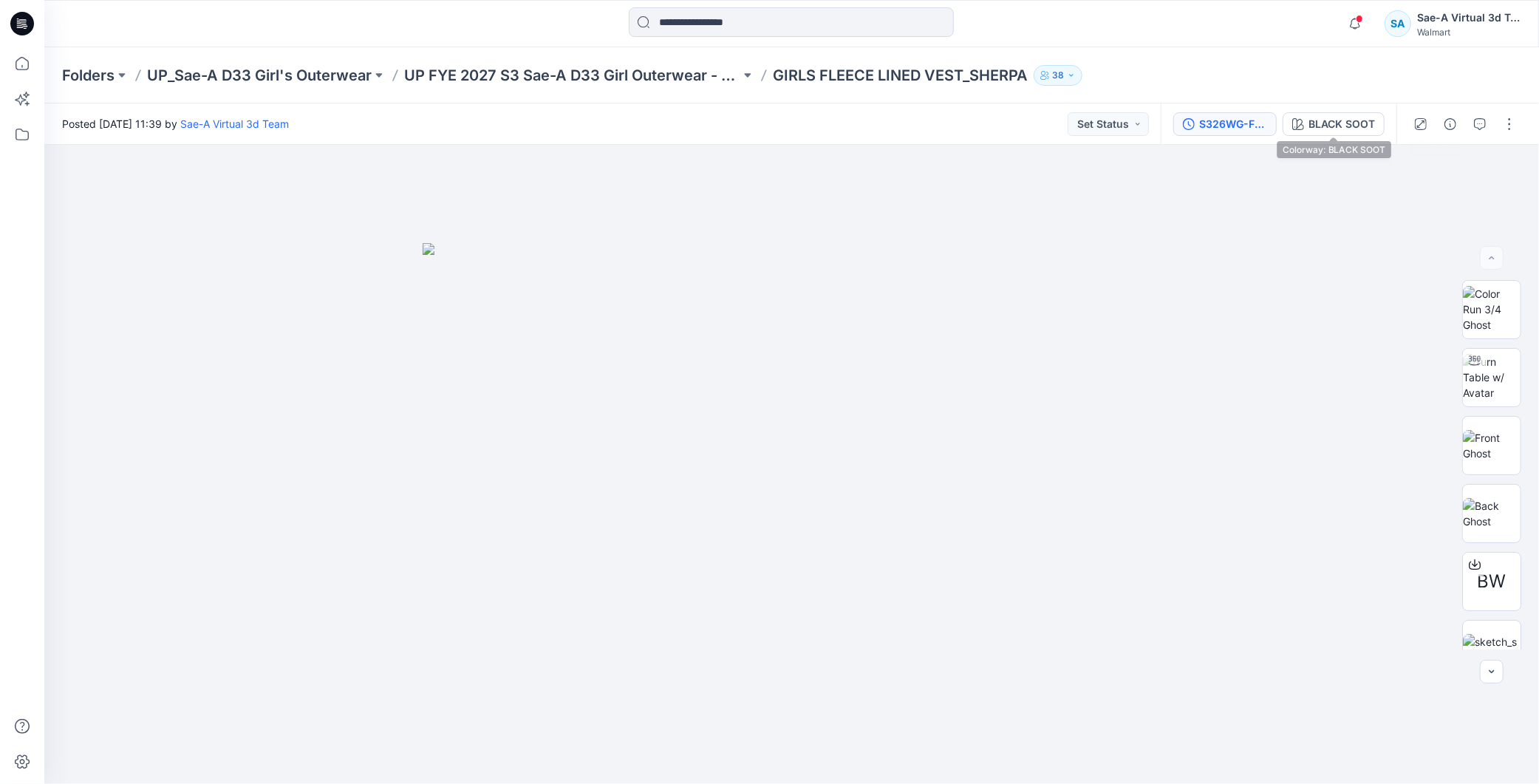
click at [1243, 126] on div "S326WG-FV01_FULL COLORWAYS" at bounding box center [1233, 124] width 68 height 16
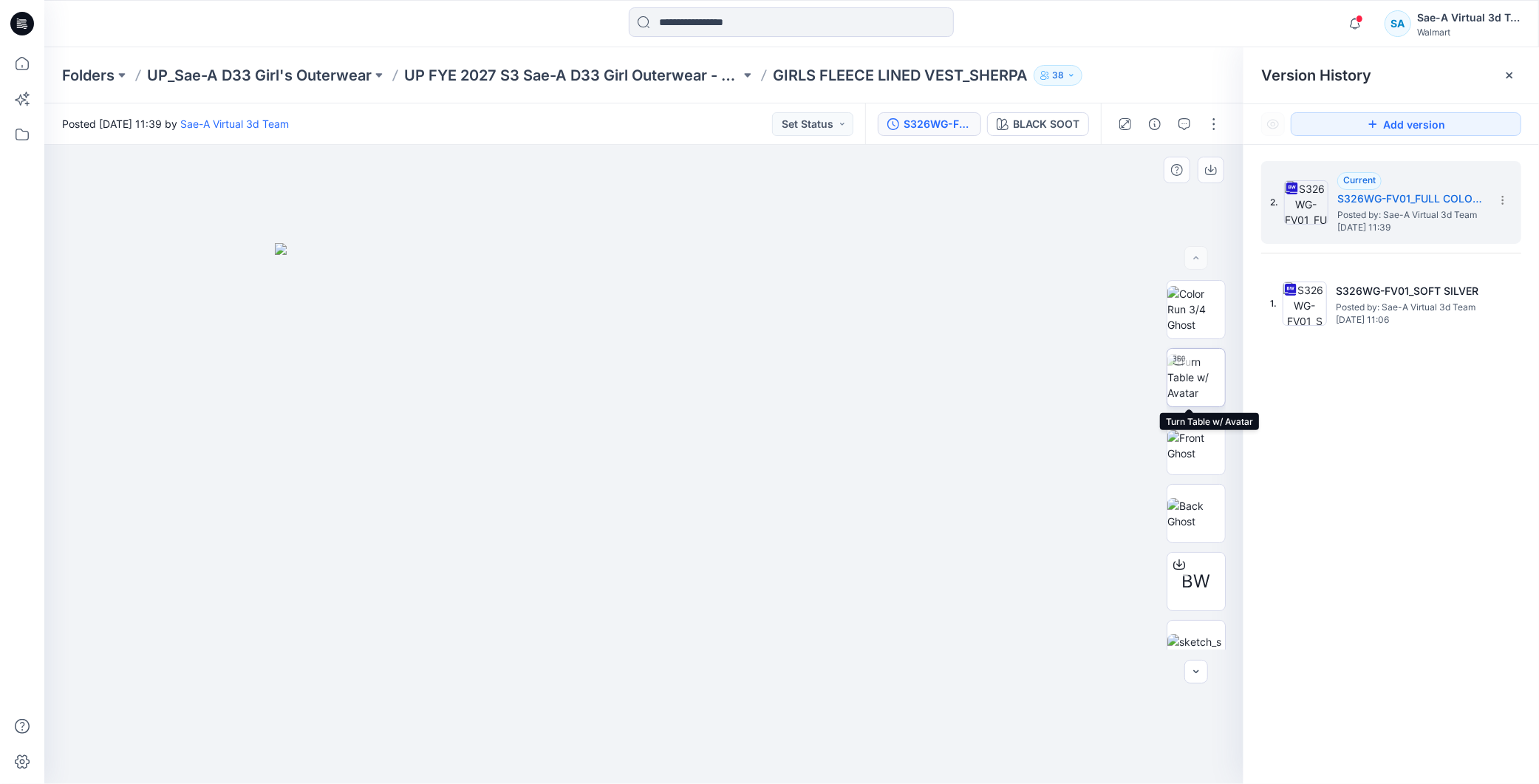
click at [1207, 387] on img at bounding box center [1196, 377] width 58 height 47
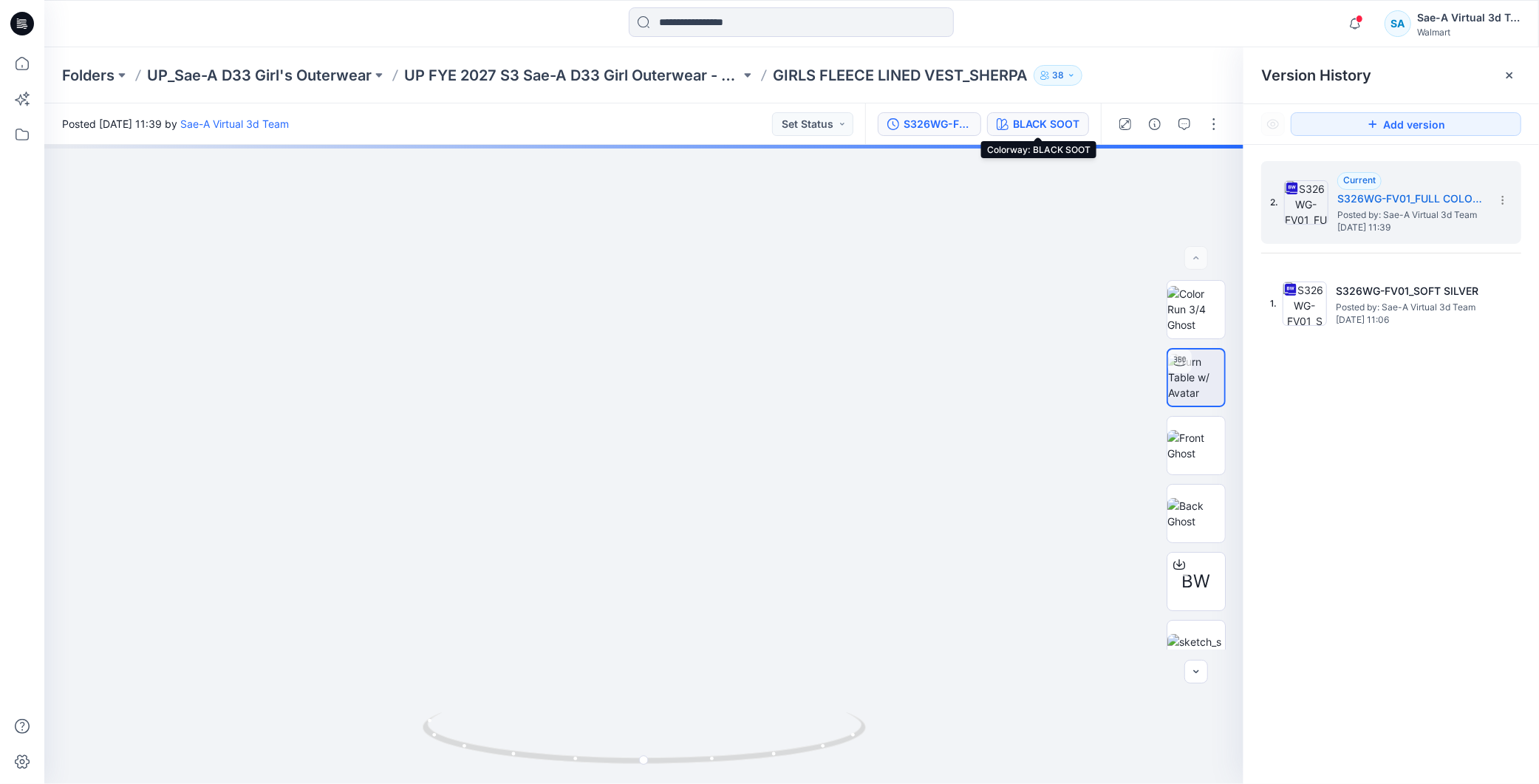
click at [1036, 128] on div "BLACK SOOT" at bounding box center [1046, 124] width 67 height 16
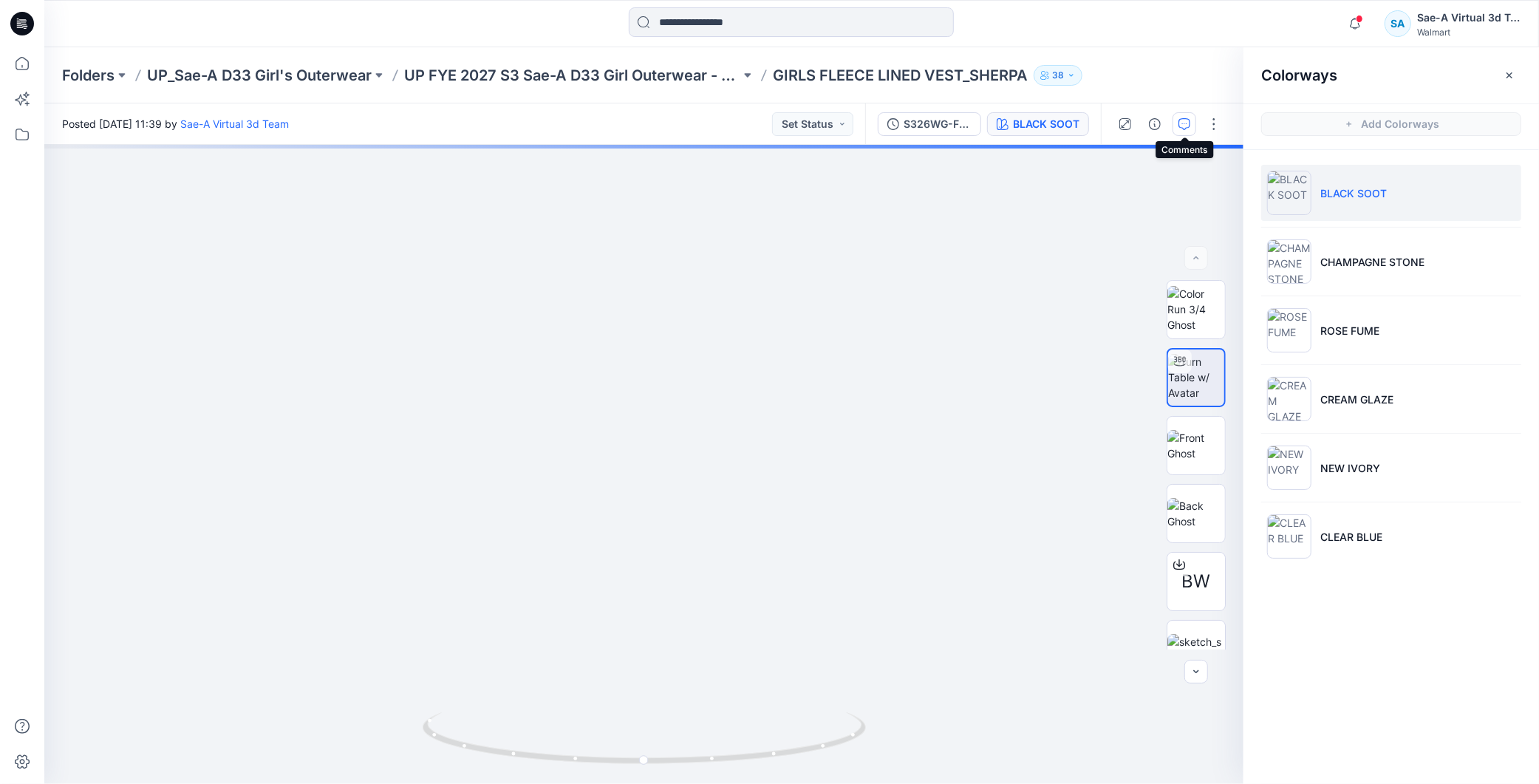
click at [1178, 124] on icon "button" at bounding box center [1184, 124] width 12 height 12
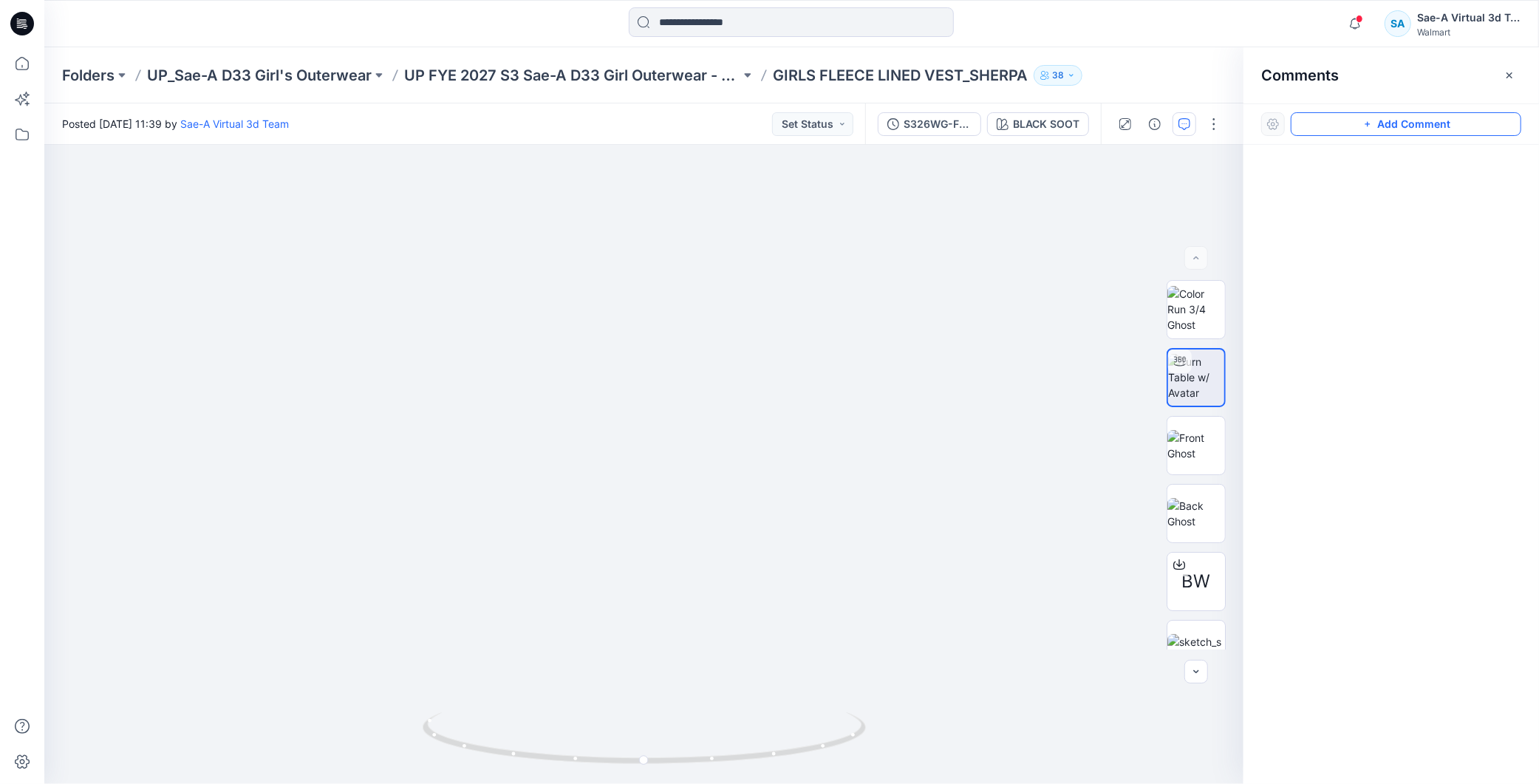
click at [1429, 120] on button "Add Comment" at bounding box center [1406, 124] width 231 height 24
click at [156, 180] on div "1" at bounding box center [644, 464] width 1199 height 639
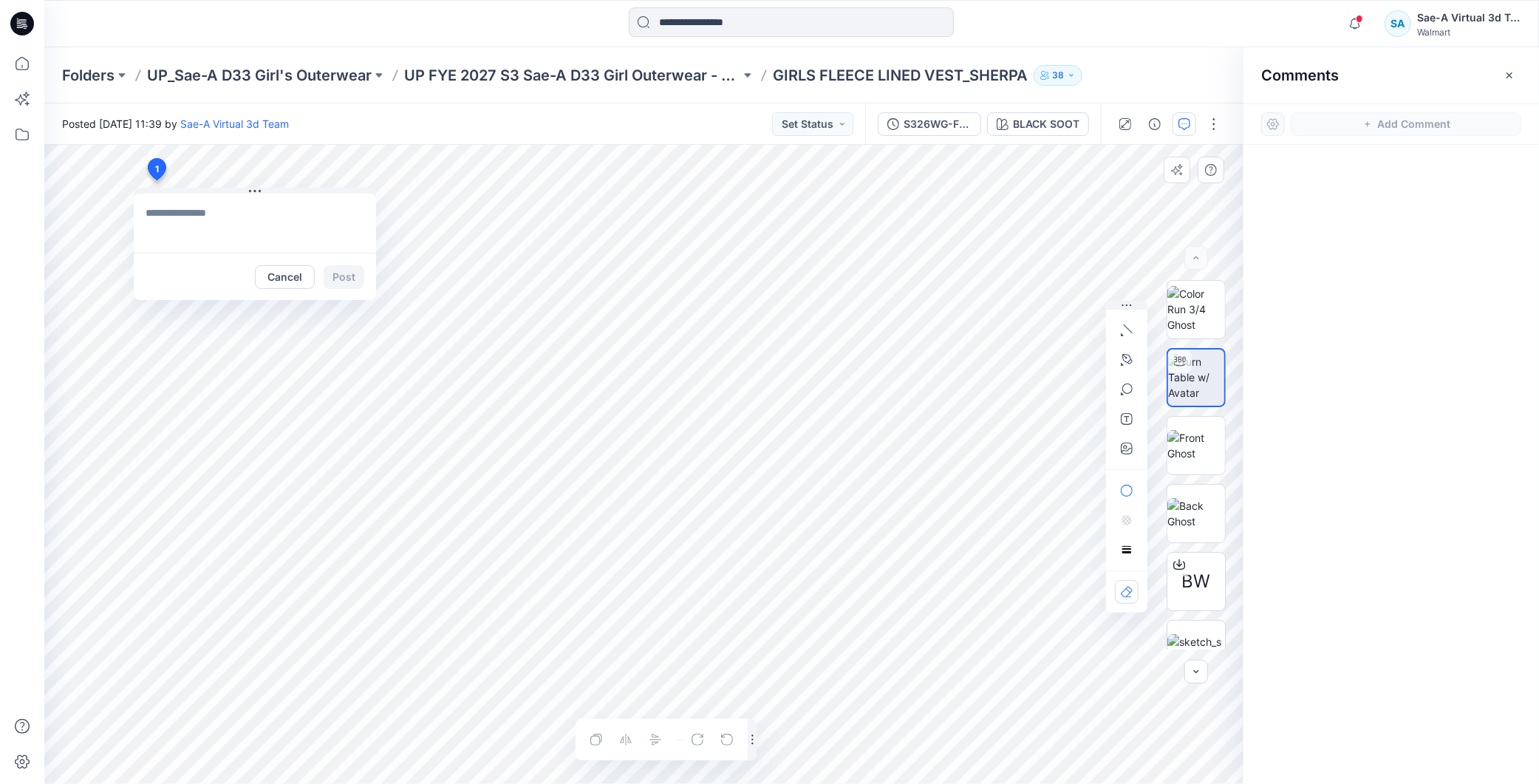
type textarea "**********"
click at [345, 273] on button "Post" at bounding box center [344, 277] width 41 height 24
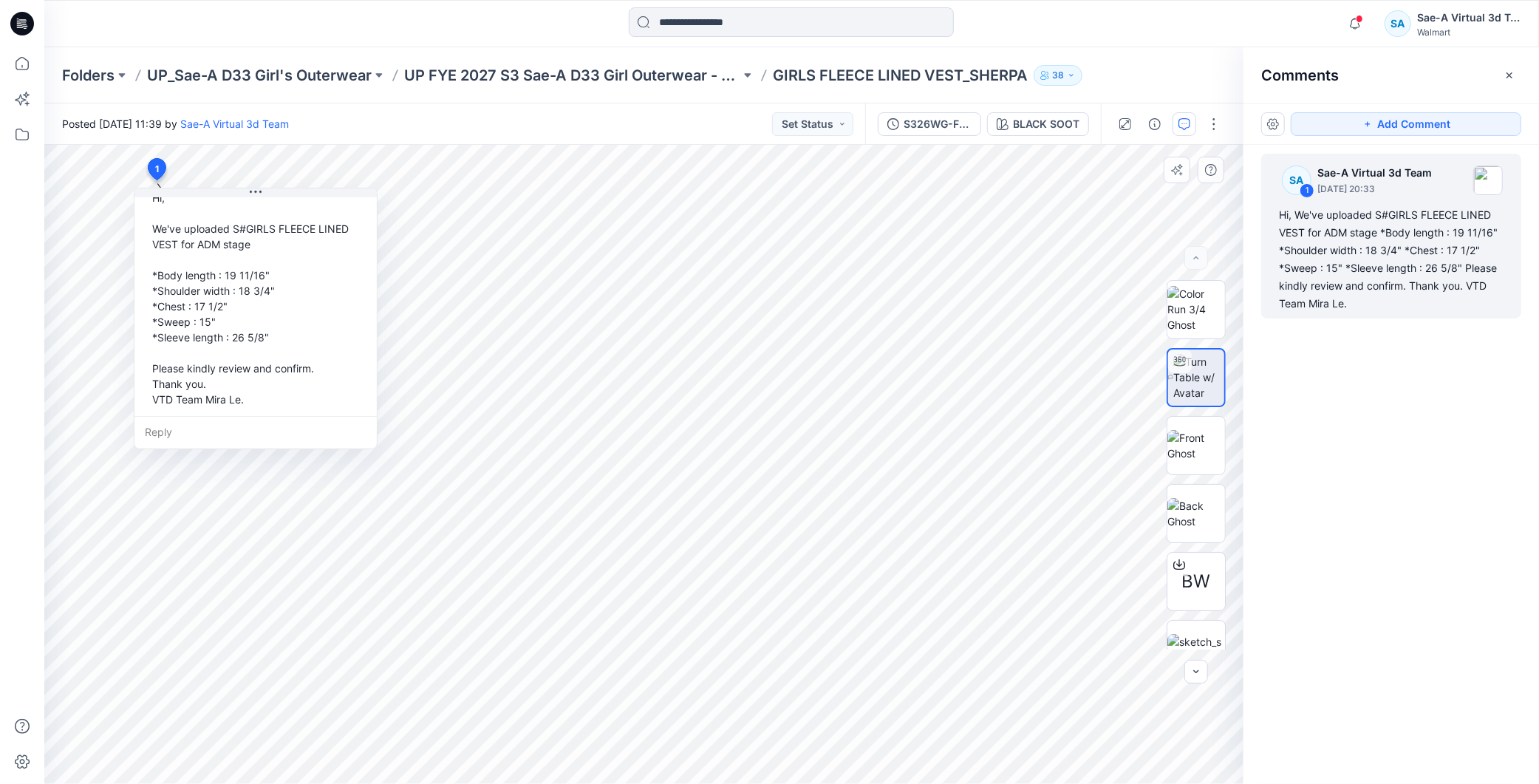
scroll to position [87, 0]
click at [1459, 489] on div "SA 1 Sae-A Virtual 3d Team [DATE] 20:33 Hi, We've uploaded S#GIRLS FLEECE LINED…" at bounding box center [1391, 437] width 295 height 585
click at [940, 126] on div "S326WG-FV01_FULL COLORWAYS" at bounding box center [938, 124] width 68 height 16
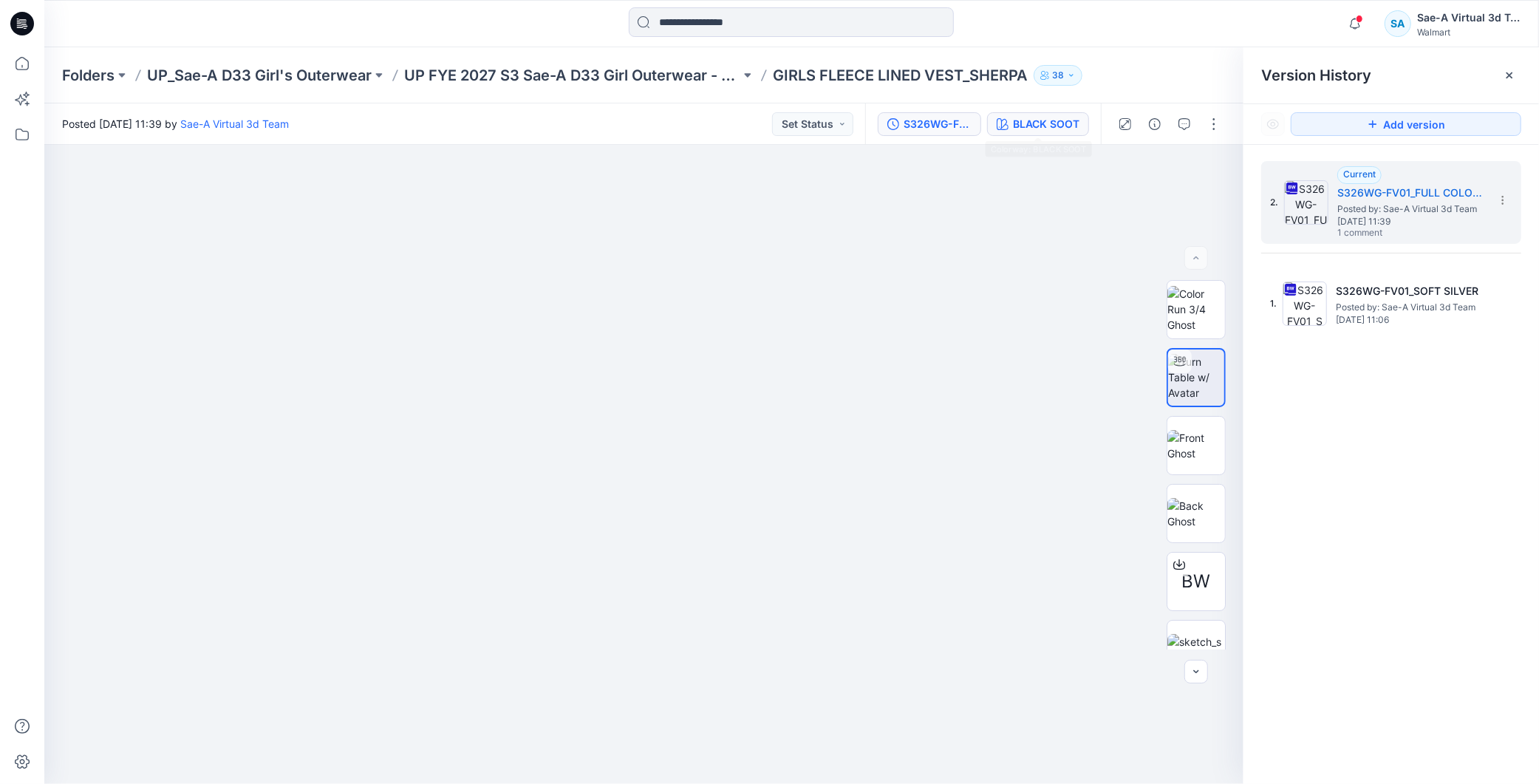
click at [1053, 129] on div "BLACK SOOT" at bounding box center [1046, 124] width 67 height 16
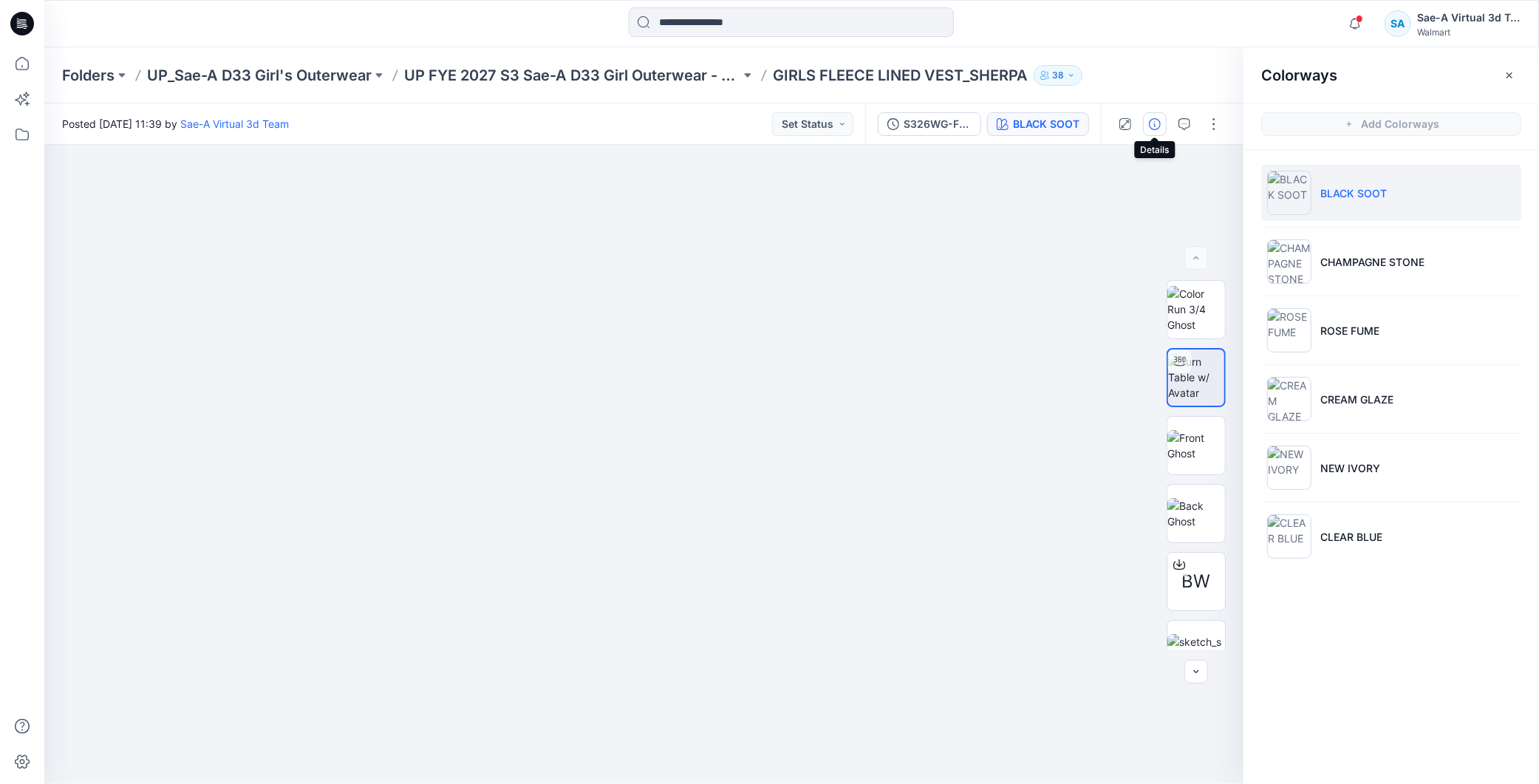
click at [1156, 124] on icon "button" at bounding box center [1155, 124] width 12 height 12
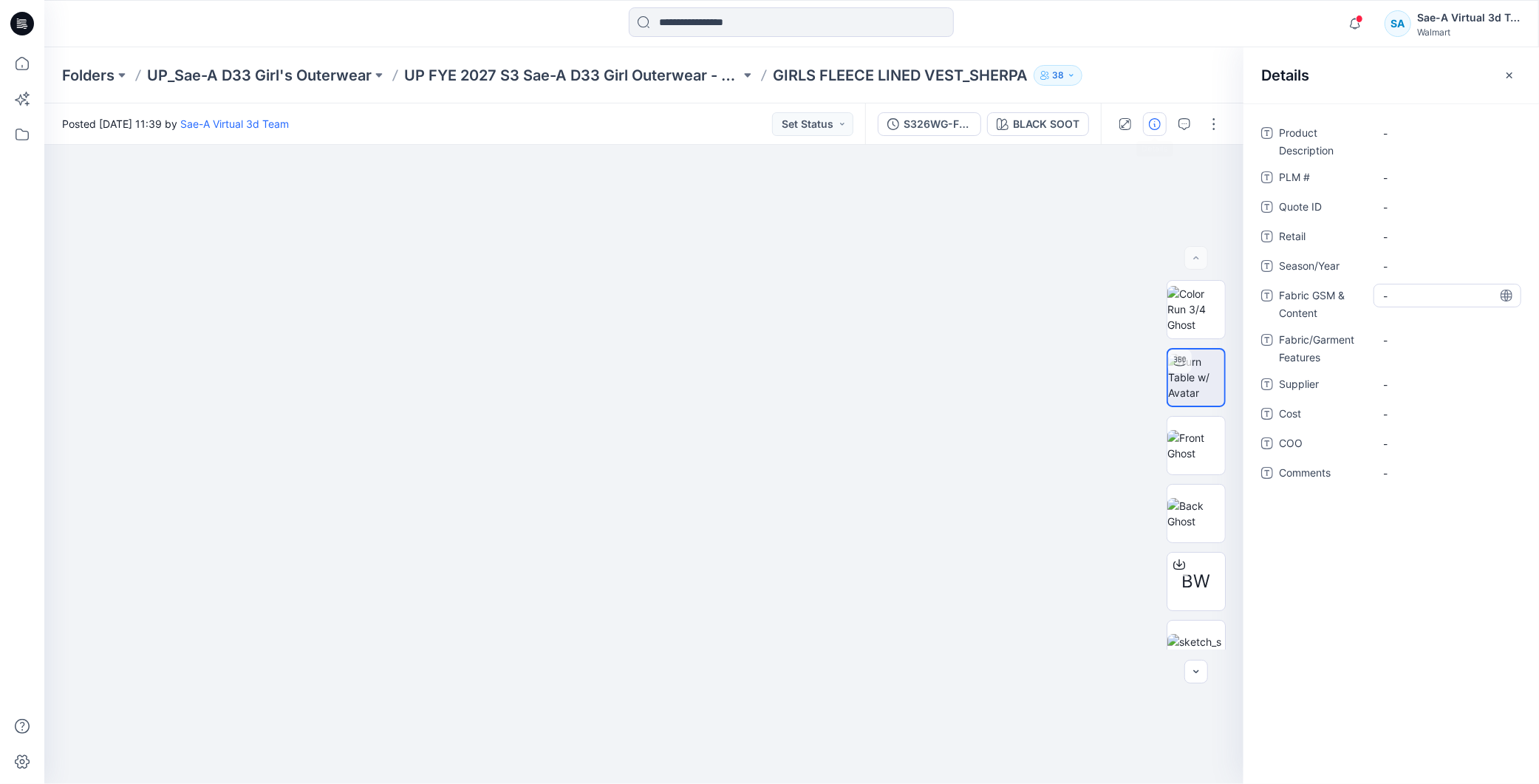
click at [1428, 305] on div "-" at bounding box center [1448, 295] width 148 height 24
drag, startPoint x: 1428, startPoint y: 305, endPoint x: 1410, endPoint y: 292, distance: 22.2
click at [1410, 292] on textarea at bounding box center [1448, 295] width 148 height 24
type textarea "*"
type textarea "**********"
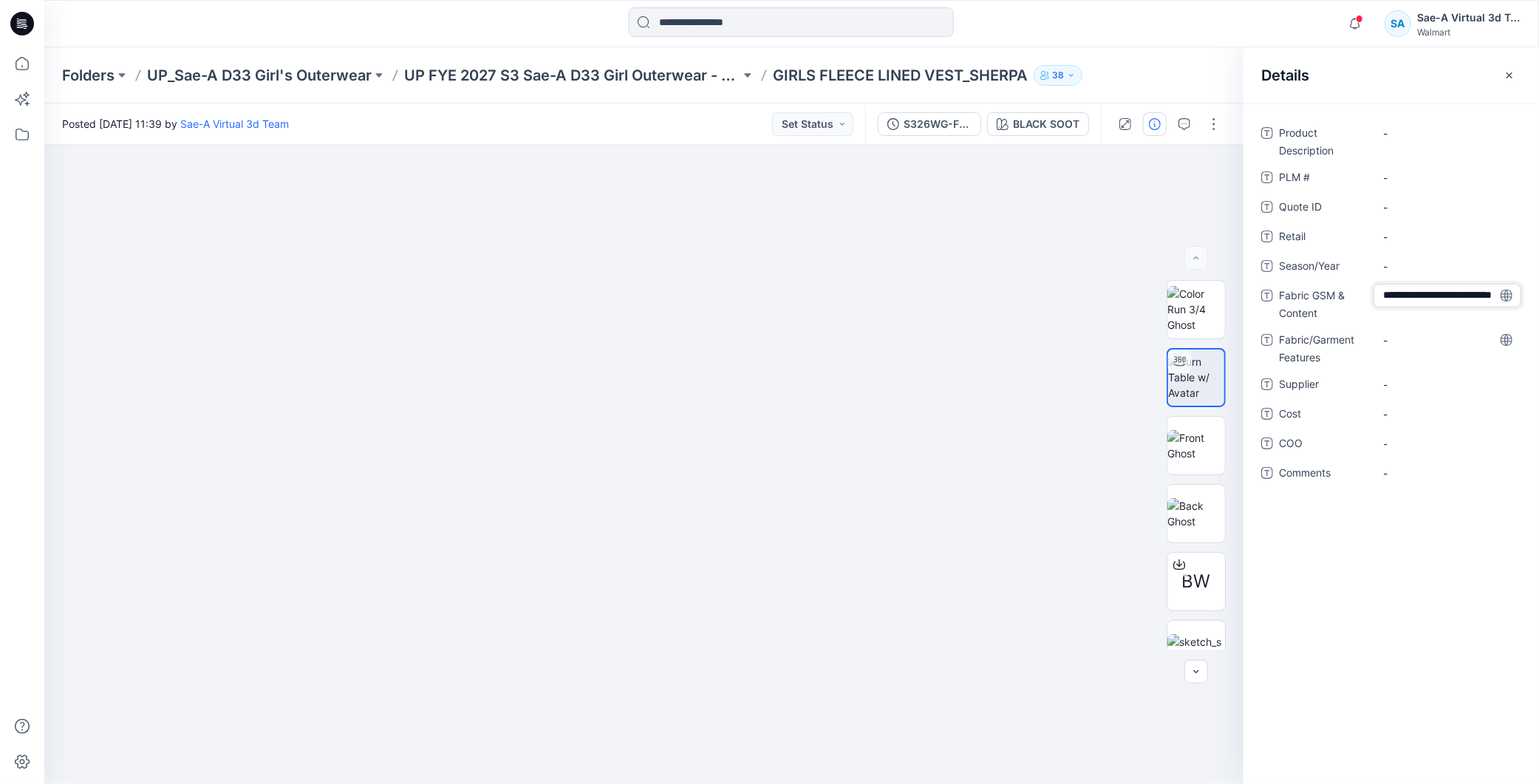
scroll to position [10, 0]
click at [1439, 581] on div "Product Description - PLM # - Quote ID - Retail - Season/Year - Fabric GSM & Co…" at bounding box center [1391, 443] width 295 height 680
drag, startPoint x: 1416, startPoint y: 305, endPoint x: 1378, endPoint y: 311, distance: 38.5
click at [1378, 311] on div "100% polyester sherpa, 250gsm" at bounding box center [1448, 300] width 148 height 32
click at [1412, 346] on Features "-" at bounding box center [1448, 340] width 129 height 15
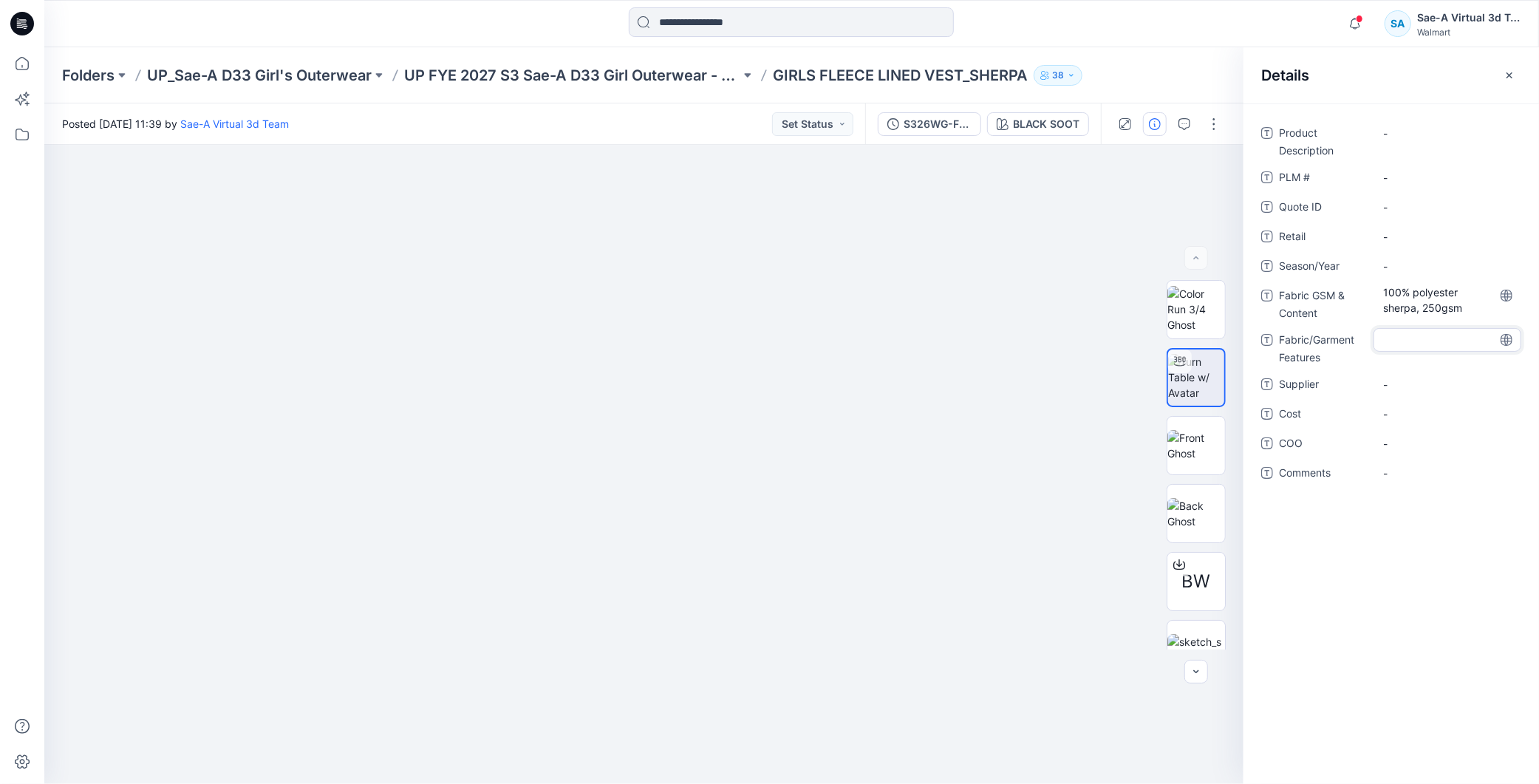
click at [1412, 346] on textarea at bounding box center [1448, 340] width 148 height 24
drag, startPoint x: 1415, startPoint y: 308, endPoint x: 1376, endPoint y: 307, distance: 39.0
click at [1376, 307] on div "100% polyester sherpa, 250gsm" at bounding box center [1448, 300] width 148 height 32
click at [1414, 308] on textarea "**********" at bounding box center [1448, 299] width 148 height 31
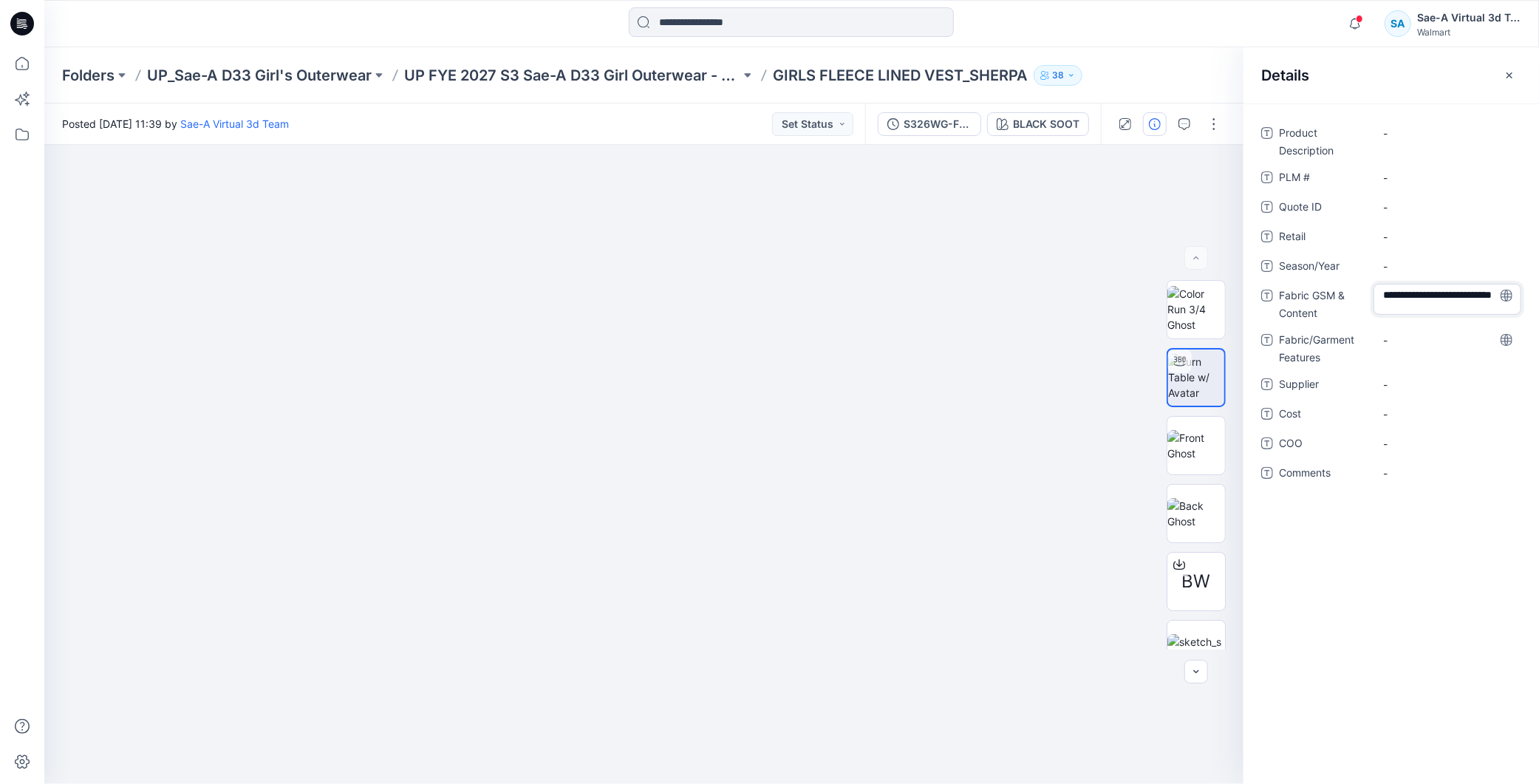
type textarea "**********"
click at [1415, 332] on Features "-" at bounding box center [1448, 340] width 129 height 15
drag, startPoint x: 1388, startPoint y: 337, endPoint x: 1360, endPoint y: 346, distance: 29.4
click at [1360, 344] on div "Fabric/Garment Features ******" at bounding box center [1391, 348] width 260 height 38
type textarea "******"
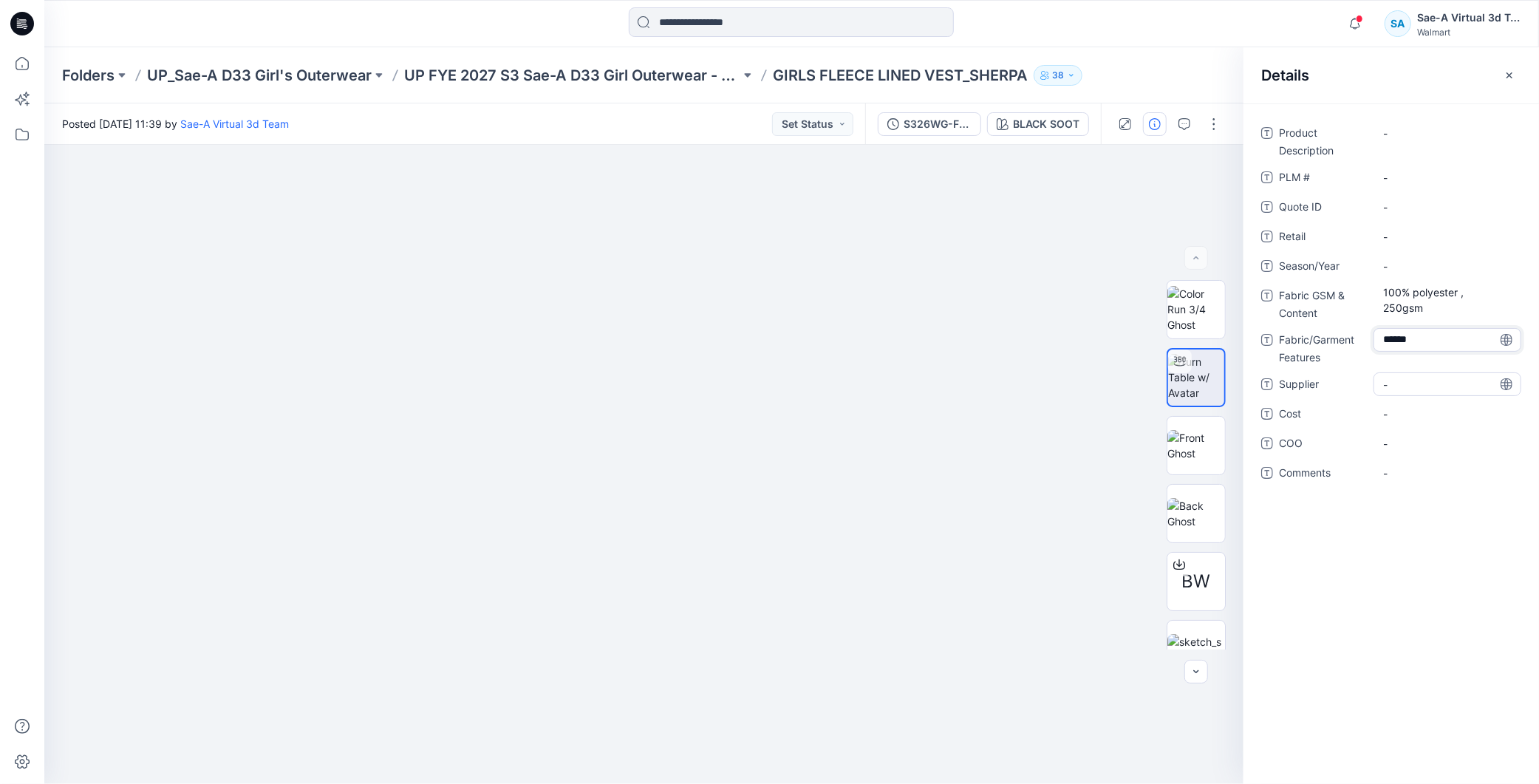
click at [1415, 380] on span "-" at bounding box center [1448, 384] width 129 height 15
type textarea "****"
click at [1429, 407] on span "-" at bounding box center [1448, 414] width 129 height 15
type textarea "***"
click at [1379, 644] on div "Product Description - PLM # - Quote ID - Retail - Season/Year - Fabric GSM & Co…" at bounding box center [1391, 443] width 295 height 680
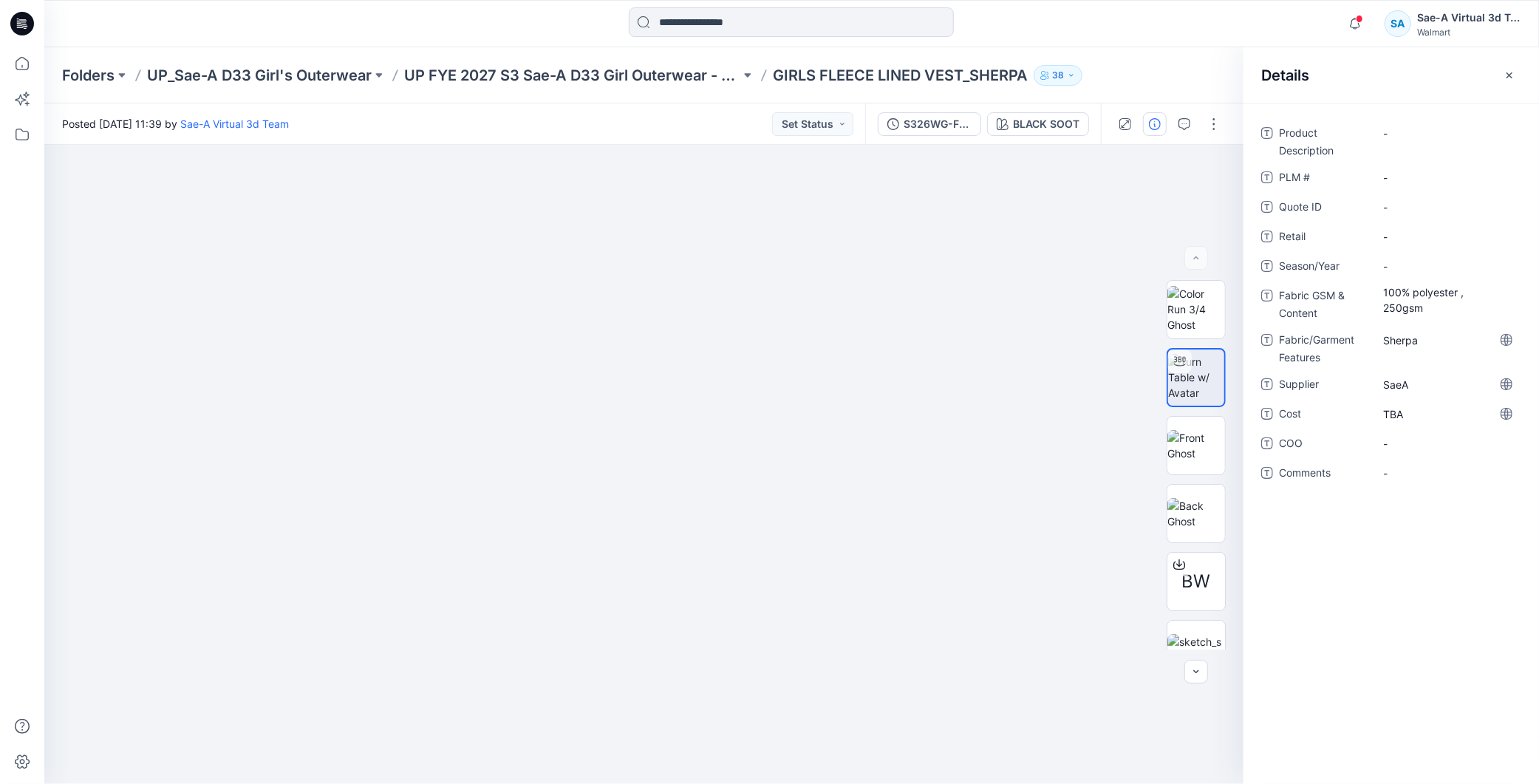
click at [1419, 282] on div "Product Description - PLM # - Quote ID - Retail - Season/Year - Fabric GSM & Co…" at bounding box center [1391, 311] width 260 height 381
click at [1417, 270] on span "-" at bounding box center [1448, 266] width 129 height 15
type textarea "*******"
click at [1421, 604] on div "Product Description - PLM # - Quote ID - Retail - Season/Year ******* Fabric GS…" at bounding box center [1391, 443] width 295 height 680
drag, startPoint x: 773, startPoint y: 71, endPoint x: 966, endPoint y: 79, distance: 193.2
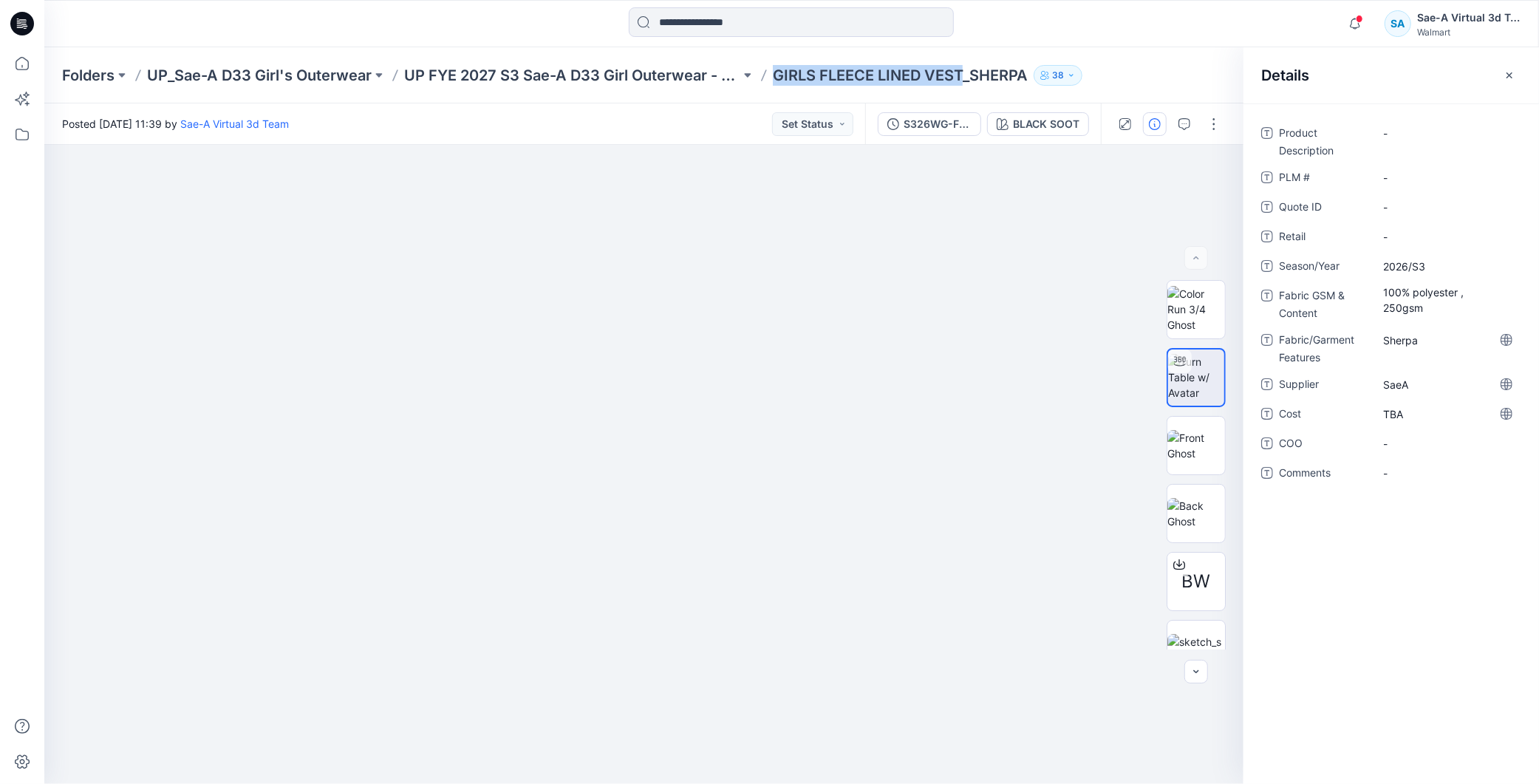
click at [966, 79] on p "GIRLS FLEECE LINED VEST_SHERPA" at bounding box center [901, 75] width 255 height 21
copy p "GIRLS FLEECE LINED VEST"
click at [1407, 130] on Description "-" at bounding box center [1448, 133] width 129 height 15
type textarea "**********"
click at [1450, 572] on div "**********" at bounding box center [1391, 443] width 295 height 680
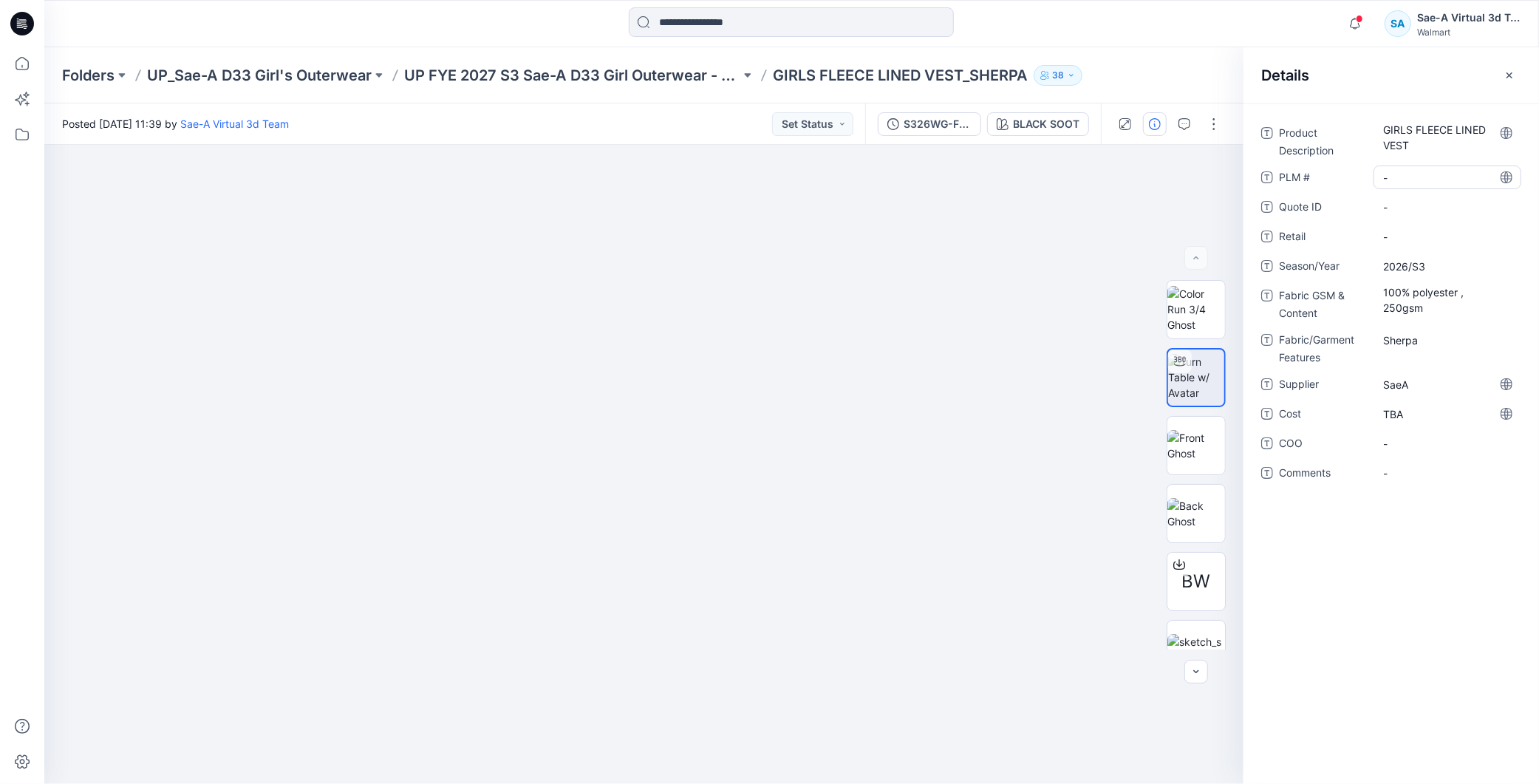
click at [1399, 173] on \ "-" at bounding box center [1448, 178] width 129 height 15
type textarea "***"
drag, startPoint x: 1425, startPoint y: 614, endPoint x: 1465, endPoint y: 196, distance: 419.9
click at [1424, 613] on div "Product Description GIRLS FLEECE LINED VEST PLM # *** Quote ID - Retail - Seaso…" at bounding box center [1391, 443] width 295 height 680
click at [934, 117] on div "S326WG-FV01_FULL COLORWAYS" at bounding box center [938, 124] width 68 height 16
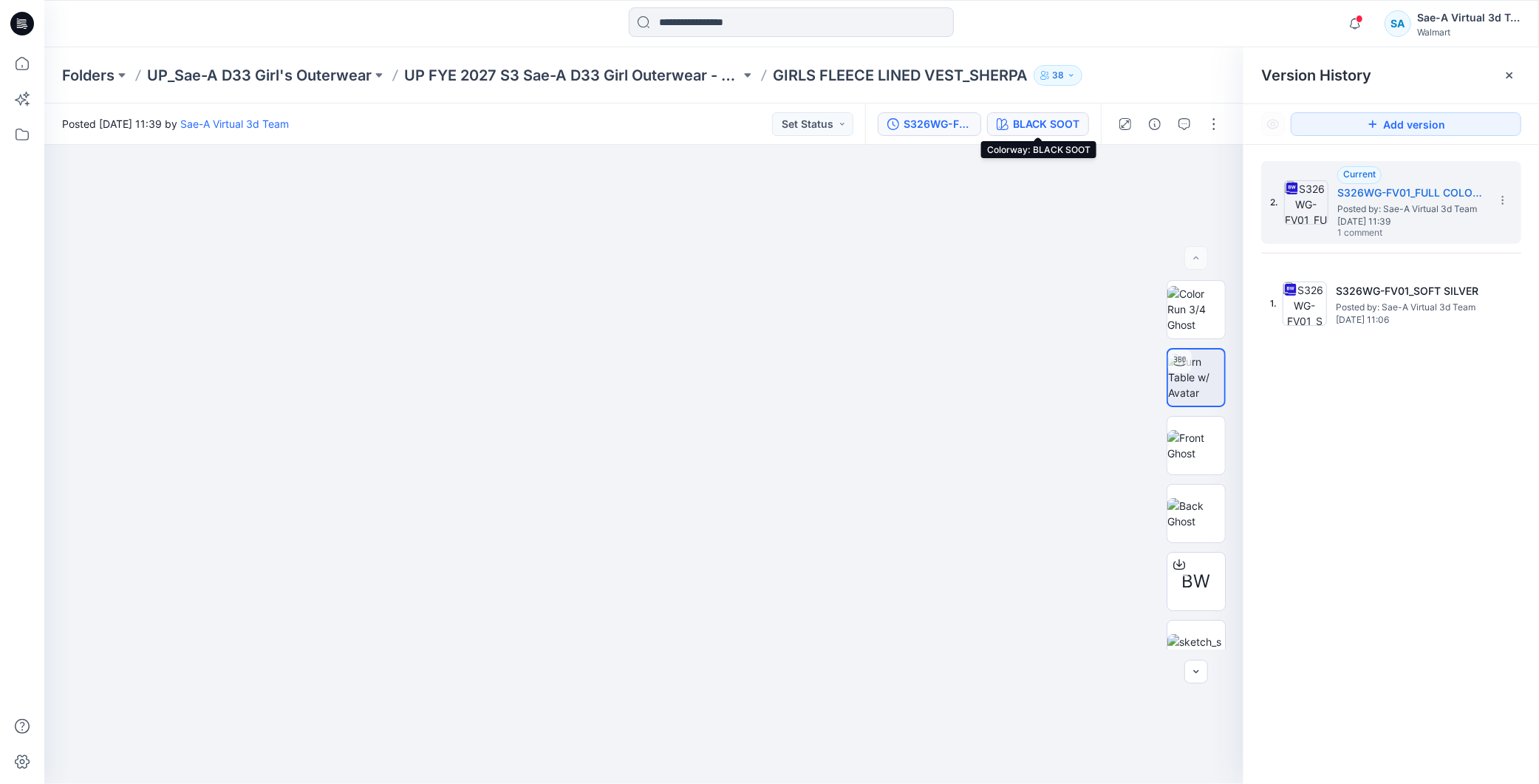
click at [1024, 116] on div "BLACK SOOT" at bounding box center [1046, 124] width 67 height 16
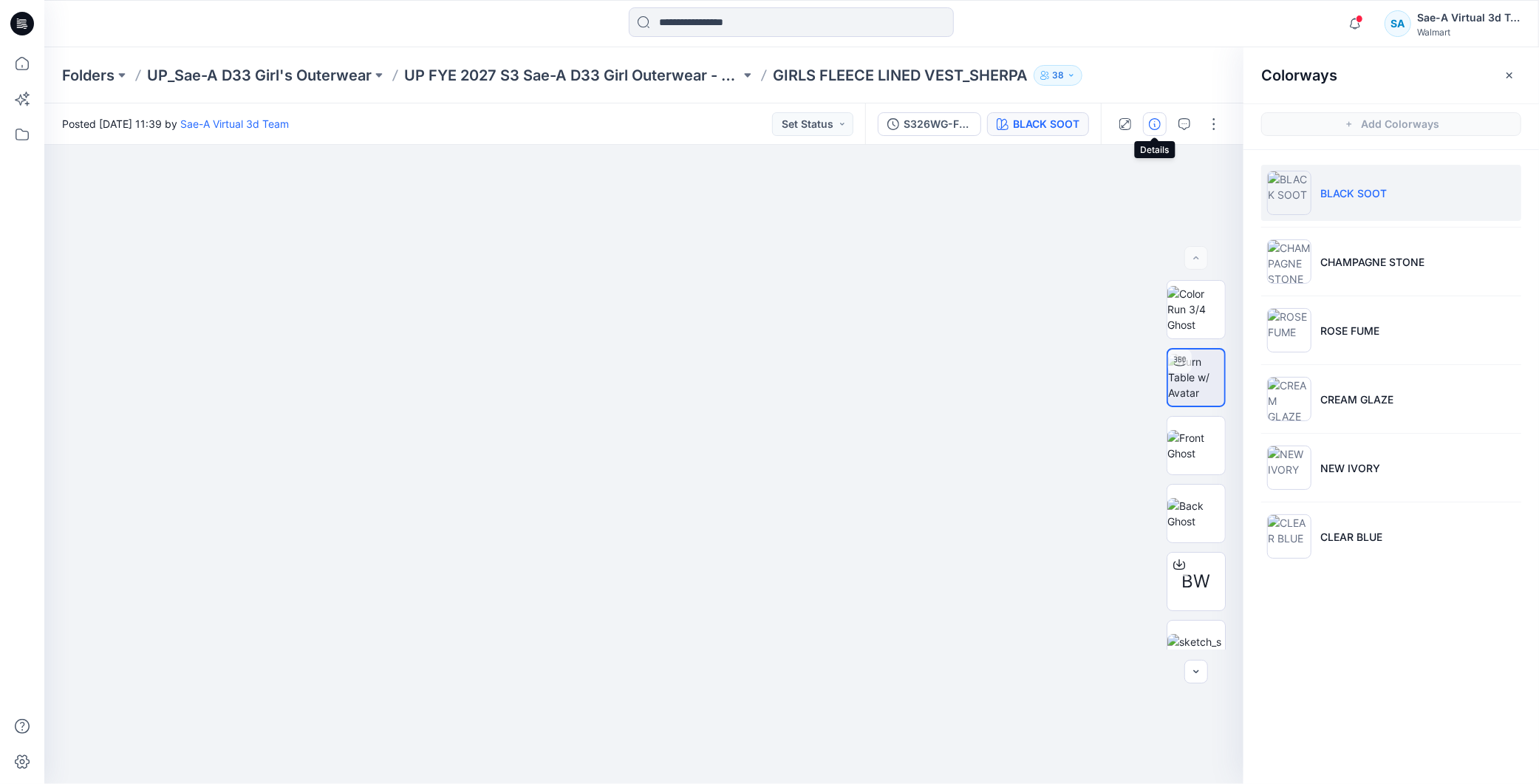
click at [1165, 123] on button "button" at bounding box center [1155, 124] width 24 height 24
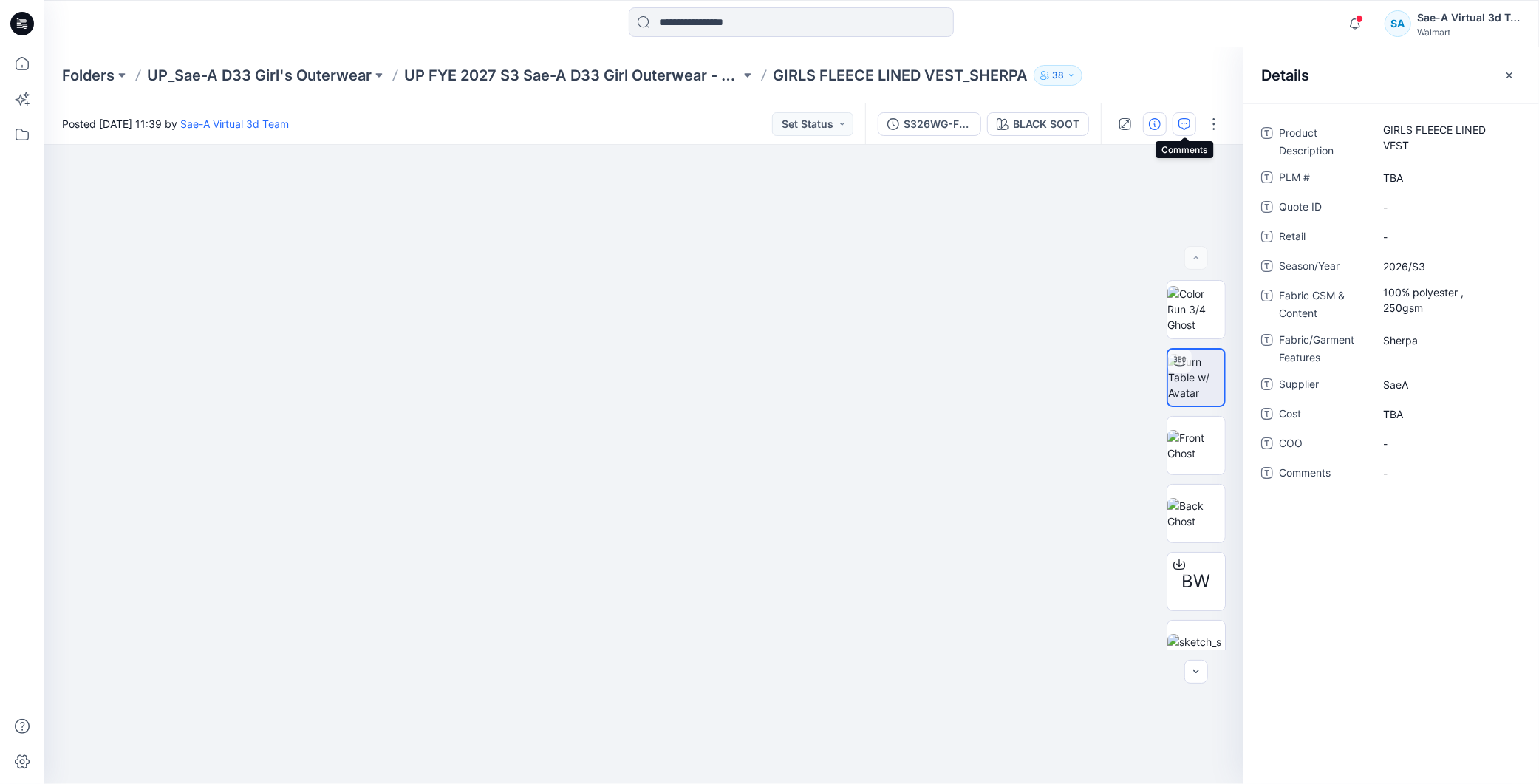
click at [1190, 129] on icon "button" at bounding box center [1184, 124] width 12 height 12
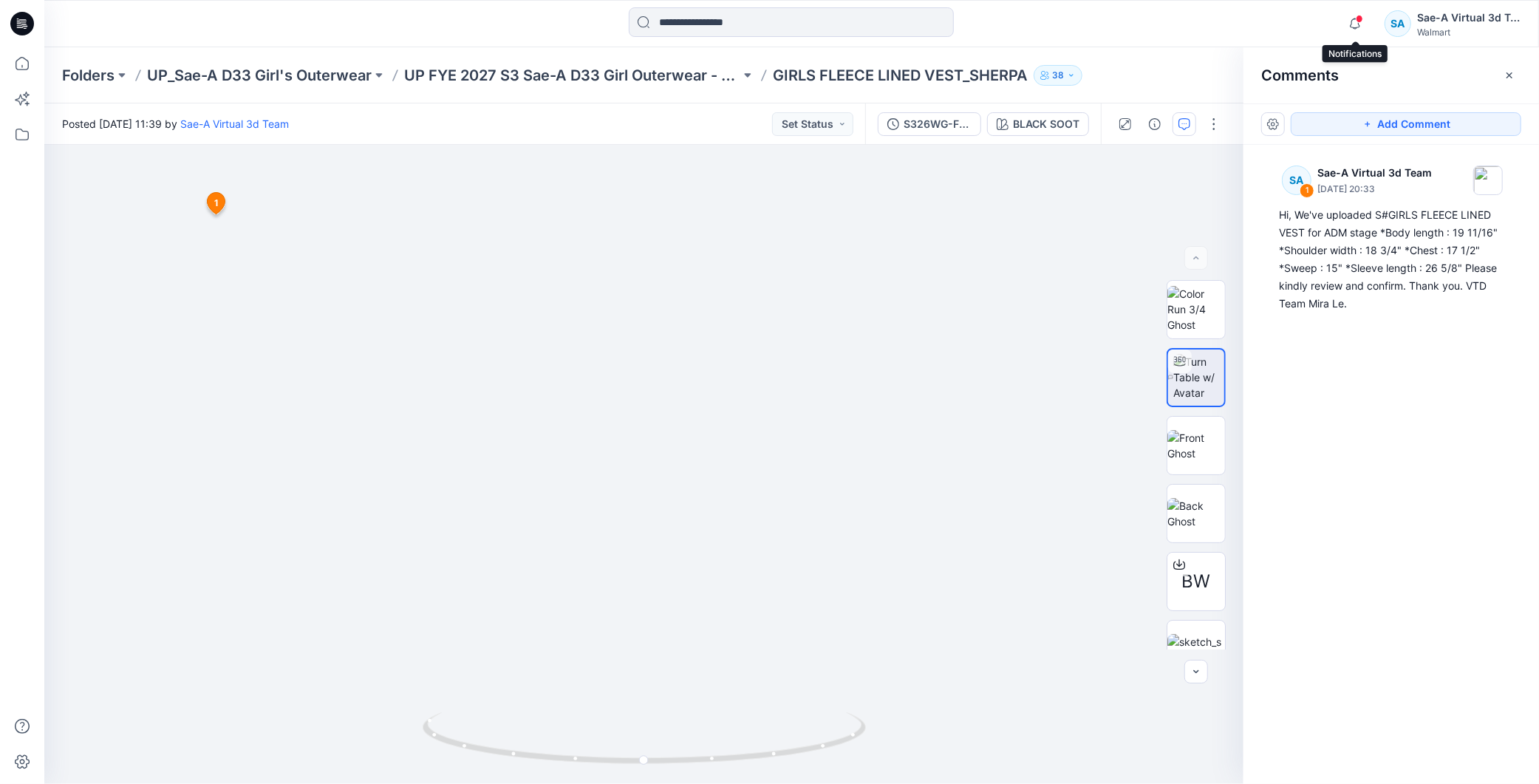
click at [1360, 22] on span at bounding box center [1359, 18] width 8 height 8
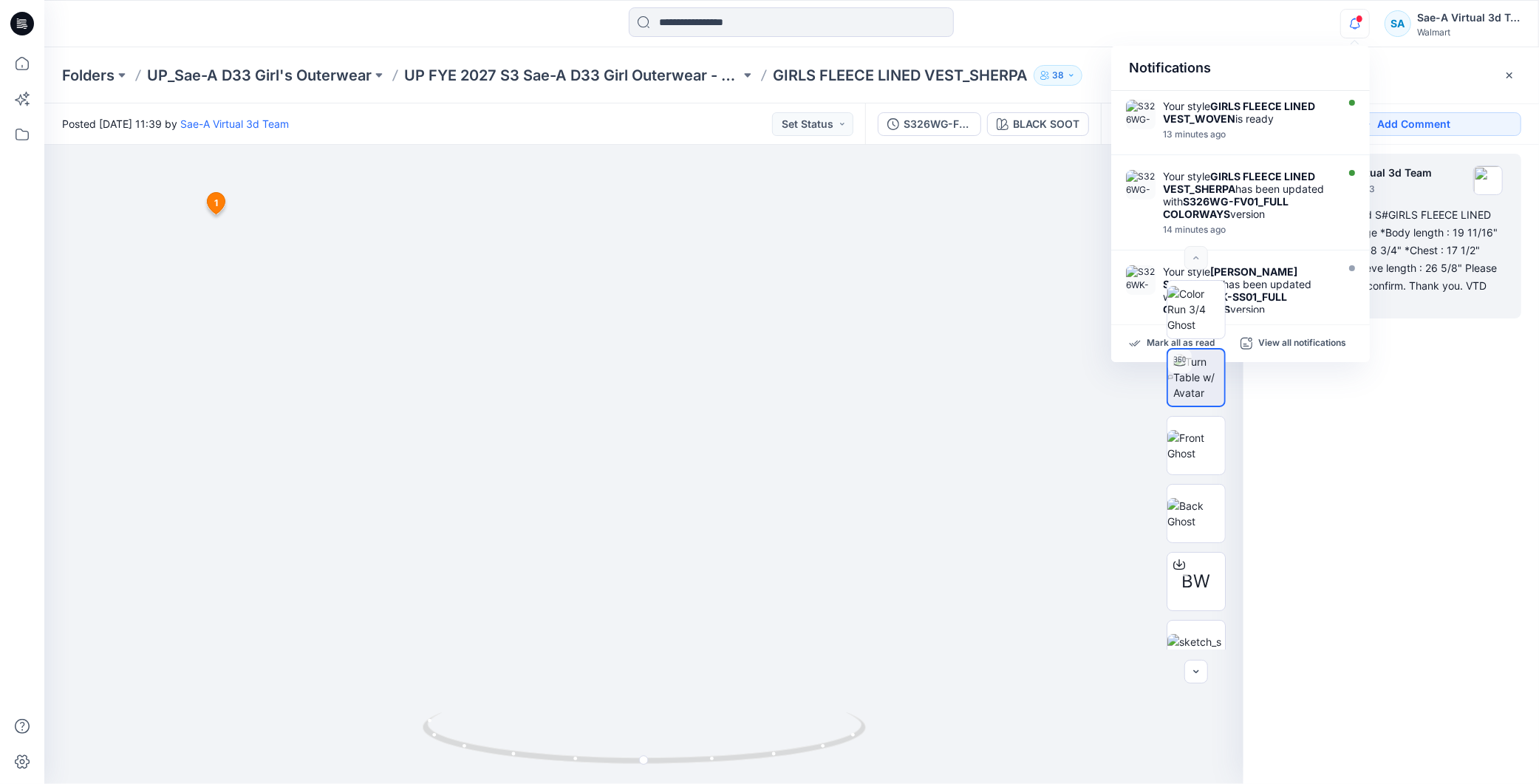
click at [1406, 468] on div "SA 1 Sae-A Virtual 3d Team September 12, 2025 20:33 Hi, We've uploaded S#GIRLS …" at bounding box center [1391, 437] width 295 height 585
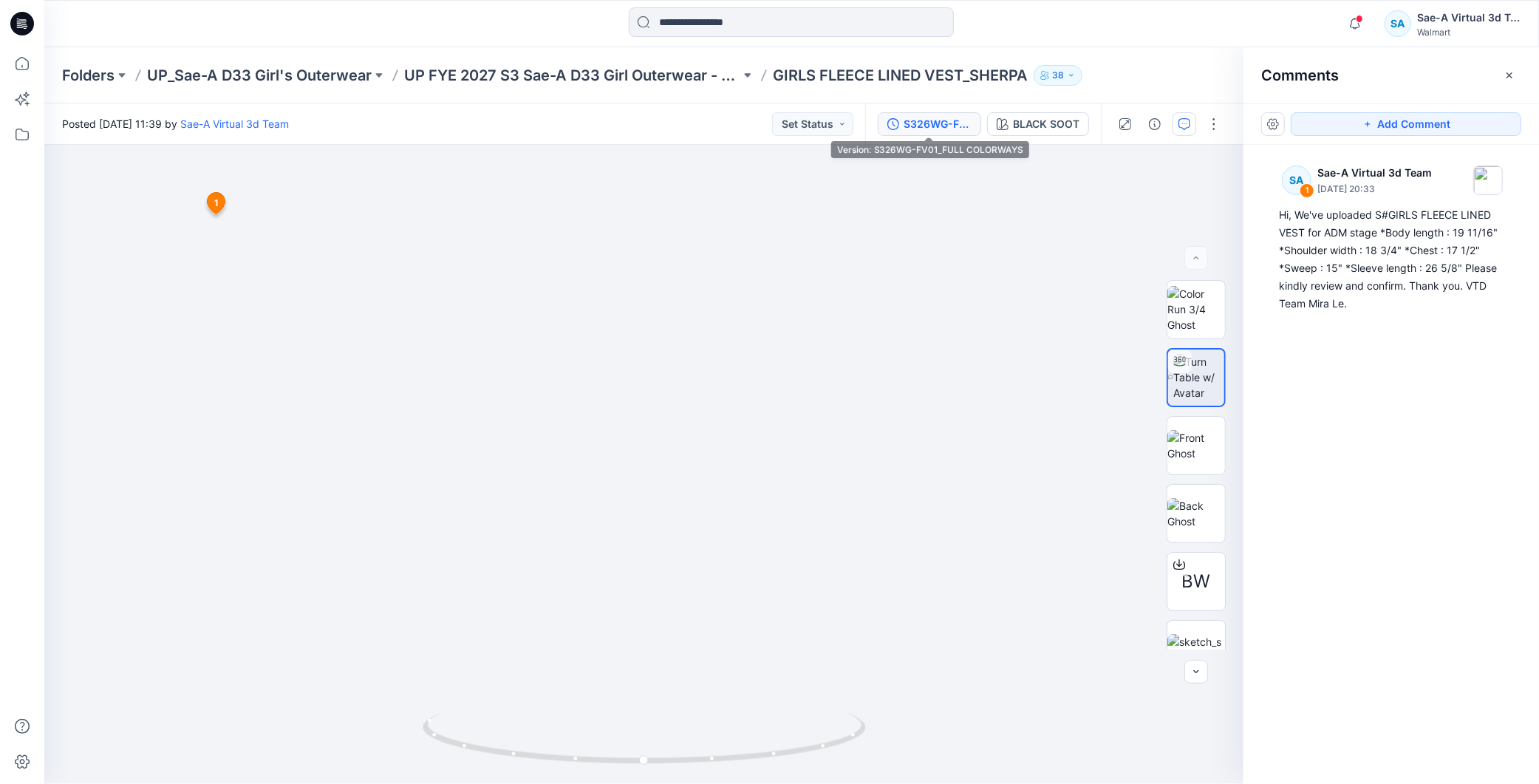
click at [957, 112] on button "S326WG-FV01_FULL COLORWAYS" at bounding box center [929, 124] width 104 height 24
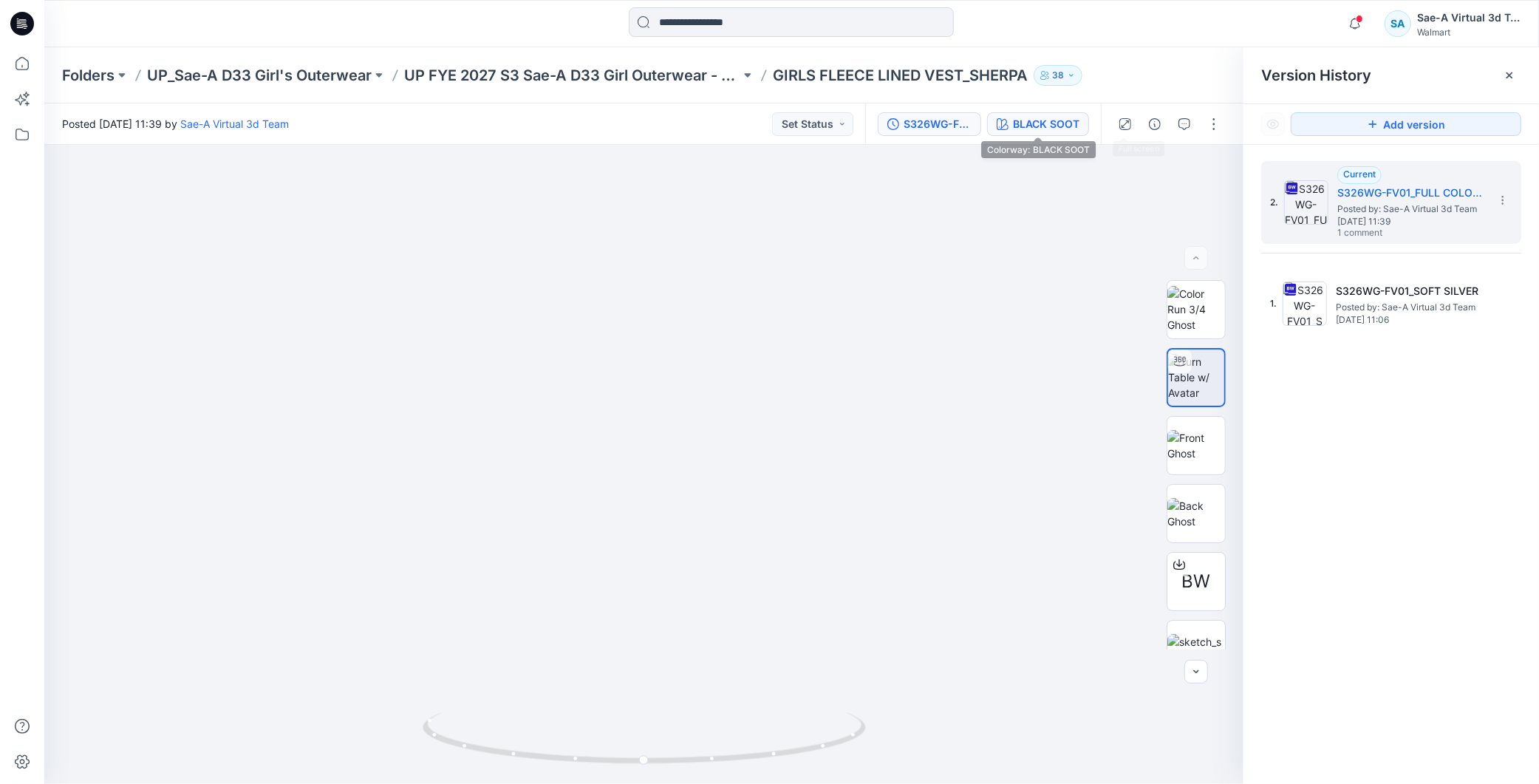
click at [1053, 124] on div "BLACK SOOT" at bounding box center [1046, 124] width 67 height 16
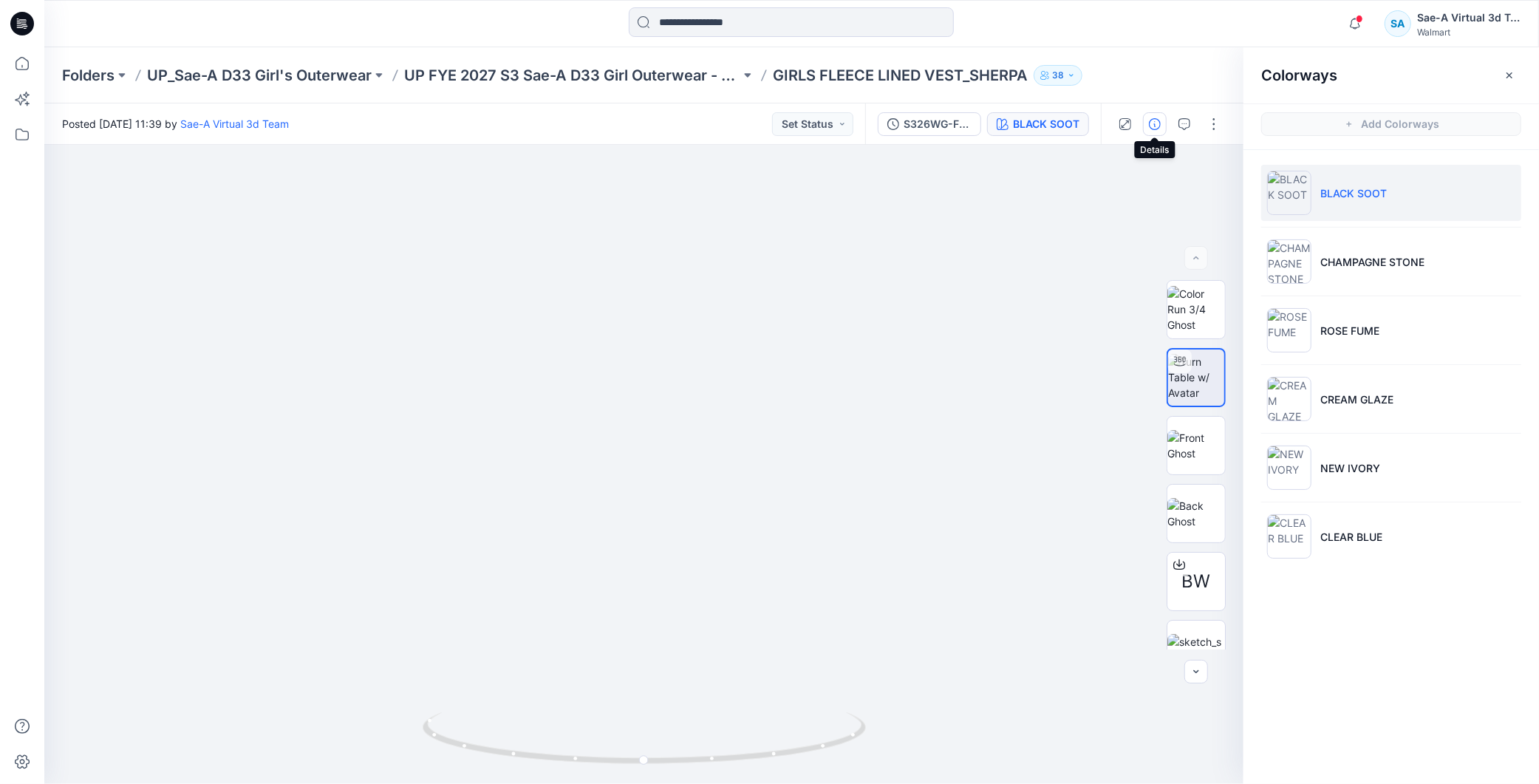
click at [1158, 118] on icon "button" at bounding box center [1155, 124] width 12 height 12
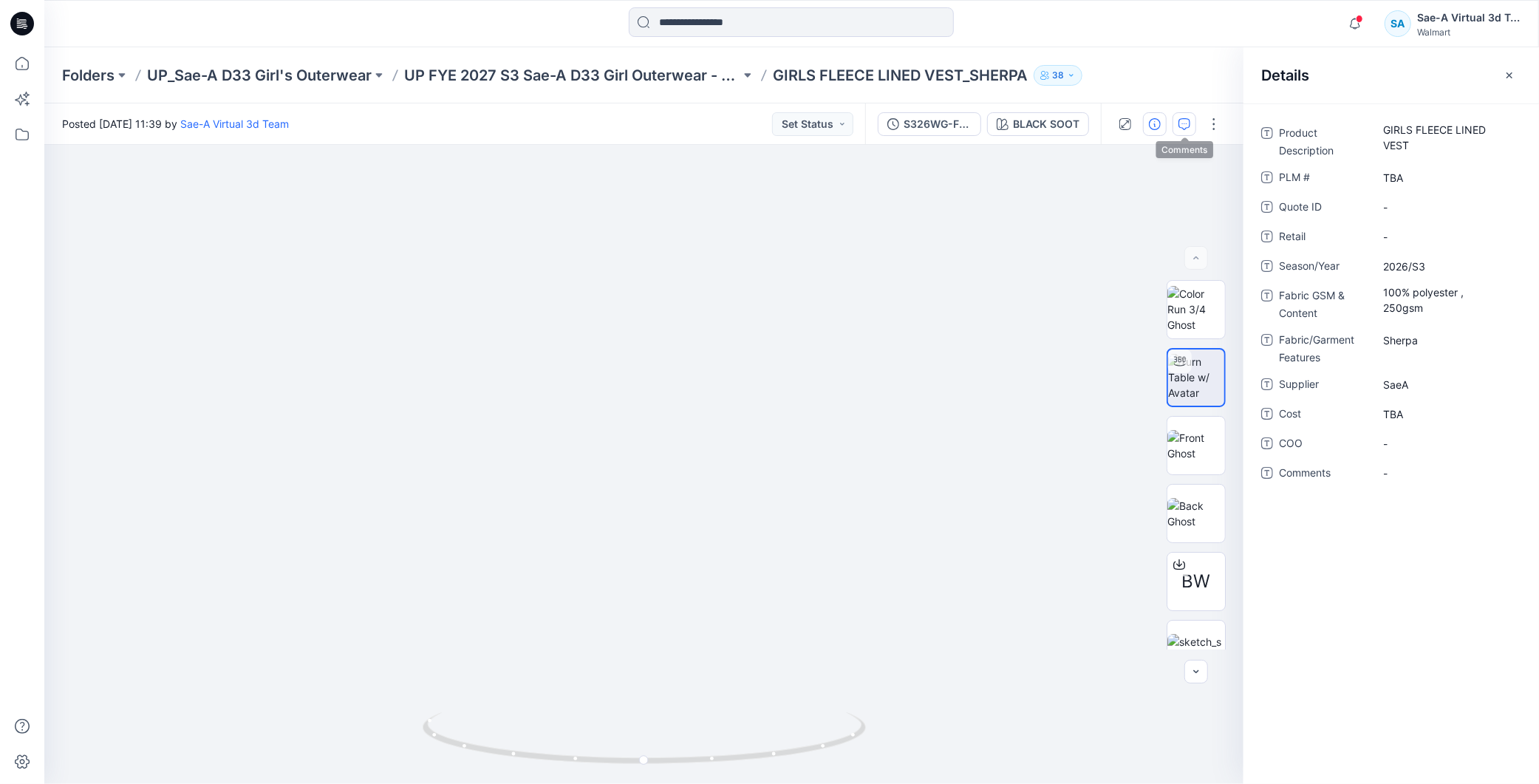
click at [1180, 130] on button "button" at bounding box center [1185, 124] width 24 height 24
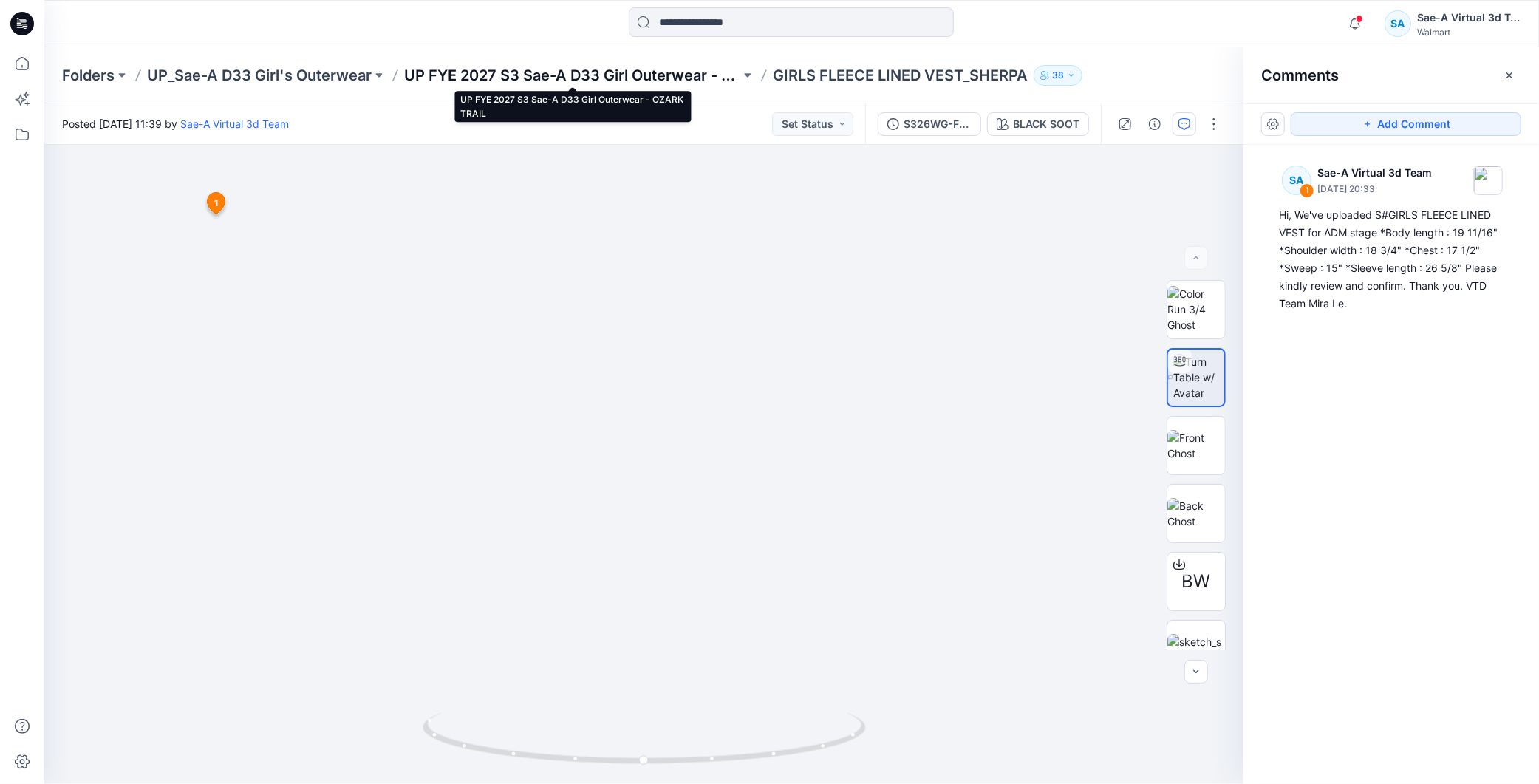
click at [592, 75] on p "UP FYE 2027 S3 Sae-A D33 Girl Outerwear - OZARK TRAIL" at bounding box center [572, 75] width 336 height 21
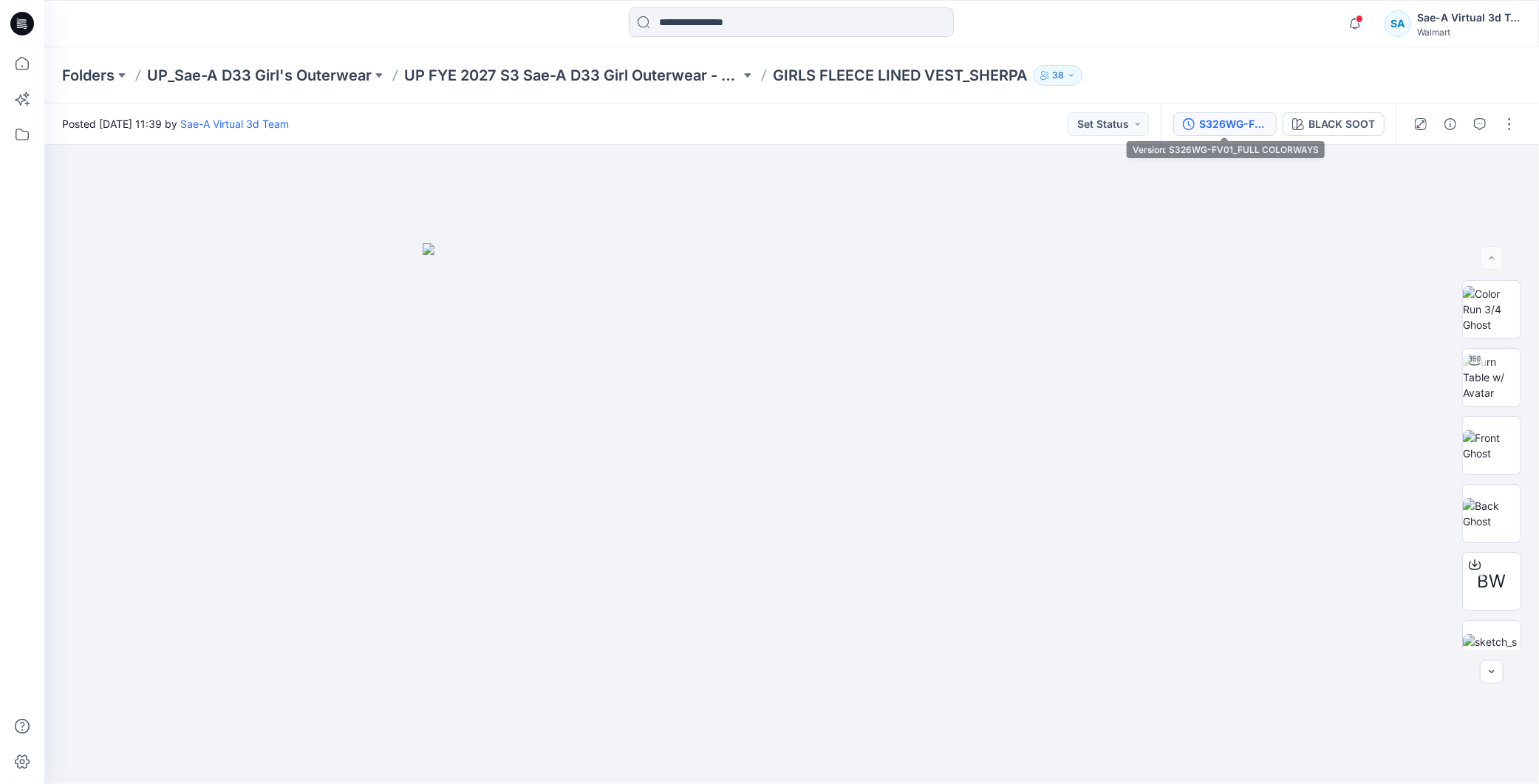
click at [1237, 134] on button "S326WG-FV01_FULL COLORWAYS" at bounding box center [1225, 124] width 104 height 24
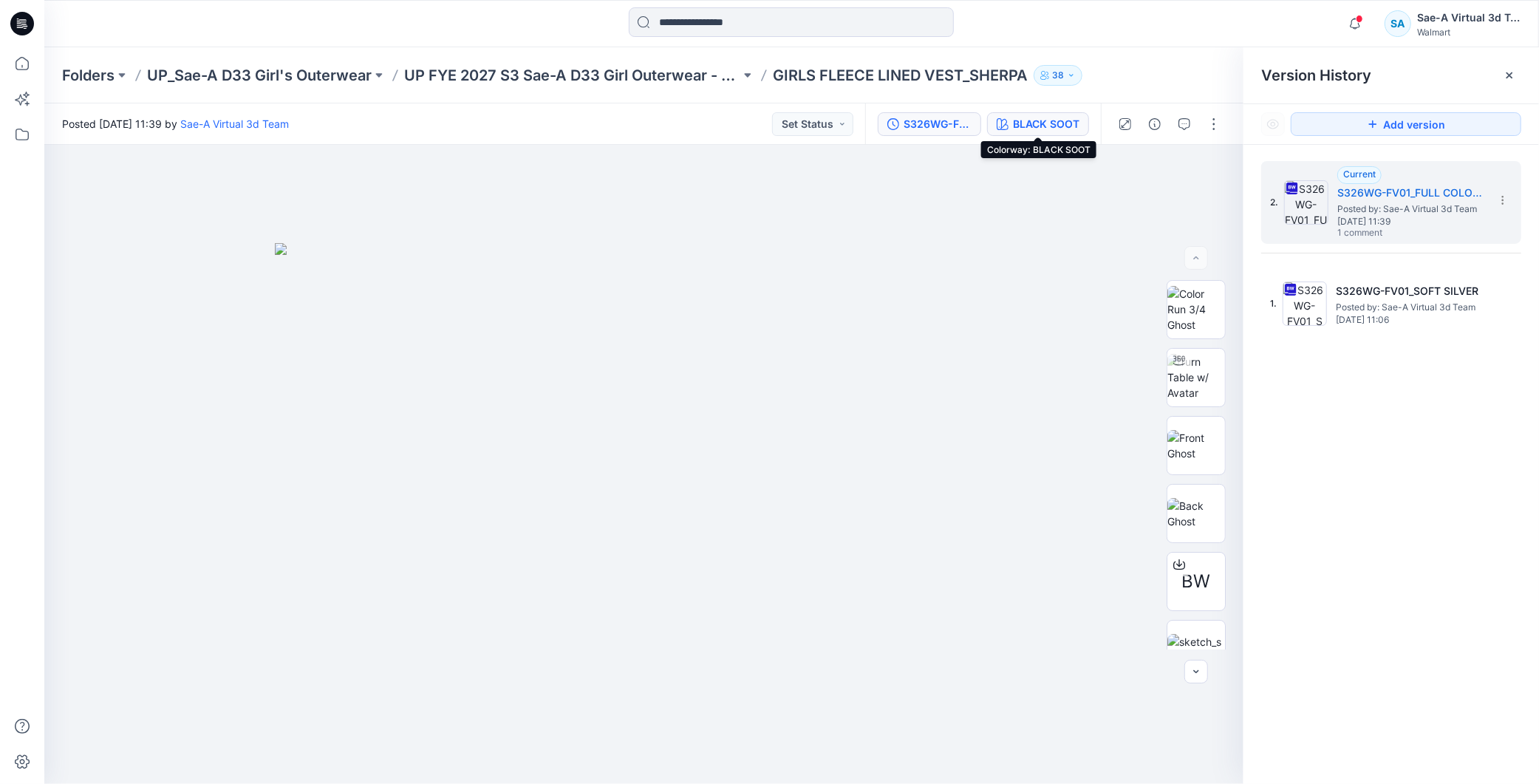
click at [1063, 127] on div "BLACK SOOT" at bounding box center [1046, 124] width 67 height 16
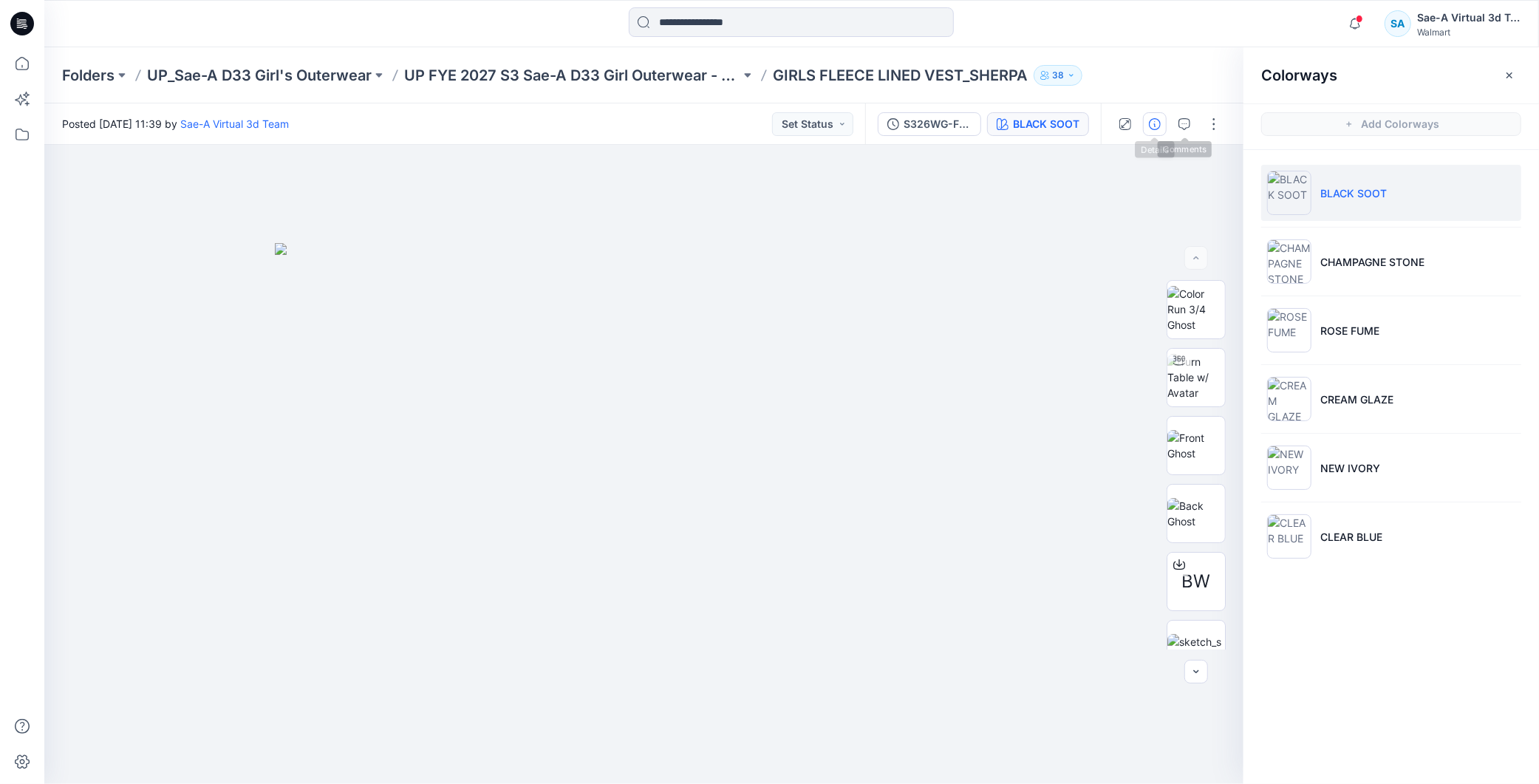
click at [1162, 124] on button "button" at bounding box center [1155, 124] width 24 height 24
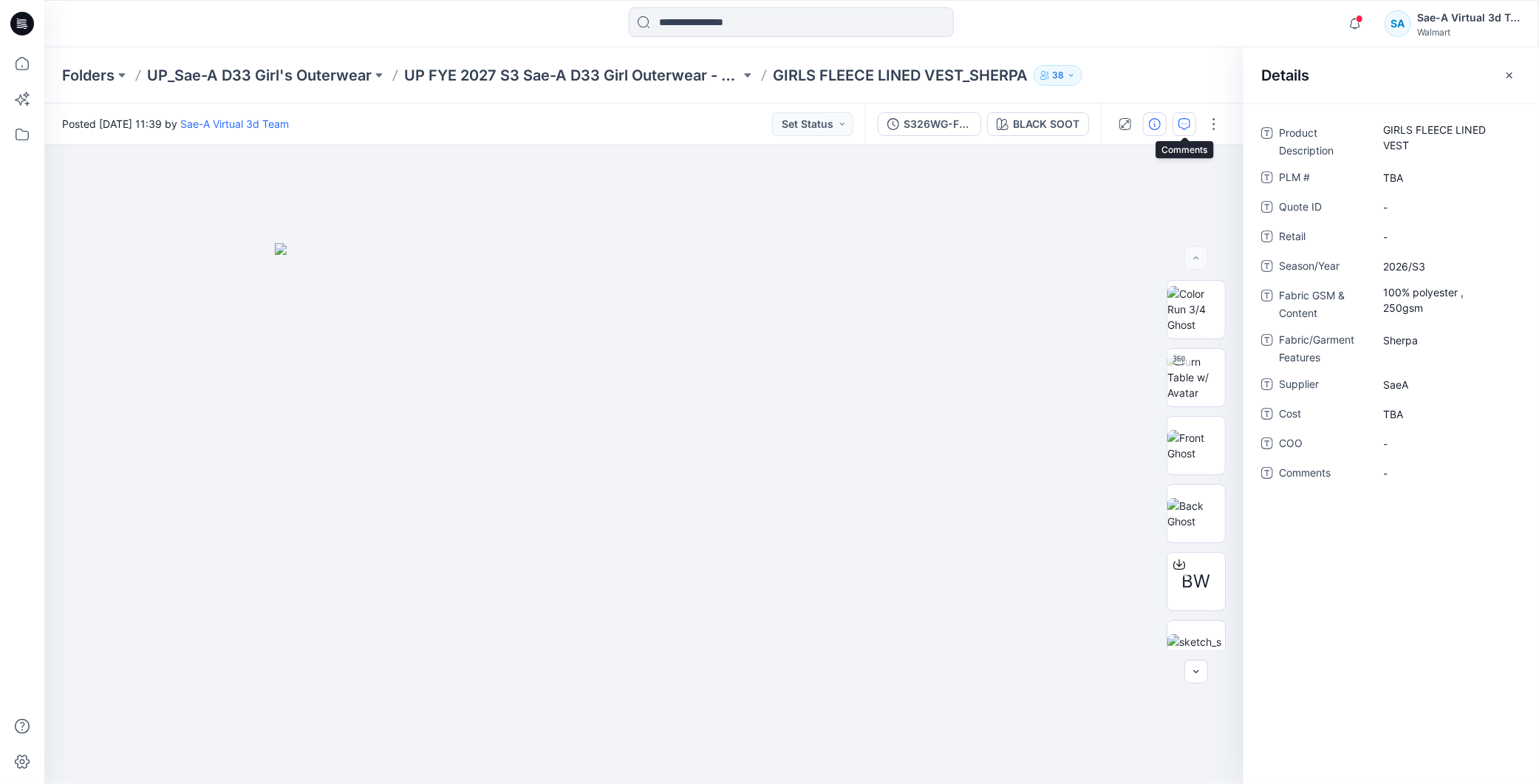
click at [1184, 120] on icon "button" at bounding box center [1184, 124] width 12 height 12
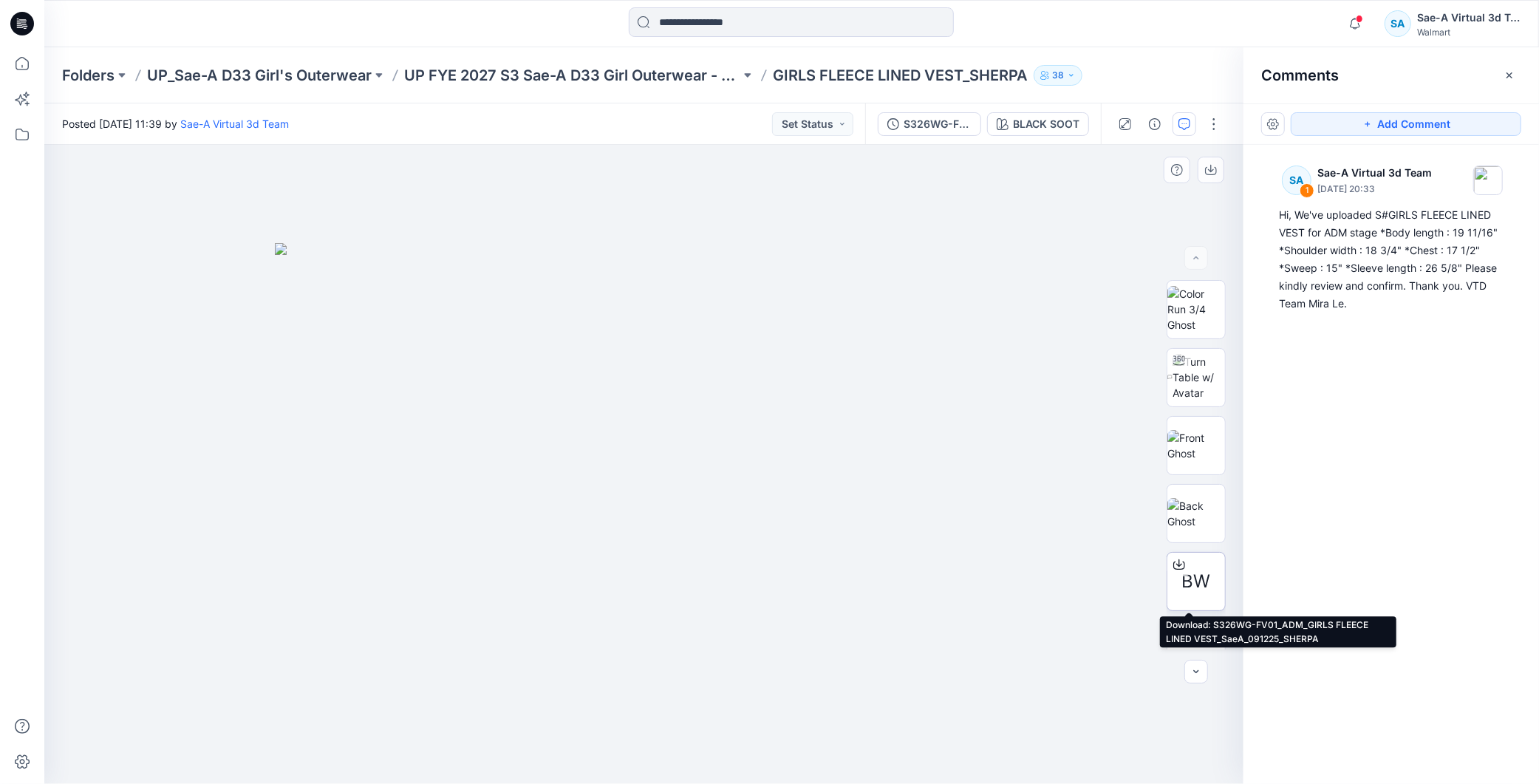
scroll to position [97, 0]
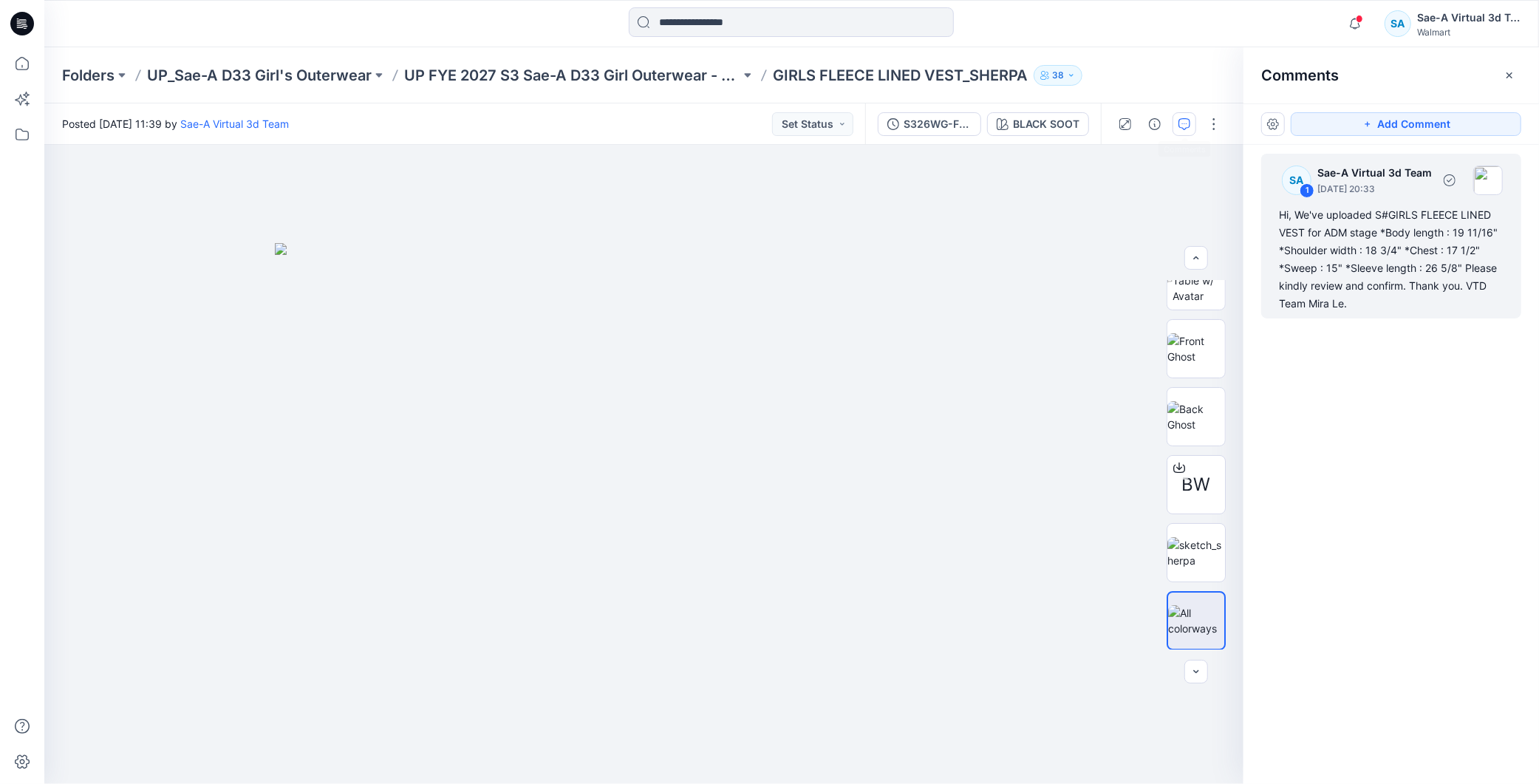
click at [1366, 284] on div "Hi, We've uploaded S#GIRLS FLEECE LINED VEST for ADM stage *Body length : 19 11…" at bounding box center [1391, 259] width 225 height 107
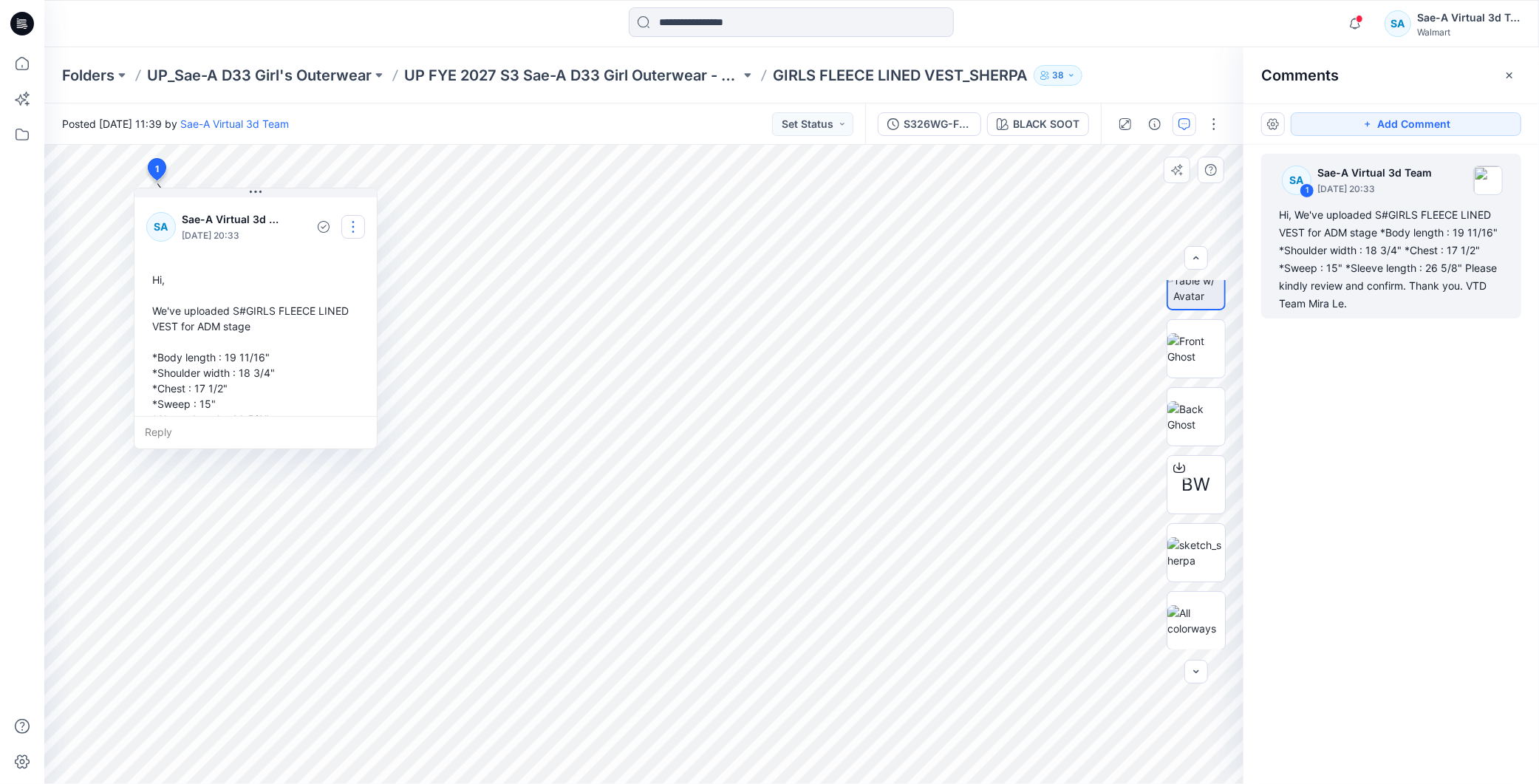
click at [351, 219] on button "button" at bounding box center [353, 226] width 24 height 24
click at [345, 263] on p "Edit comment" at bounding box center [357, 261] width 67 height 15
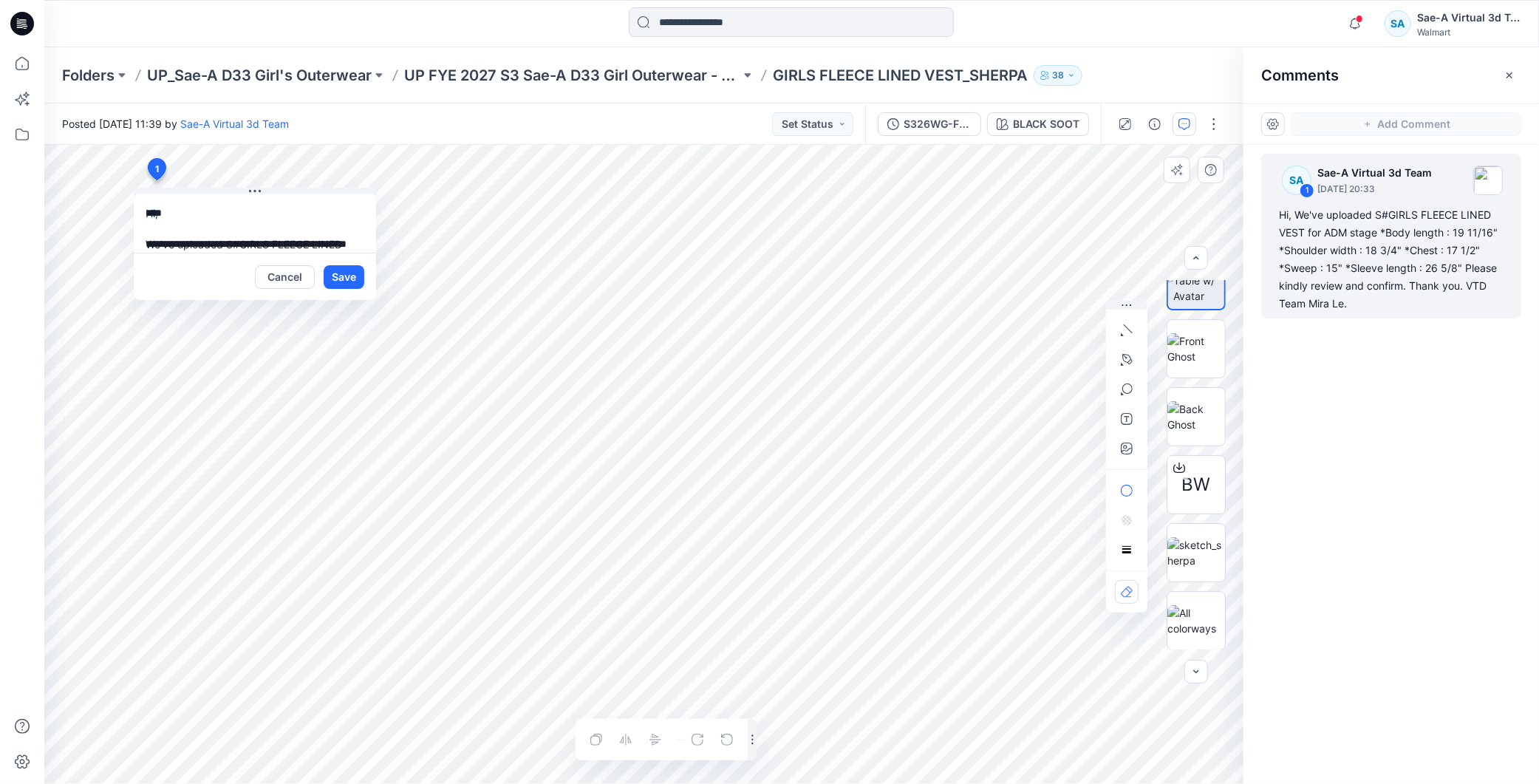
scroll to position [181, 0]
click at [285, 278] on button "Cancel" at bounding box center [285, 277] width 60 height 24
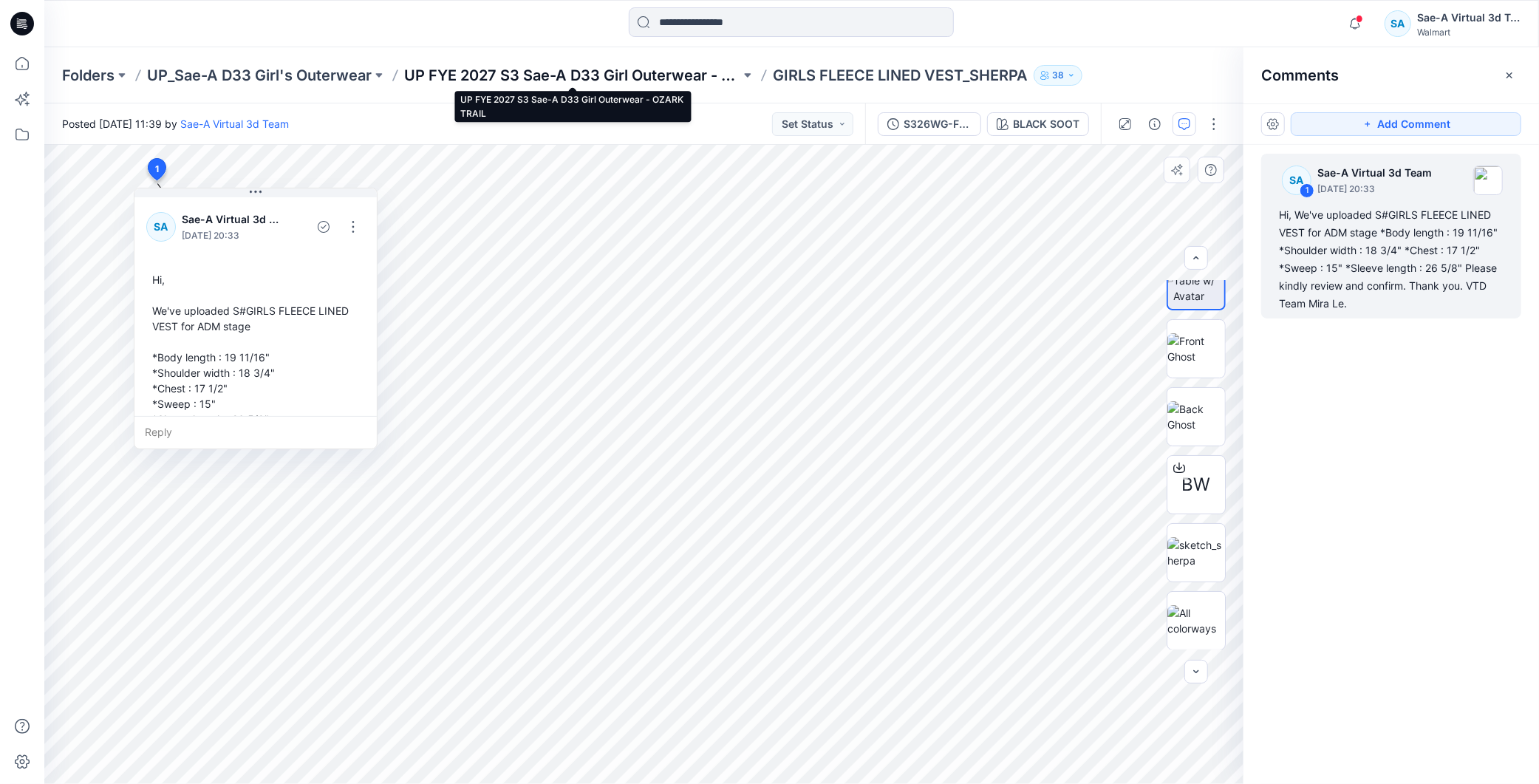
click at [581, 76] on p "UP FYE 2027 S3 Sae-A D33 Girl Outerwear - OZARK TRAIL" at bounding box center [572, 75] width 336 height 21
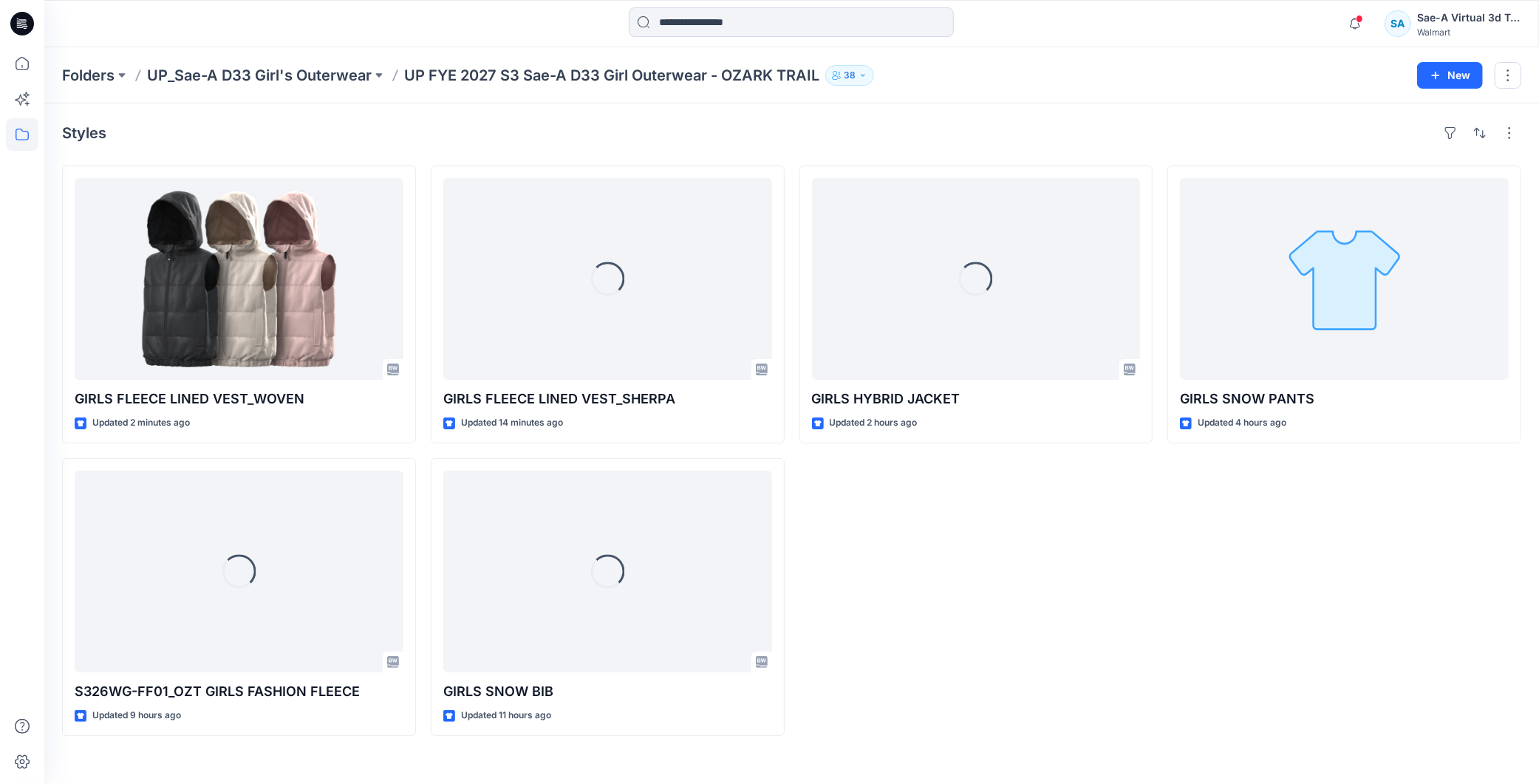
click at [1191, 607] on div "GIRLS SNOW PANTS Updated 4 hours ago" at bounding box center [1344, 451] width 354 height 571
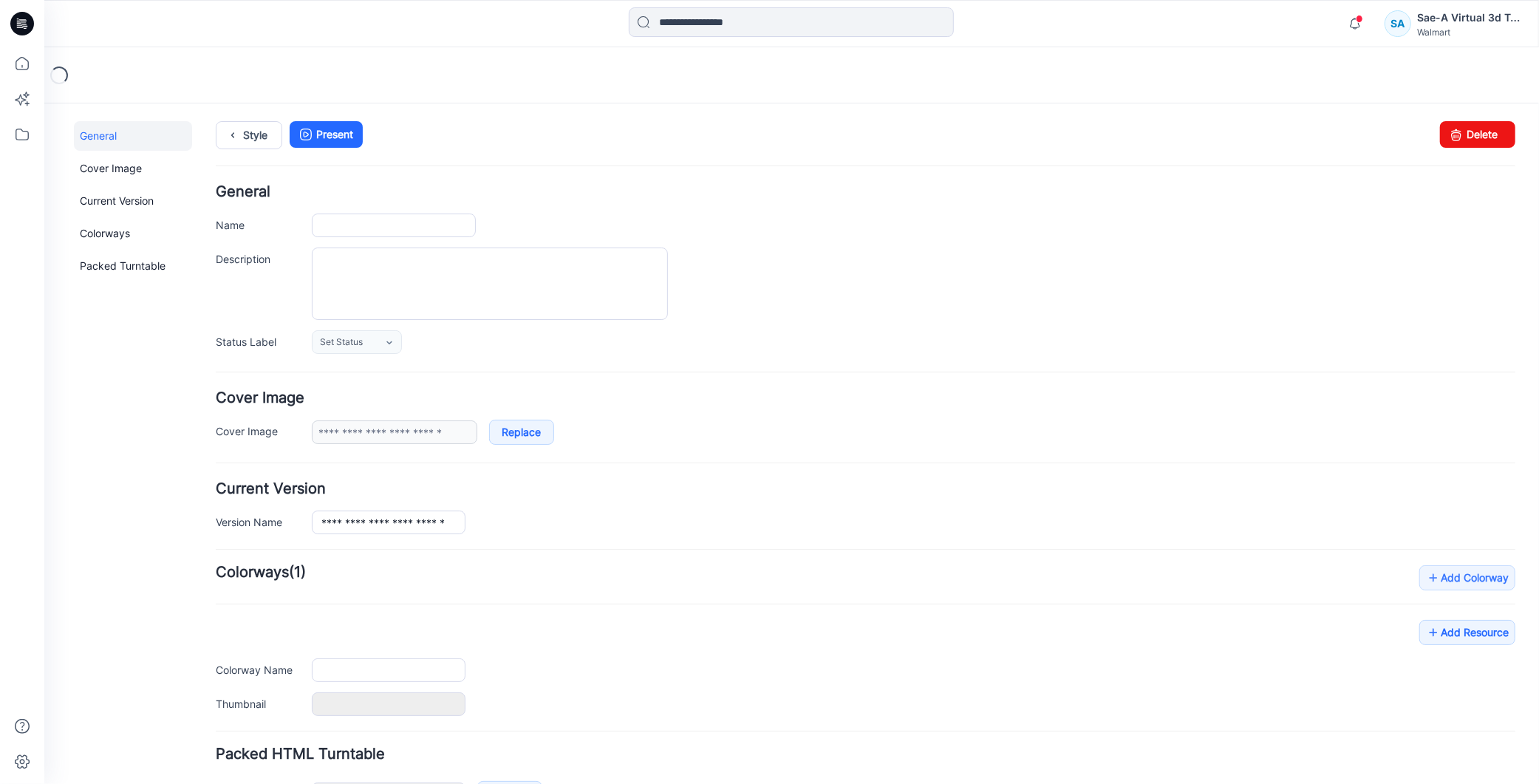
type input "**********"
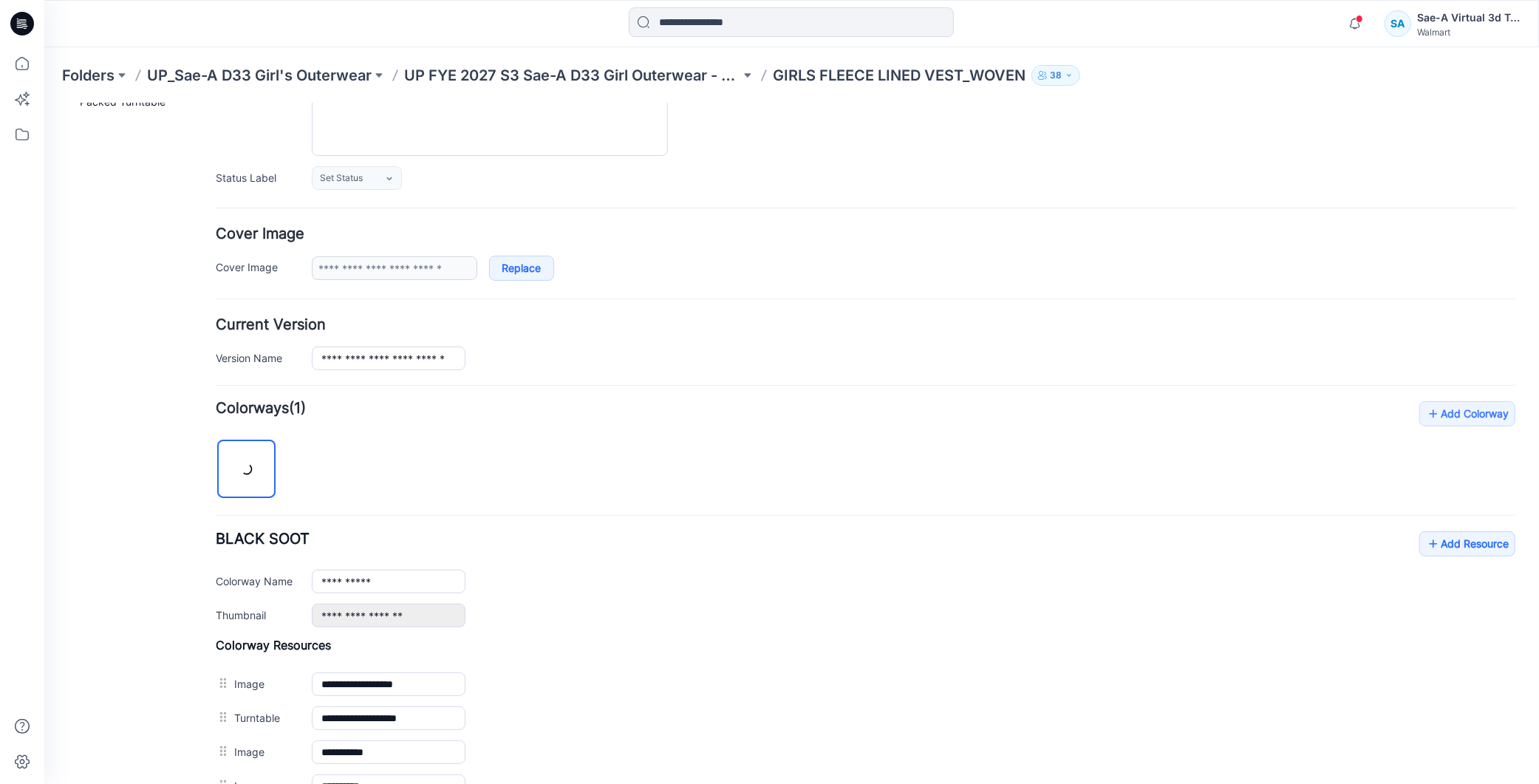
scroll to position [355, 0]
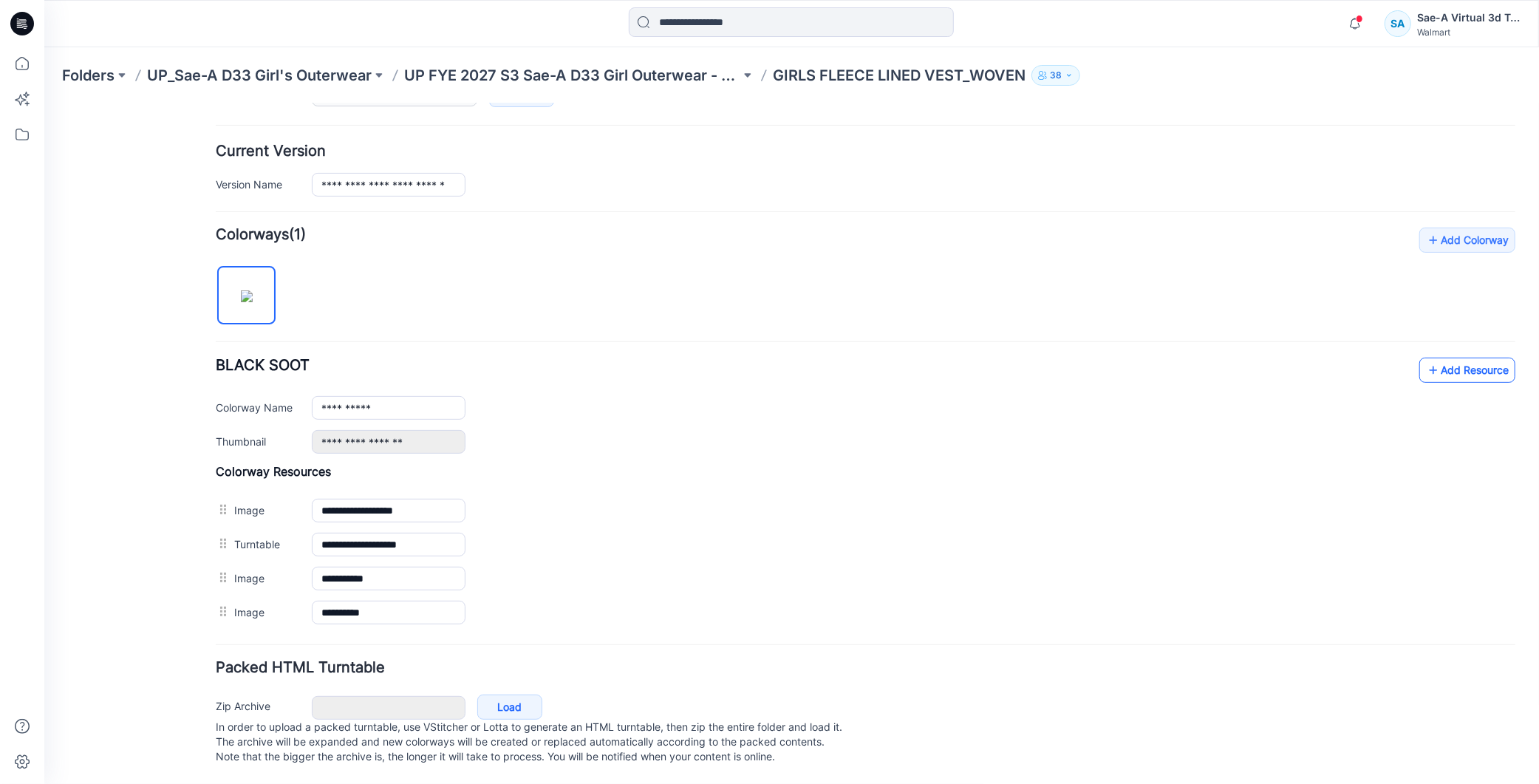
click at [1429, 357] on link "Add Resource" at bounding box center [1466, 369] width 96 height 25
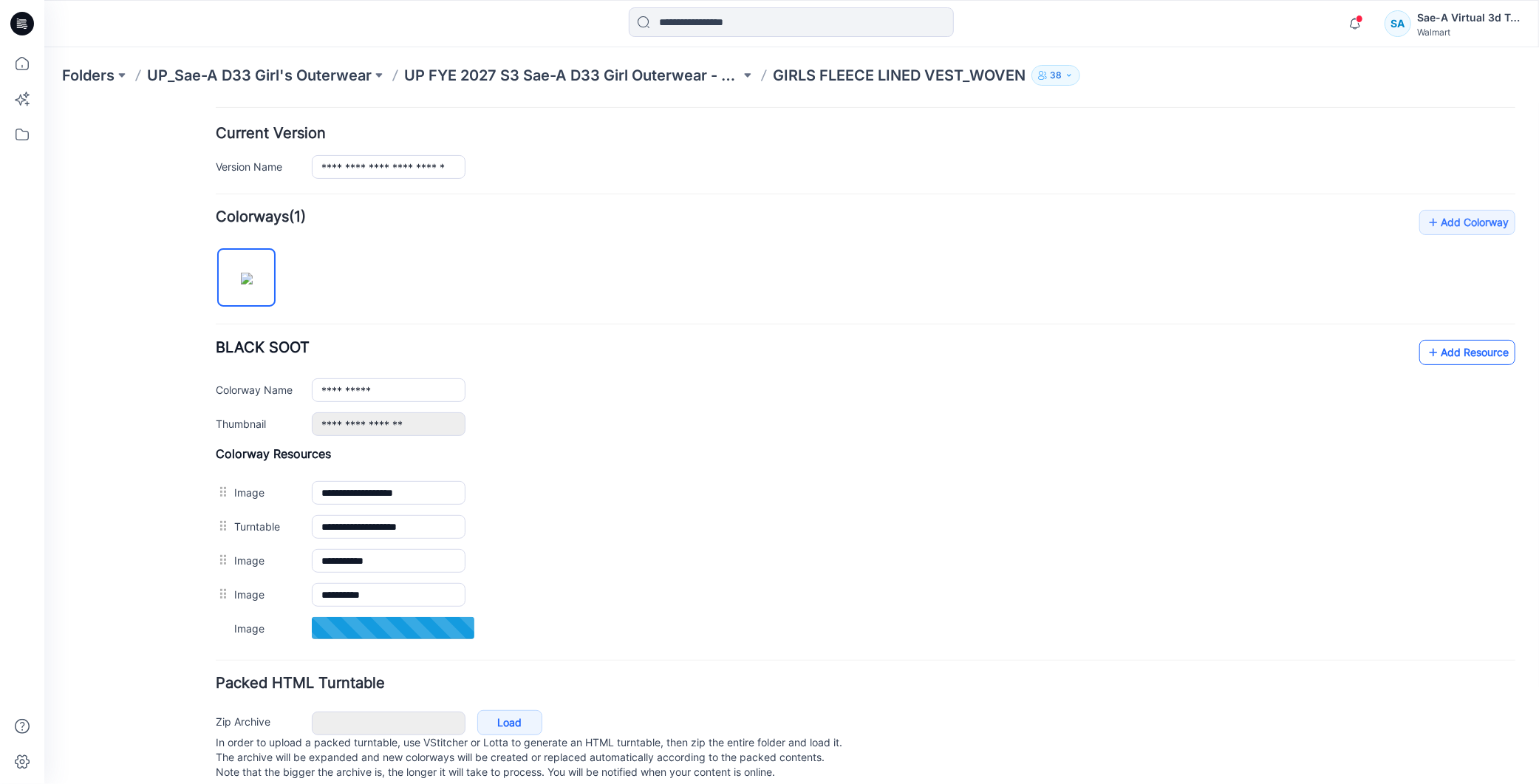
click at [1465, 348] on link "Add Resource" at bounding box center [1466, 351] width 96 height 25
click at [1433, 349] on link "Add Resource" at bounding box center [1466, 351] width 96 height 25
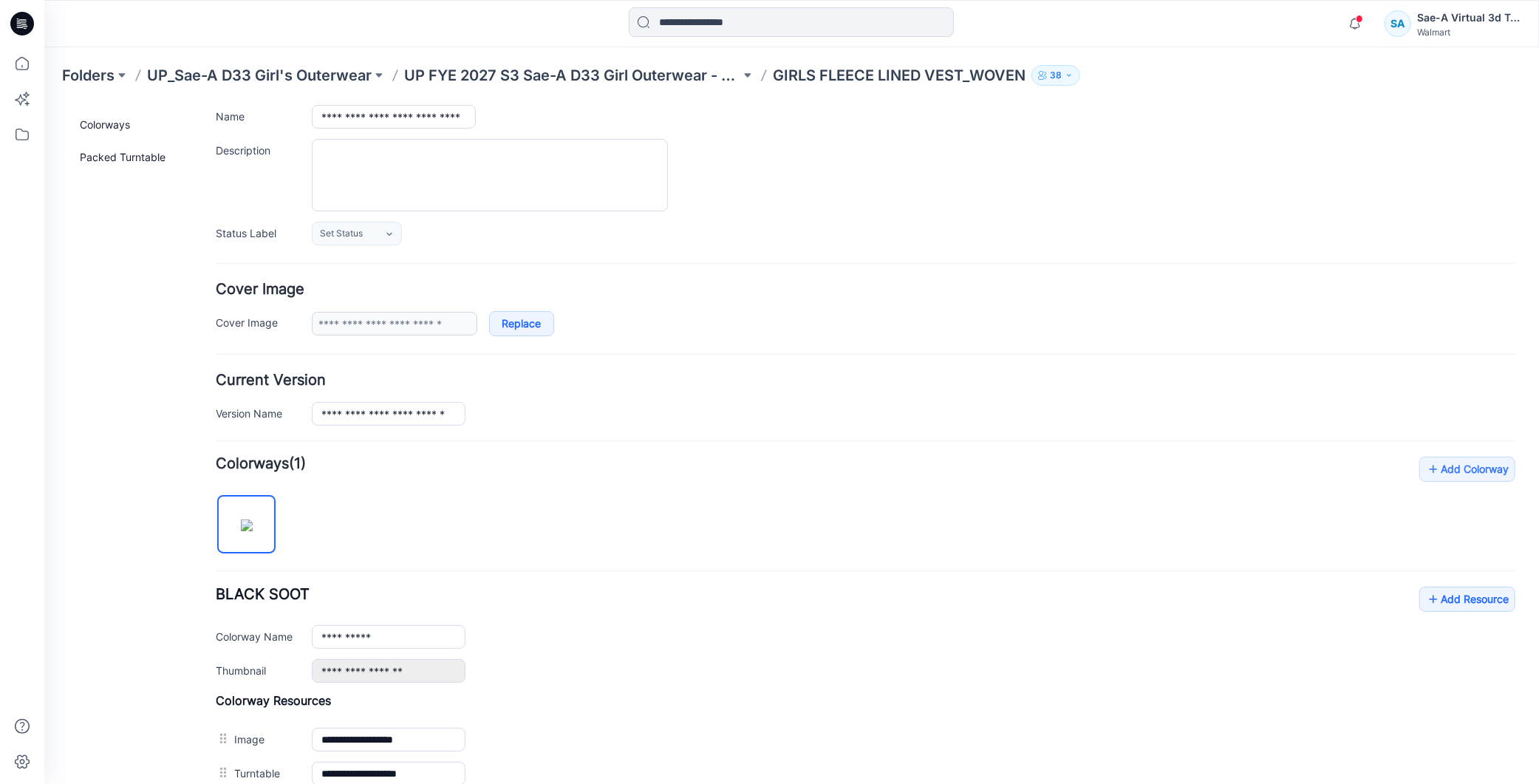
scroll to position [0, 0]
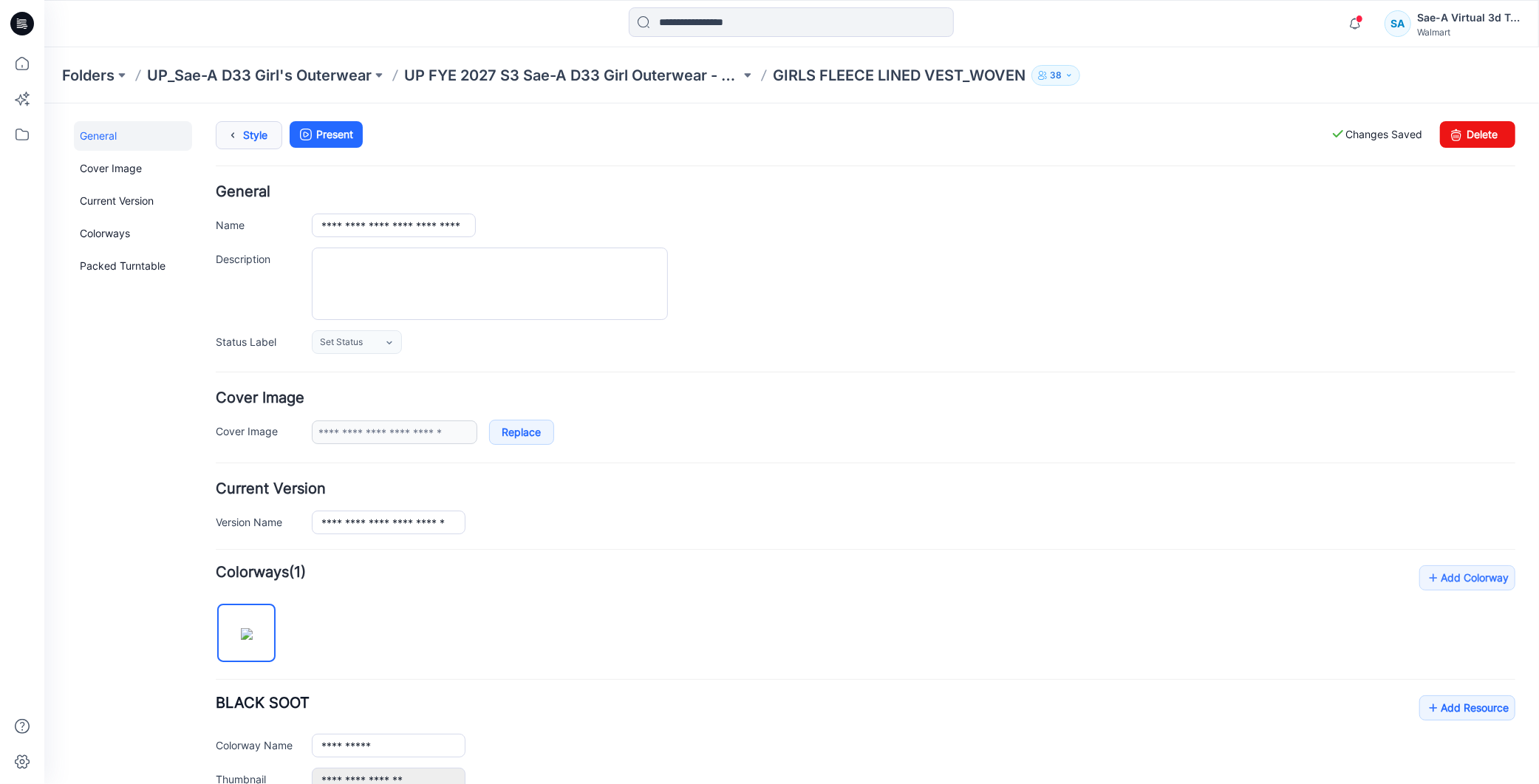
click at [259, 133] on link "Style" at bounding box center [248, 134] width 67 height 28
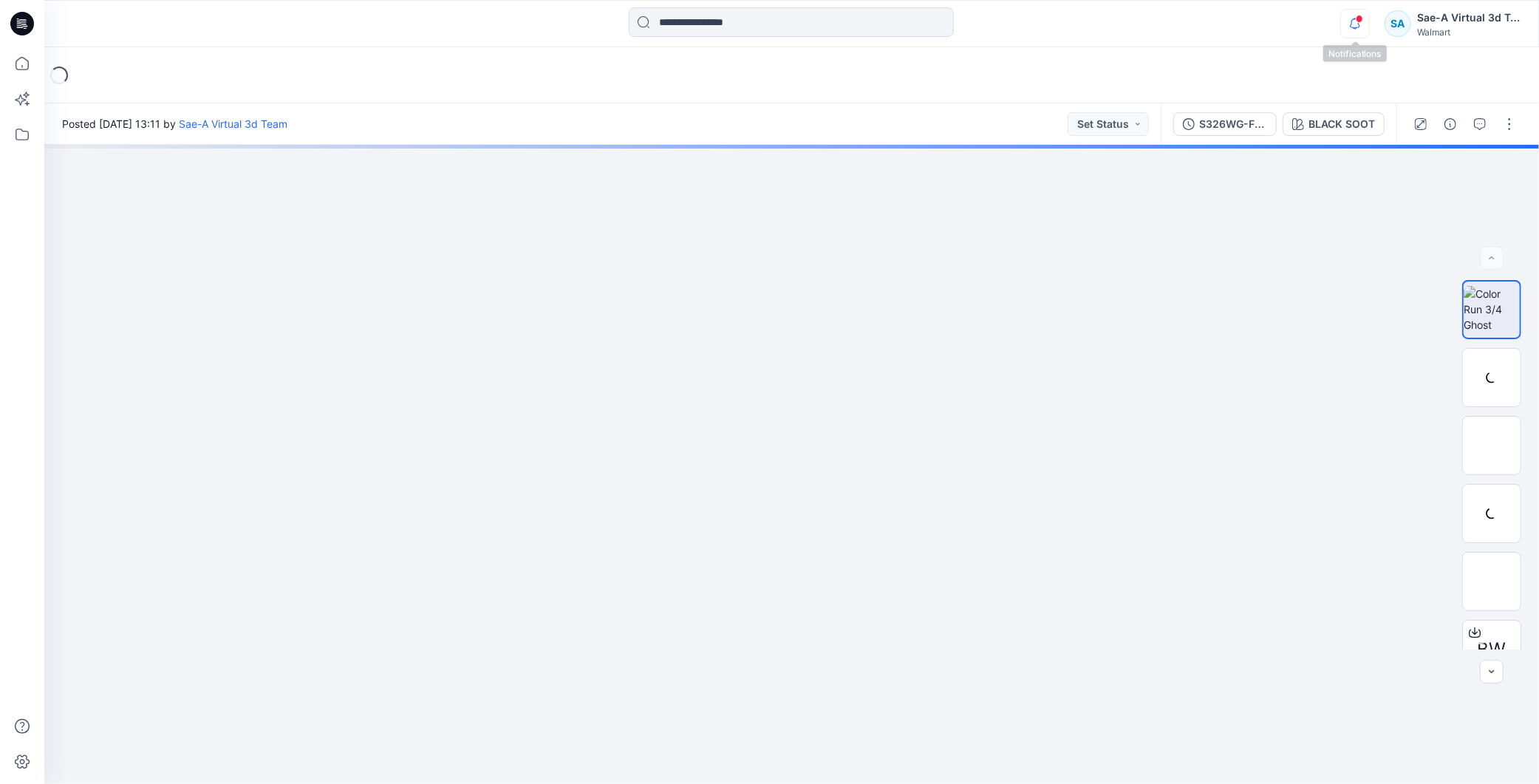
click at [1348, 22] on icon "button" at bounding box center [1355, 24] width 28 height 30
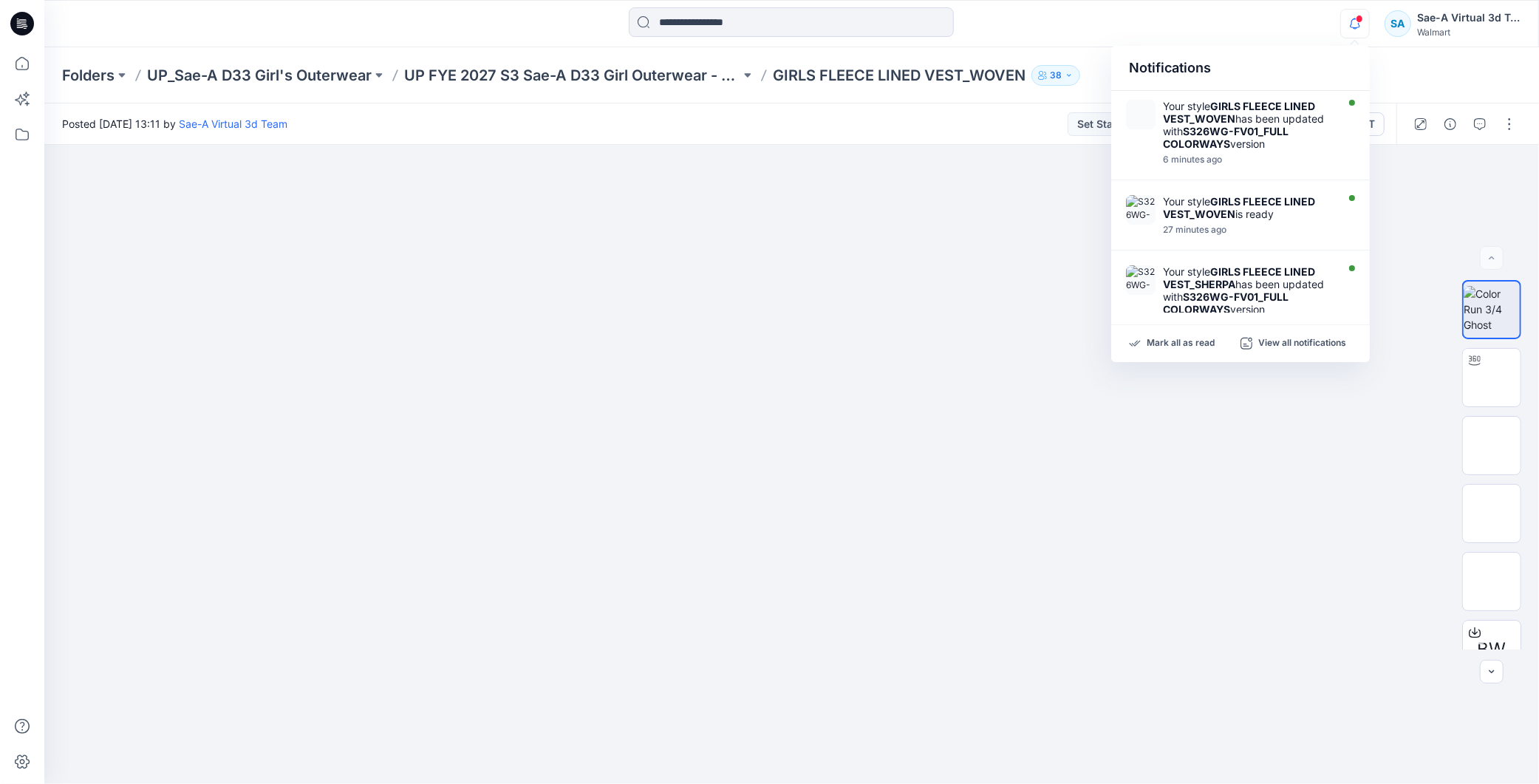
drag, startPoint x: 964, startPoint y: 110, endPoint x: 971, endPoint y: 101, distance: 11.4
click at [964, 110] on div "Posted [DATE] 13:11 by Sae-A Virtual 3d Team Set Status" at bounding box center [602, 124] width 1116 height 41
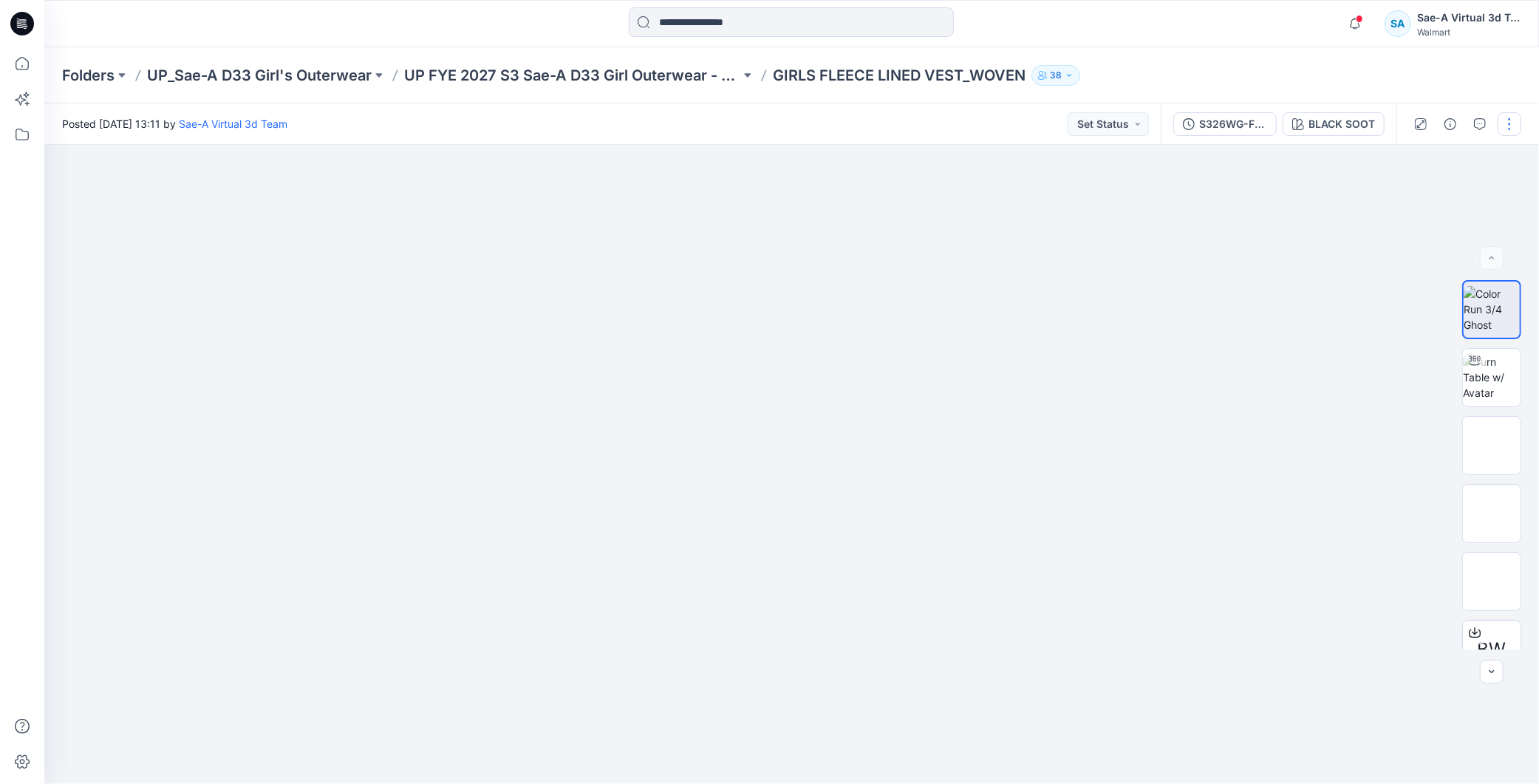
click at [1223, 116] on div "S326WG-FV01_FULL COLORWAYS" at bounding box center [1233, 124] width 68 height 16
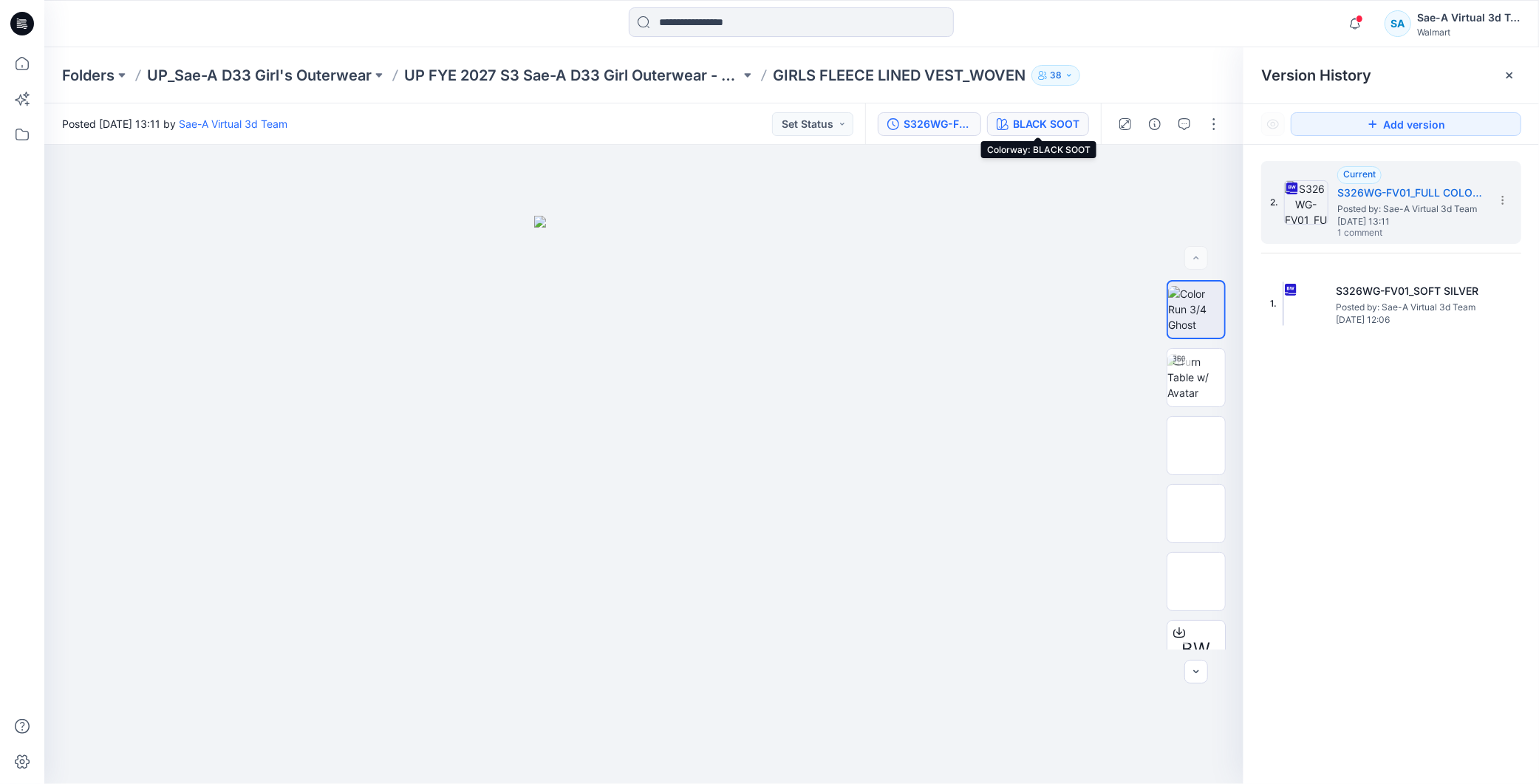
click at [1036, 120] on div "BLACK SOOT" at bounding box center [1046, 124] width 67 height 16
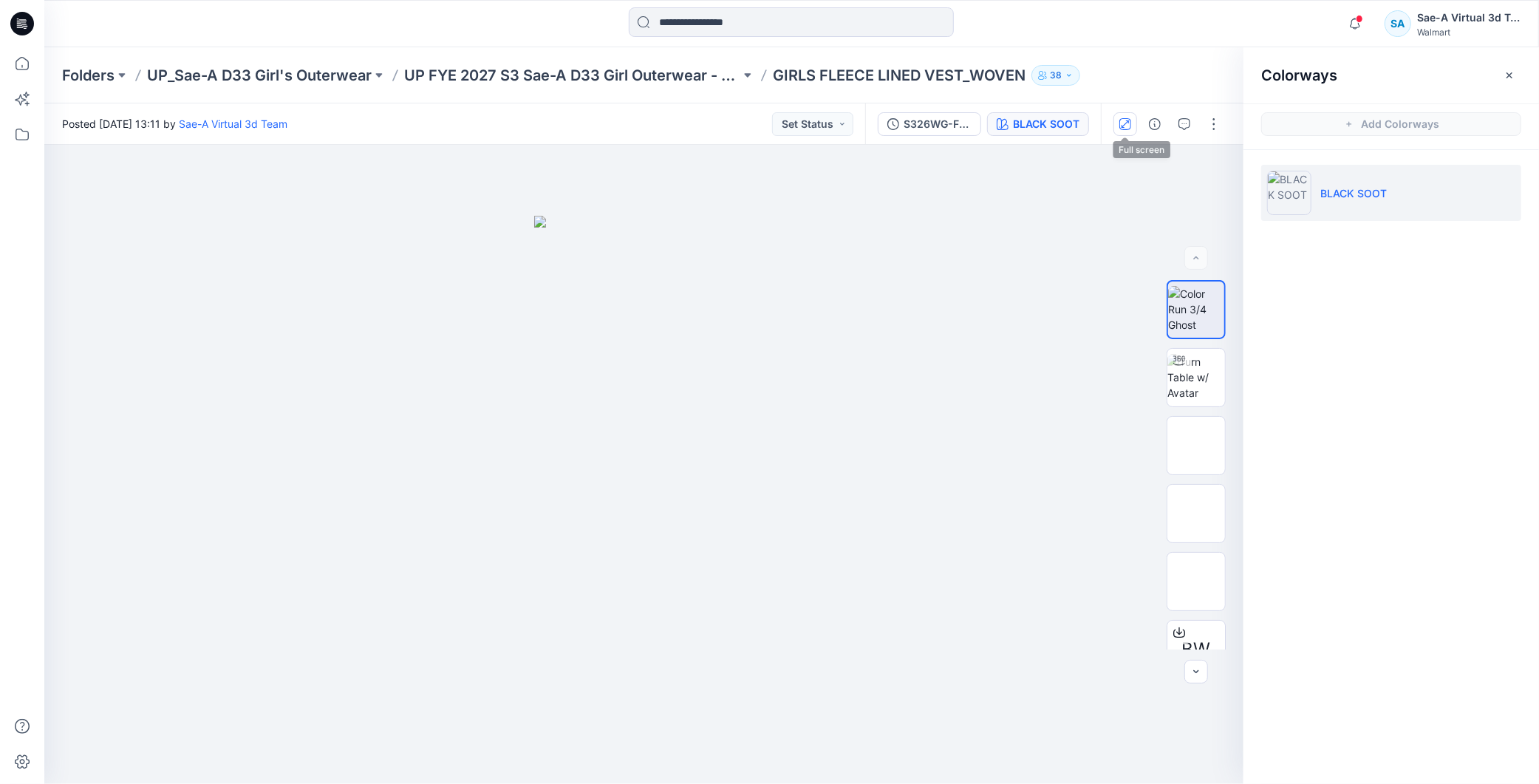
click at [1121, 126] on icon "button" at bounding box center [1125, 124] width 12 height 12
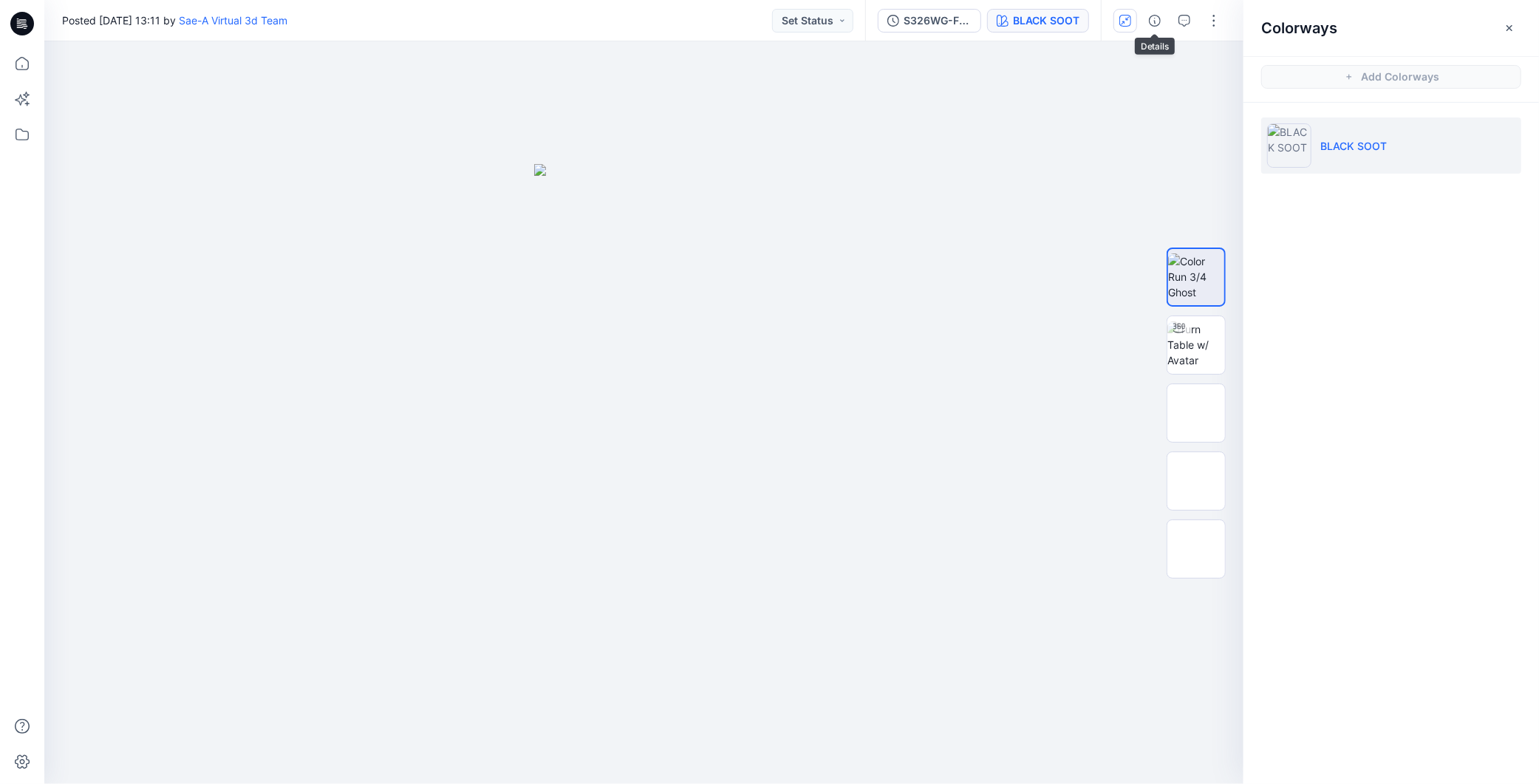
click at [1132, 23] on button "button" at bounding box center [1125, 21] width 24 height 24
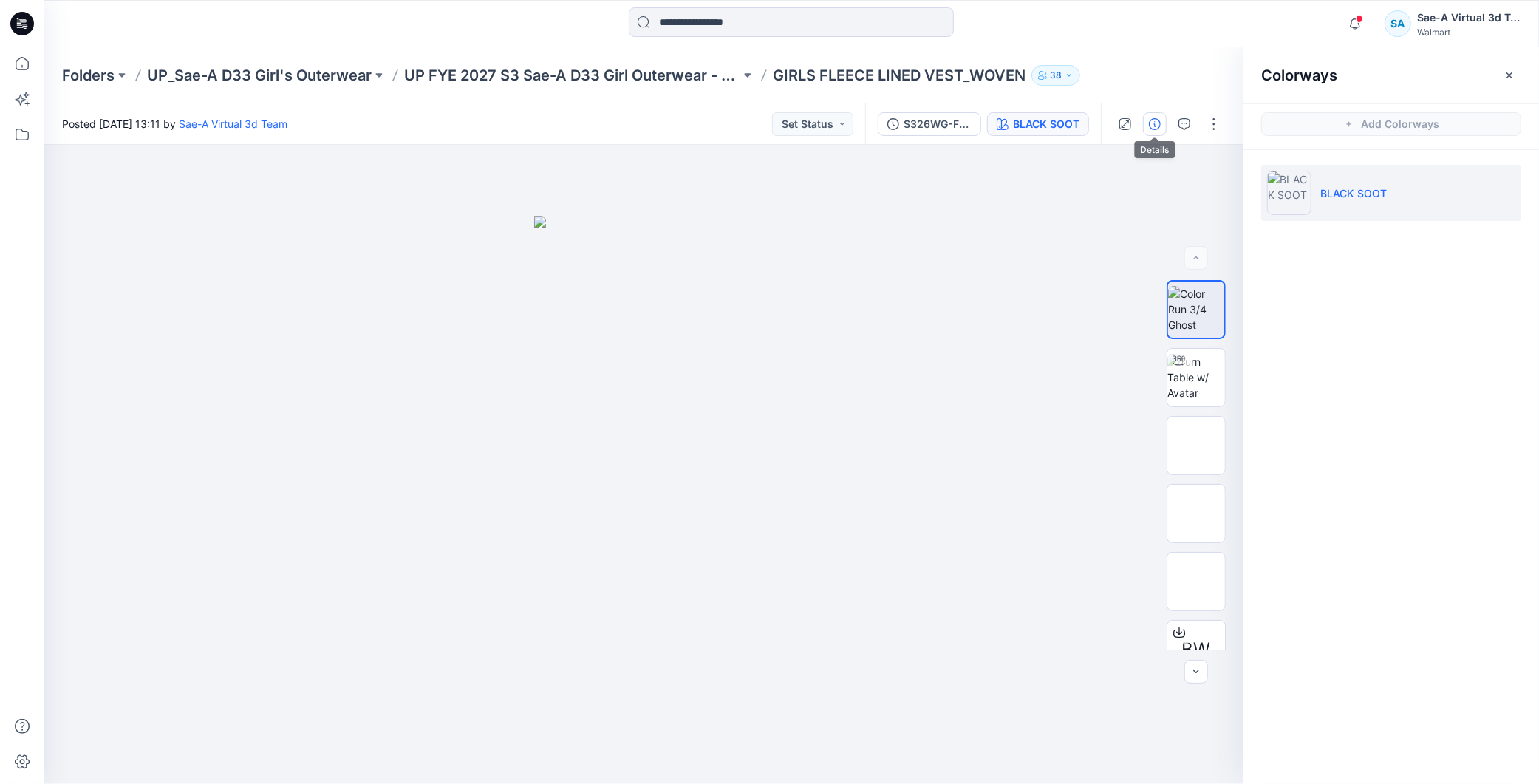
click at [1162, 126] on button "button" at bounding box center [1155, 124] width 24 height 24
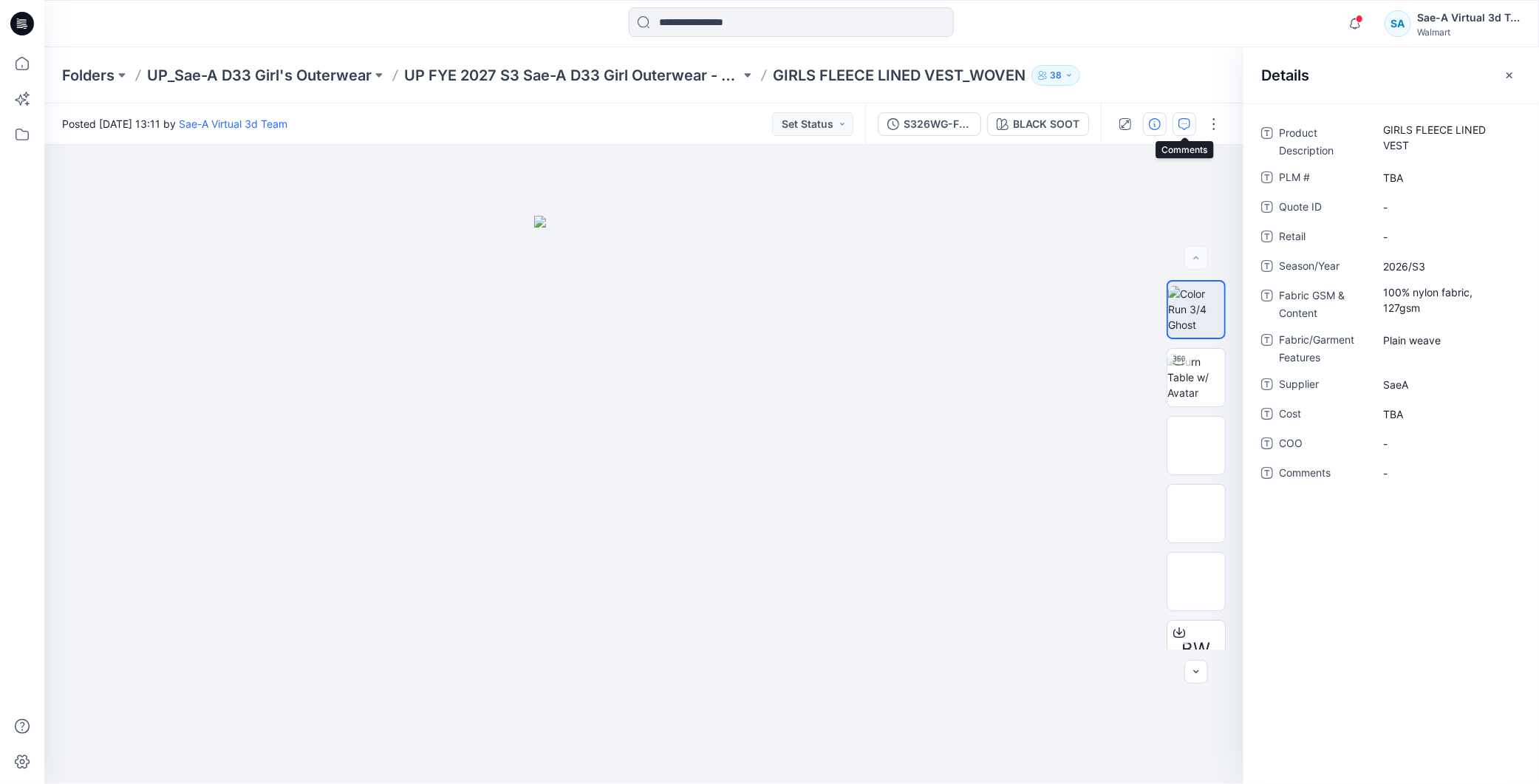
click at [1179, 129] on icon "button" at bounding box center [1184, 124] width 12 height 12
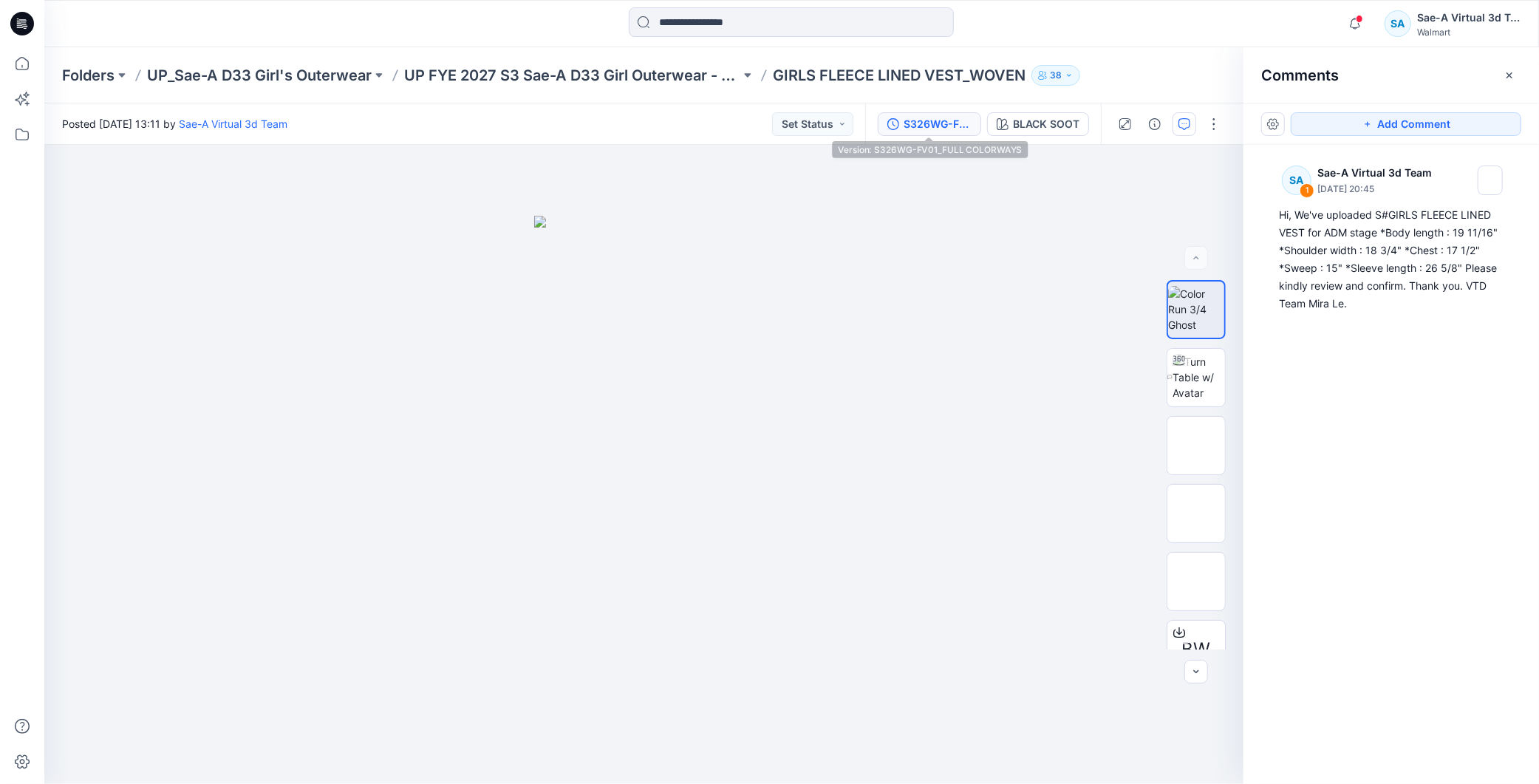
click at [937, 117] on div "S326WG-FV01_FULL COLORWAYS" at bounding box center [938, 124] width 68 height 16
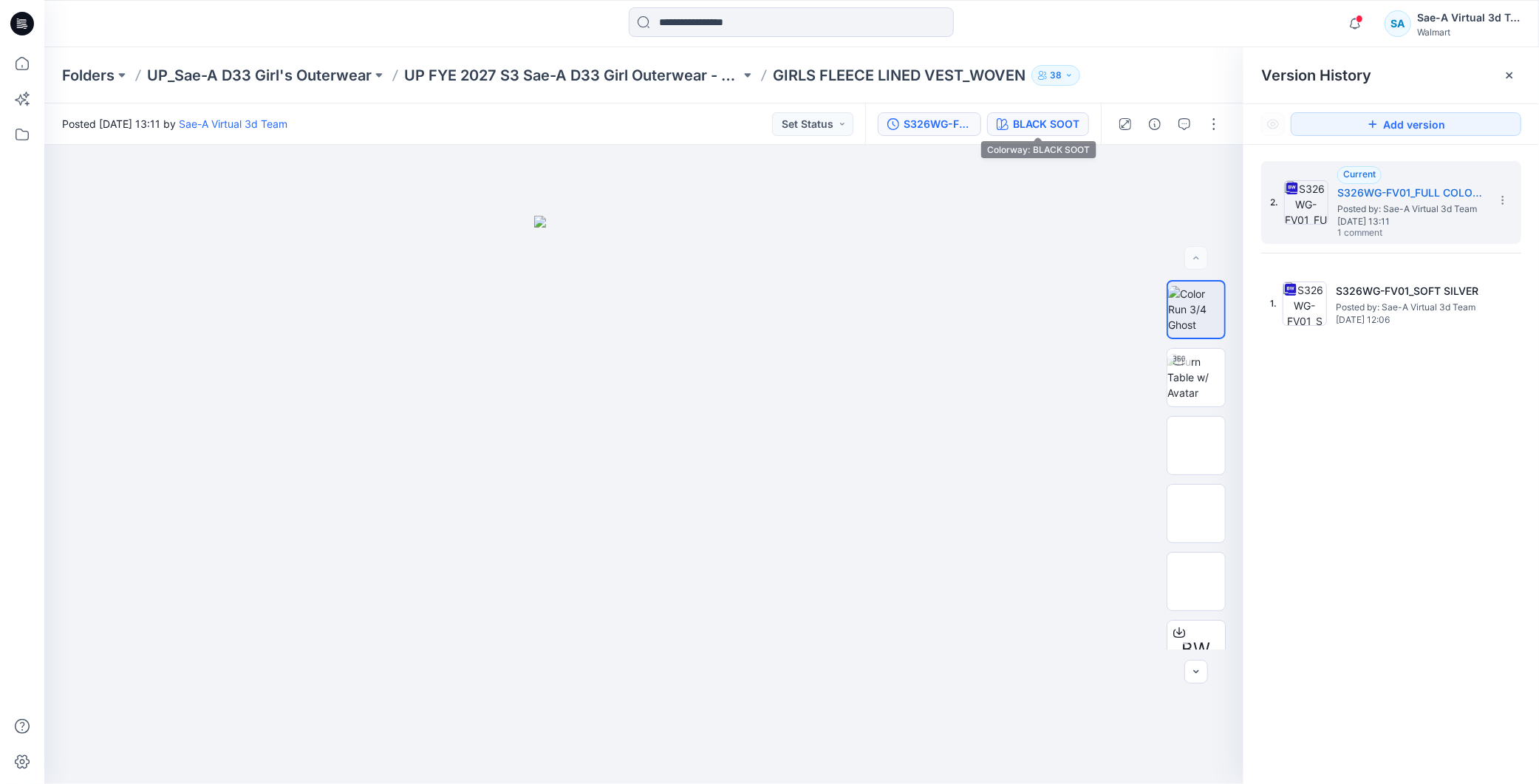
click at [1060, 133] on button "BLACK SOOT" at bounding box center [1038, 124] width 102 height 24
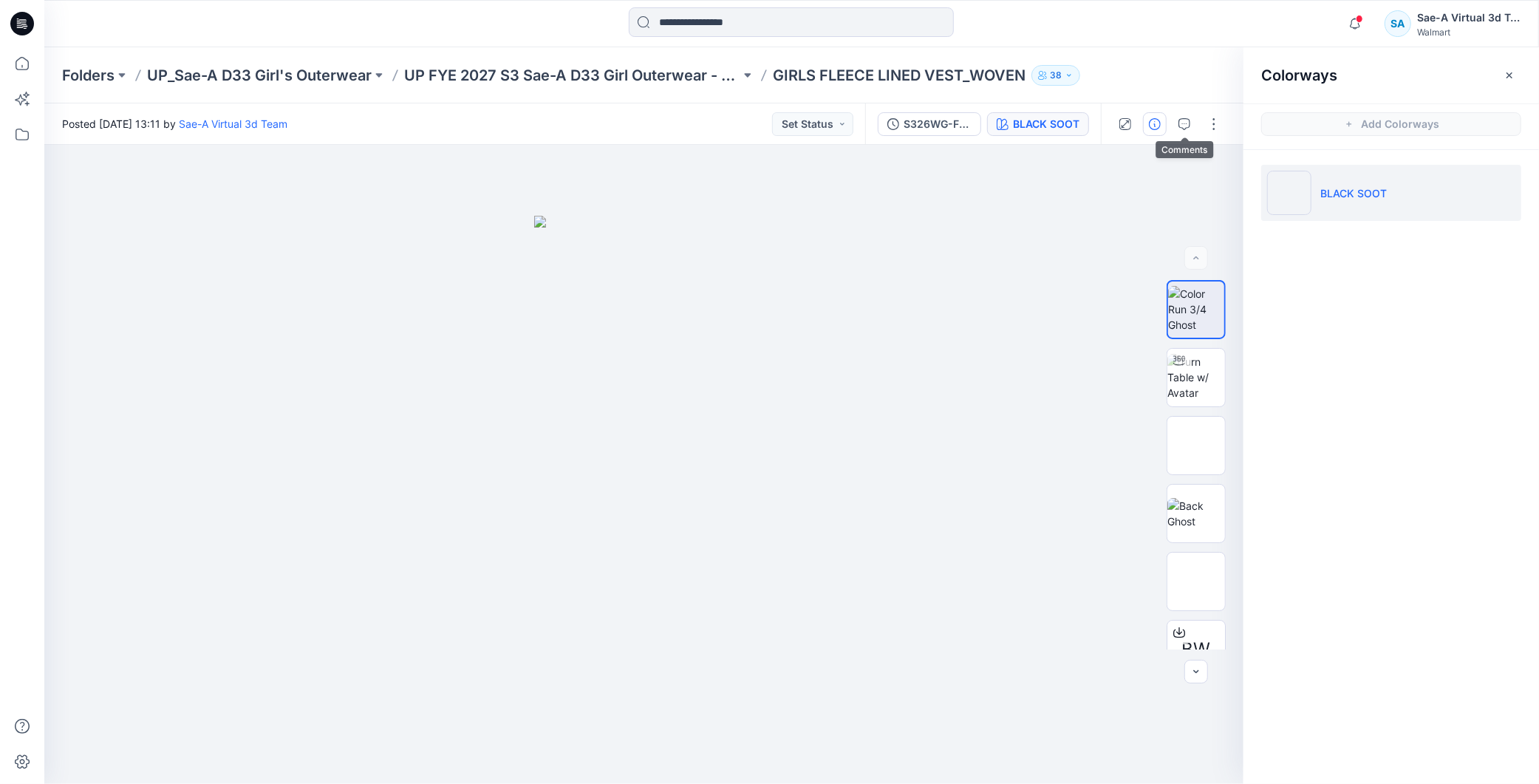
click at [1162, 120] on button "button" at bounding box center [1155, 124] width 24 height 24
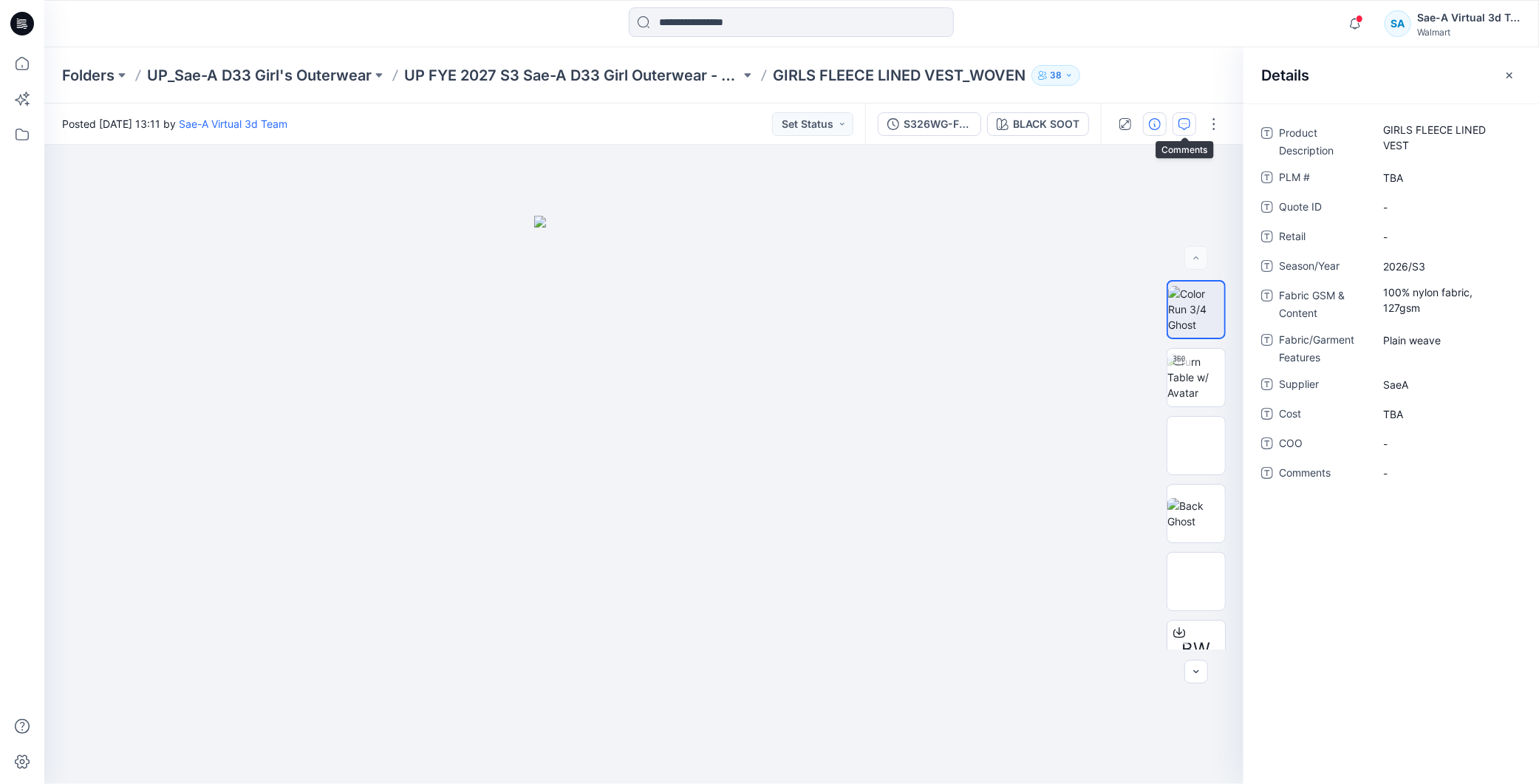
click at [1185, 123] on icon "button" at bounding box center [1185, 123] width 5 height 1
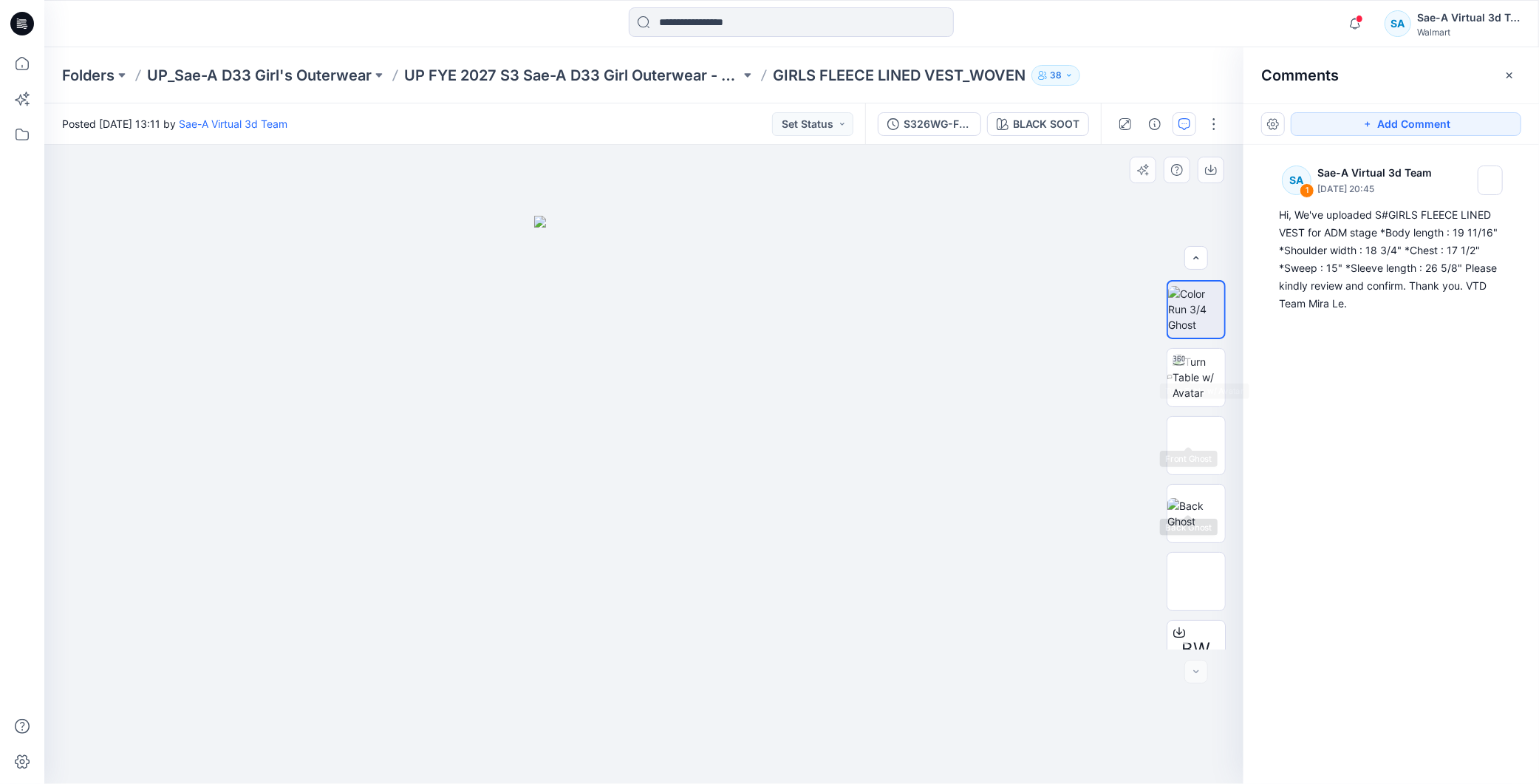
scroll to position [30, 0]
click at [1358, 30] on icon "button" at bounding box center [1355, 24] width 28 height 30
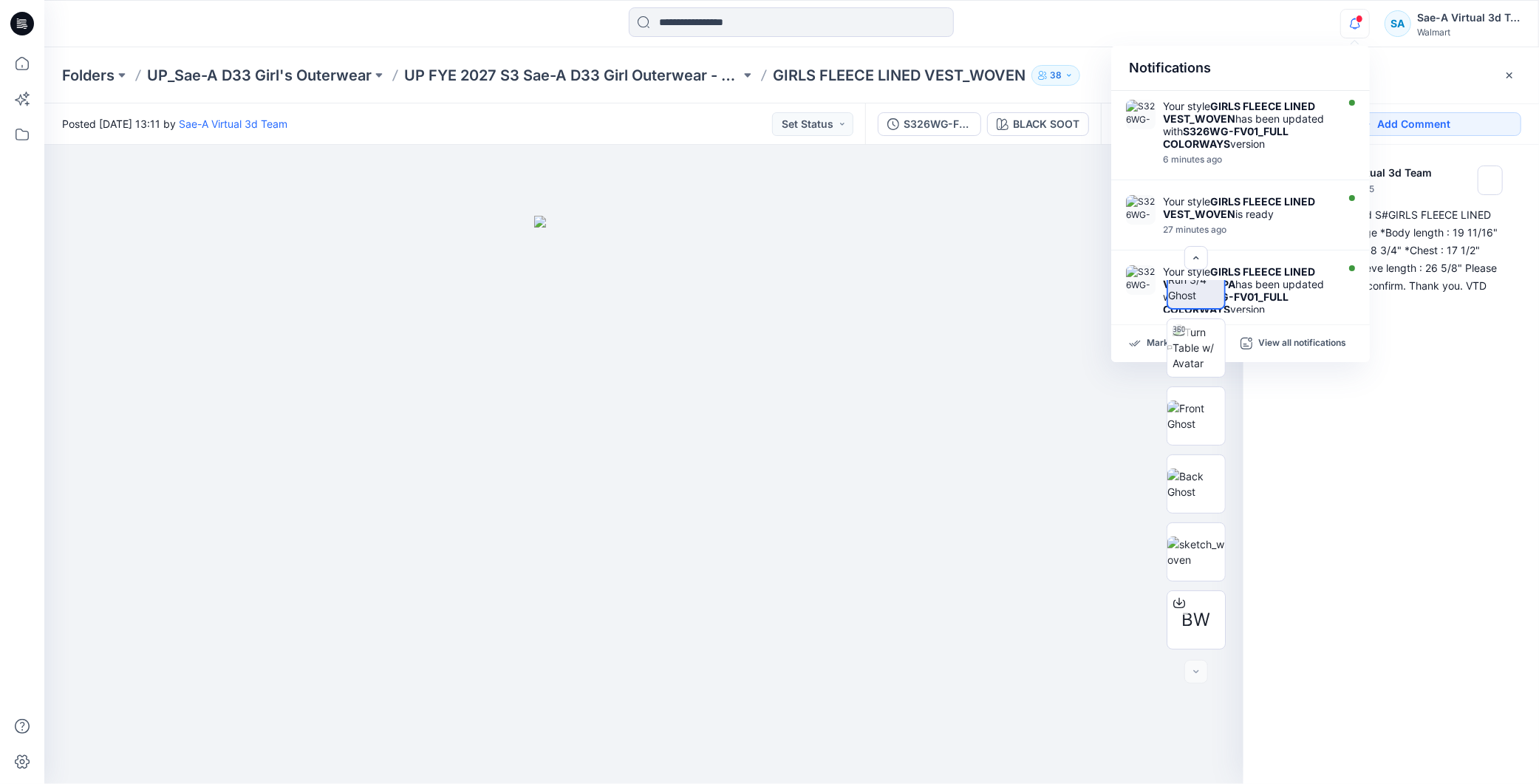
click at [1356, 408] on div "SA 1 Sae-A Virtual 3d Team September 12, 2025 20:45 Hi, We've uploaded S#GIRLS …" at bounding box center [1391, 437] width 295 height 585
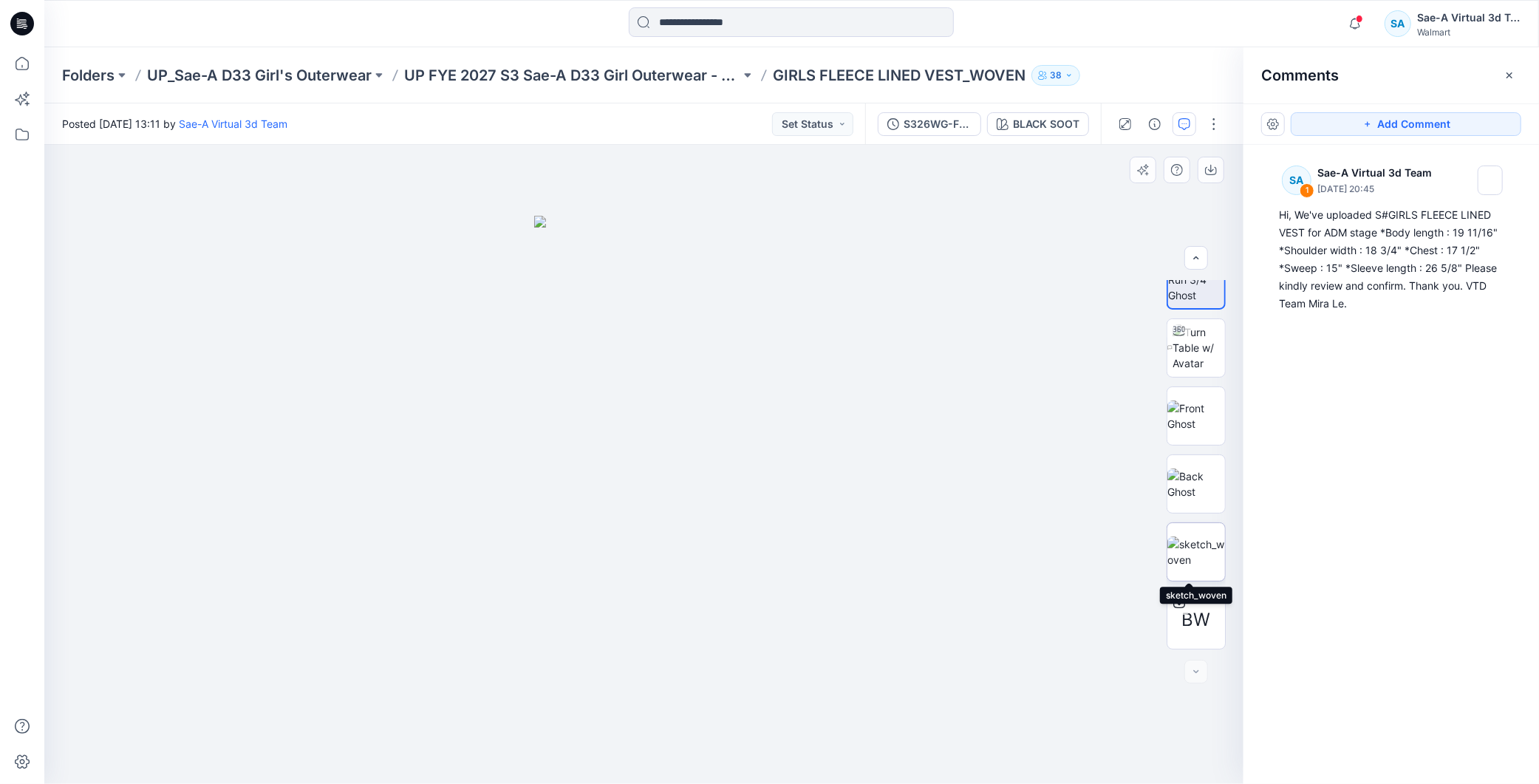
click at [1198, 555] on img at bounding box center [1196, 552] width 58 height 31
click at [1361, 16] on span at bounding box center [1359, 18] width 8 height 8
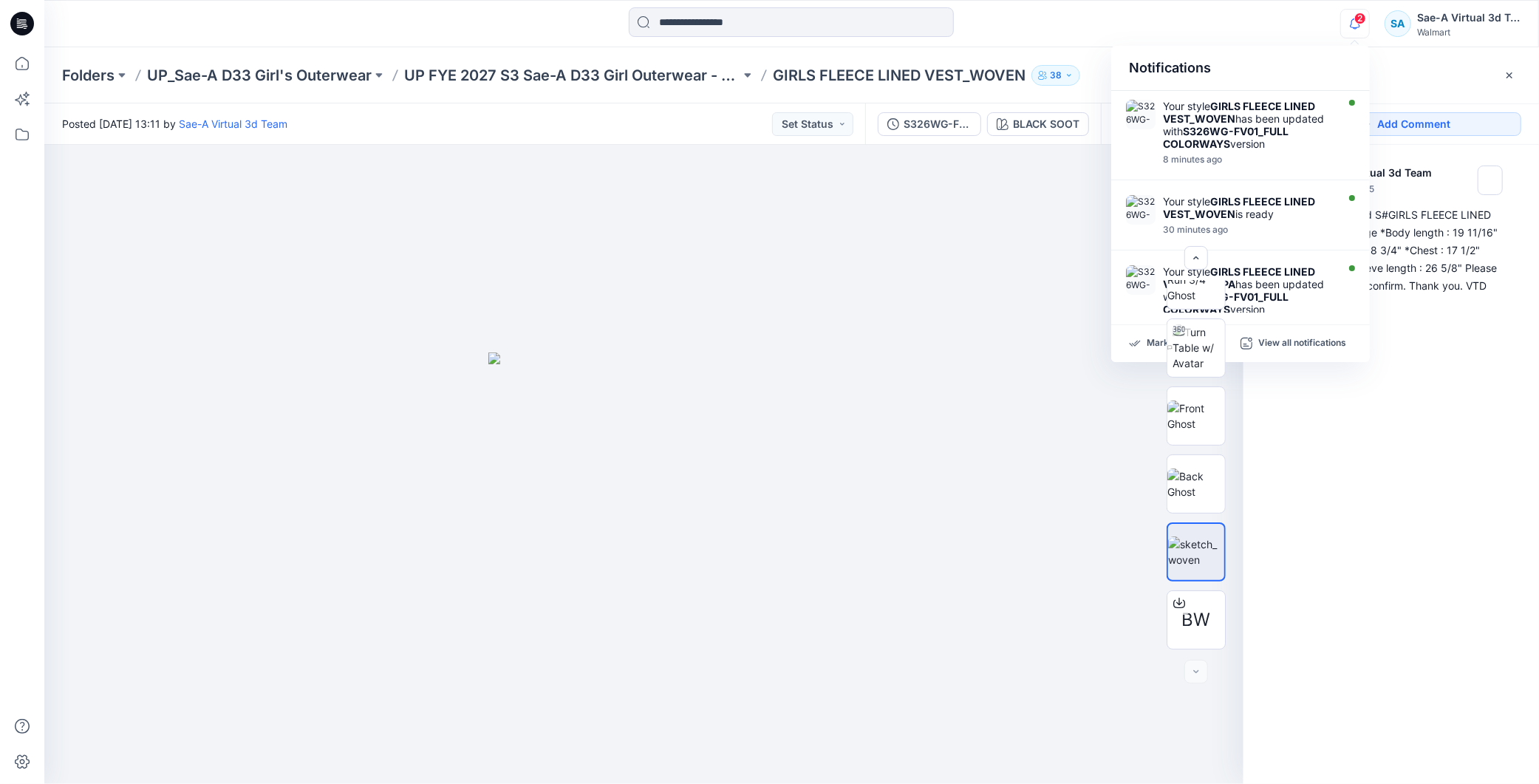
click at [1356, 18] on span "2" at bounding box center [1360, 18] width 12 height 12
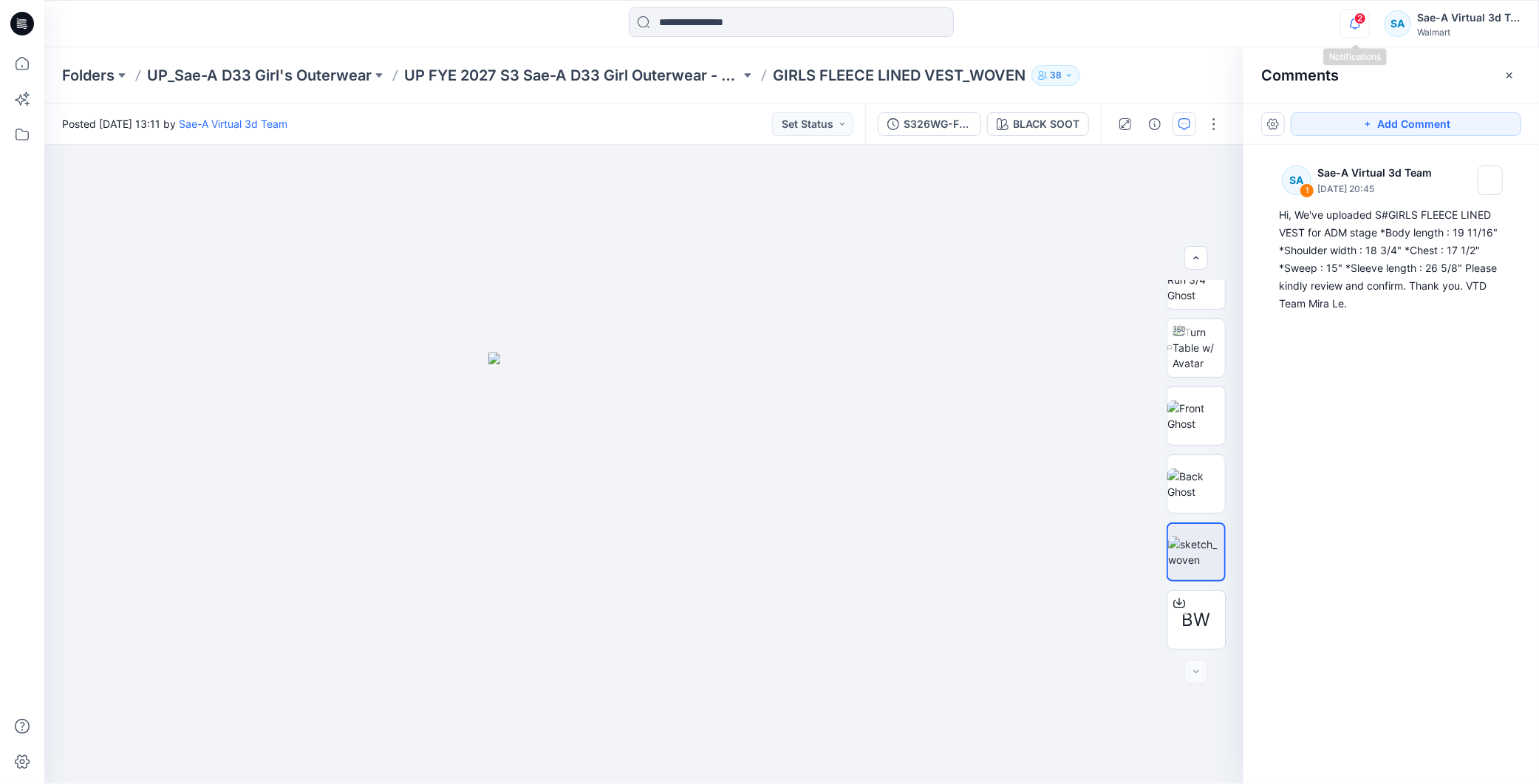
click at [1355, 26] on icon "button" at bounding box center [1355, 24] width 28 height 30
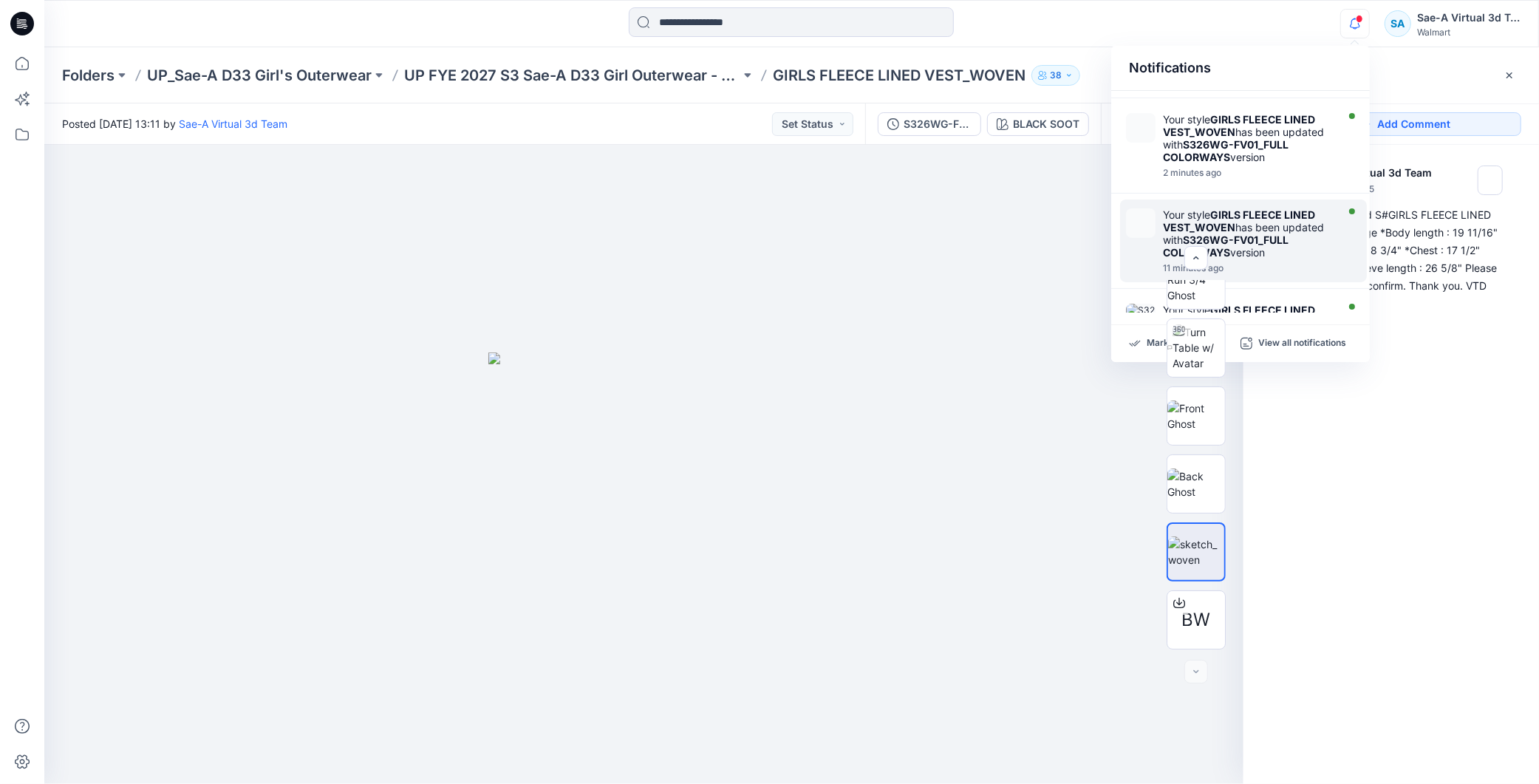
scroll to position [0, 0]
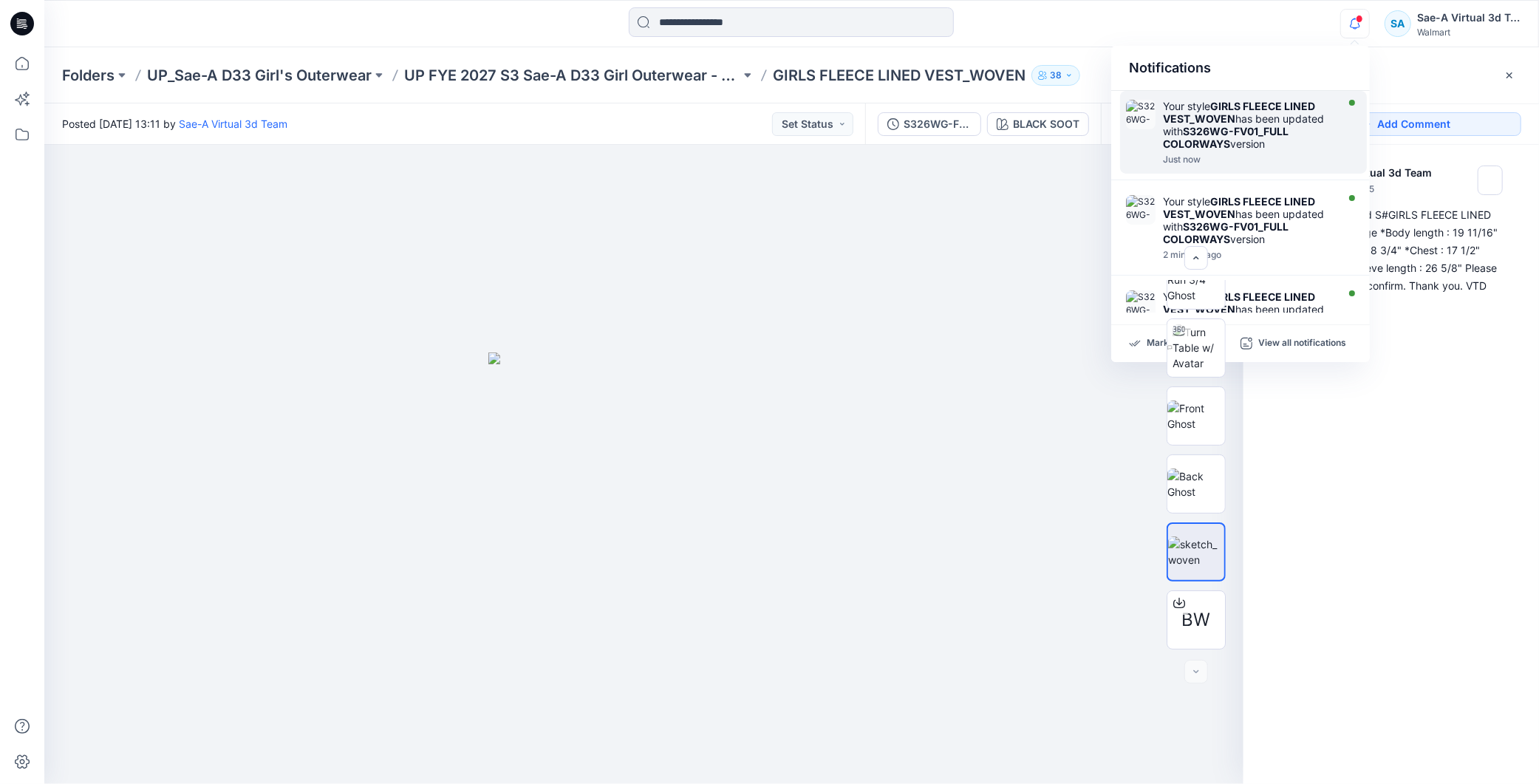
click at [1254, 138] on div "Your style GIRLS FLEECE LINED VEST_WOVEN has been updated with S326WG-FV01_FULL…" at bounding box center [1248, 124] width 170 height 50
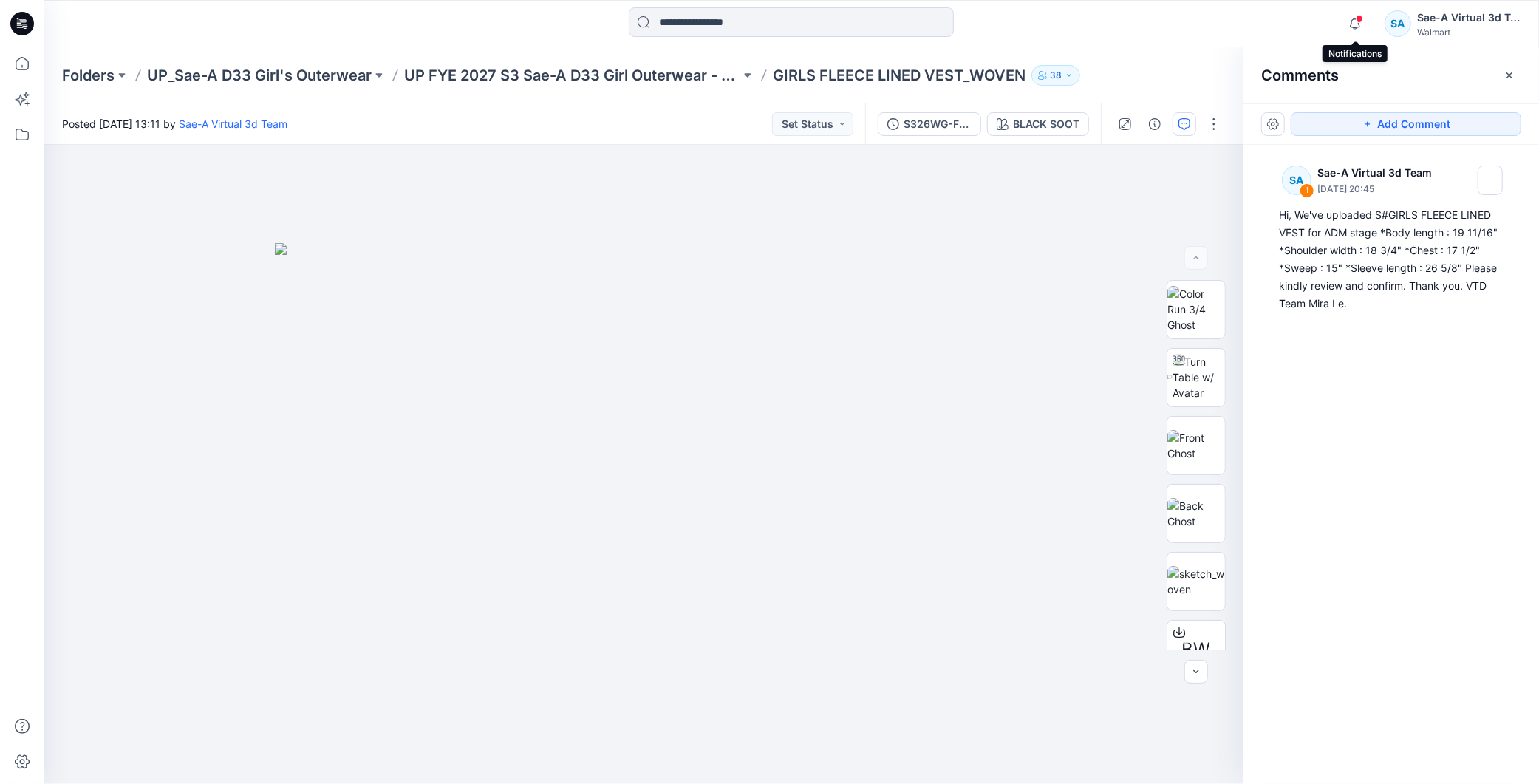
click at [1356, 21] on span at bounding box center [1359, 18] width 8 height 8
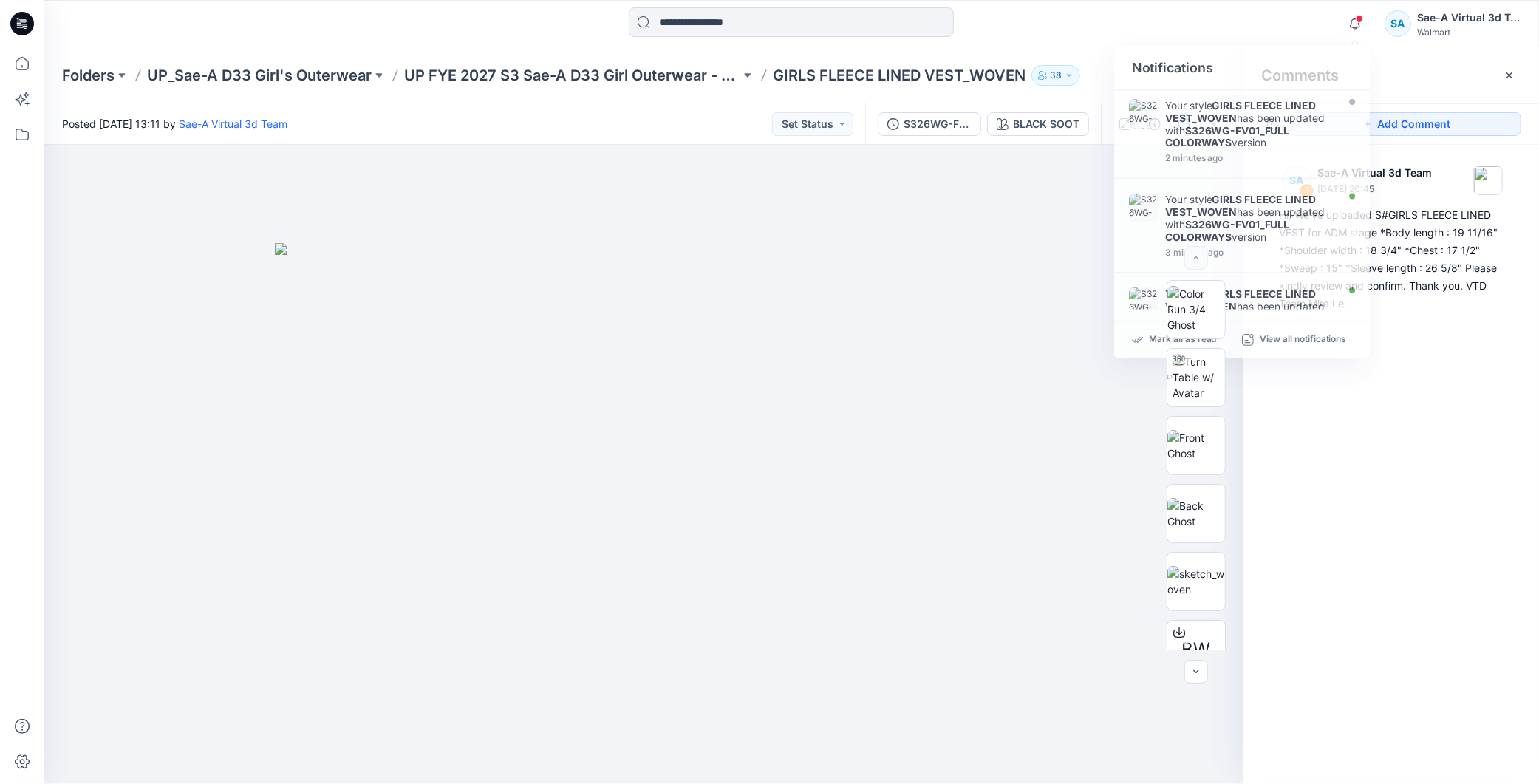
click at [1373, 436] on div "SA 1 Sae-A Virtual 3d Team September 12, 2025 20:45 Hi, We've uploaded S#GIRLS …" at bounding box center [1391, 437] width 295 height 585
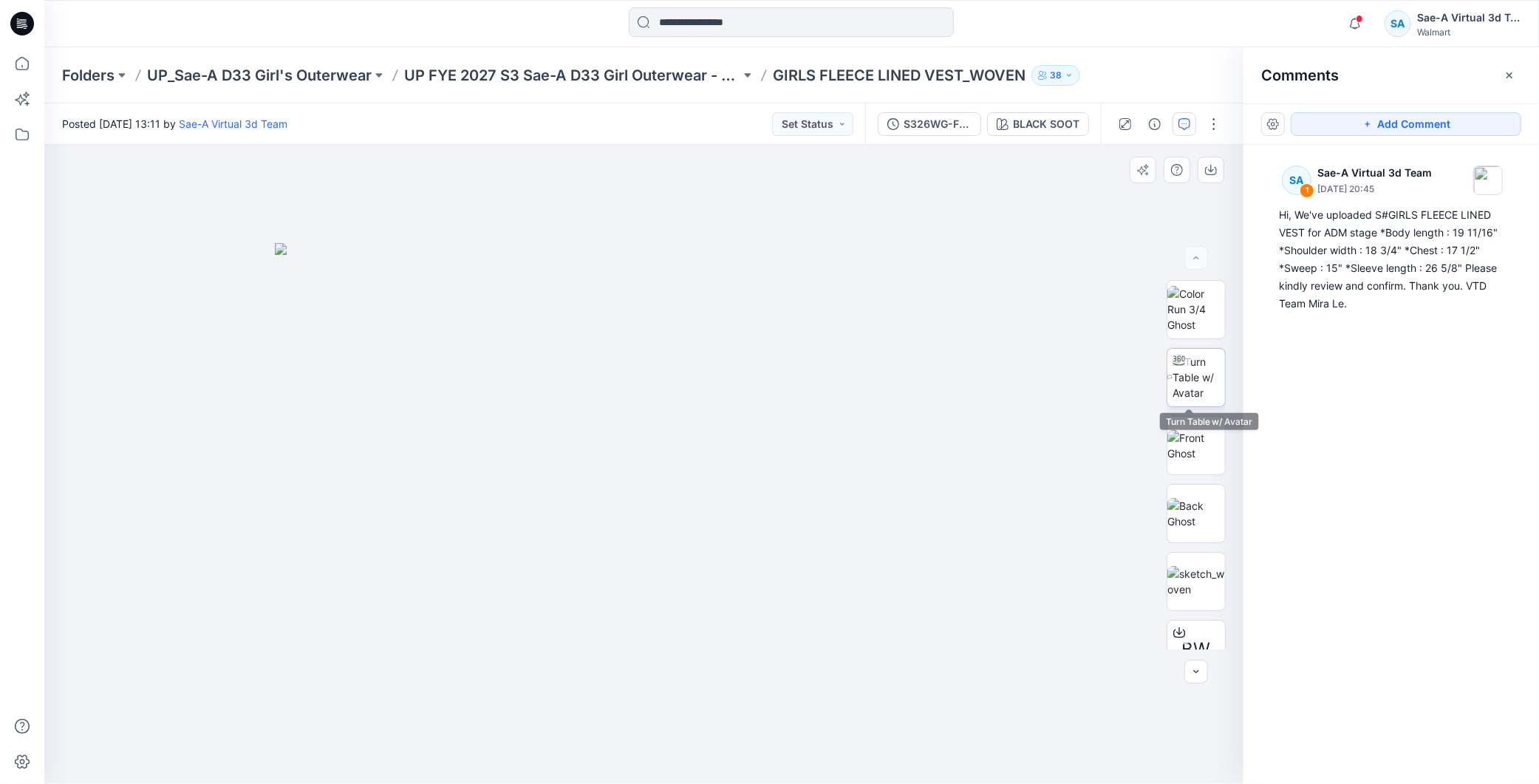
click at [1187, 365] on img at bounding box center [1199, 377] width 52 height 47
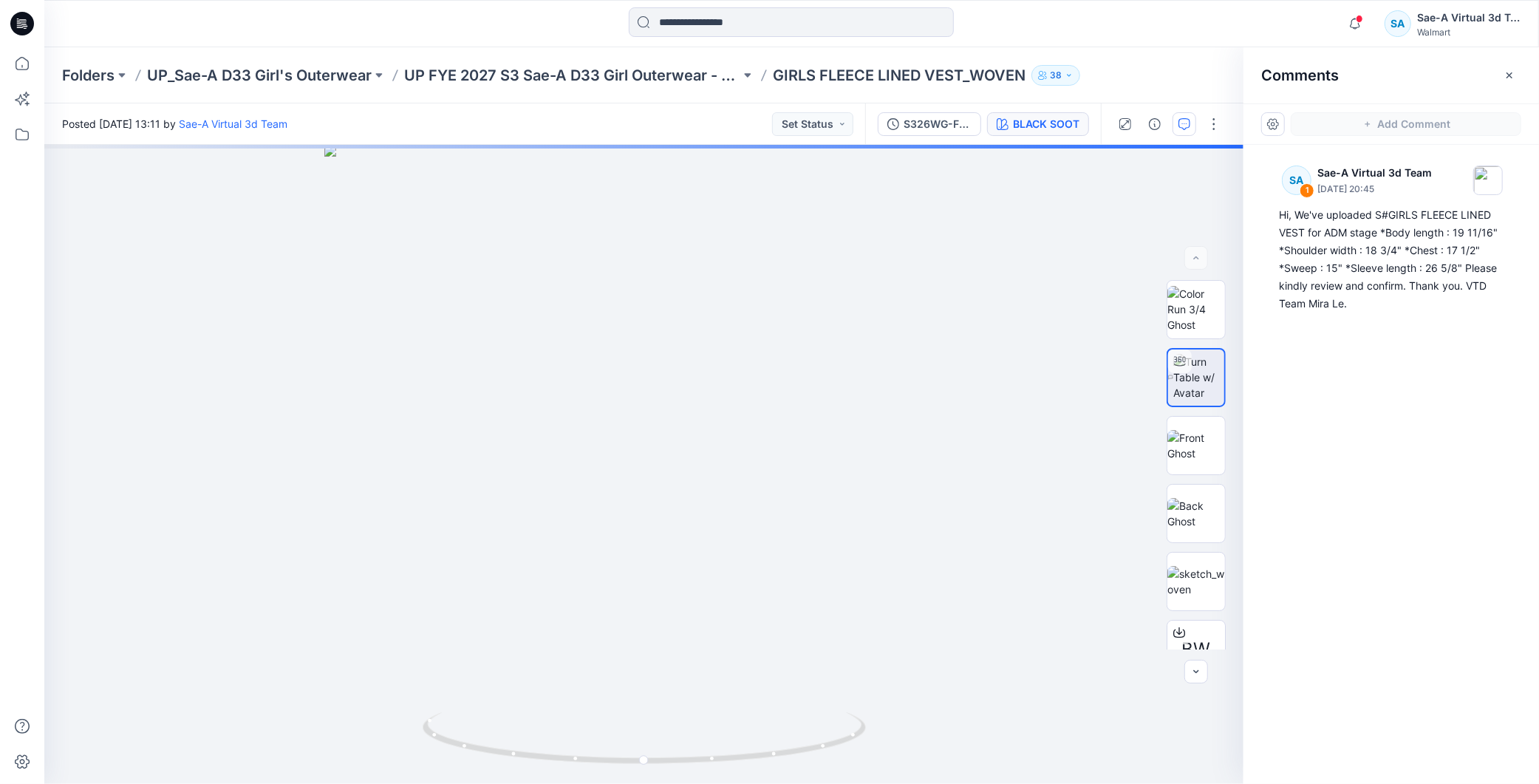
click at [1073, 127] on div "BLACK SOOT" at bounding box center [1046, 124] width 67 height 16
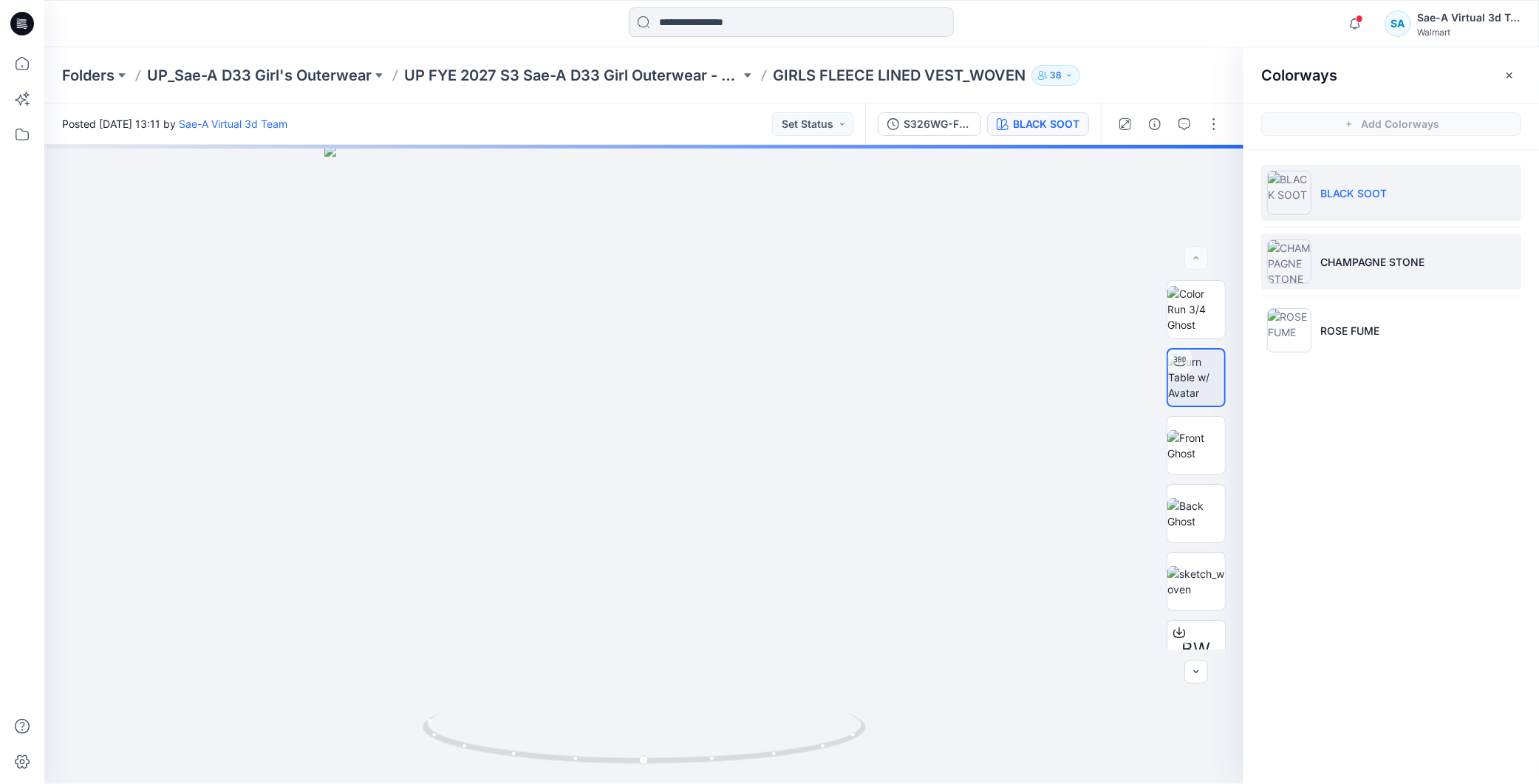
click at [1423, 259] on p "CHAMPAGNE STONE" at bounding box center [1373, 262] width 104 height 15
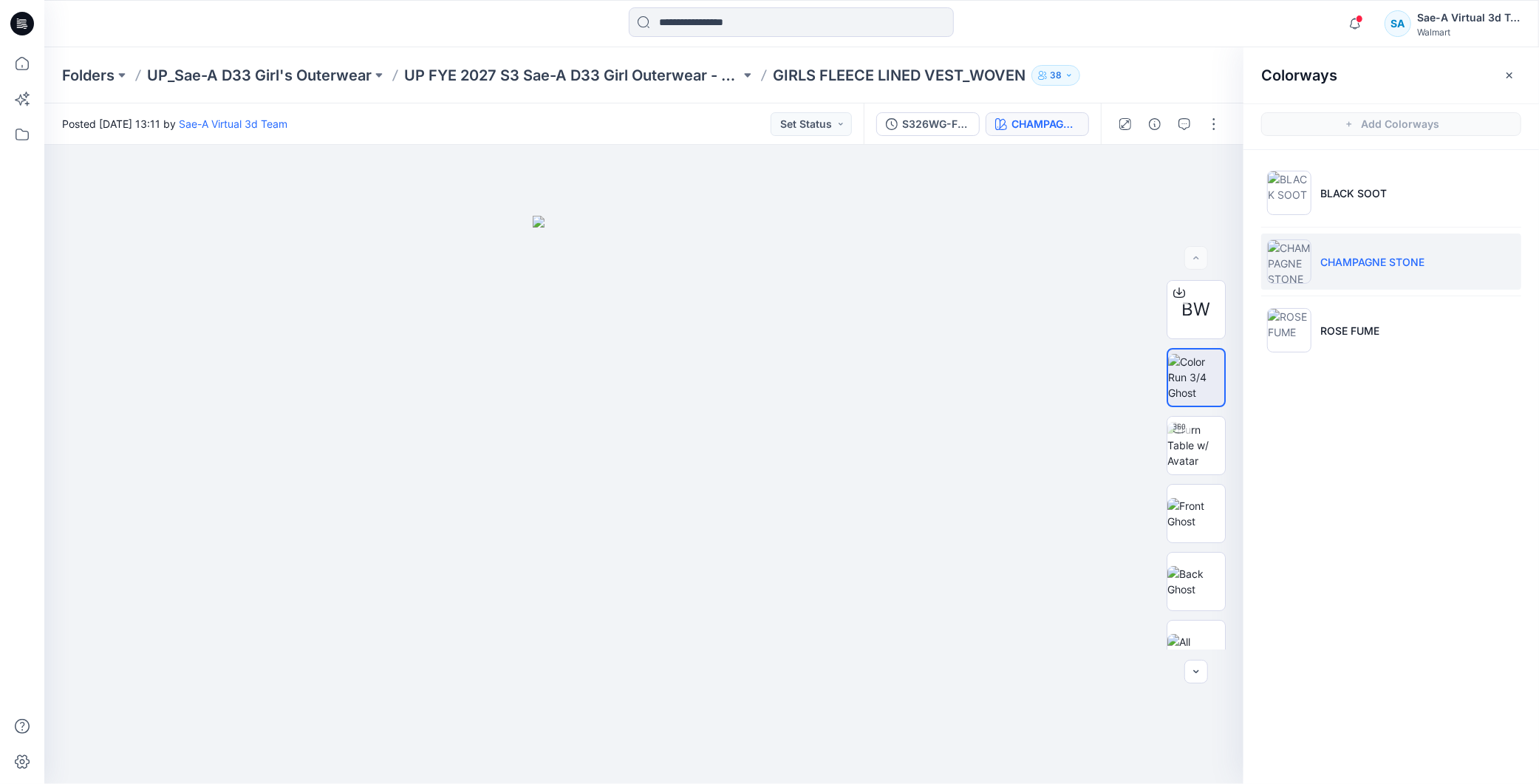
click at [1356, 38] on div "Notifications Your style GIRLS FLEECE LINED VEST_WOVEN has been updated with S3…" at bounding box center [1430, 24] width 180 height 32
click at [1356, 28] on icon "button" at bounding box center [1356, 28] width 5 height 2
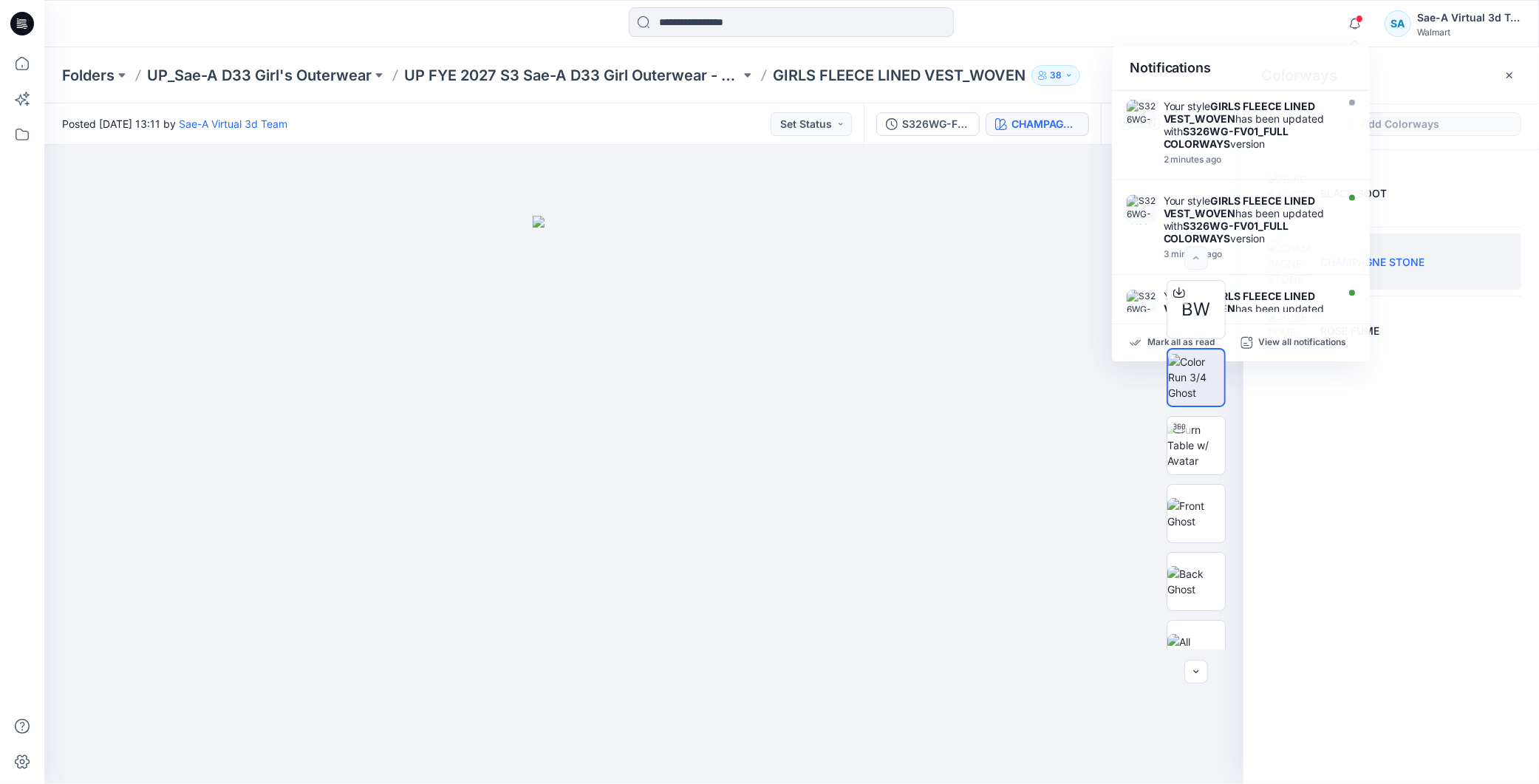
click at [1359, 578] on div "Colorways Add Colorways BLACK SOOT CHAMPAGNE STONE ROSE FUME" at bounding box center [1391, 416] width 295 height 736
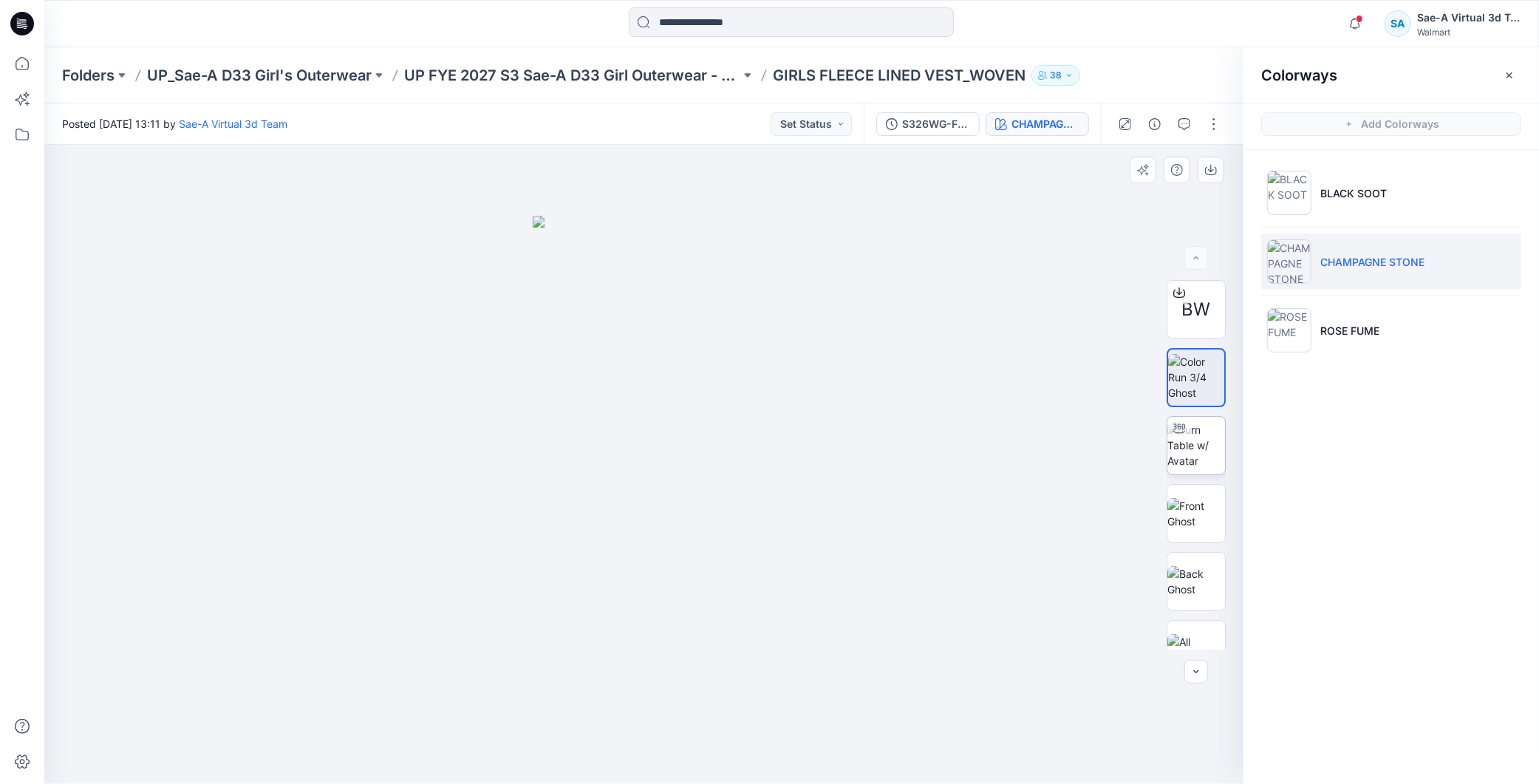
click at [1182, 436] on div at bounding box center [1179, 428] width 24 height 24
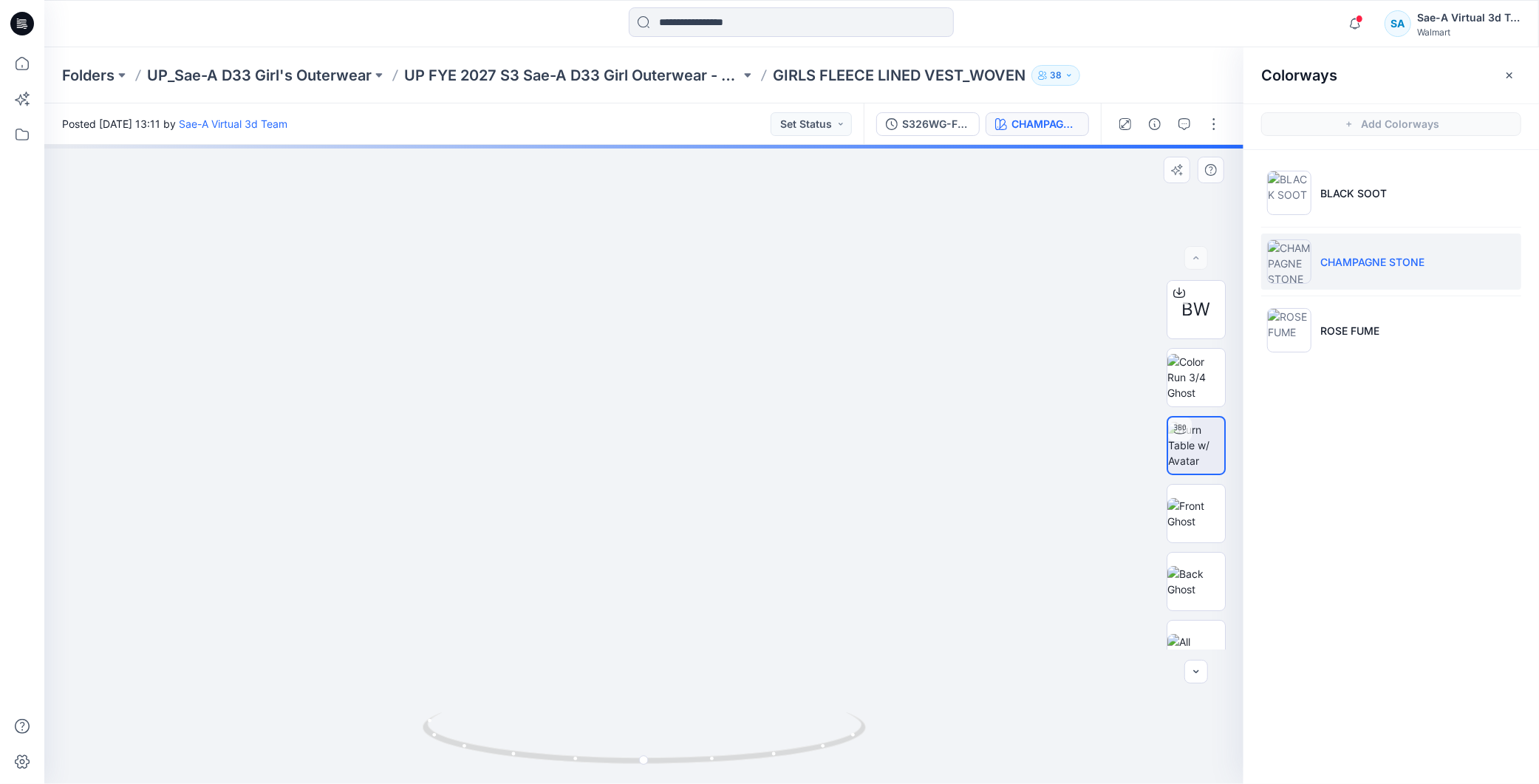
drag, startPoint x: 767, startPoint y: 301, endPoint x: 787, endPoint y: 589, distance: 288.7
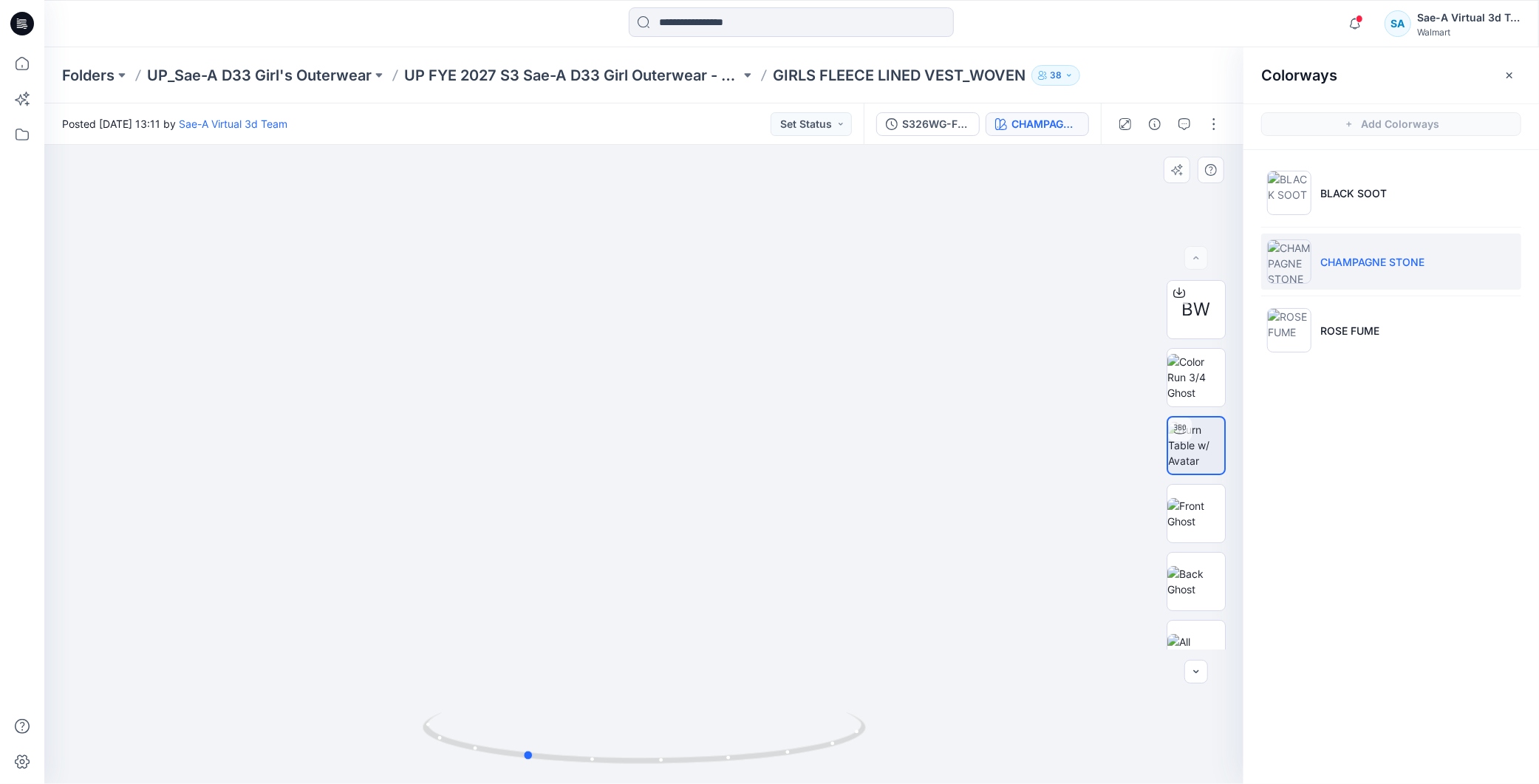
drag, startPoint x: 789, startPoint y: 759, endPoint x: 871, endPoint y: 426, distance: 342.9
click at [1105, 737] on div at bounding box center [644, 464] width 1199 height 639
drag, startPoint x: 806, startPoint y: 721, endPoint x: 744, endPoint y: 732, distance: 63.0
click at [744, 732] on icon at bounding box center [646, 740] width 447 height 55
click at [1371, 323] on p "ROSE FUME" at bounding box center [1350, 331] width 59 height 15
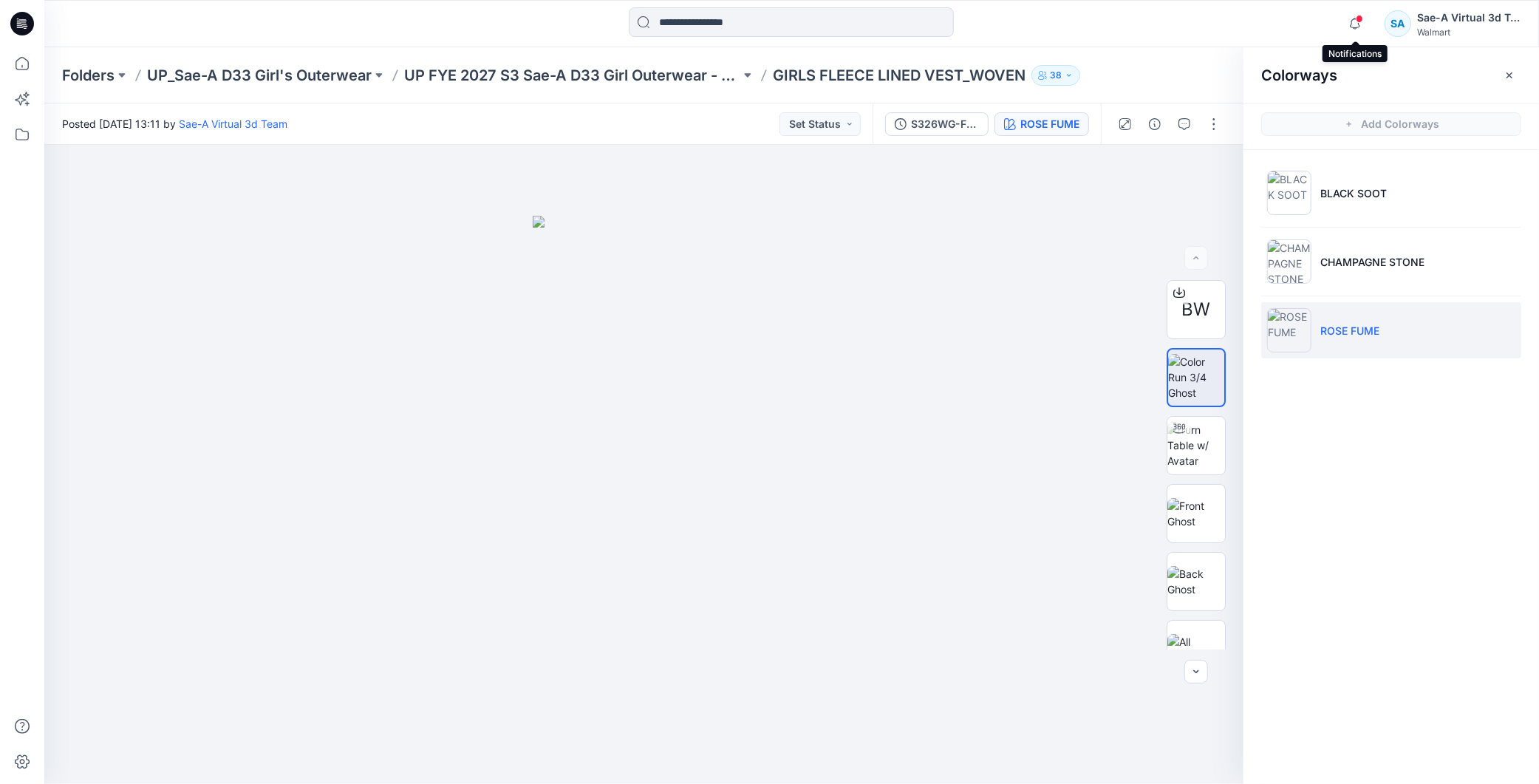
click at [1361, 17] on span at bounding box center [1359, 18] width 8 height 8
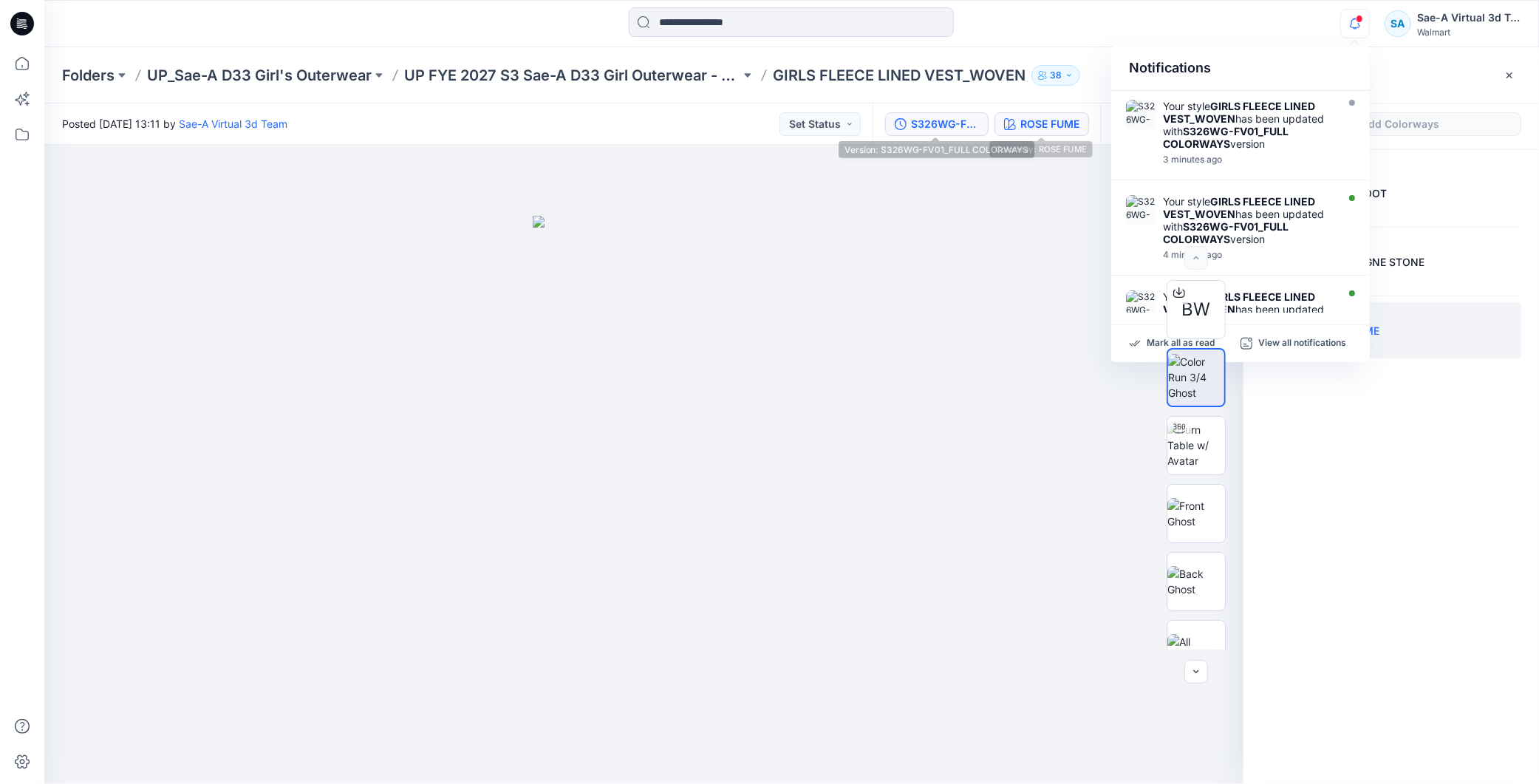
click at [941, 116] on div "S326WG-FV01_FULL COLORWAYS" at bounding box center [945, 124] width 68 height 16
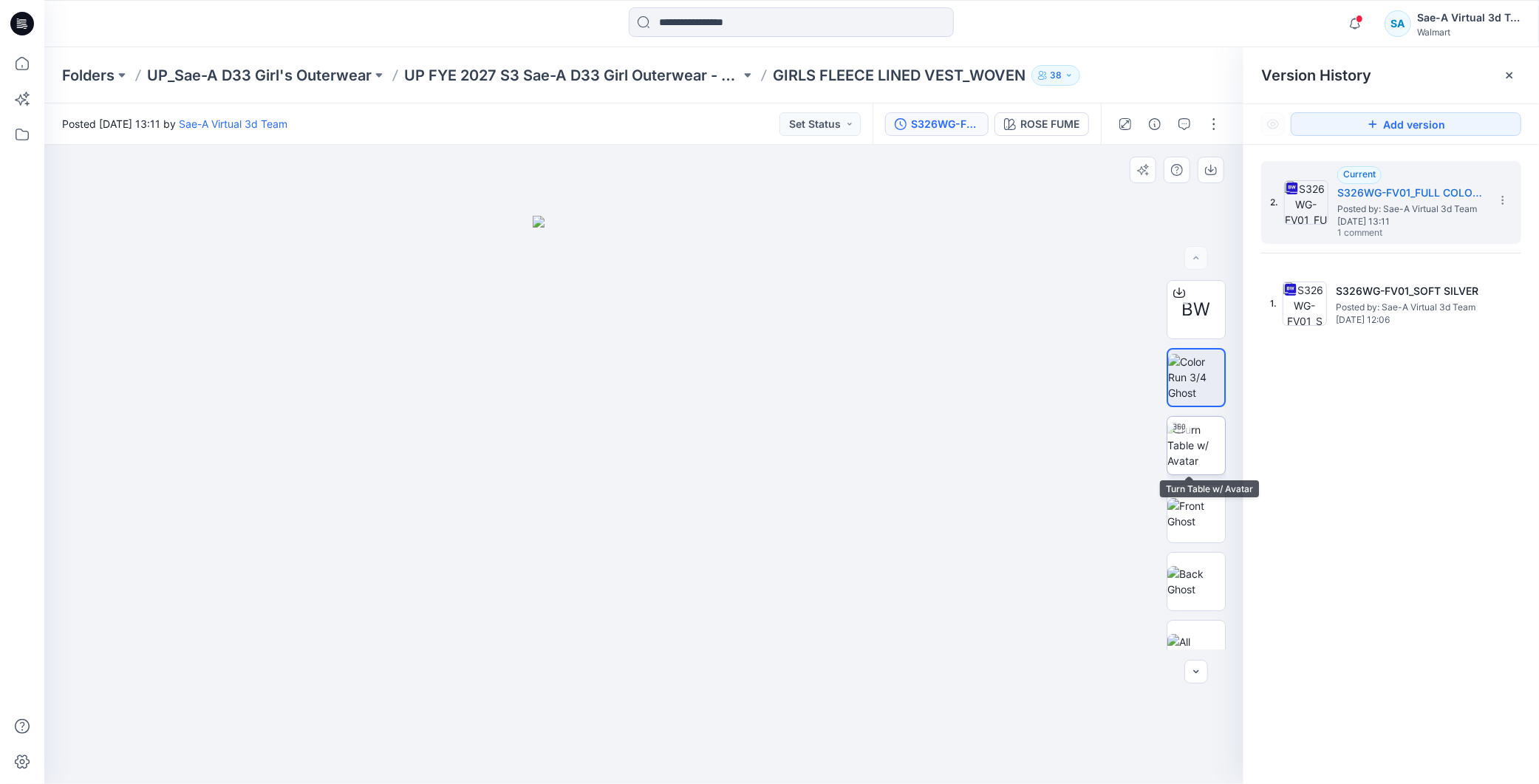
click at [1192, 436] on img at bounding box center [1196, 445] width 58 height 47
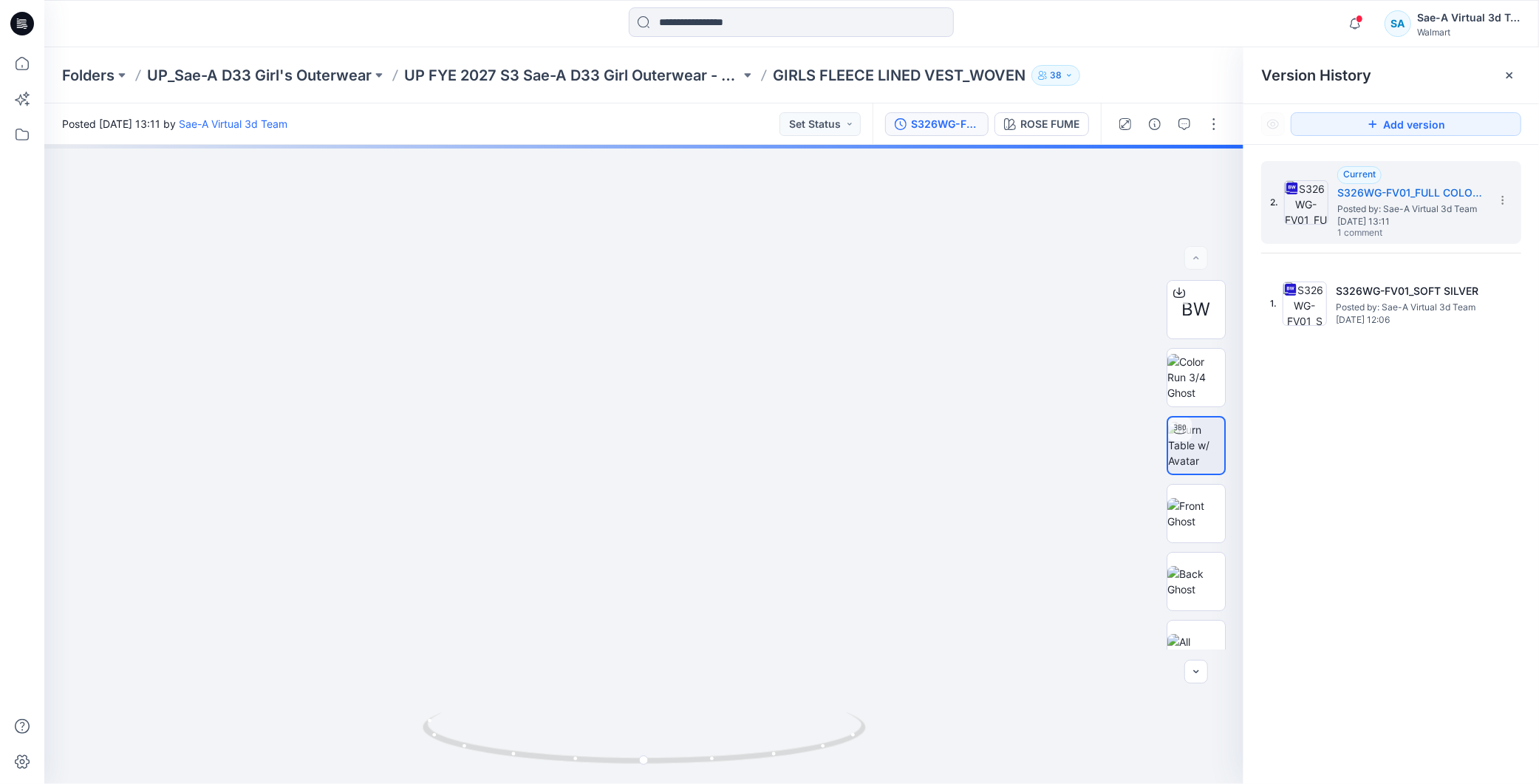
drag, startPoint x: 840, startPoint y: 315, endPoint x: 1249, endPoint y: 276, distance: 410.9
click at [1065, 116] on div "ROSE FUME" at bounding box center [1050, 124] width 59 height 16
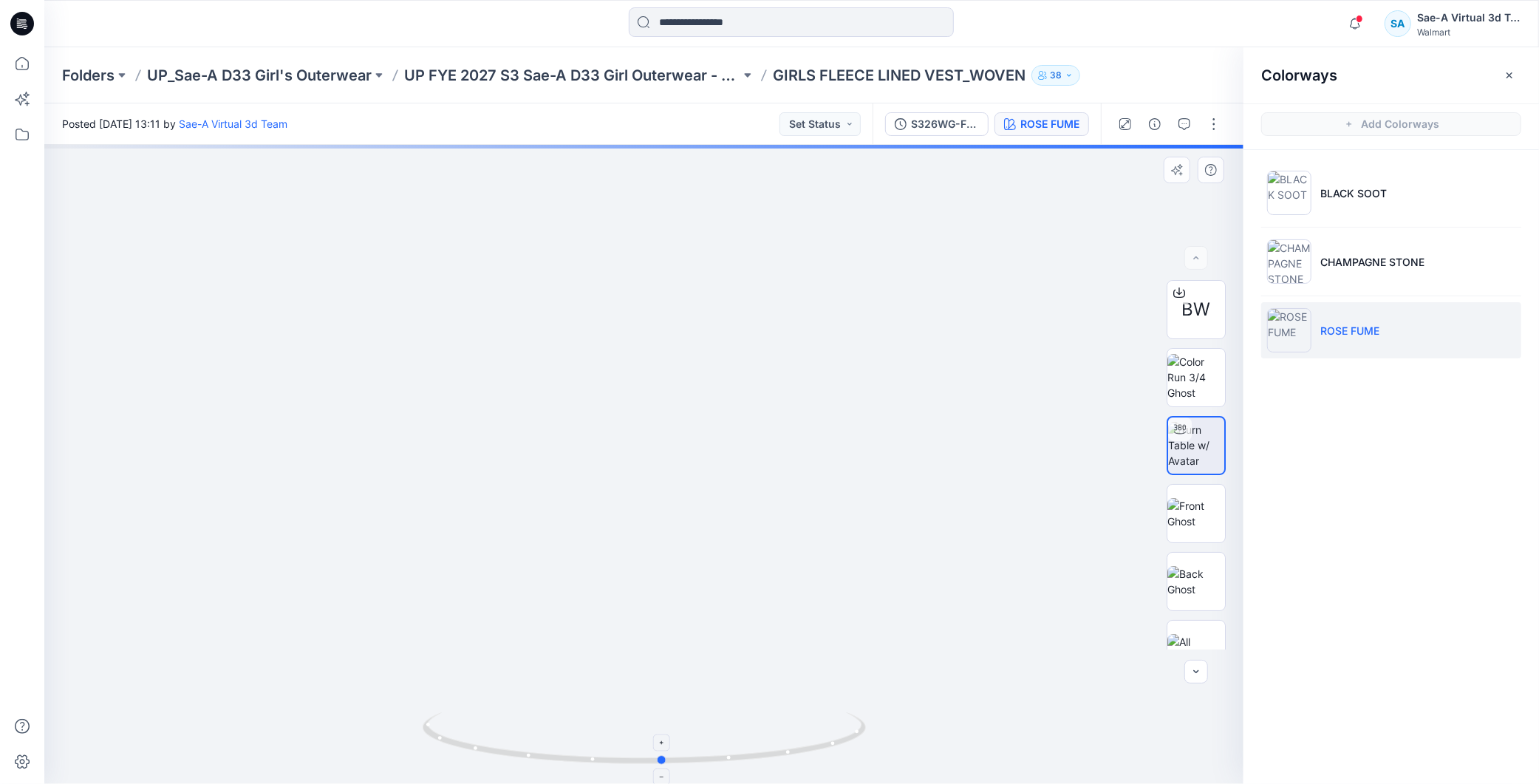
drag, startPoint x: 723, startPoint y: 748, endPoint x: 740, endPoint y: 750, distance: 17.1
click at [740, 750] on icon at bounding box center [646, 740] width 447 height 55
click at [1202, 499] on img at bounding box center [1196, 513] width 58 height 31
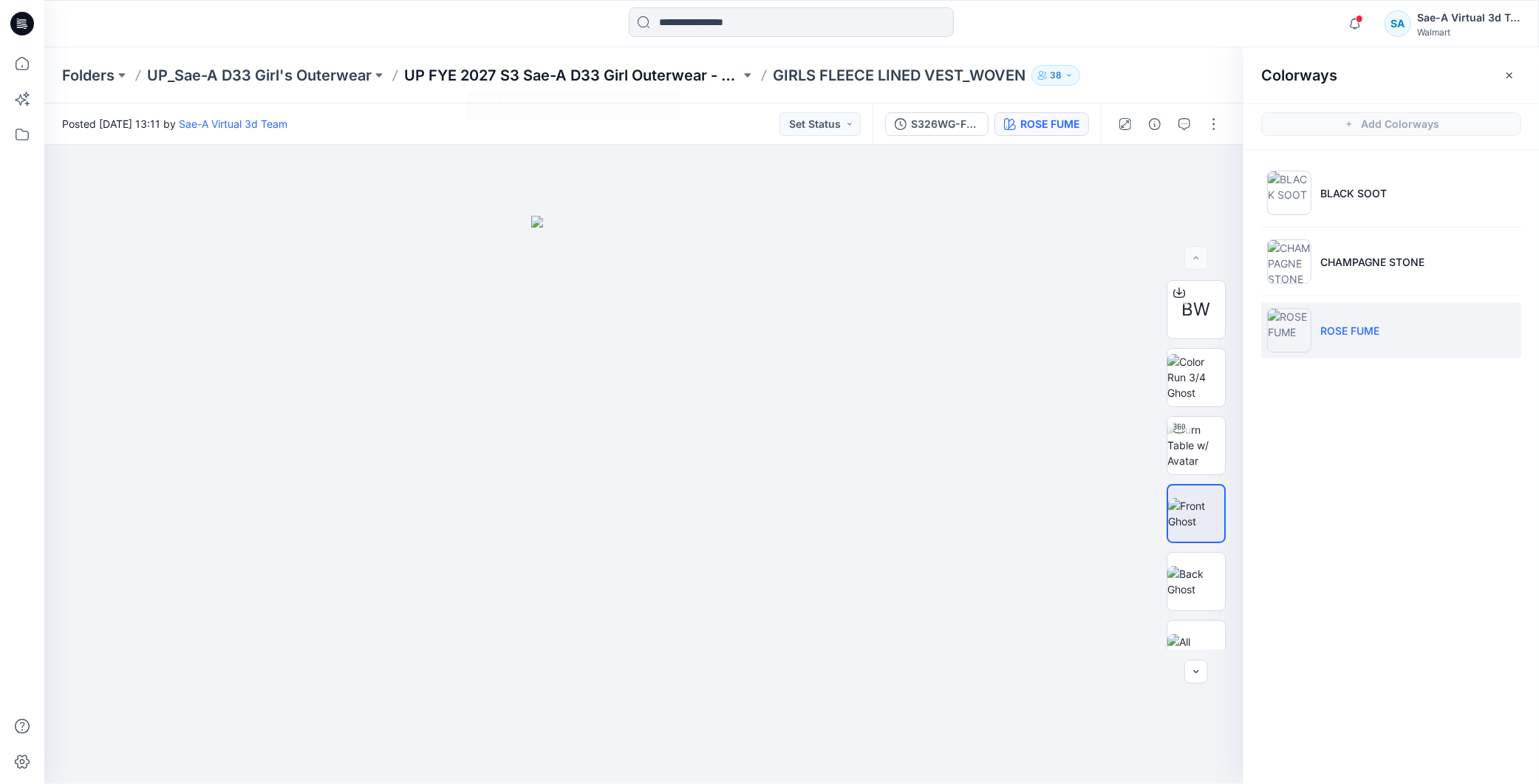
click at [683, 78] on p "UP FYE 2027 S3 Sae-A D33 Girl Outerwear - OZARK TRAIL" at bounding box center [572, 75] width 336 height 21
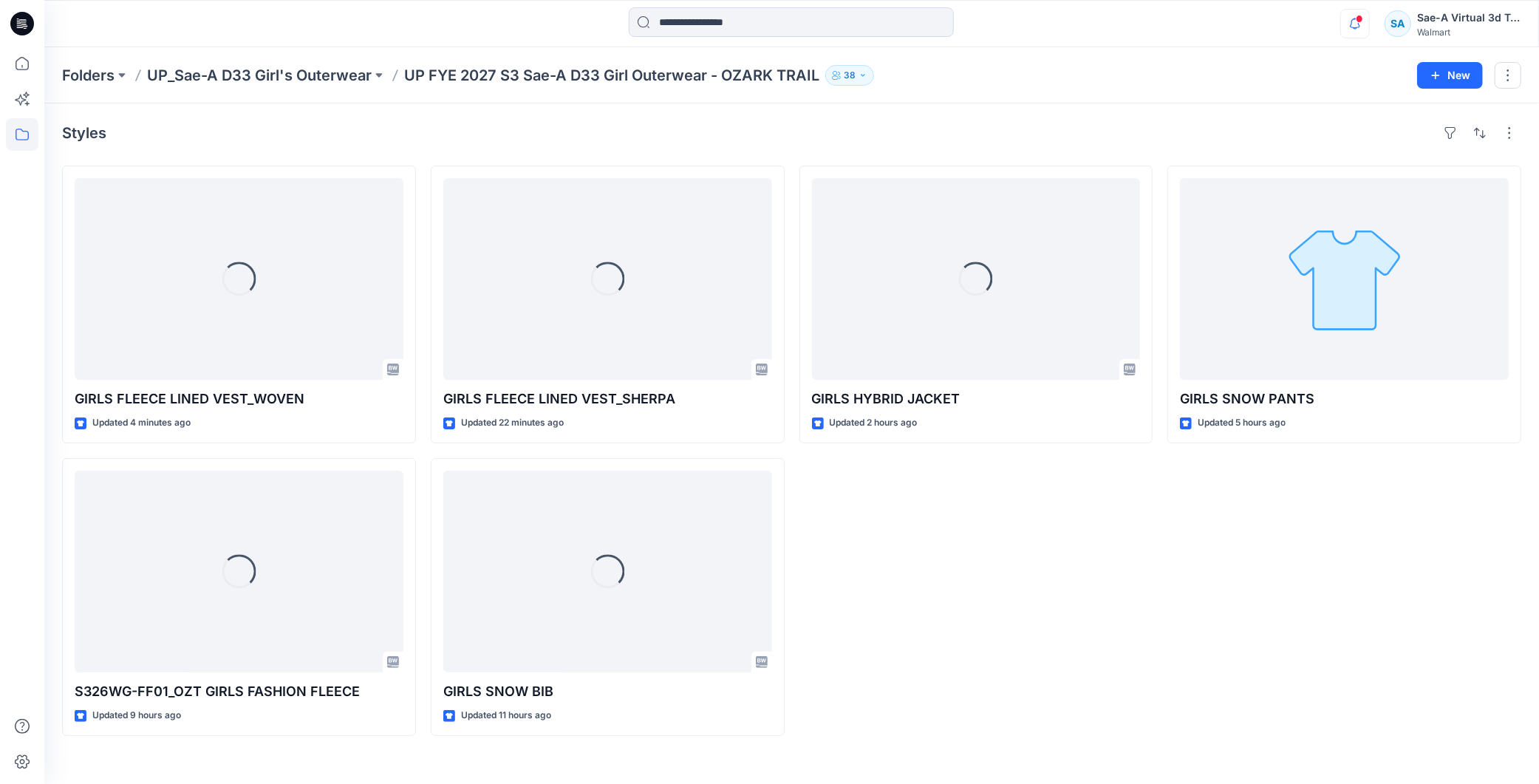
click at [1359, 24] on icon "button" at bounding box center [1355, 24] width 28 height 30
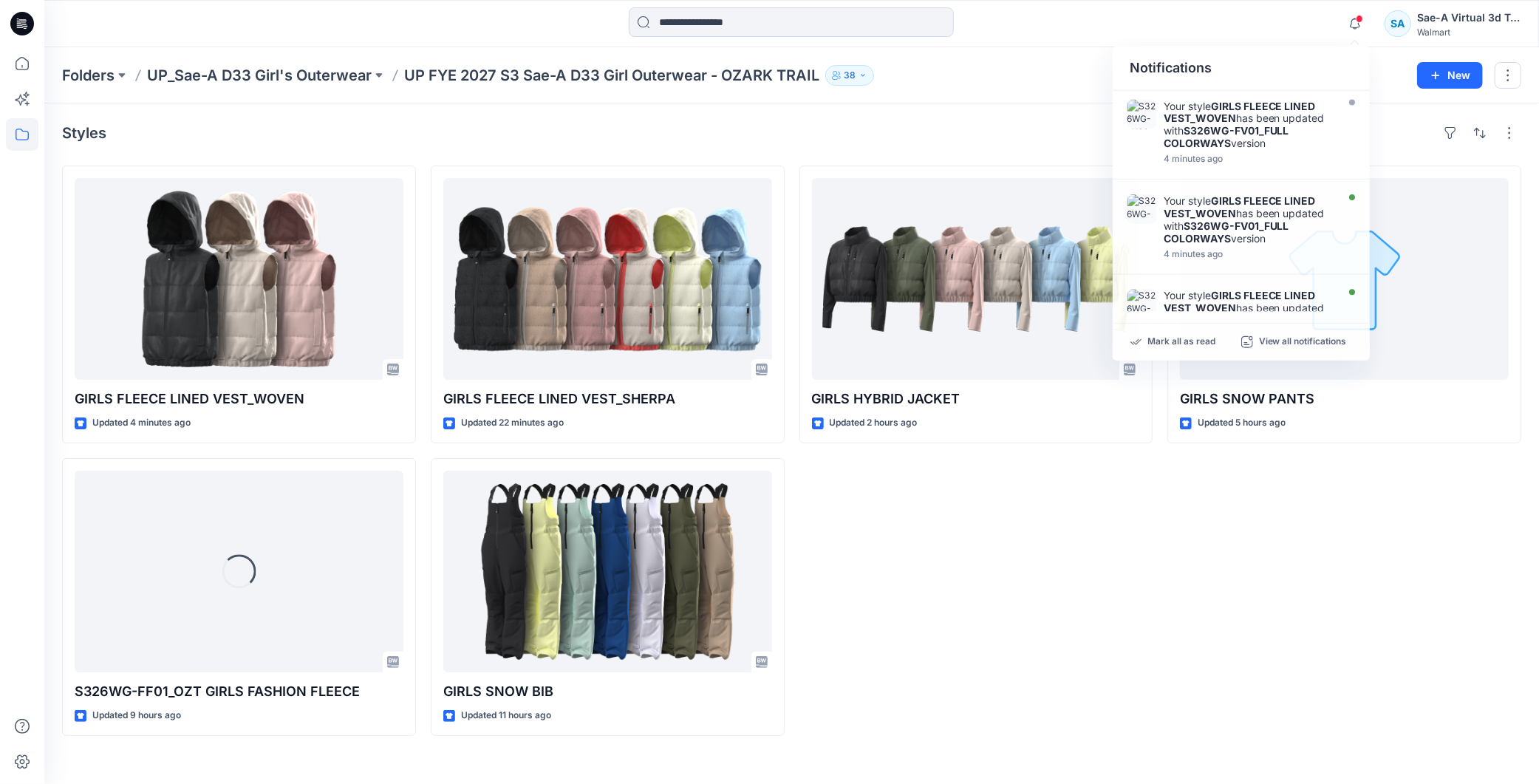
click at [1125, 578] on div "GIRLS HYBRID JACKET Updated 2 hours ago" at bounding box center [976, 451] width 354 height 571
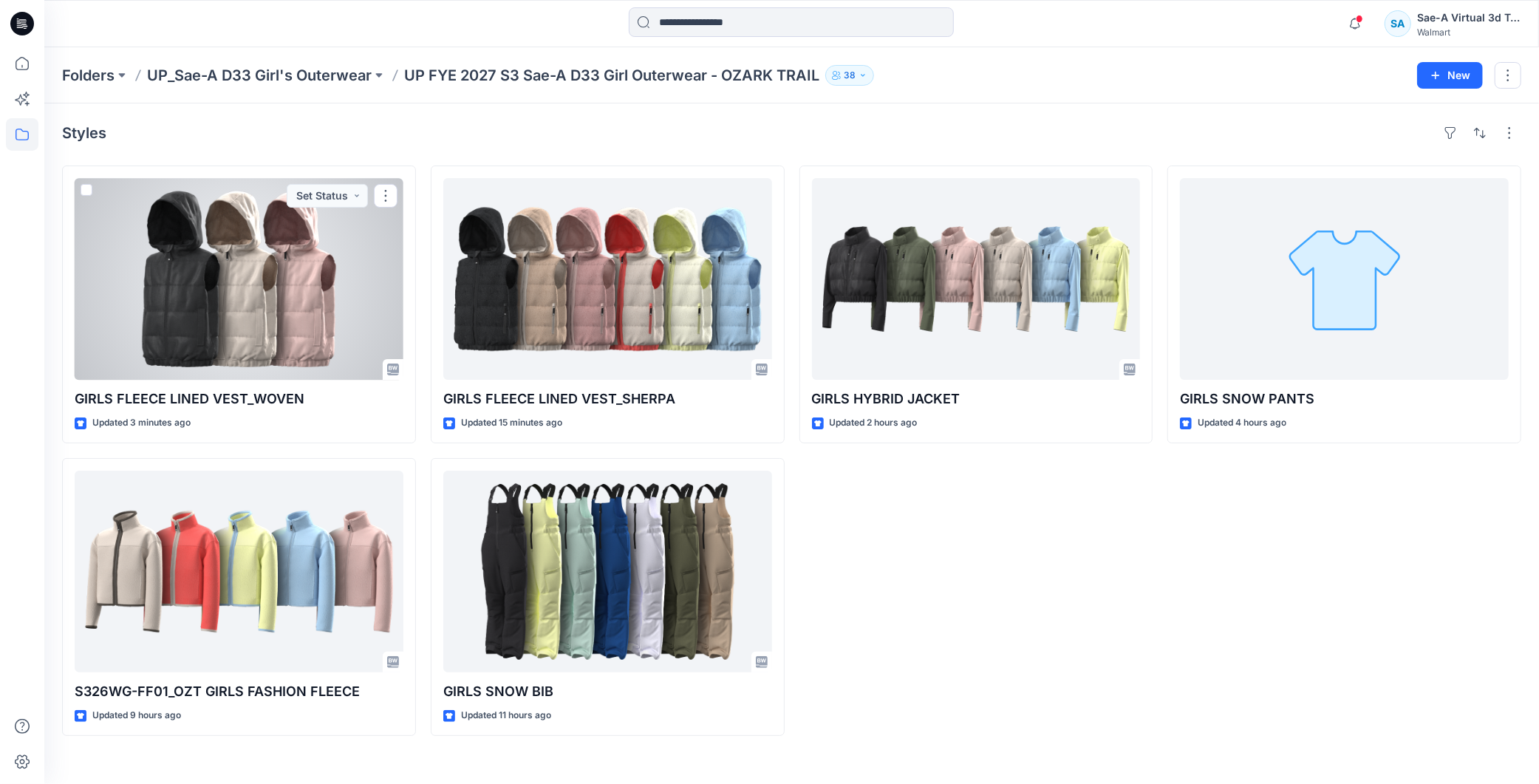
click at [254, 281] on div at bounding box center [239, 278] width 329 height 202
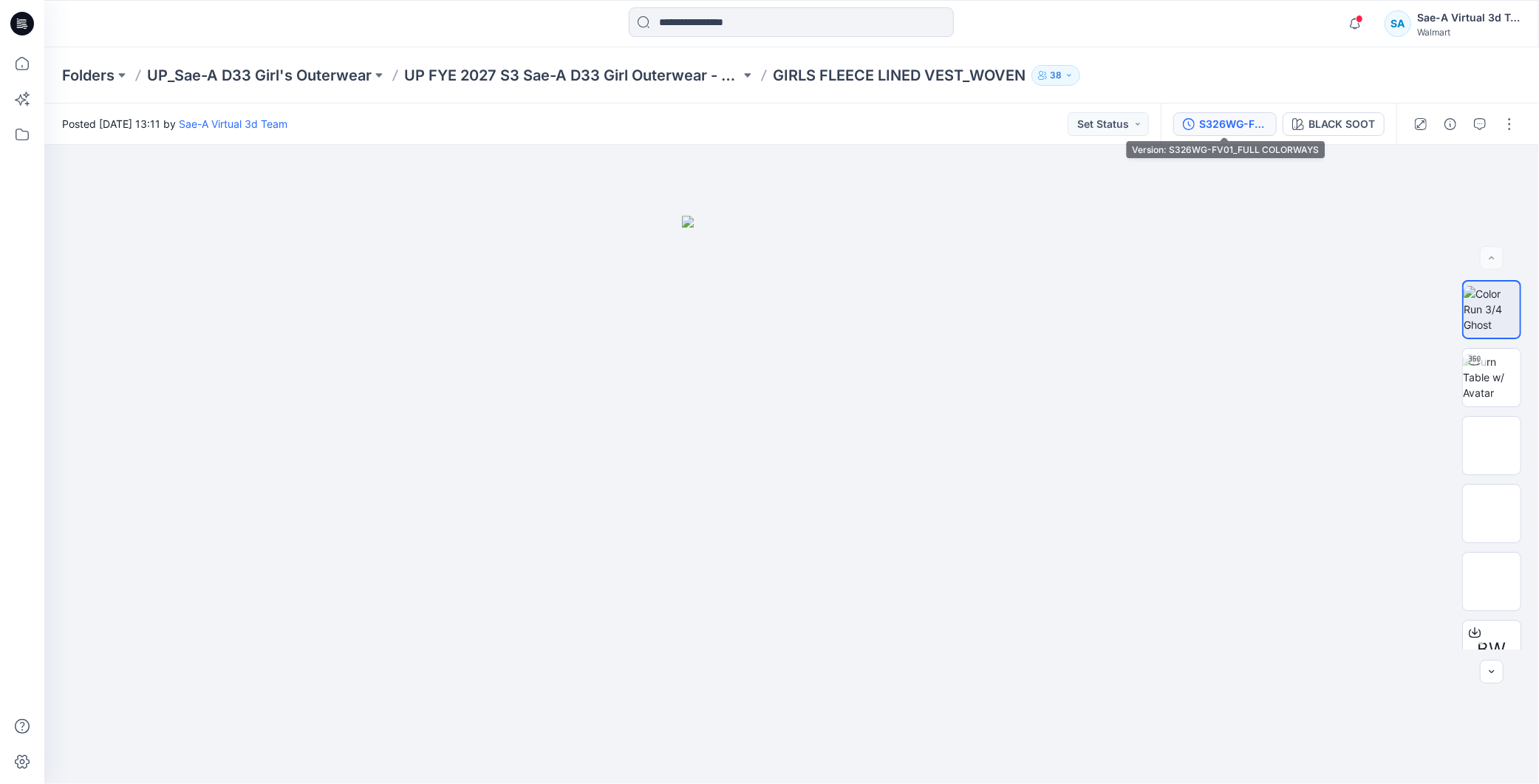
click at [1221, 135] on button "S326WG-FV01_FULL COLORWAYS" at bounding box center [1225, 124] width 104 height 24
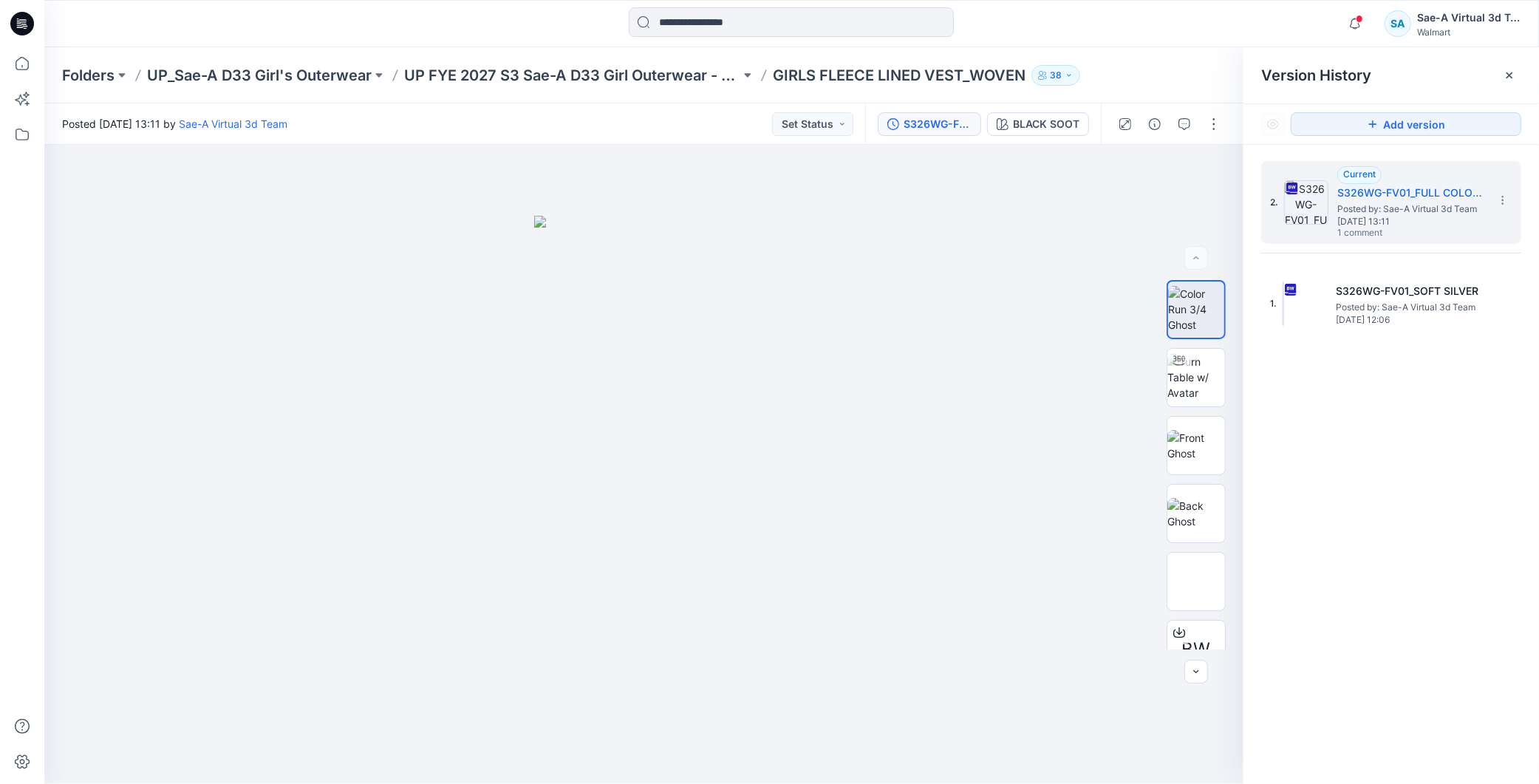
click at [1404, 462] on div "2. Current S326WG-FV01_FULL COLORWAYS Posted by: Sae-A Virtual 3d Team [DATE] 1…" at bounding box center [1391, 475] width 295 height 660
click at [580, 76] on p "UP FYE 2027 S3 Sae-A D33 Girl Outerwear - OZARK TRAIL" at bounding box center [572, 75] width 336 height 21
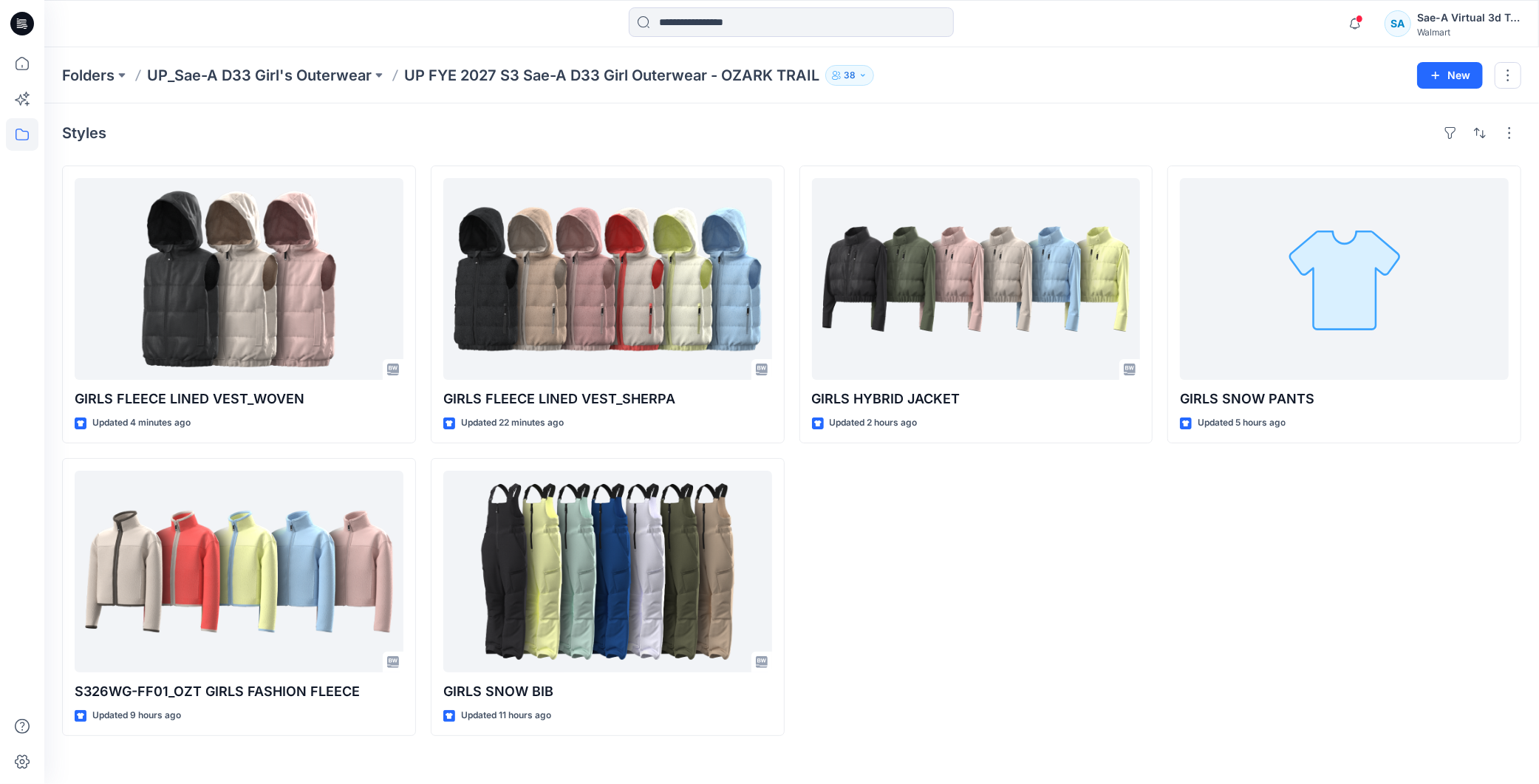
click at [1129, 712] on div "GIRLS HYBRID JACKET Updated 2 hours ago" at bounding box center [976, 451] width 354 height 571
click at [1348, 25] on icon "button" at bounding box center [1355, 24] width 28 height 30
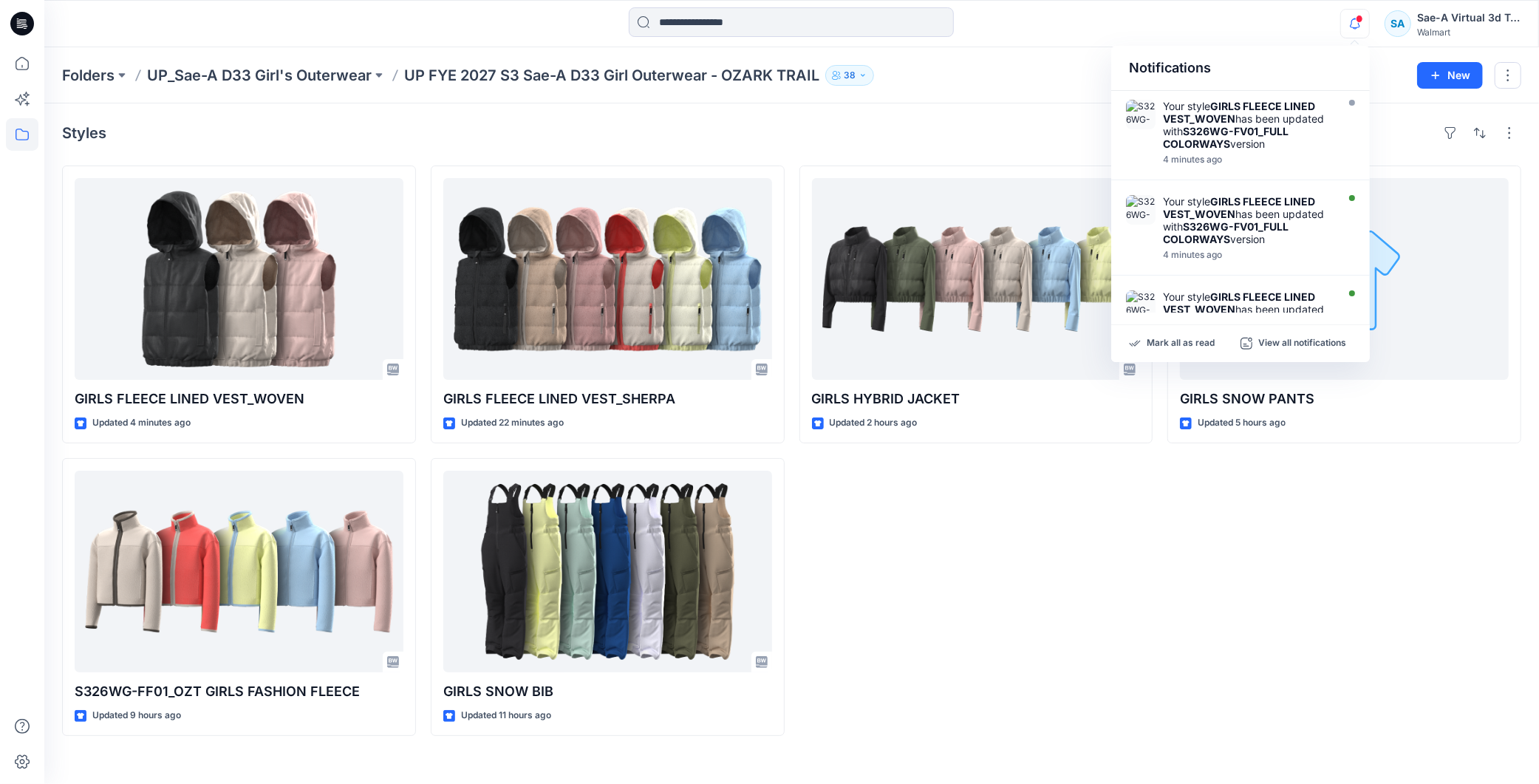
click at [1244, 53] on div "Notifications" at bounding box center [1241, 68] width 259 height 45
drag, startPoint x: 1353, startPoint y: 35, endPoint x: 1354, endPoint y: 28, distance: 7.1
click at [1353, 35] on icon "button" at bounding box center [1355, 24] width 28 height 30
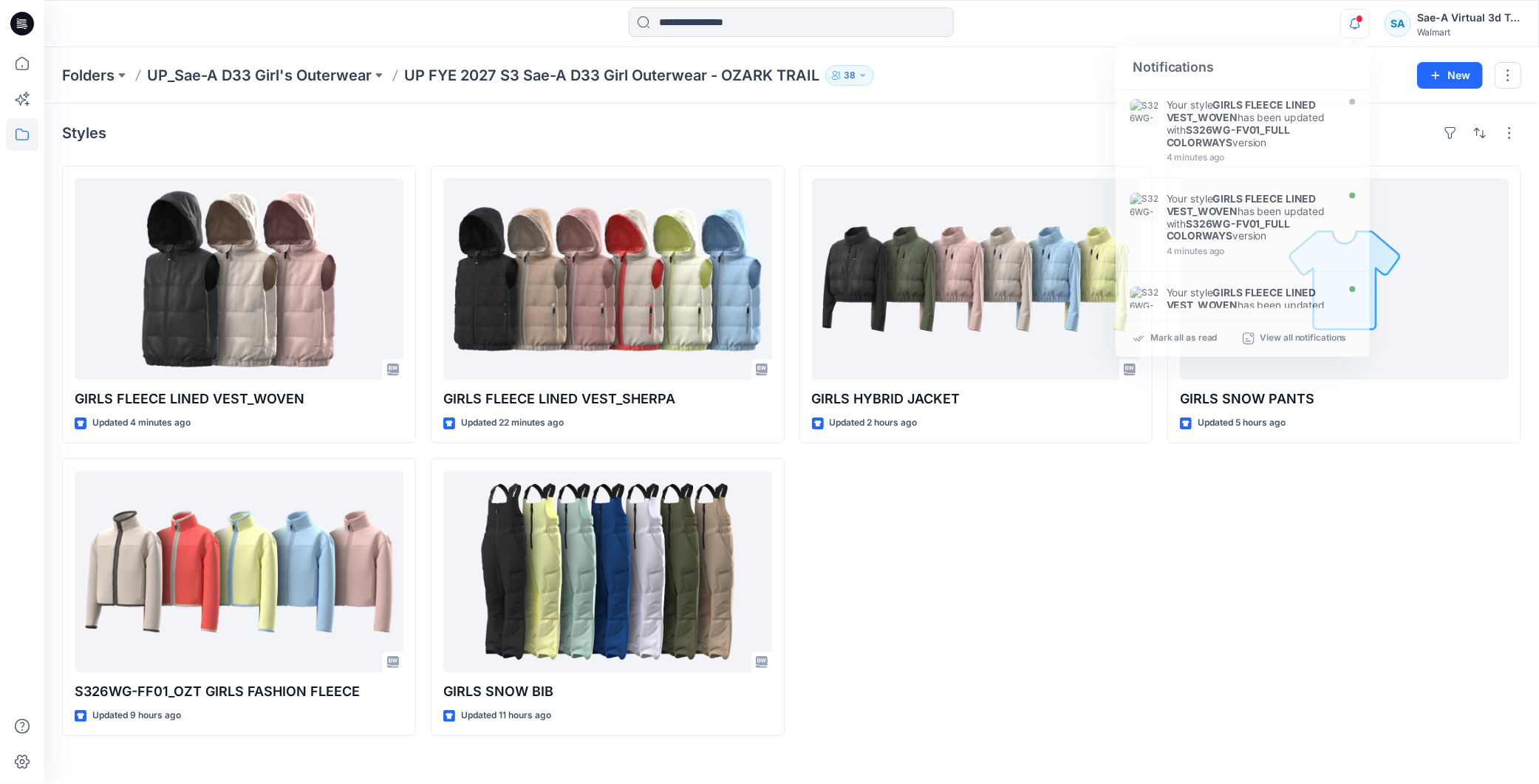
click at [1356, 23] on icon "button" at bounding box center [1355, 24] width 28 height 30
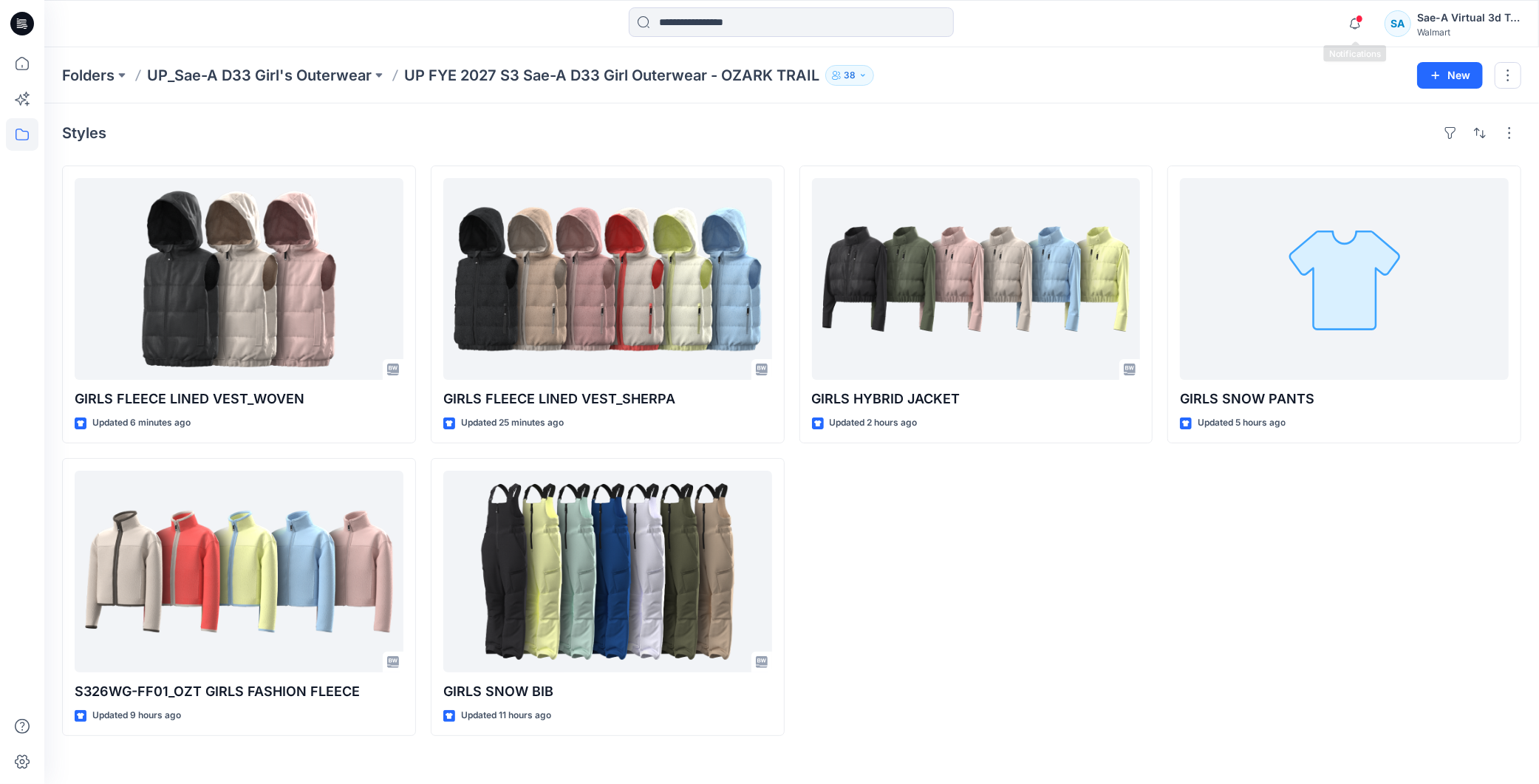
click at [1357, 22] on span at bounding box center [1359, 18] width 8 height 8
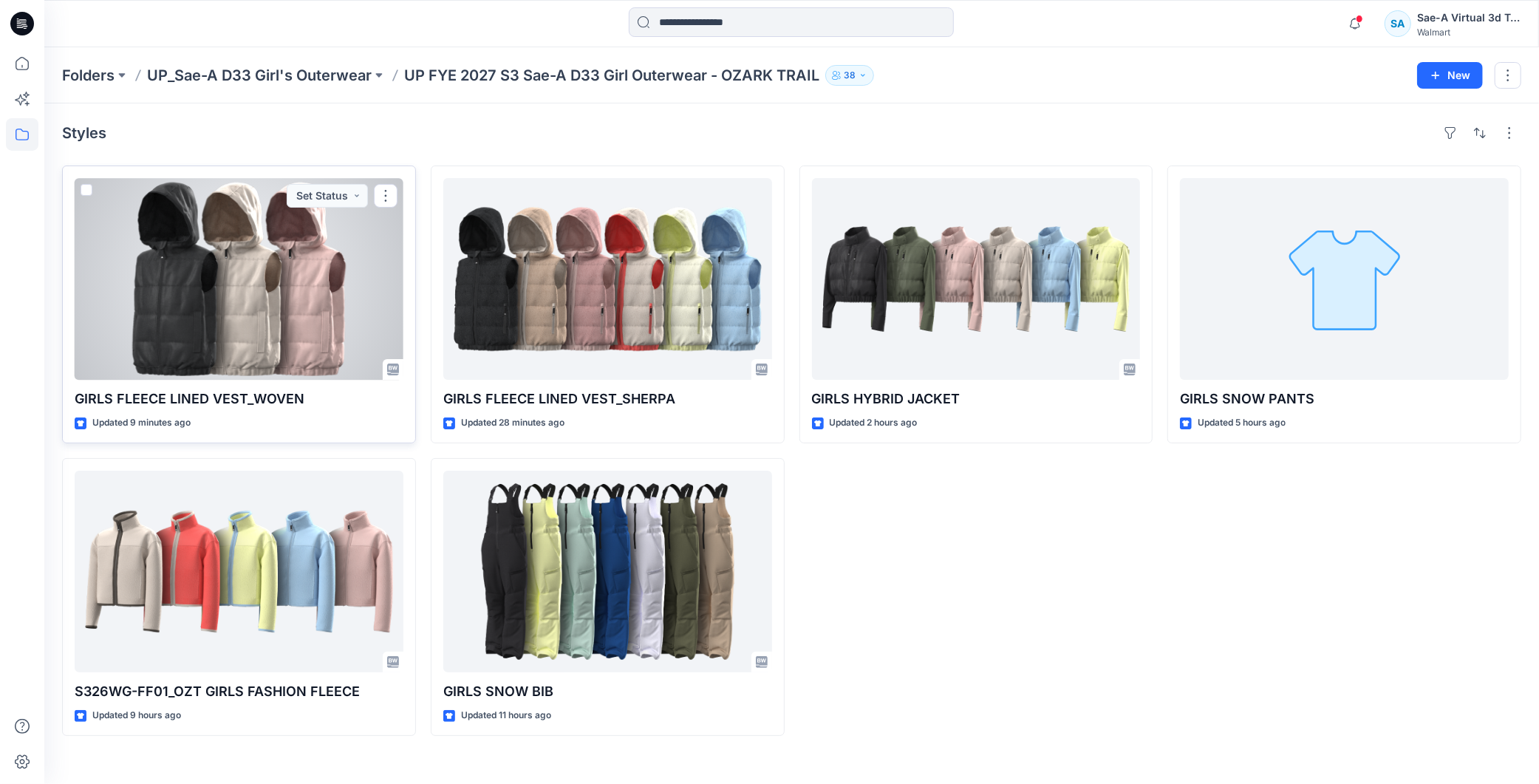
click at [195, 290] on div at bounding box center [239, 278] width 329 height 202
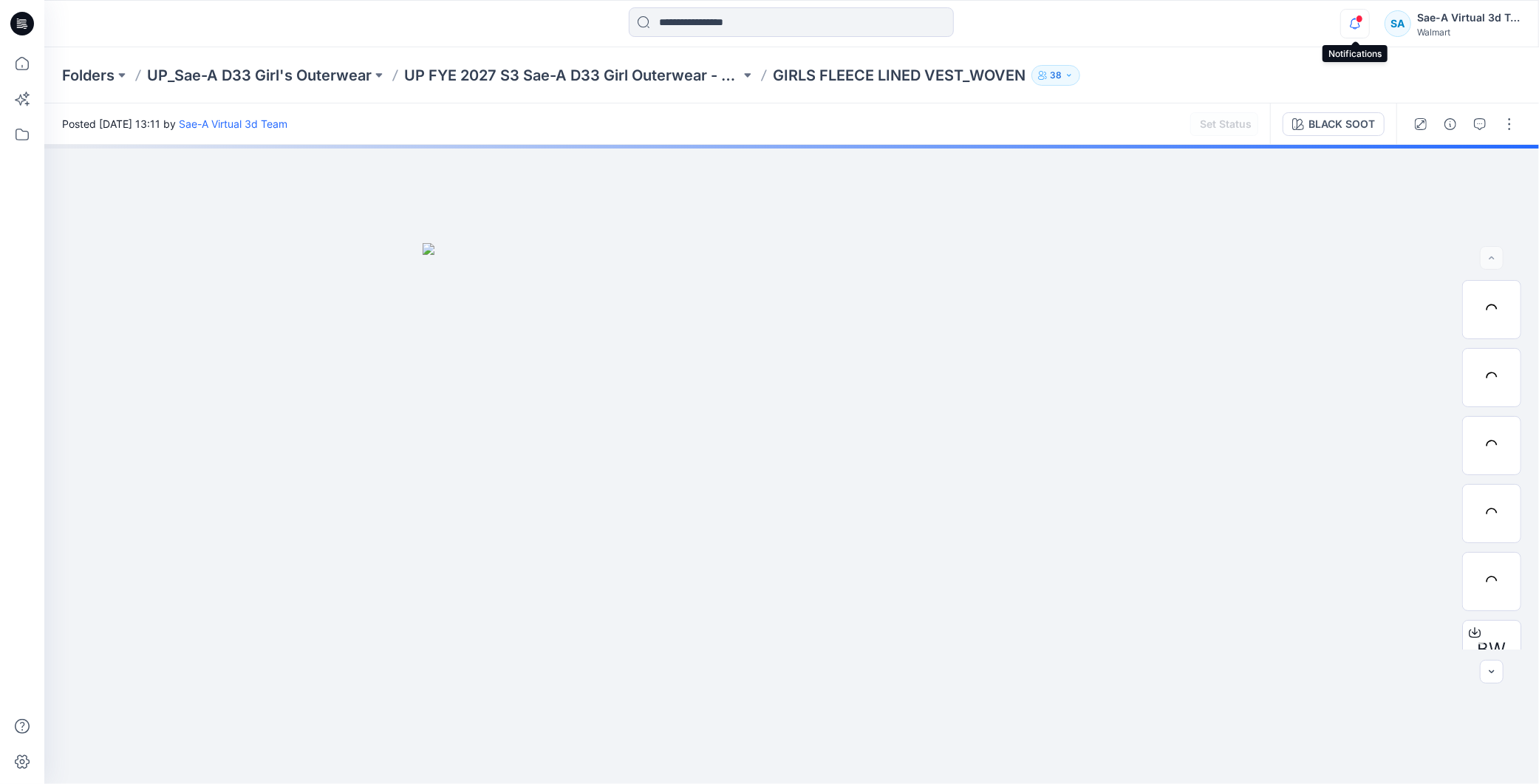
click at [1350, 18] on icon "button" at bounding box center [1355, 24] width 28 height 30
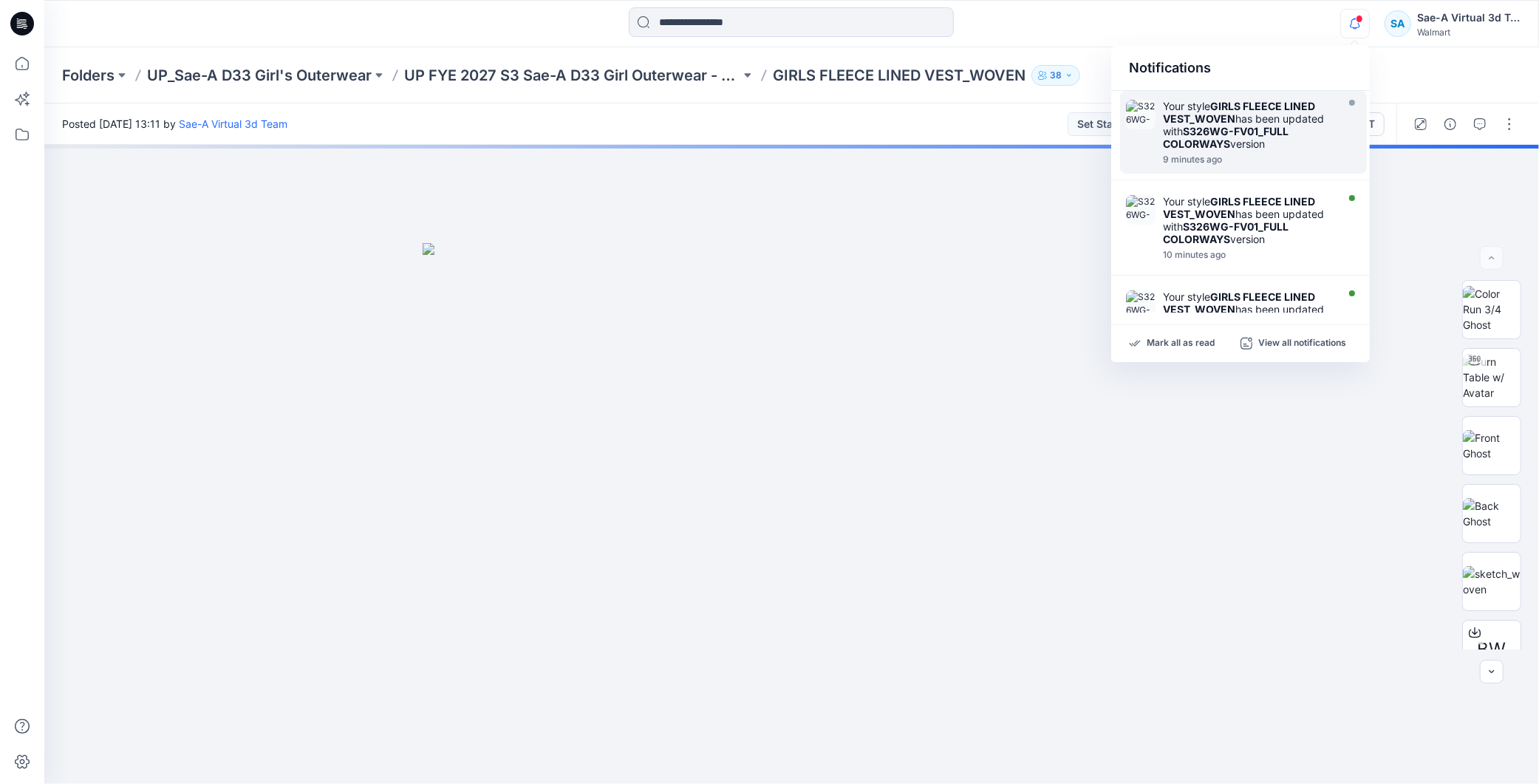
click at [1276, 143] on div "Your style GIRLS FLEECE LINED VEST_WOVEN has been updated with S326WG-FV01_FULL…" at bounding box center [1248, 124] width 170 height 50
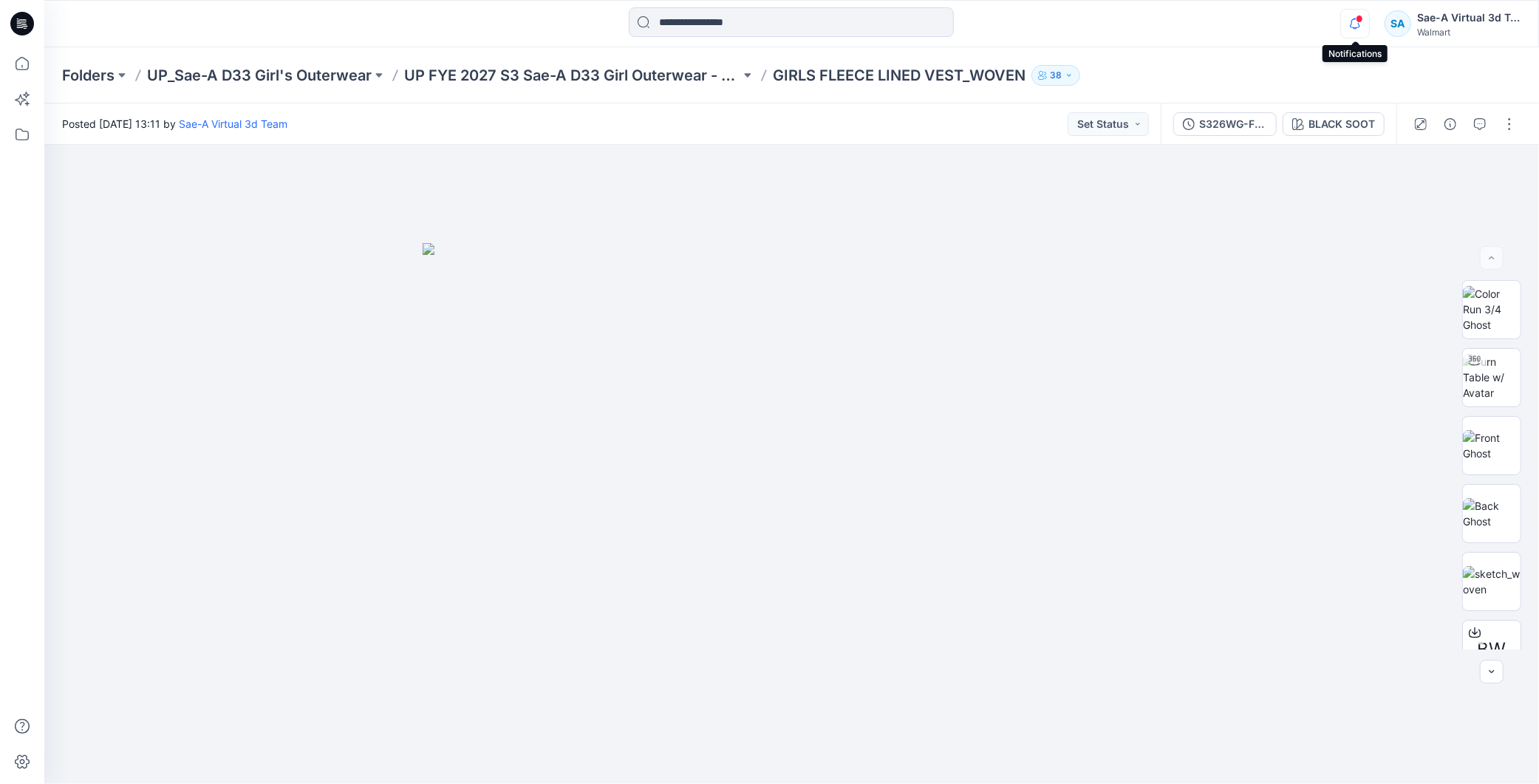
click at [1359, 25] on icon "button" at bounding box center [1355, 23] width 10 height 10
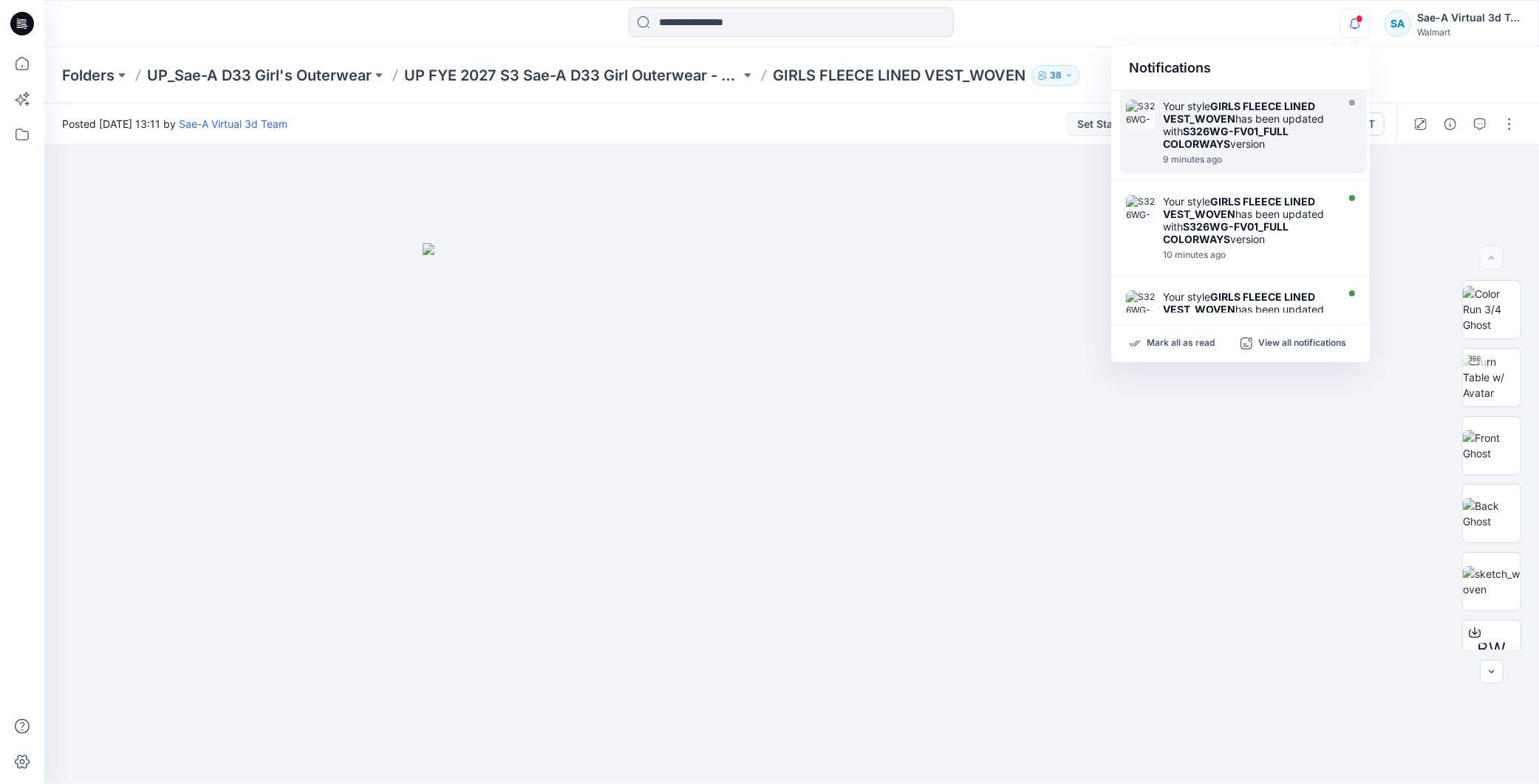
click at [1239, 150] on div at bounding box center [1248, 152] width 170 height 3
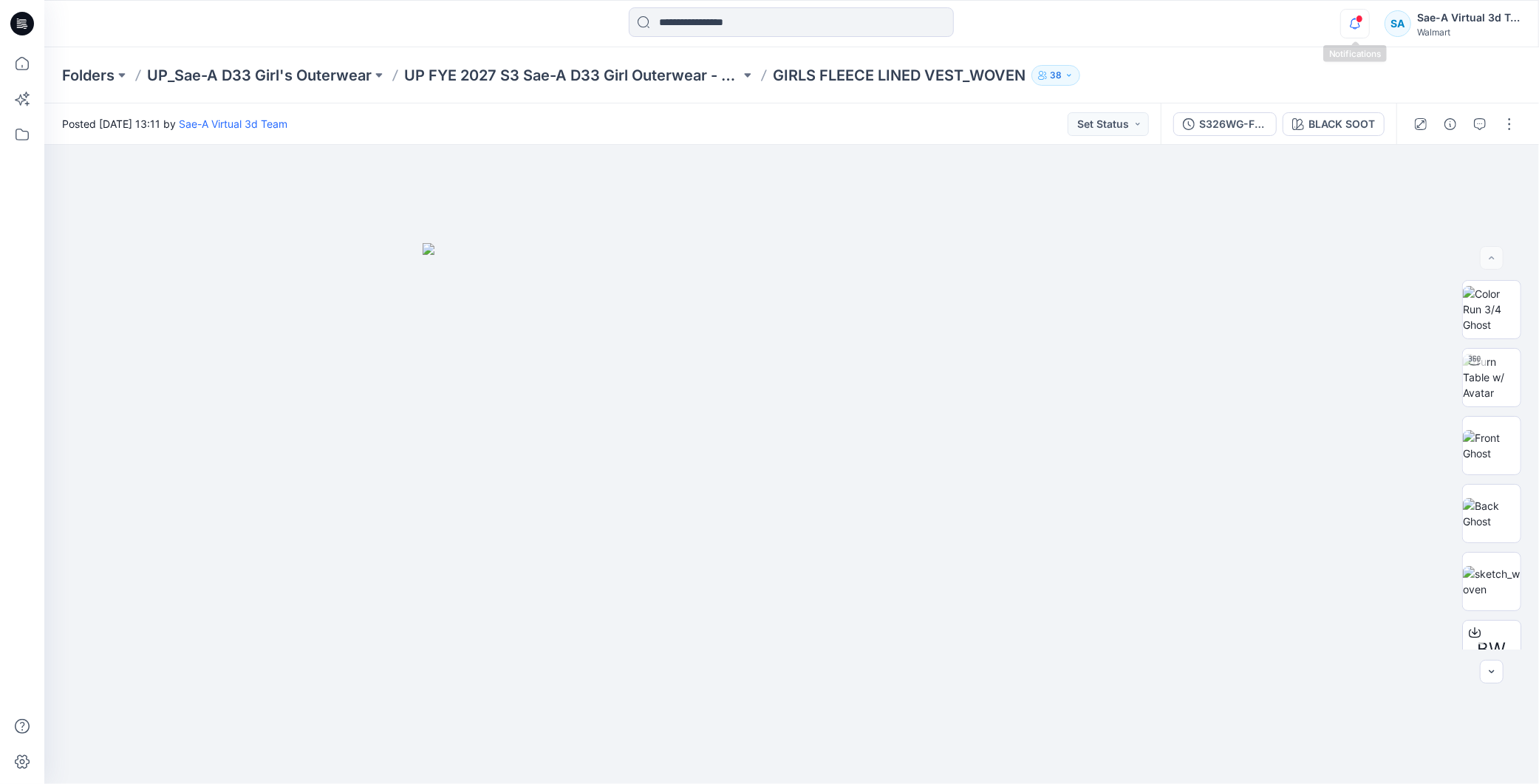
click at [1351, 28] on icon "button" at bounding box center [1355, 24] width 28 height 30
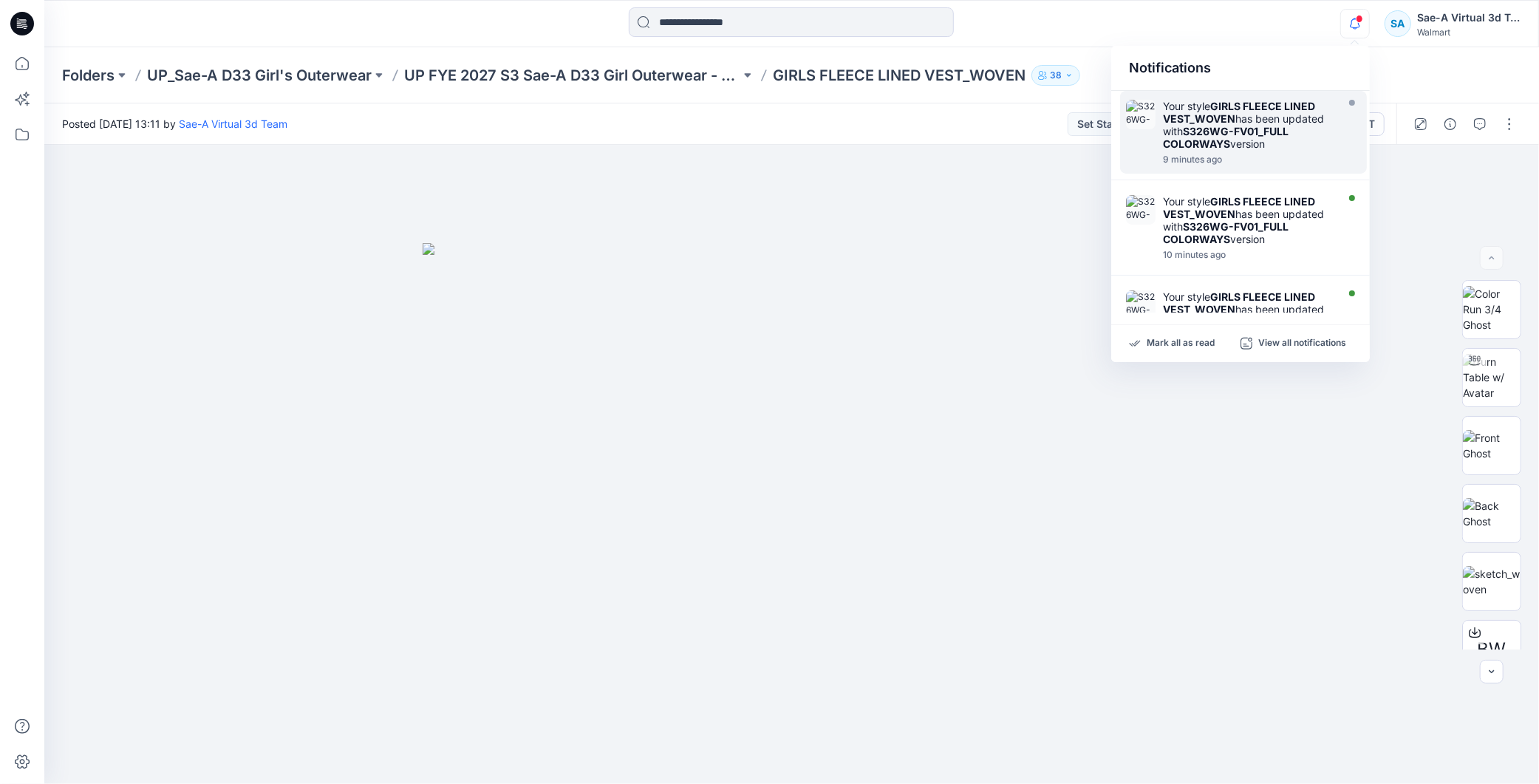
click at [1264, 130] on strong "S326WG-FV01_FULL COLORWAYS" at bounding box center [1226, 137] width 126 height 25
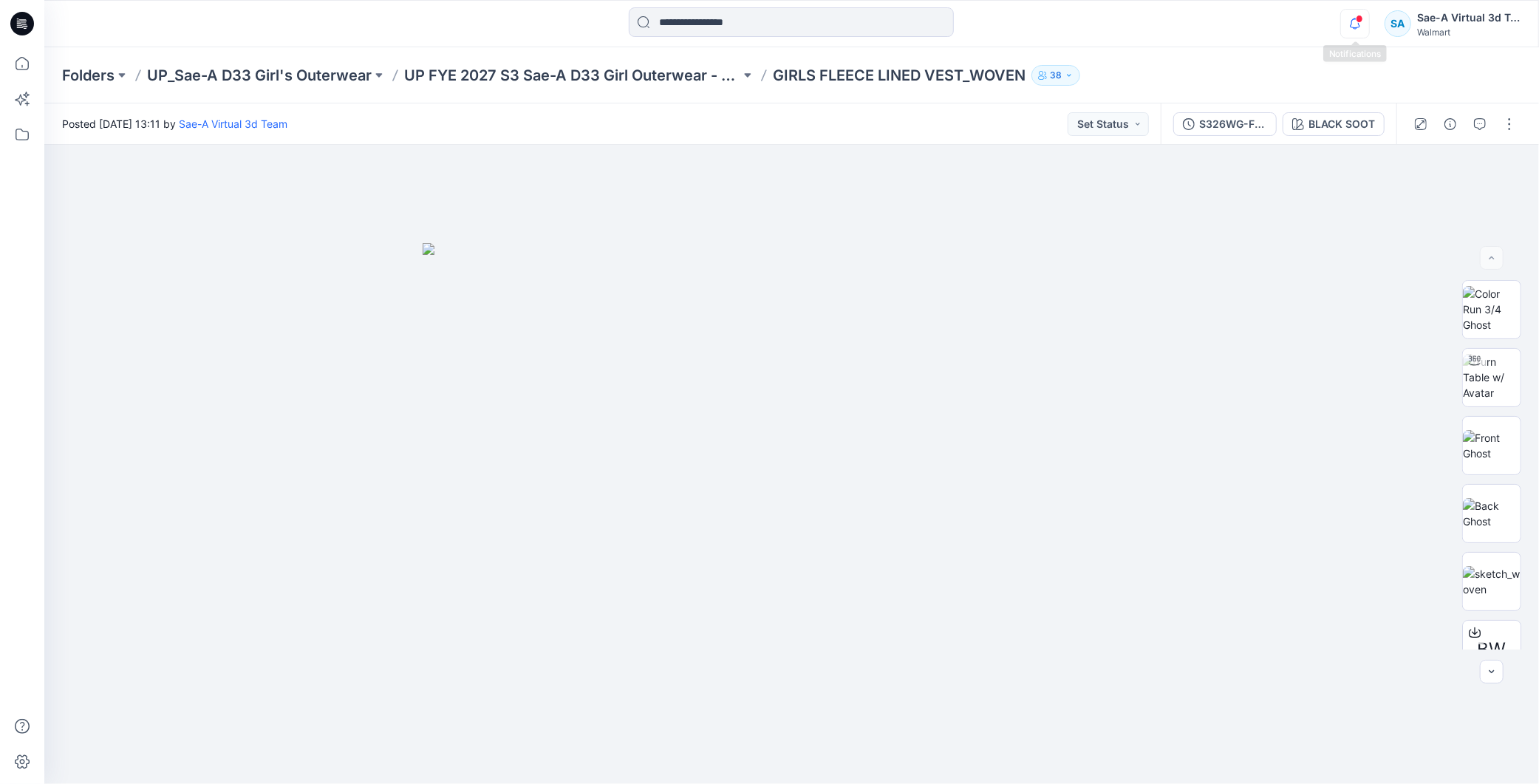
click at [1366, 28] on icon "button" at bounding box center [1355, 24] width 28 height 30
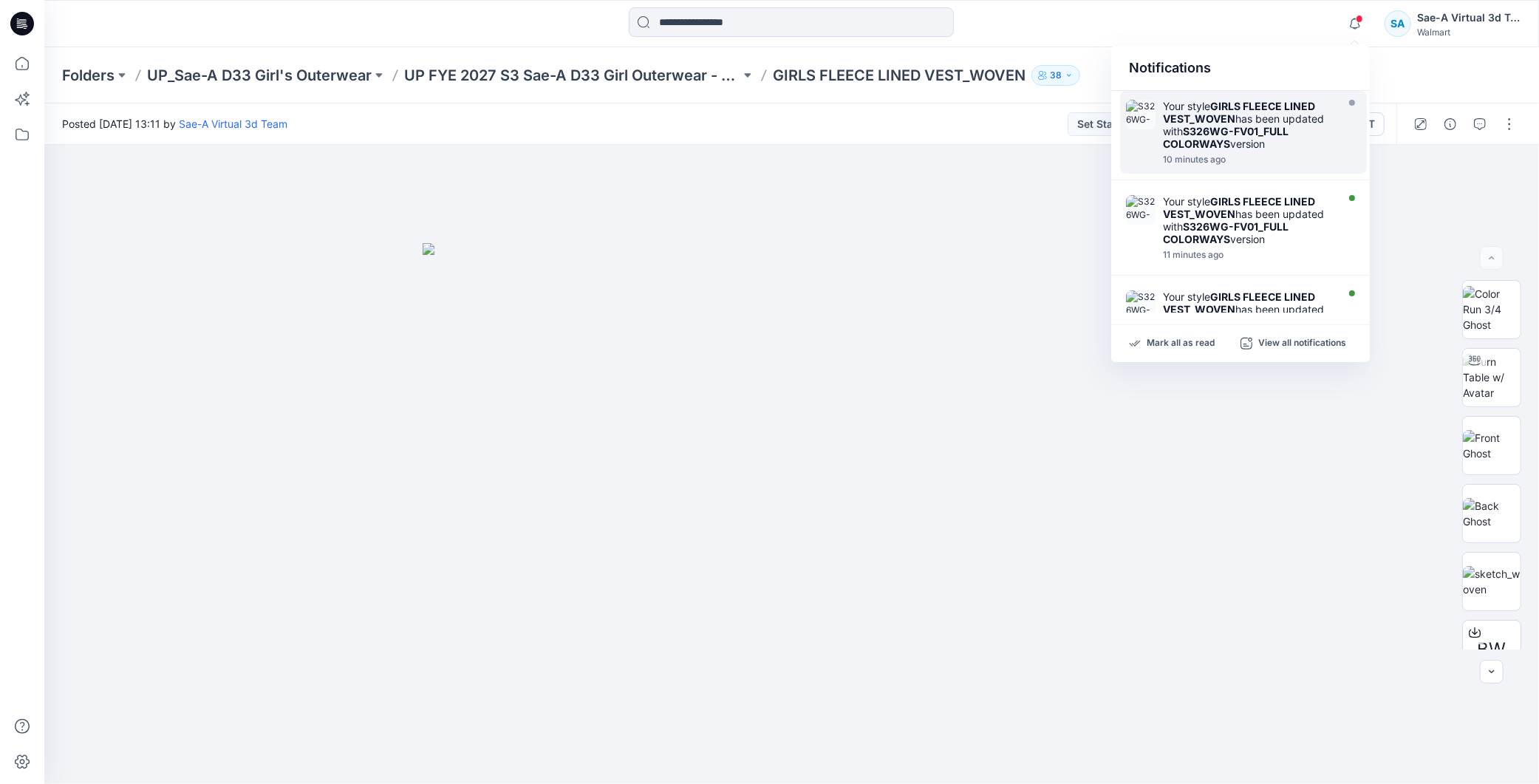
click at [1278, 139] on div "Your style GIRLS FLEECE LINED VEST_WOVEN has been updated with S326WG-FV01_FULL…" at bounding box center [1248, 124] width 170 height 50
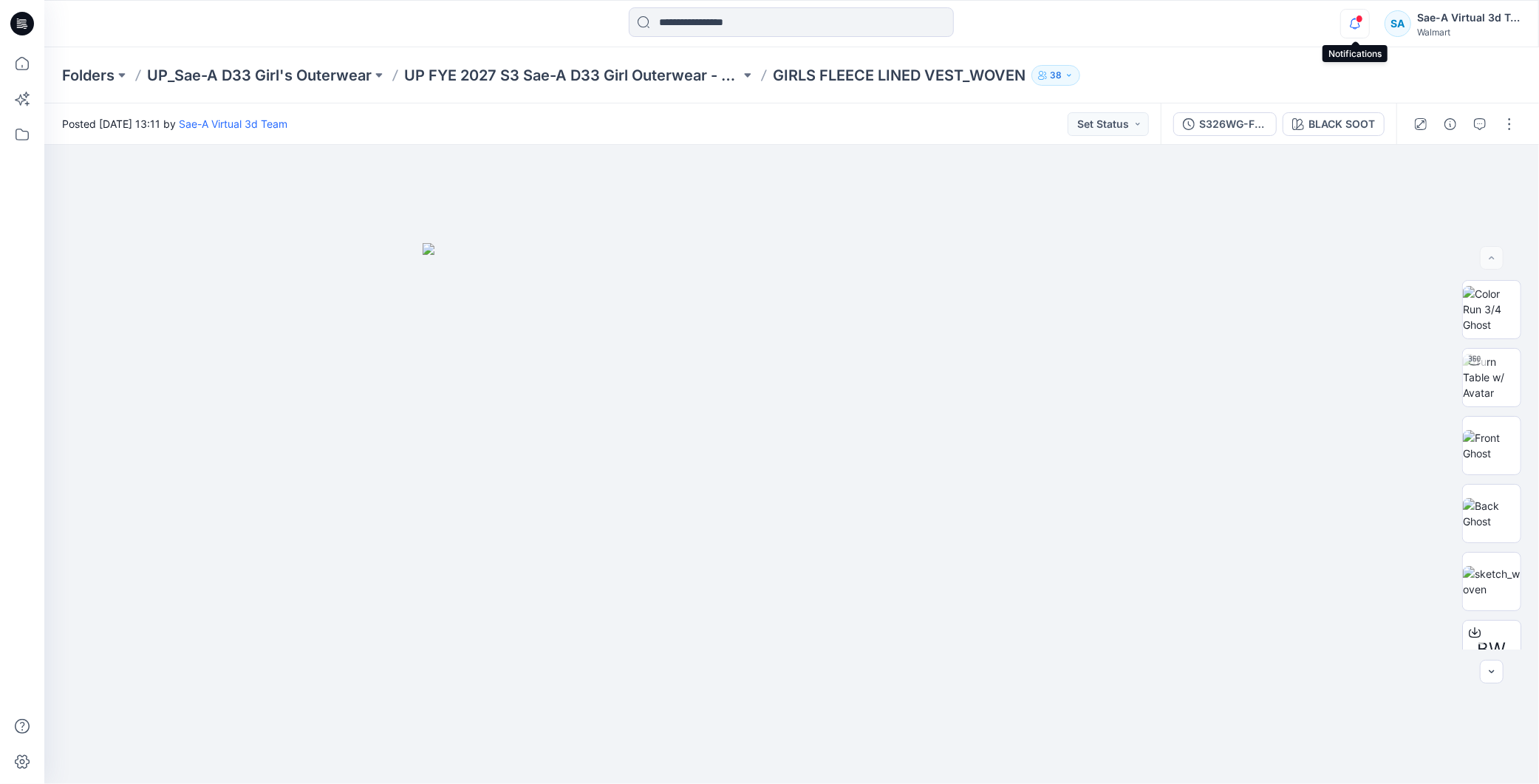
click at [1368, 35] on icon "button" at bounding box center [1355, 24] width 28 height 30
click at [1361, 18] on span at bounding box center [1359, 18] width 8 height 8
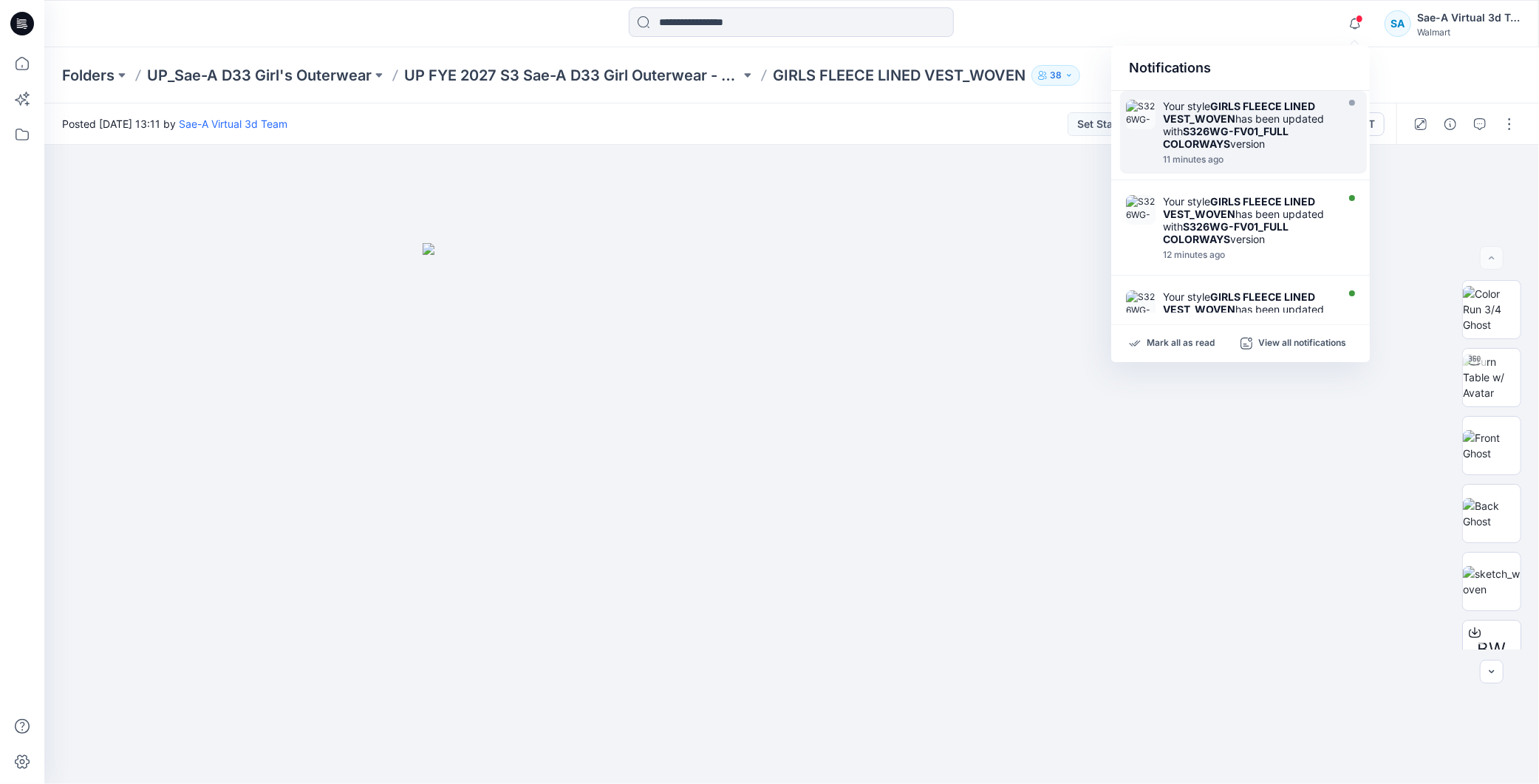
click at [1242, 111] on div "Your style GIRLS FLEECE LINED VEST_WOVEN has been updated with S326WG-FV01_FULL…" at bounding box center [1248, 124] width 170 height 50
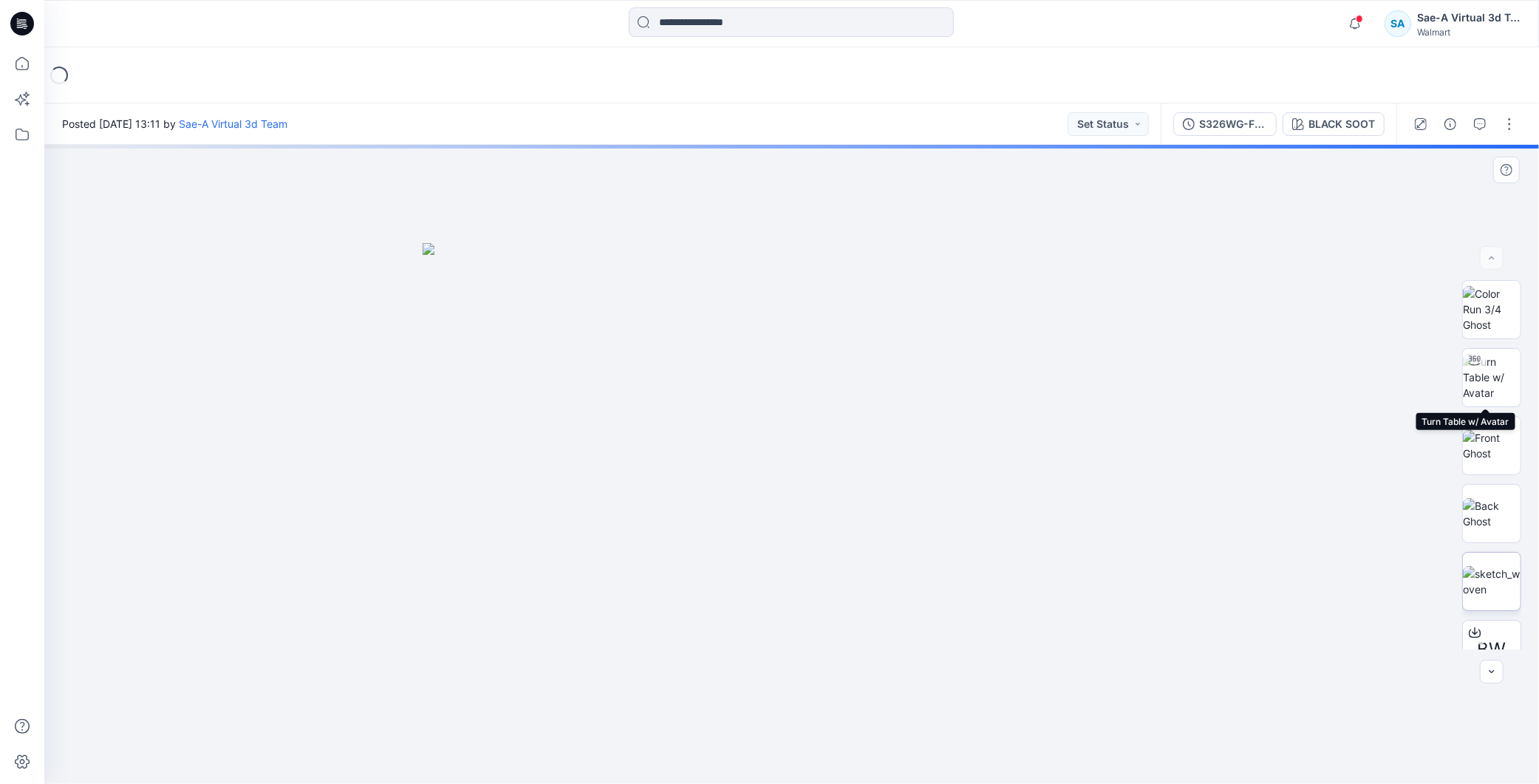
scroll to position [97, 0]
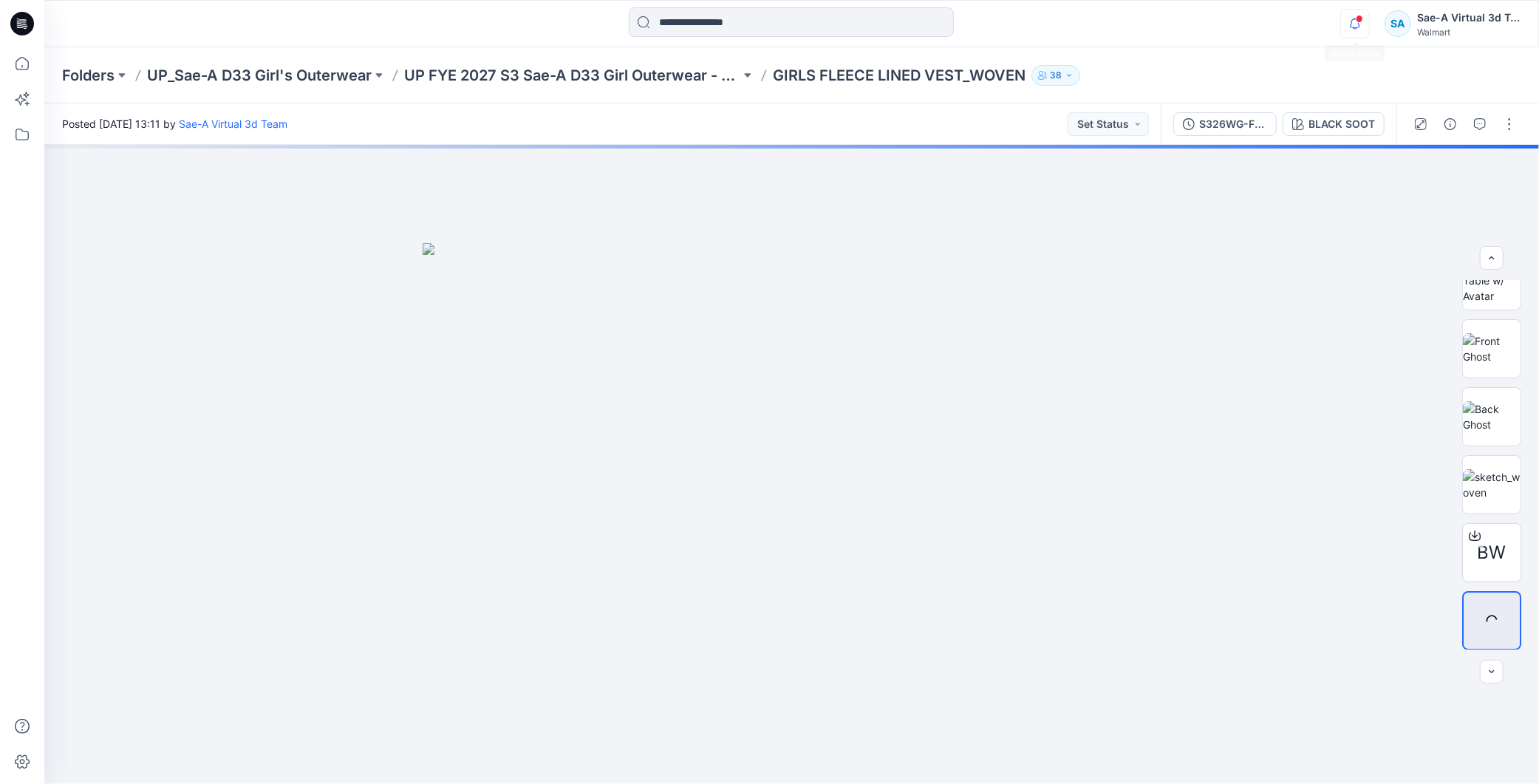
click at [1359, 28] on icon "button" at bounding box center [1355, 24] width 28 height 30
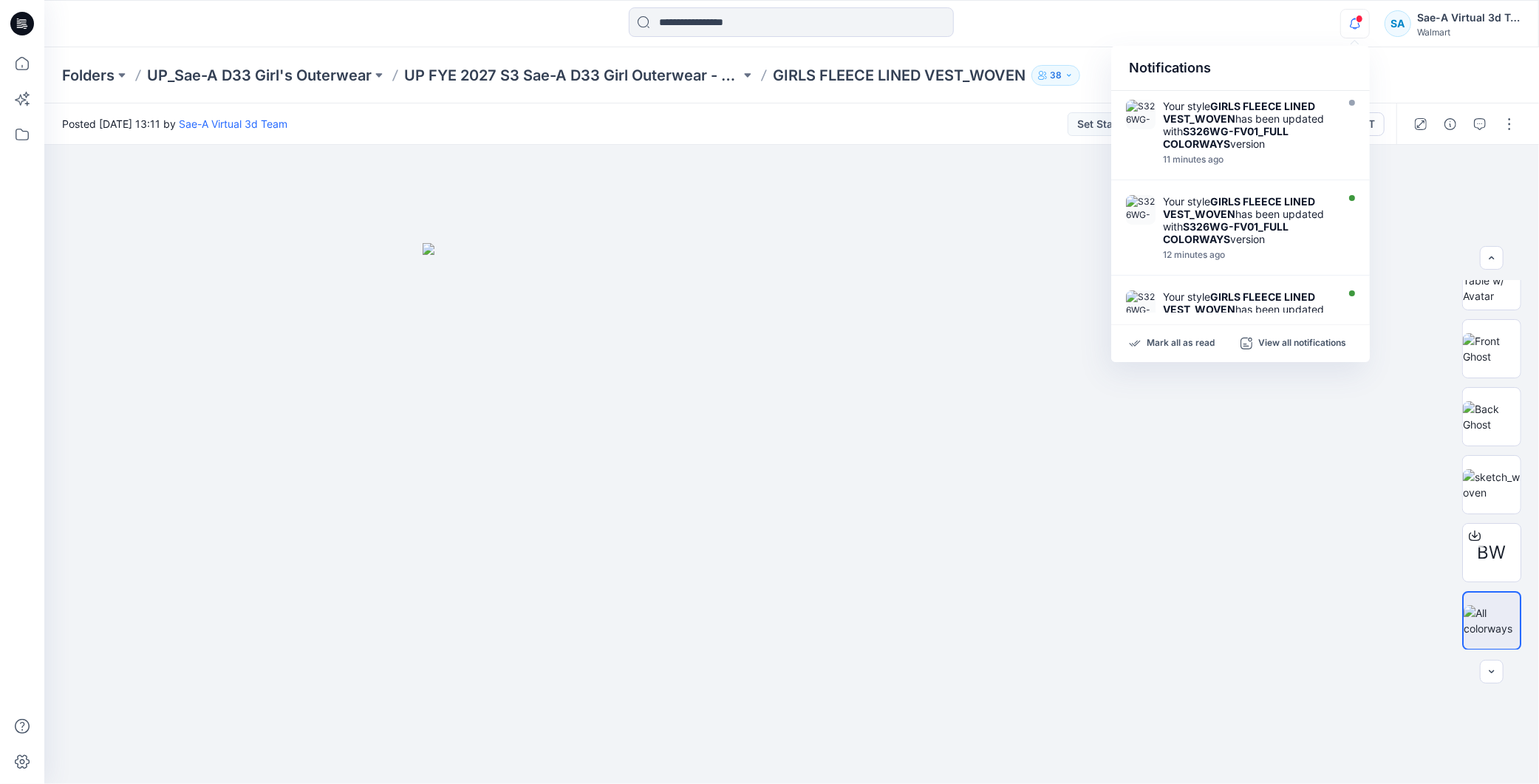
click at [1359, 28] on icon "button" at bounding box center [1355, 24] width 28 height 30
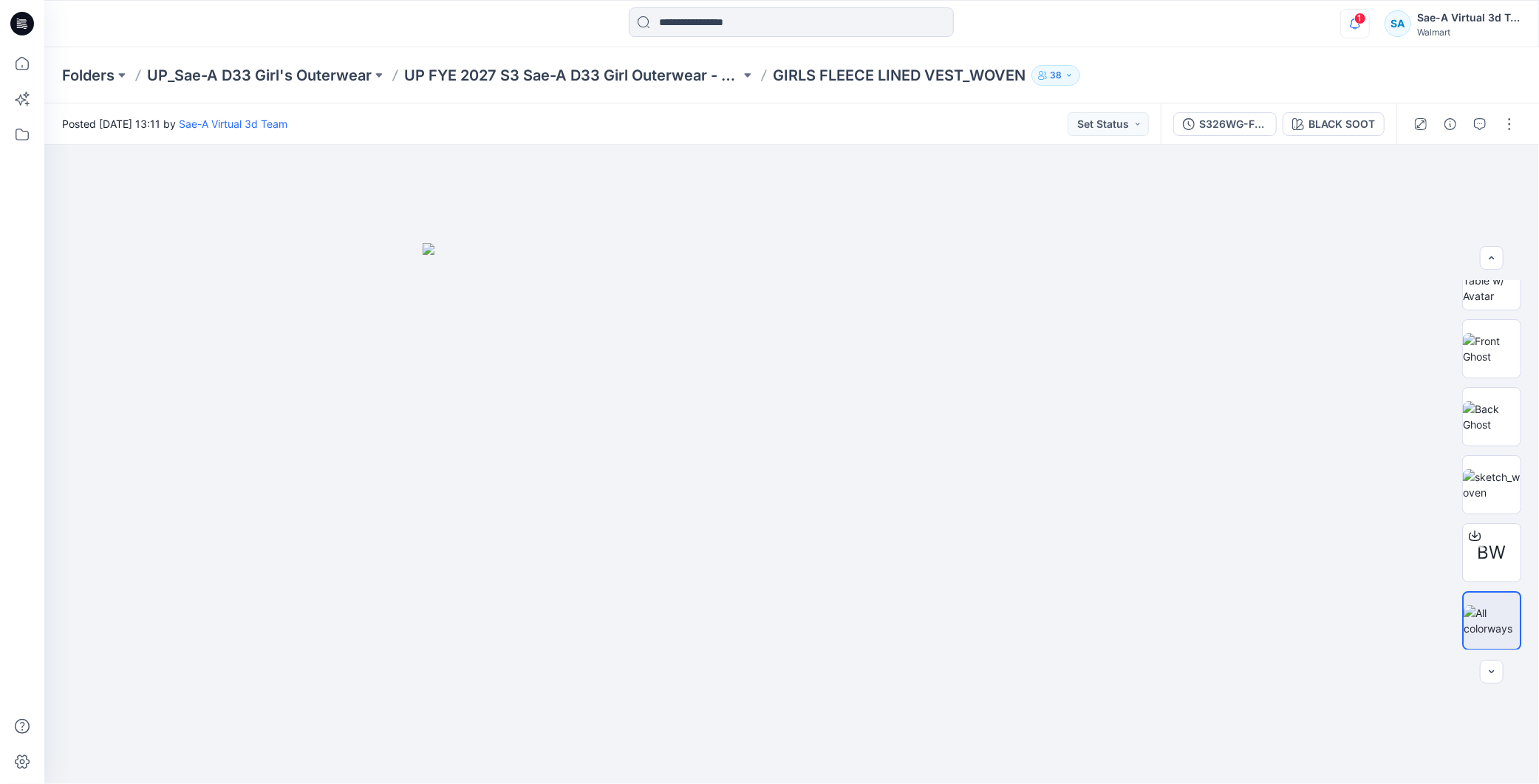
click at [1359, 28] on icon "button" at bounding box center [1355, 24] width 28 height 30
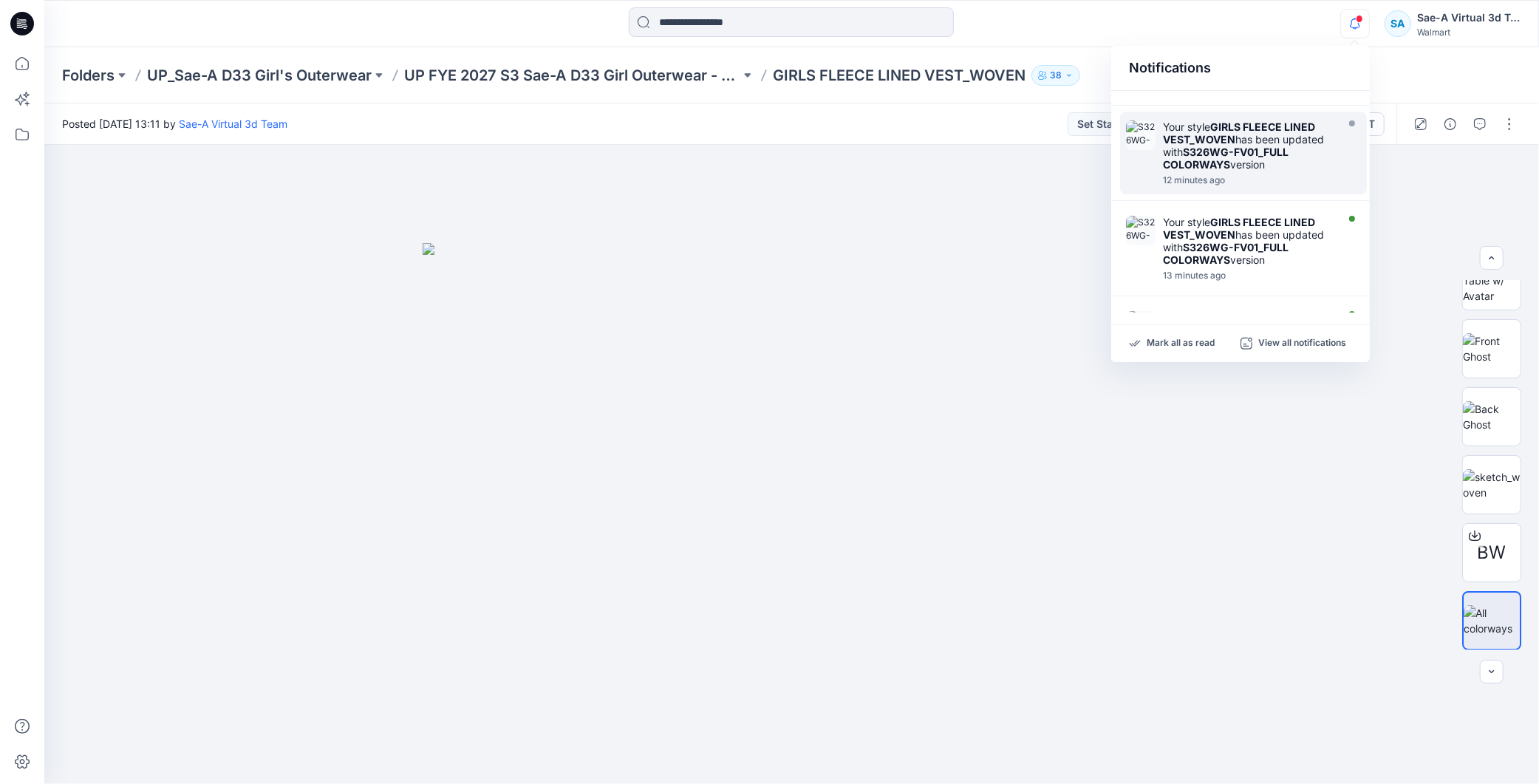
scroll to position [0, 0]
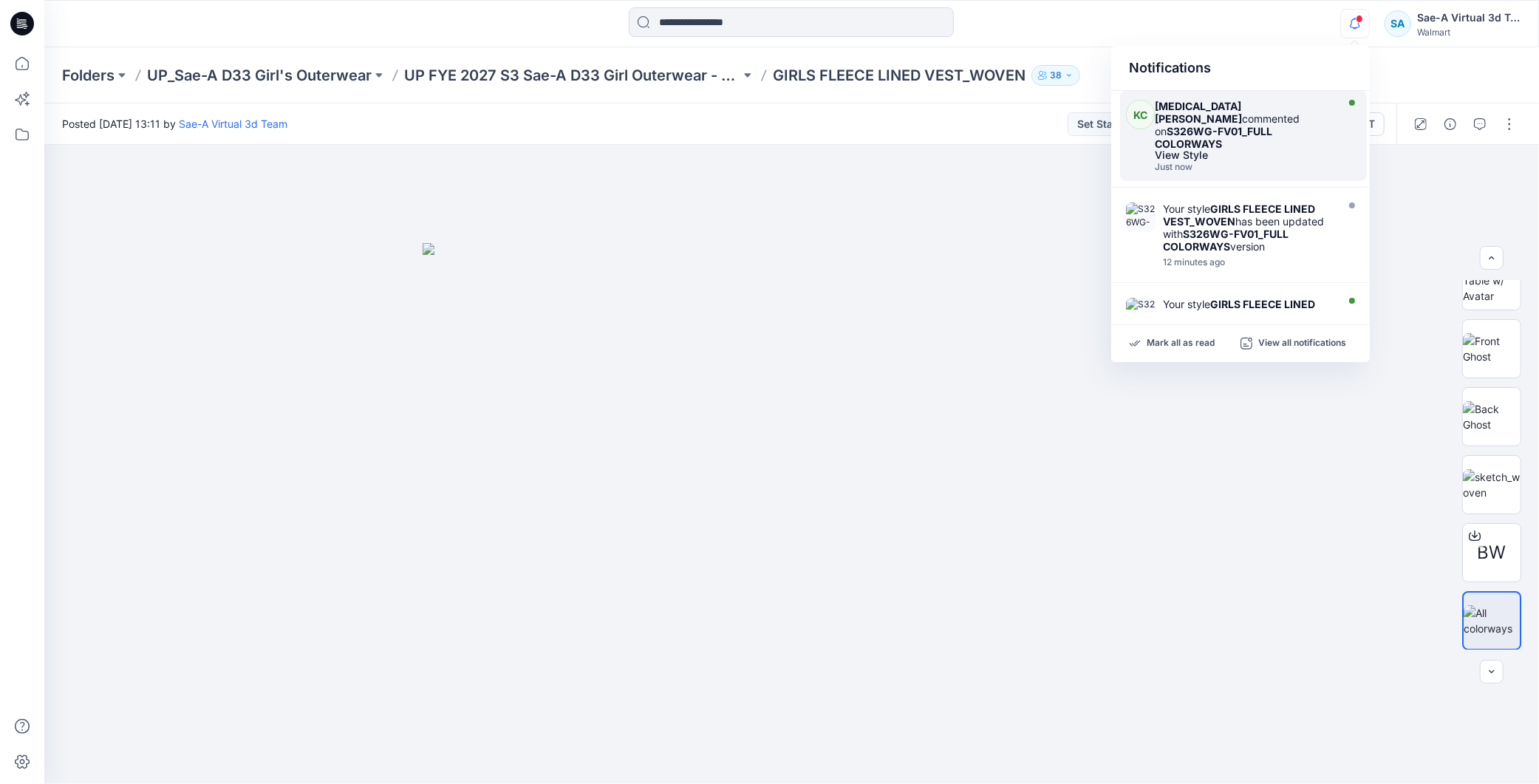
click at [1280, 130] on div "Kyra Cobb commented on S326WG-FV01_FULL COLORWAYS" at bounding box center [1244, 124] width 177 height 50
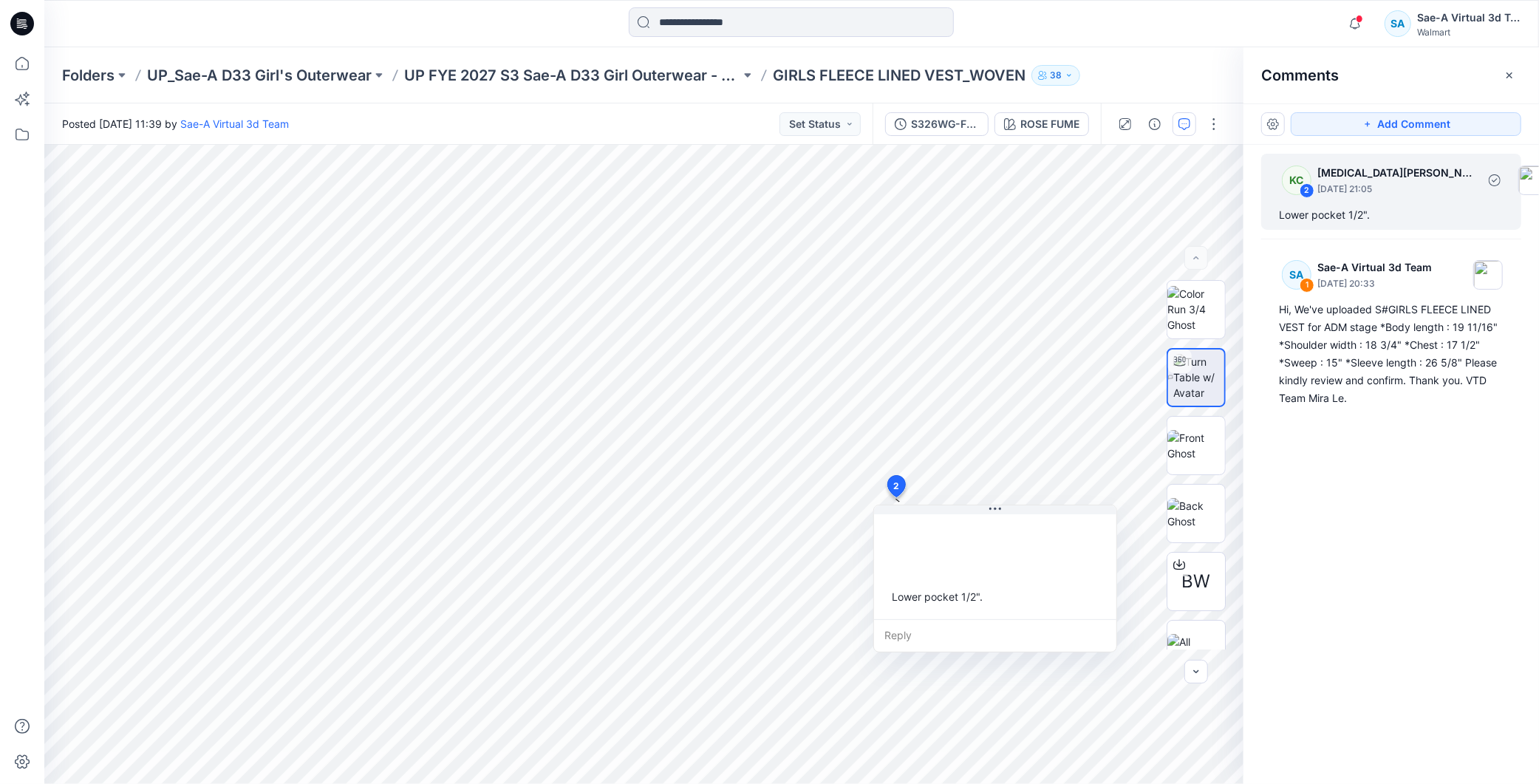
click at [1331, 209] on div "Lower pocket 1/2"." at bounding box center [1391, 215] width 225 height 18
click at [1362, 25] on icon "button" at bounding box center [1355, 24] width 28 height 30
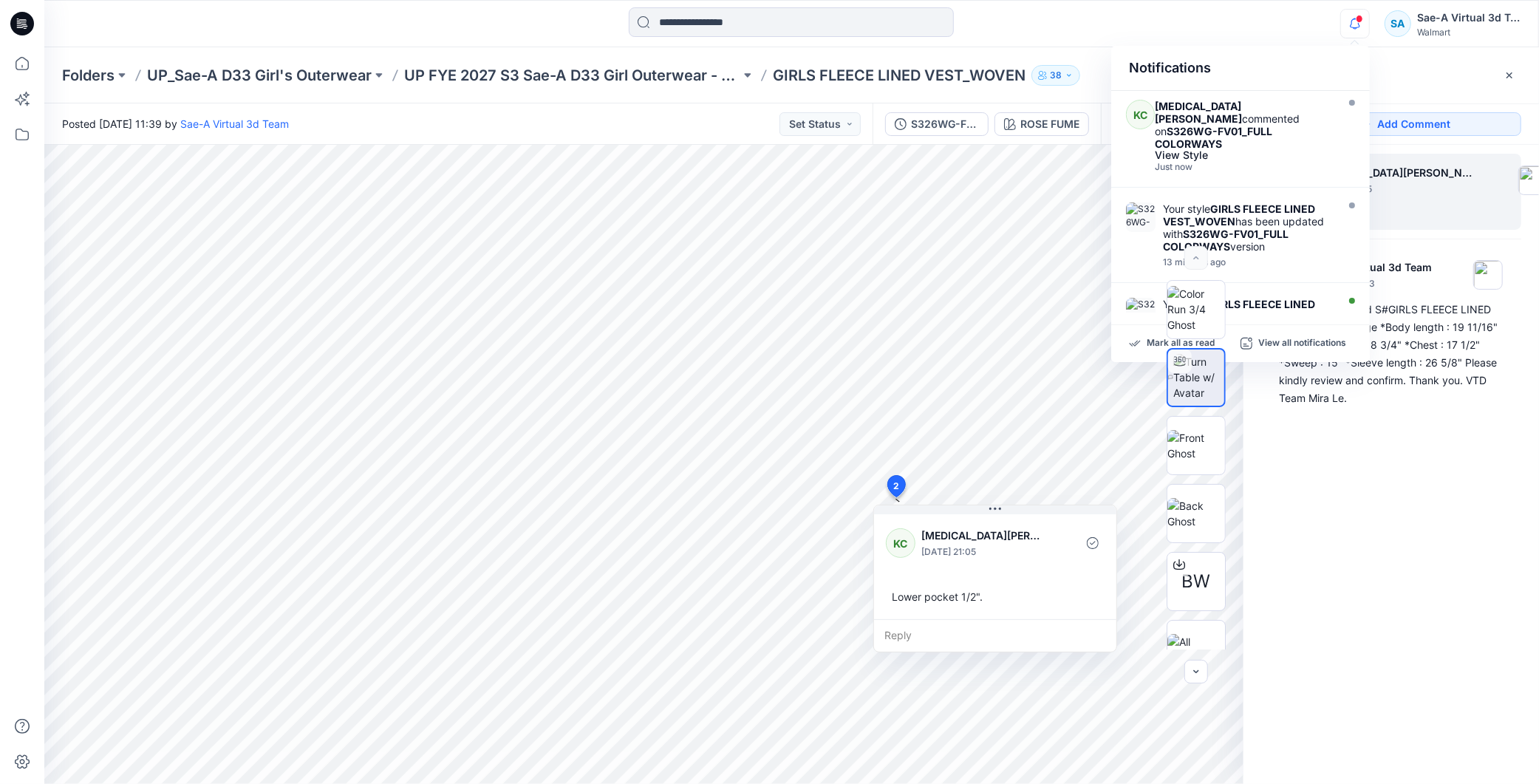
click at [1362, 25] on icon "button" at bounding box center [1355, 24] width 28 height 30
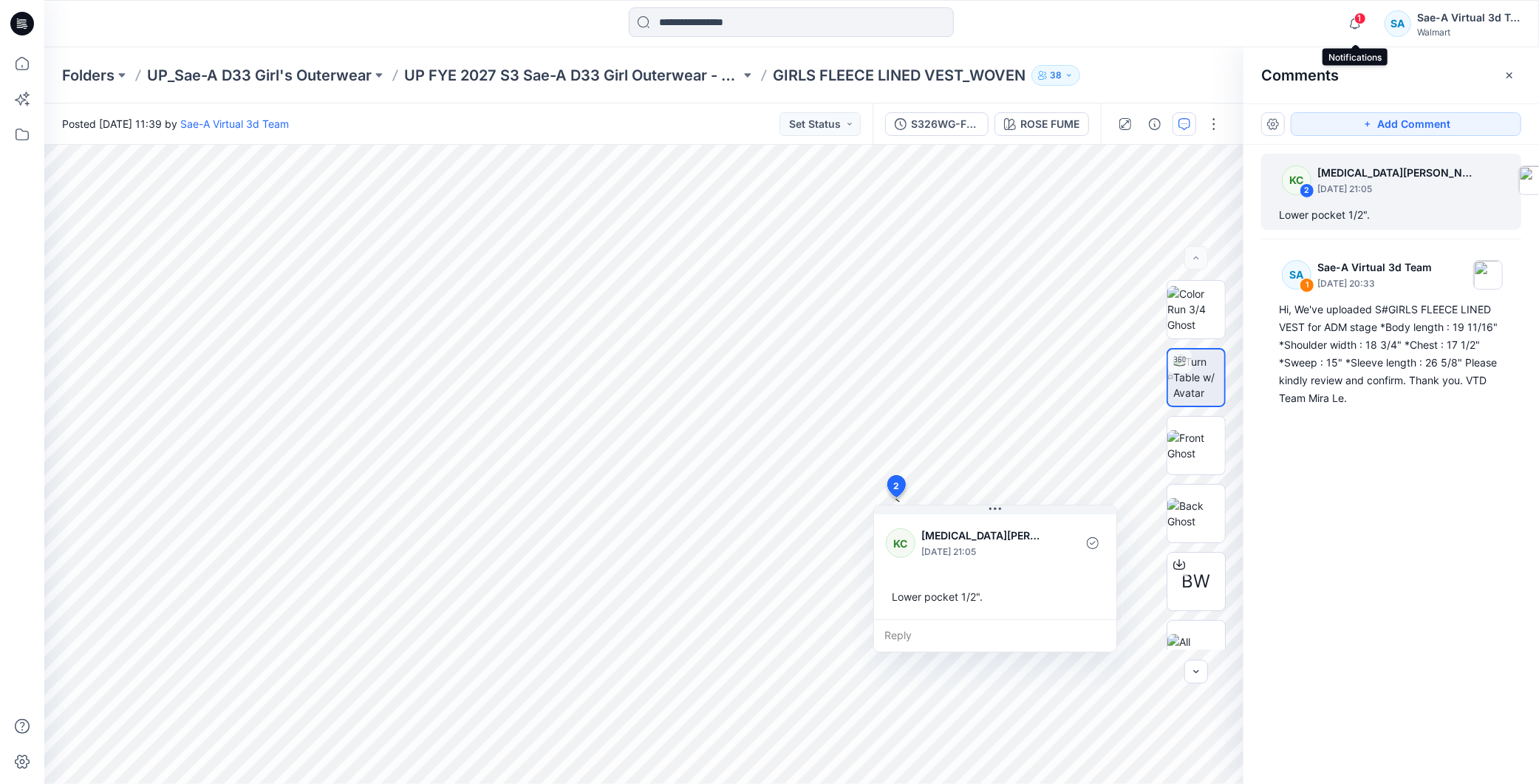
click at [1356, 20] on span "1" at bounding box center [1360, 18] width 12 height 12
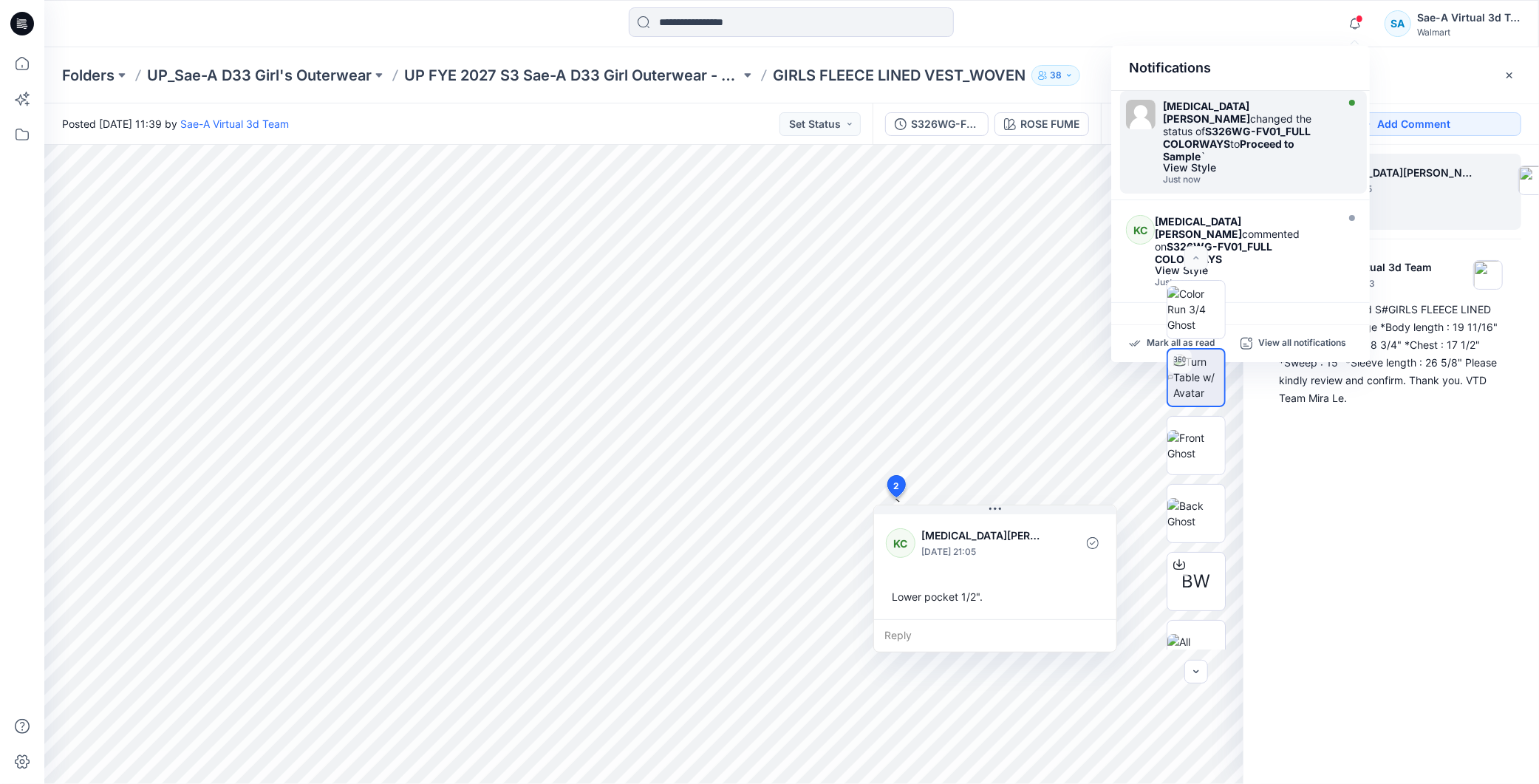
click at [1336, 143] on div "Kyra Cobb changed the status of S326WG-FV01_FULL COLORWAYS to Proceed to Sample…" at bounding box center [1251, 142] width 177 height 85
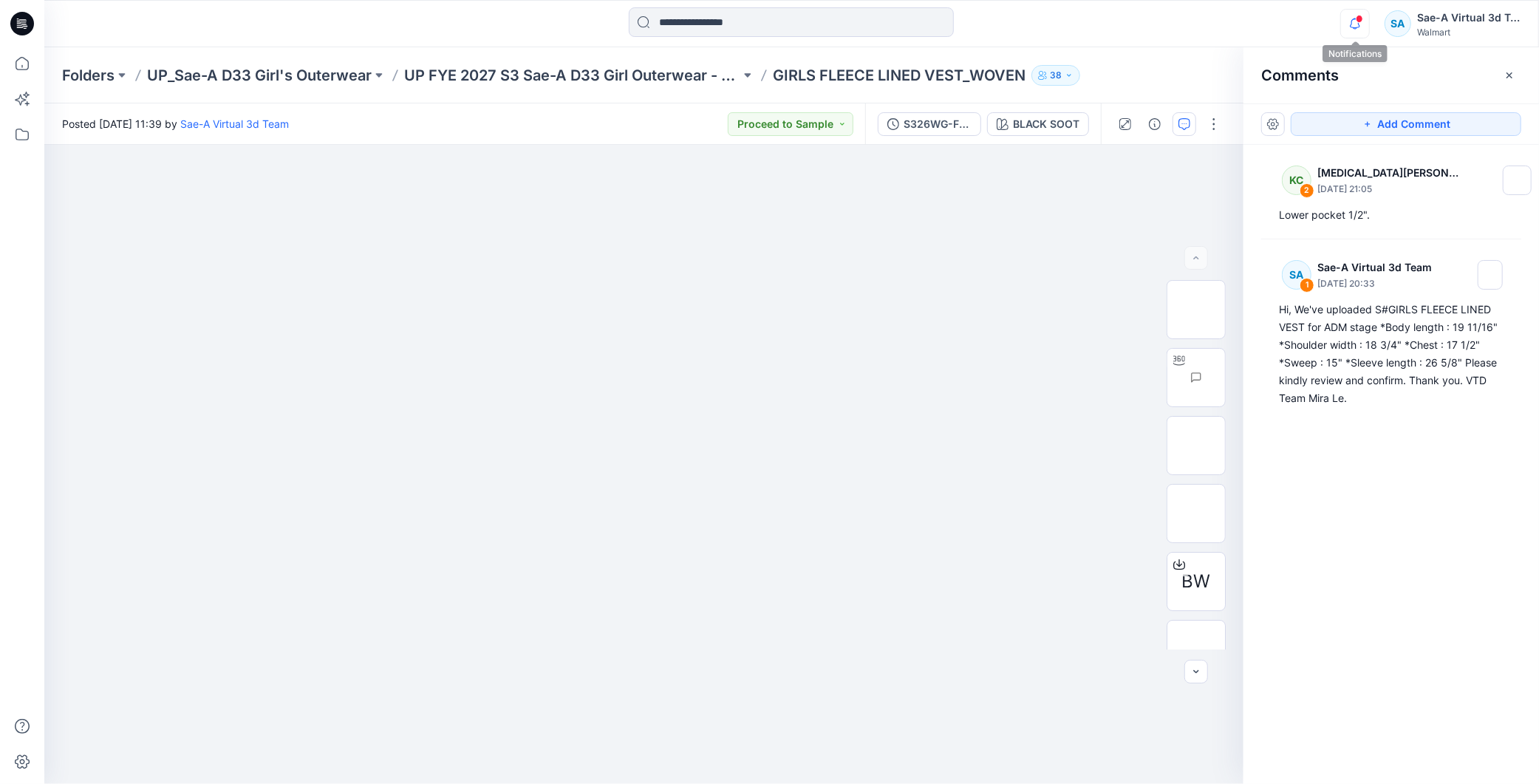
click at [1356, 27] on icon "button" at bounding box center [1355, 24] width 28 height 30
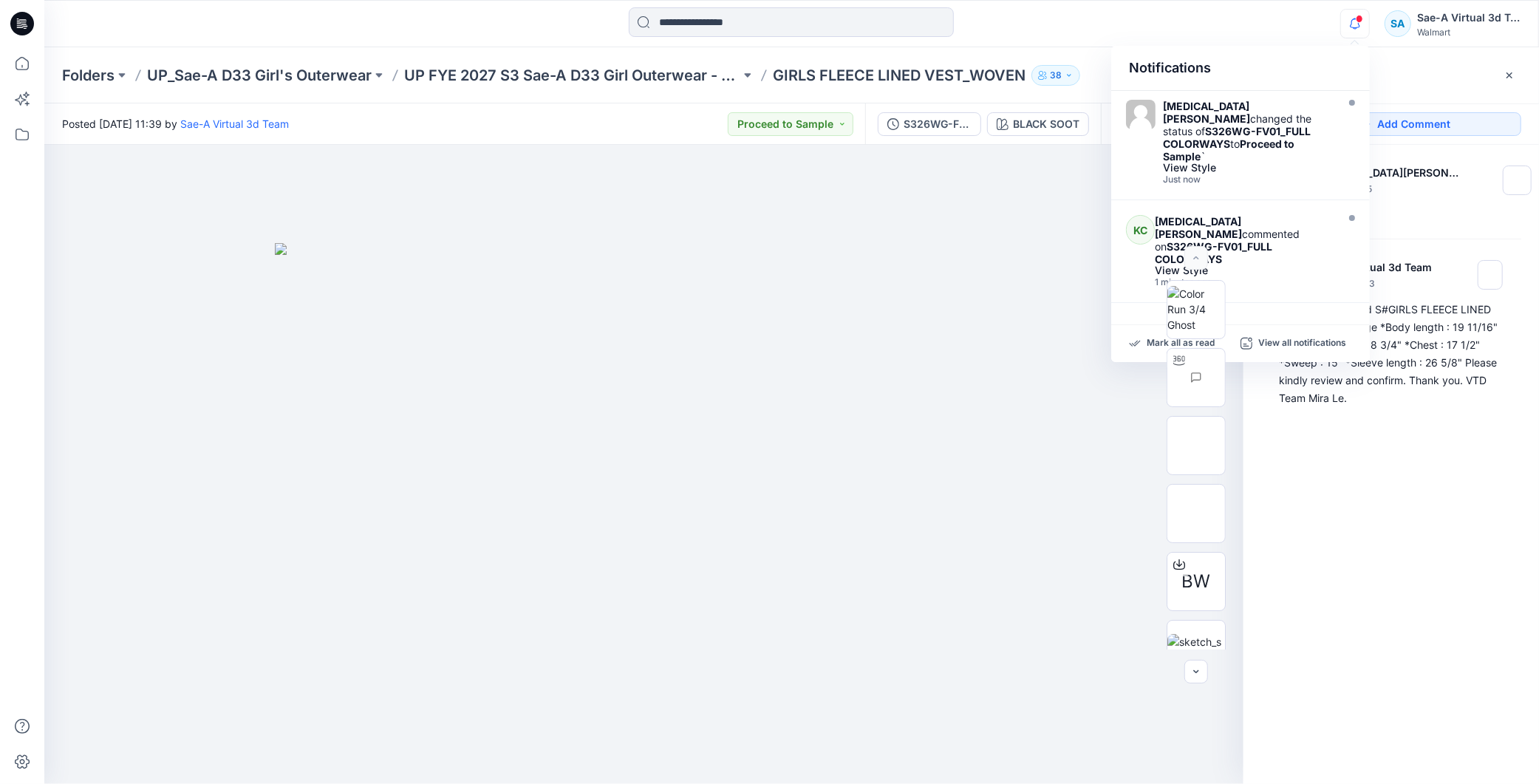
click at [1419, 585] on div "KC 2 [MEDICAL_DATA][PERSON_NAME] [DATE] 21:05 Lower pocket 1/2". SA 1 Sae-A Vir…" at bounding box center [1391, 437] width 295 height 585
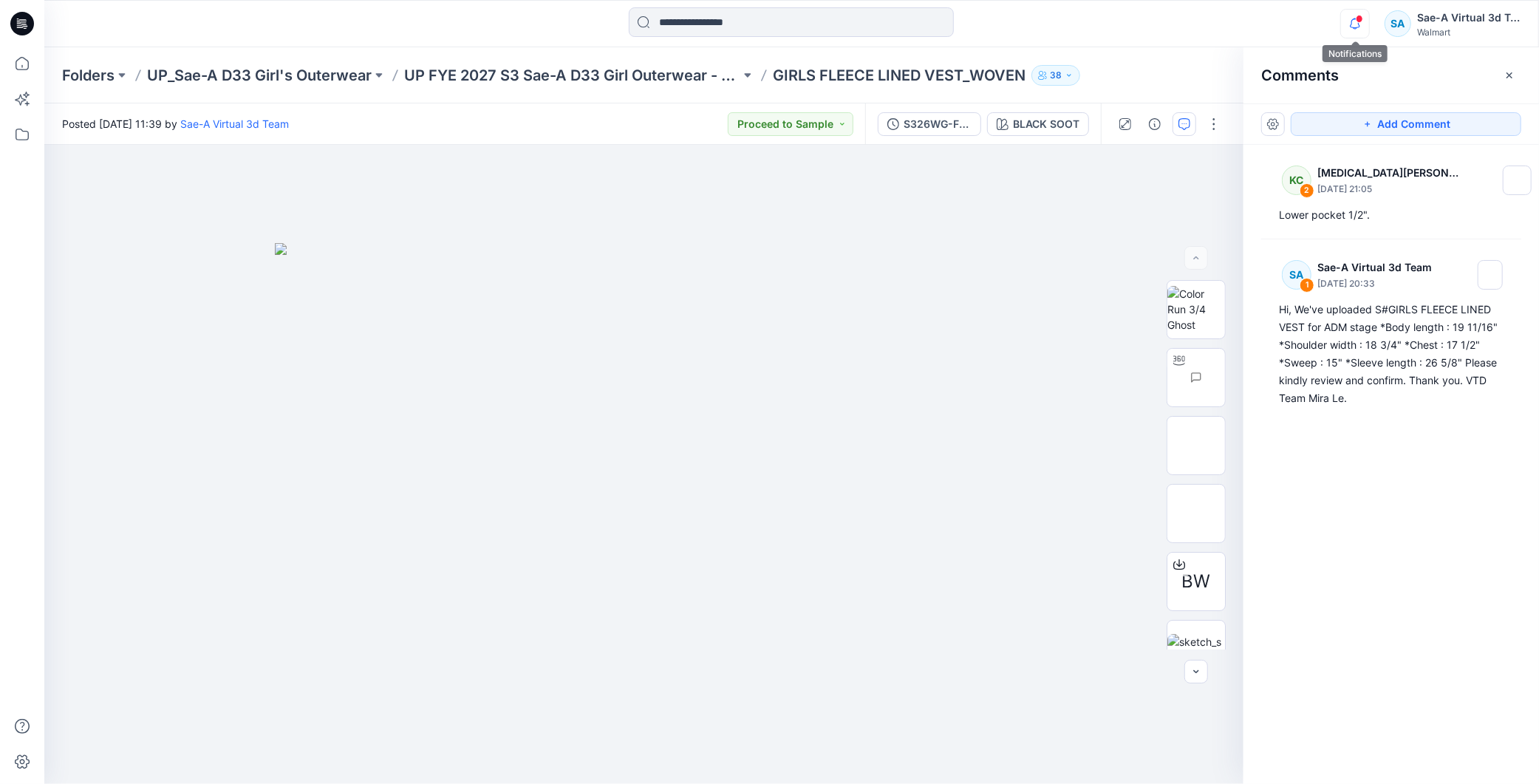
click at [1353, 25] on icon "button" at bounding box center [1355, 24] width 28 height 30
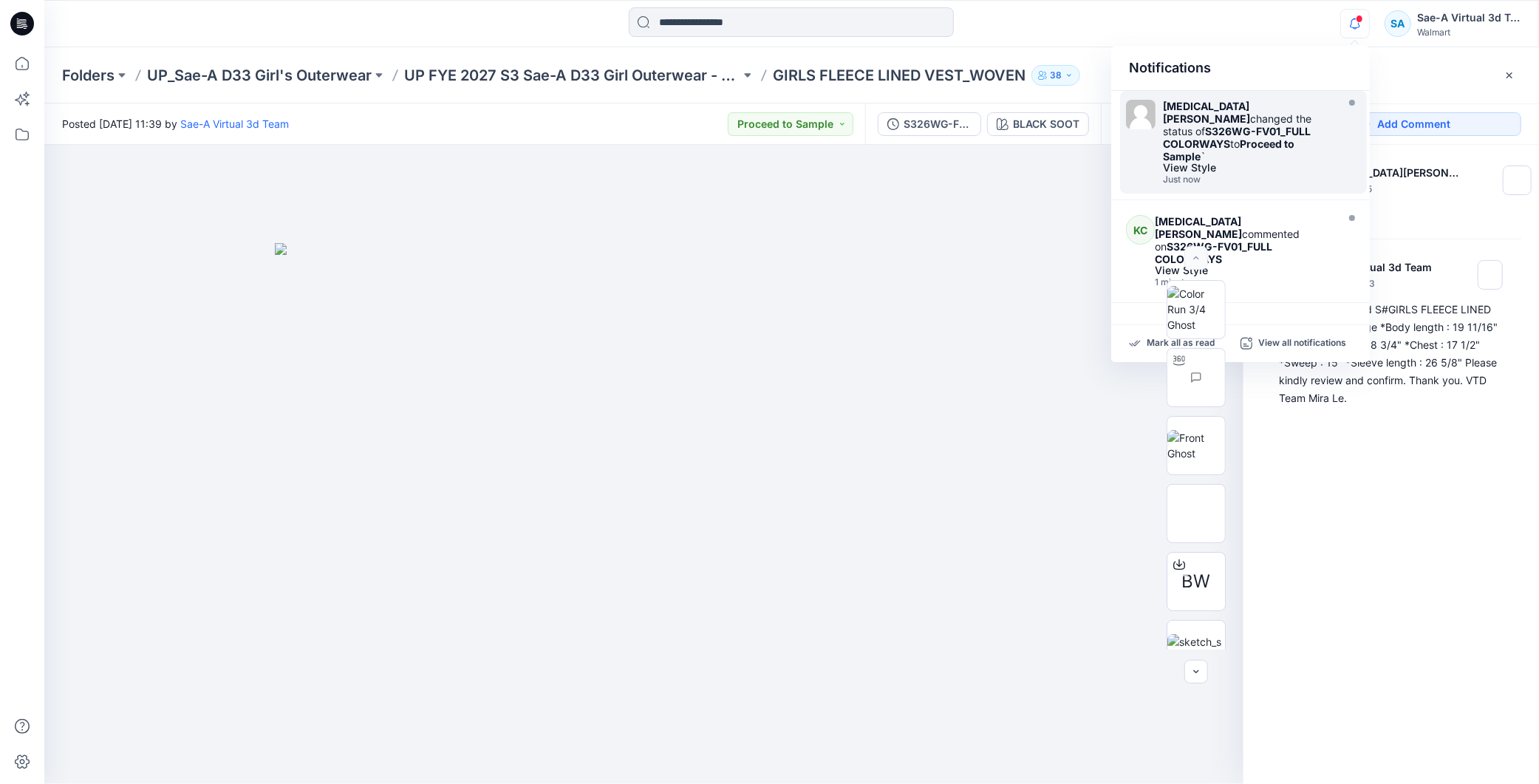
click at [1264, 163] on div "View Style" at bounding box center [1248, 167] width 170 height 10
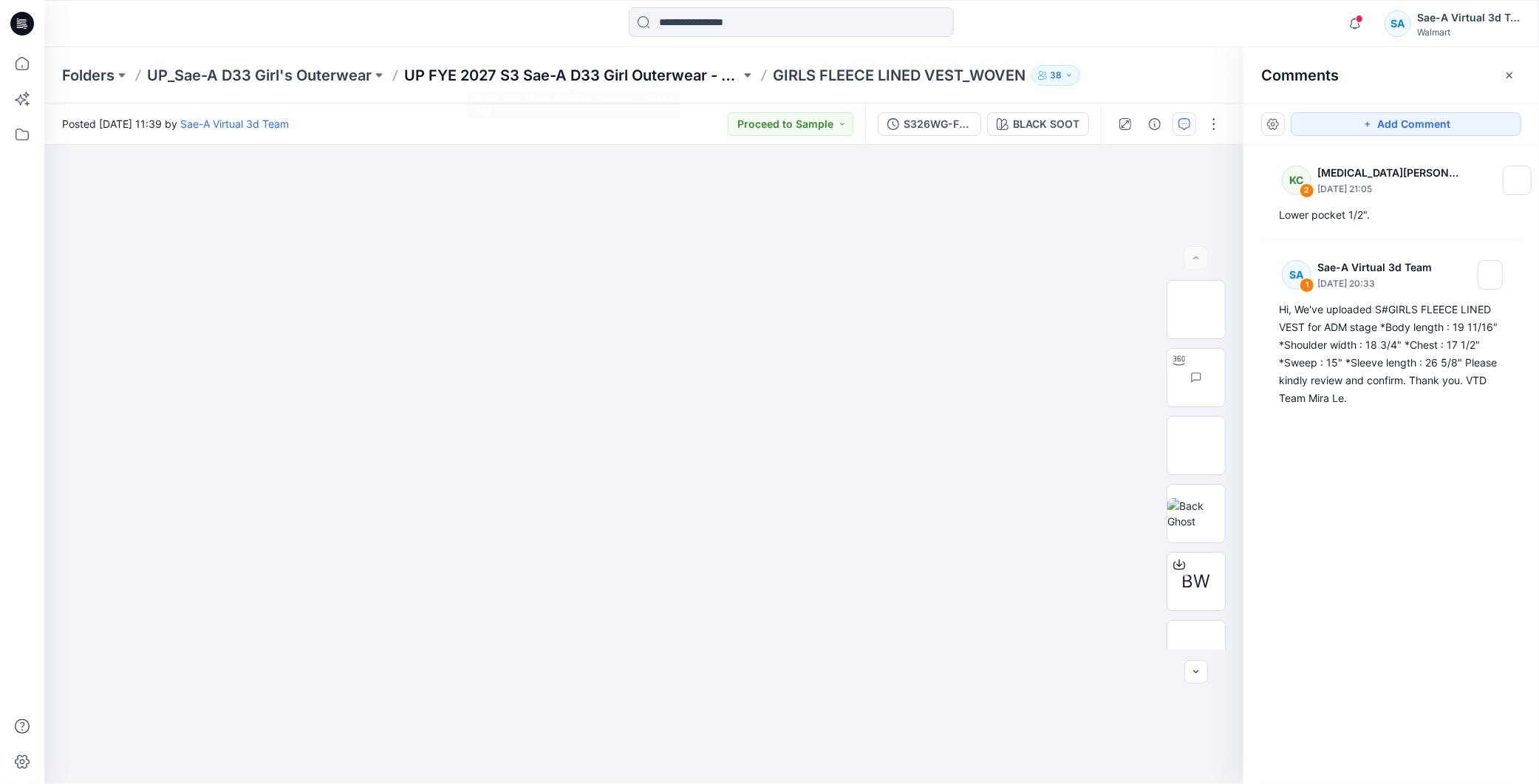
click at [665, 77] on p "UP FYE 2027 S3 Sae-A D33 Girl Outerwear - OZARK TRAIL" at bounding box center [572, 75] width 336 height 21
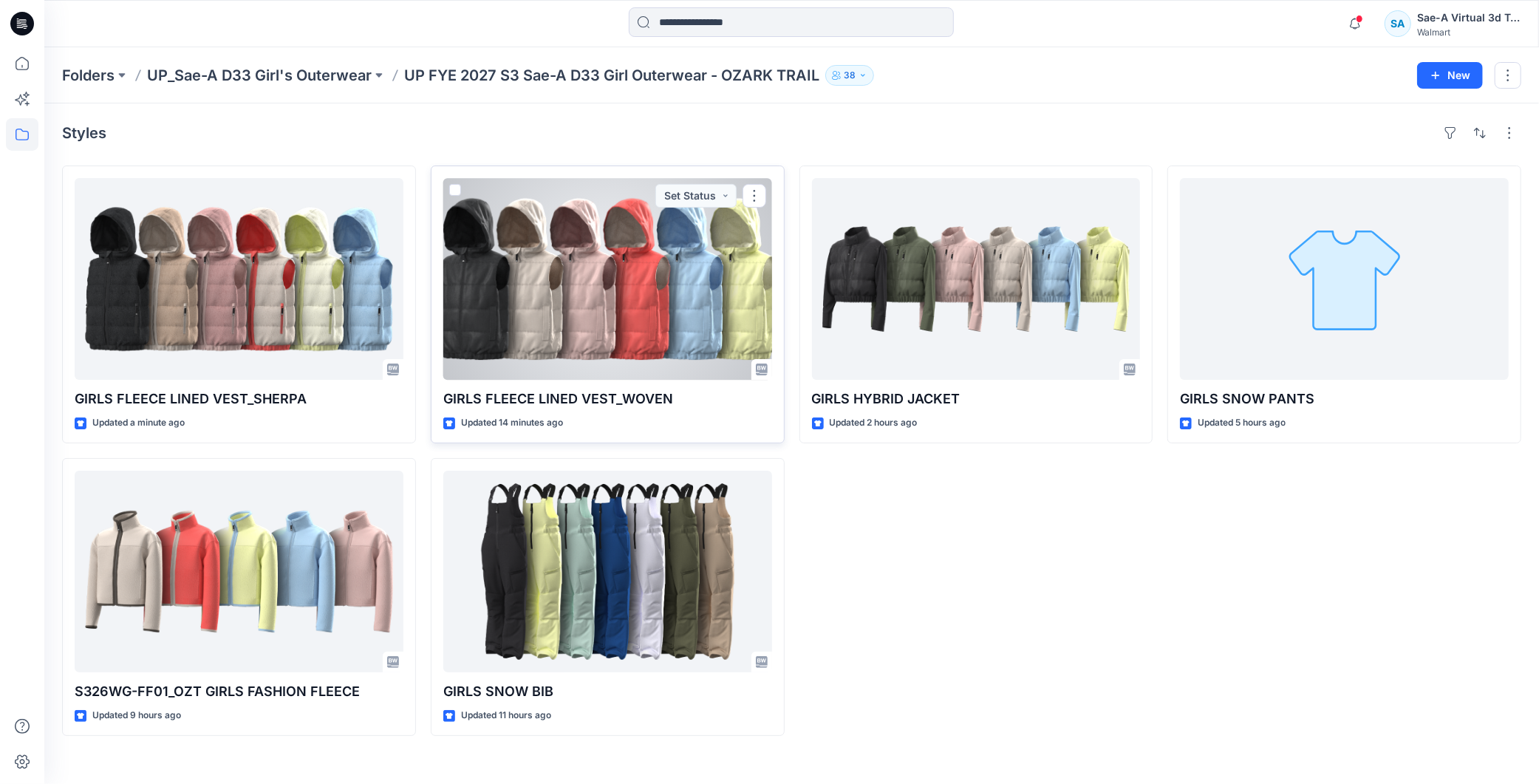
click at [607, 287] on div at bounding box center [608, 278] width 329 height 202
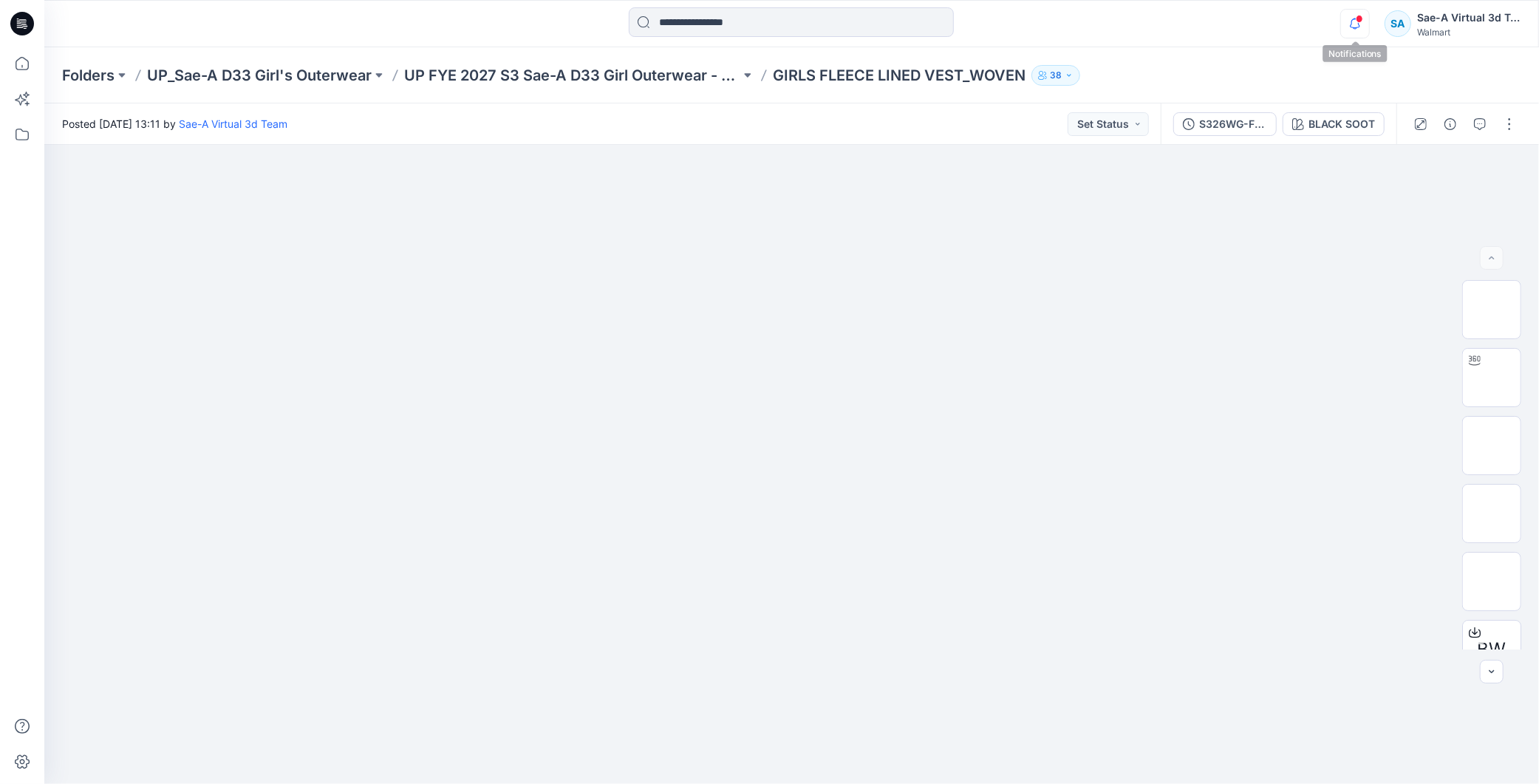
click at [1353, 20] on icon "button" at bounding box center [1355, 23] width 10 height 10
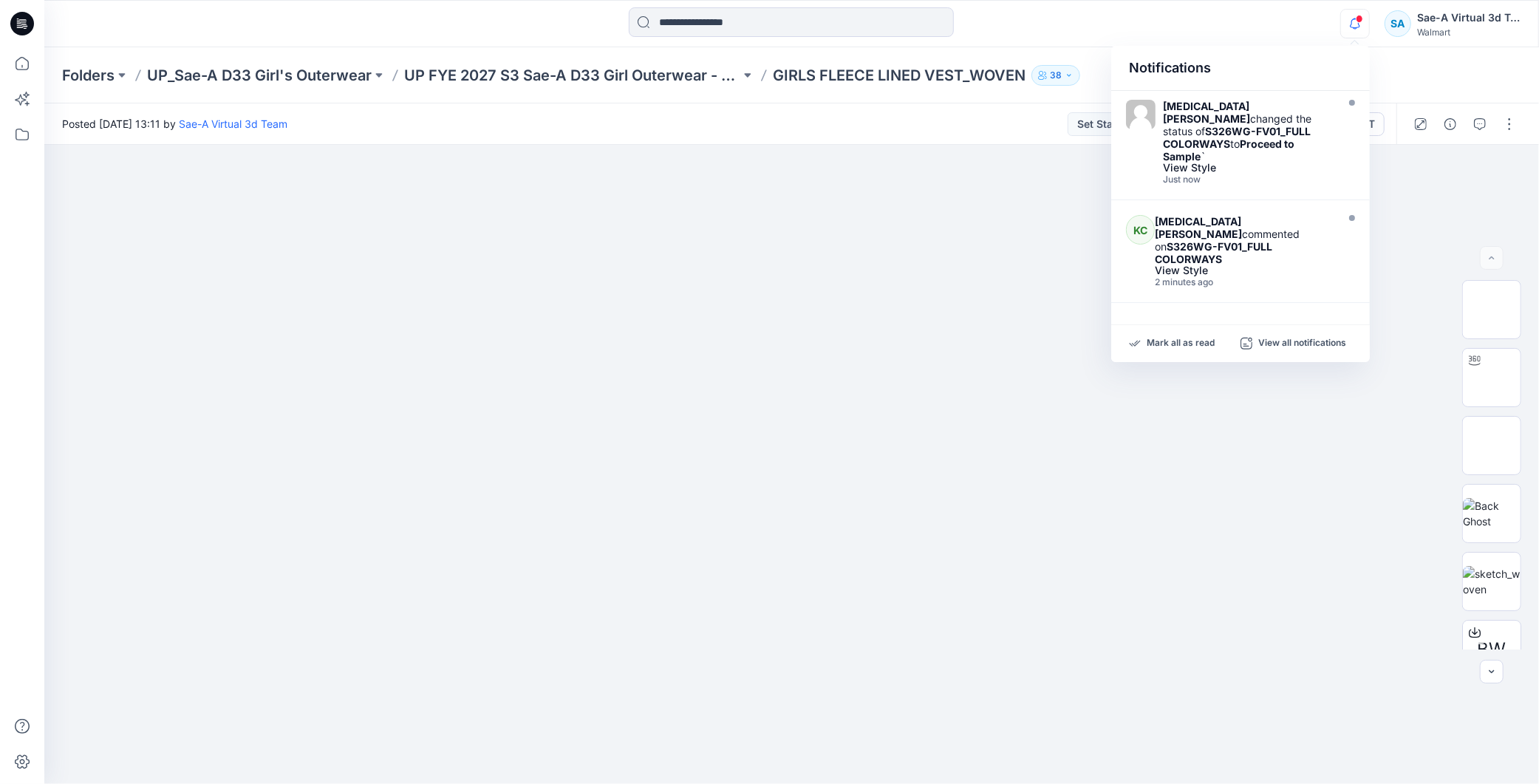
scroll to position [164, 0]
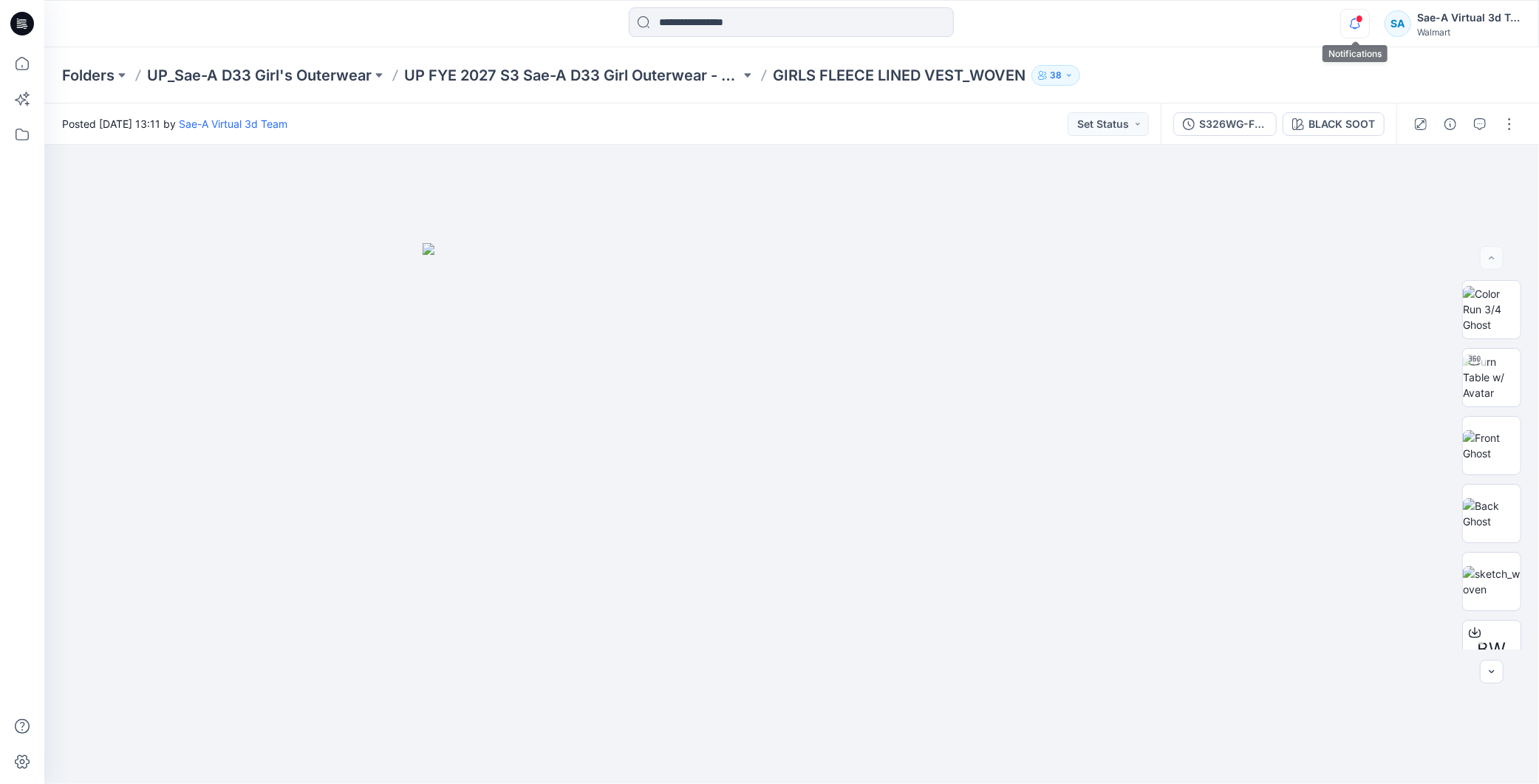
click at [1357, 28] on icon "button" at bounding box center [1355, 24] width 28 height 30
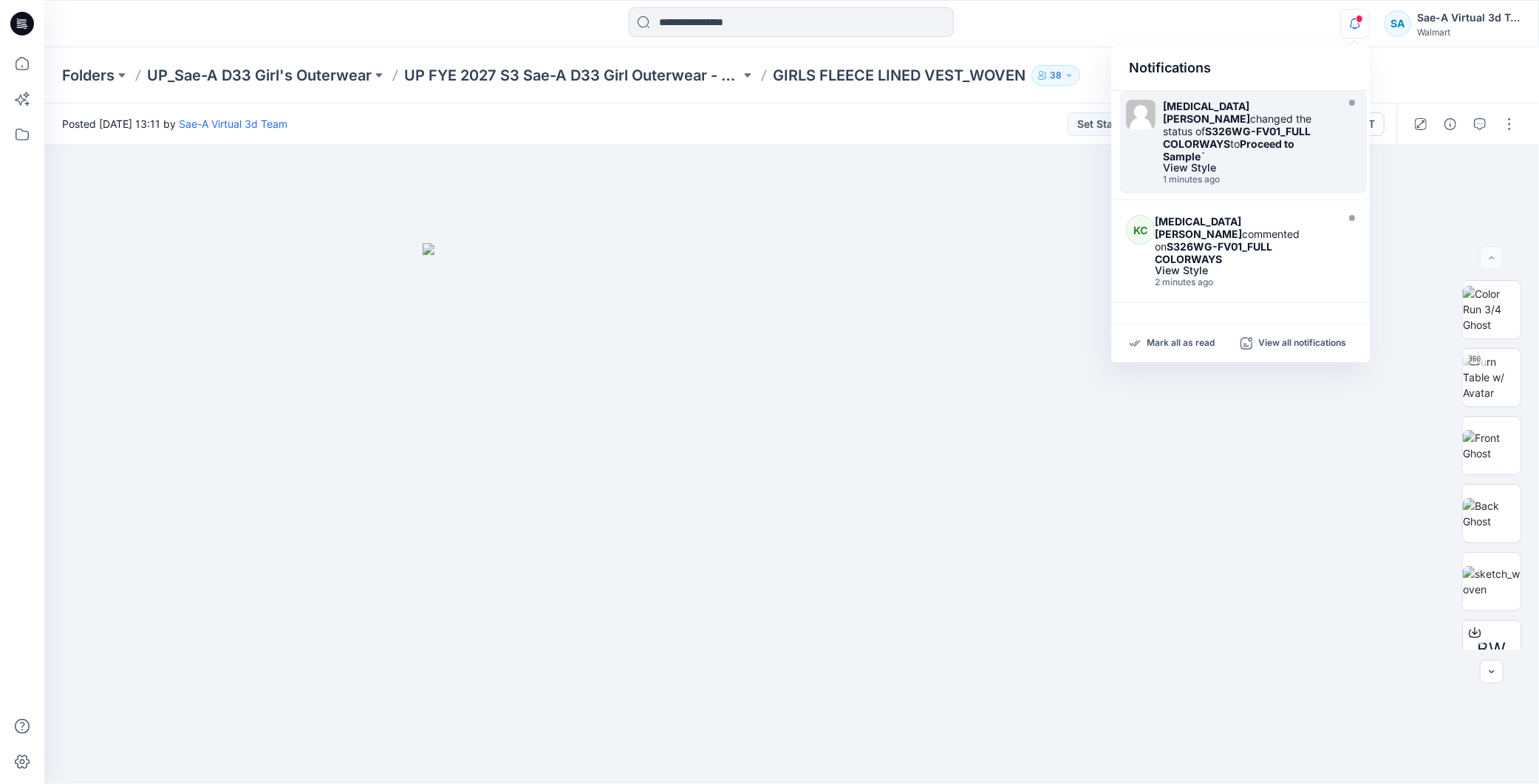
click at [1256, 137] on strong "Proceed to Sample" at bounding box center [1228, 150] width 131 height 25
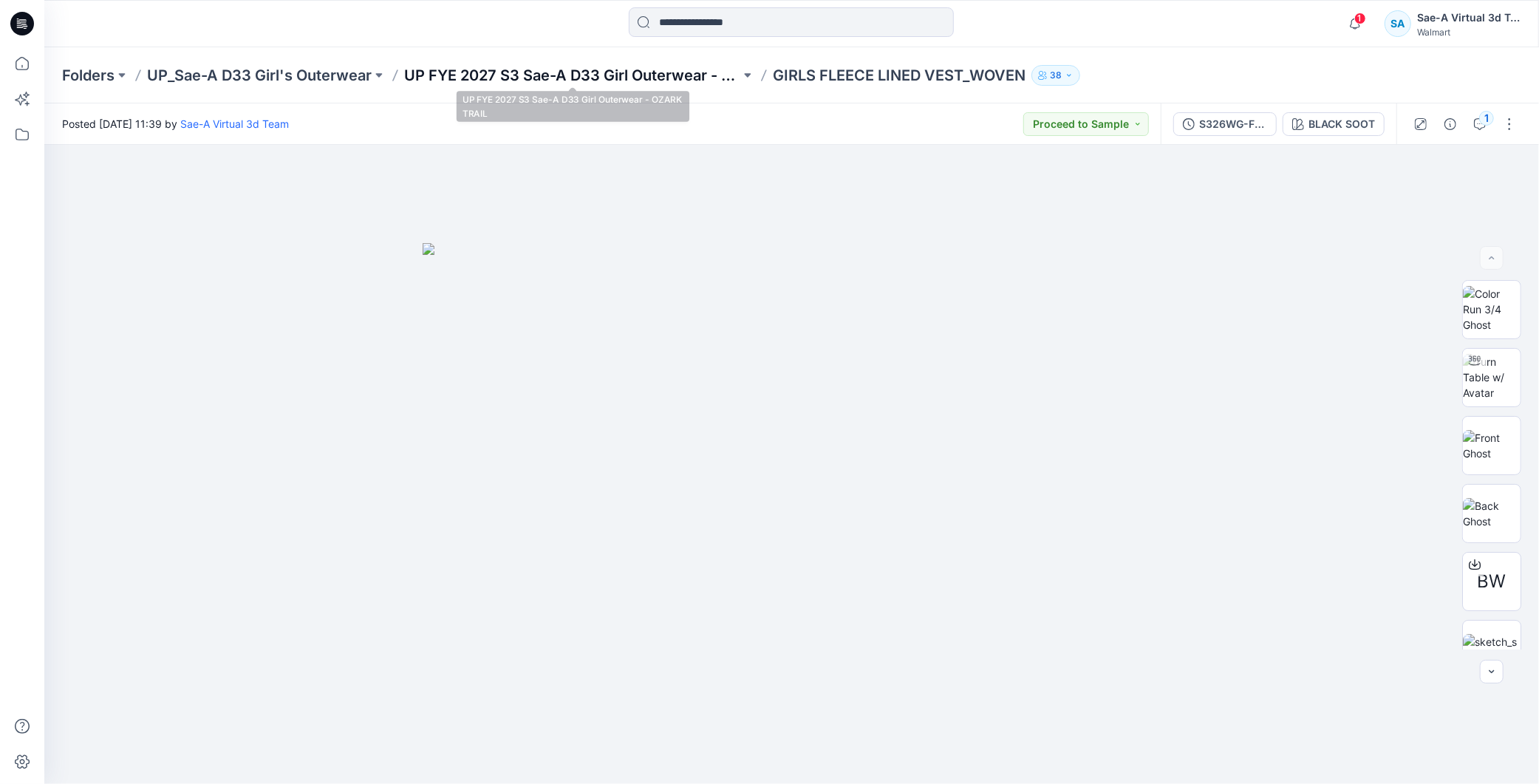
click at [703, 65] on p "UP FYE 2027 S3 Sae-A D33 Girl Outerwear - OZARK TRAIL" at bounding box center [572, 75] width 336 height 21
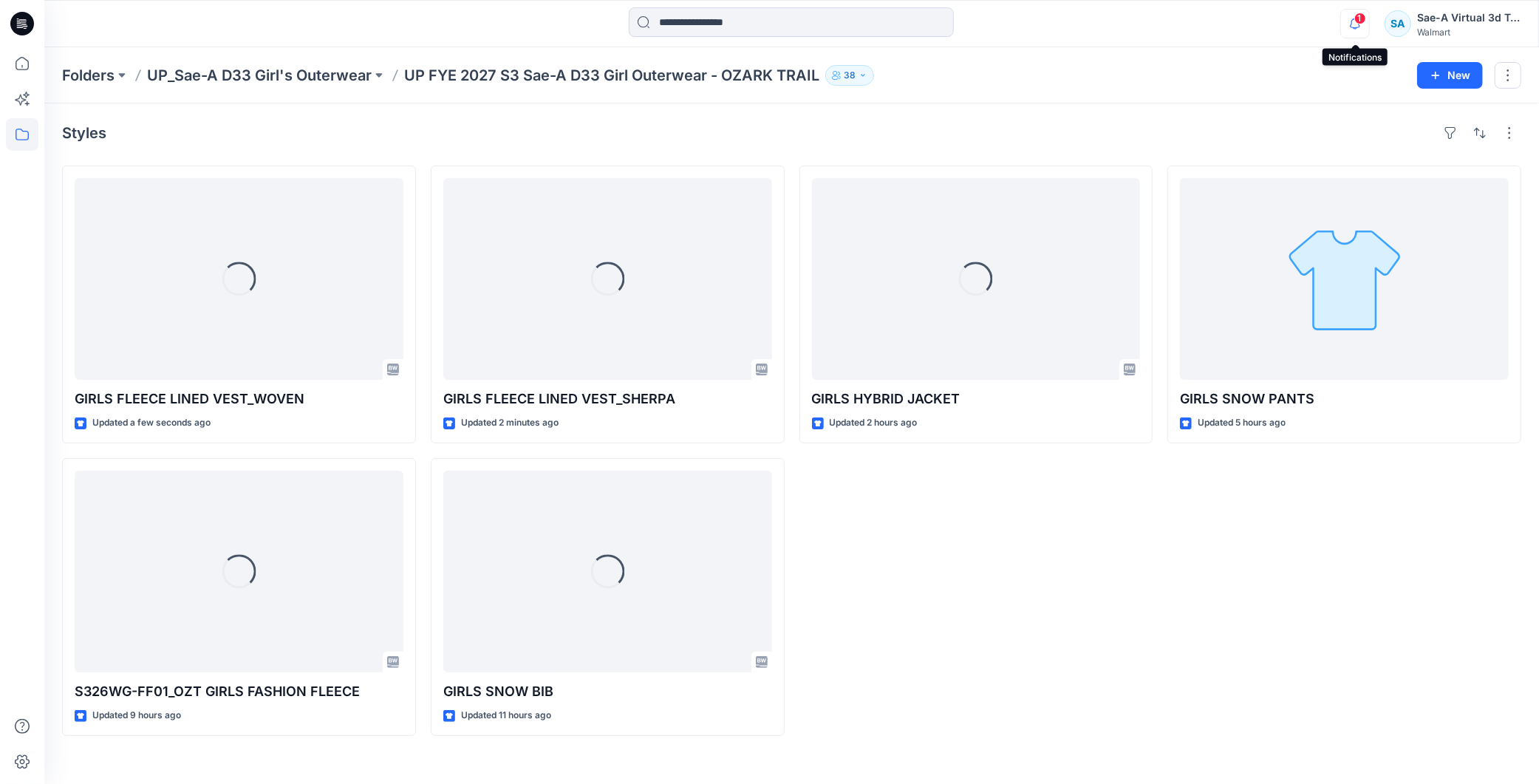
click at [1350, 31] on icon "button" at bounding box center [1355, 24] width 28 height 30
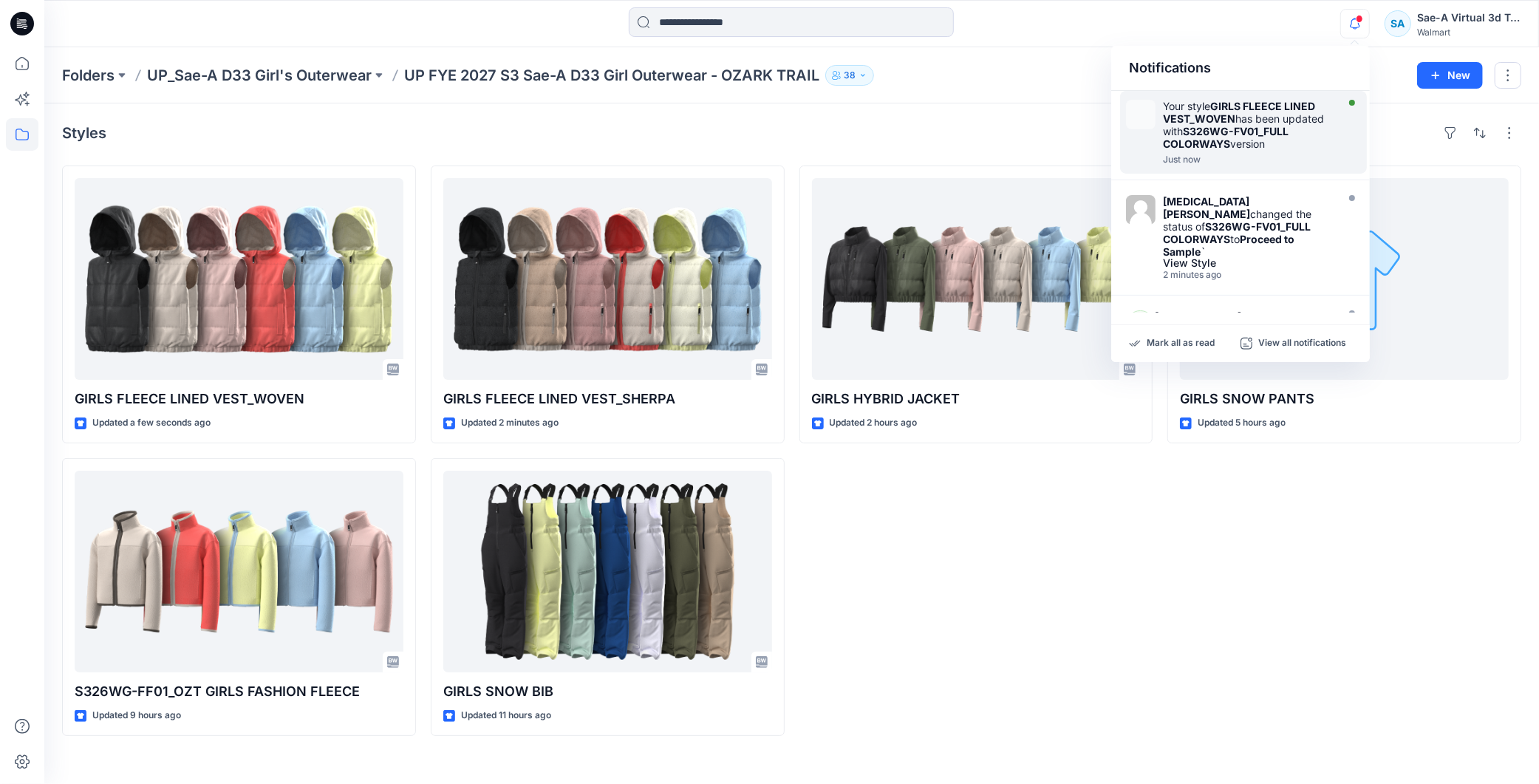
click at [1243, 138] on div "Your style GIRLS FLEECE LINED VEST_WOVEN has been updated with S326WG-FV01_FULL…" at bounding box center [1248, 124] width 170 height 50
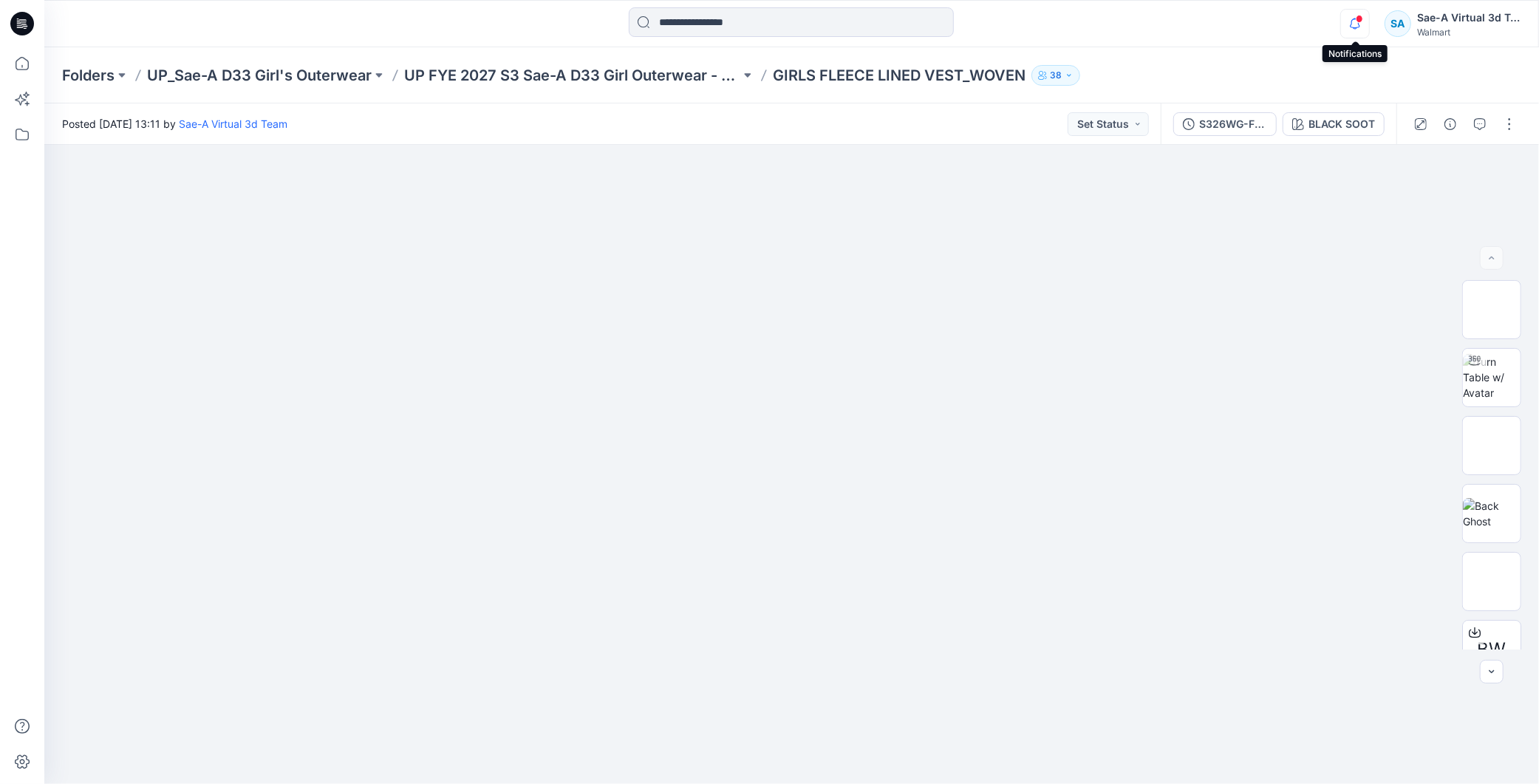
click at [1347, 25] on icon "button" at bounding box center [1355, 24] width 28 height 30
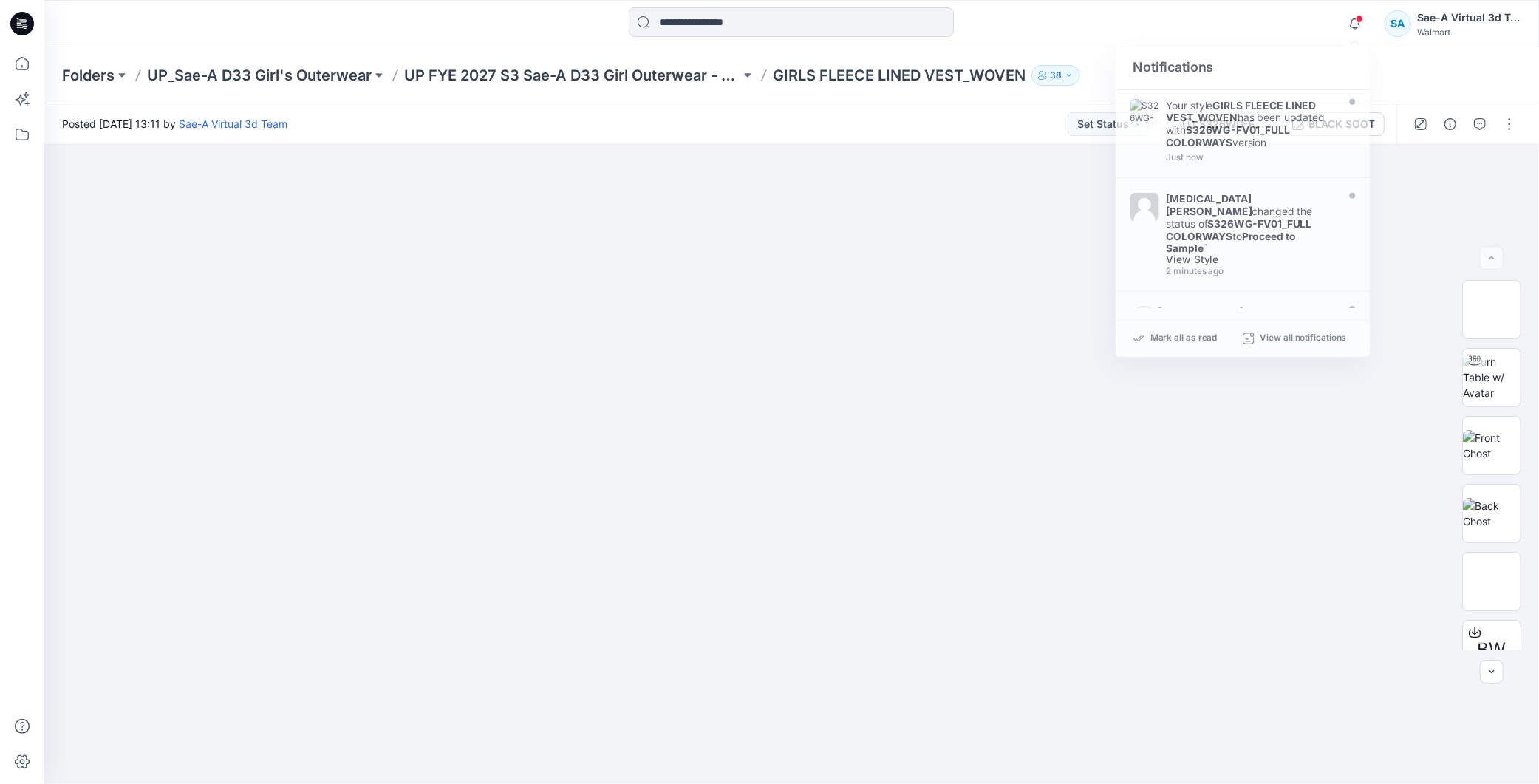
click at [1132, 22] on div at bounding box center [792, 24] width 747 height 32
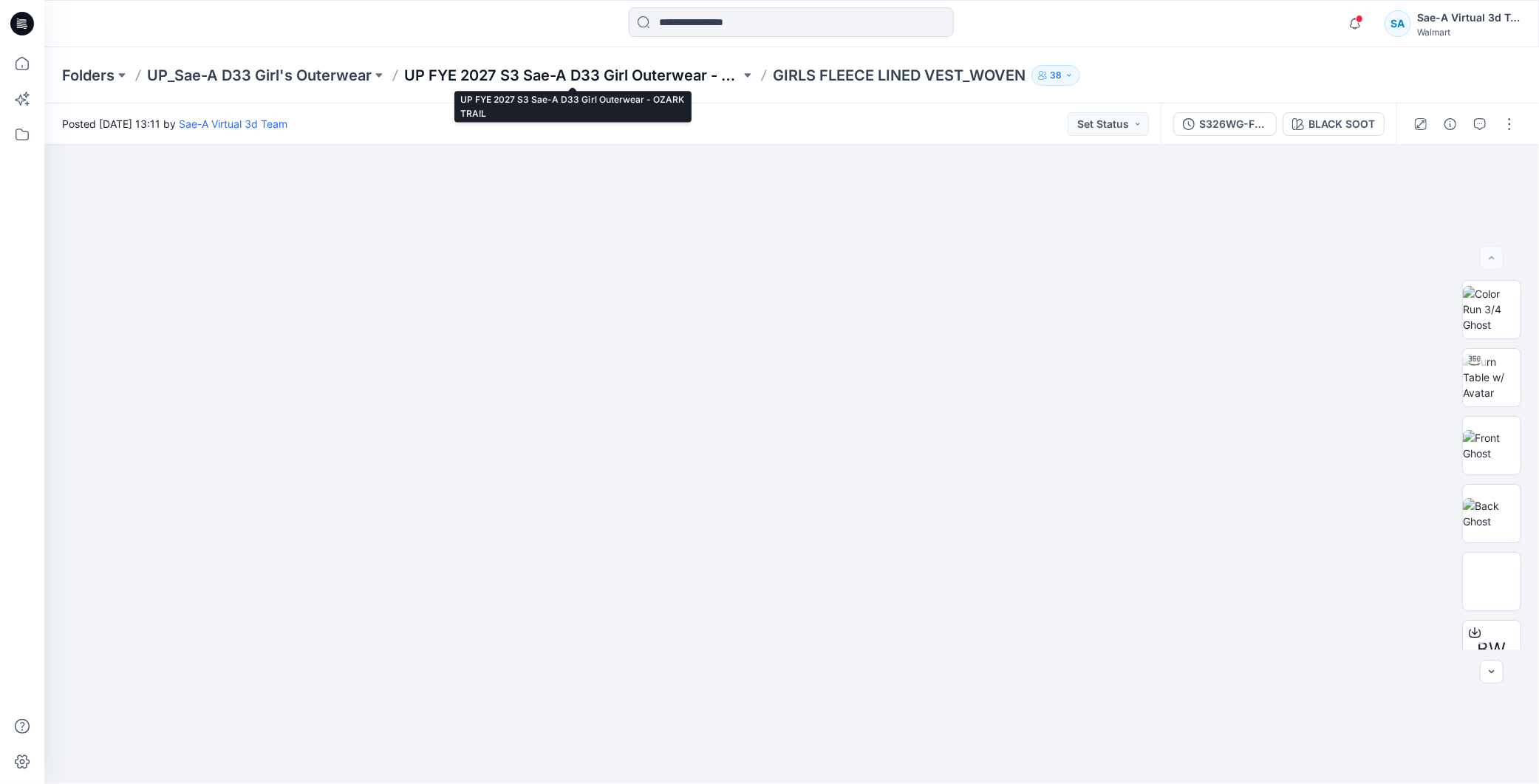
click at [586, 72] on p "UP FYE 2027 S3 Sae-A D33 Girl Outerwear - OZARK TRAIL" at bounding box center [572, 75] width 336 height 21
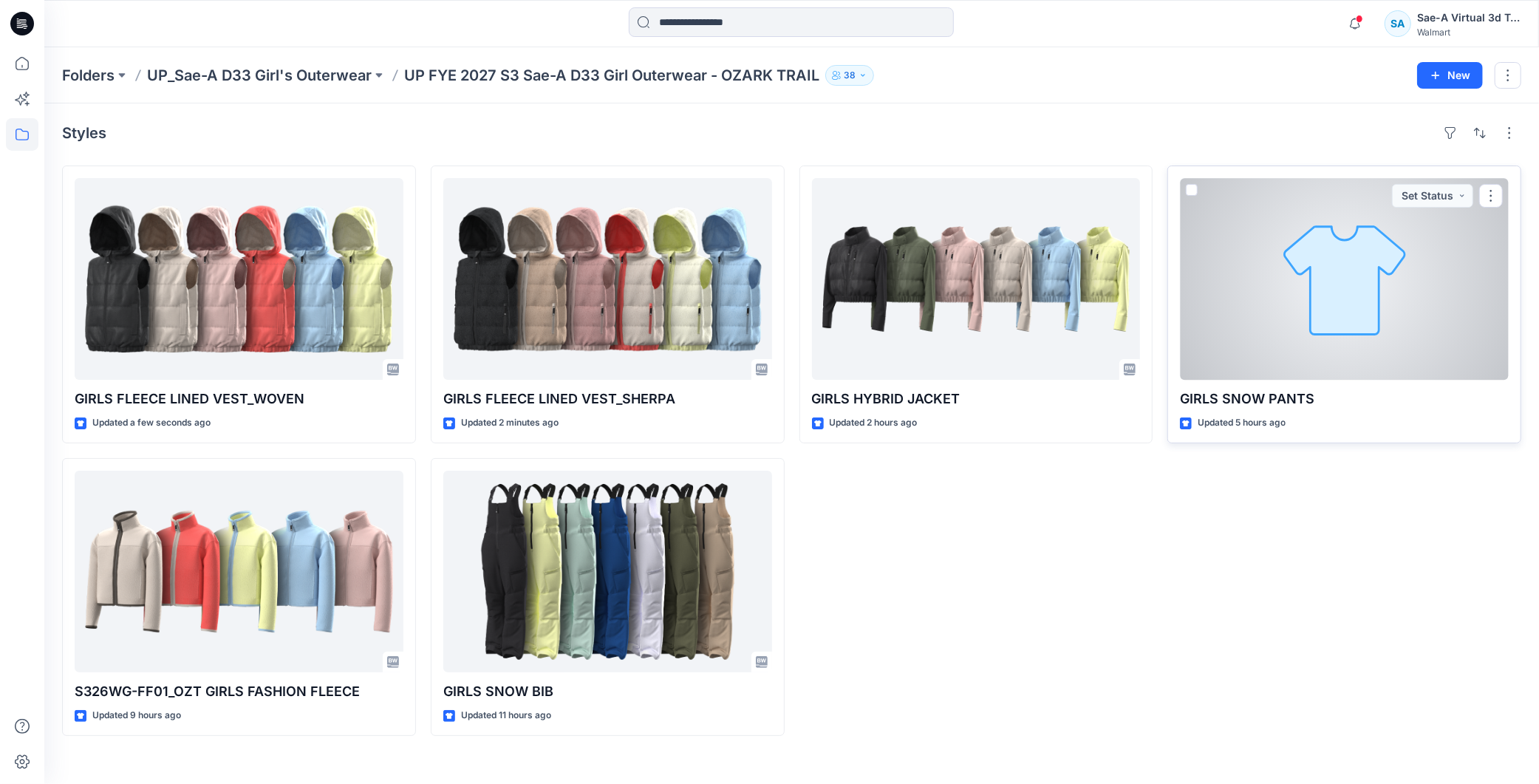
click at [1340, 322] on div at bounding box center [1344, 278] width 329 height 202
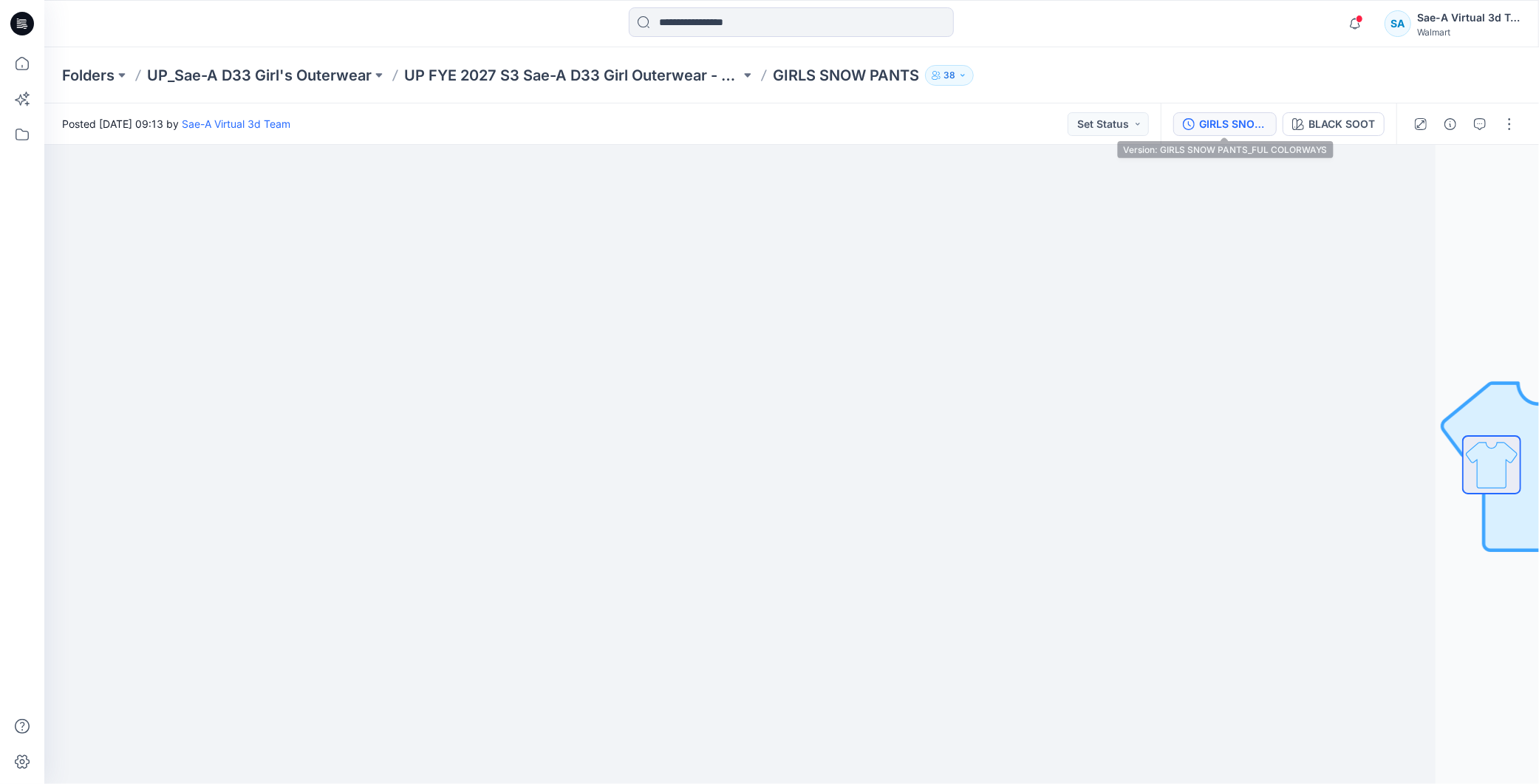
click at [1247, 119] on div "GIRLS SNOW PANTS_FUL COLORWAYS" at bounding box center [1233, 124] width 68 height 16
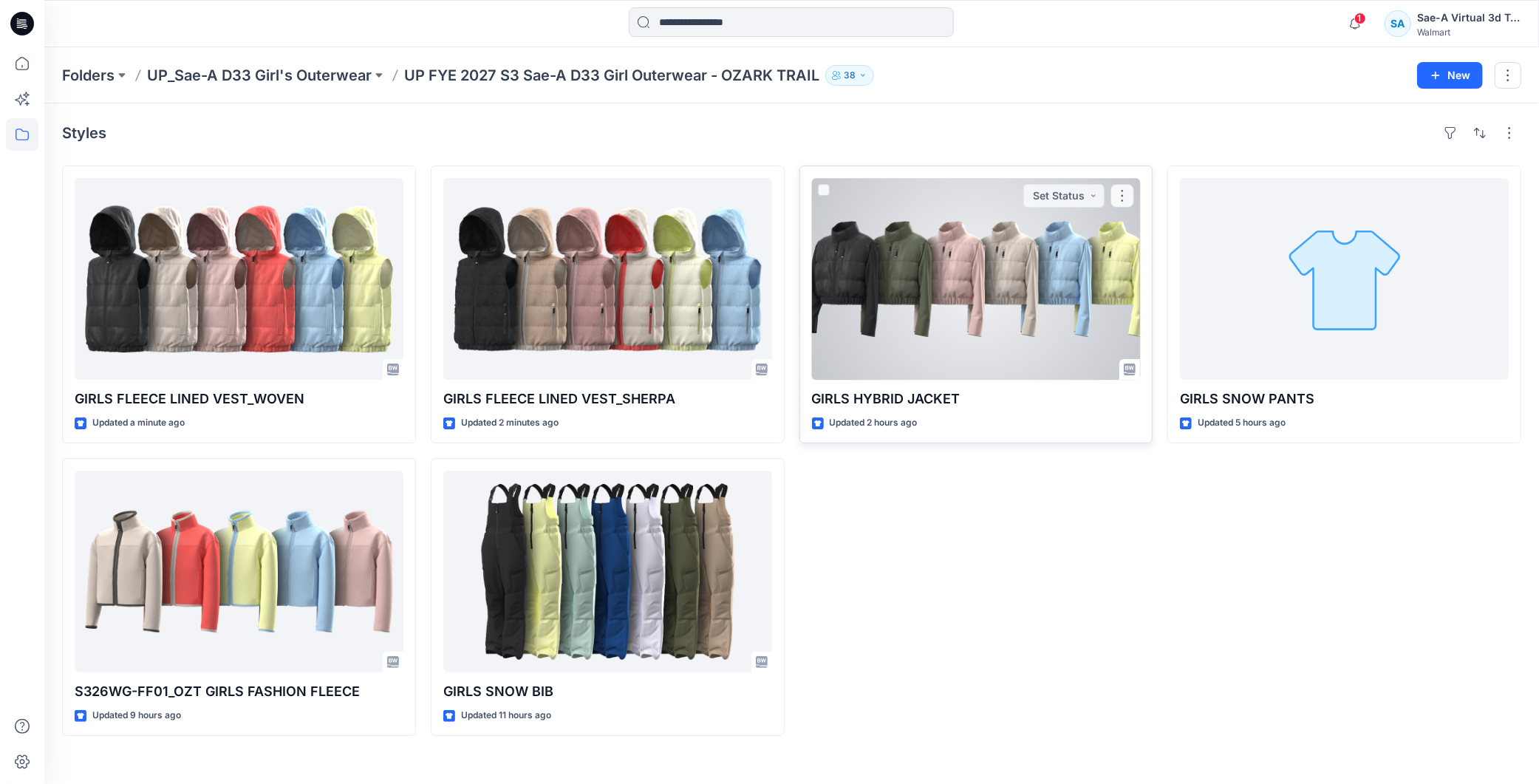
click at [997, 298] on div at bounding box center [977, 278] width 329 height 202
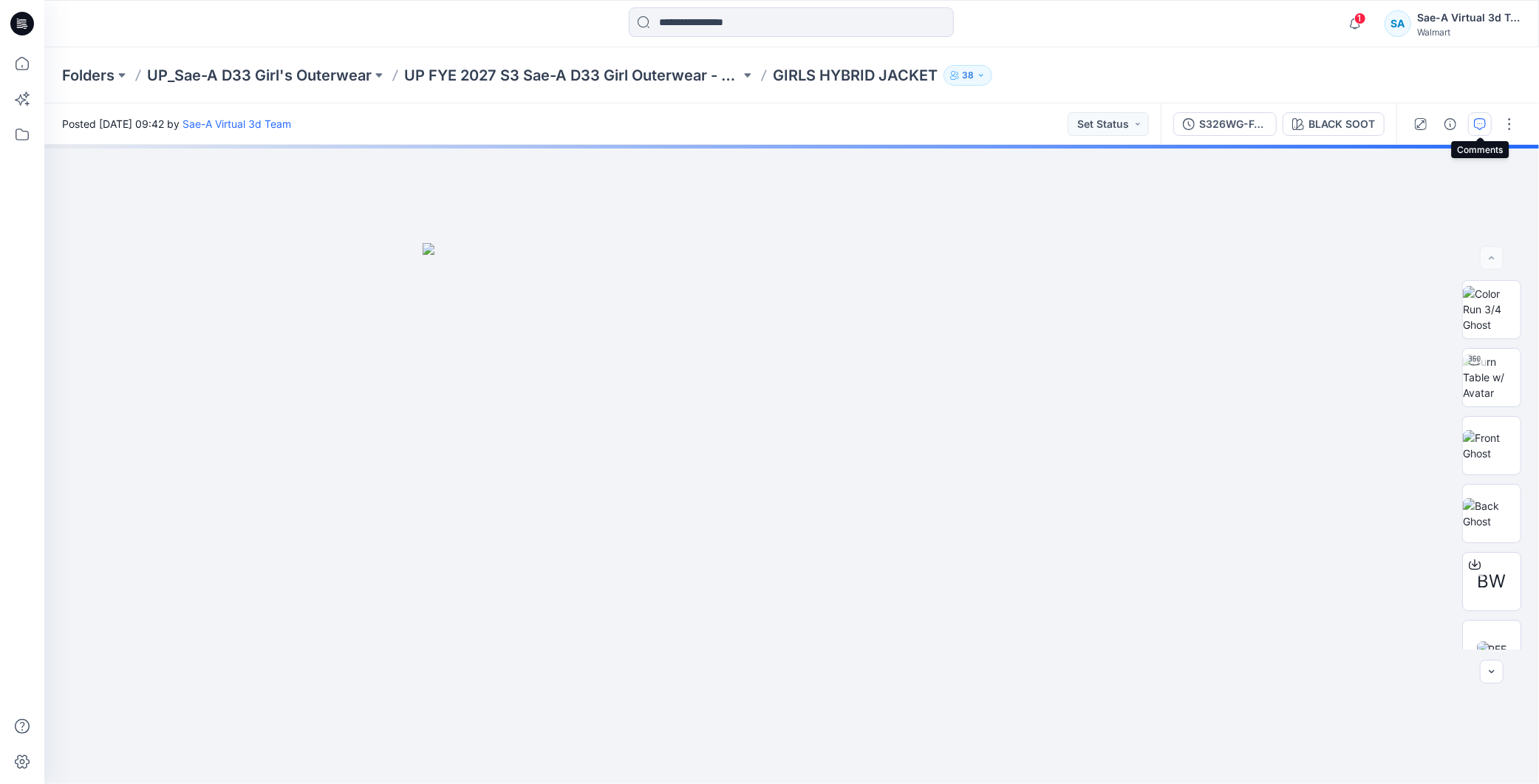
click at [1475, 123] on icon "button" at bounding box center [1480, 124] width 12 height 12
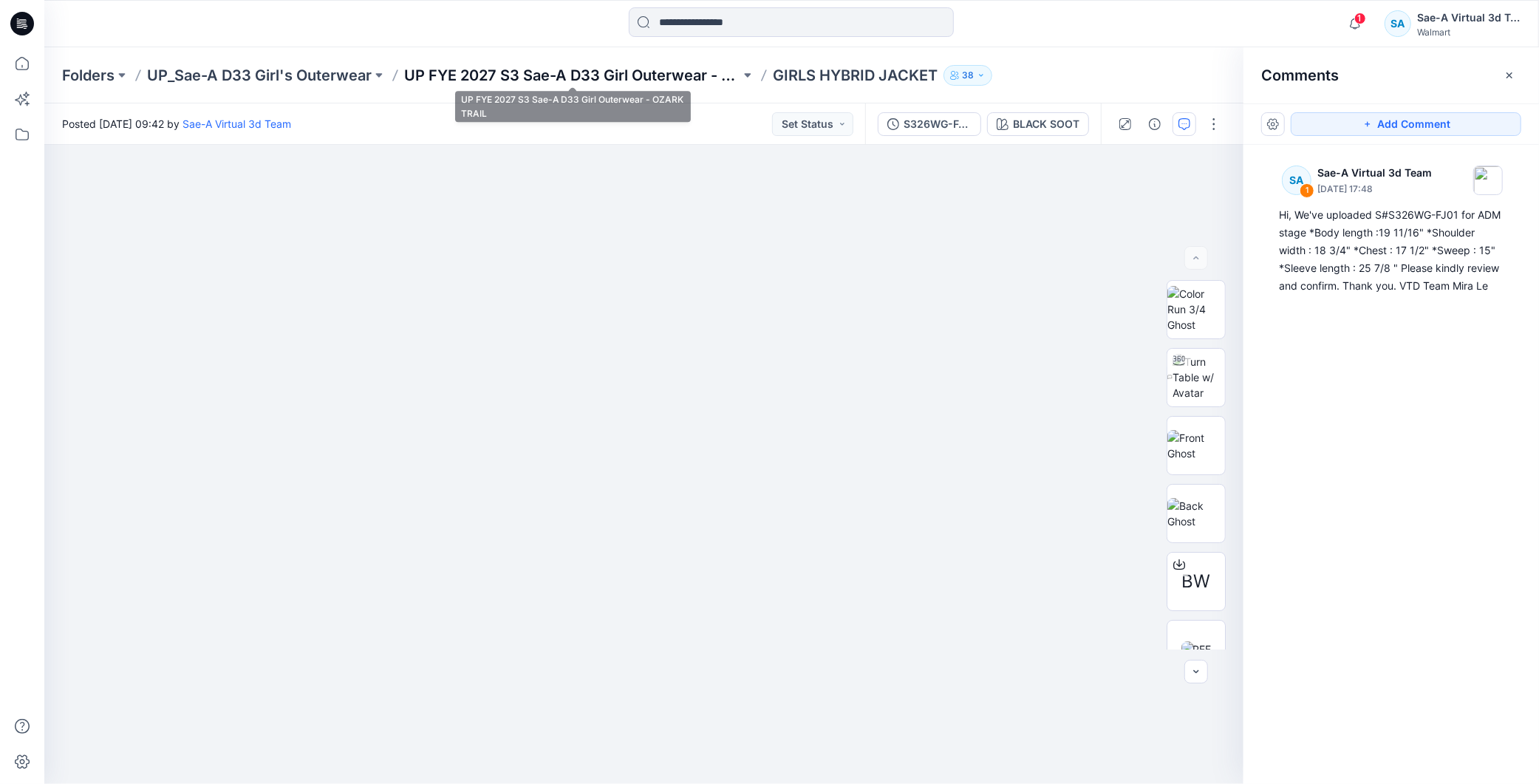
click at [648, 77] on p "UP FYE 2027 S3 Sae-A D33 Girl Outerwear - OZARK TRAIL" at bounding box center [572, 75] width 336 height 21
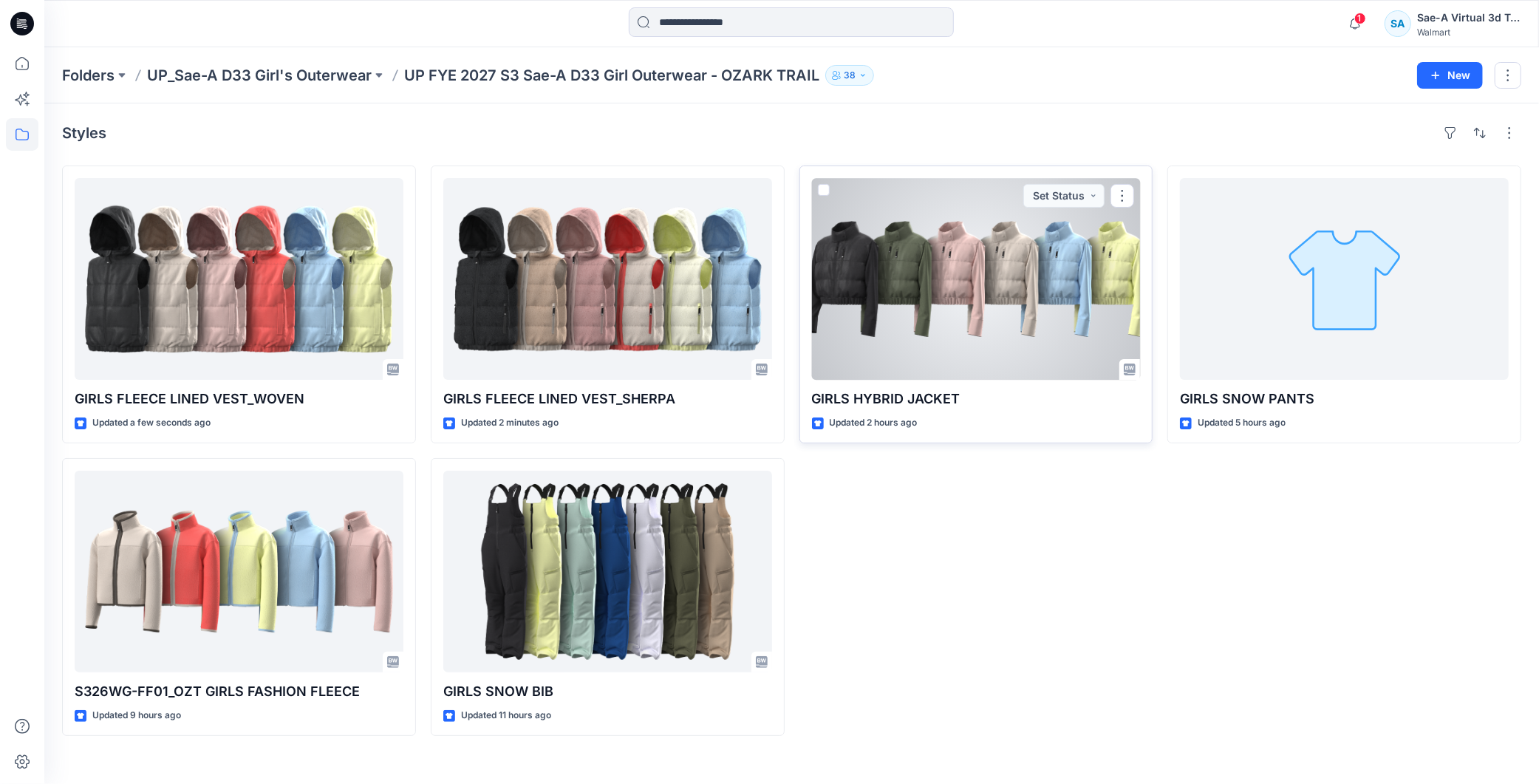
click at [937, 301] on div at bounding box center [977, 278] width 329 height 202
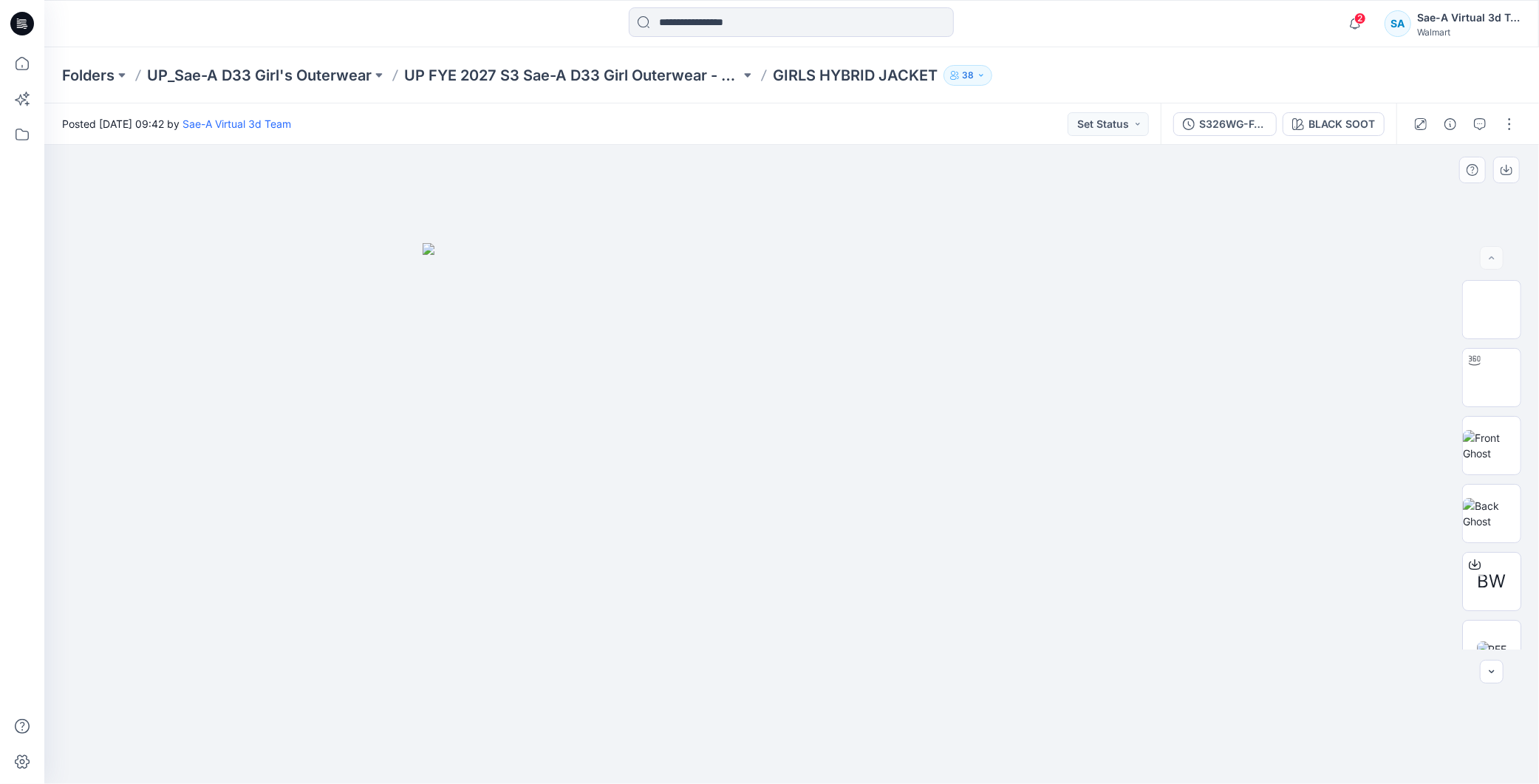
scroll to position [97, 0]
click at [1485, 547] on img at bounding box center [1491, 552] width 30 height 15
click at [624, 80] on p "UP FYE 2027 S3 Sae-A D33 Girl Outerwear - OZARK TRAIL" at bounding box center [572, 75] width 336 height 21
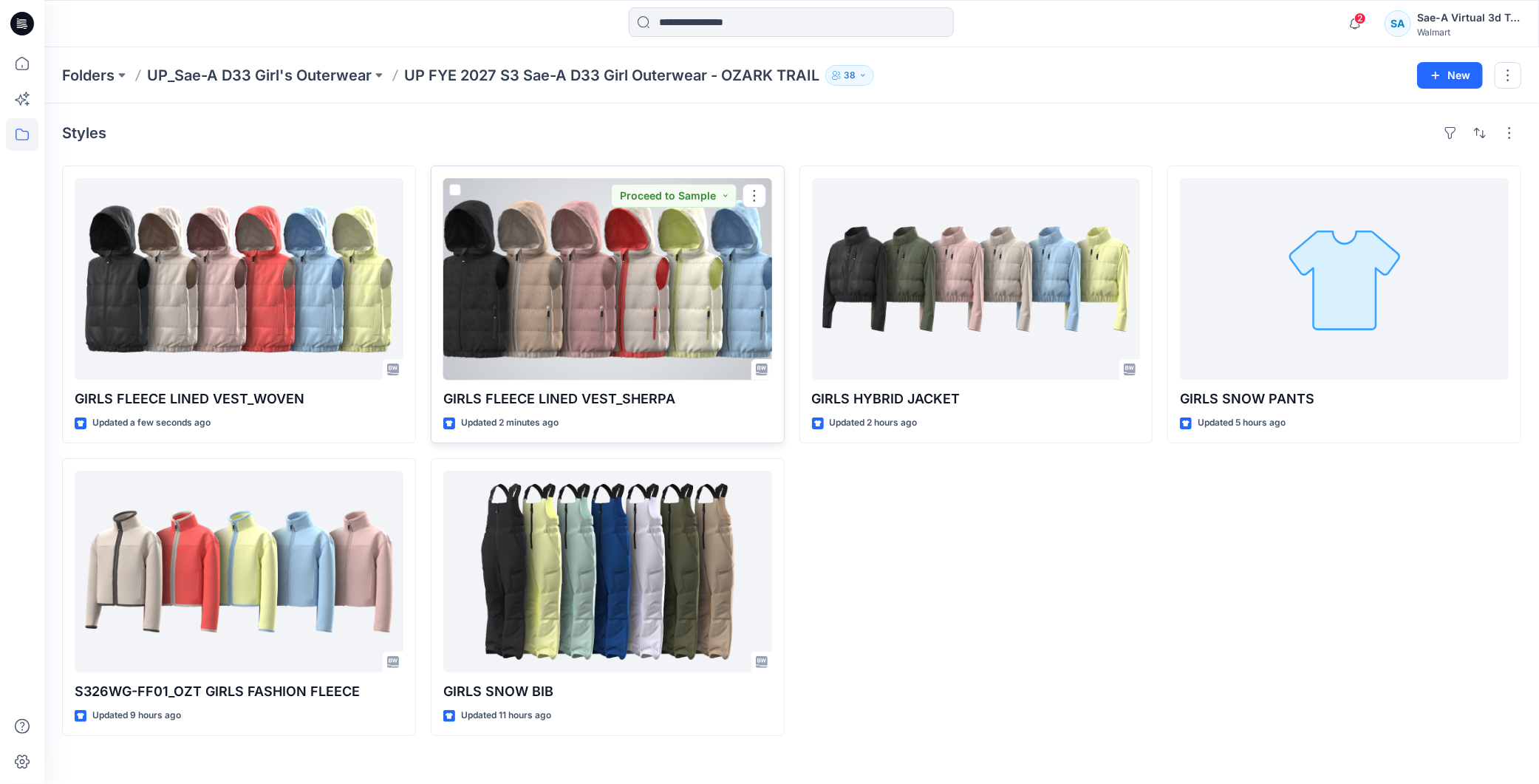
click at [681, 294] on div at bounding box center [608, 278] width 329 height 202
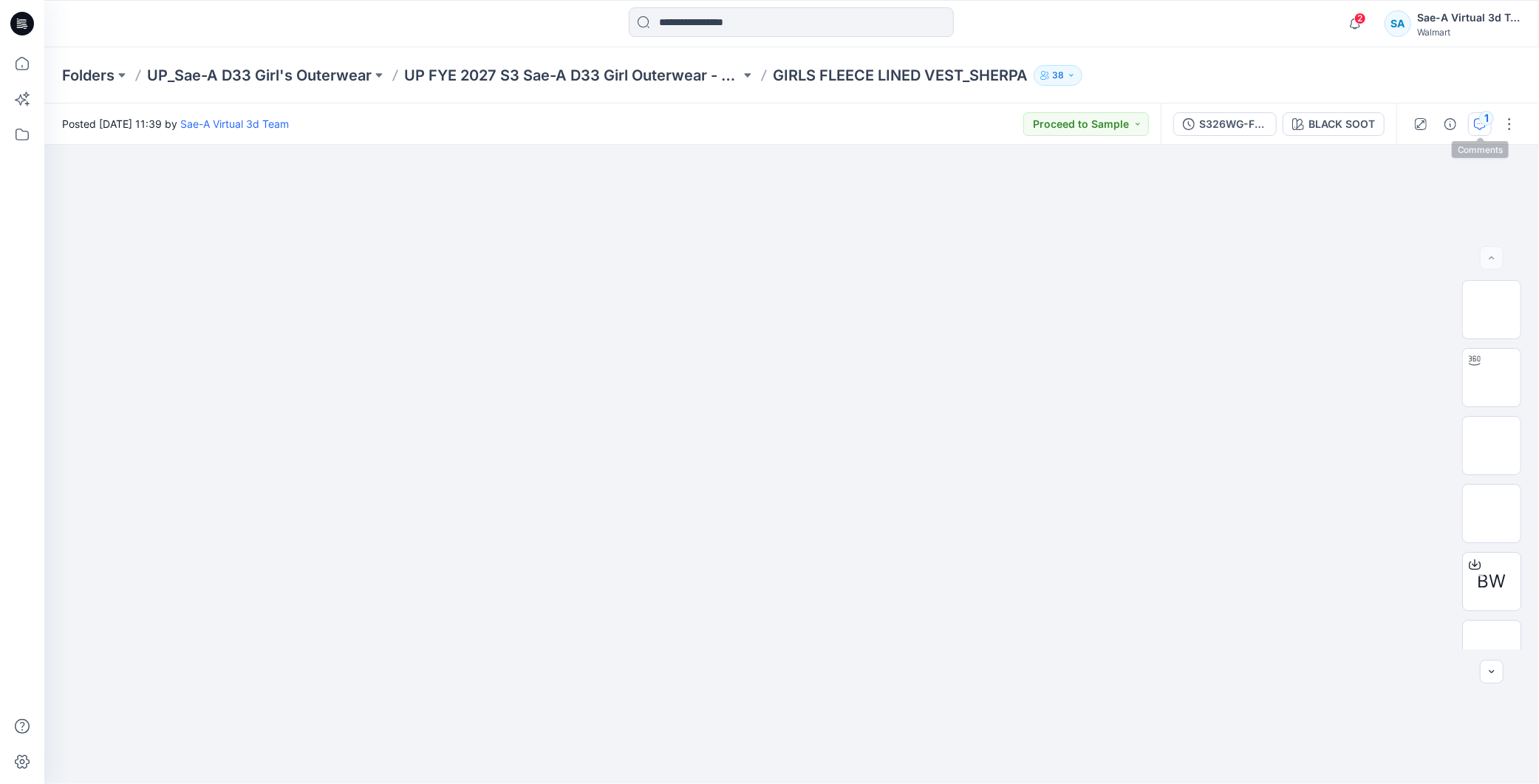
click at [1484, 128] on icon "button" at bounding box center [1480, 124] width 12 height 12
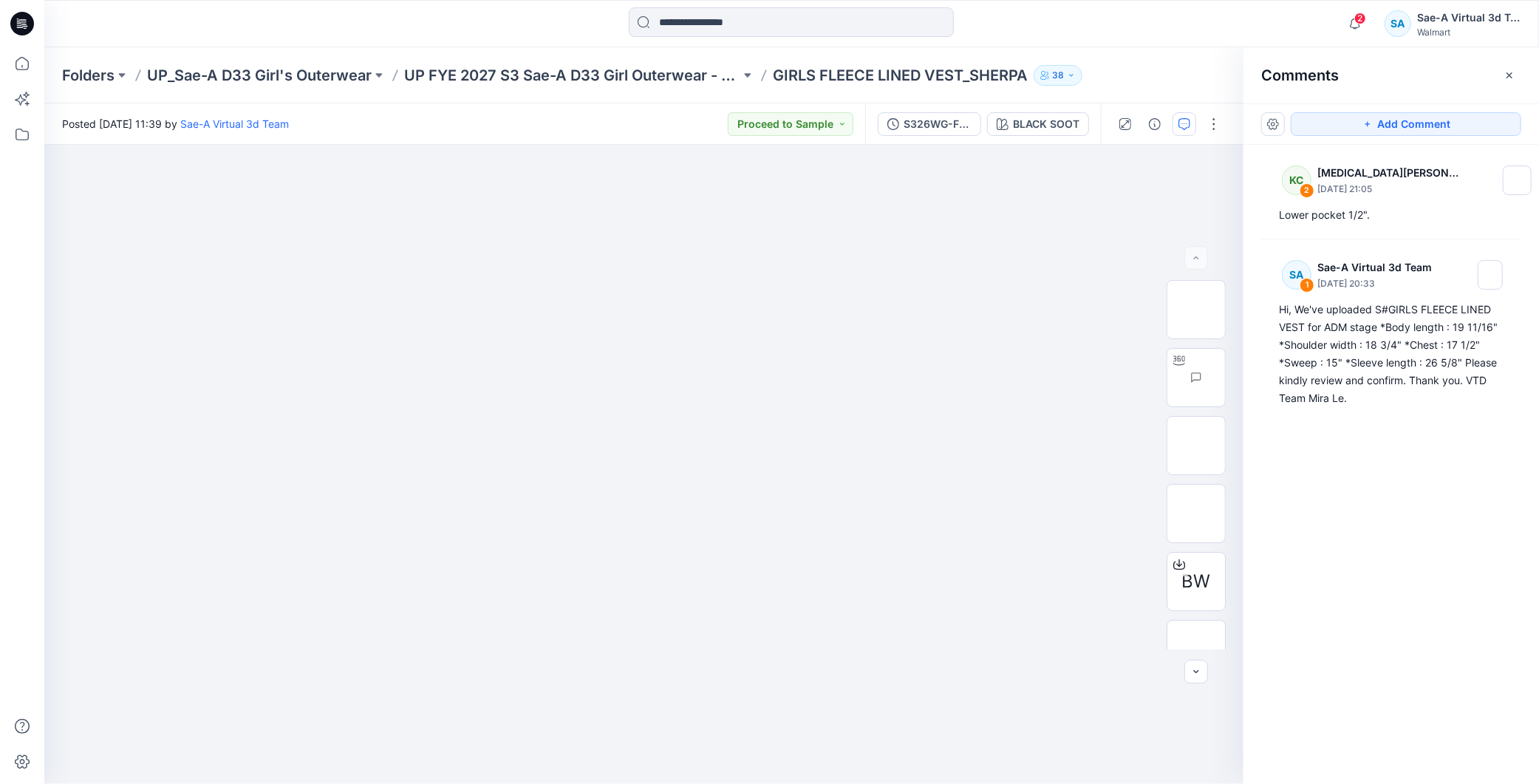
click at [1438, 496] on div "KC 2 [MEDICAL_DATA][PERSON_NAME] [DATE] 21:05 Lower pocket 1/2". SA 1 Sae-A Vir…" at bounding box center [1391, 437] width 295 height 585
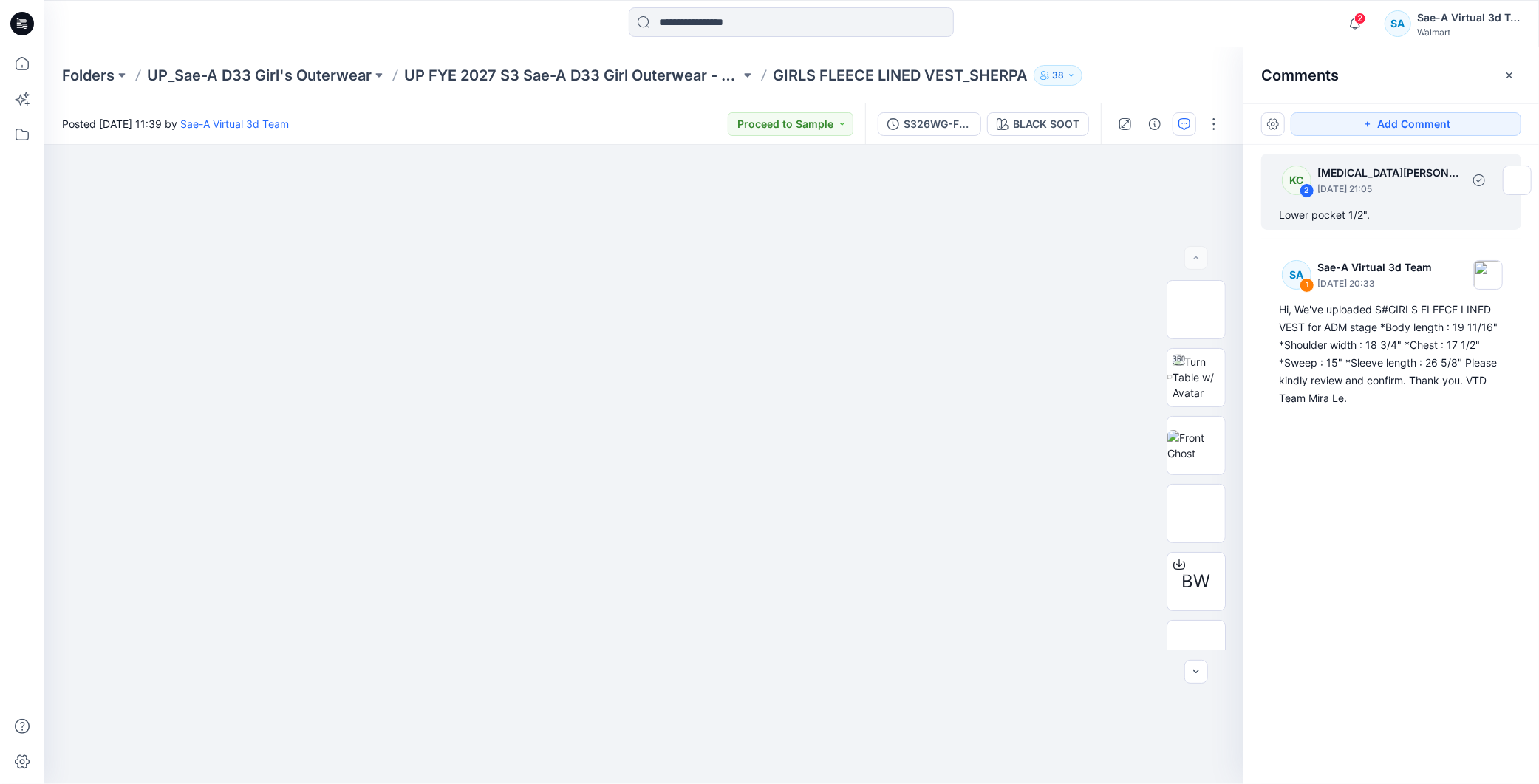
click at [1356, 203] on div "KC 2 [MEDICAL_DATA][PERSON_NAME] [DATE] 21:05 Lower pocket 1/2"." at bounding box center [1391, 191] width 260 height 76
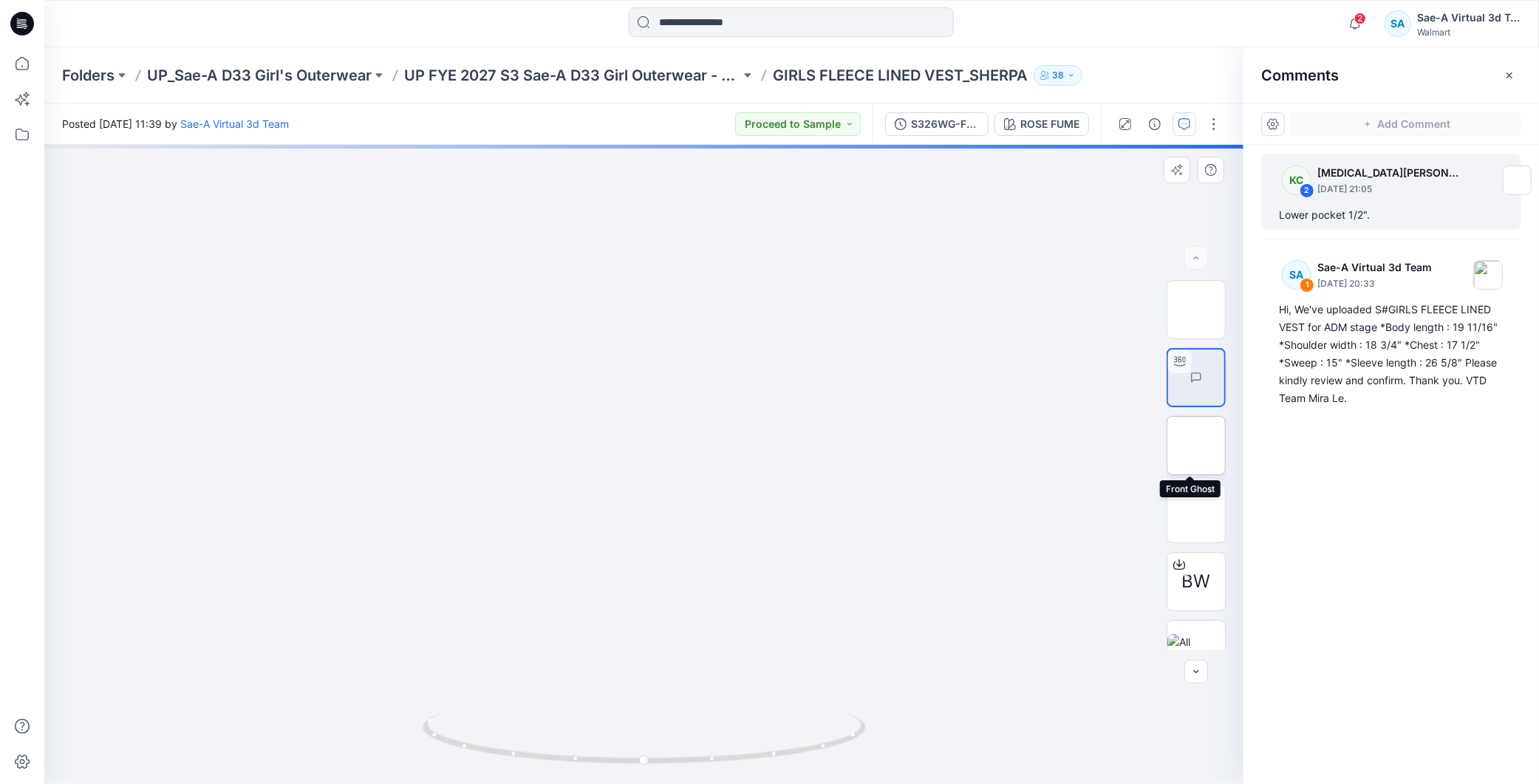
click at [1196, 446] on img at bounding box center [1196, 446] width 0 height 0
click at [1225, 377] on img at bounding box center [1225, 377] width 0 height 0
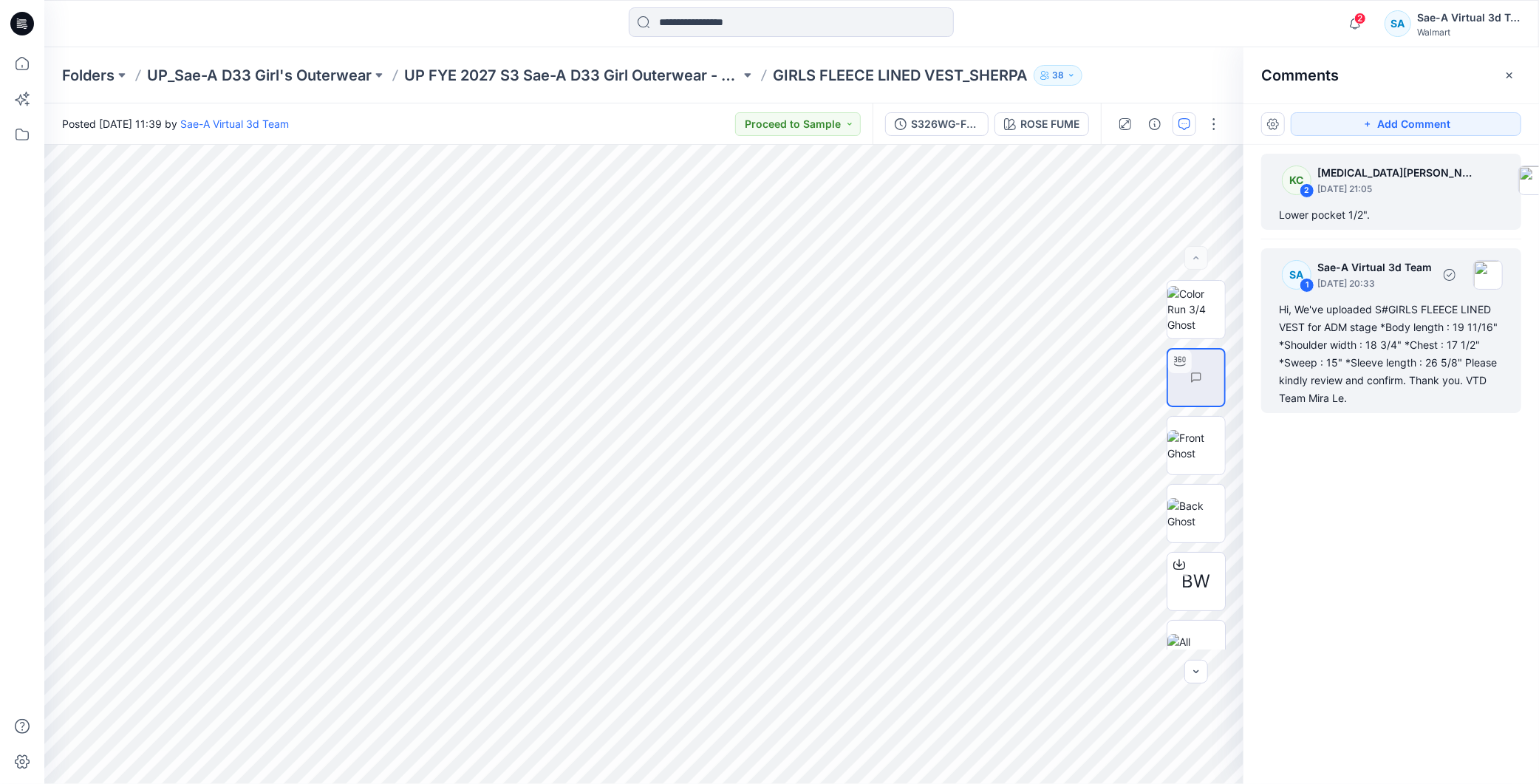
click at [1372, 330] on div "Hi, We've uploaded S#GIRLS FLEECE LINED VEST for ADM stage *Body length : 19 11…" at bounding box center [1391, 354] width 225 height 107
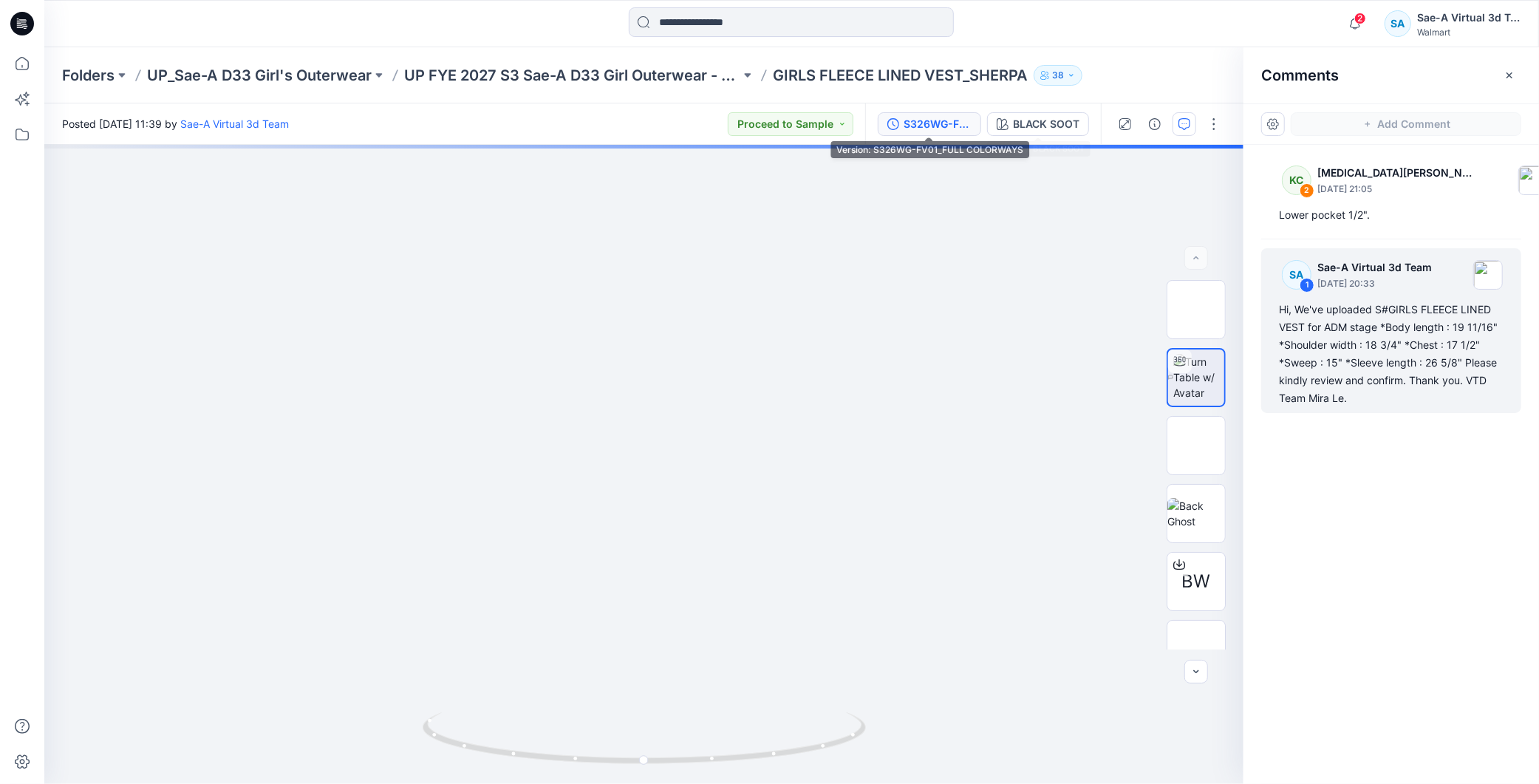
click at [955, 123] on div "S326WG-FV01_FULL COLORWAYS" at bounding box center [938, 124] width 68 height 16
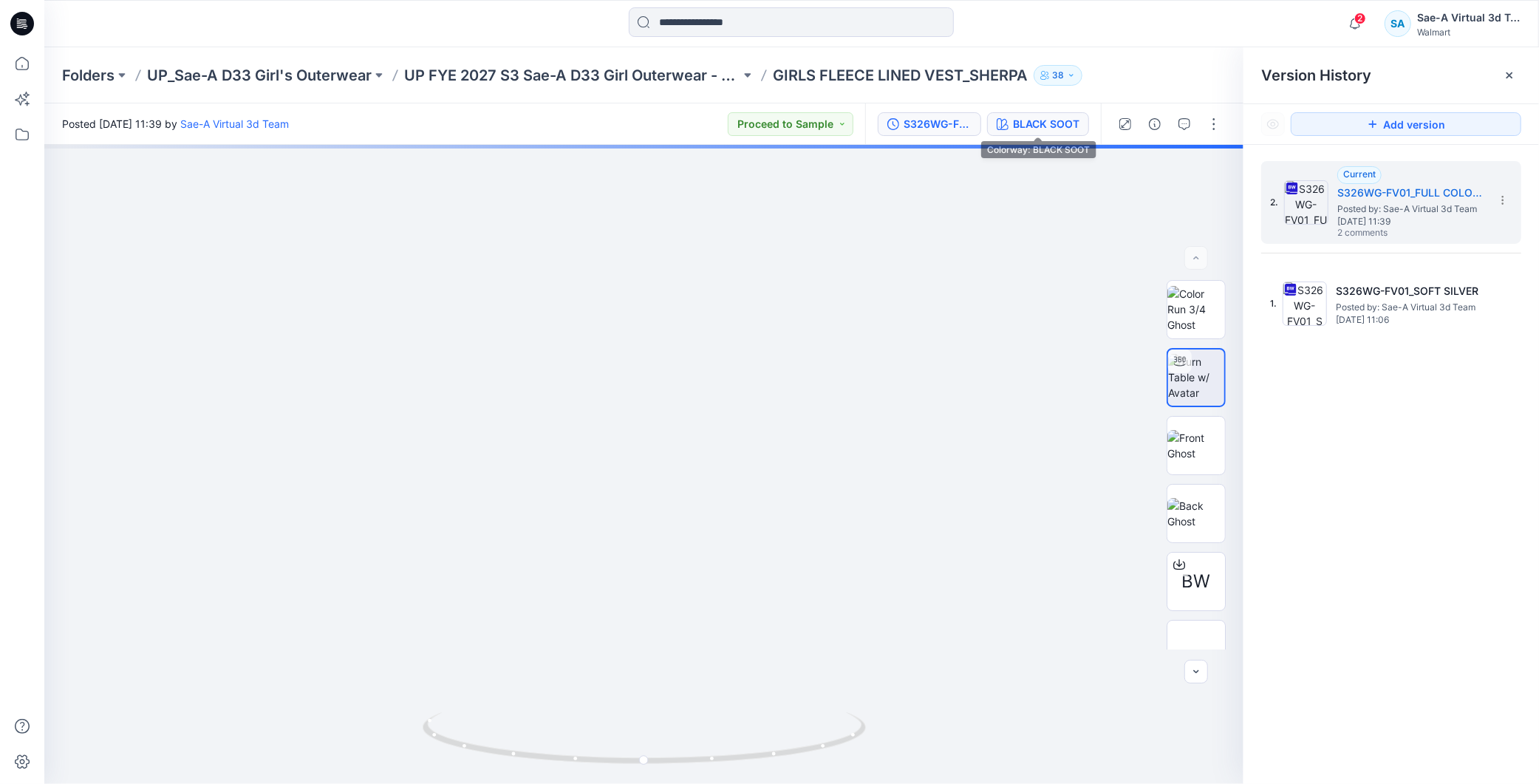
click at [1029, 127] on div "BLACK SOOT" at bounding box center [1046, 124] width 67 height 16
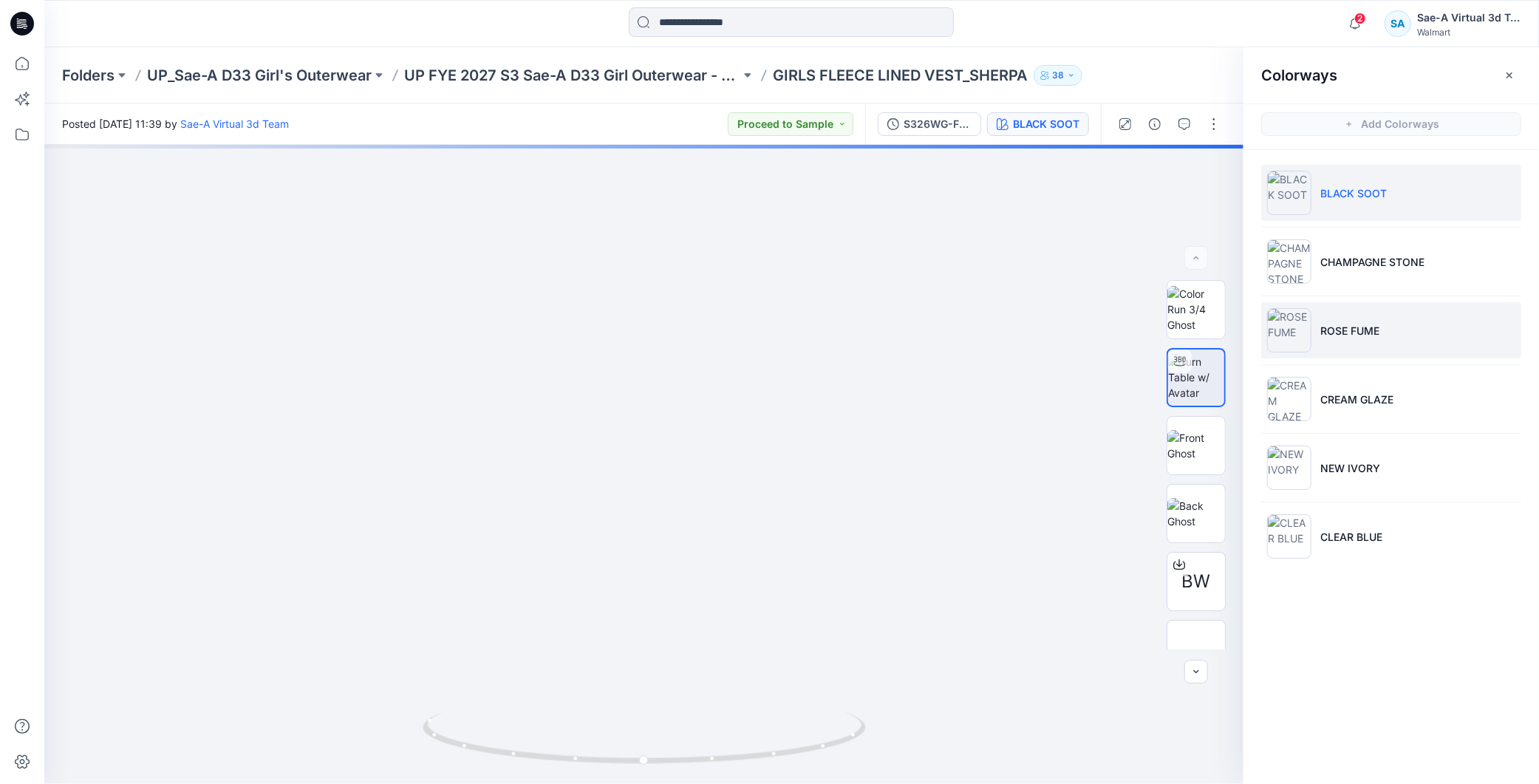
click at [1356, 329] on p "ROSE FUME" at bounding box center [1350, 331] width 59 height 15
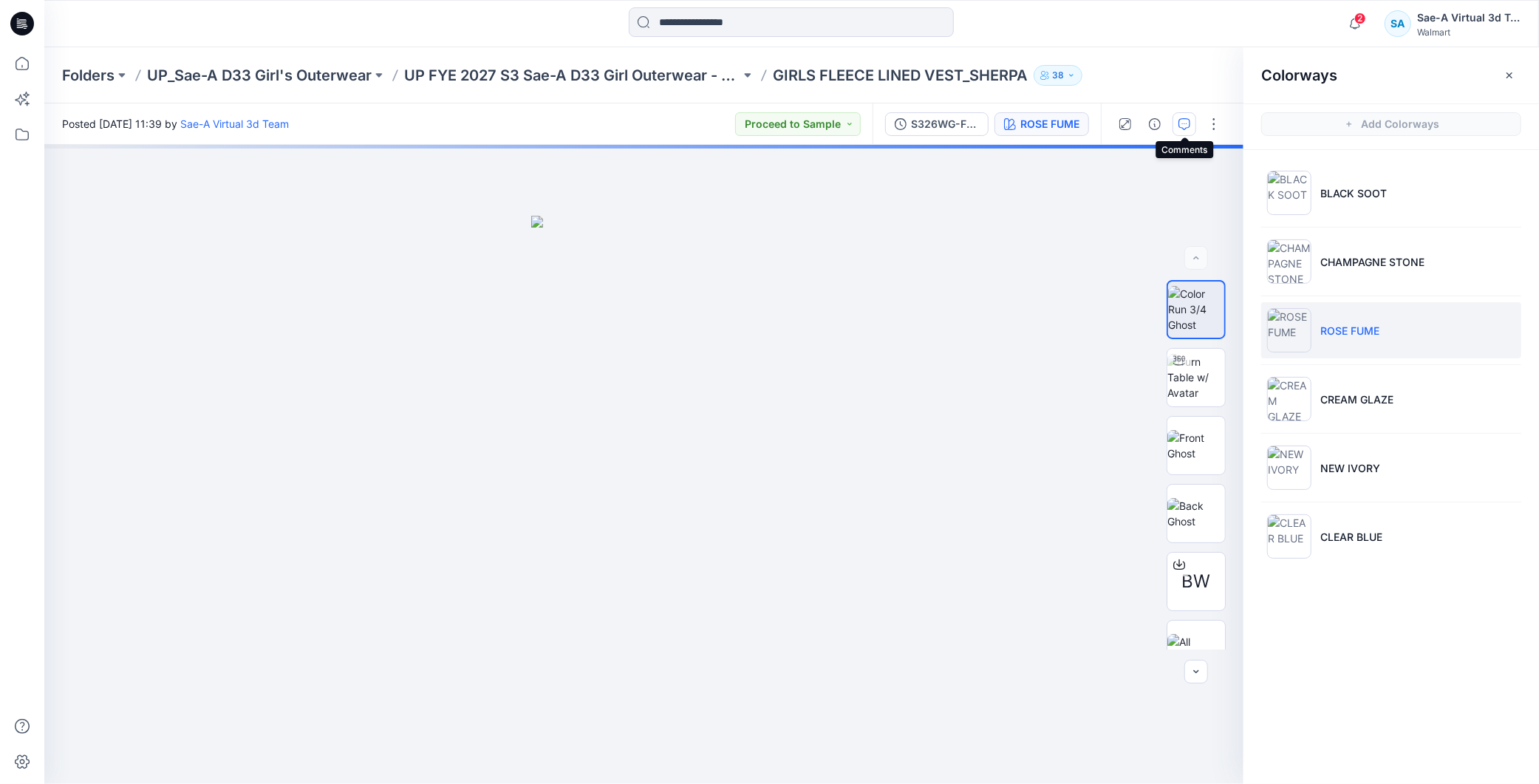
click at [1174, 127] on button "button" at bounding box center [1185, 124] width 24 height 24
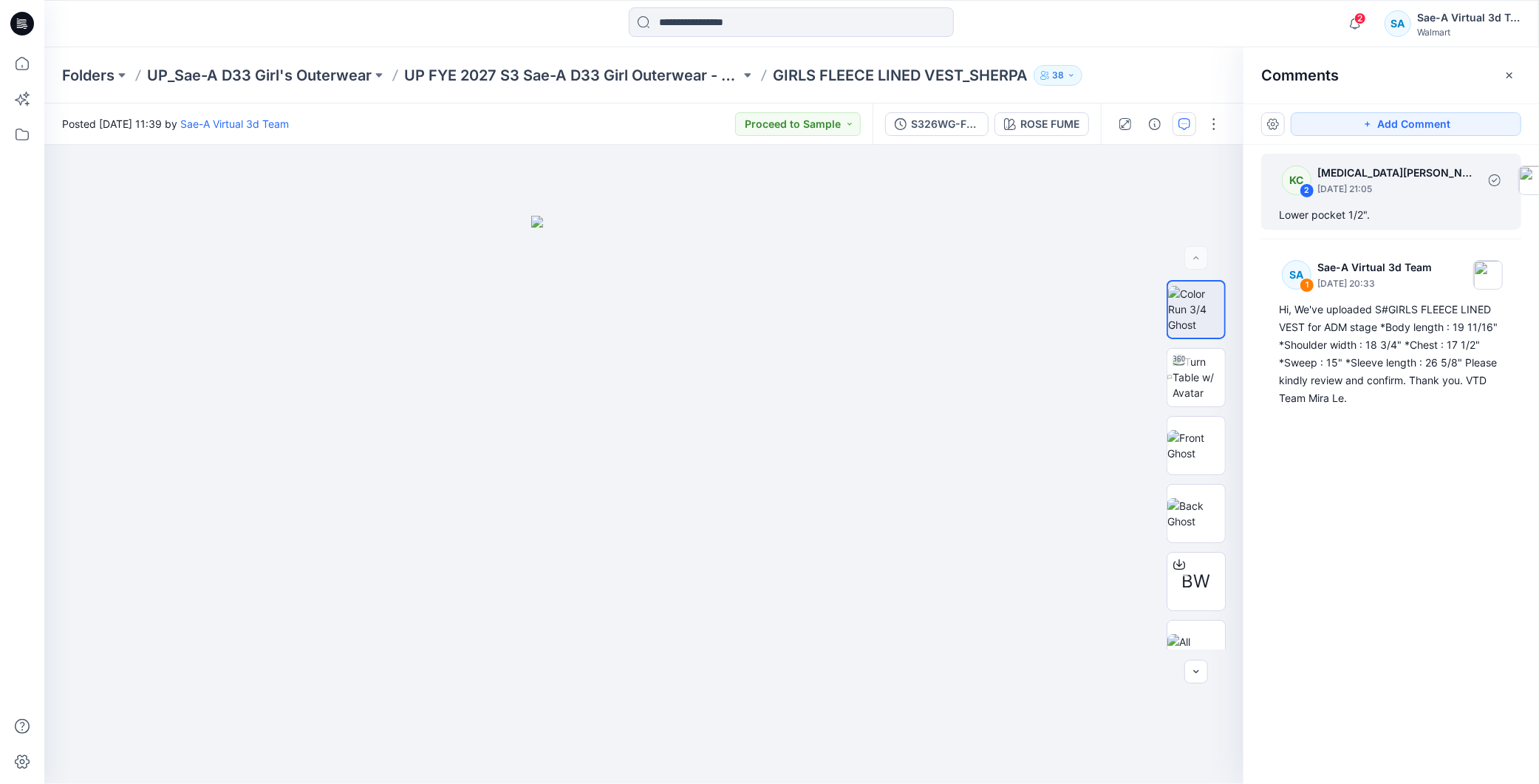
click at [1360, 211] on div "Lower pocket 1/2"." at bounding box center [1391, 215] width 225 height 18
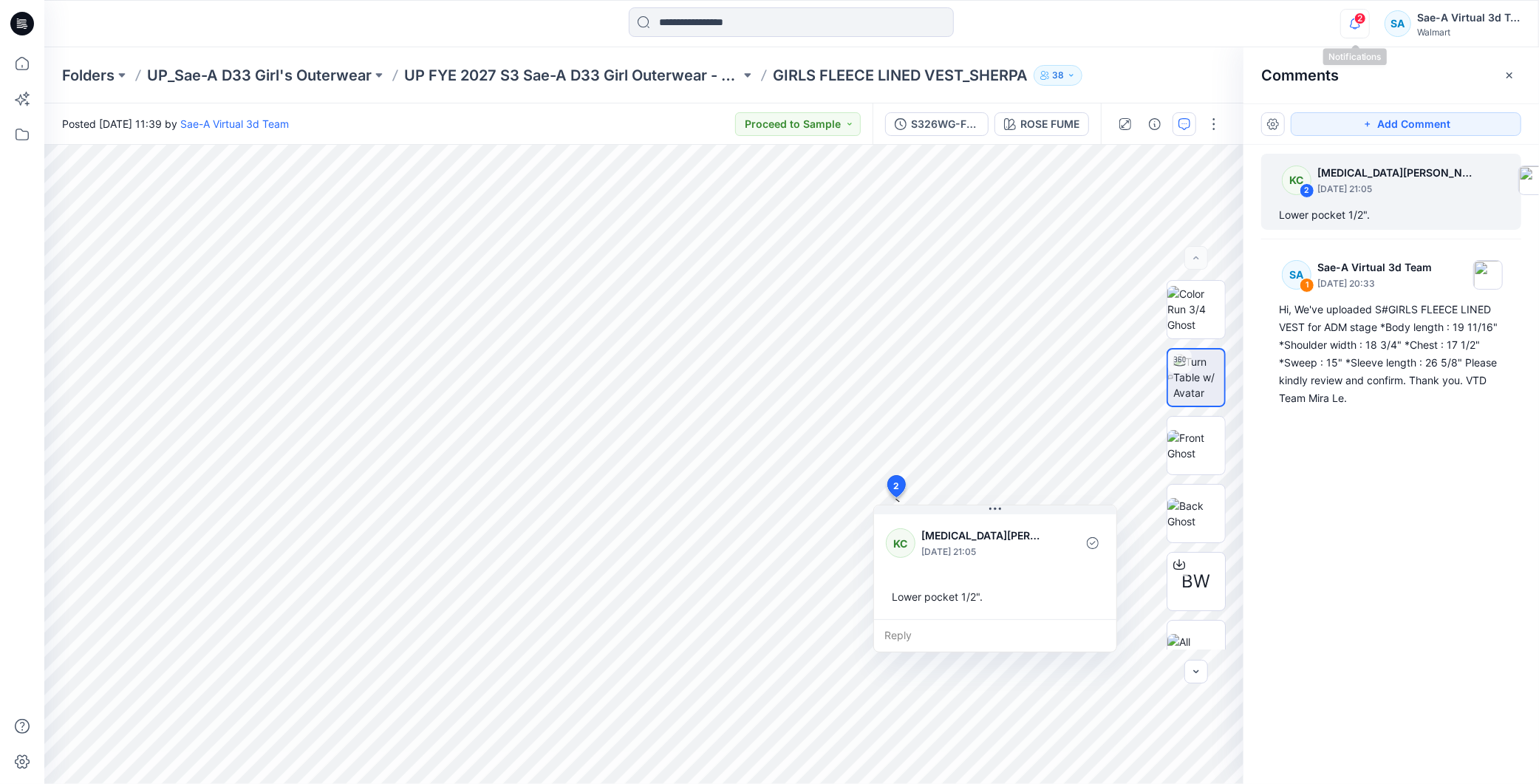
click at [1350, 19] on icon "button" at bounding box center [1355, 24] width 28 height 30
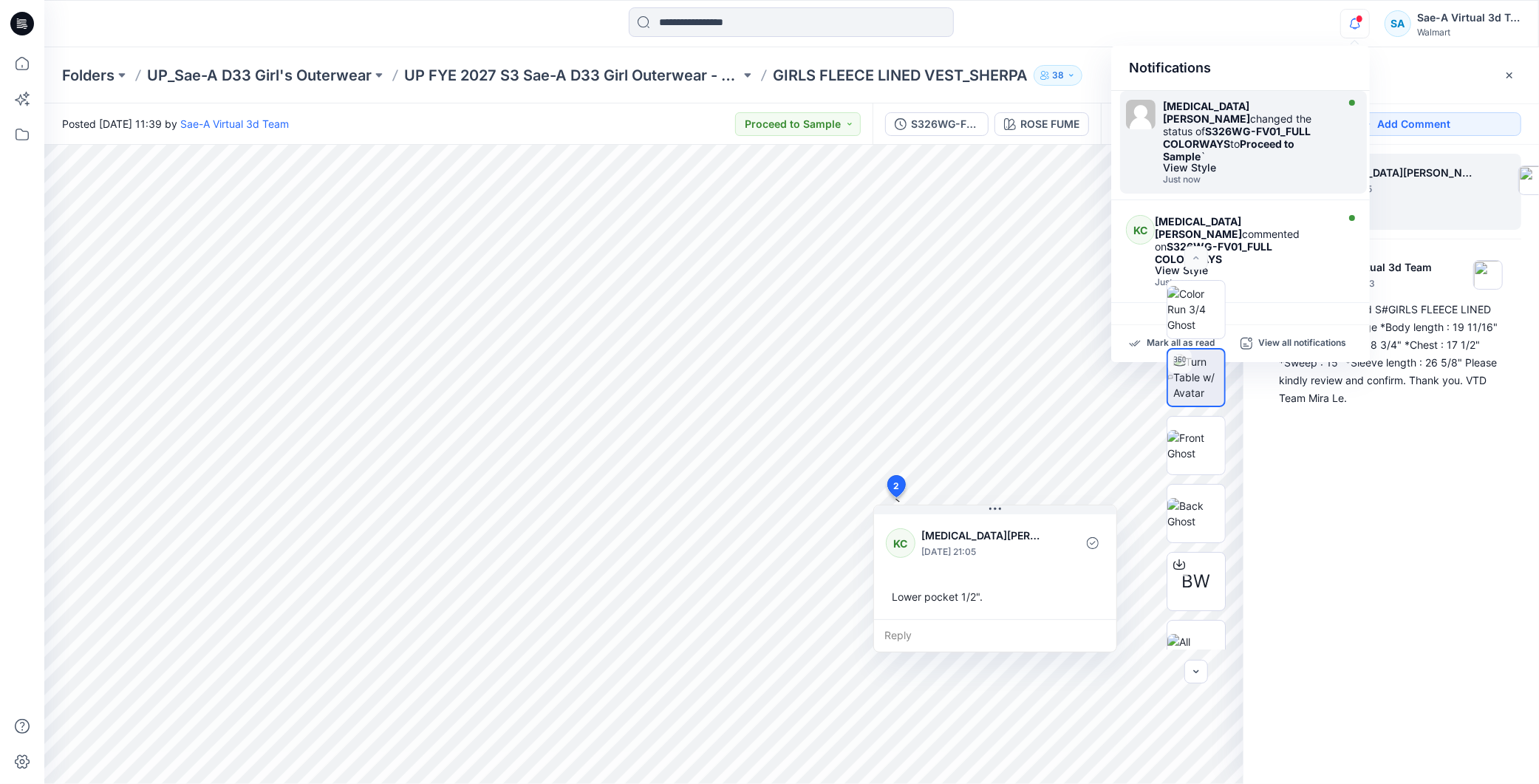
click at [1250, 137] on strong "Proceed to Sample" at bounding box center [1228, 150] width 131 height 25
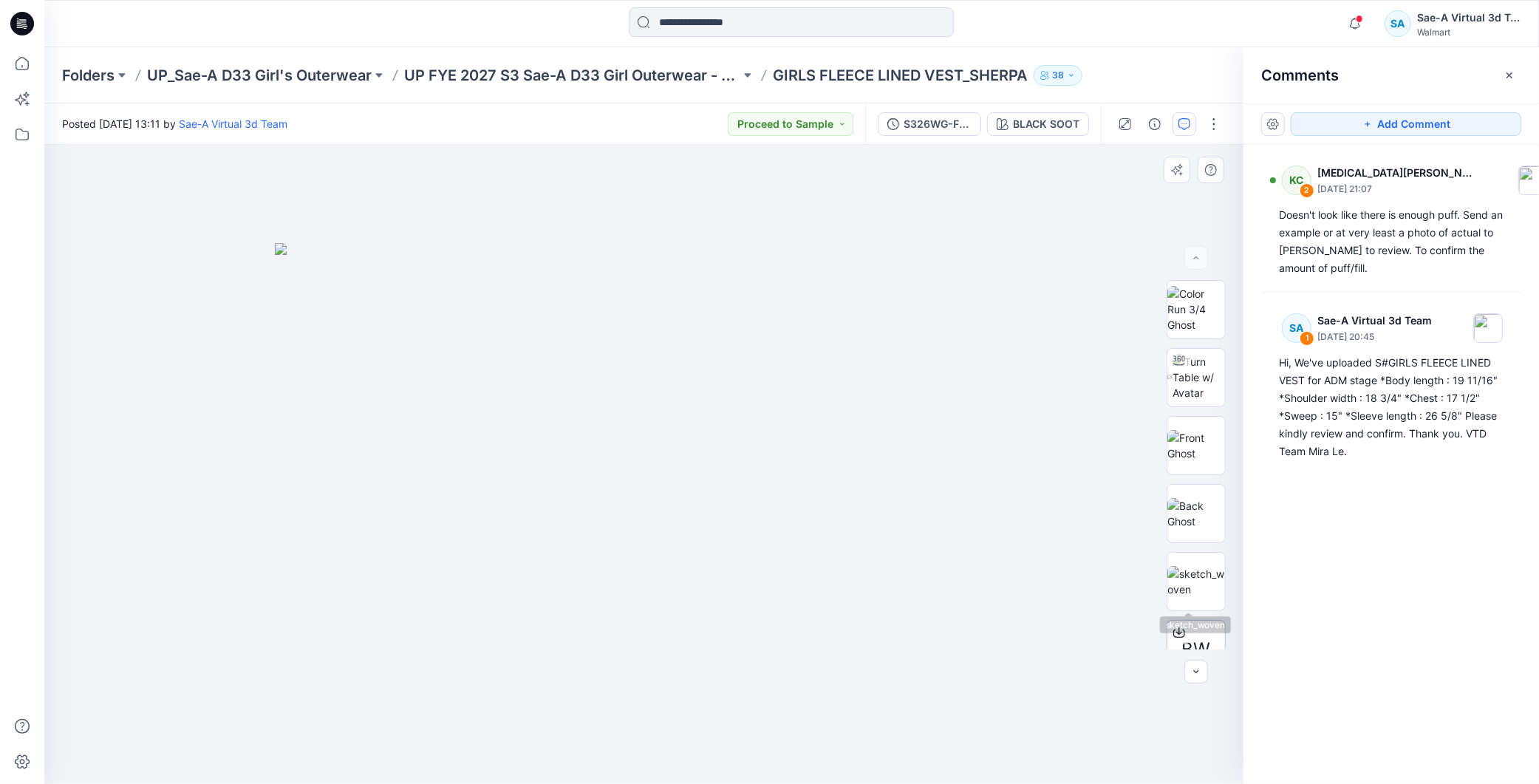
scroll to position [82, 0]
click at [1353, 30] on icon "button" at bounding box center [1355, 24] width 28 height 30
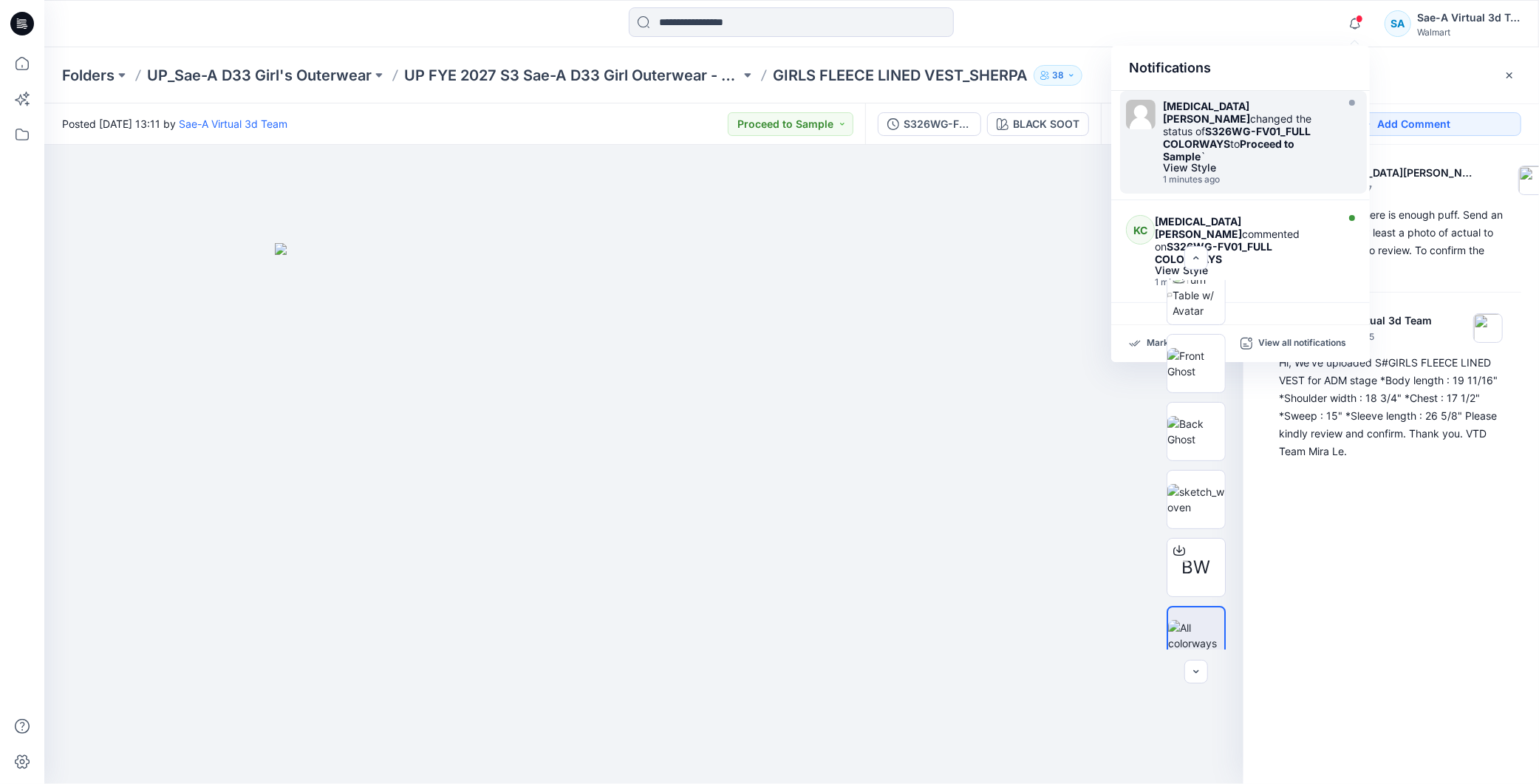
click at [1256, 143] on div "[MEDICAL_DATA][PERSON_NAME] changed the status of S326WG-FV01_FULL COLORWAYS to…" at bounding box center [1248, 131] width 170 height 63
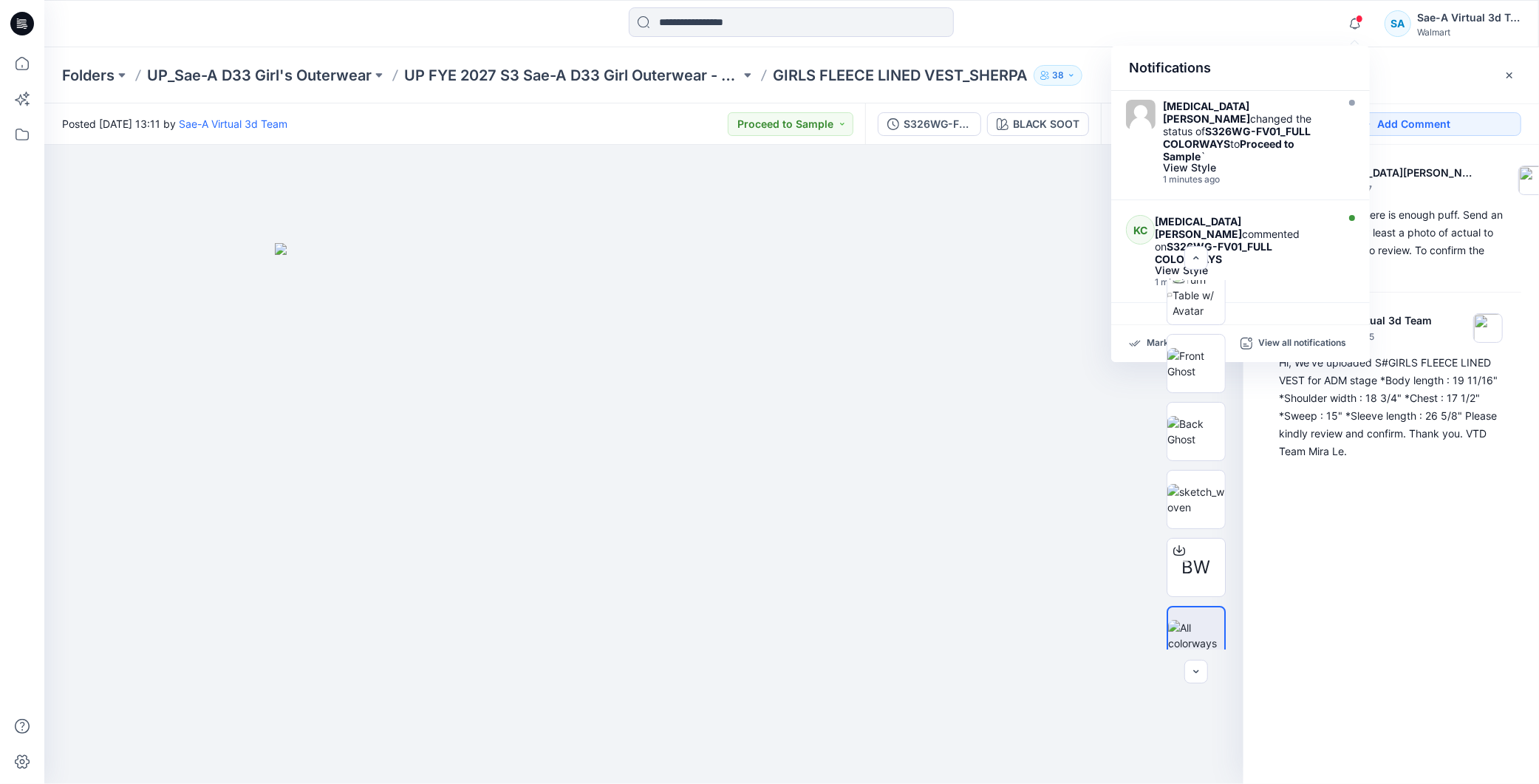
scroll to position [0, 0]
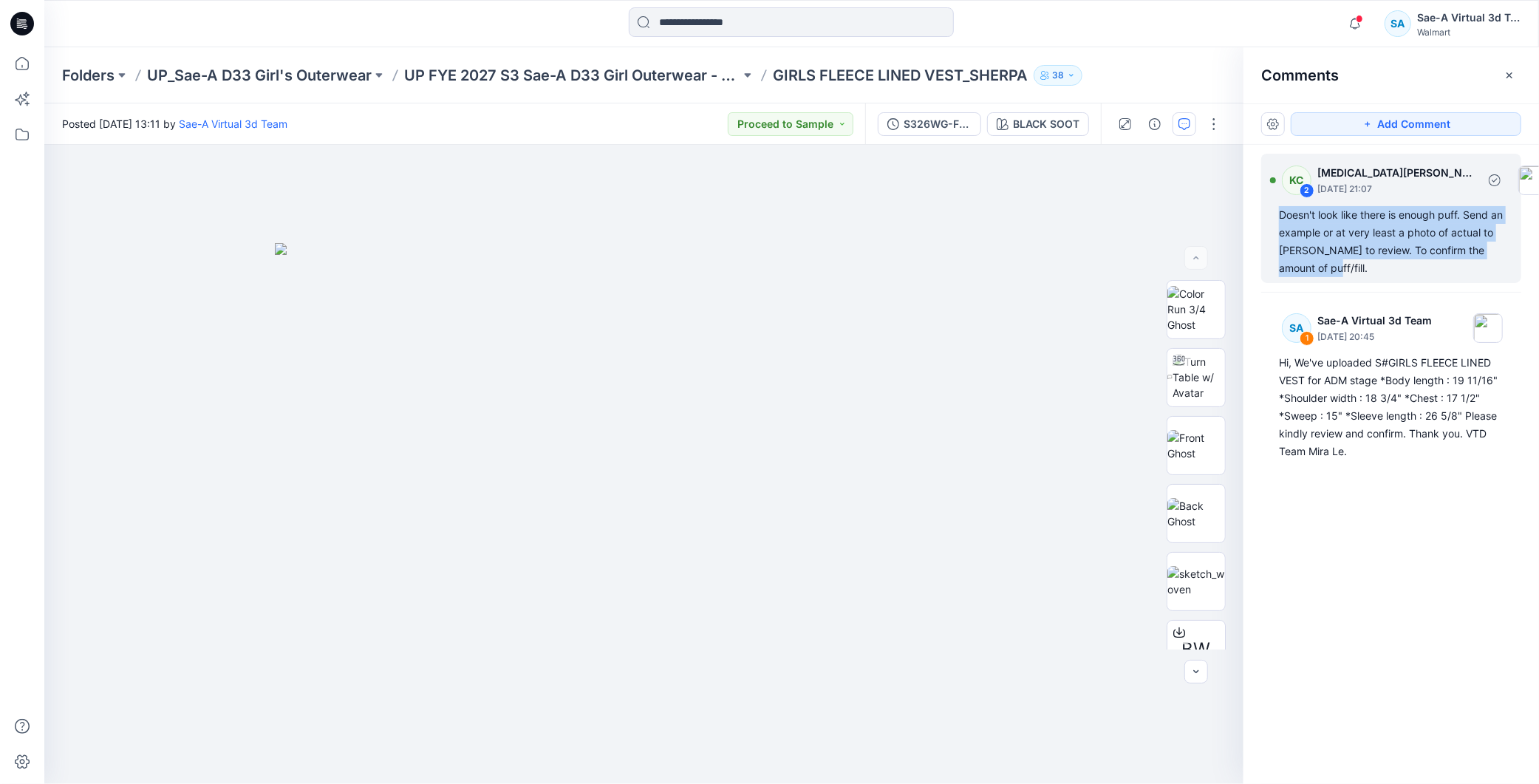
drag, startPoint x: 1317, startPoint y: 267, endPoint x: 1282, endPoint y: 217, distance: 61.0
click at [1282, 217] on div "Doesn't look like there is enough puff. Send an example or at very least a phot…" at bounding box center [1391, 242] width 225 height 71
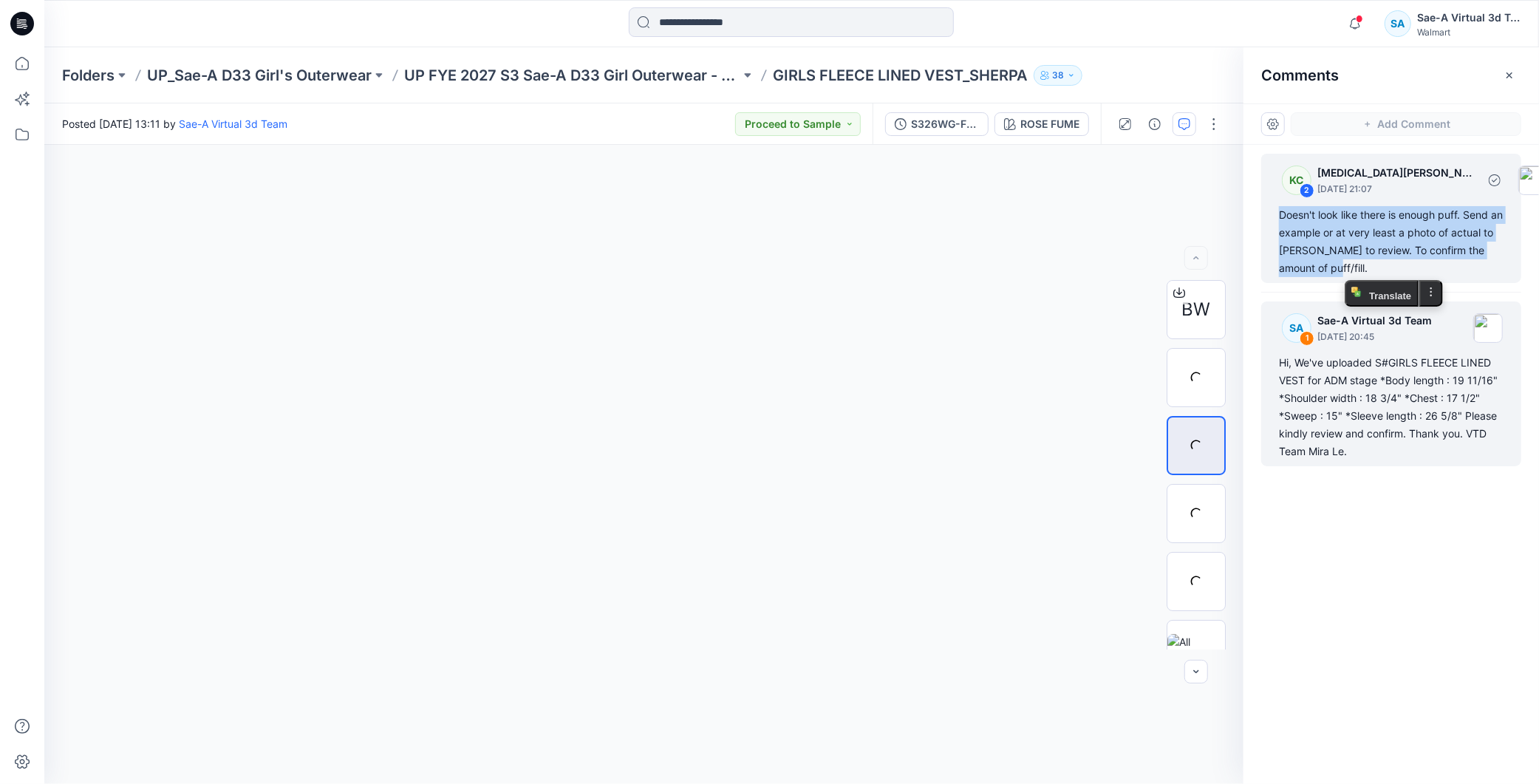
copy div "Doesn't look like there is enough puff. Send an example or at very least a phot…"
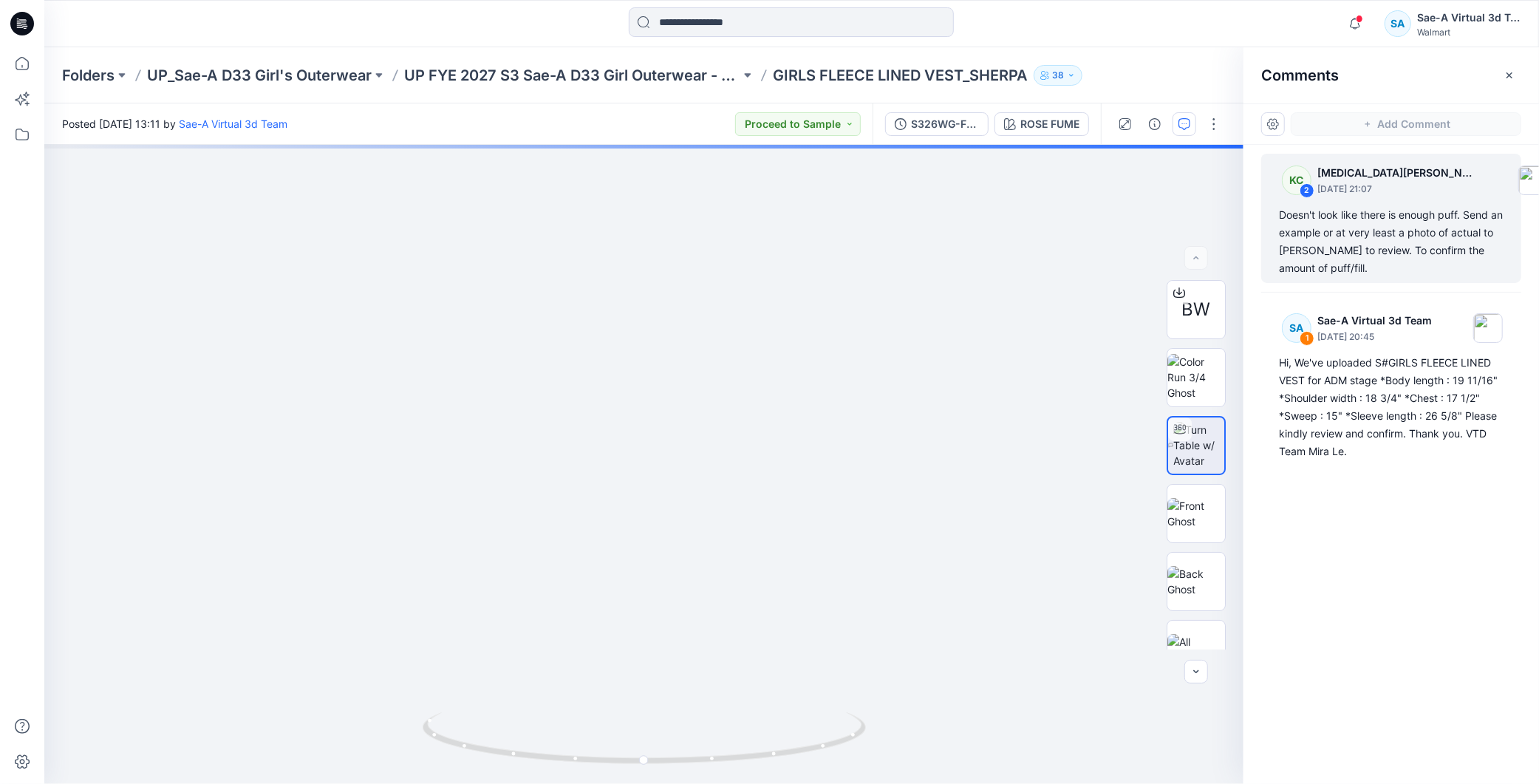
click at [1398, 517] on div "KC 2 [MEDICAL_DATA][PERSON_NAME] [DATE] 21:07 Doesn't look like there is enough…" at bounding box center [1391, 437] width 295 height 585
click at [1429, 560] on div "KC 2 [MEDICAL_DATA][PERSON_NAME] [DATE] 21:07 Doesn't look like there is enough…" at bounding box center [1391, 437] width 295 height 585
drag, startPoint x: 789, startPoint y: 737, endPoint x: 987, endPoint y: 708, distance: 200.1
click at [987, 708] on div "ROSE FUME Loading... Material Properties Loading..." at bounding box center [644, 464] width 1199 height 639
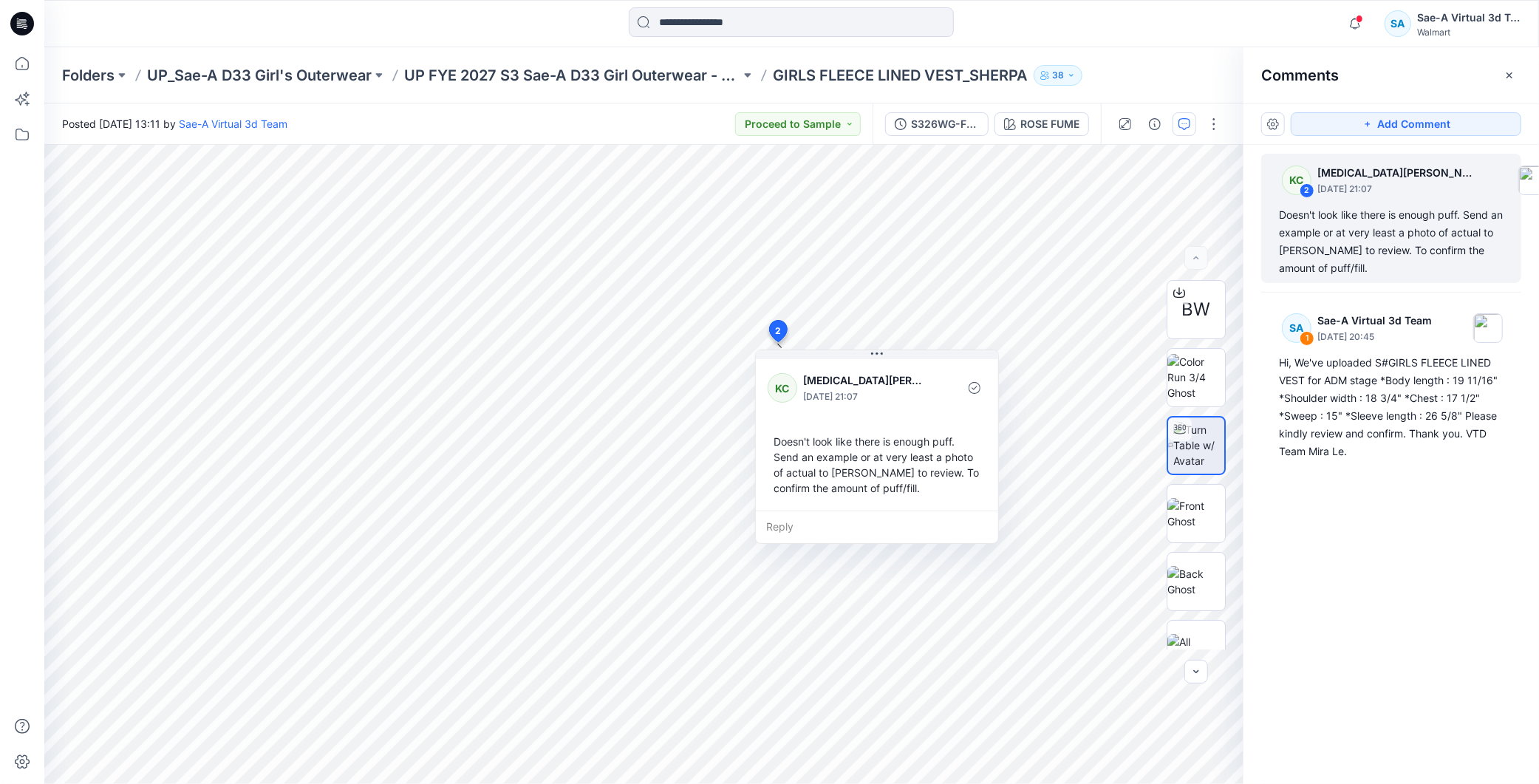
click at [1463, 621] on div "KC 2 [MEDICAL_DATA][PERSON_NAME] [DATE] 21:07 Doesn't look like there is enough…" at bounding box center [1391, 437] width 295 height 585
click at [599, 82] on p "UP FYE 2027 S3 Sae-A D33 Girl Outerwear - OZARK TRAIL" at bounding box center [572, 75] width 336 height 21
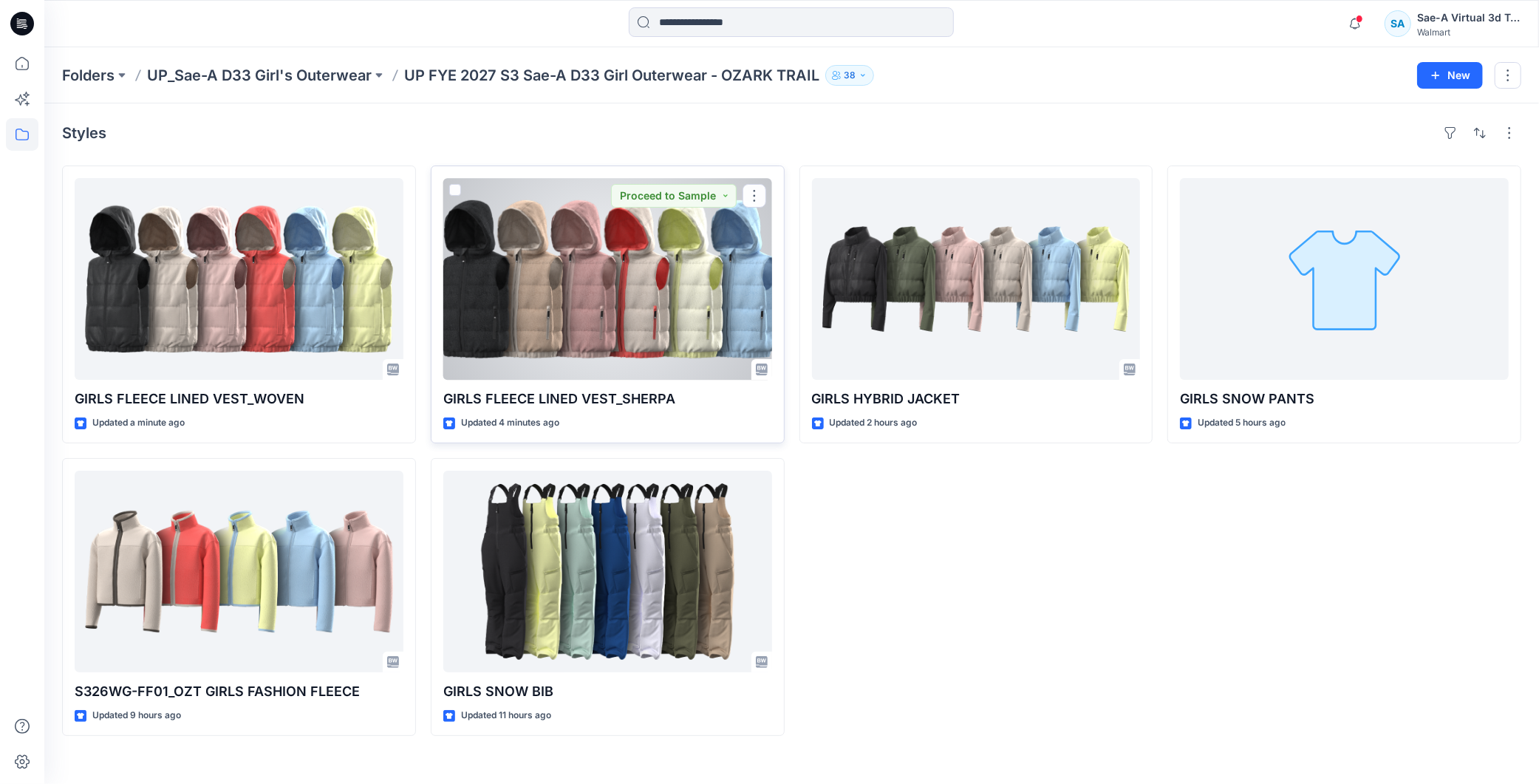
click at [558, 216] on div at bounding box center [608, 278] width 329 height 202
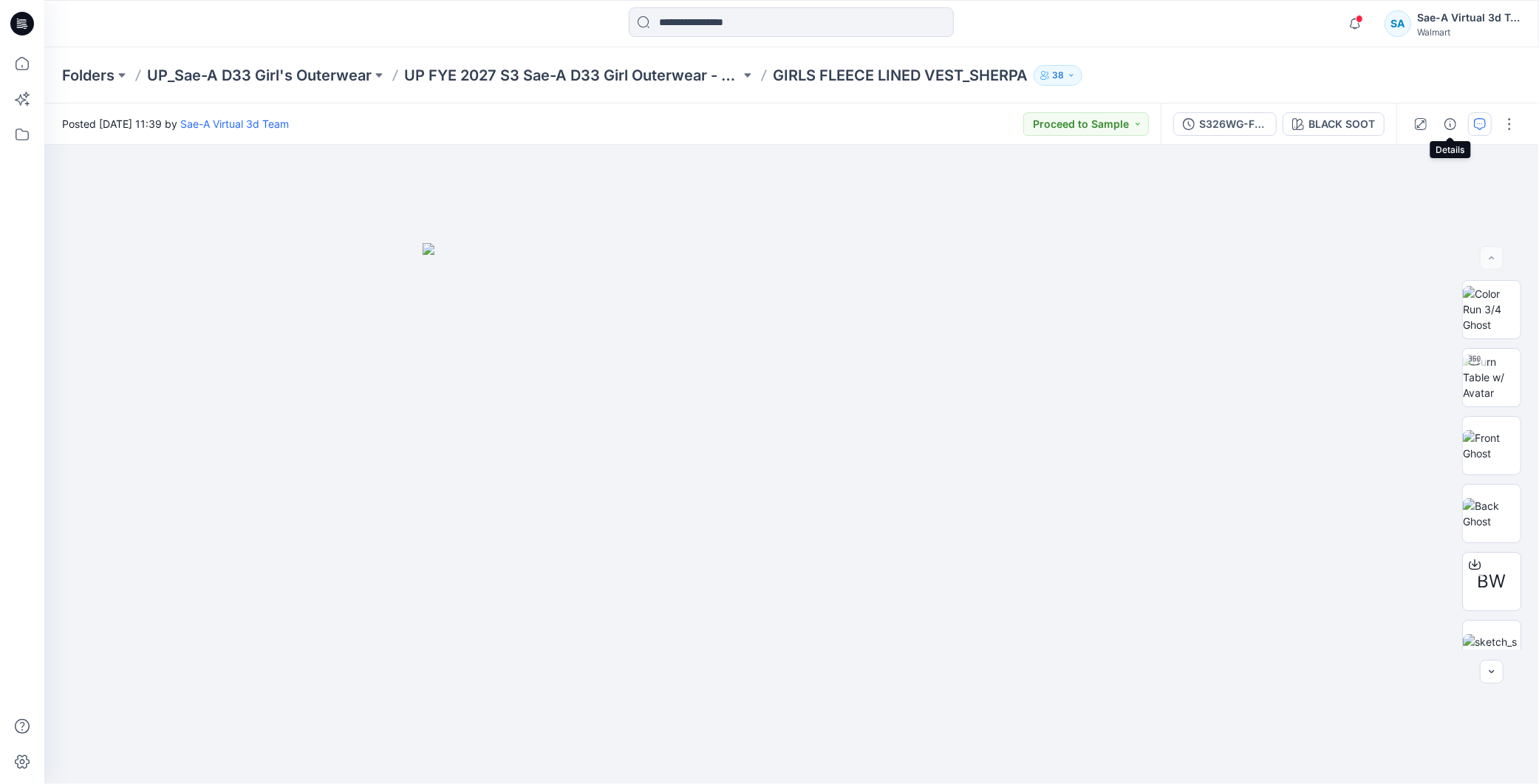
click at [1480, 135] on button "button" at bounding box center [1480, 124] width 24 height 24
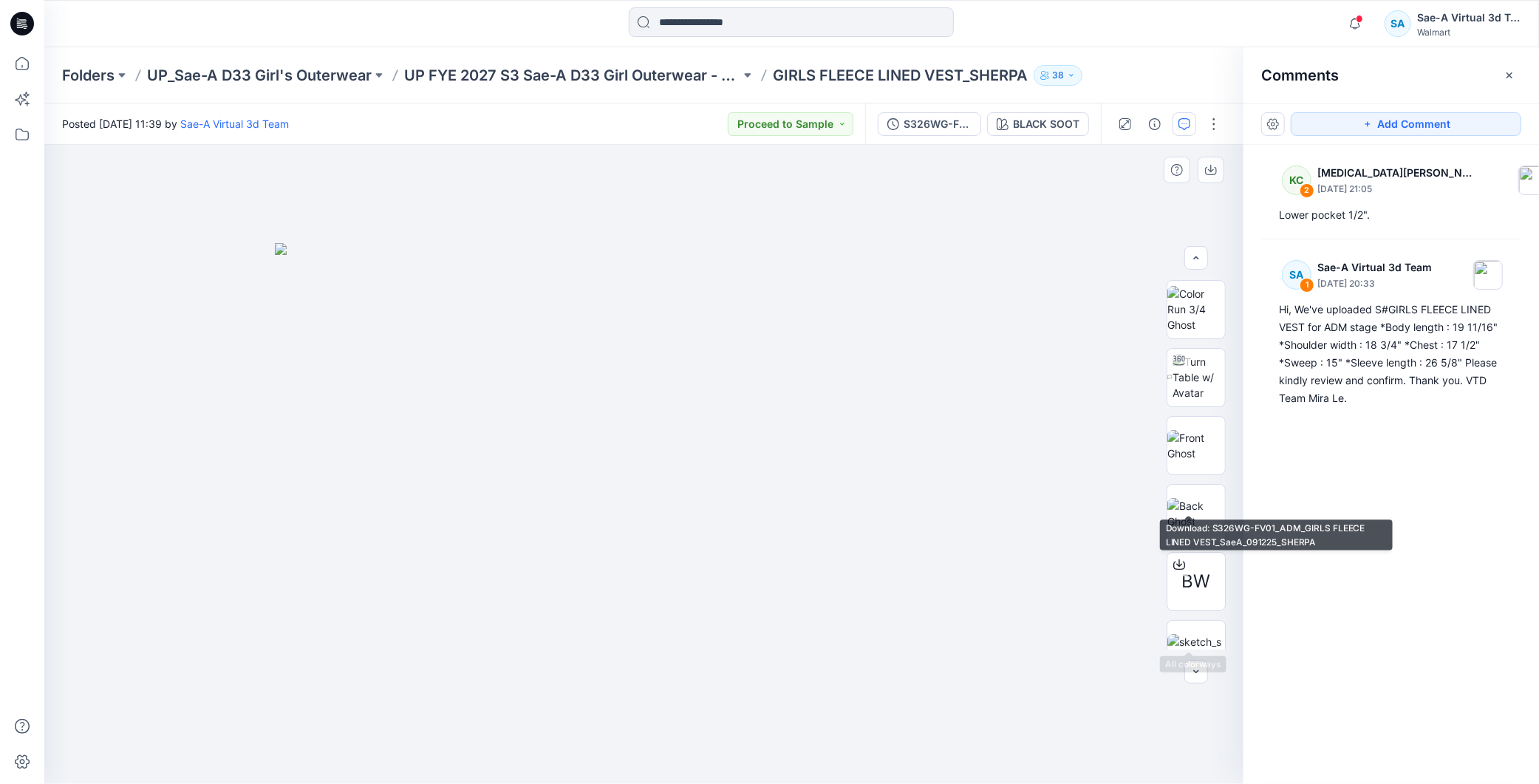
scroll to position [97, 0]
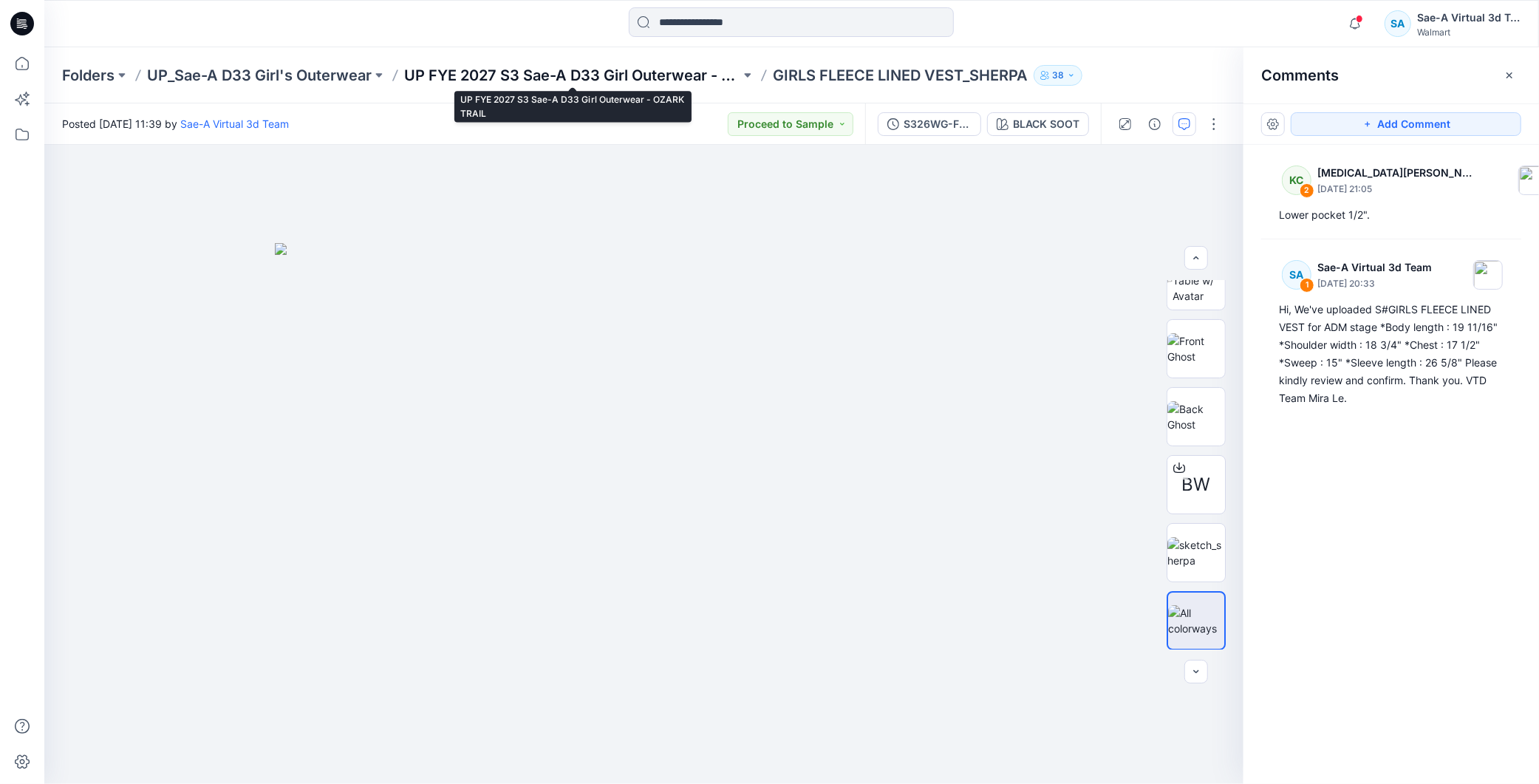
click at [668, 68] on p "UP FYE 2027 S3 Sae-A D33 Girl Outerwear - OZARK TRAIL" at bounding box center [572, 75] width 336 height 21
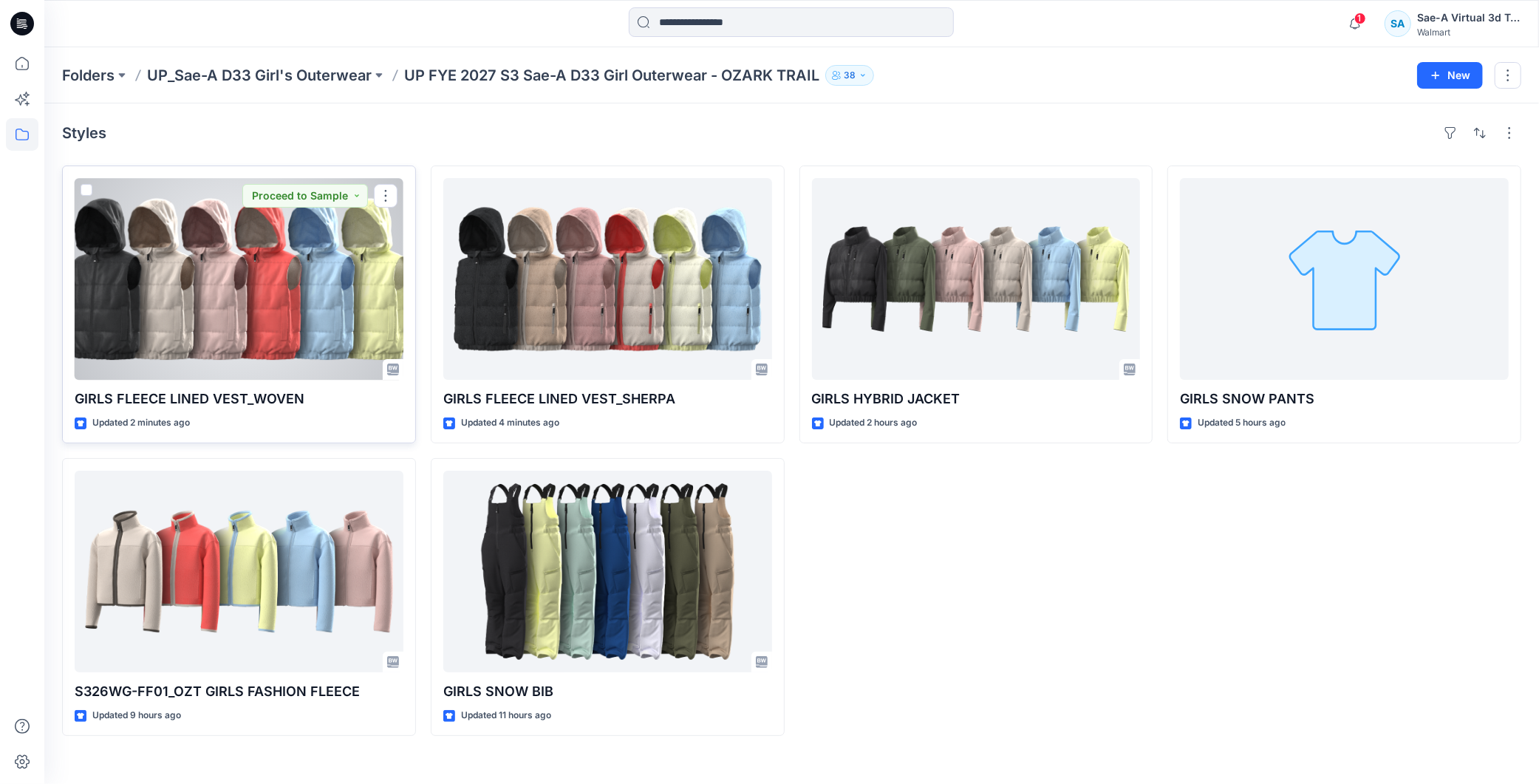
click at [189, 284] on div at bounding box center [239, 278] width 329 height 202
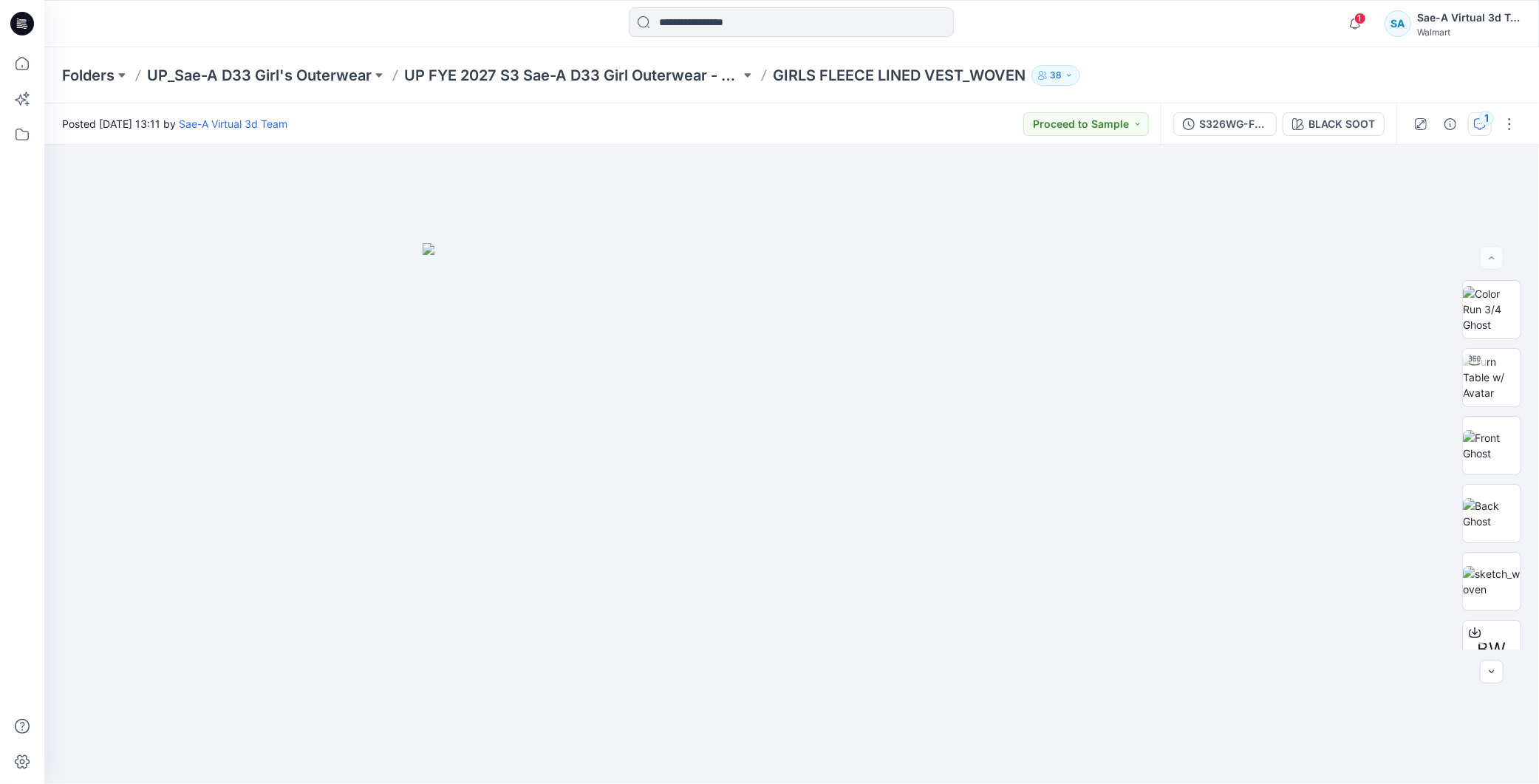
click at [1475, 130] on button "1" at bounding box center [1480, 124] width 24 height 24
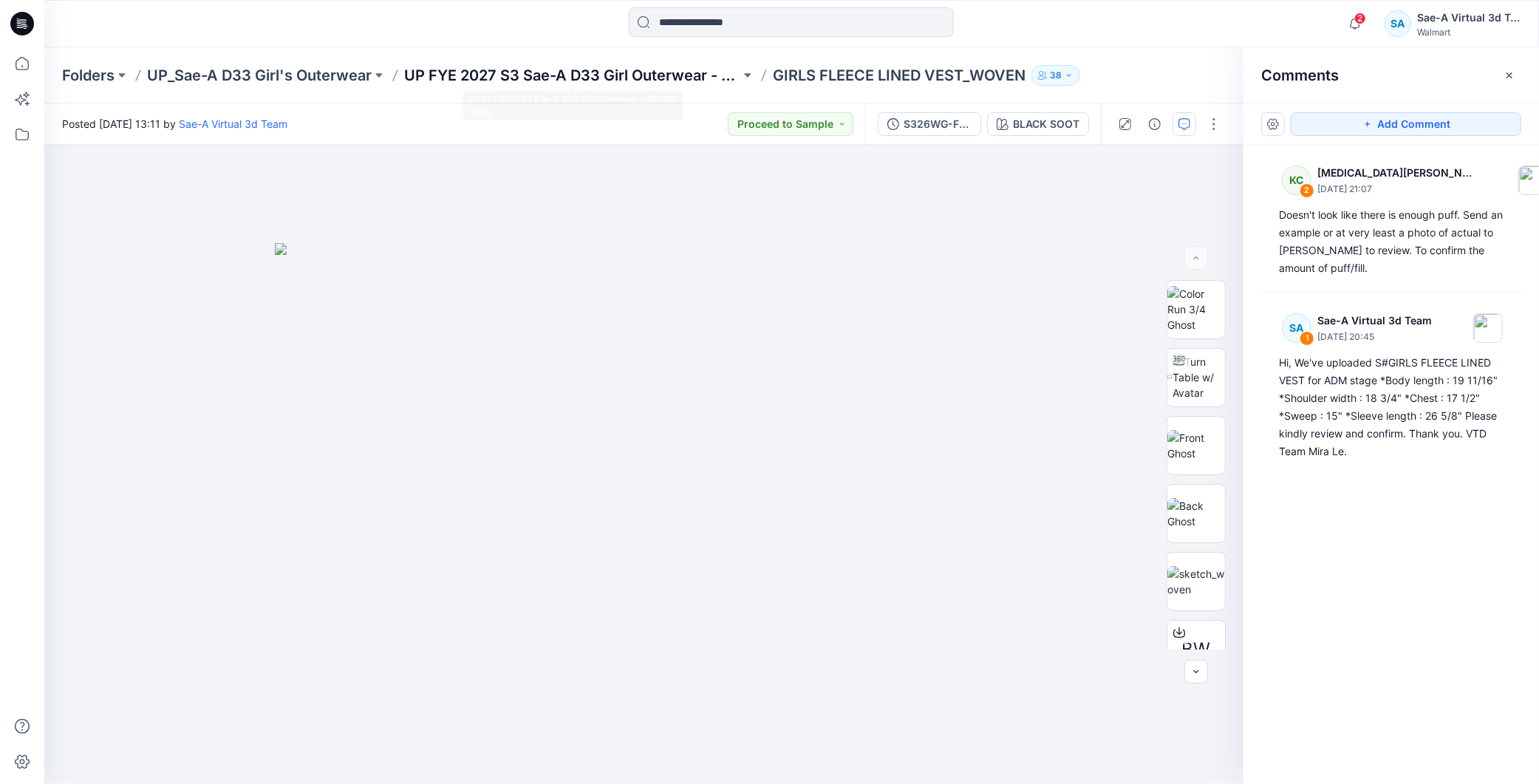
click at [673, 68] on p "UP FYE 2027 S3 Sae-A D33 Girl Outerwear - OZARK TRAIL" at bounding box center [572, 75] width 336 height 21
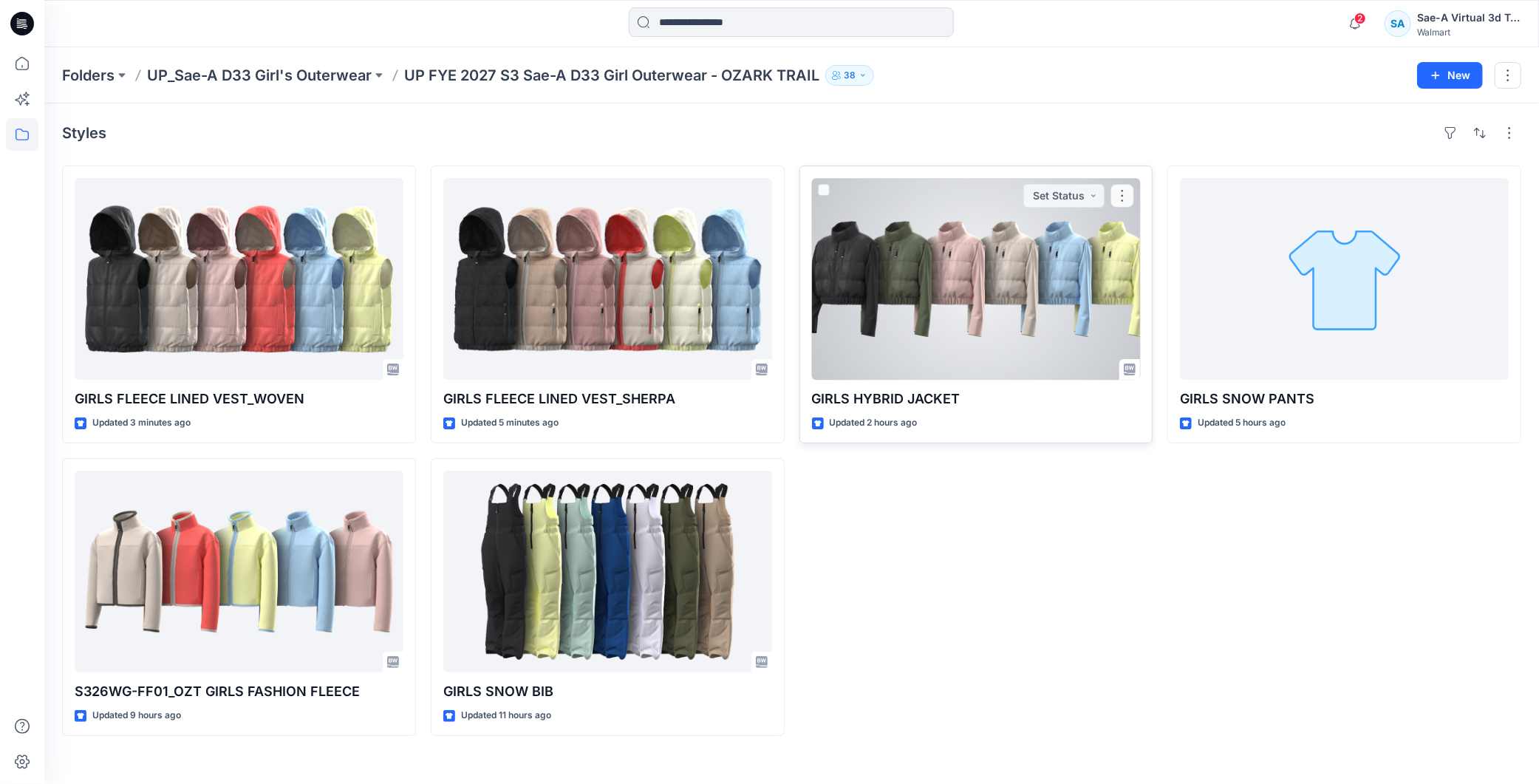
click at [941, 276] on div at bounding box center [977, 278] width 329 height 202
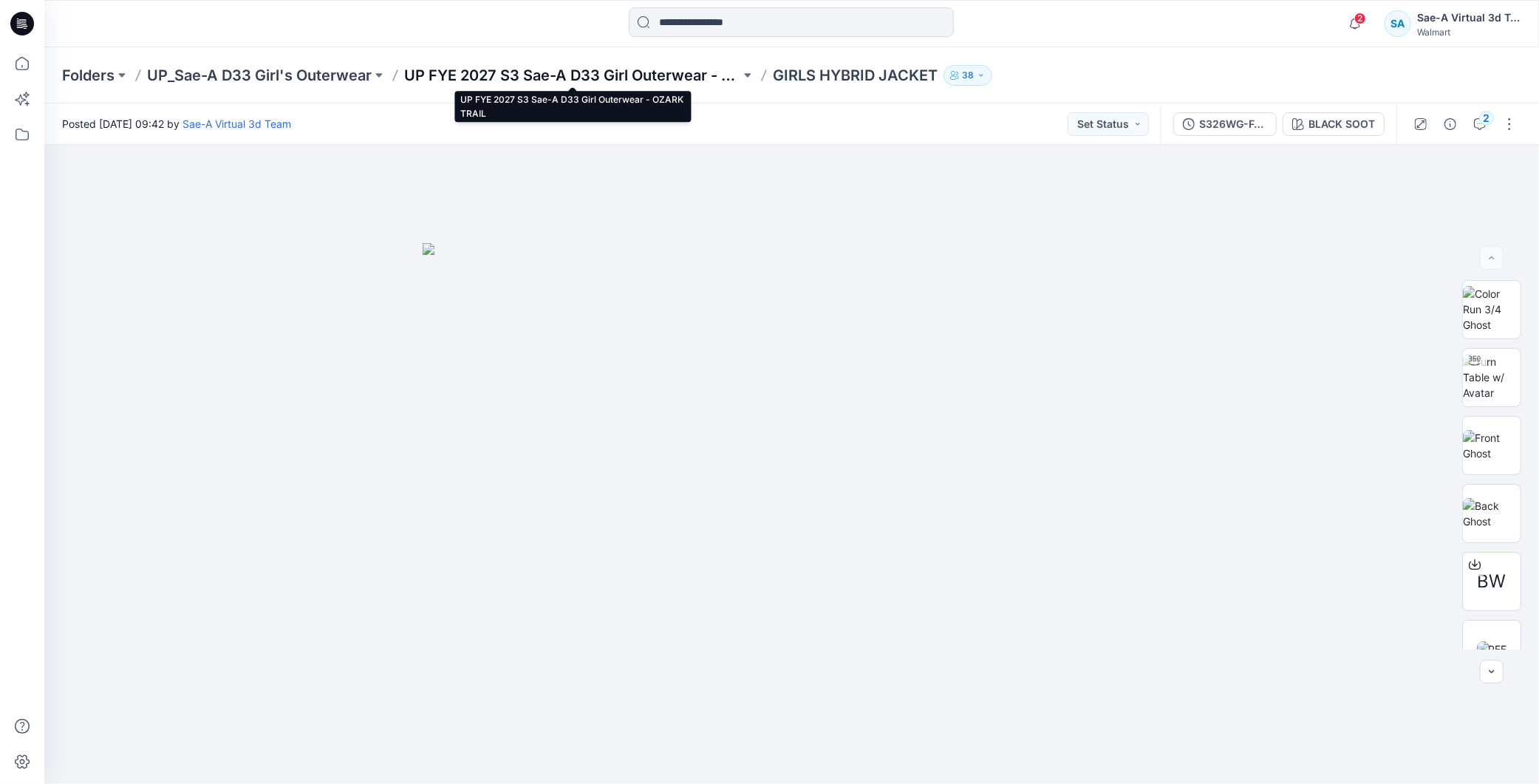
click at [619, 76] on p "UP FYE 2027 S3 Sae-A D33 Girl Outerwear - OZARK TRAIL" at bounding box center [572, 75] width 336 height 21
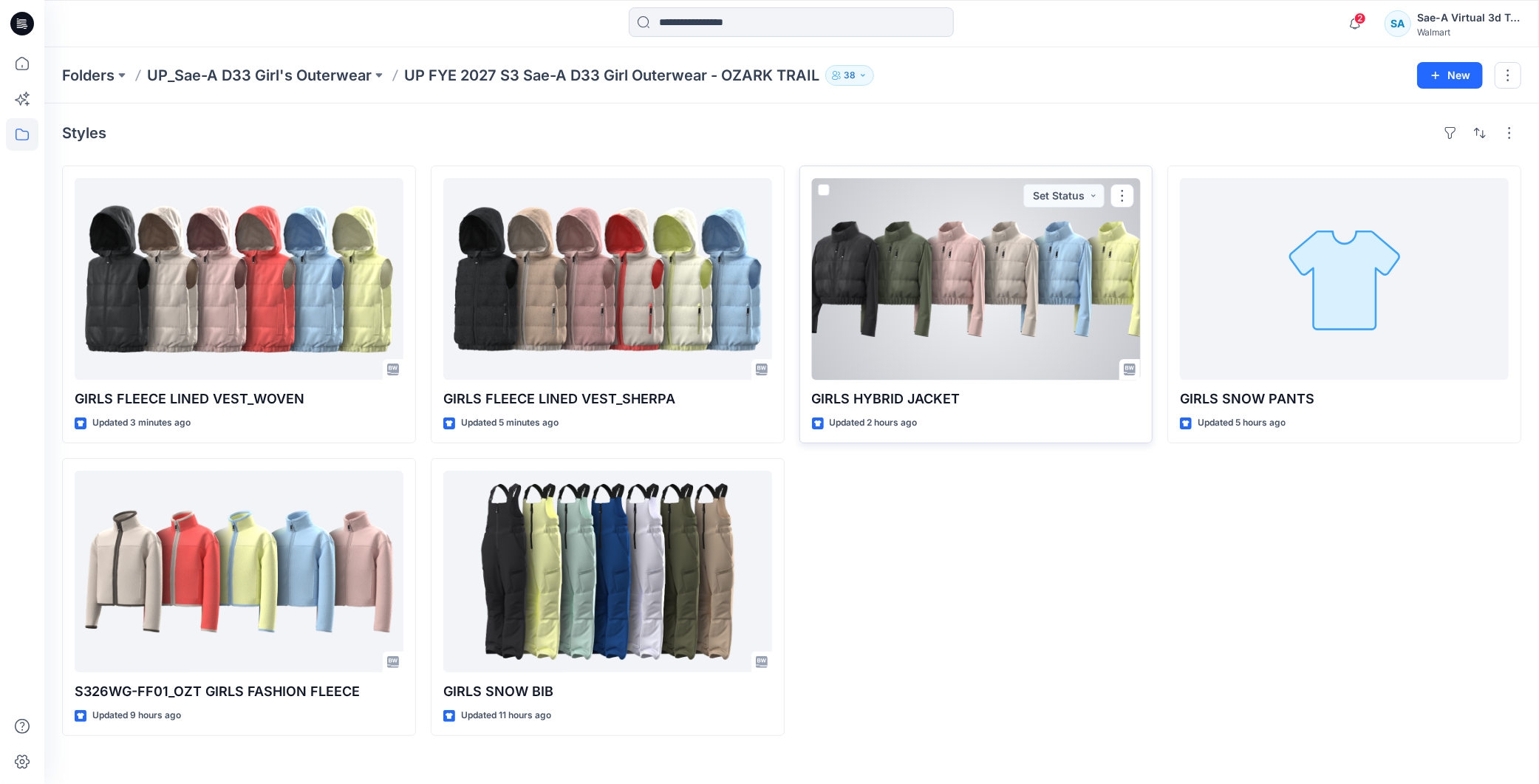
click at [909, 267] on div at bounding box center [977, 278] width 329 height 202
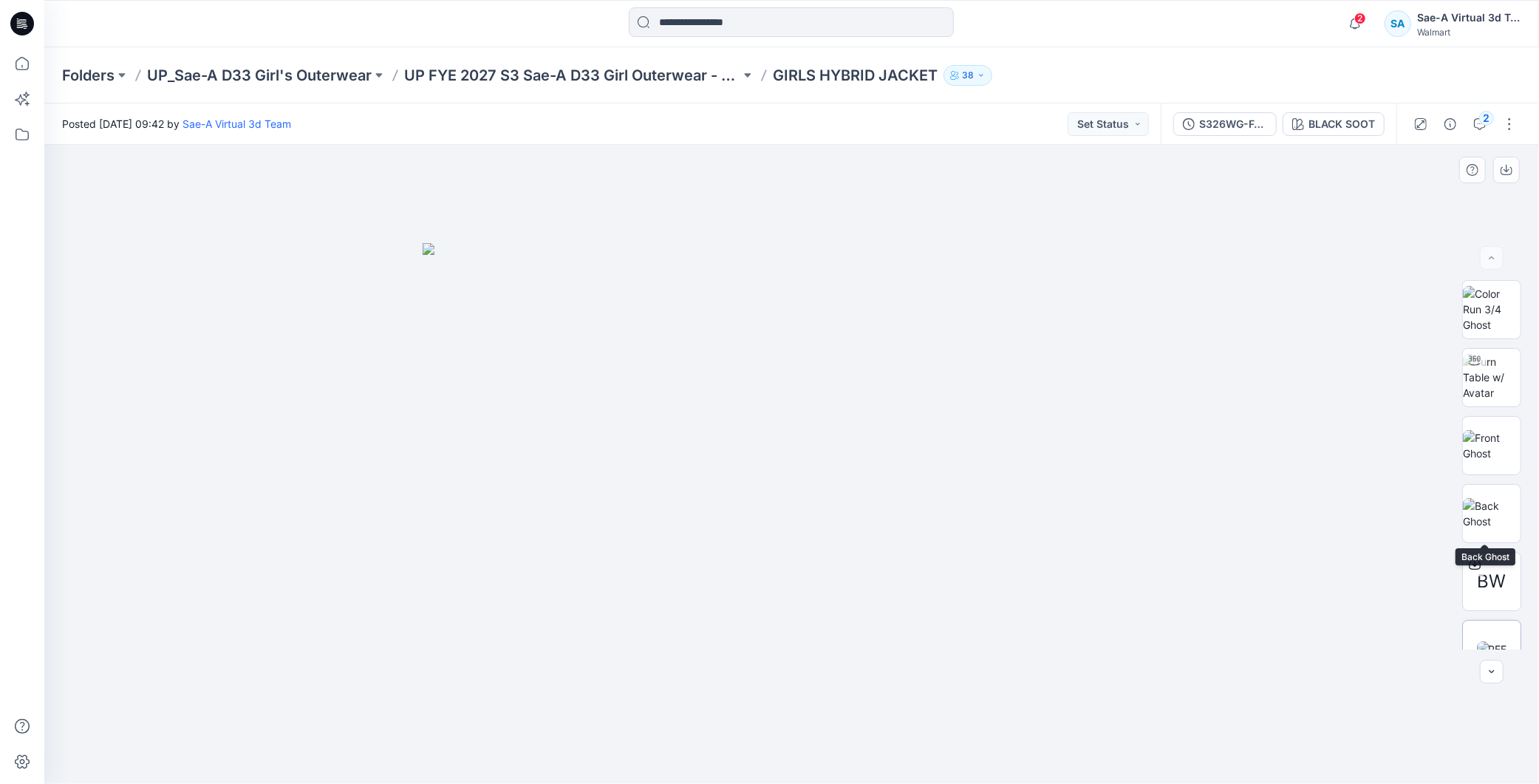
scroll to position [97, 0]
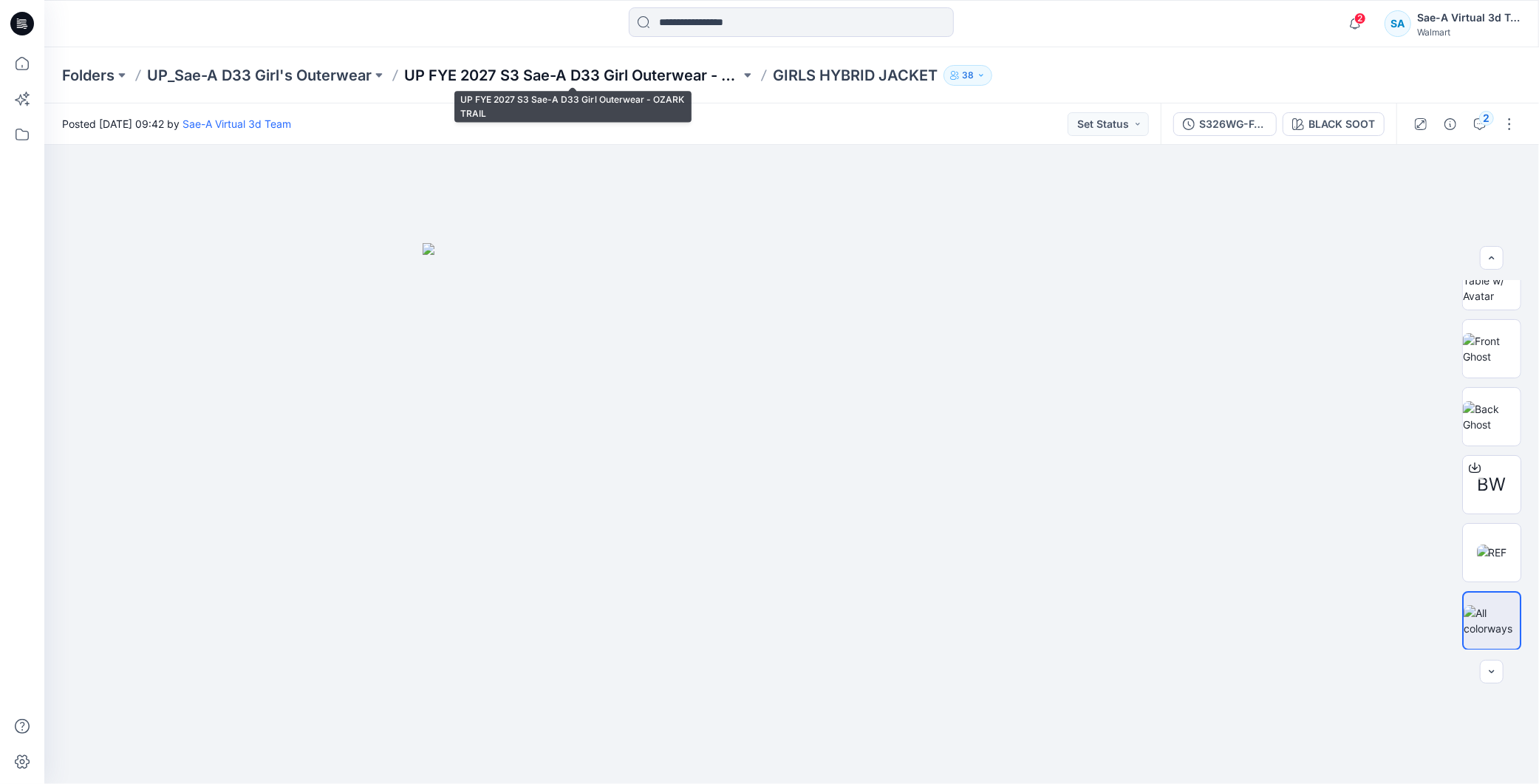
click at [677, 77] on p "UP FYE 2027 S3 Sae-A D33 Girl Outerwear - OZARK TRAIL" at bounding box center [572, 75] width 336 height 21
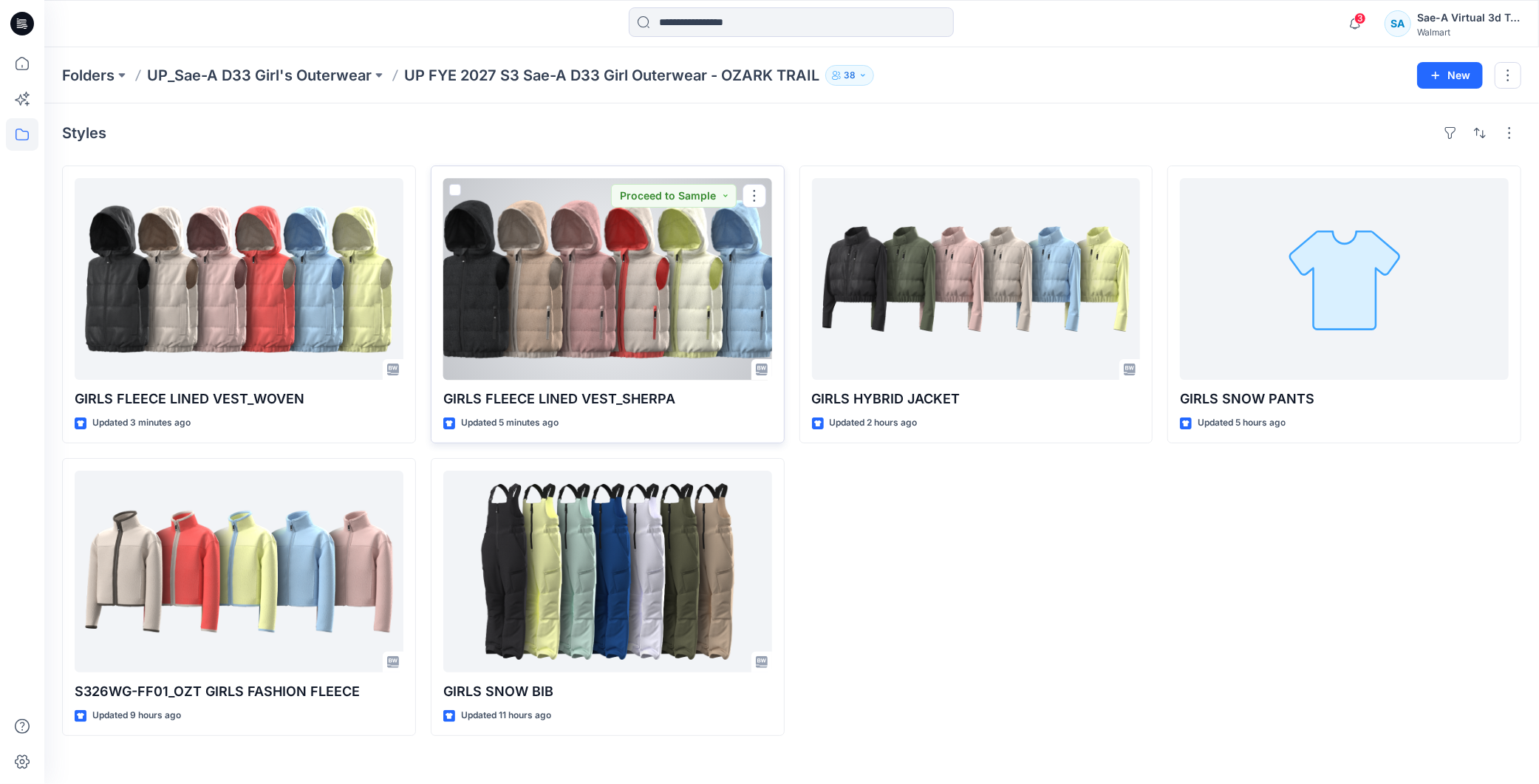
click at [609, 275] on div at bounding box center [608, 278] width 329 height 202
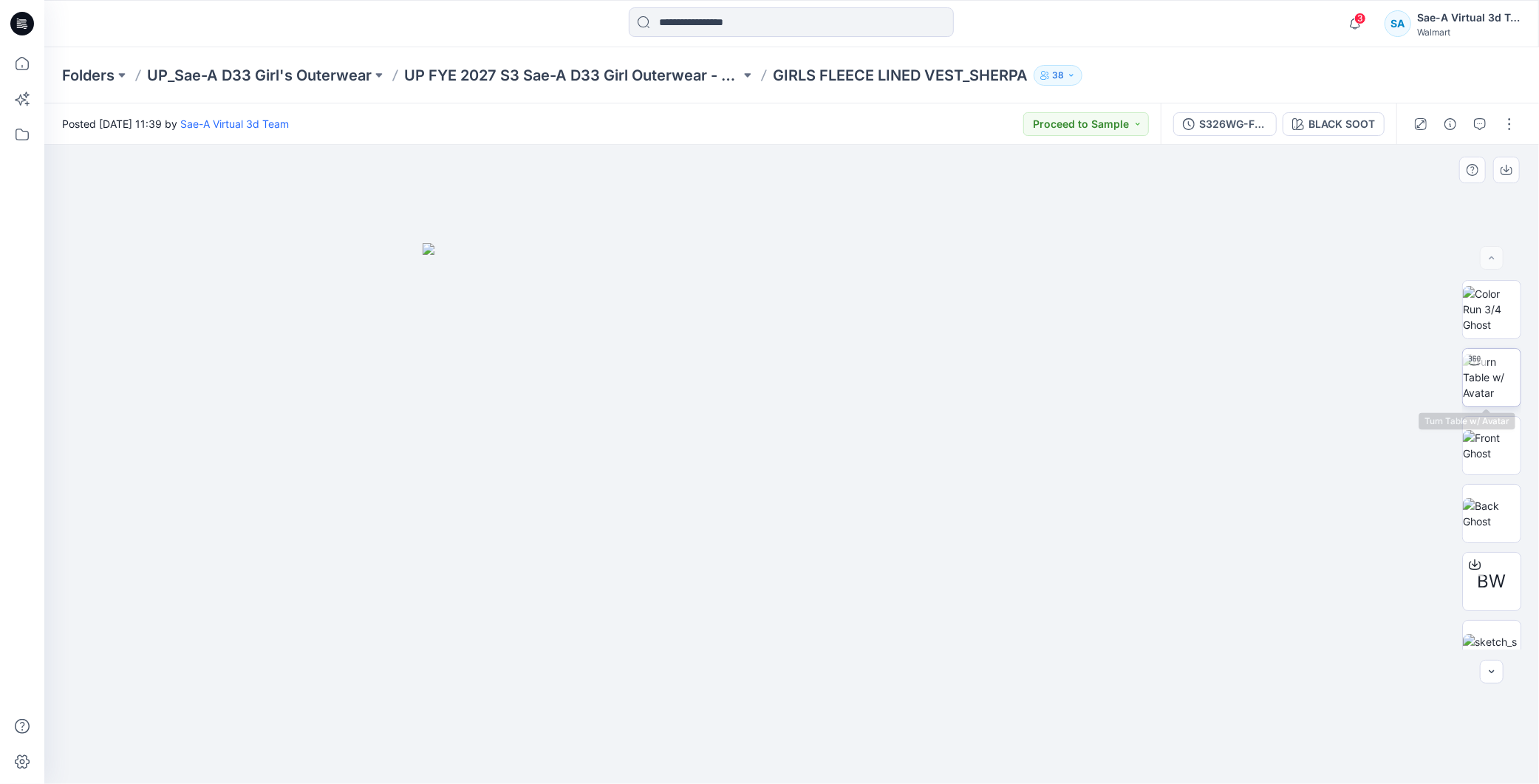
click at [1508, 381] on img at bounding box center [1491, 377] width 58 height 47
click at [1364, 16] on span "3" at bounding box center [1360, 18] width 12 height 12
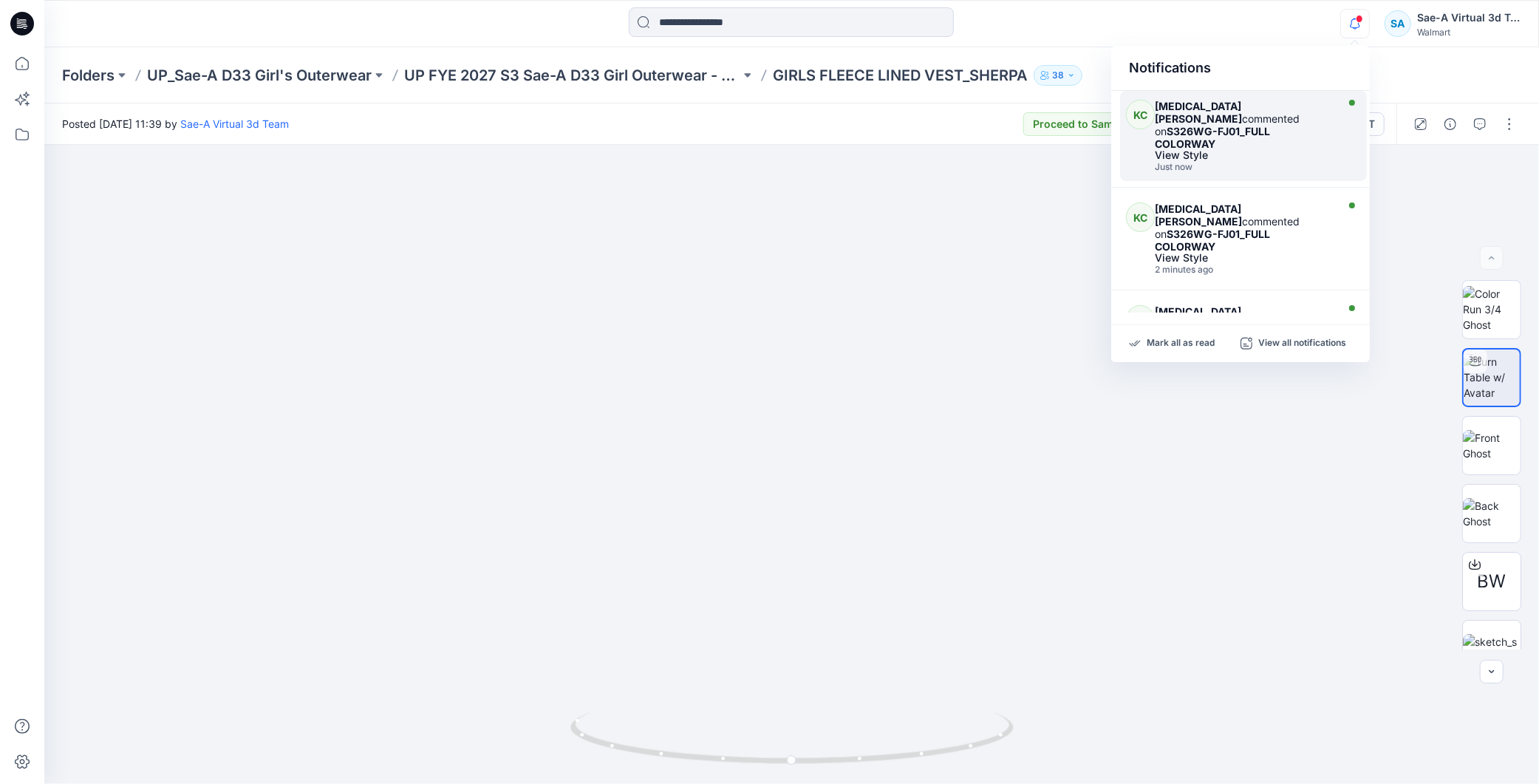
click at [1279, 109] on div "[MEDICAL_DATA][PERSON_NAME] commented on S326WG-FJ01_FULL COLORWAY" at bounding box center [1244, 124] width 177 height 50
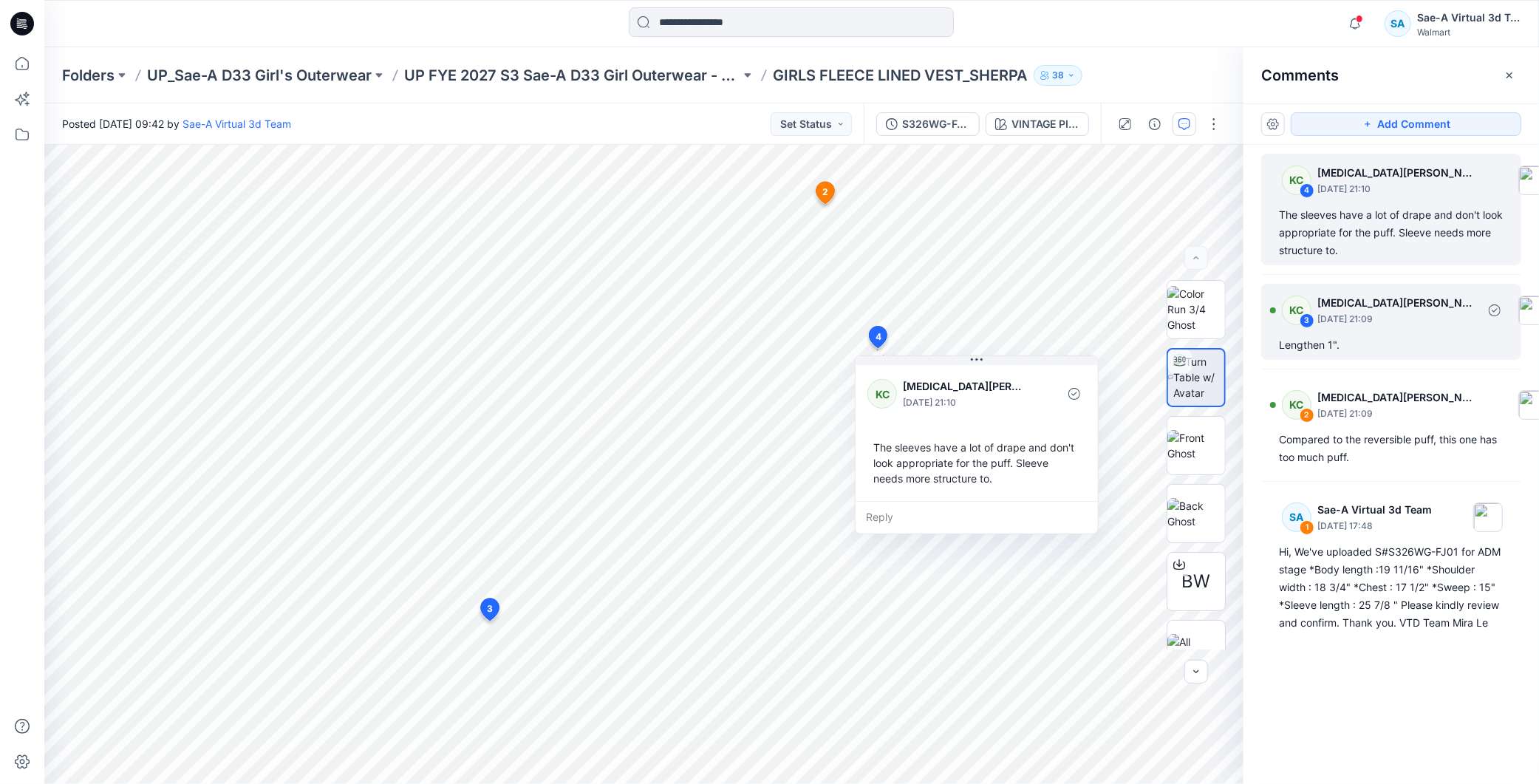
click at [1340, 338] on div "Lengthen 1"." at bounding box center [1391, 344] width 225 height 18
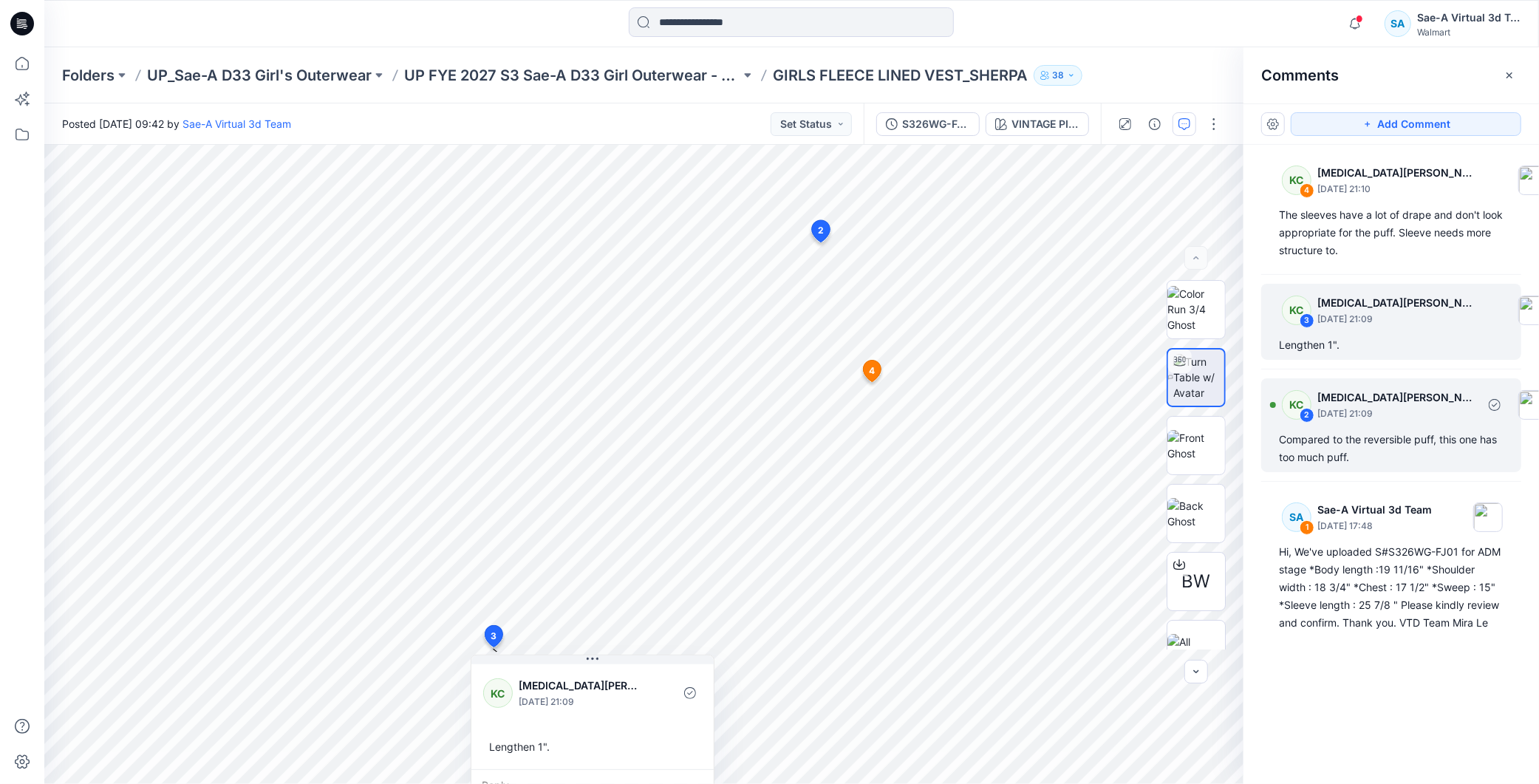
click at [1379, 449] on div "Compared to the reversible puff, this one has too much puff." at bounding box center [1391, 449] width 225 height 35
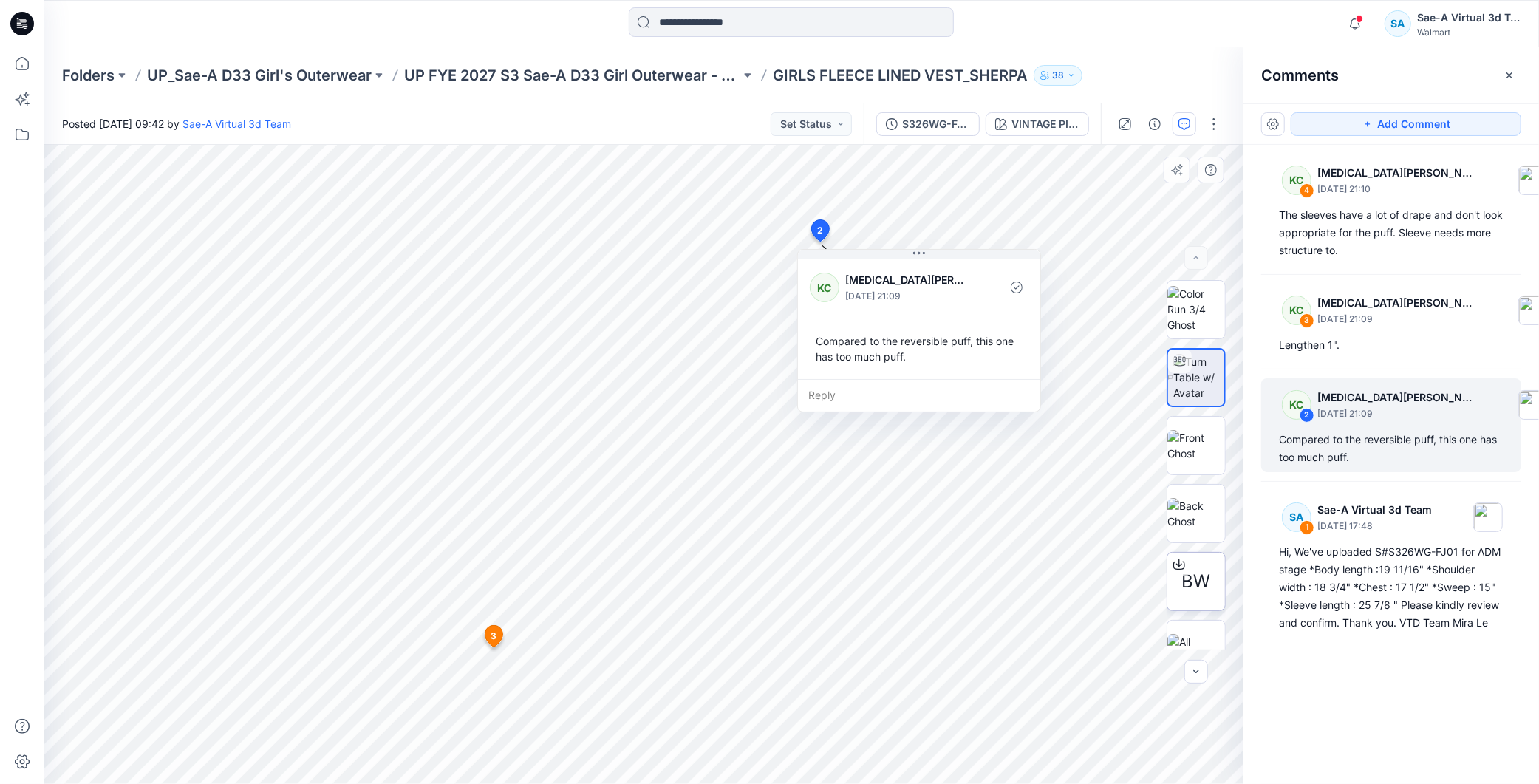
scroll to position [30, 0]
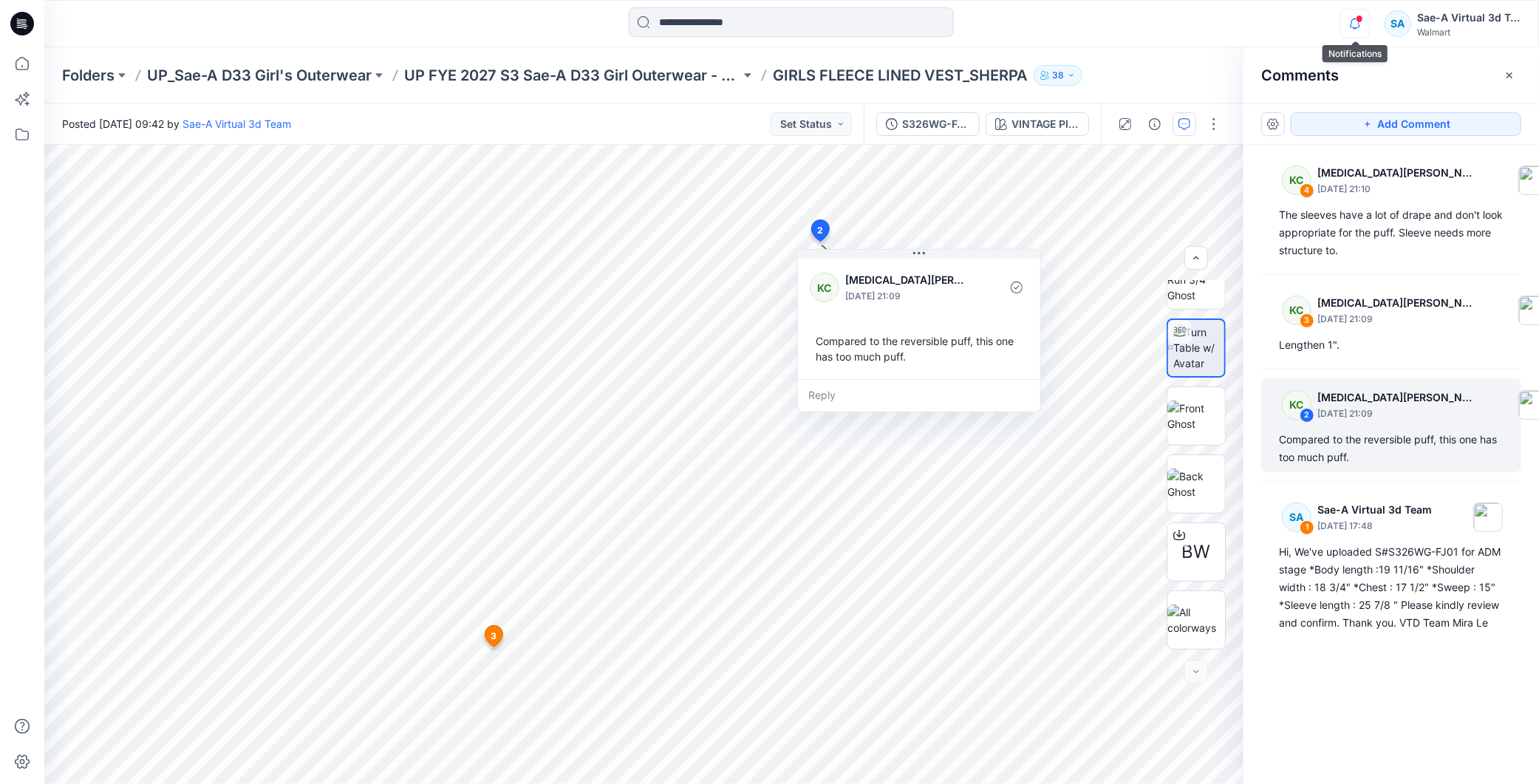
click at [1360, 27] on icon "button" at bounding box center [1355, 24] width 28 height 30
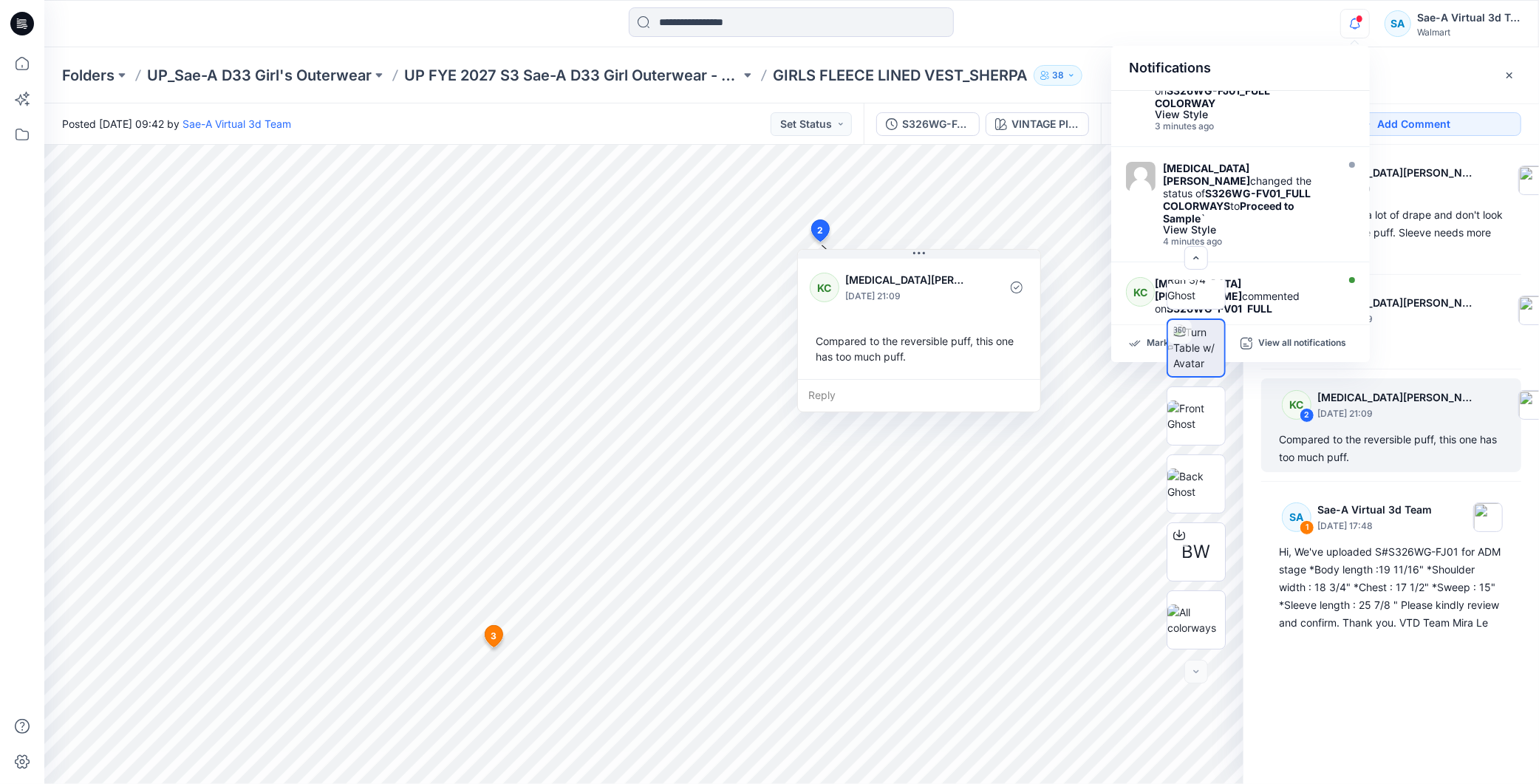
scroll to position [328, 0]
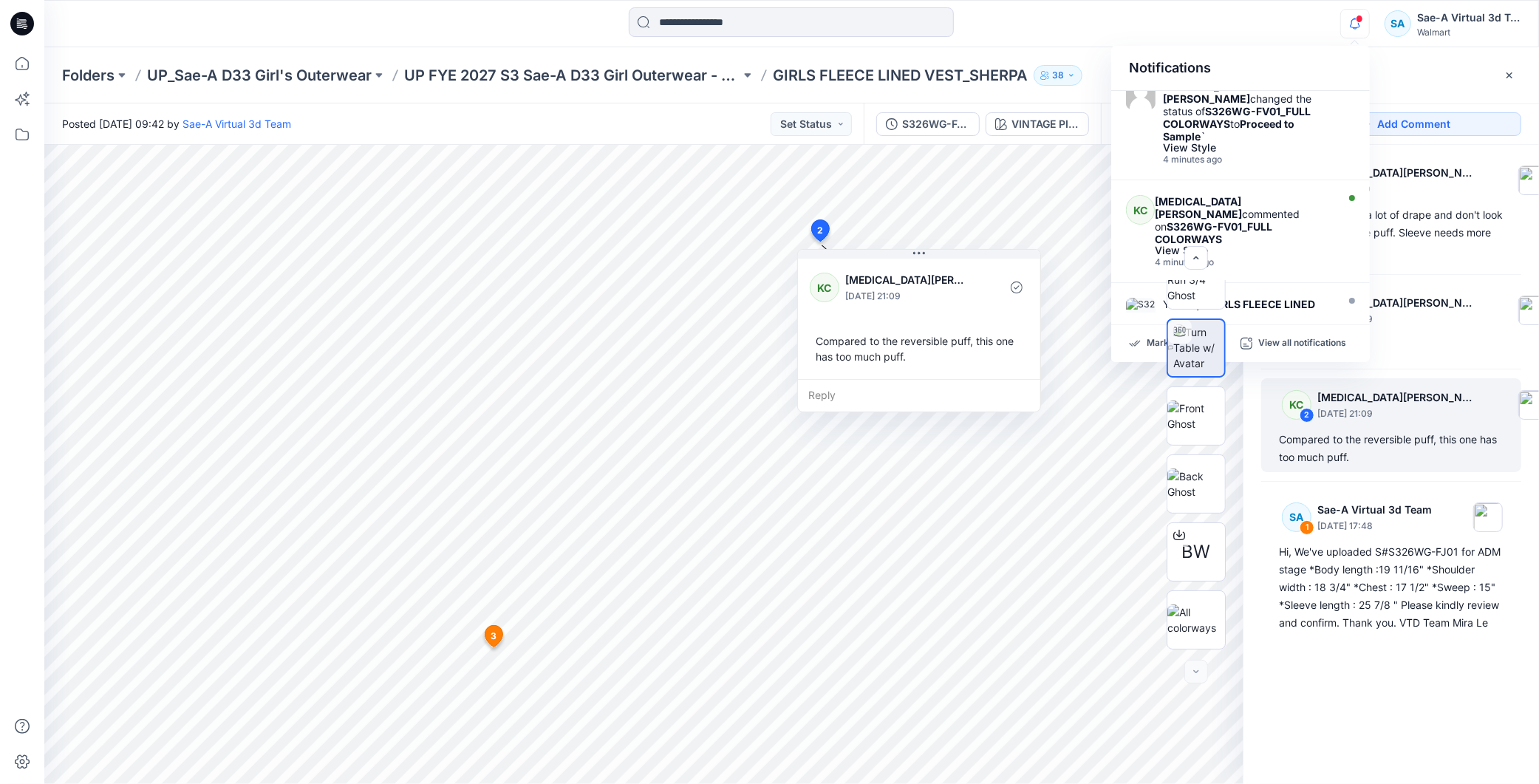
click at [1386, 696] on div "KC 4 [MEDICAL_DATA][PERSON_NAME] [DATE] 21:10 The sleeves have a lot of drape a…" at bounding box center [1391, 437] width 295 height 585
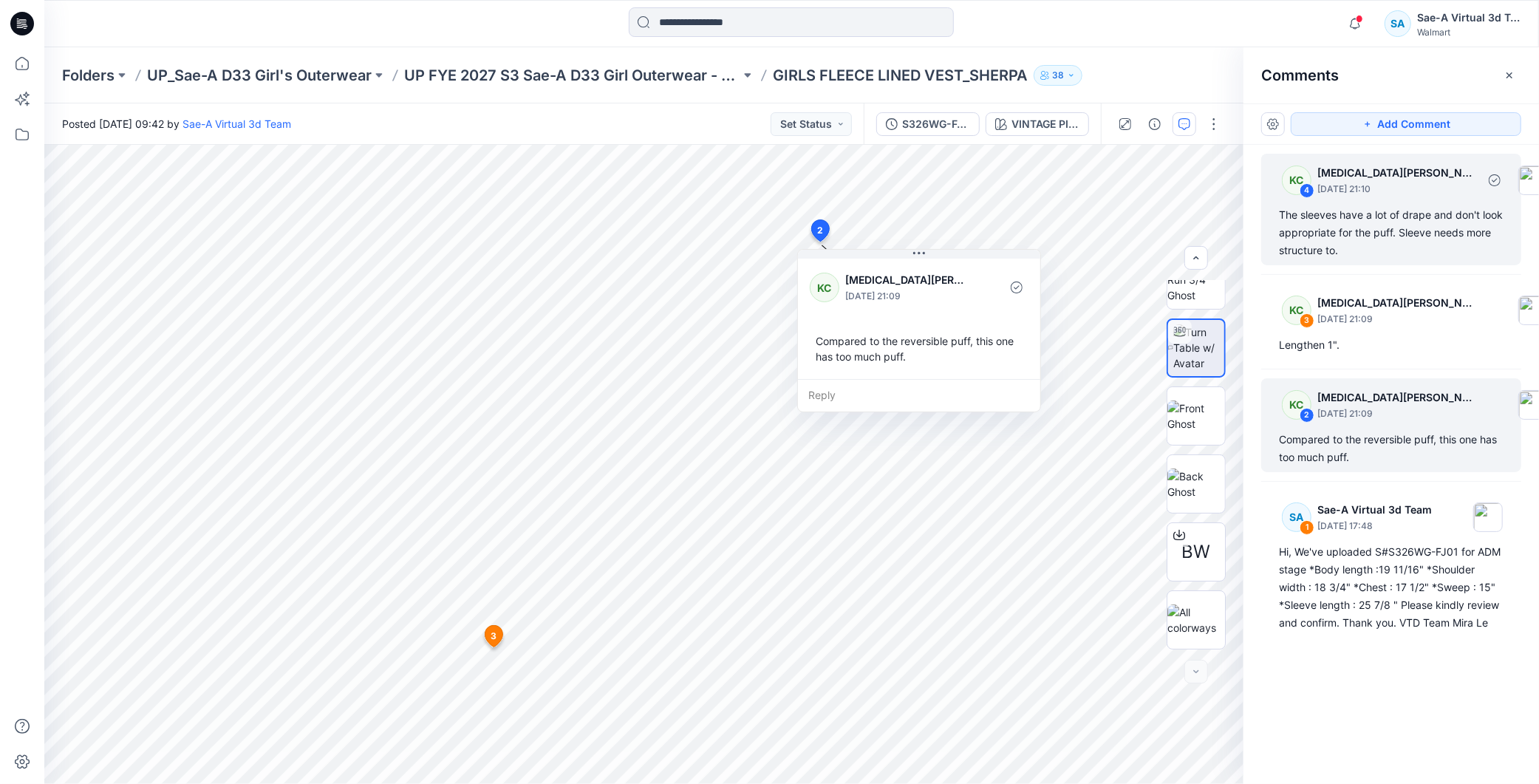
click at [1356, 233] on div "The sleeves have a lot of drape and don't look appropriate for the puff. Sleeve…" at bounding box center [1391, 232] width 225 height 53
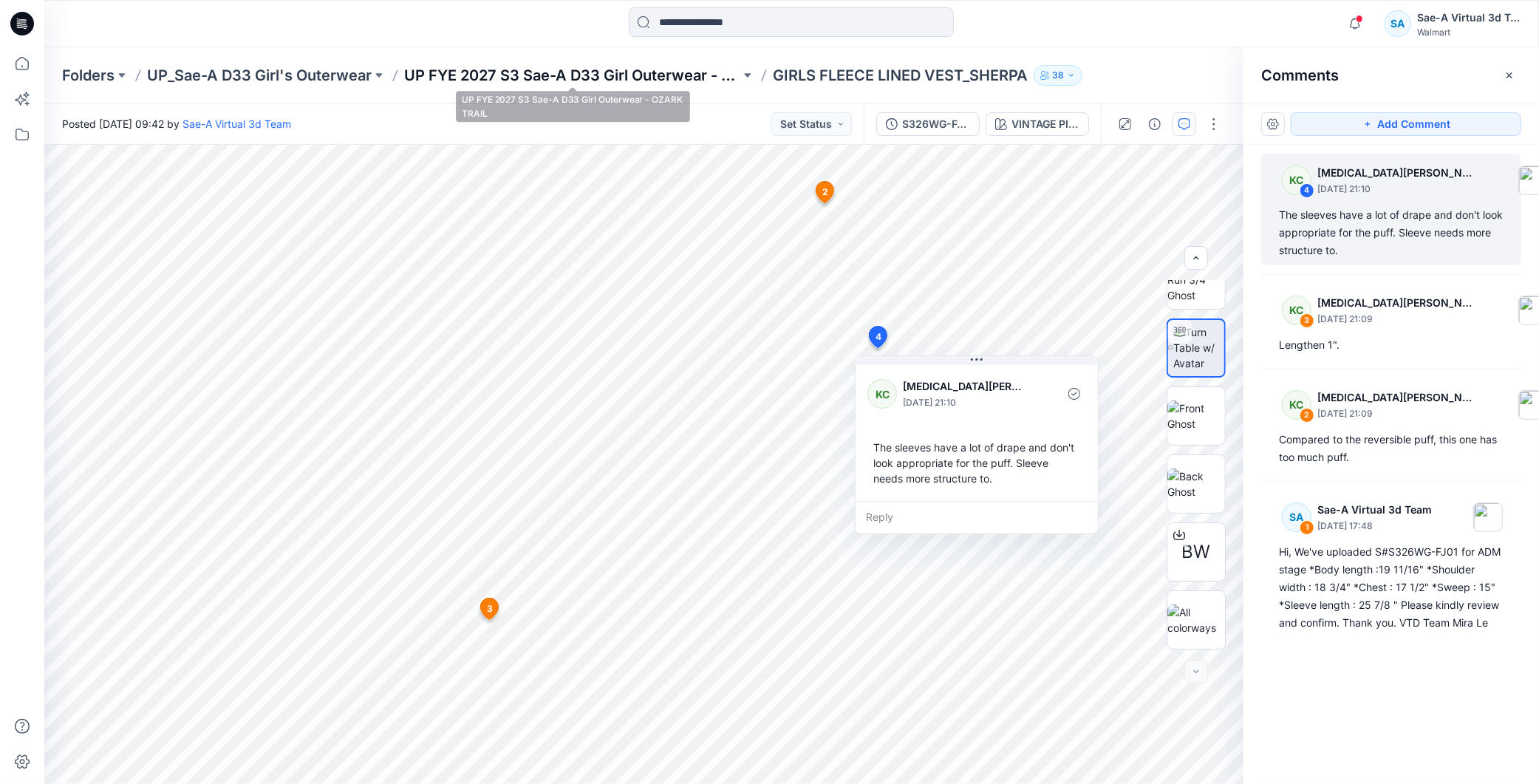
click at [696, 75] on p "UP FYE 2027 S3 Sae-A D33 Girl Outerwear - OZARK TRAIL" at bounding box center [572, 75] width 336 height 21
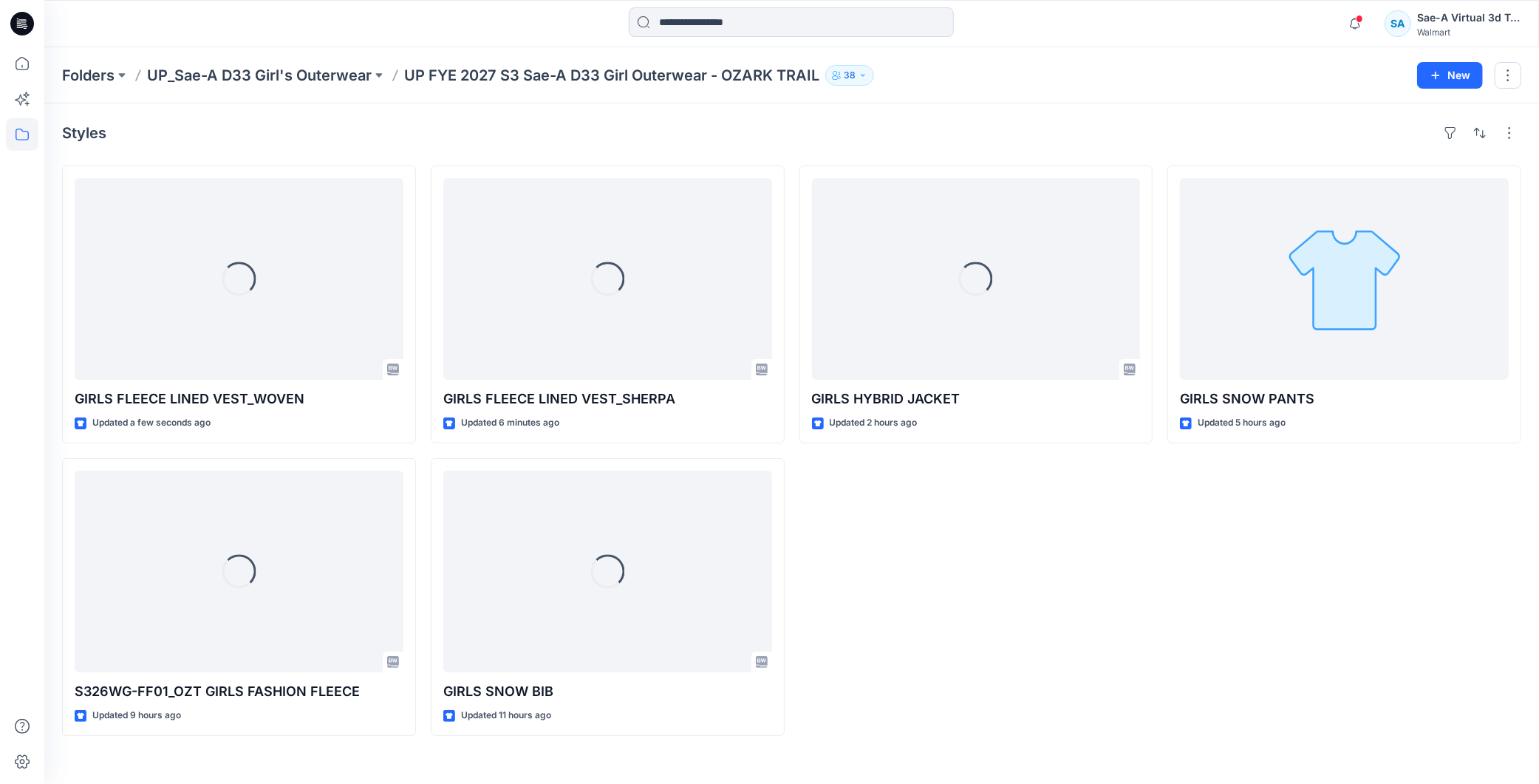
click at [1179, 532] on div "GIRLS SNOW PANTS Updated 5 hours ago" at bounding box center [1344, 451] width 354 height 571
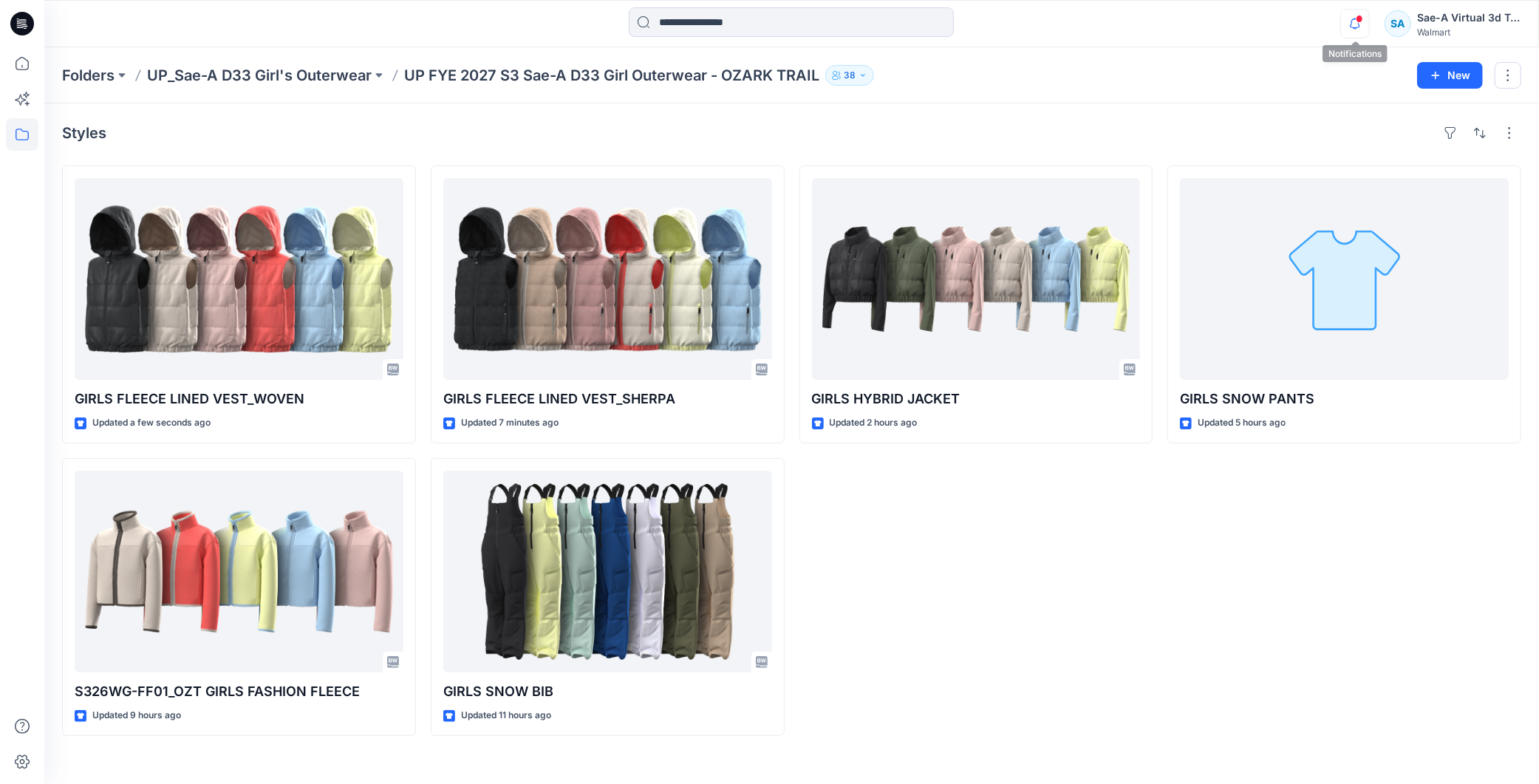
click at [1356, 26] on icon "button" at bounding box center [1355, 24] width 28 height 30
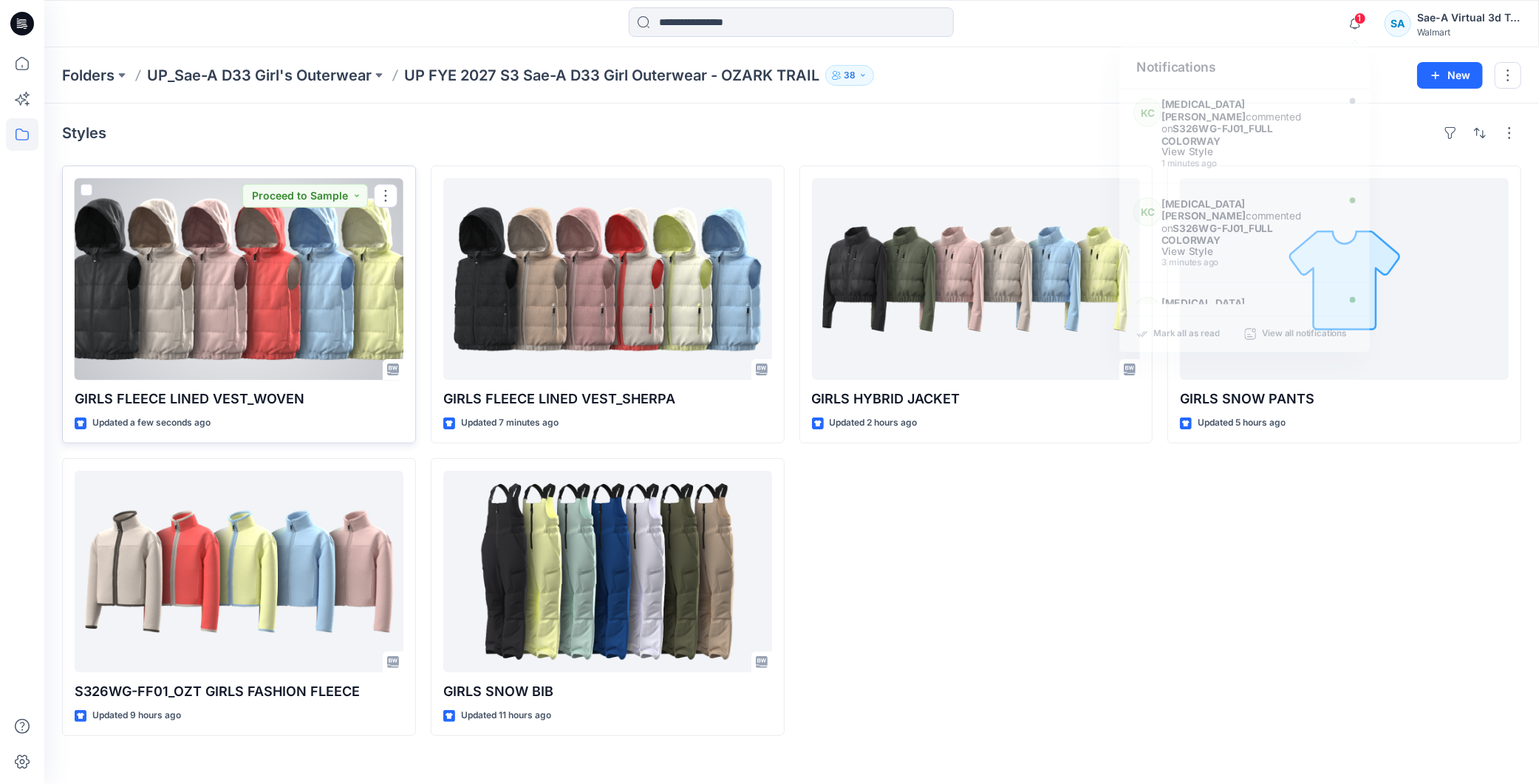
click at [301, 294] on div at bounding box center [239, 278] width 329 height 202
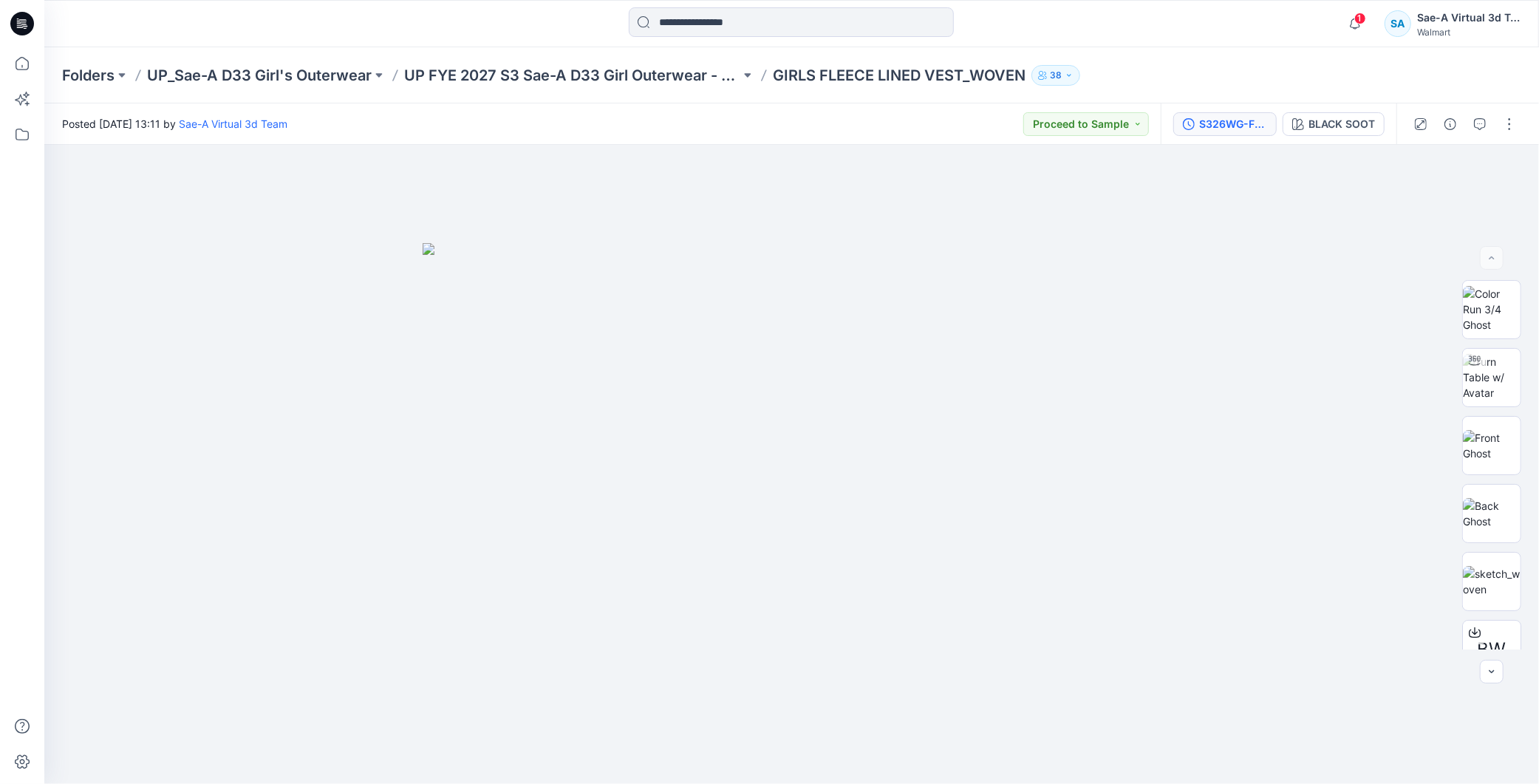
click at [1233, 124] on div "S326WG-FV01_FULL COLORWAYS" at bounding box center [1233, 124] width 68 height 16
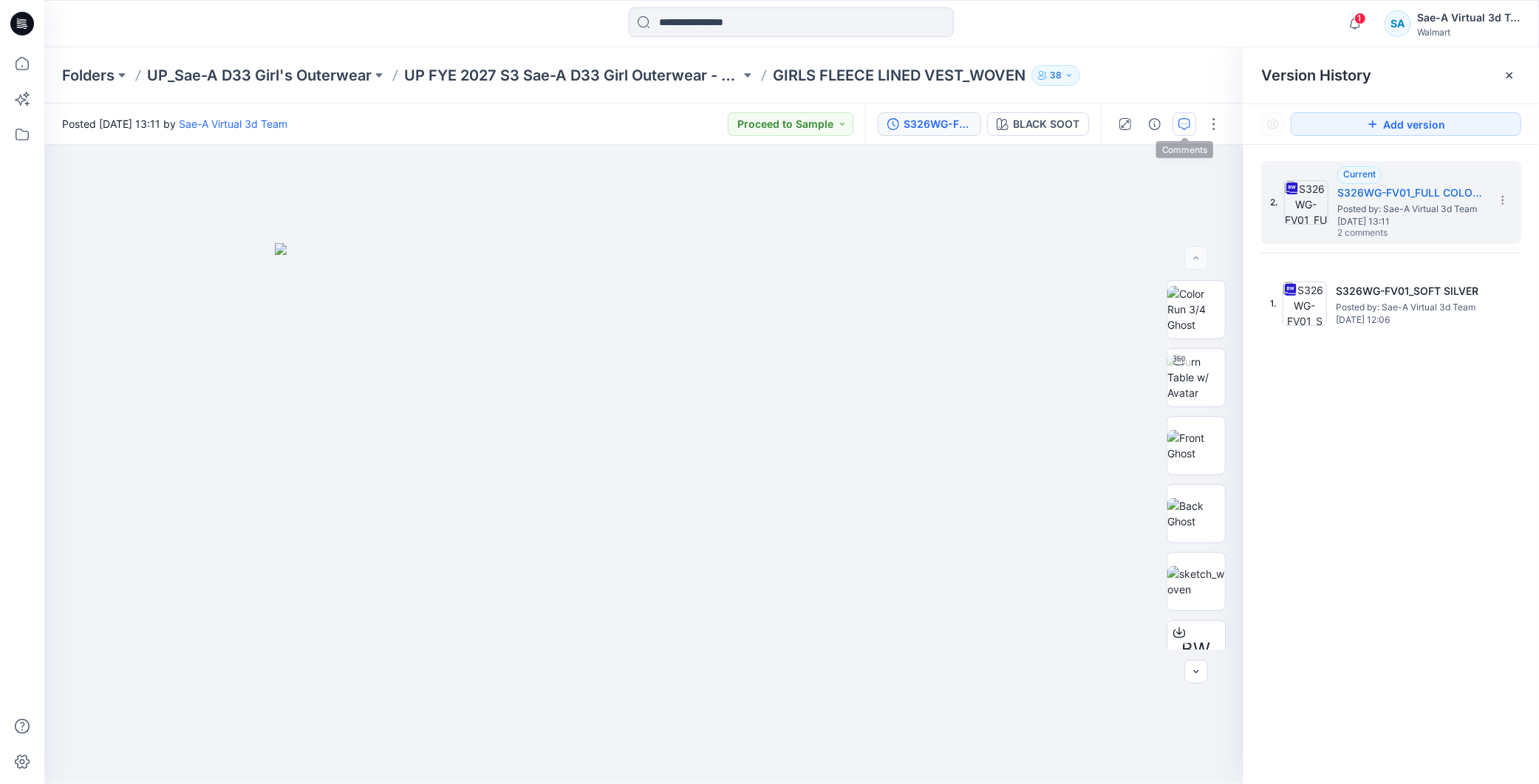
click at [1188, 120] on icon "button" at bounding box center [1184, 124] width 12 height 12
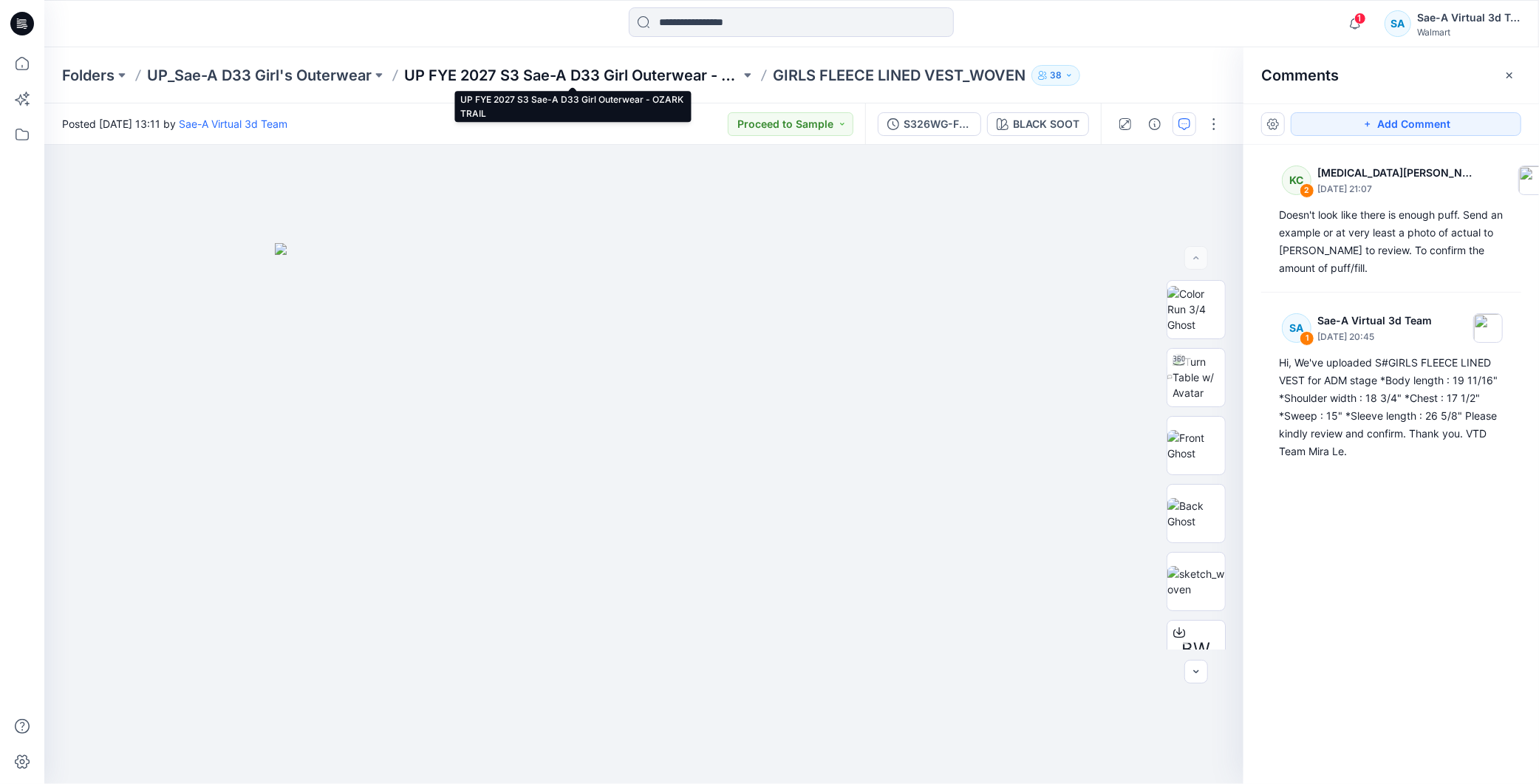
click at [693, 69] on p "UP FYE 2027 S3 Sae-A D33 Girl Outerwear - OZARK TRAIL" at bounding box center [572, 75] width 336 height 21
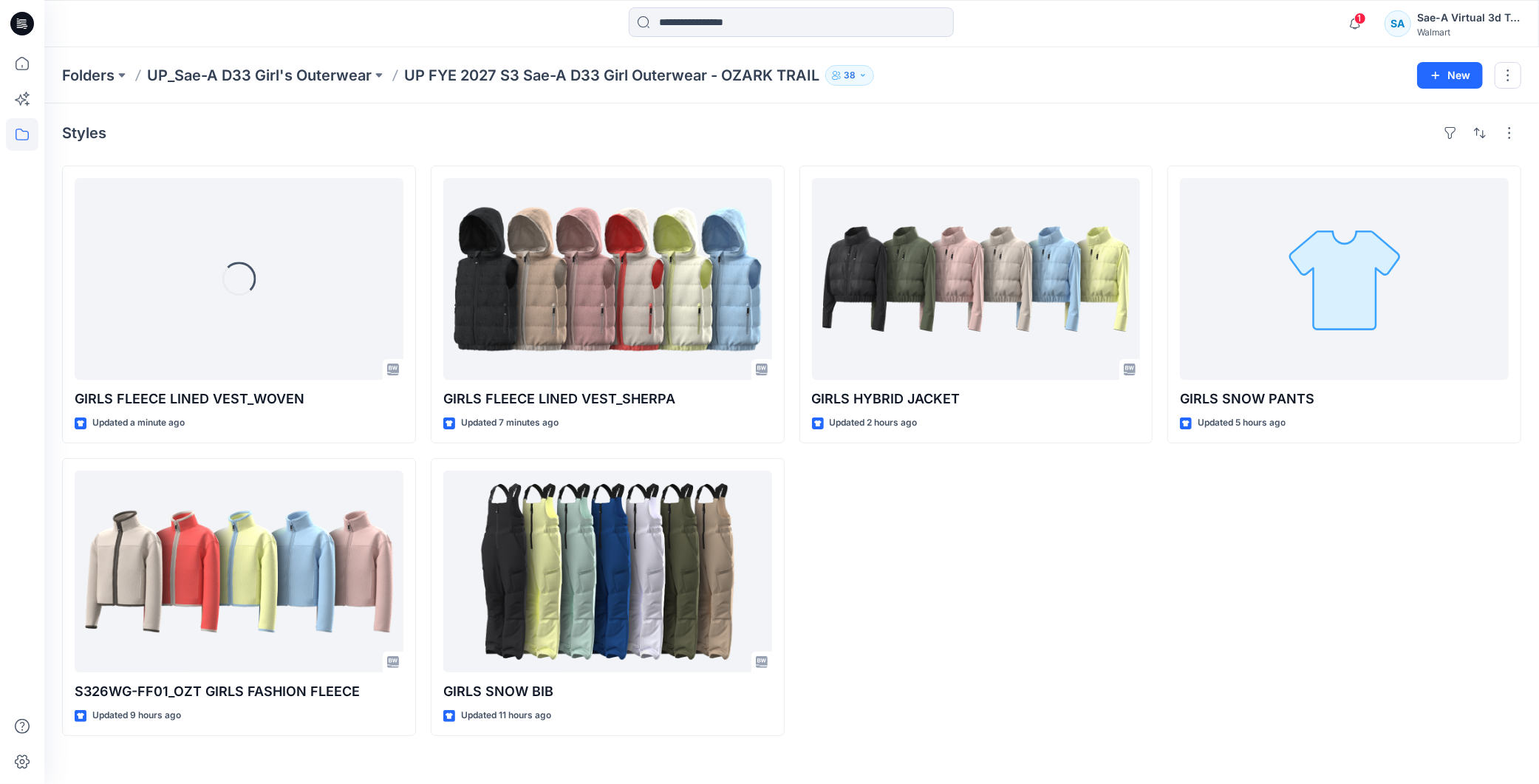
click at [1140, 557] on div "GIRLS HYBRID JACKET Updated 2 hours ago" at bounding box center [976, 451] width 354 height 571
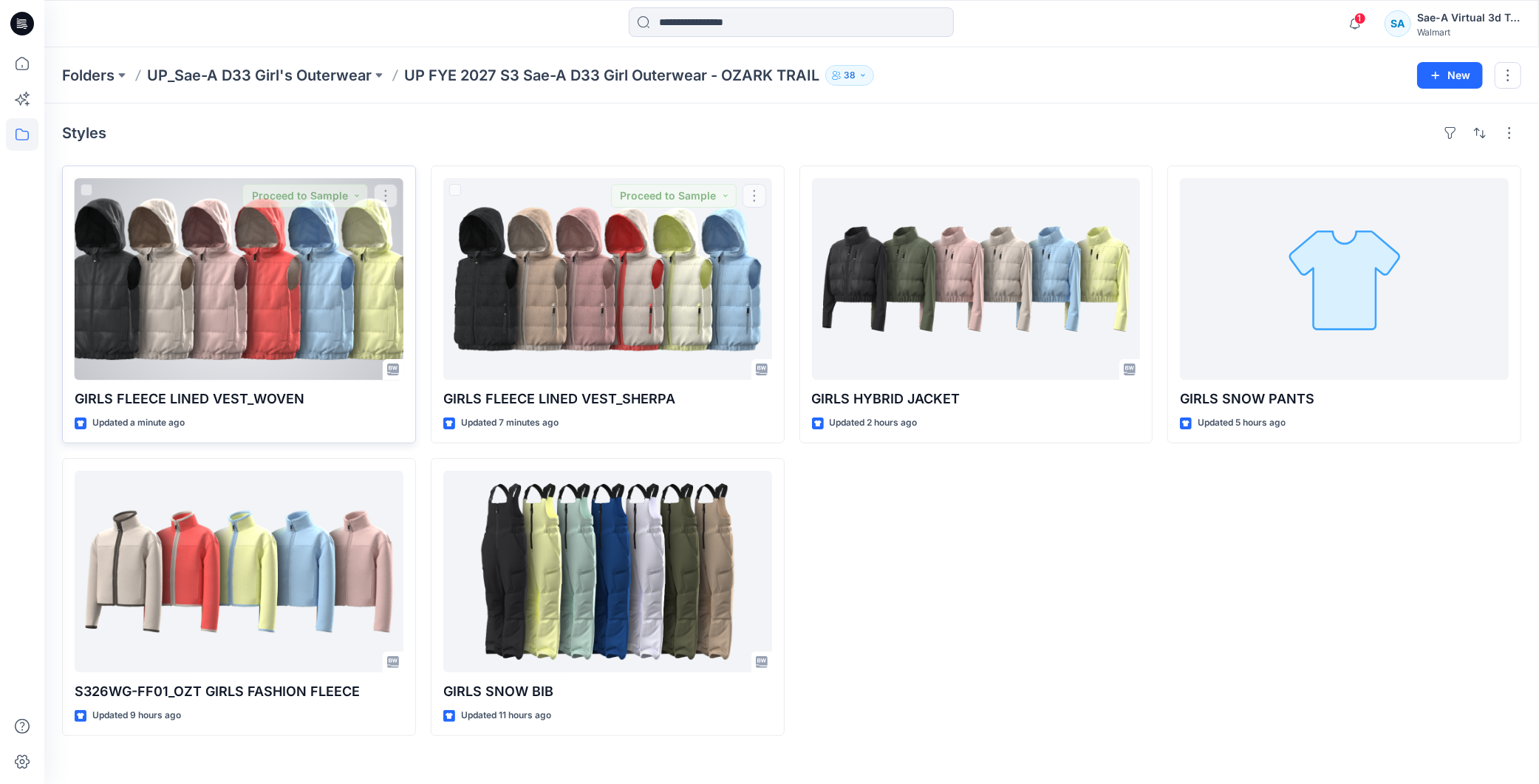
click at [254, 305] on div at bounding box center [239, 278] width 329 height 202
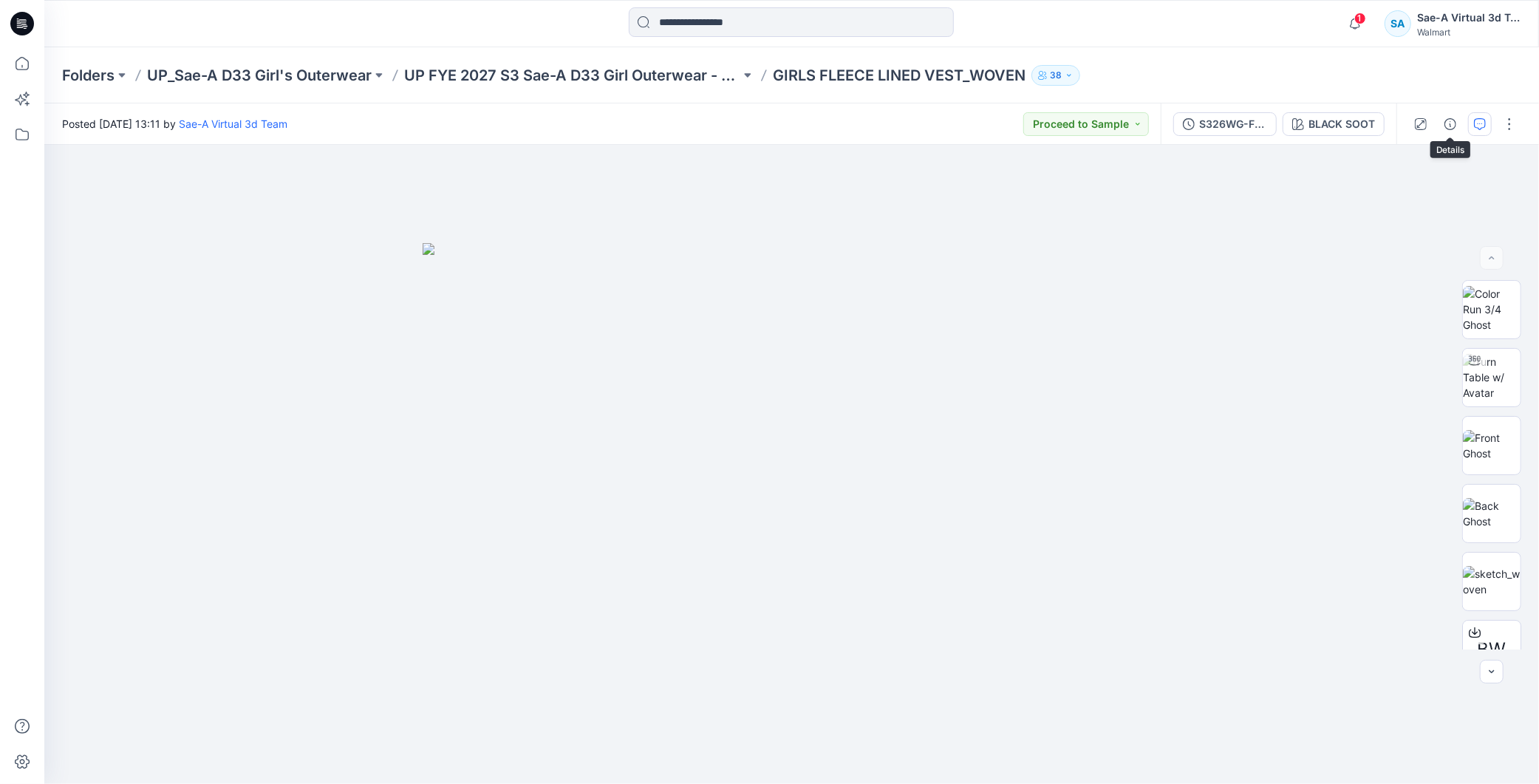
click at [1473, 121] on button "button" at bounding box center [1480, 124] width 24 height 24
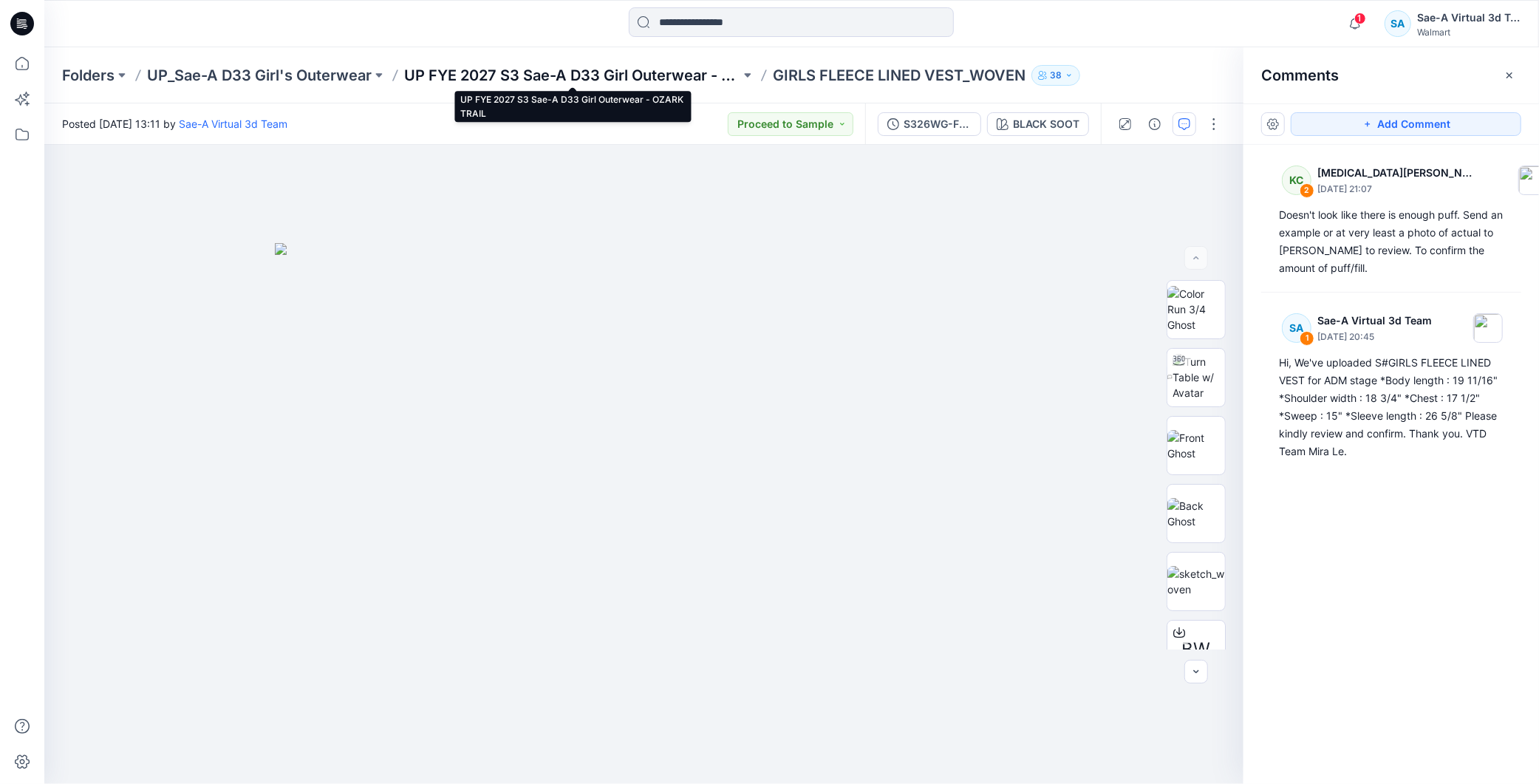
click at [643, 77] on p "UP FYE 2027 S3 Sae-A D33 Girl Outerwear - OZARK TRAIL" at bounding box center [572, 75] width 336 height 21
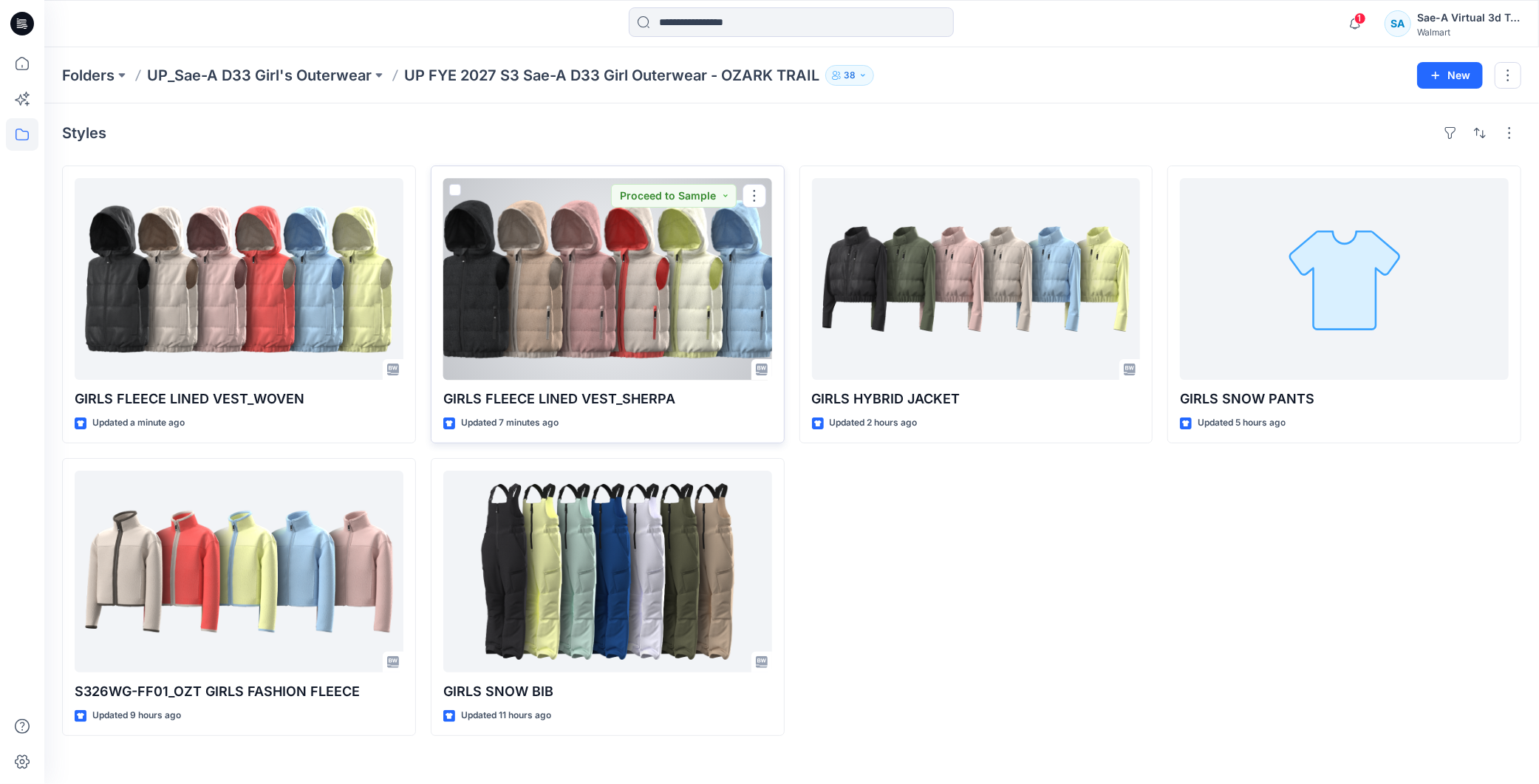
click at [587, 268] on div at bounding box center [608, 278] width 329 height 202
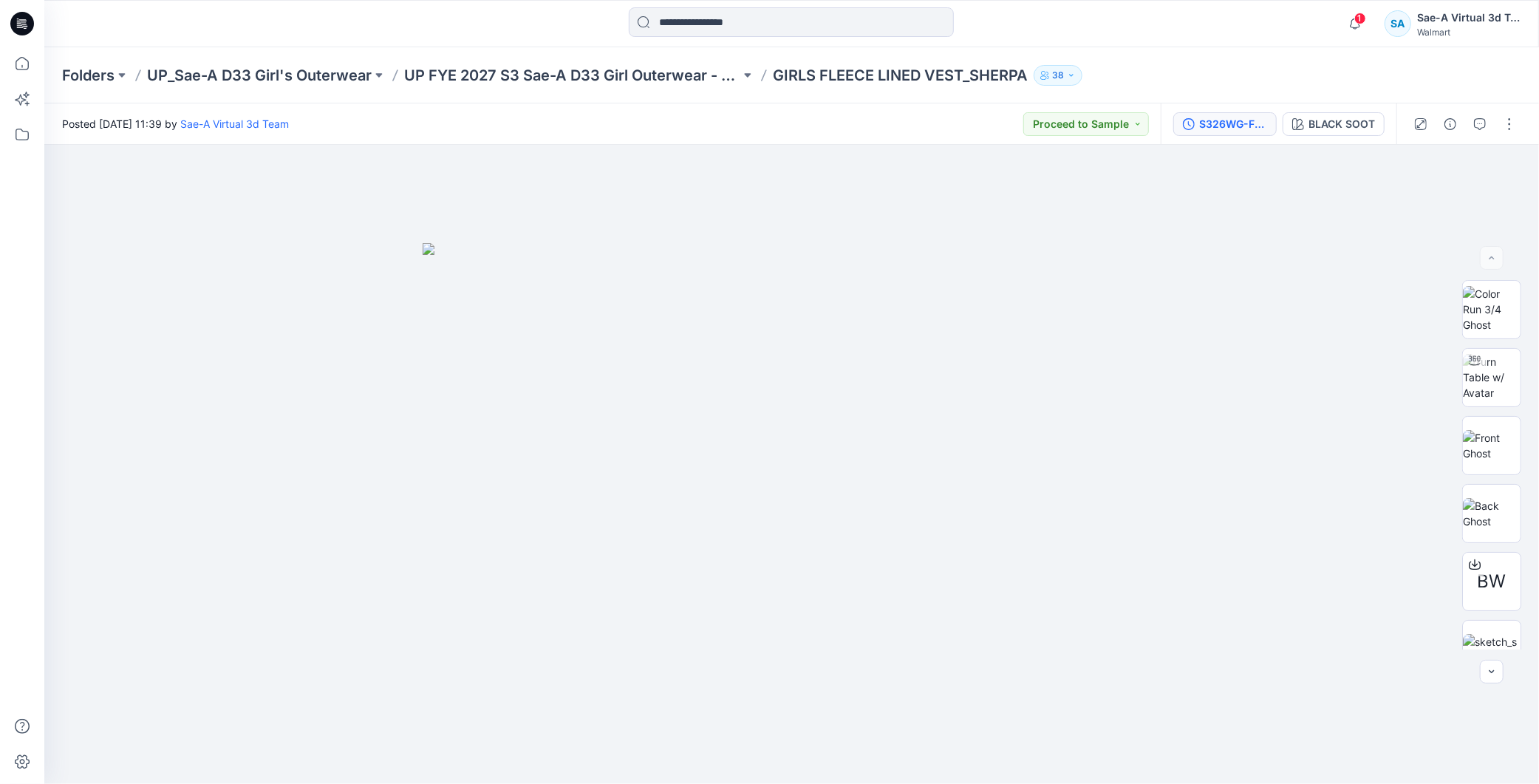
click at [1229, 124] on div "S326WG-FV01_FULL COLORWAYS" at bounding box center [1233, 124] width 68 height 16
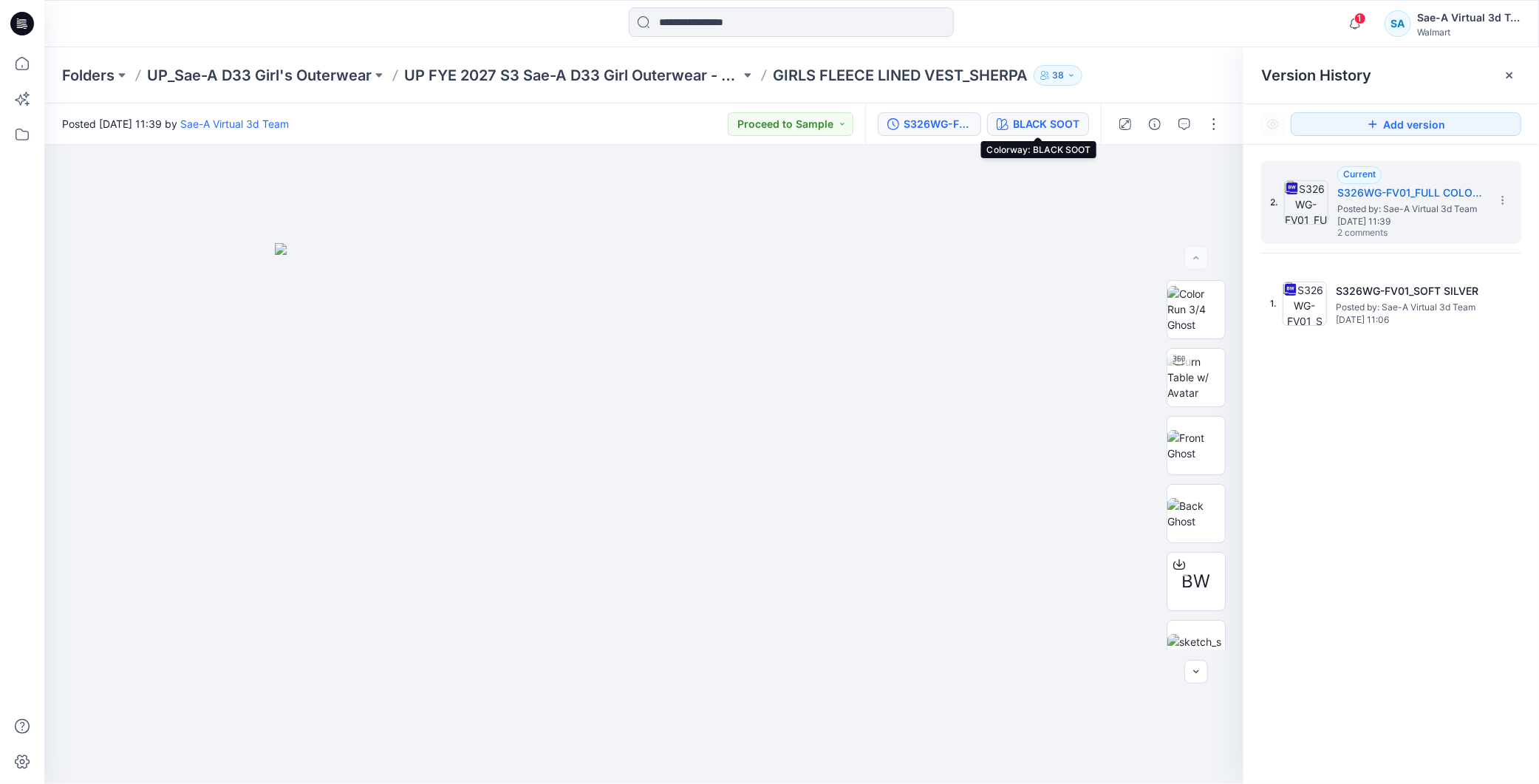
click at [1052, 129] on div "BLACK SOOT" at bounding box center [1046, 124] width 67 height 16
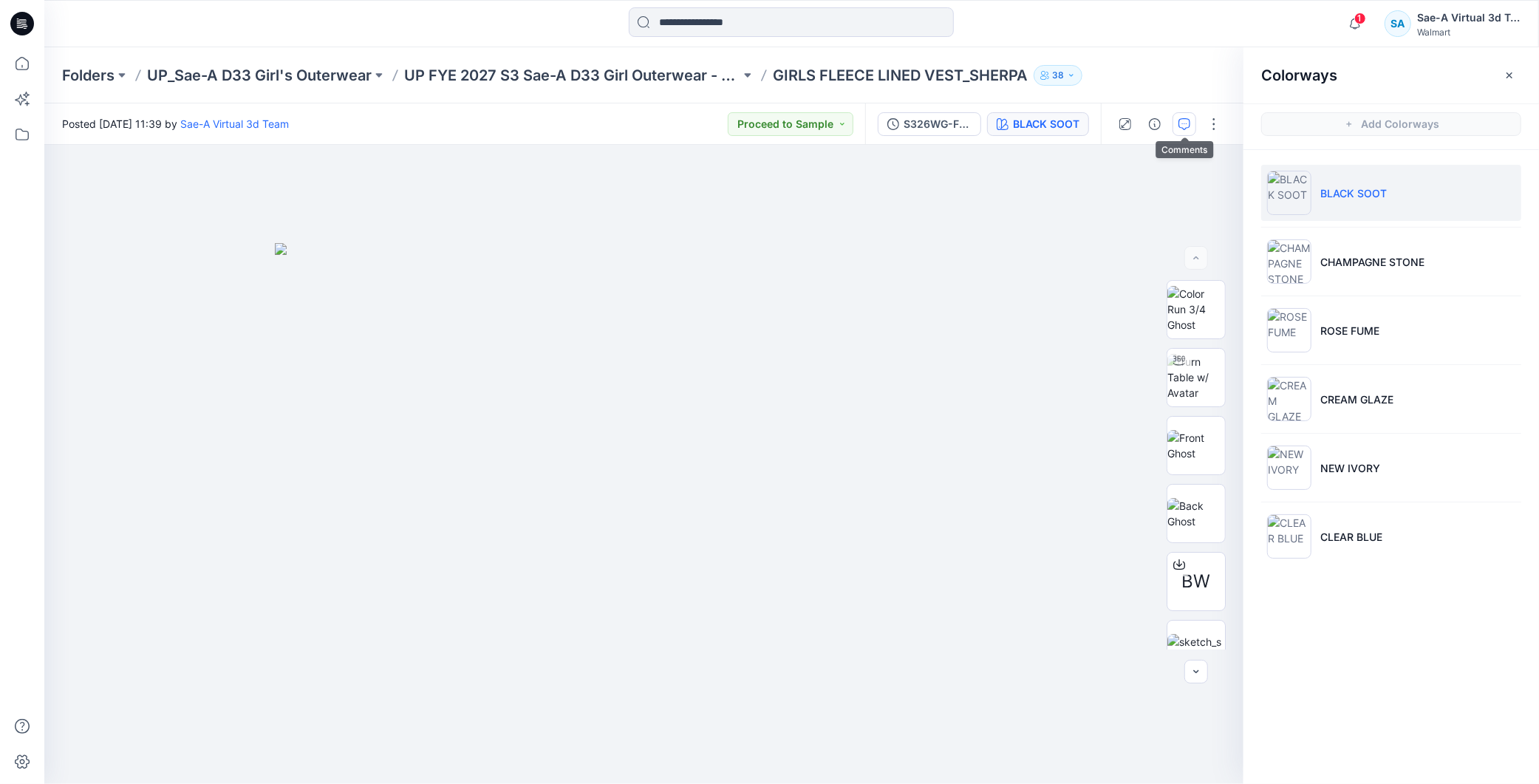
click at [1177, 112] on button "button" at bounding box center [1185, 124] width 24 height 24
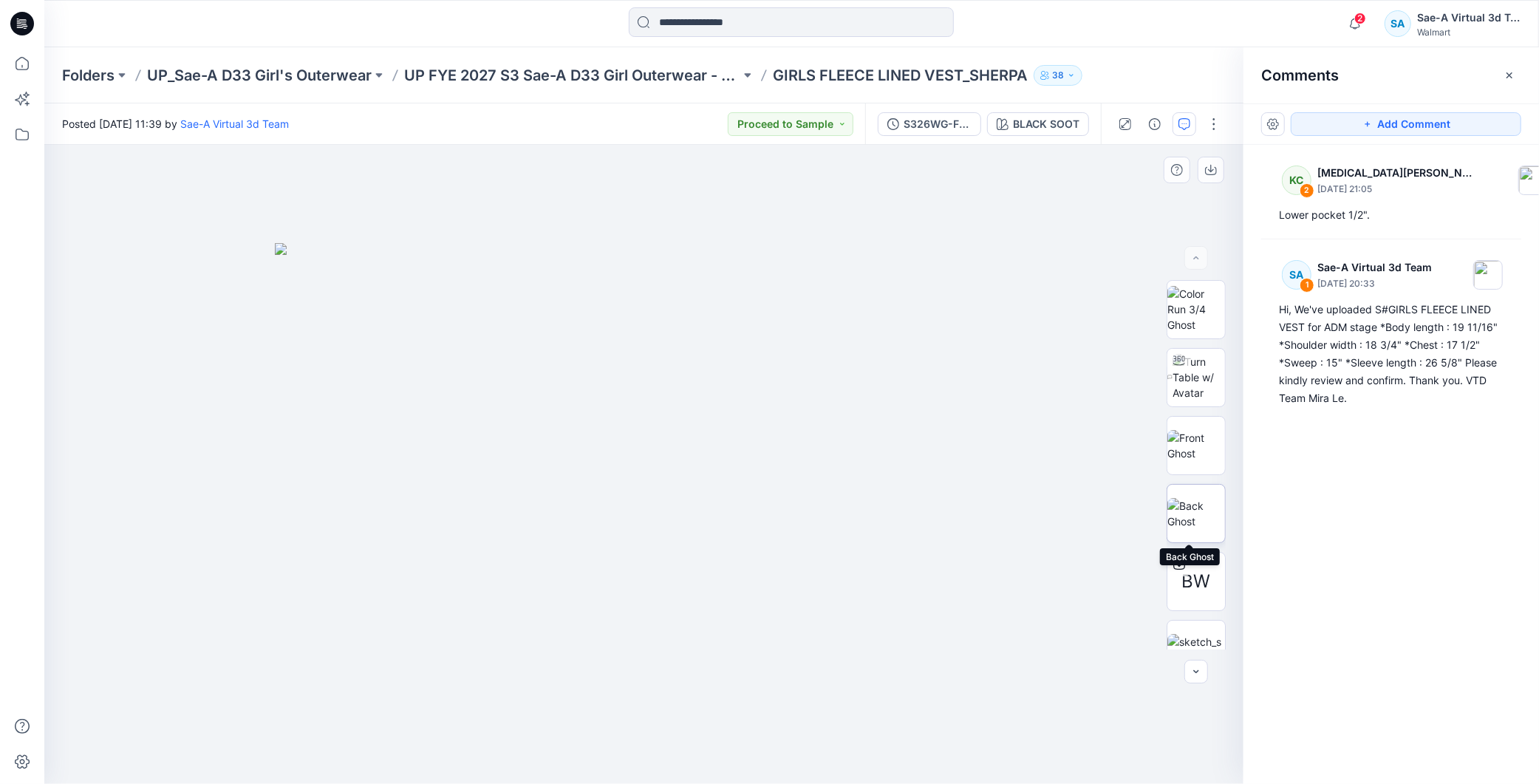
click at [1195, 512] on img at bounding box center [1196, 513] width 58 height 31
drag, startPoint x: 1348, startPoint y: 28, endPoint x: 1321, endPoint y: 58, distance: 40.4
click at [1349, 26] on icon "button" at bounding box center [1355, 24] width 28 height 30
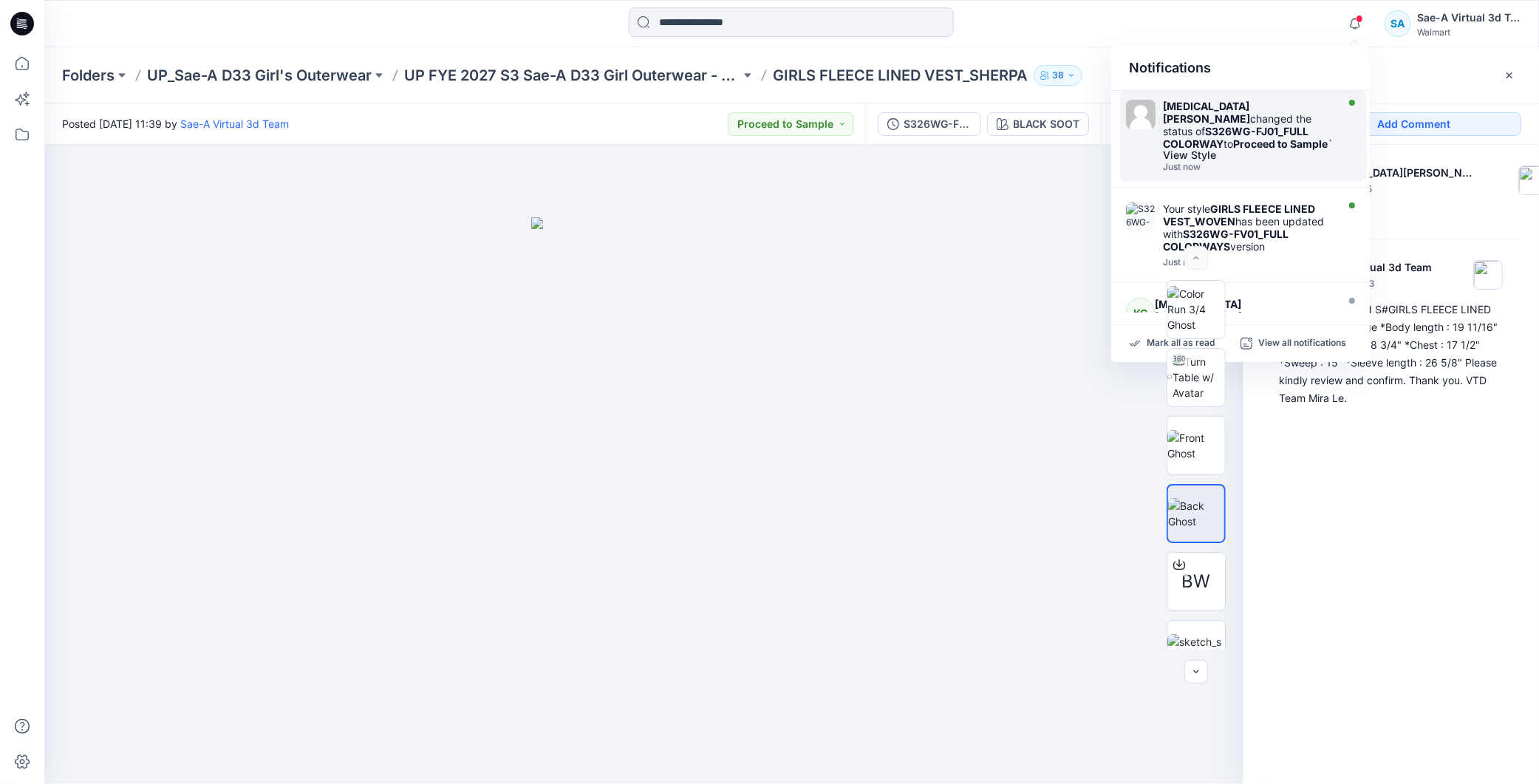
click at [1264, 137] on strong "Proceed to Sample" at bounding box center [1280, 143] width 94 height 12
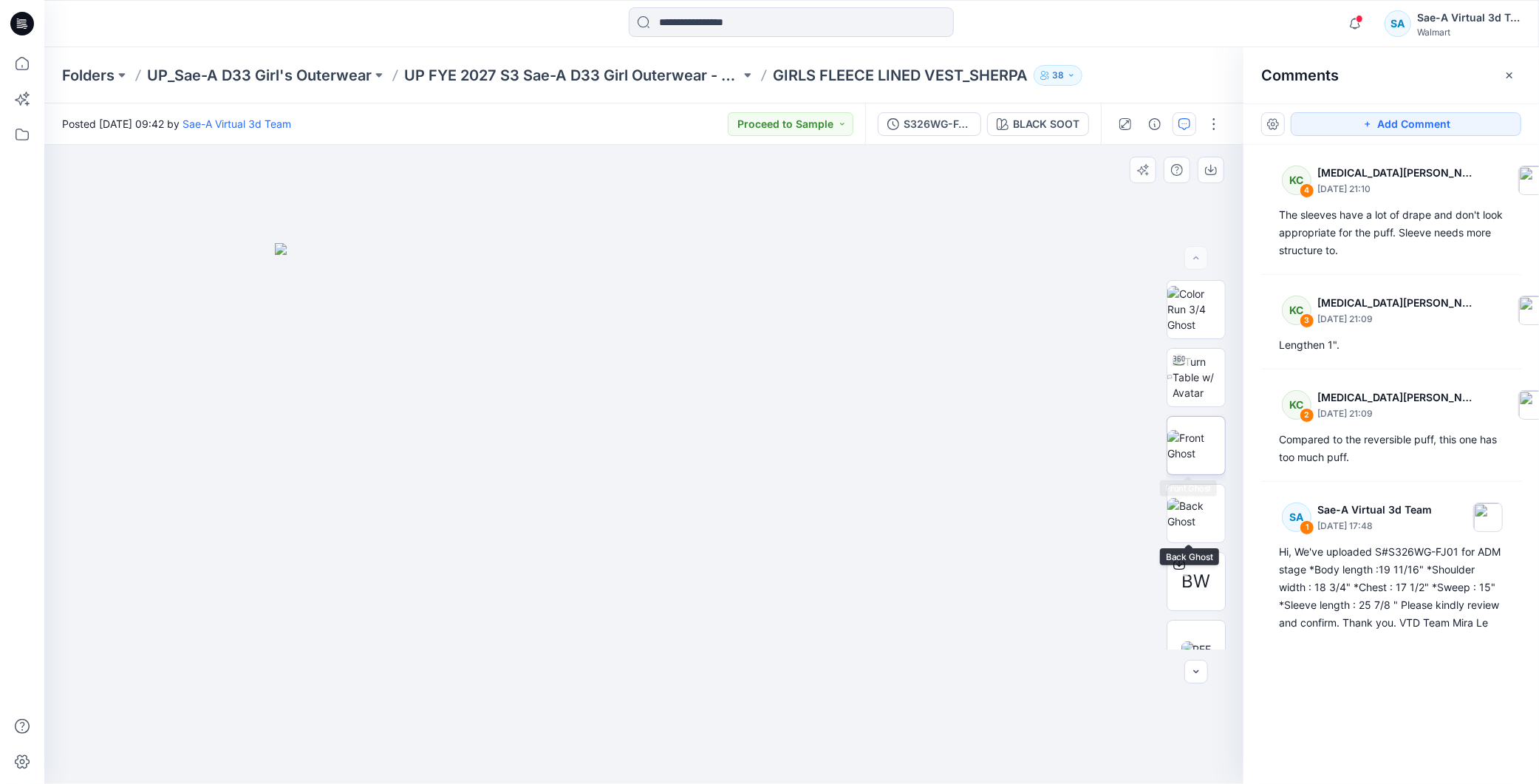
click at [1192, 434] on img at bounding box center [1196, 446] width 58 height 31
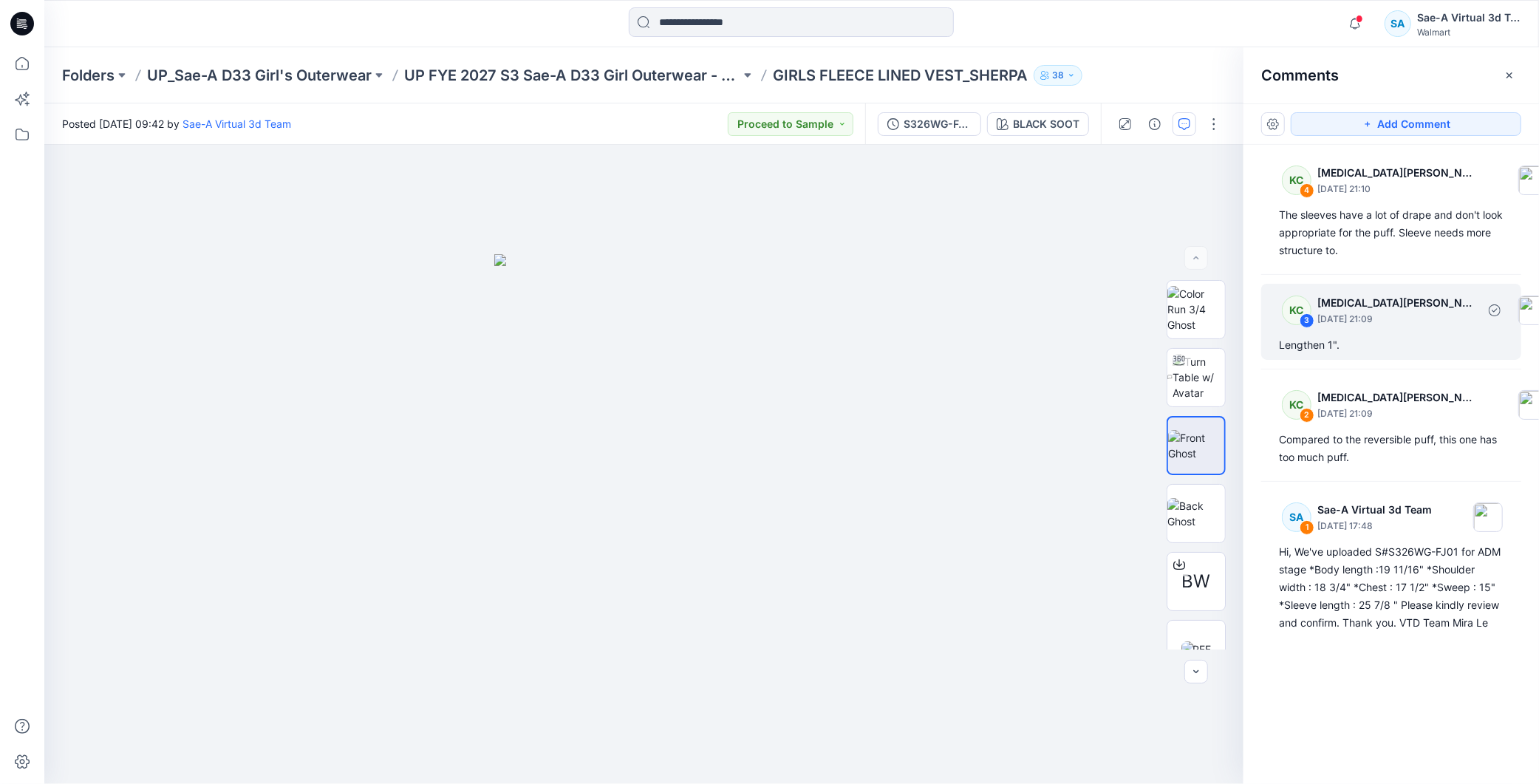
click at [1388, 344] on div "Lengthen 1"." at bounding box center [1391, 344] width 225 height 18
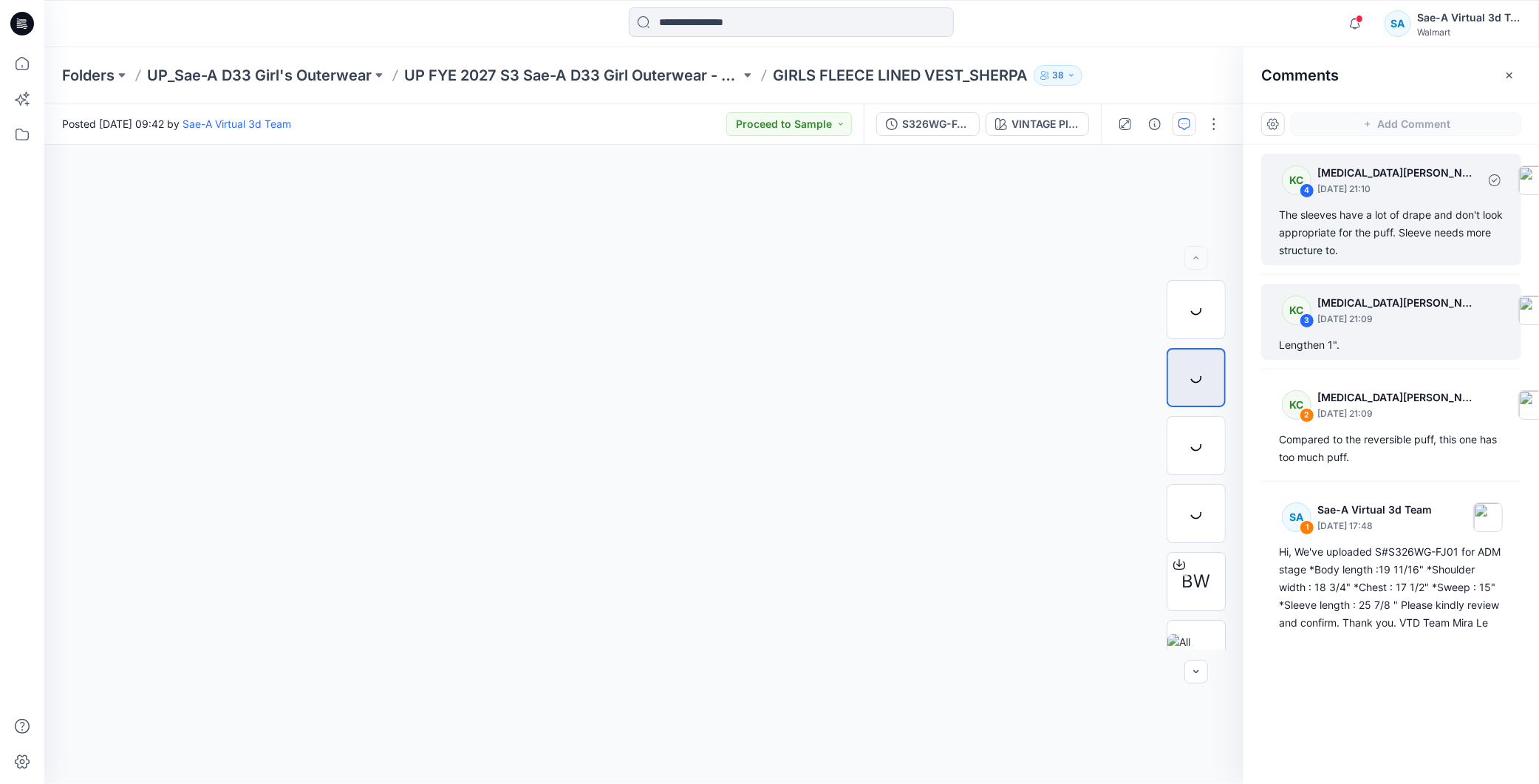
click at [1389, 236] on div "The sleeves have a lot of drape and don't look appropriate for the puff. Sleeve…" at bounding box center [1391, 232] width 225 height 53
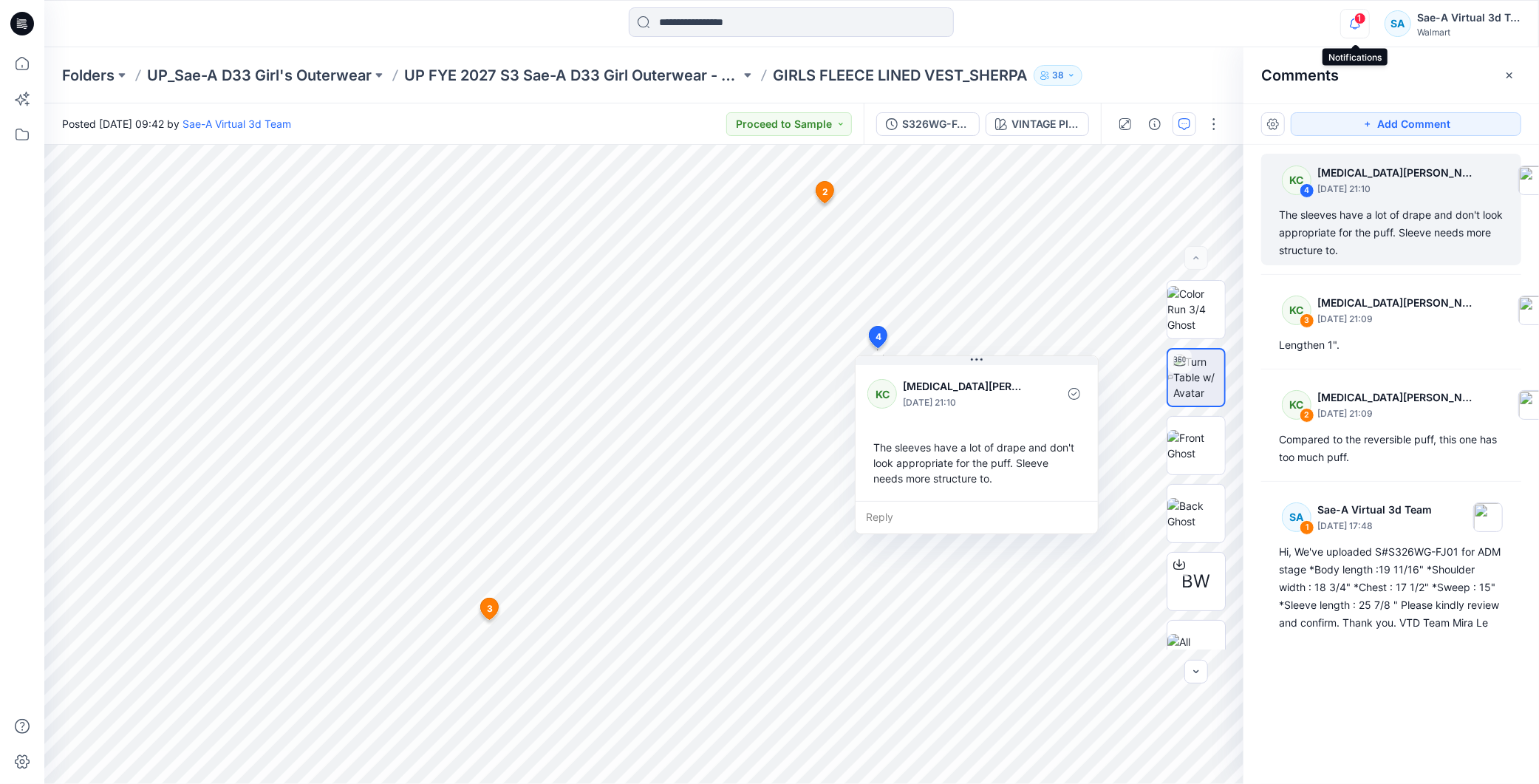
click at [1356, 26] on icon "button" at bounding box center [1355, 24] width 28 height 30
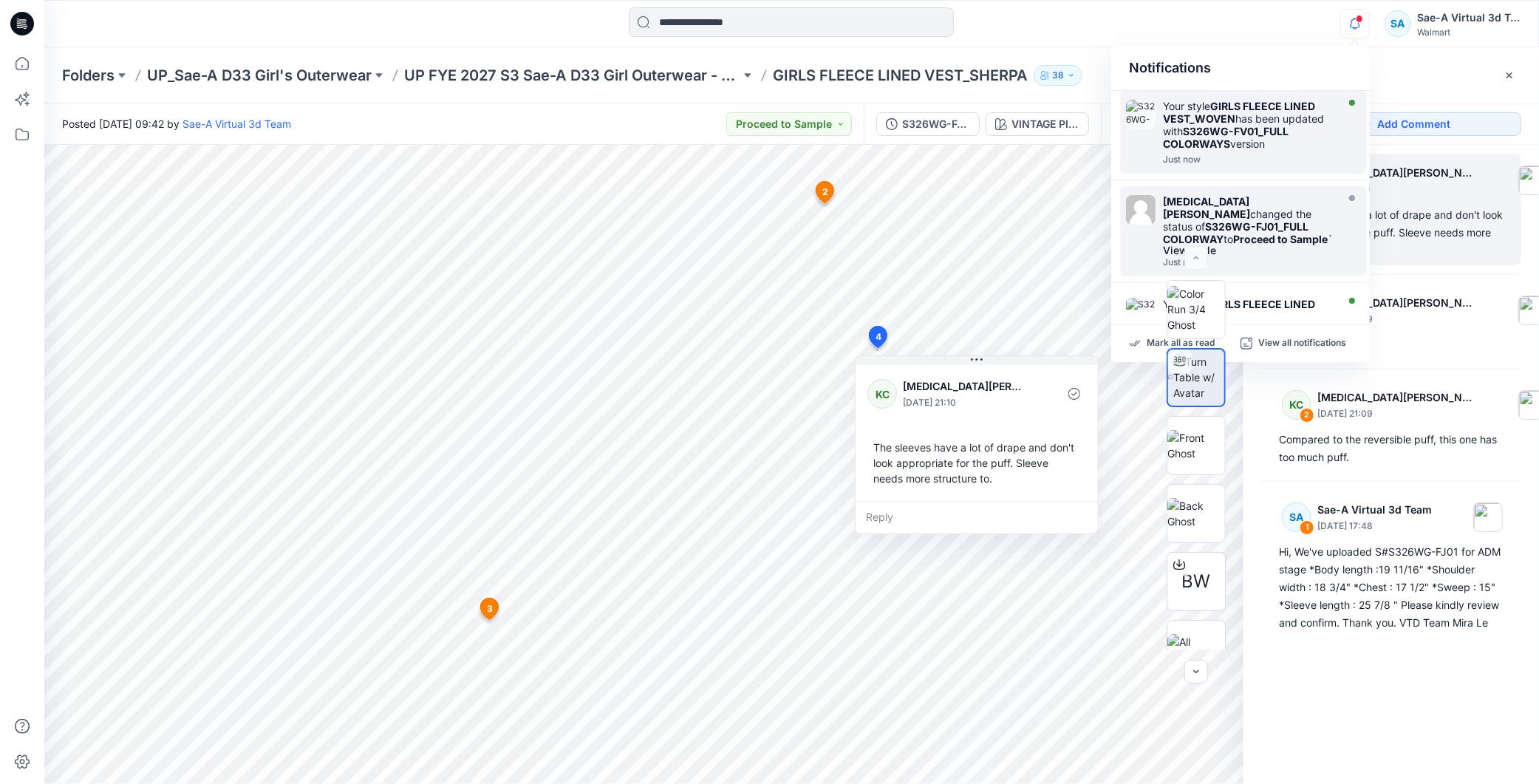
click at [1313, 144] on div "Your style GIRLS FLEECE LINED VEST_WOVEN has been updated with S326WG-FV01_FULL…" at bounding box center [1248, 124] width 170 height 50
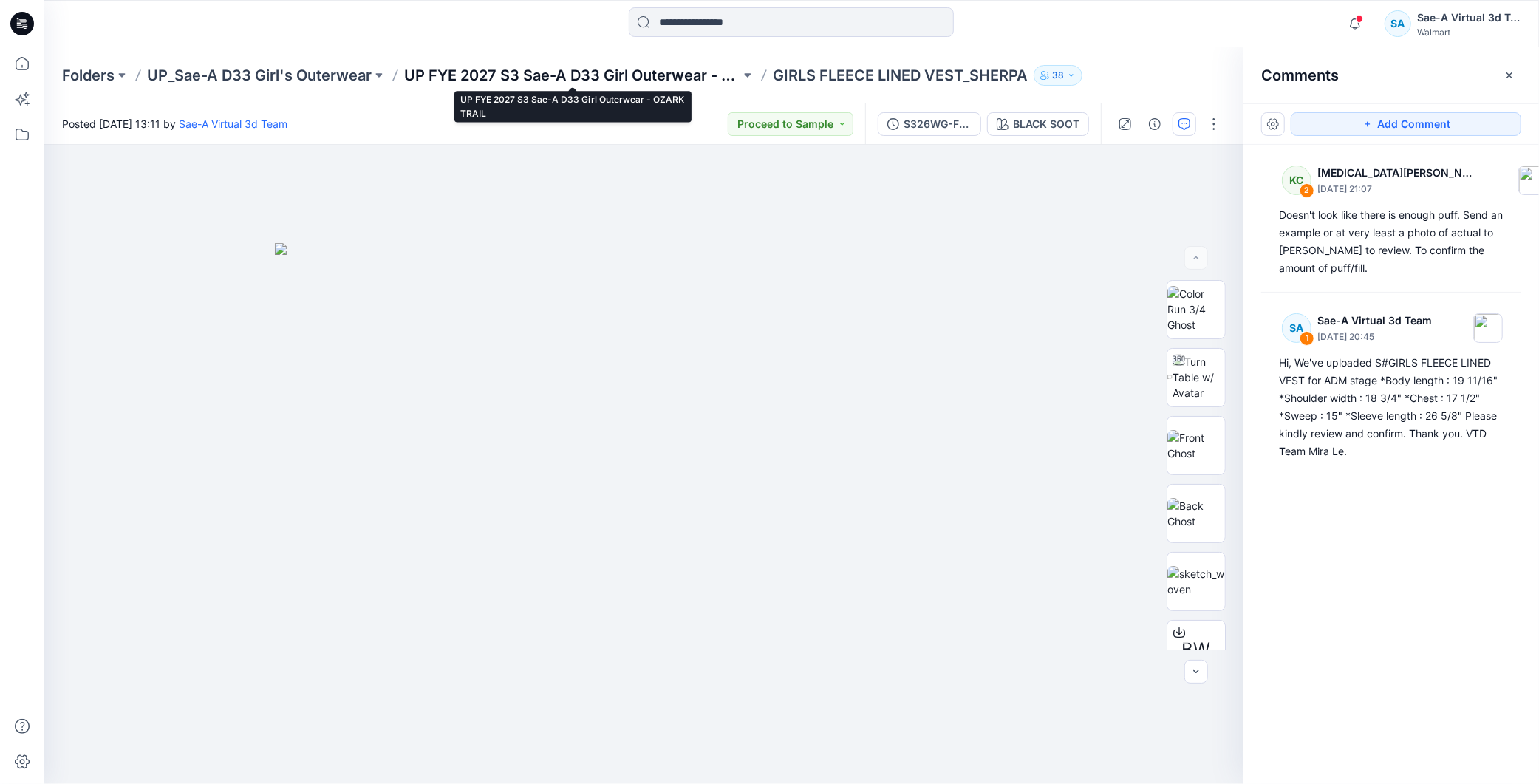
click at [684, 78] on p "UP FYE 2027 S3 Sae-A D33 Girl Outerwear - OZARK TRAIL" at bounding box center [572, 75] width 336 height 21
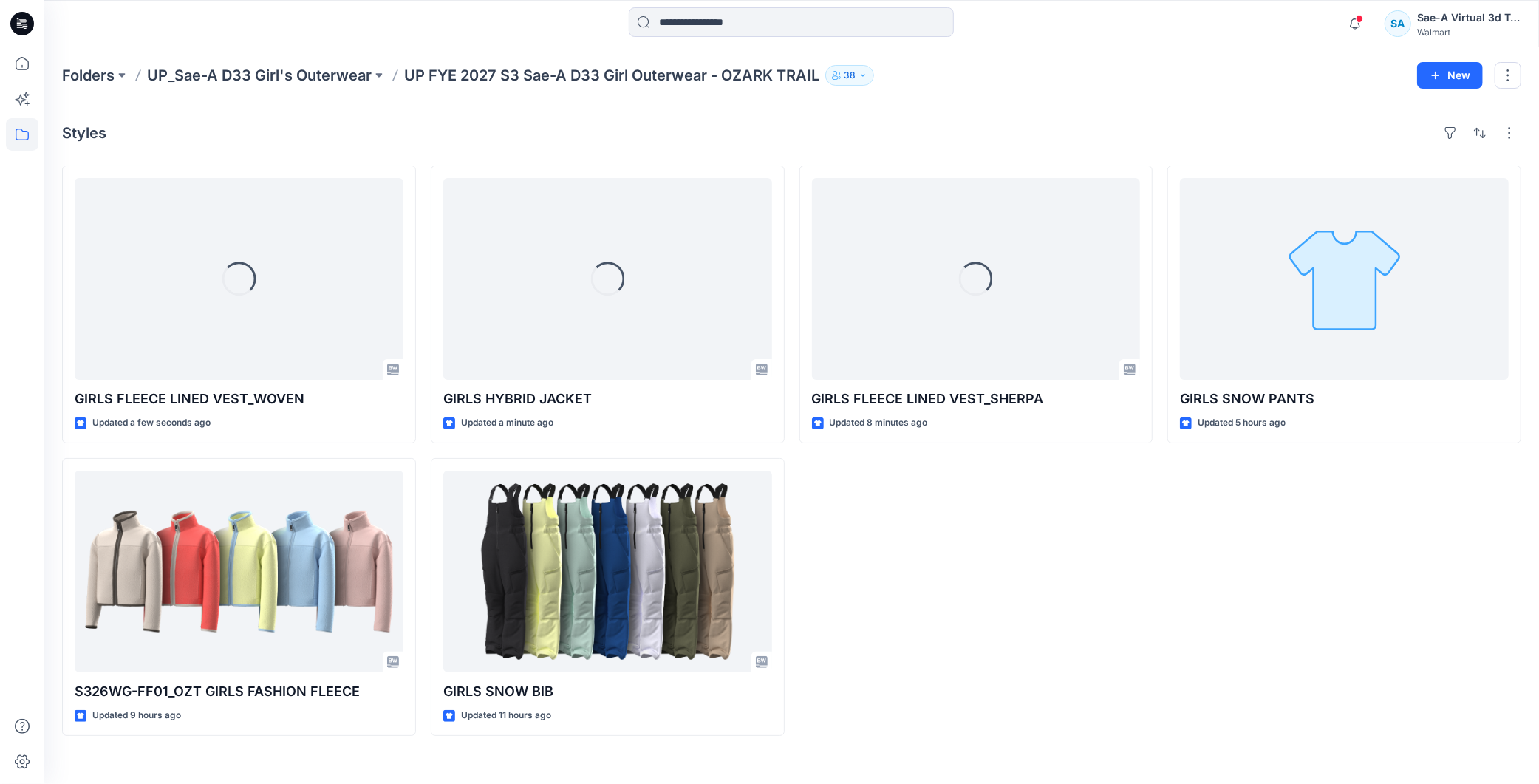
click at [1131, 626] on div "Loading... GIRLS FLEECE LINED VEST_SHERPA Updated 8 minutes ago" at bounding box center [976, 451] width 354 height 571
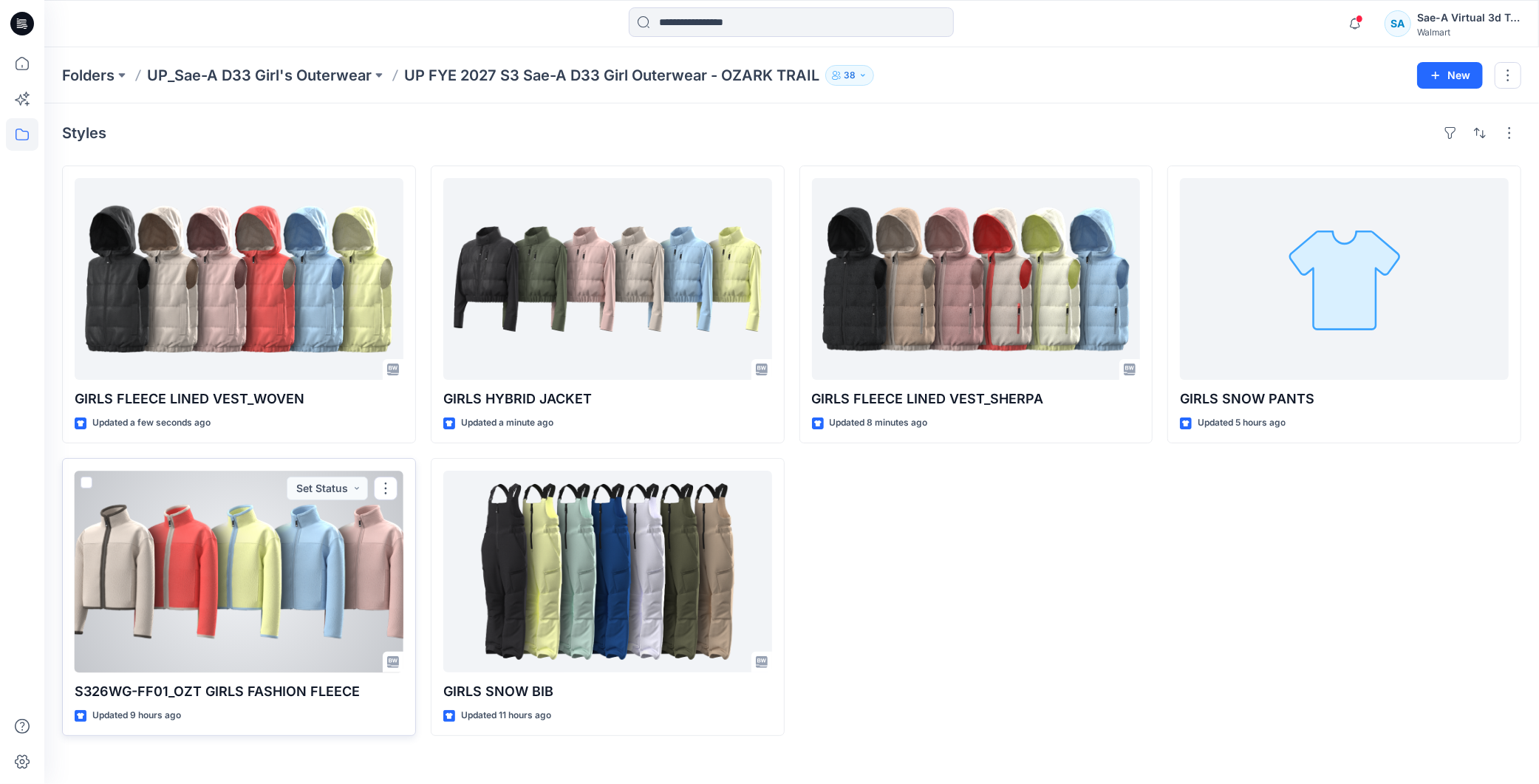
click at [259, 585] on div at bounding box center [239, 572] width 329 height 202
